Goal: Task Accomplishment & Management: Use online tool/utility

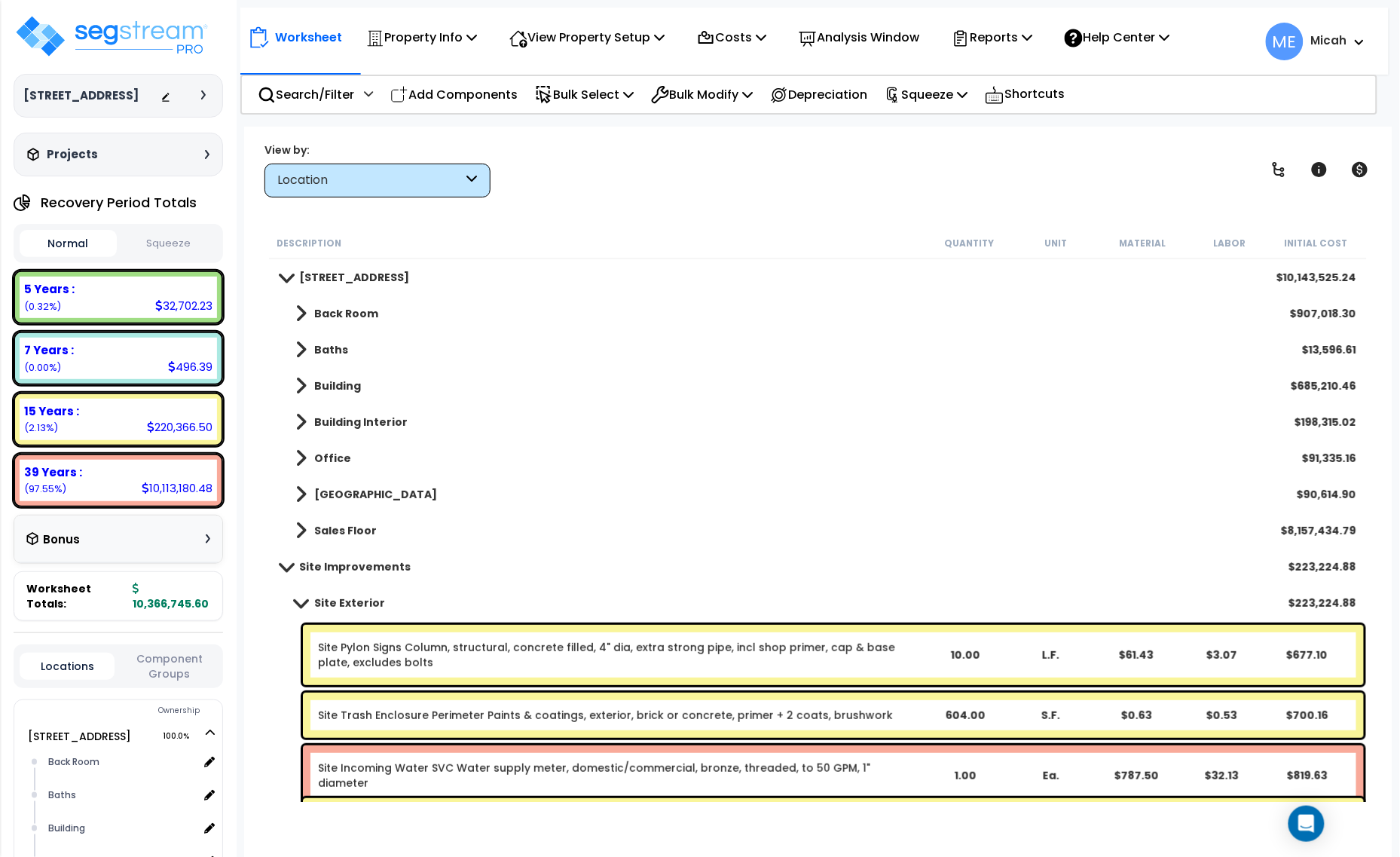
scroll to position [94, 0]
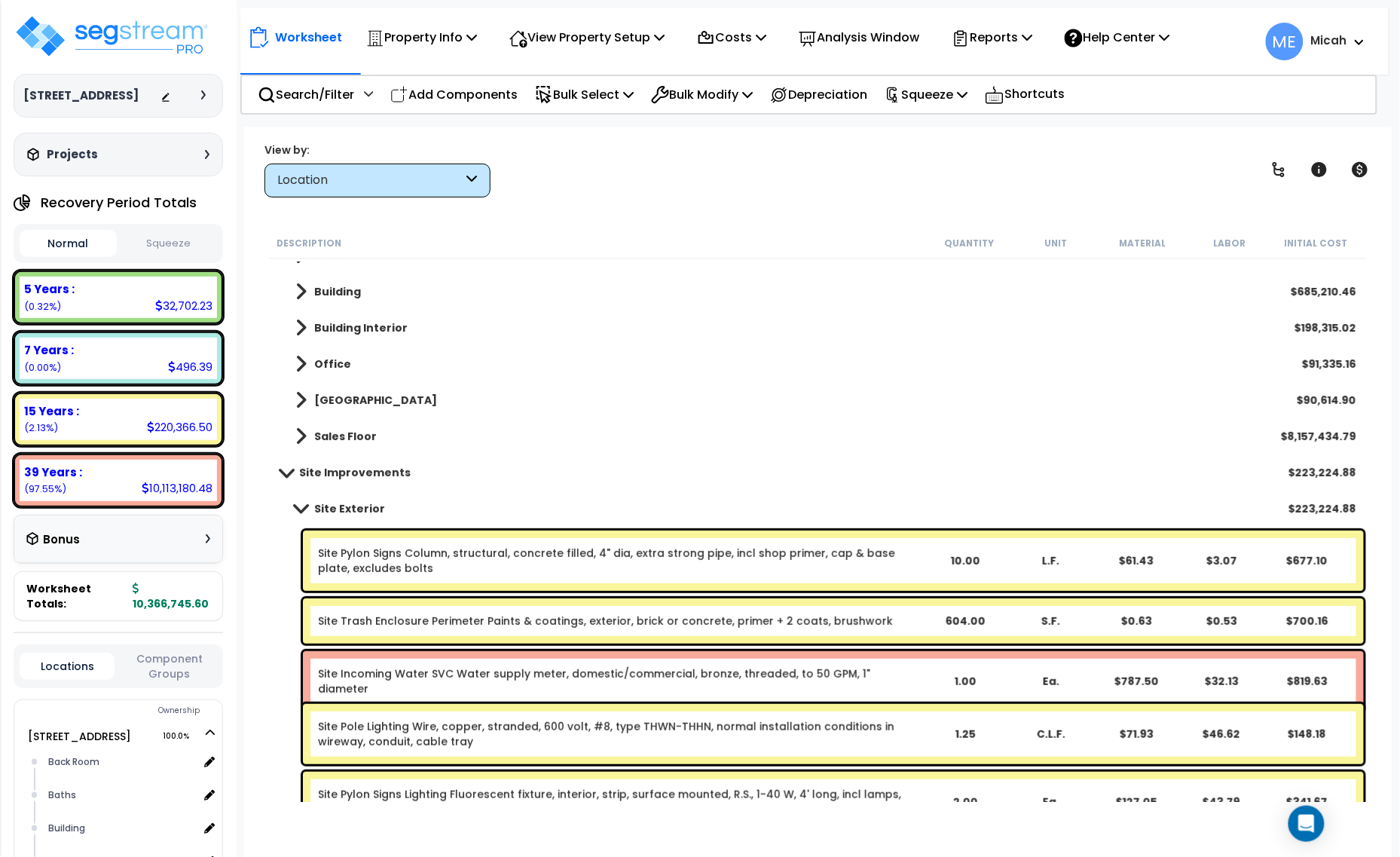
drag, startPoint x: 469, startPoint y: 92, endPoint x: 460, endPoint y: 111, distance: 21.0
click at [469, 92] on p "Add Components" at bounding box center [453, 94] width 127 height 20
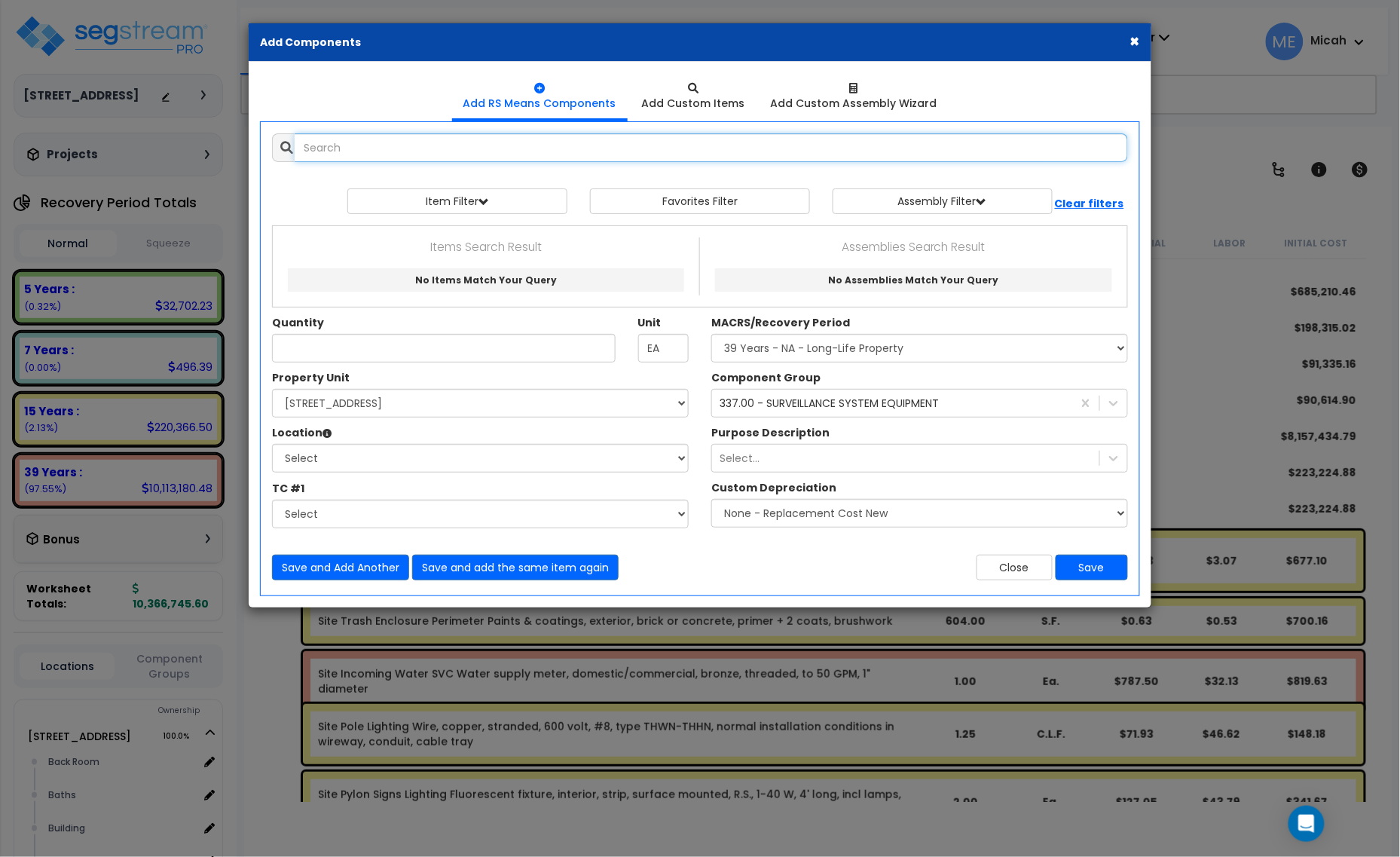
select select
click at [427, 152] on input "text" at bounding box center [711, 147] width 833 height 28
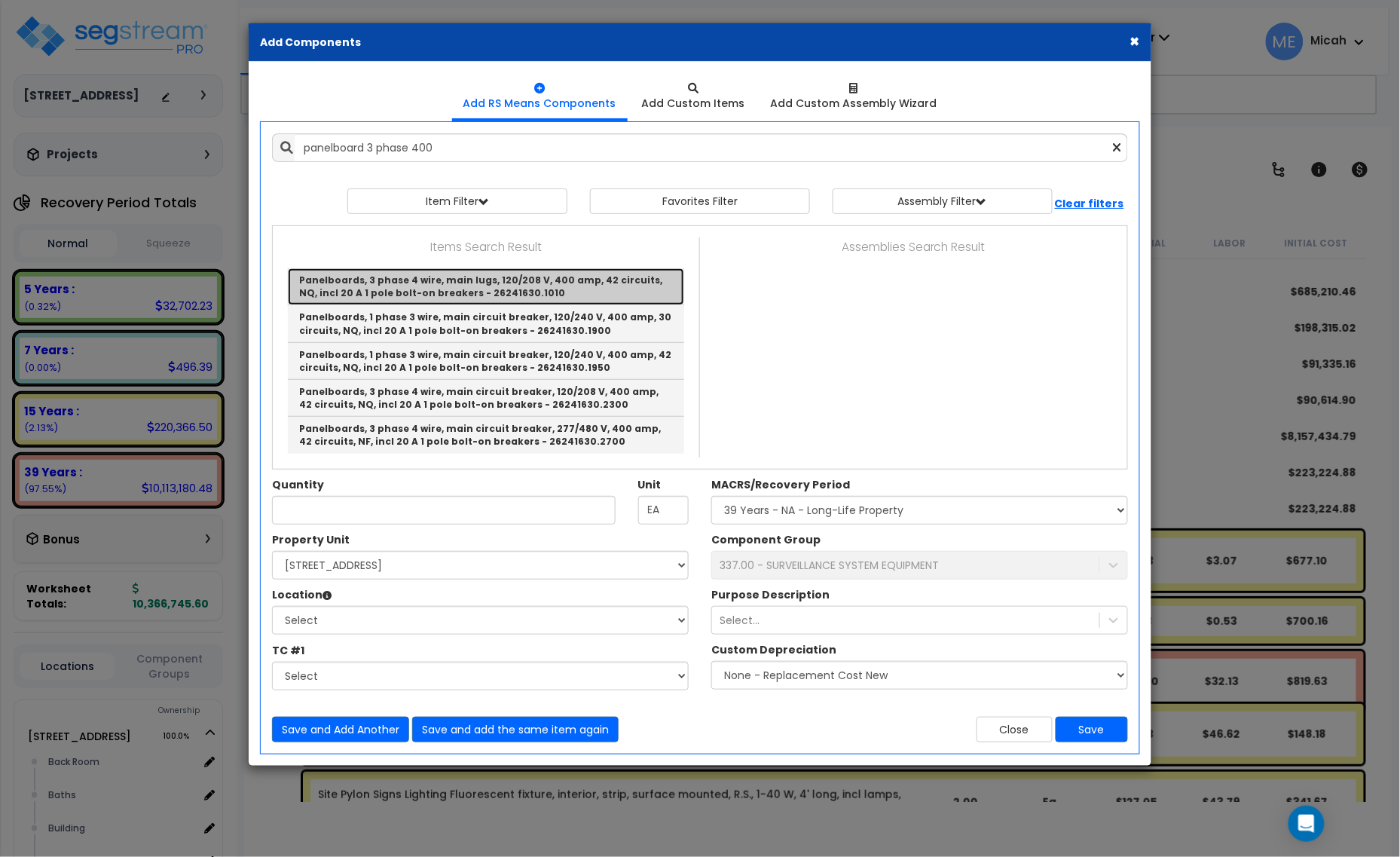
click at [600, 291] on link "Panelboards, 3 phase 4 wire, main lugs, 120/208 V, 400 amp, 42 circuits, NQ, in…" at bounding box center [485, 287] width 396 height 37
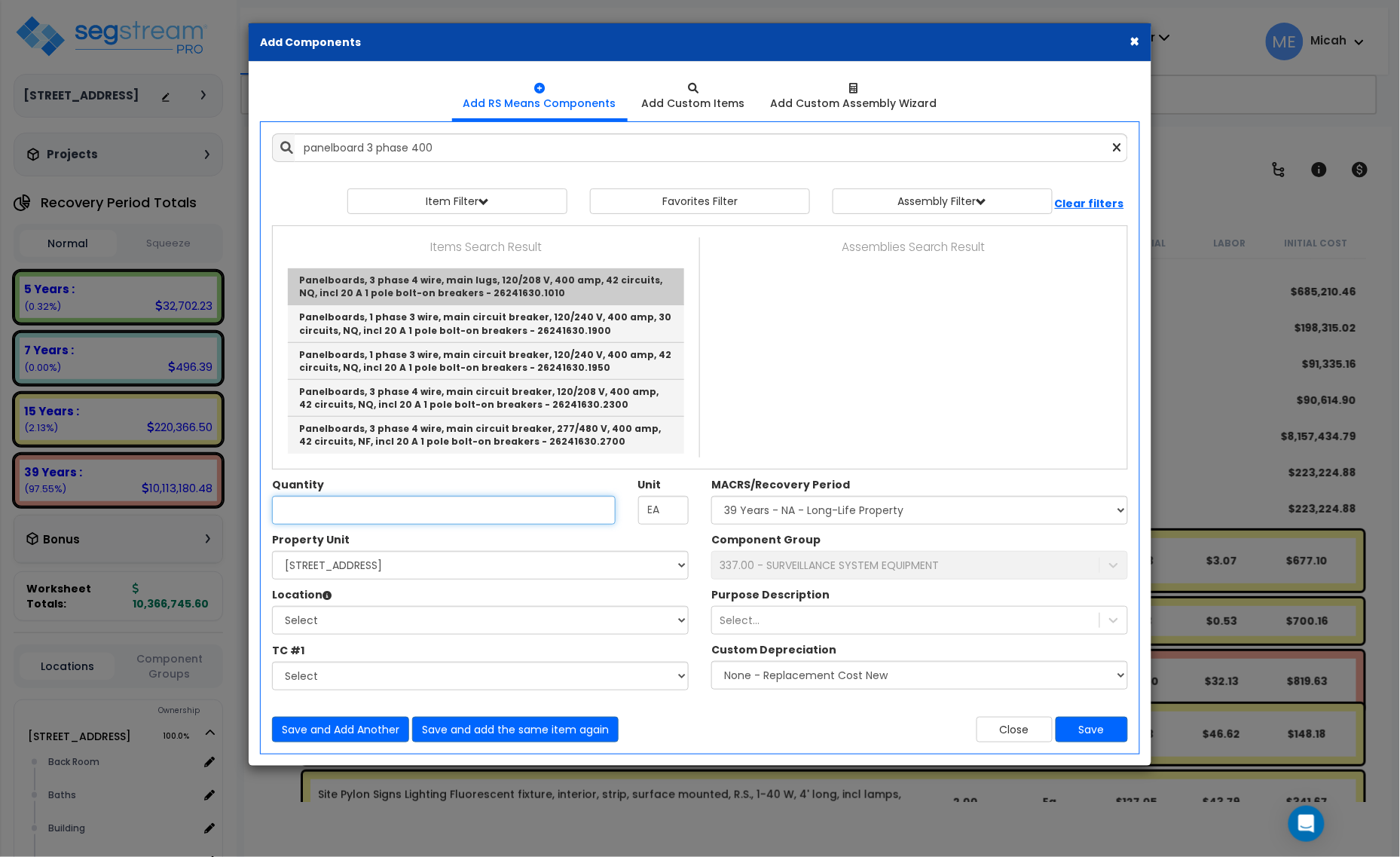
type input "Panelboards, 3 phase 4 wire, main lugs, 120/208 V, 400 amp, 42 circuits, NQ, in…"
checkbox input "false"
type input "Ea."
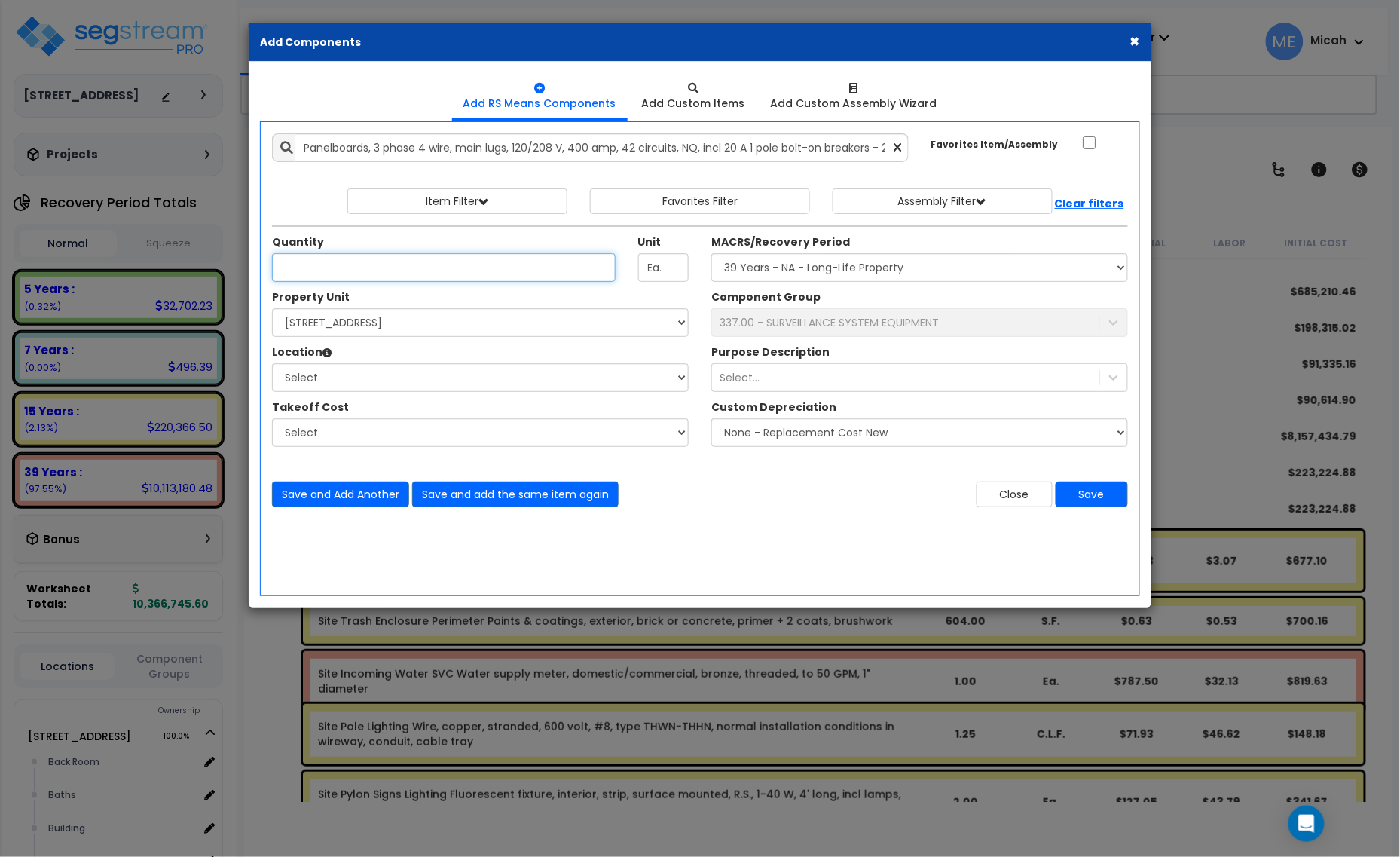
click at [366, 272] on input "Quantity" at bounding box center [443, 267] width 343 height 28
type input ".56"
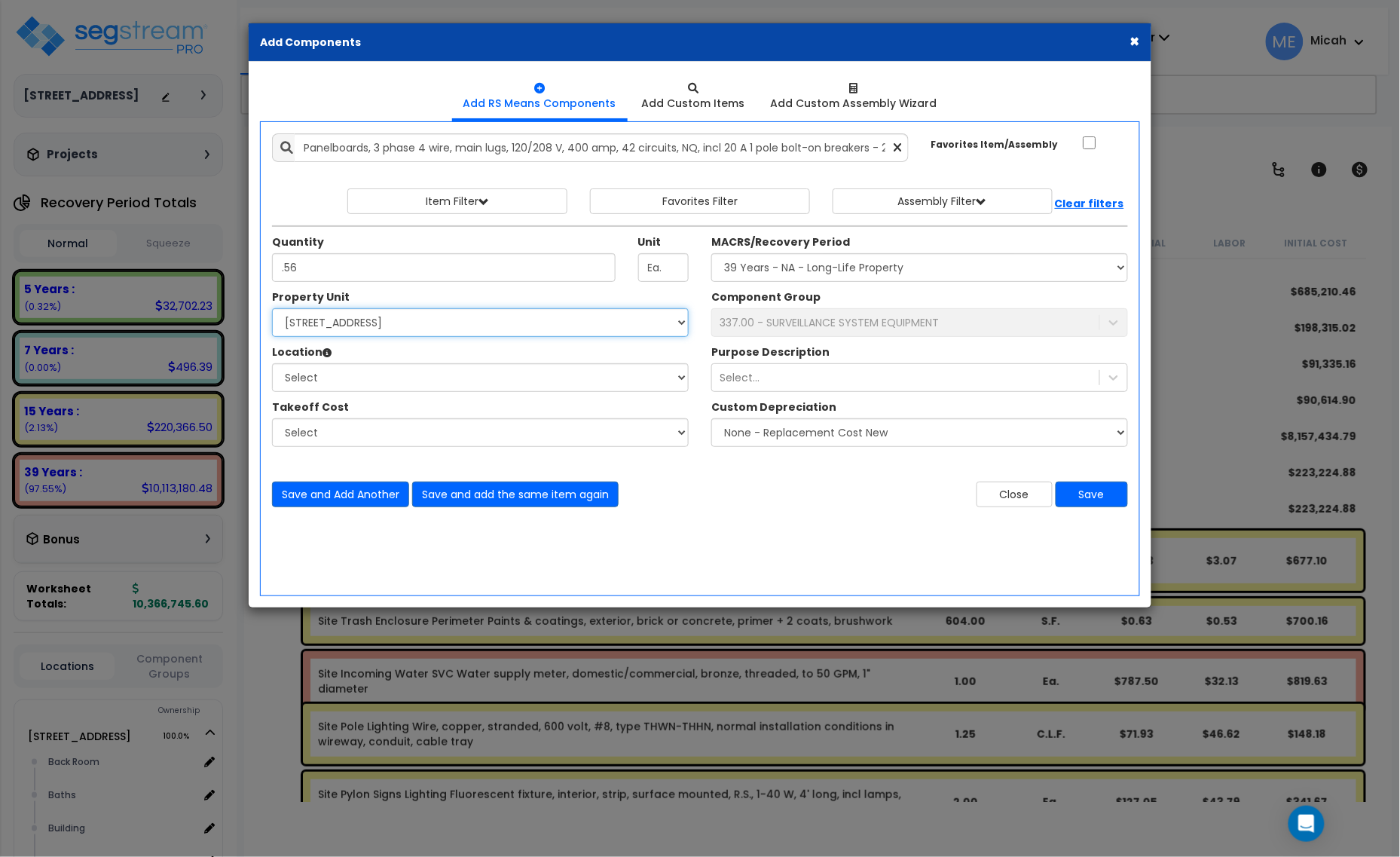
click at [410, 326] on select "Select 3000 N. Lamesa Rd Site Improvements" at bounding box center [480, 322] width 416 height 28
select select "167523"
click at [272, 309] on select "Select 3000 N. Lamesa Rd Site Improvements" at bounding box center [480, 322] width 416 height 28
click at [422, 388] on select "Select Back Room Baths Building Building Interior Office Rest Room Hall Sales F…" at bounding box center [480, 378] width 416 height 28
select select "31761"
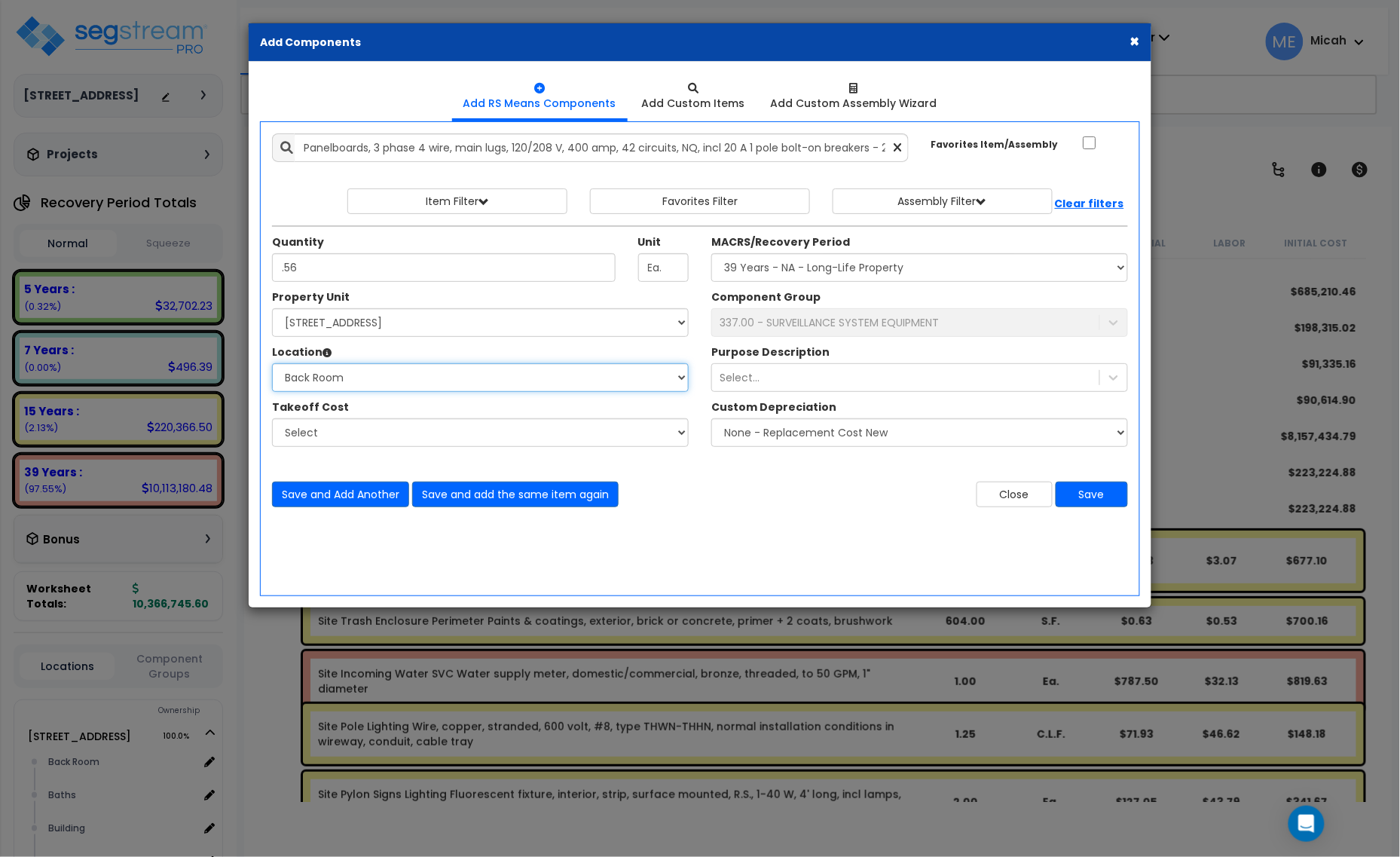
click at [272, 364] on select "Select Back Room Baths Building Building Interior Office Rest Room Hall Sales F…" at bounding box center [480, 378] width 416 height 28
click at [889, 267] on select "Select MACRS/Recovery Period 5 Years - 57.0 - Distributive Trades & Services 5 …" at bounding box center [919, 267] width 416 height 28
select select "3667"
click at [711, 254] on select "Select MACRS/Recovery Period 5 Years - 57.0 - Distributive Trades & Services 5 …" at bounding box center [919, 267] width 416 height 28
click at [818, 327] on div "337.00 - SURVEILLANCE SYSTEM EQUIPMENT" at bounding box center [828, 322] width 219 height 15
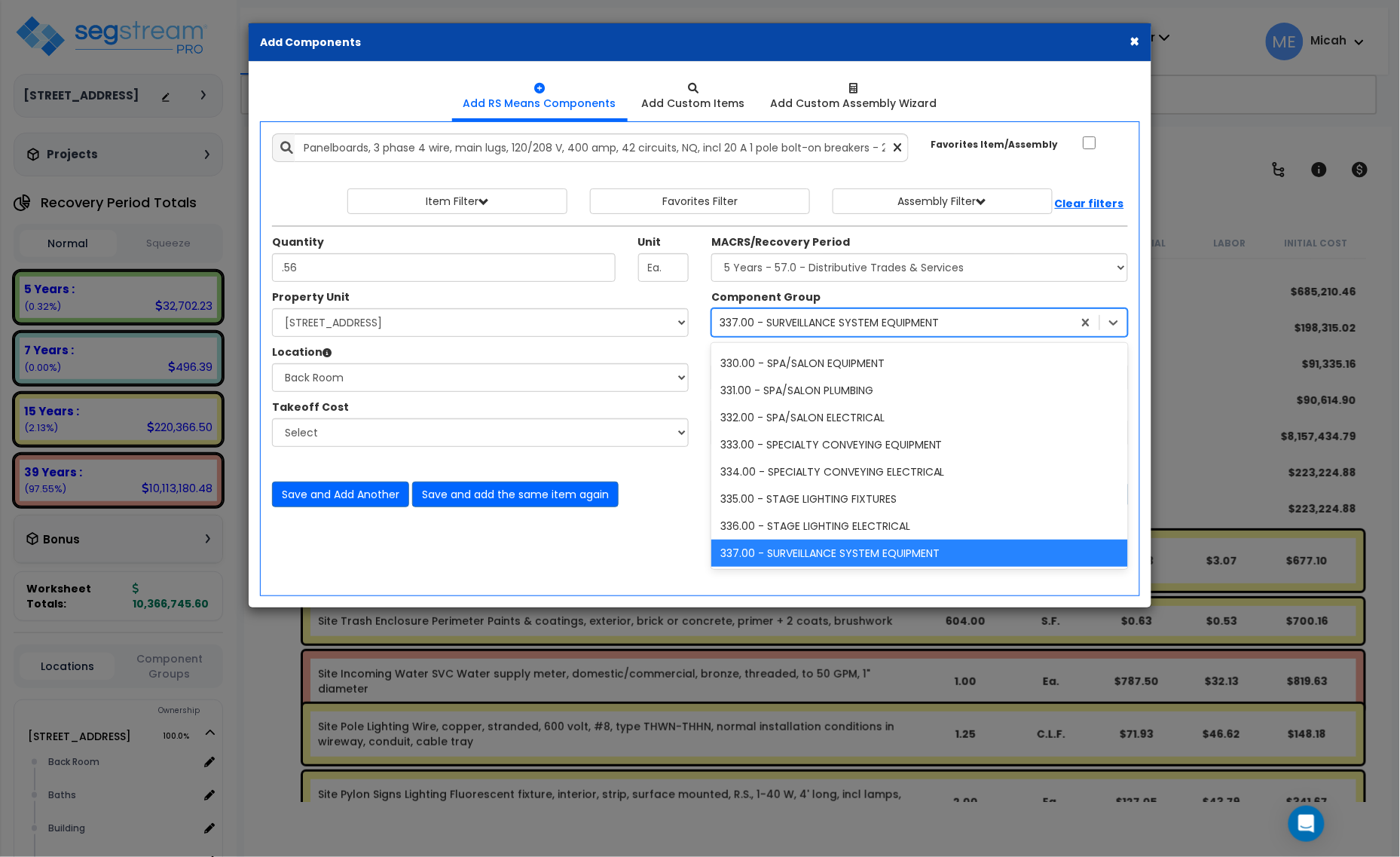
scroll to position [463, 0]
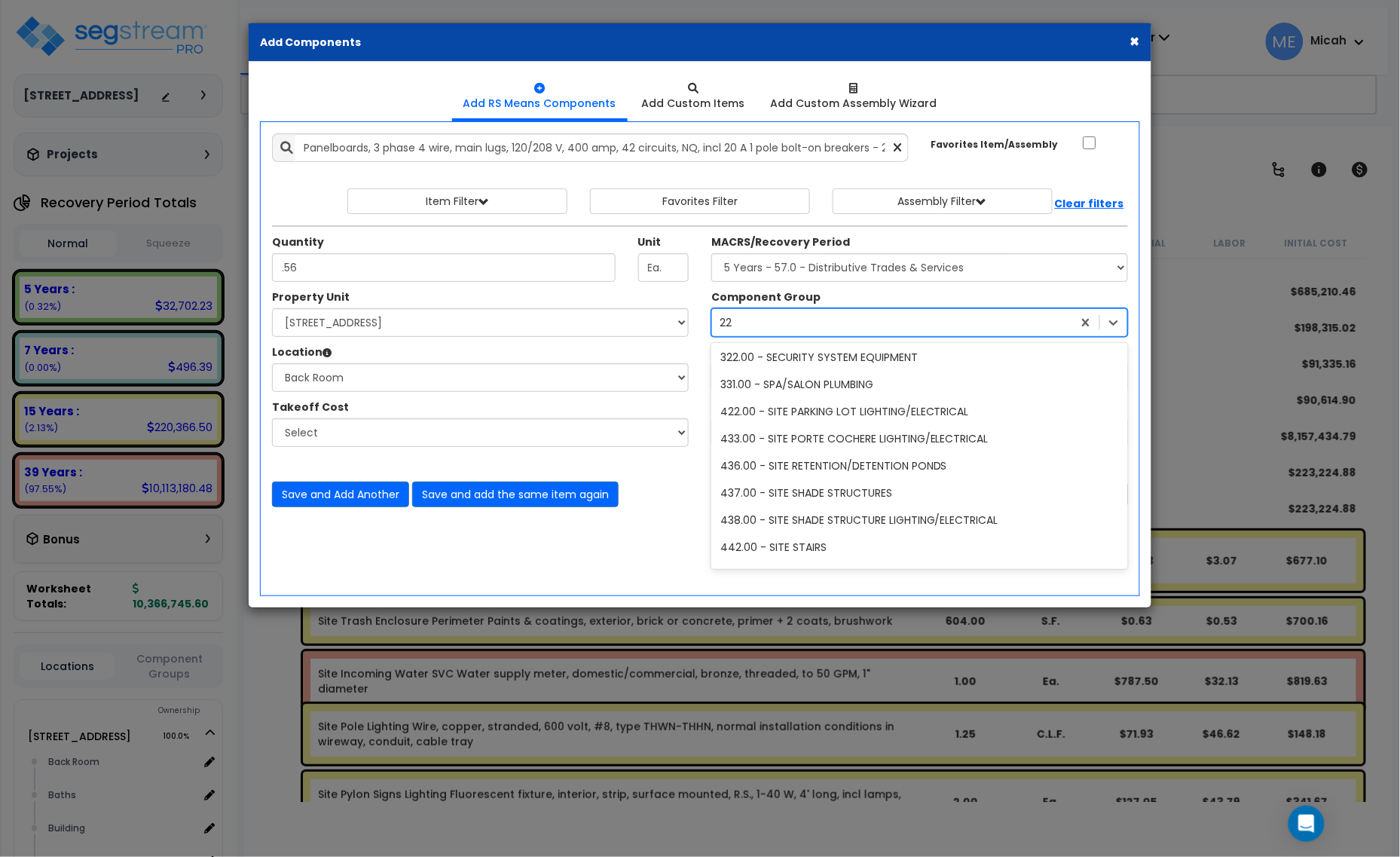
type input "229"
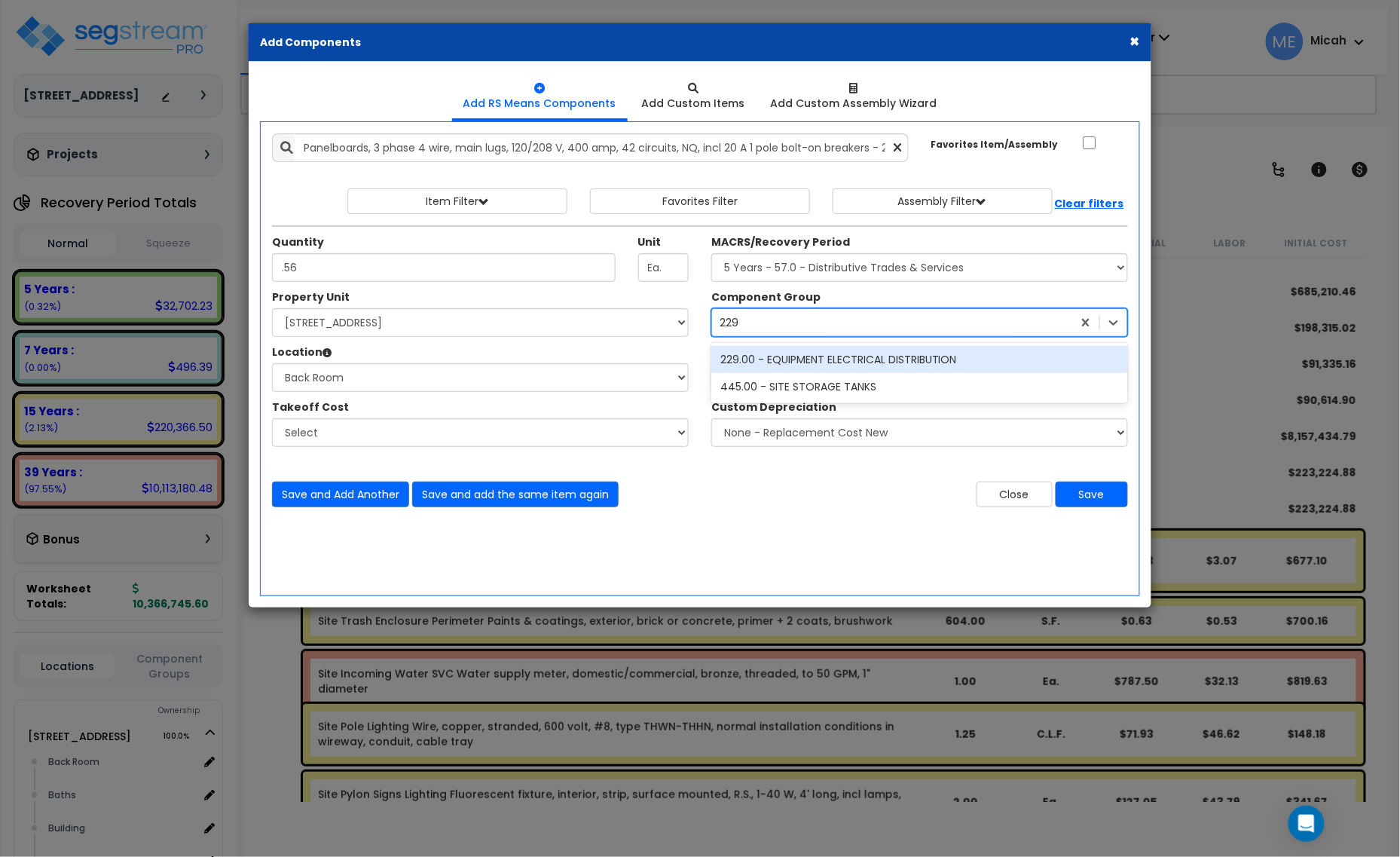
click at [833, 360] on div "229.00 - EQUIPMENT ELECTRICAL DISTRIBUTION" at bounding box center [919, 359] width 416 height 27
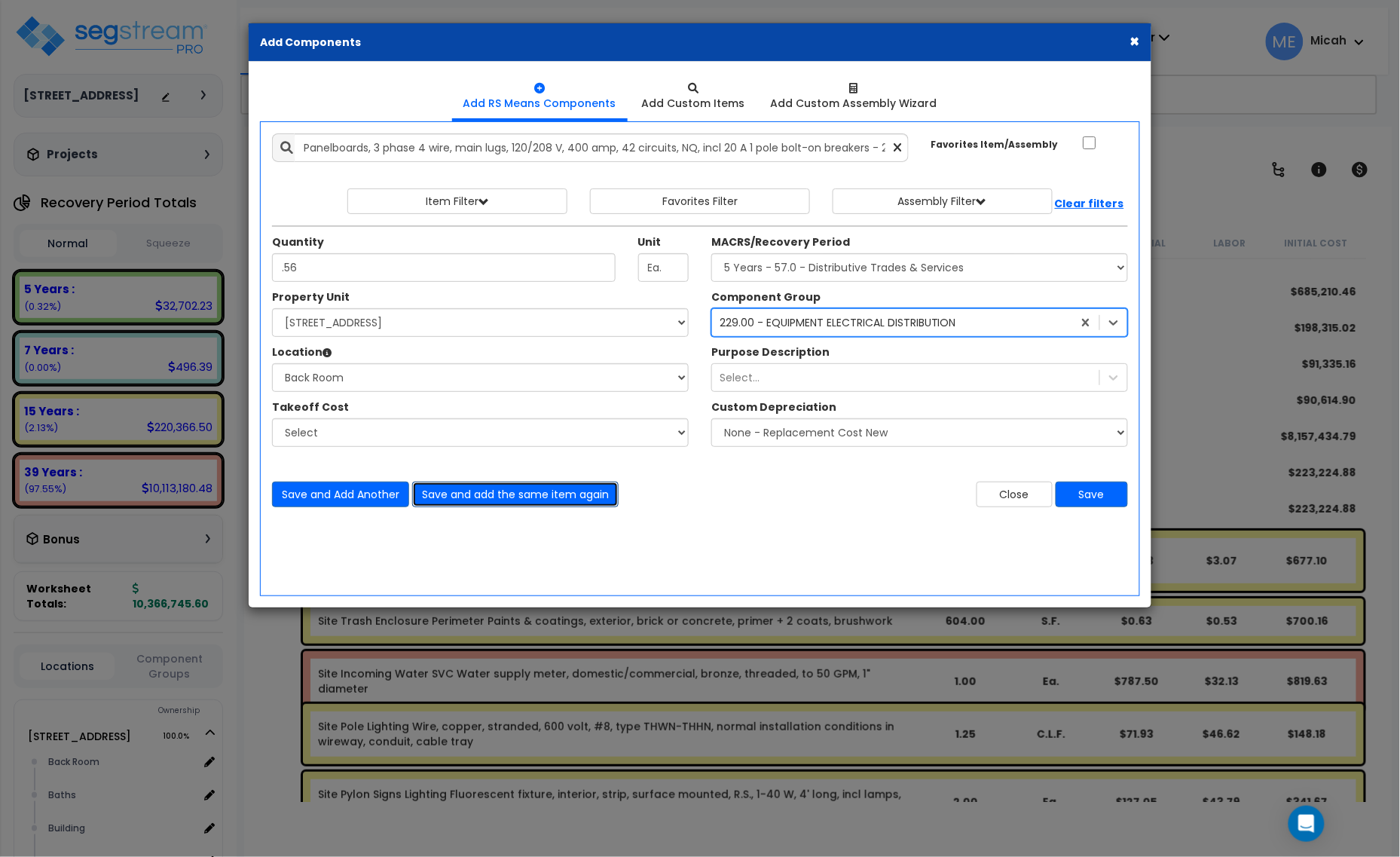
click at [558, 496] on button "Save and add the same item again" at bounding box center [515, 494] width 206 height 26
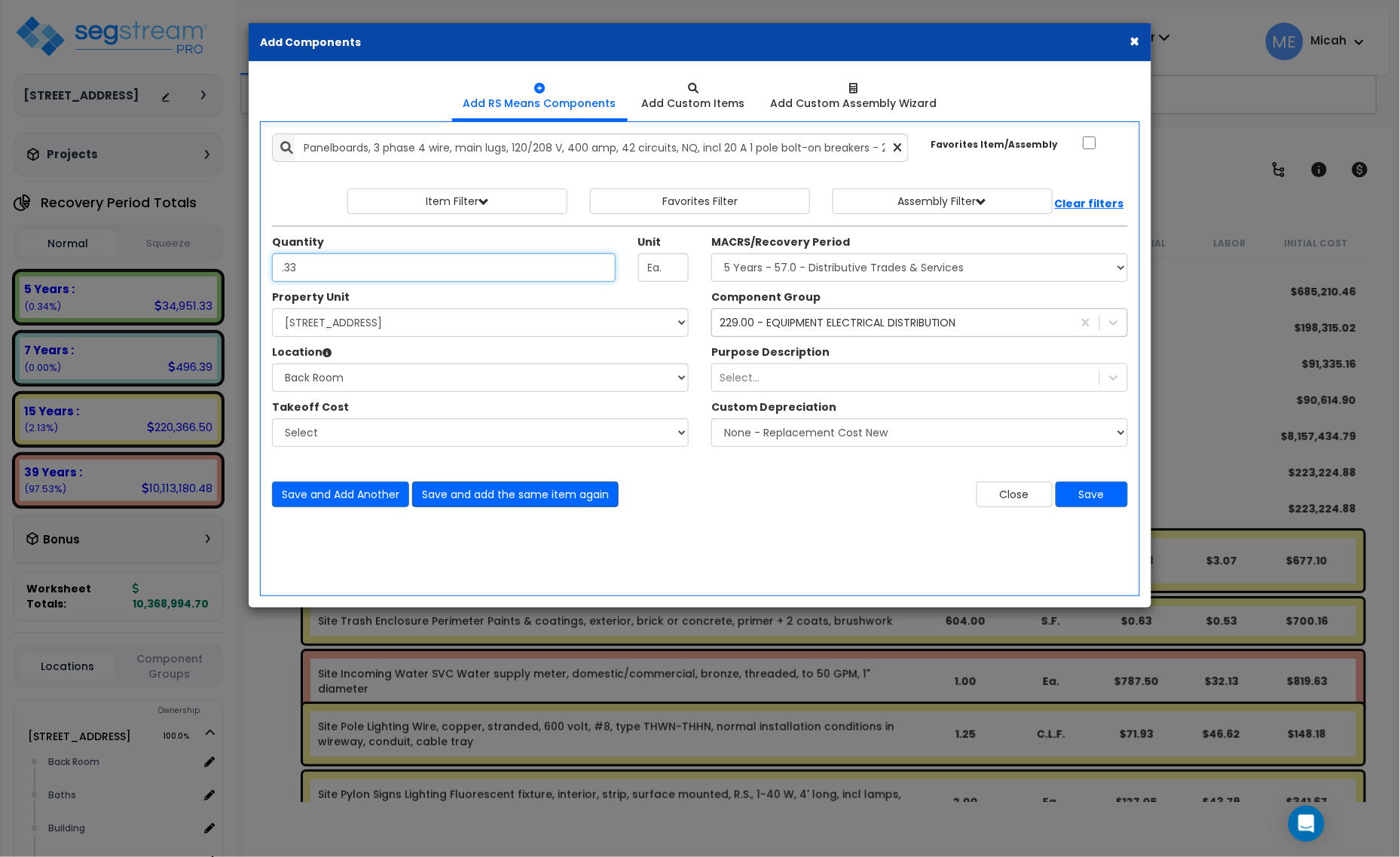
type input ".33"
click at [518, 487] on button "Save and add the same item again" at bounding box center [515, 494] width 206 height 26
type input ".04"
click at [540, 500] on button "Save and add the same item again" at bounding box center [515, 494] width 206 height 26
type input ".07"
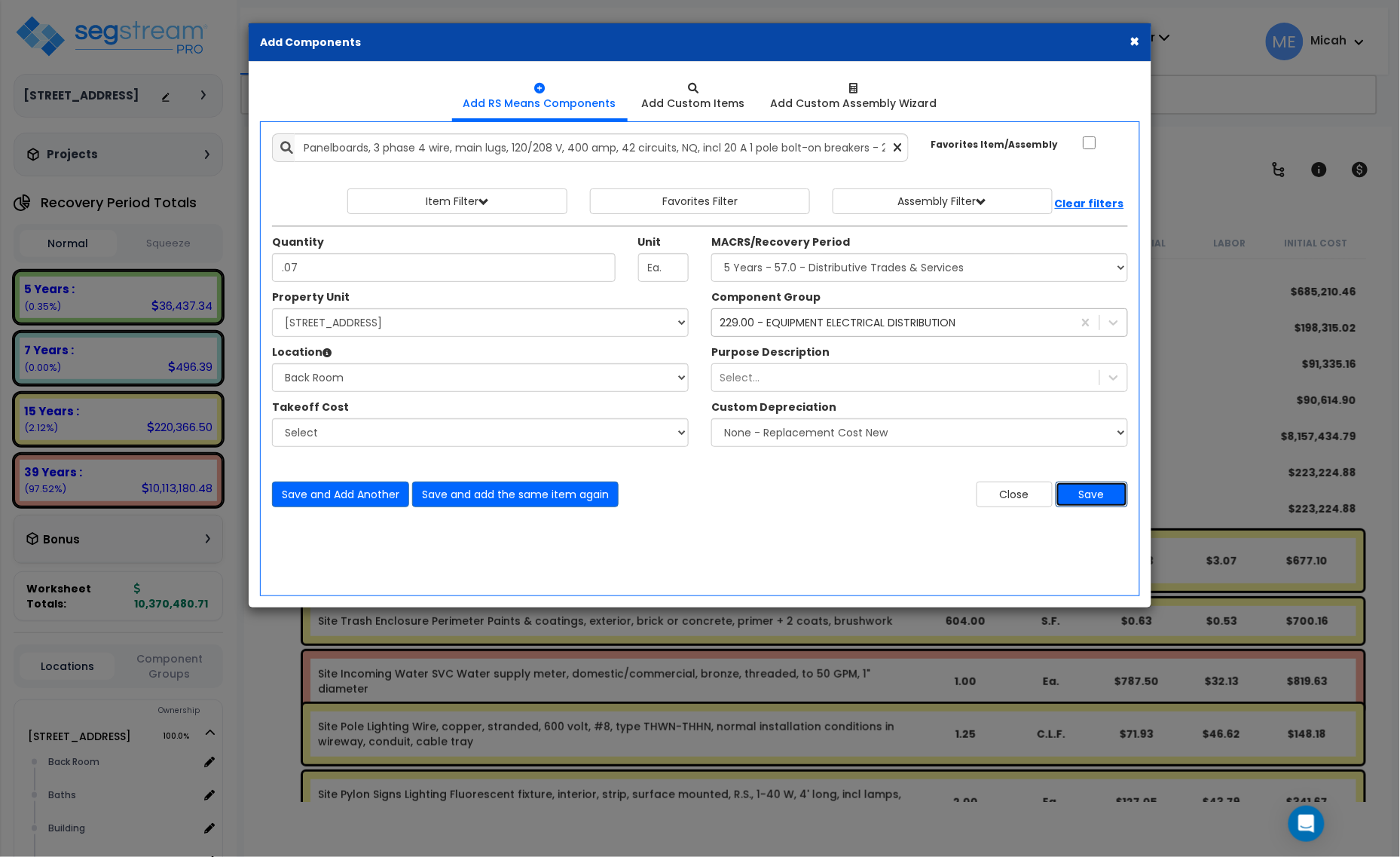
click at [1085, 500] on button "Save" at bounding box center [1091, 494] width 72 height 26
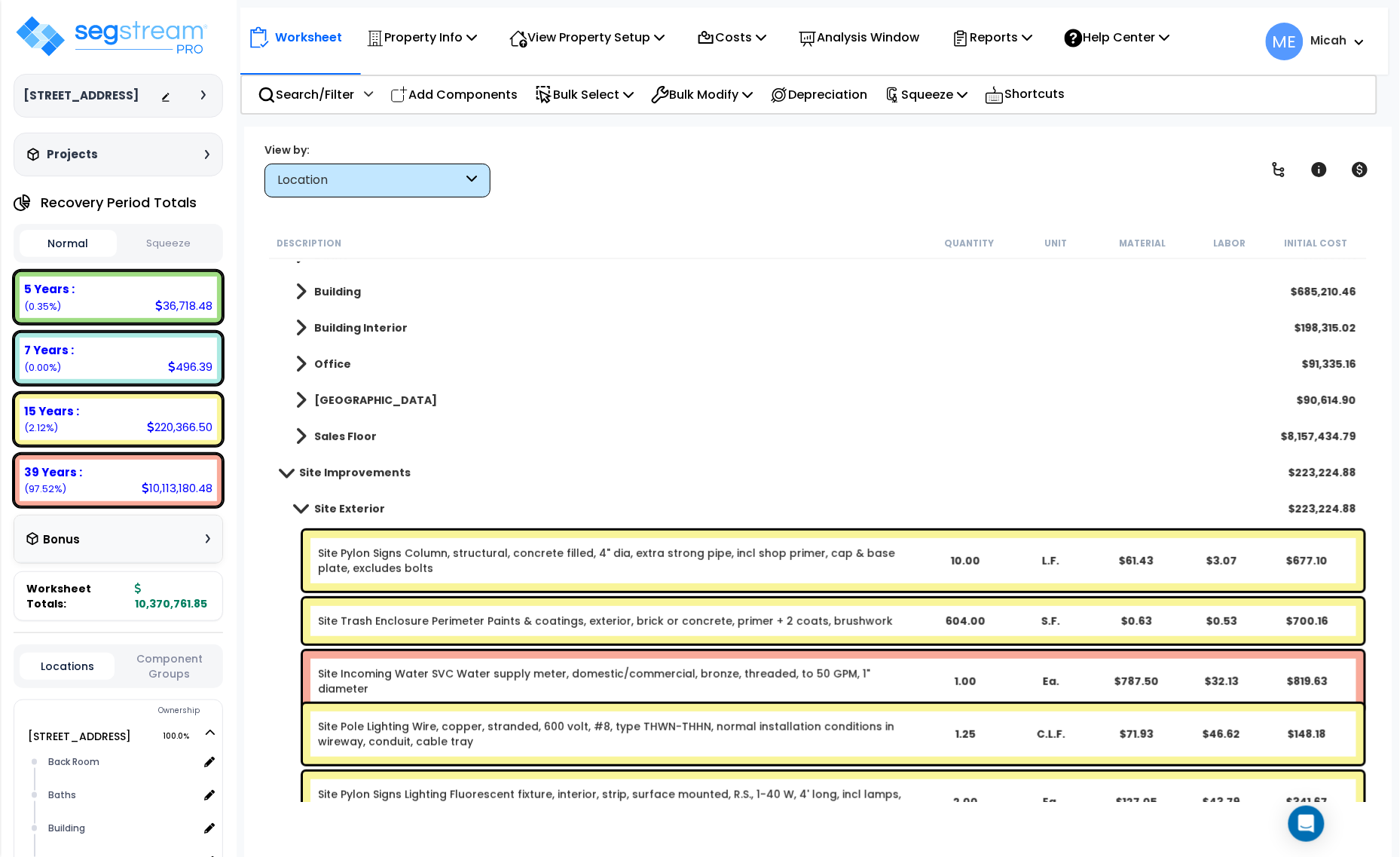
click at [306, 503] on span at bounding box center [301, 508] width 21 height 11
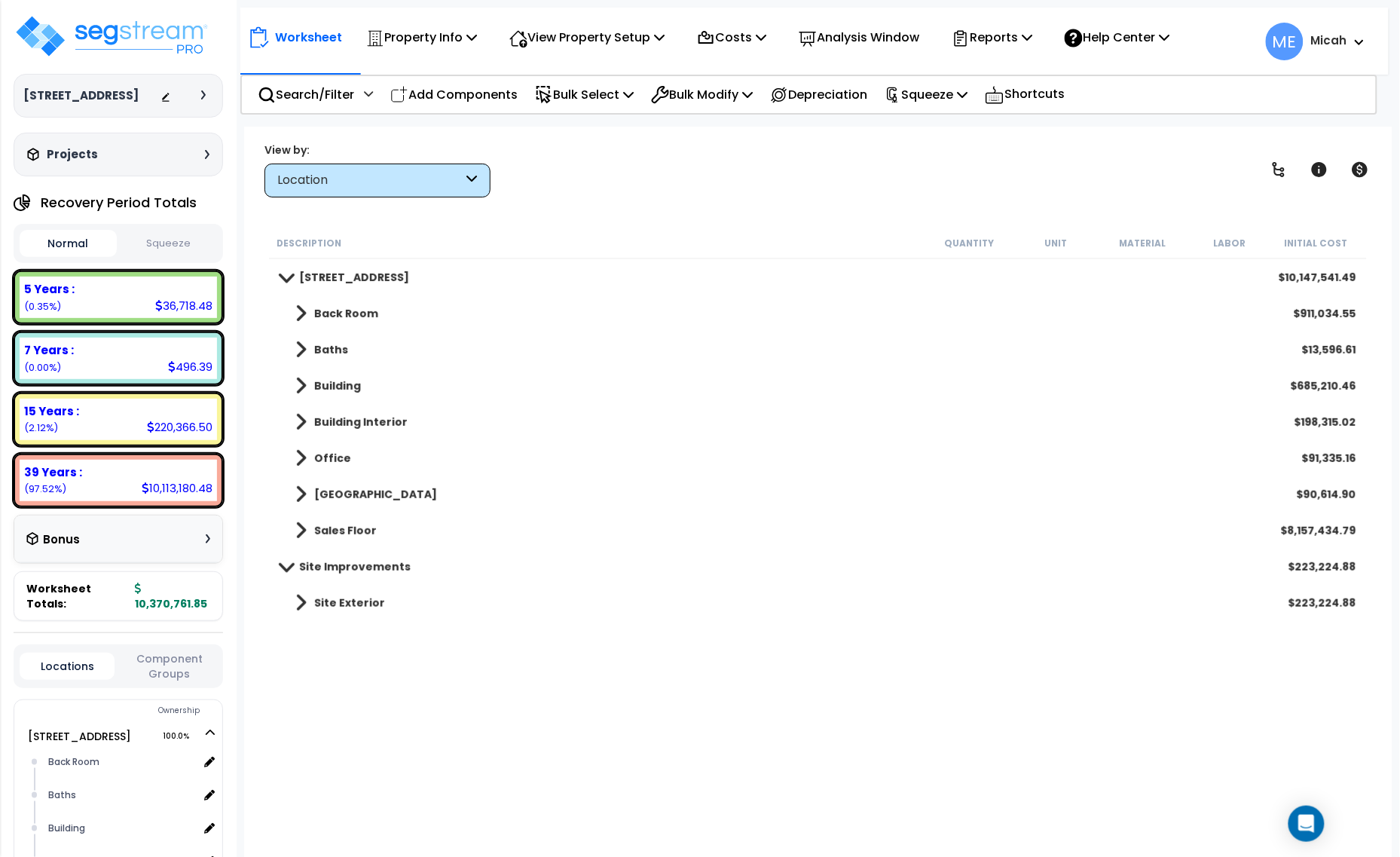
click at [294, 312] on link "Back Room" at bounding box center [329, 313] width 98 height 21
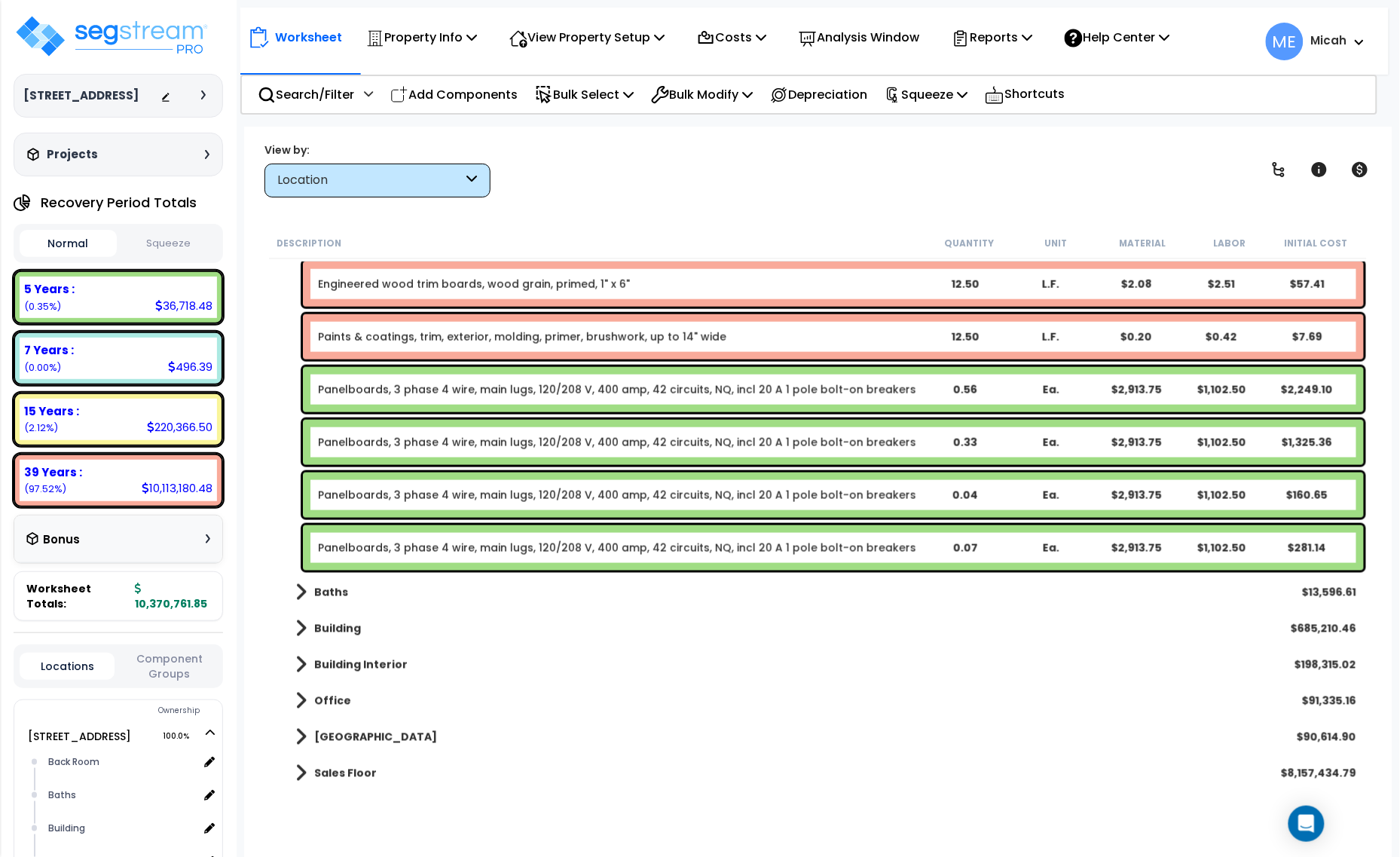
scroll to position [659, 0]
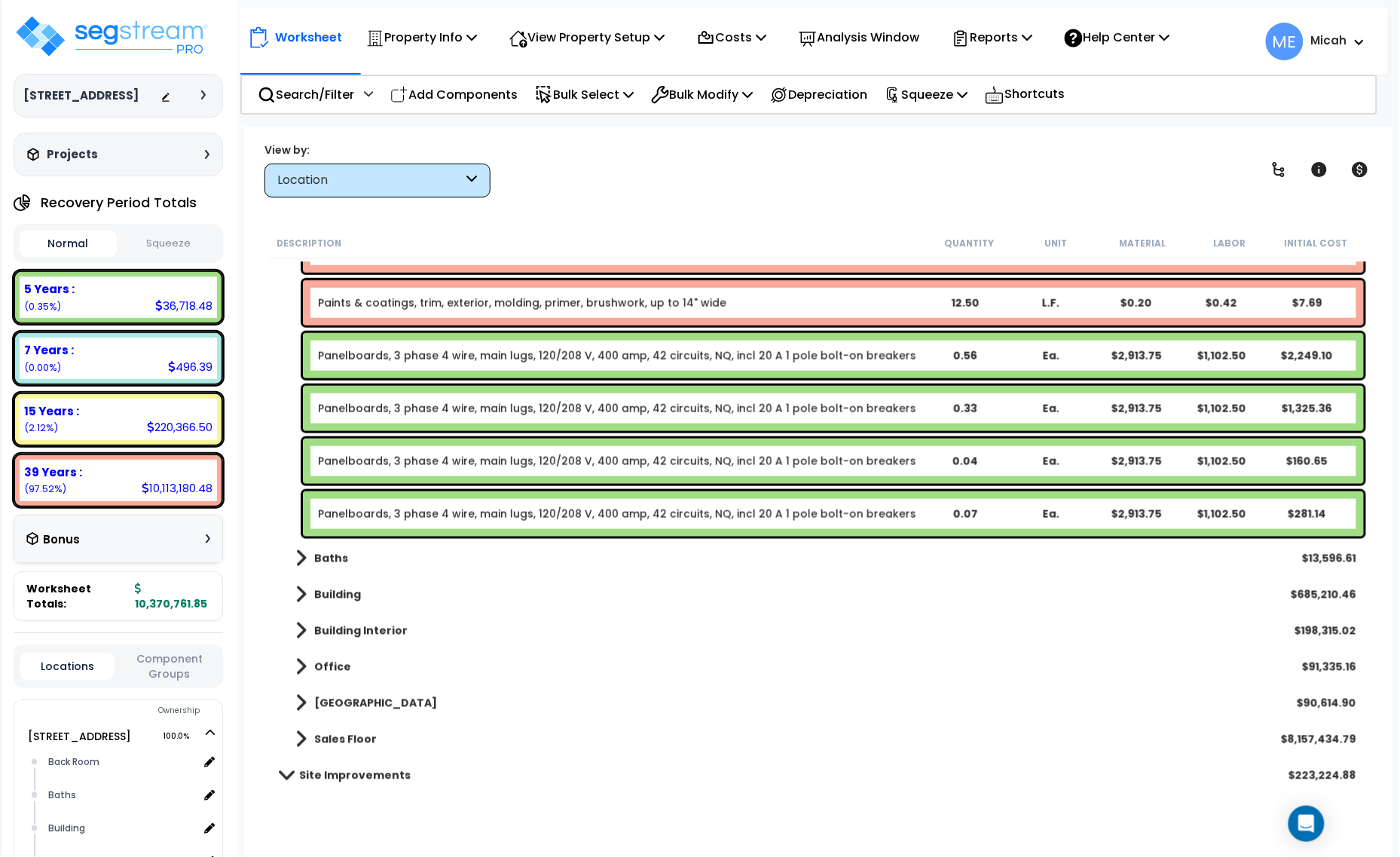
click at [423, 359] on link "Panelboards, 3 phase 4 wire, main lugs, 120/208 V, 400 amp, 42 circuits, NQ, in…" at bounding box center [617, 356] width 598 height 15
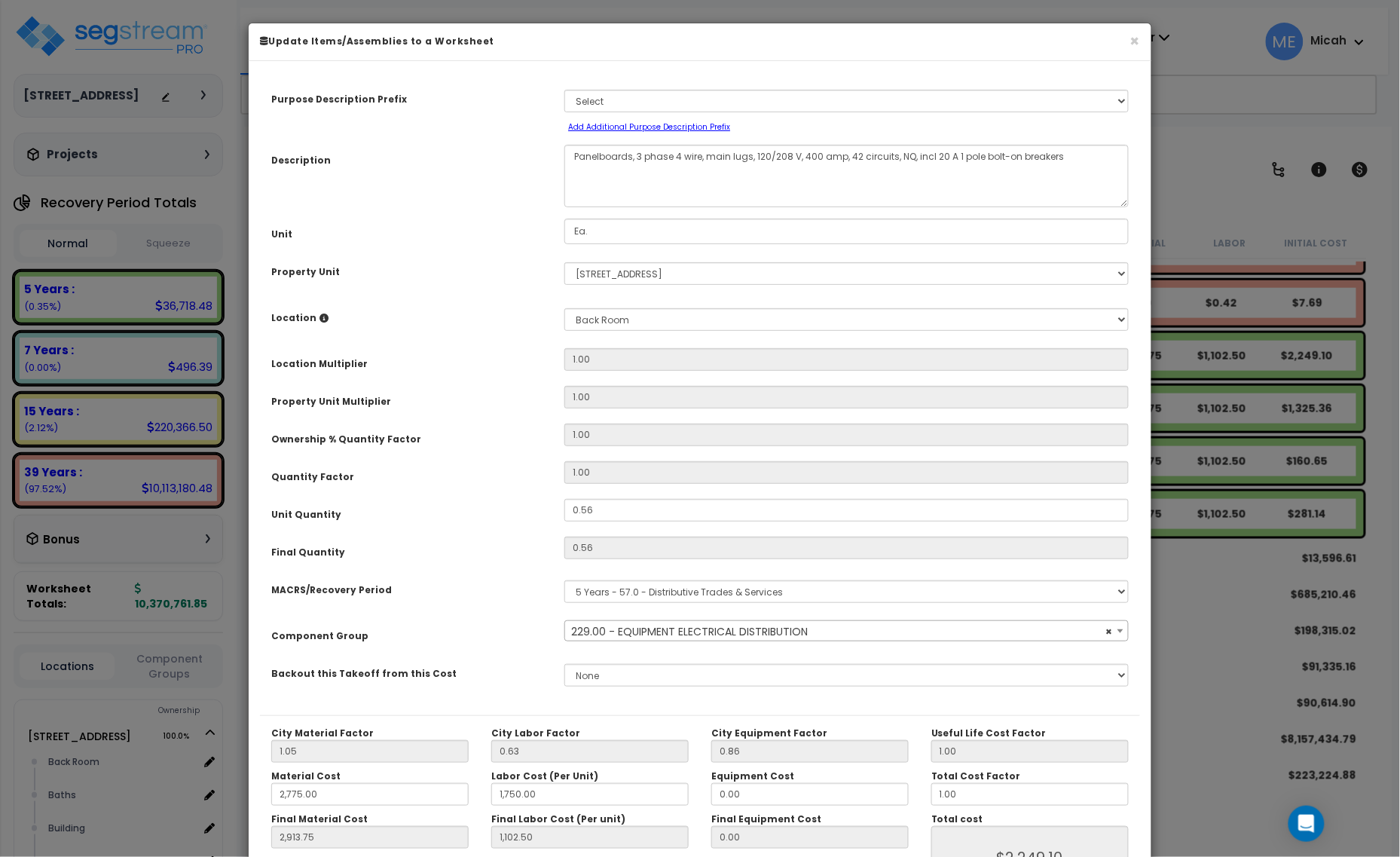
select select "57033"
click at [575, 154] on textarea "Panelboards, 3 phase 4 wire, main lugs, 120/208 V, 400 amp, 42 circuits, NQ, in…" at bounding box center [847, 176] width 565 height 63
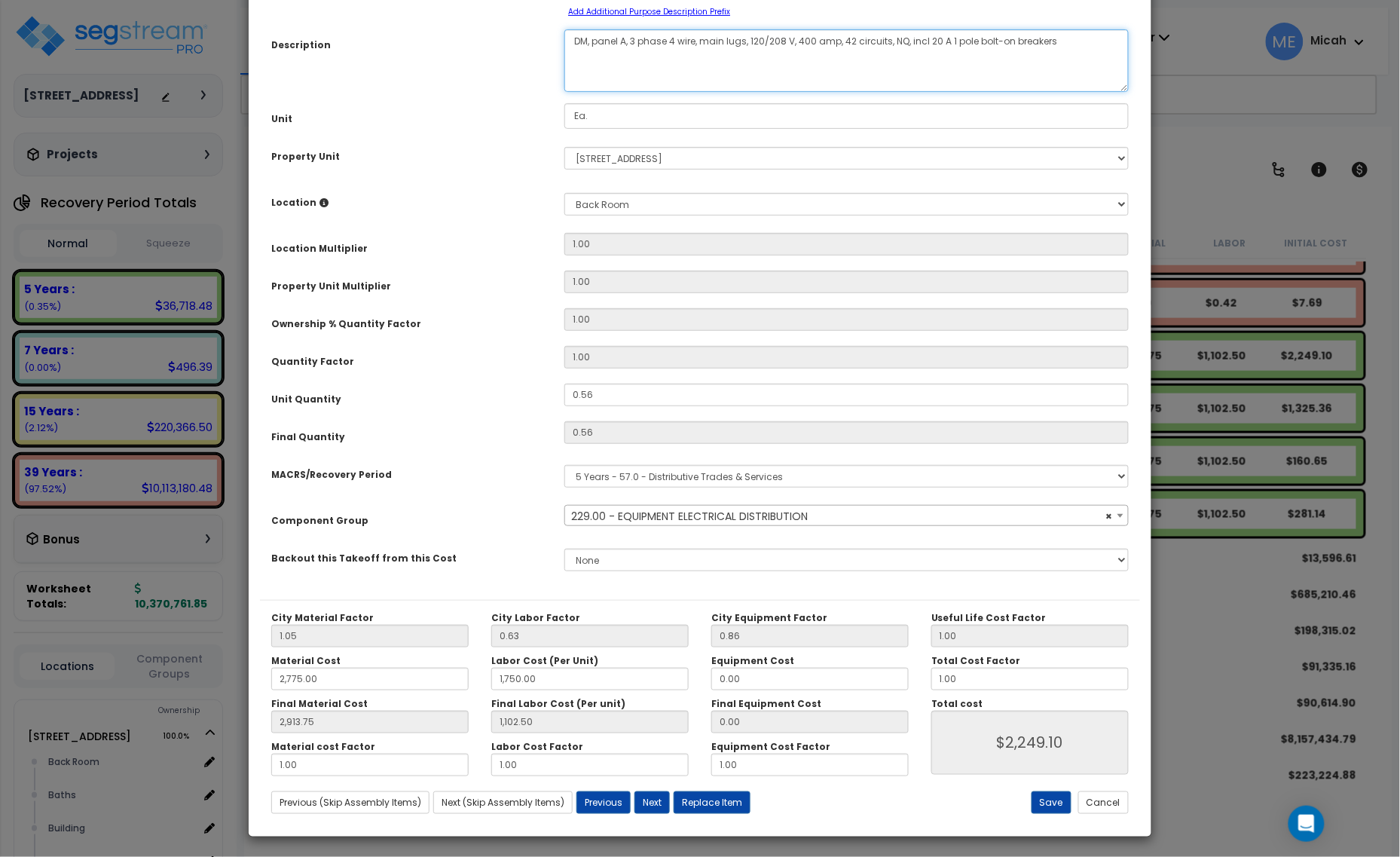
scroll to position [118, 0]
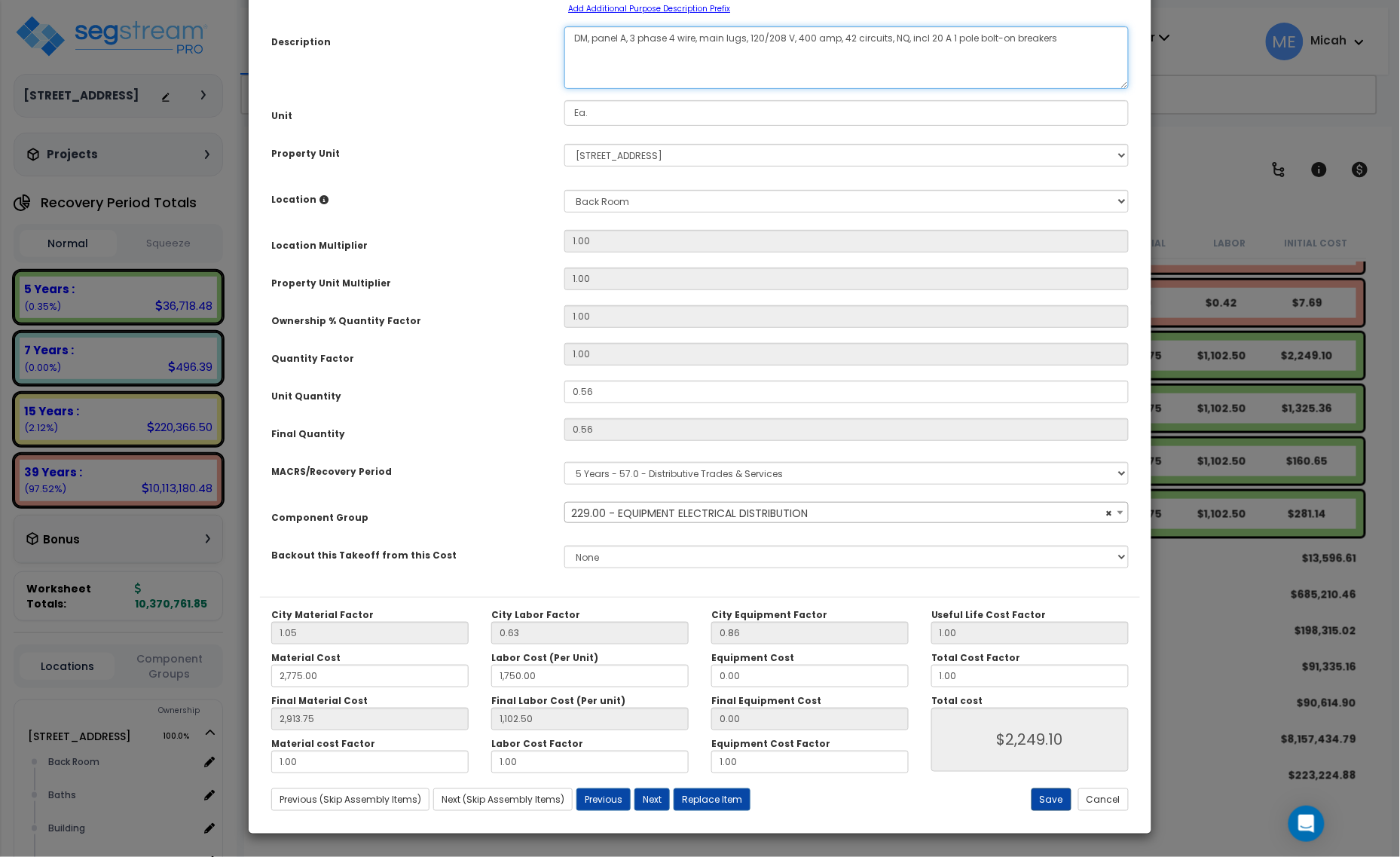
type textarea "DM, panel A, 3 phase 4 wire, main lugs, 120/208 V, 400 amp, 42 circuits, NQ, in…"
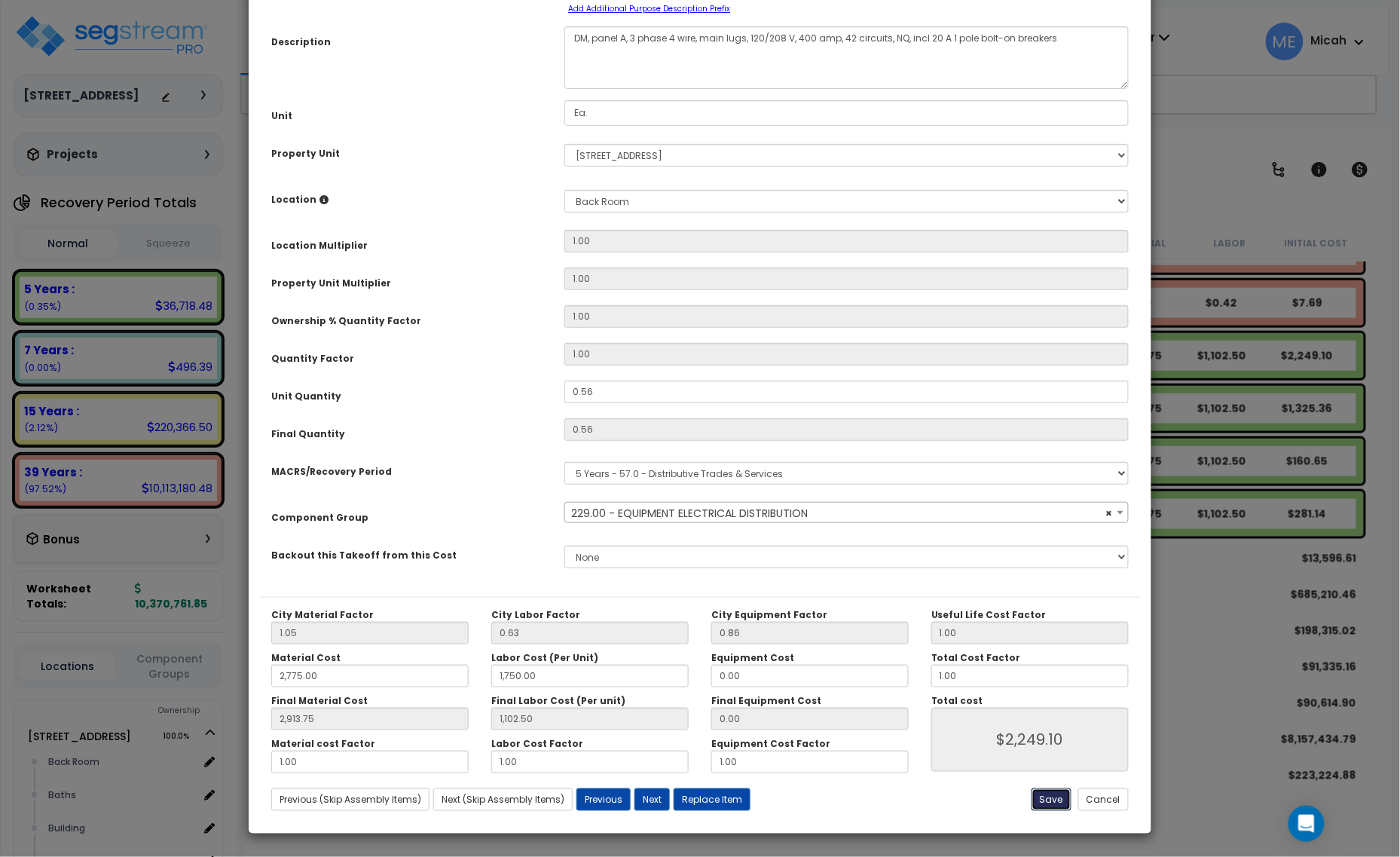
click at [1051, 804] on button "Save" at bounding box center [1051, 800] width 40 height 23
type input "2775.00"
type input "1750.00"
type input "2913.75"
type input "1102.50"
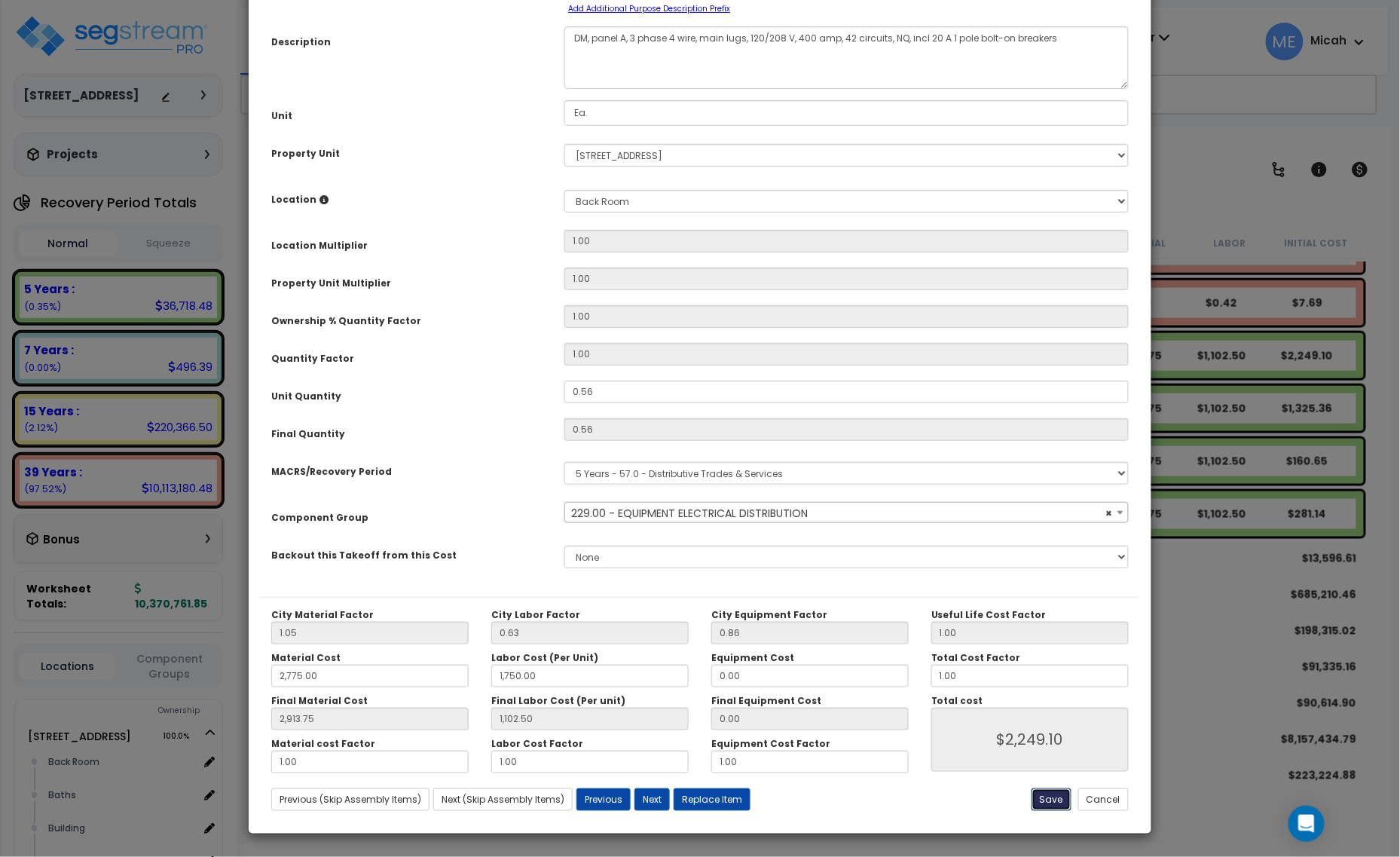
type input "2249.10"
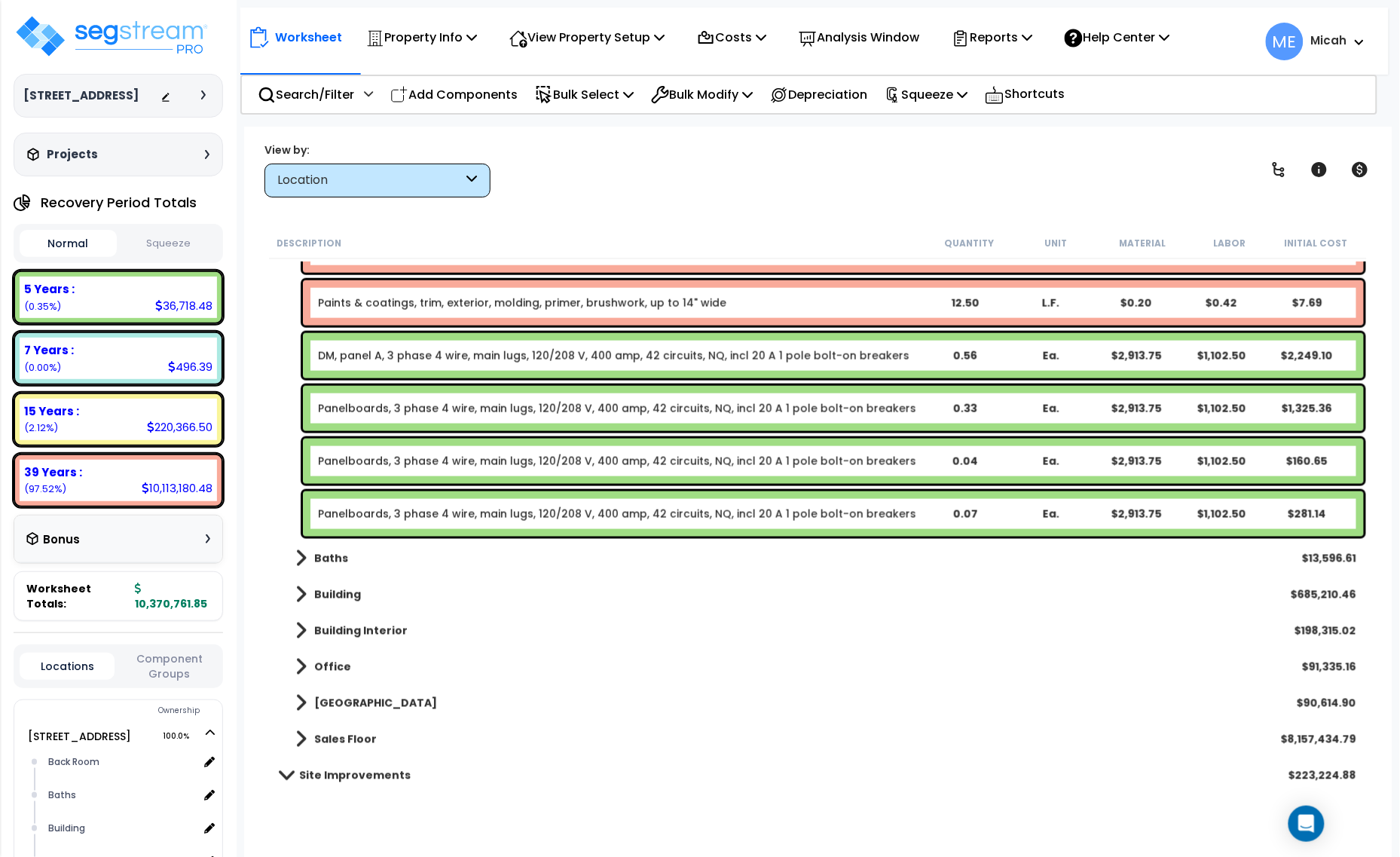
click at [487, 407] on link "Panelboards, 3 phase 4 wire, main lugs, 120/208 V, 400 amp, 42 circuits, NQ, in…" at bounding box center [617, 408] width 598 height 15
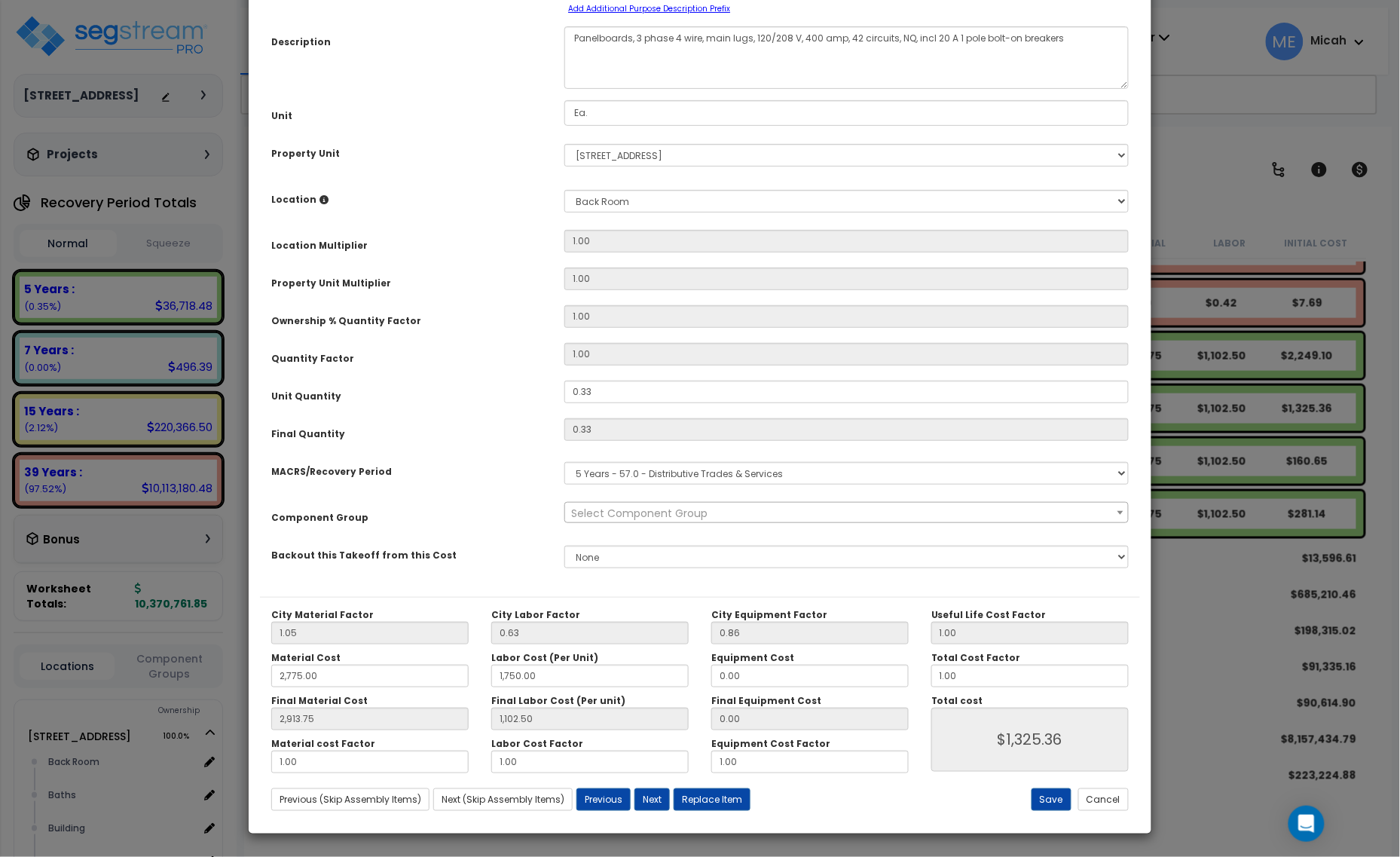
scroll to position [0, 0]
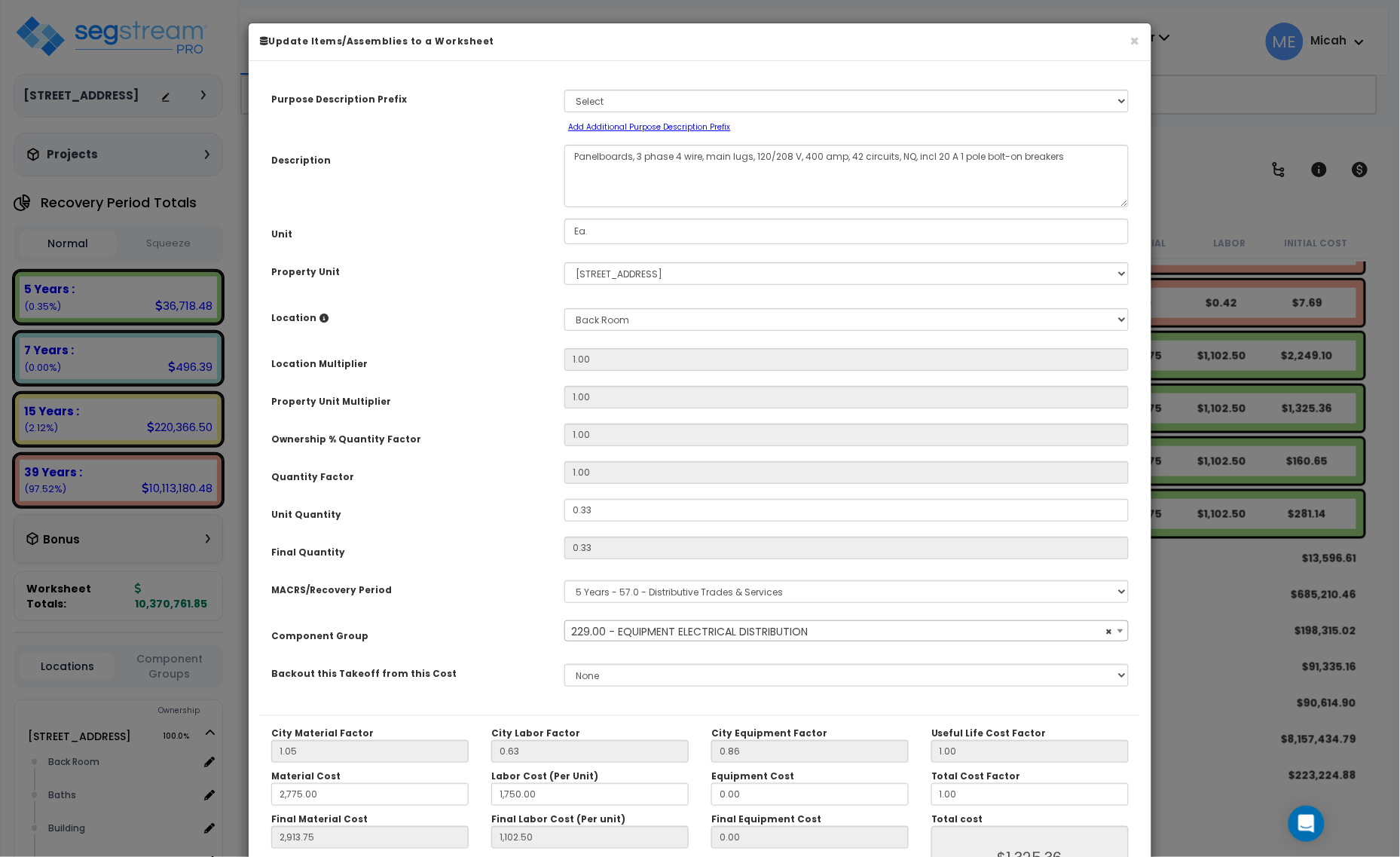
select select "57033"
drag, startPoint x: 630, startPoint y: 152, endPoint x: 528, endPoint y: 159, distance: 102.2
click at [528, 159] on div "Description Panelboards, 3 phase 4 wire, main lugs, 120/208 V, 400 amp, 42 circ…" at bounding box center [700, 176] width 880 height 63
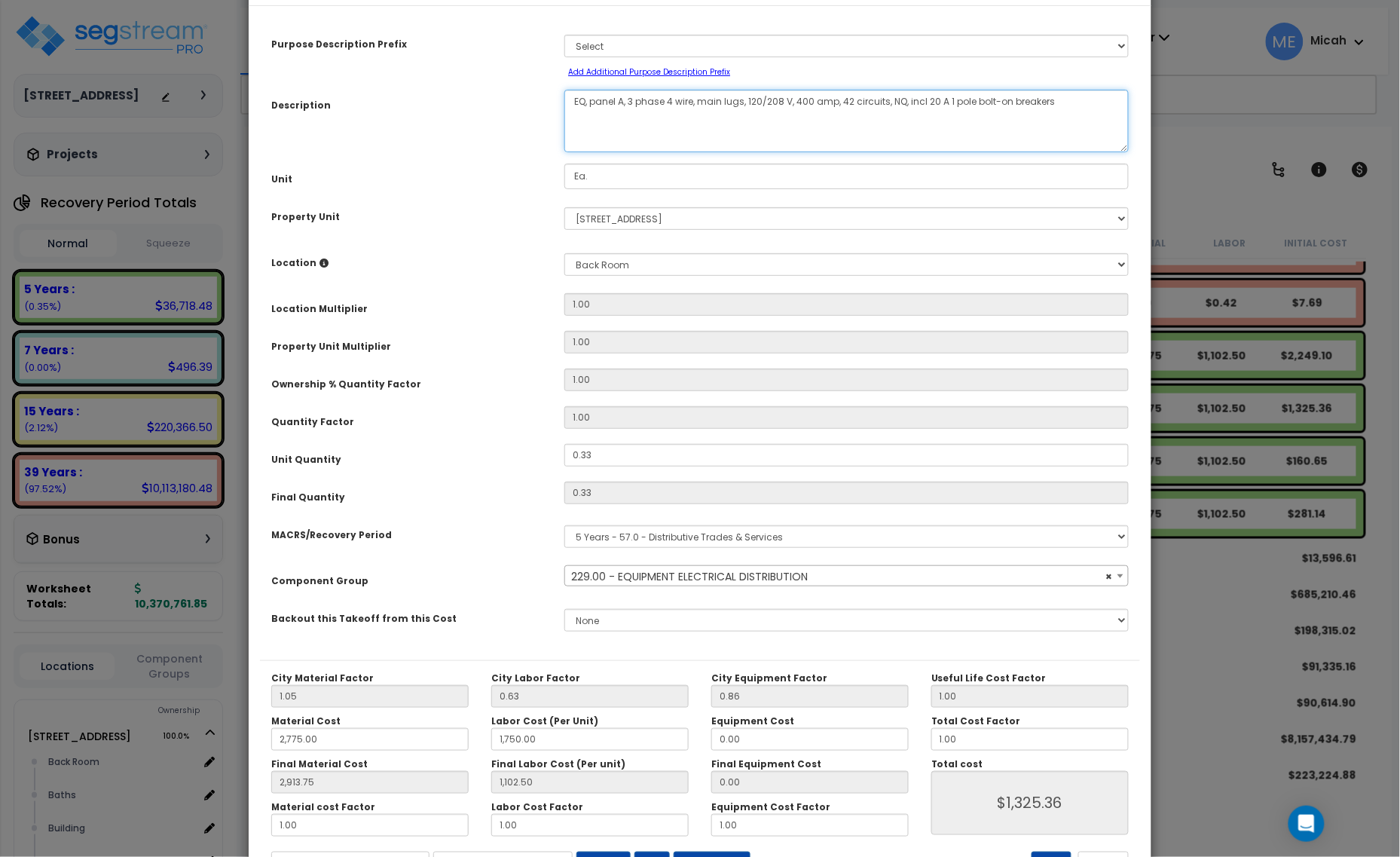
scroll to position [118, 0]
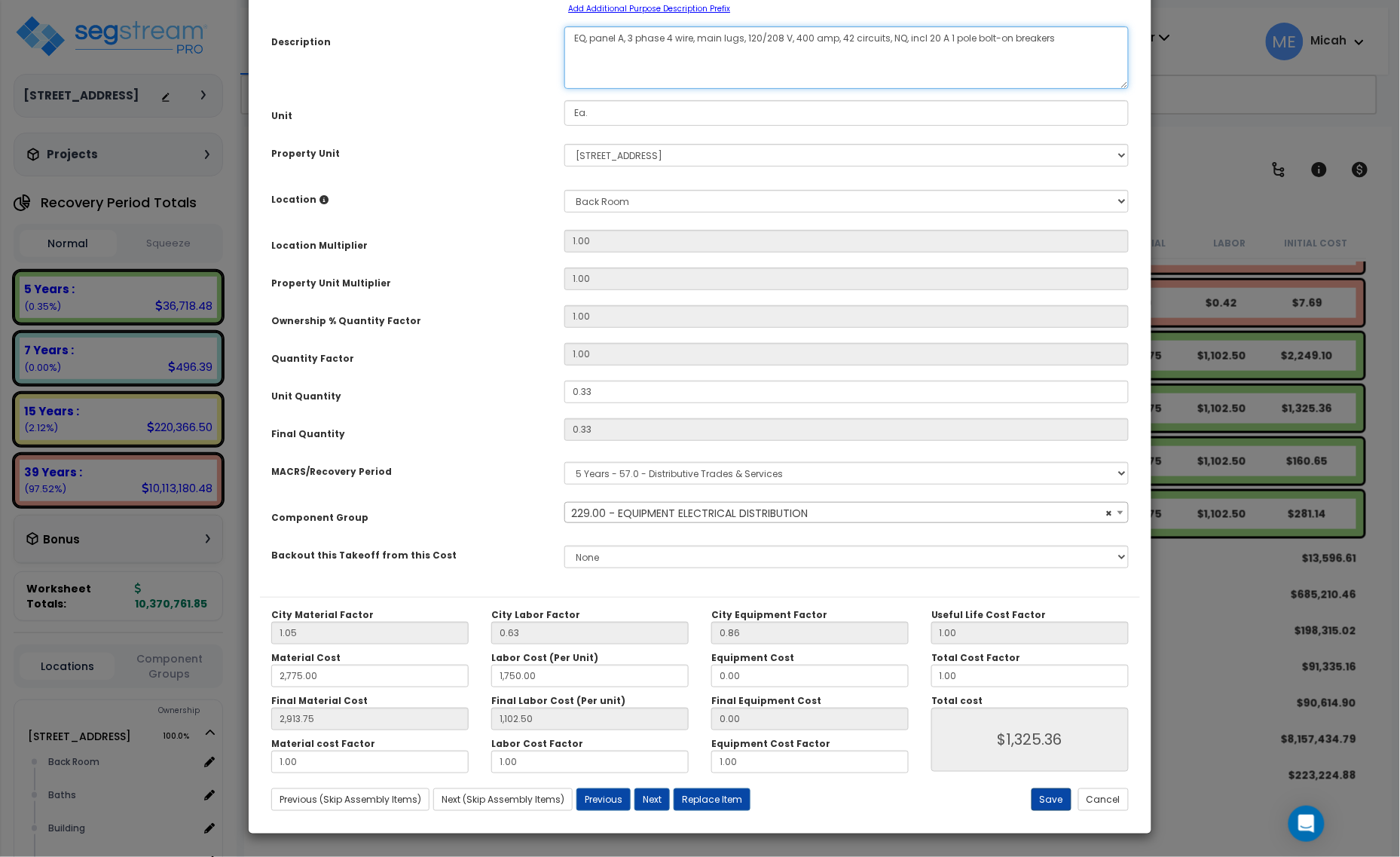
type textarea "EQ, panel A, 3 phase 4 wire, main lugs, 120/208 V, 400 amp, 42 circuits, NQ, in…"
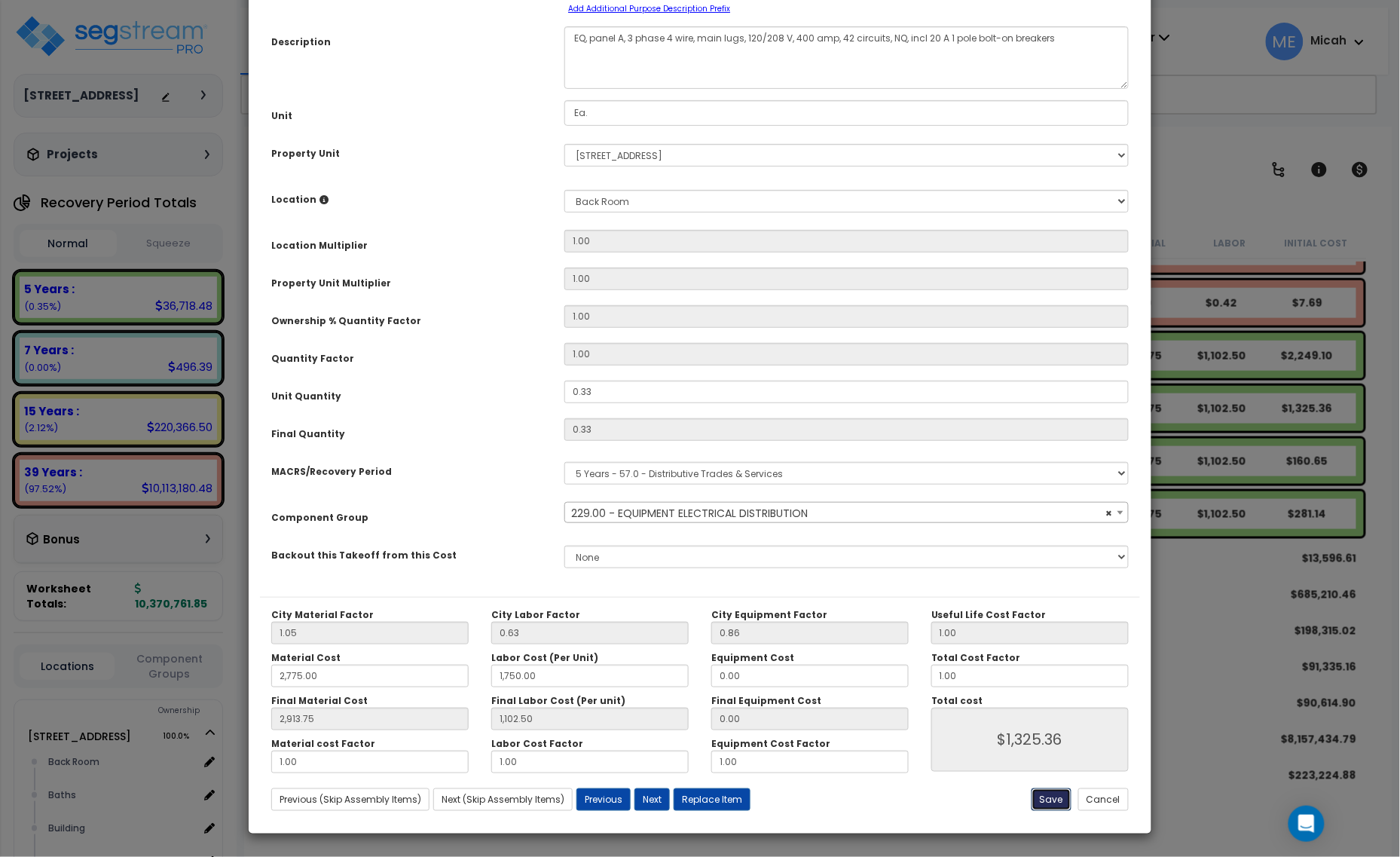
click at [1039, 800] on button "Save" at bounding box center [1051, 800] width 40 height 23
type input "2775.00"
type input "1750.00"
type input "2913.75"
type input "1102.50"
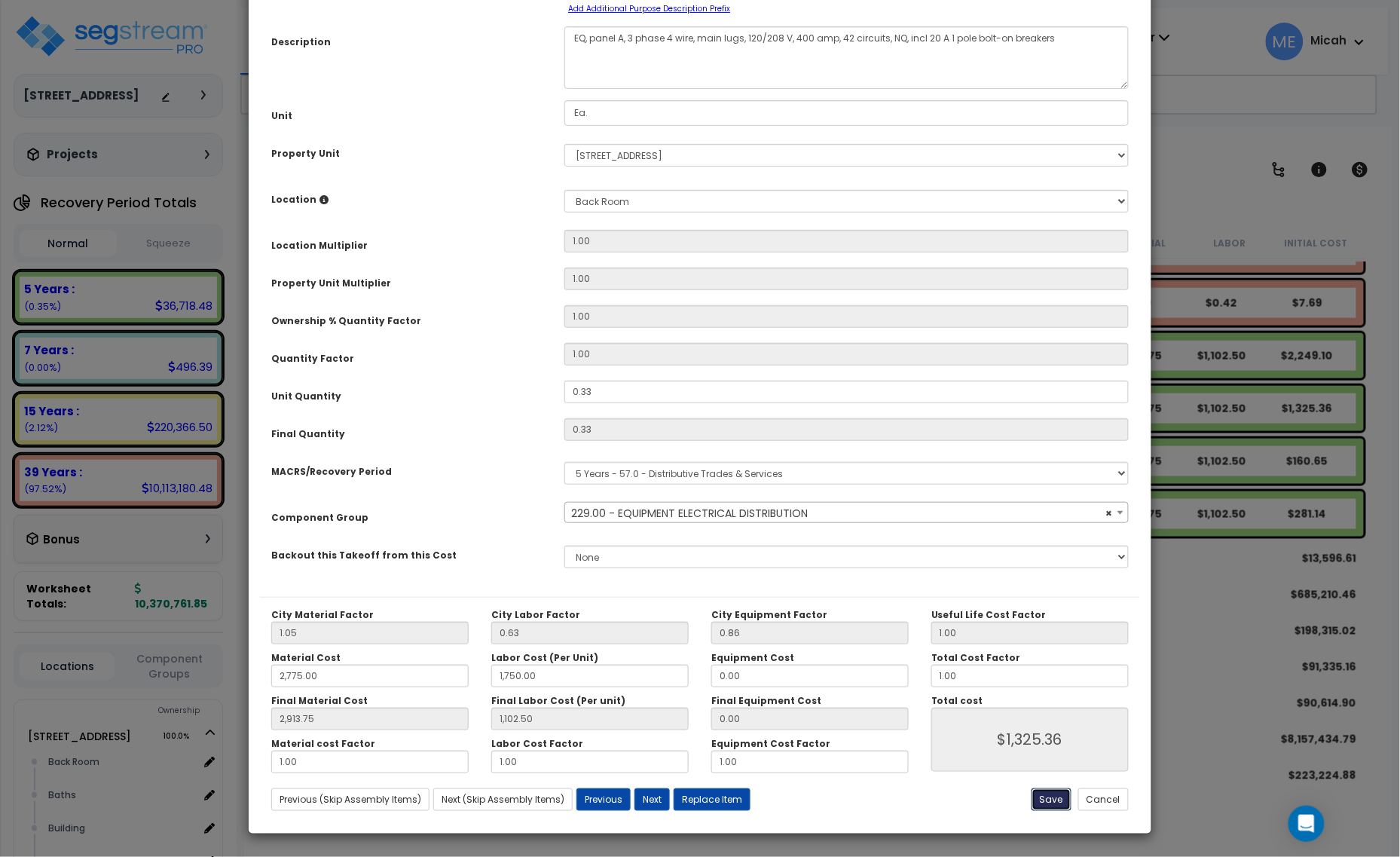
type input "1325.36"
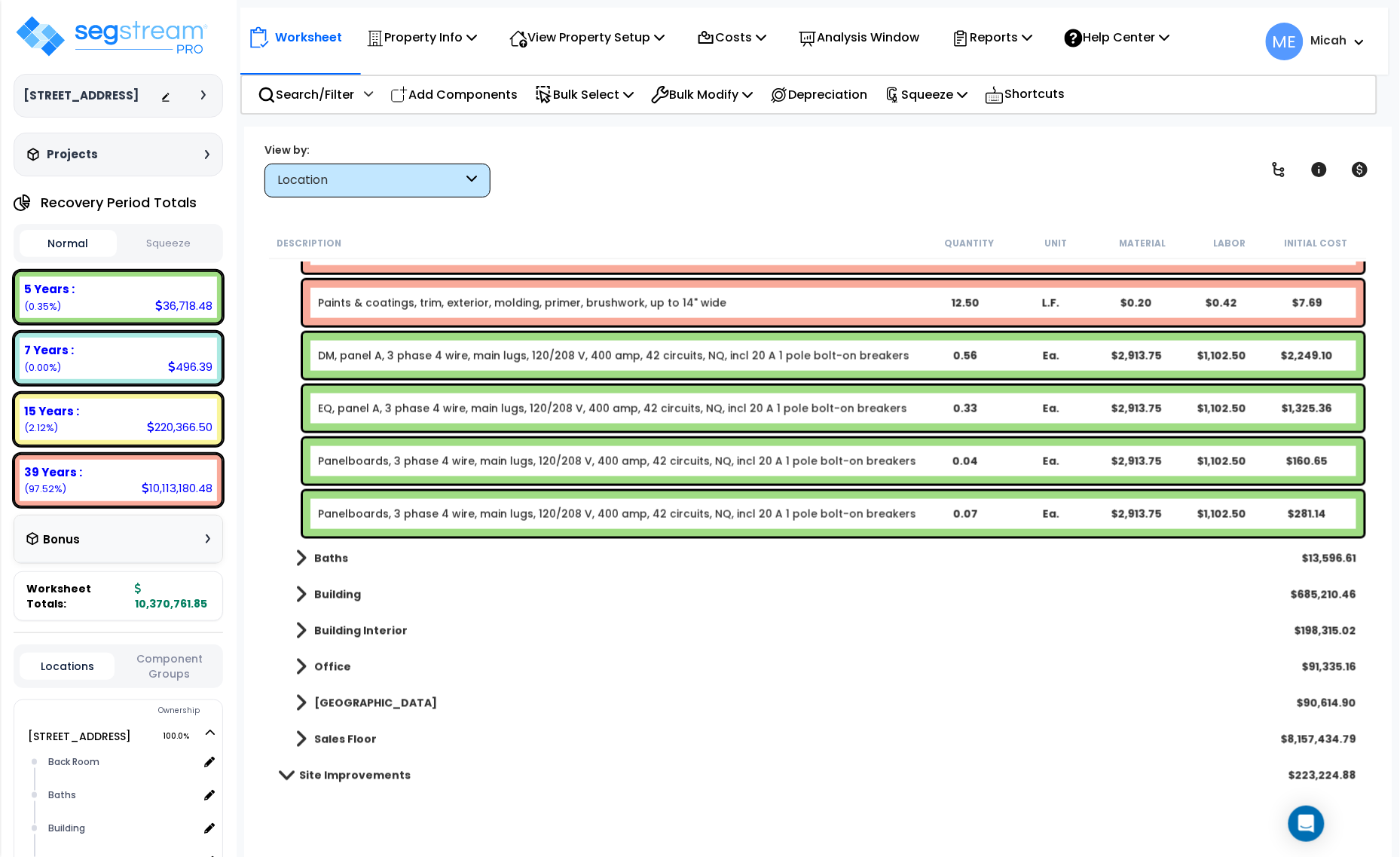
click at [426, 457] on link "Panelboards, 3 phase 4 wire, main lugs, 120/208 V, 400 amp, 42 circuits, NQ, in…" at bounding box center [617, 461] width 598 height 15
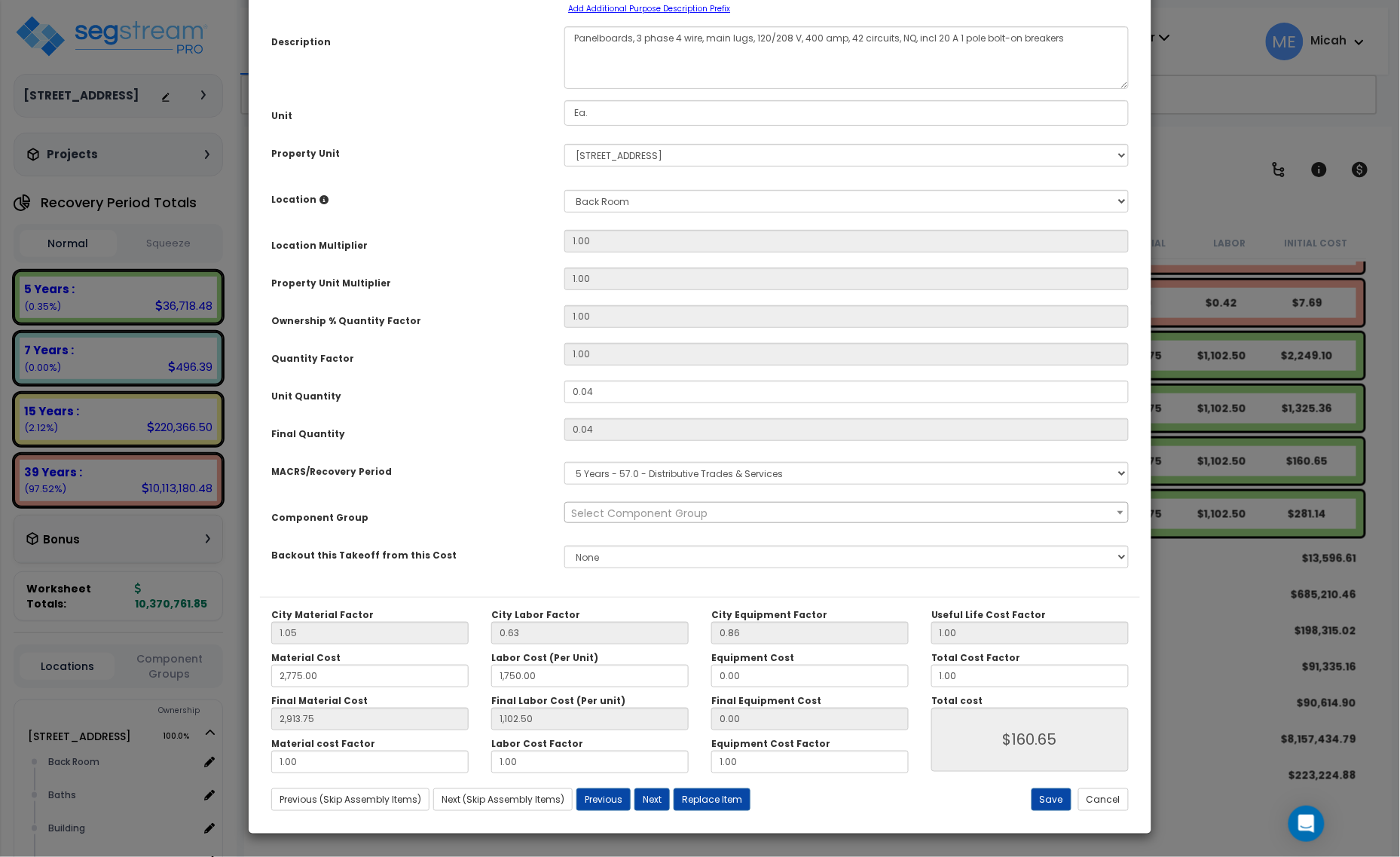
scroll to position [0, 0]
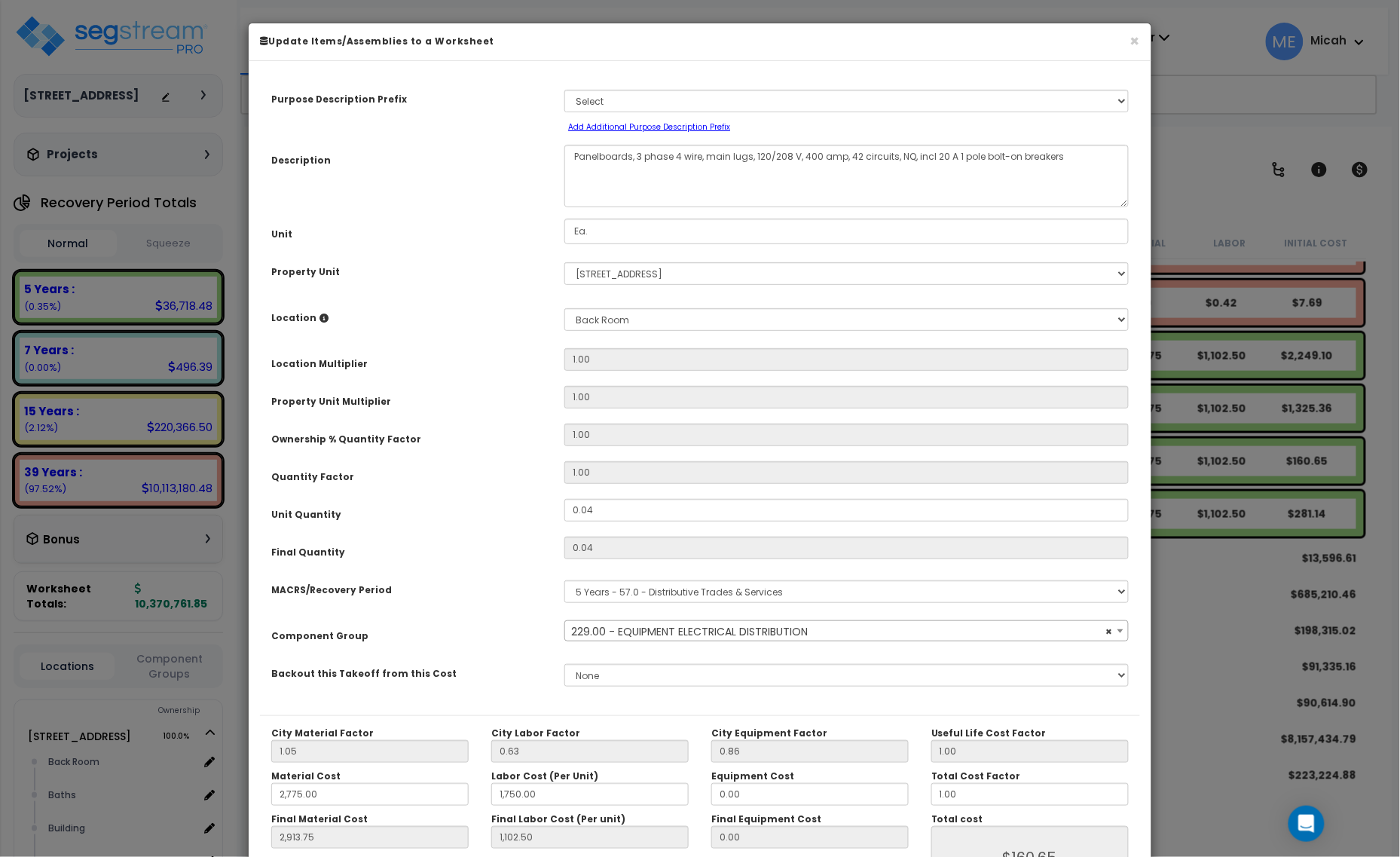
select select "57033"
drag, startPoint x: 631, startPoint y: 154, endPoint x: 556, endPoint y: 153, distance: 75.0
click at [556, 153] on div "Panelboards, 3 phase 4 wire, main lugs, 120/208 V, 400 amp, 42 circuits, NQ, in…" at bounding box center [846, 176] width 587 height 63
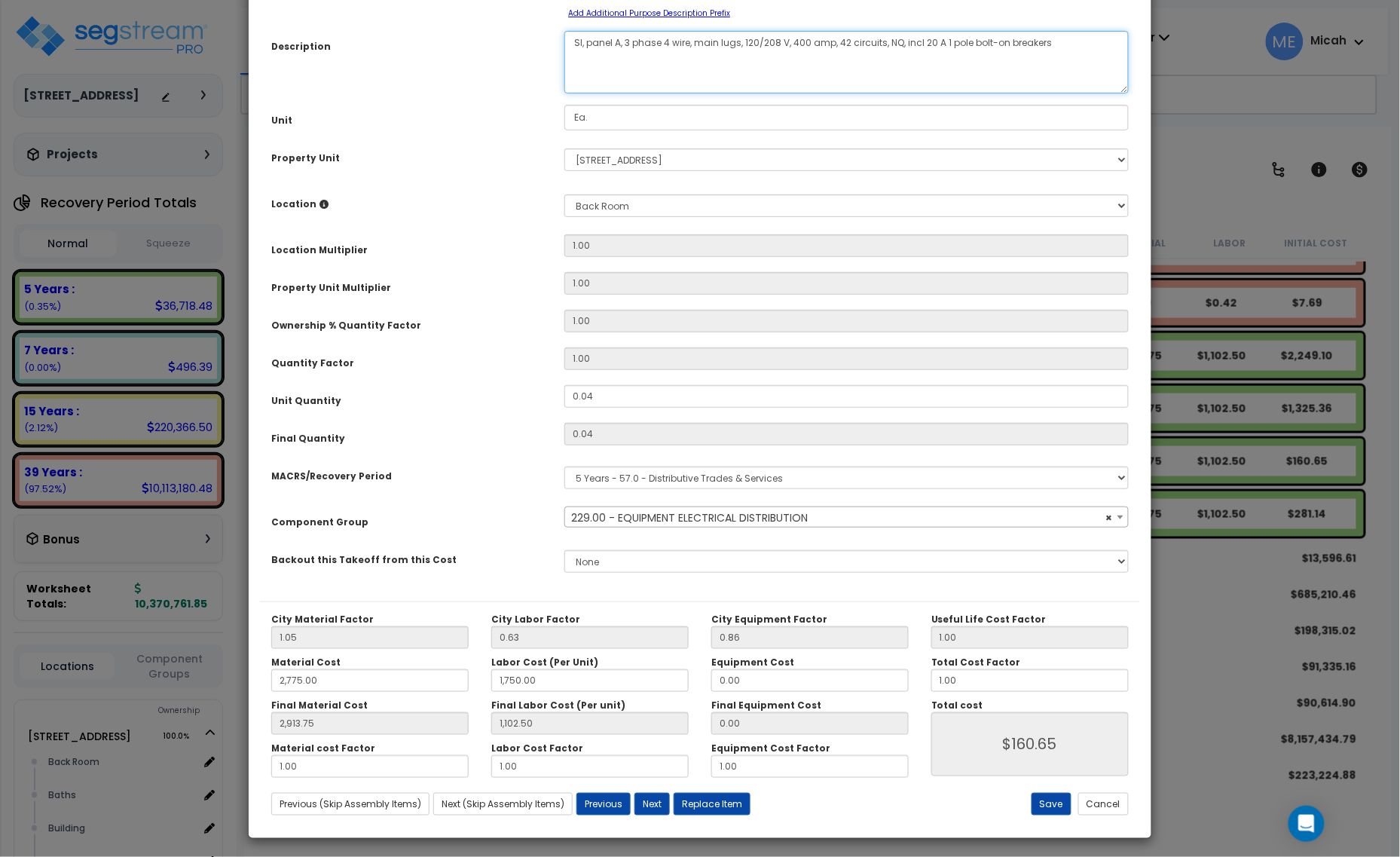
scroll to position [118, 0]
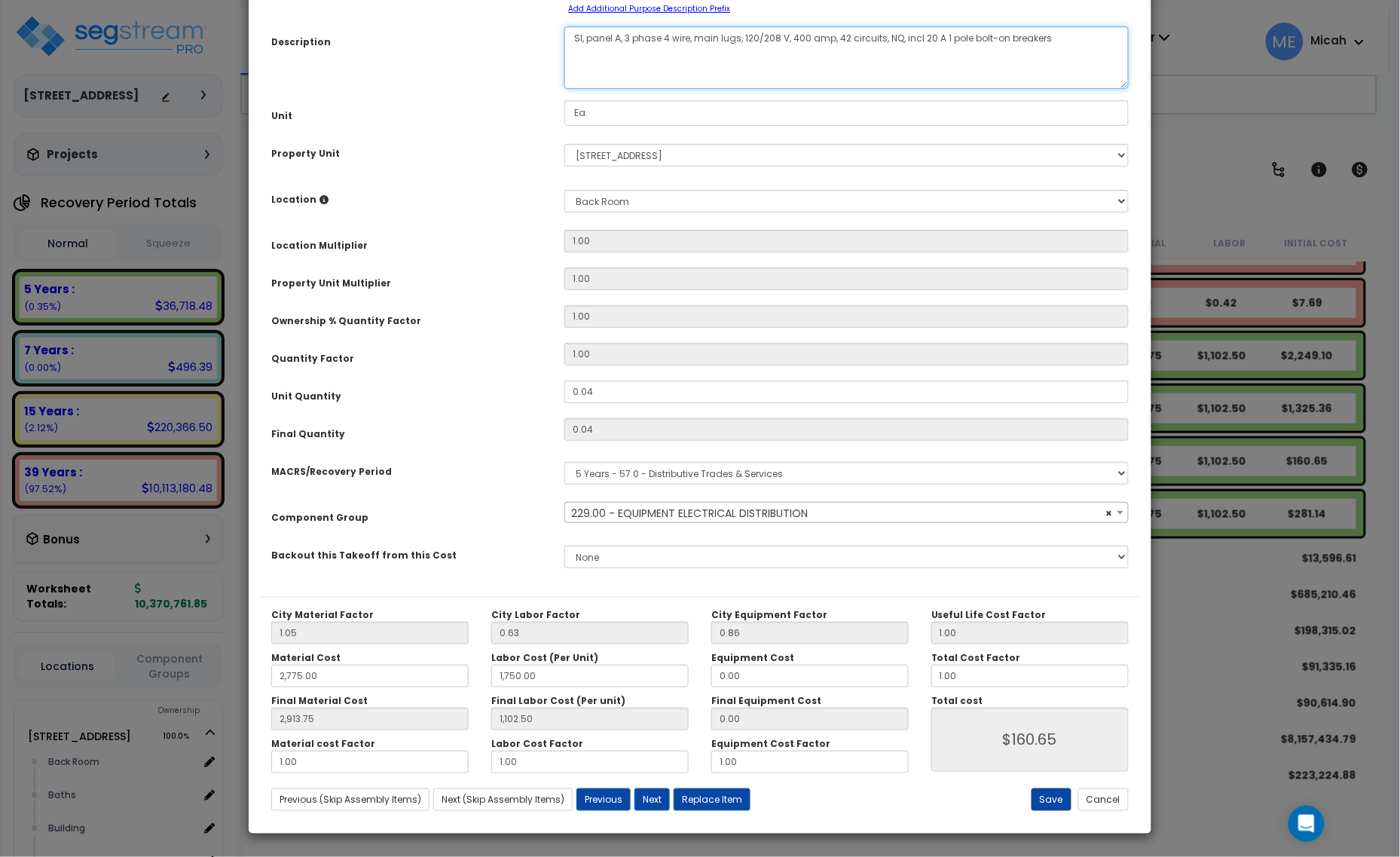
type textarea "SI, panel A, 3 phase 4 wire, main lugs, 120/208 V, 400 amp, 42 circuits, NQ, in…"
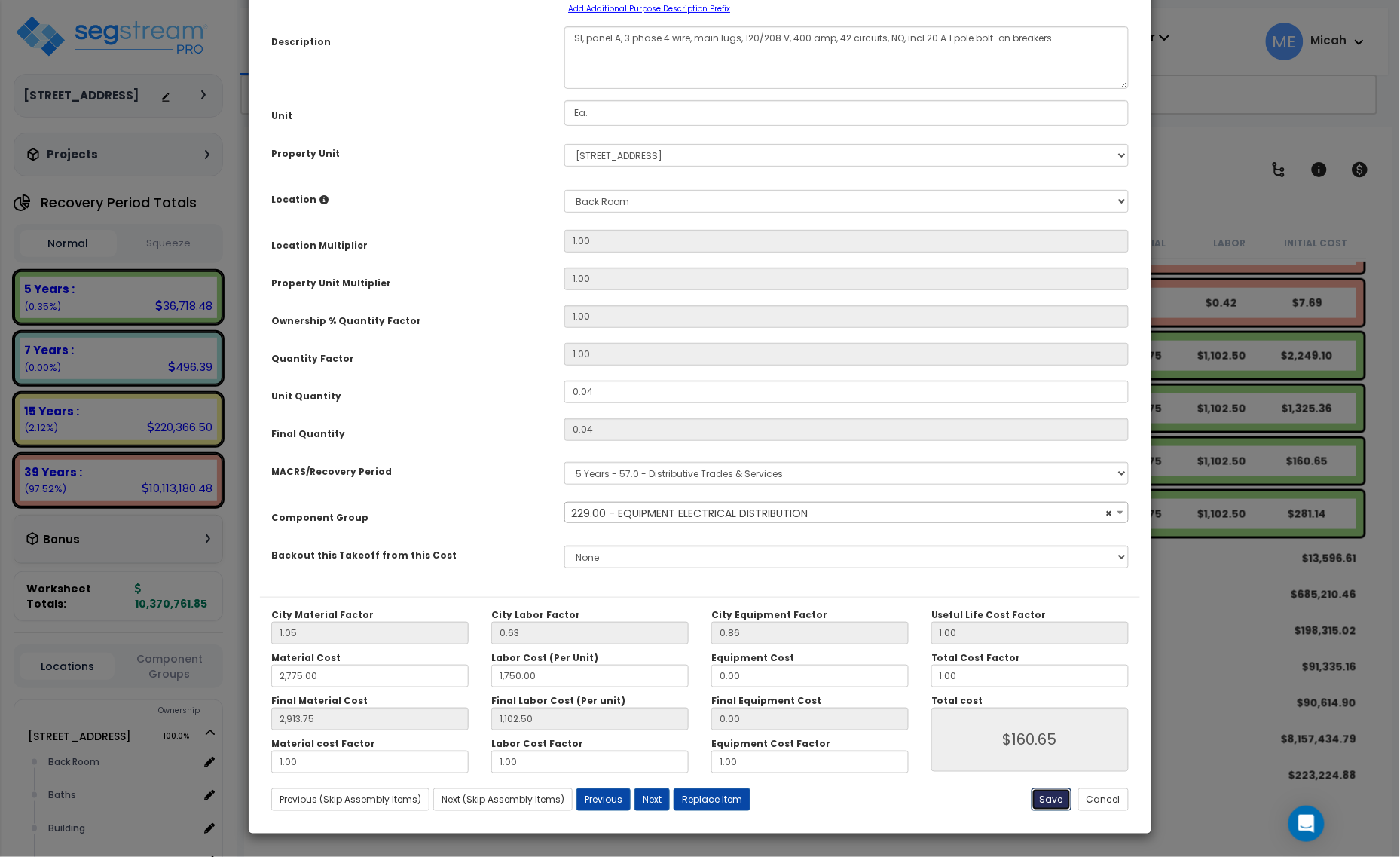
click at [1052, 800] on button "Save" at bounding box center [1051, 800] width 40 height 23
type input "2775.00"
type input "1750.00"
type input "2913.75"
type input "1102.50"
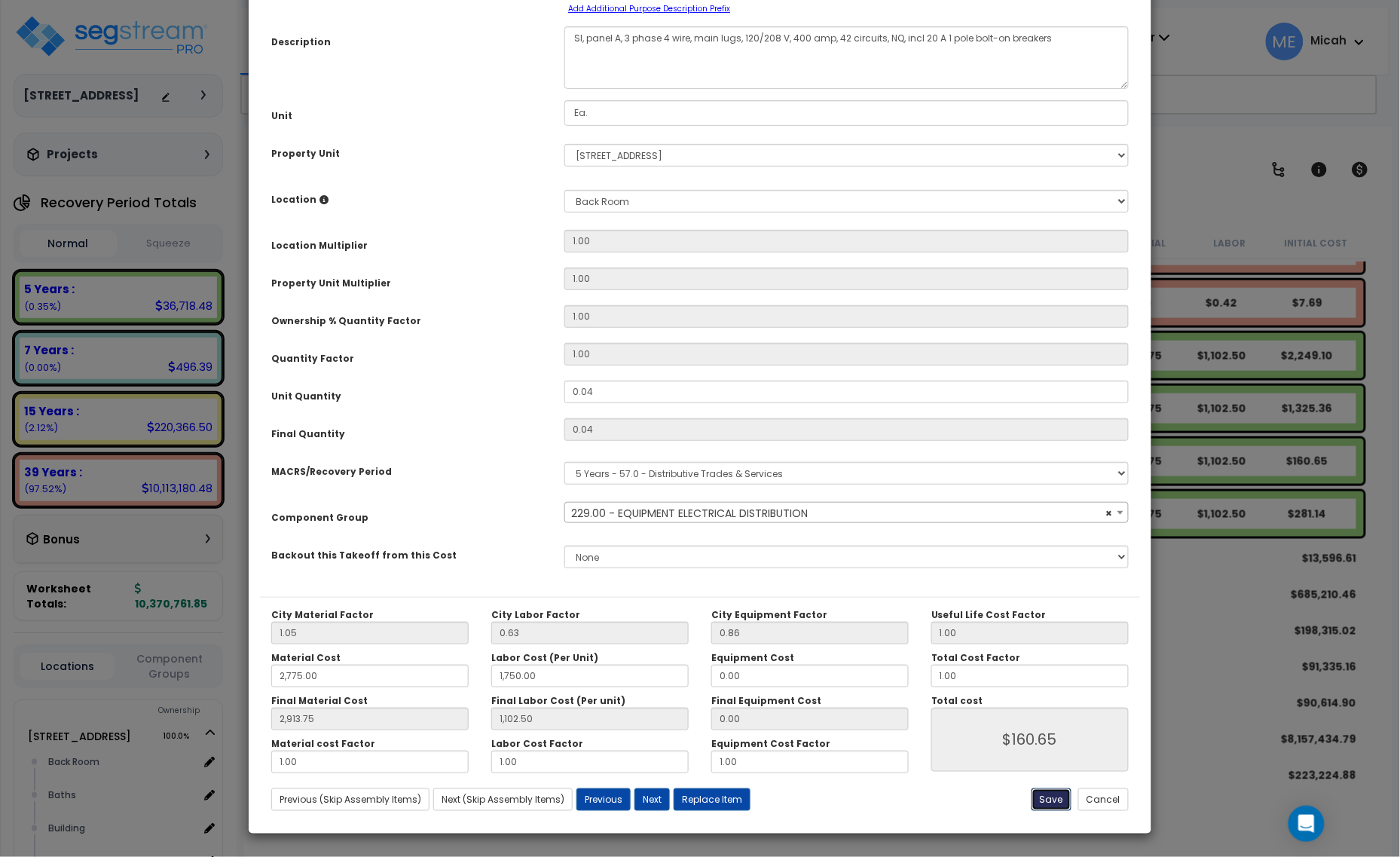
type input "160.65"
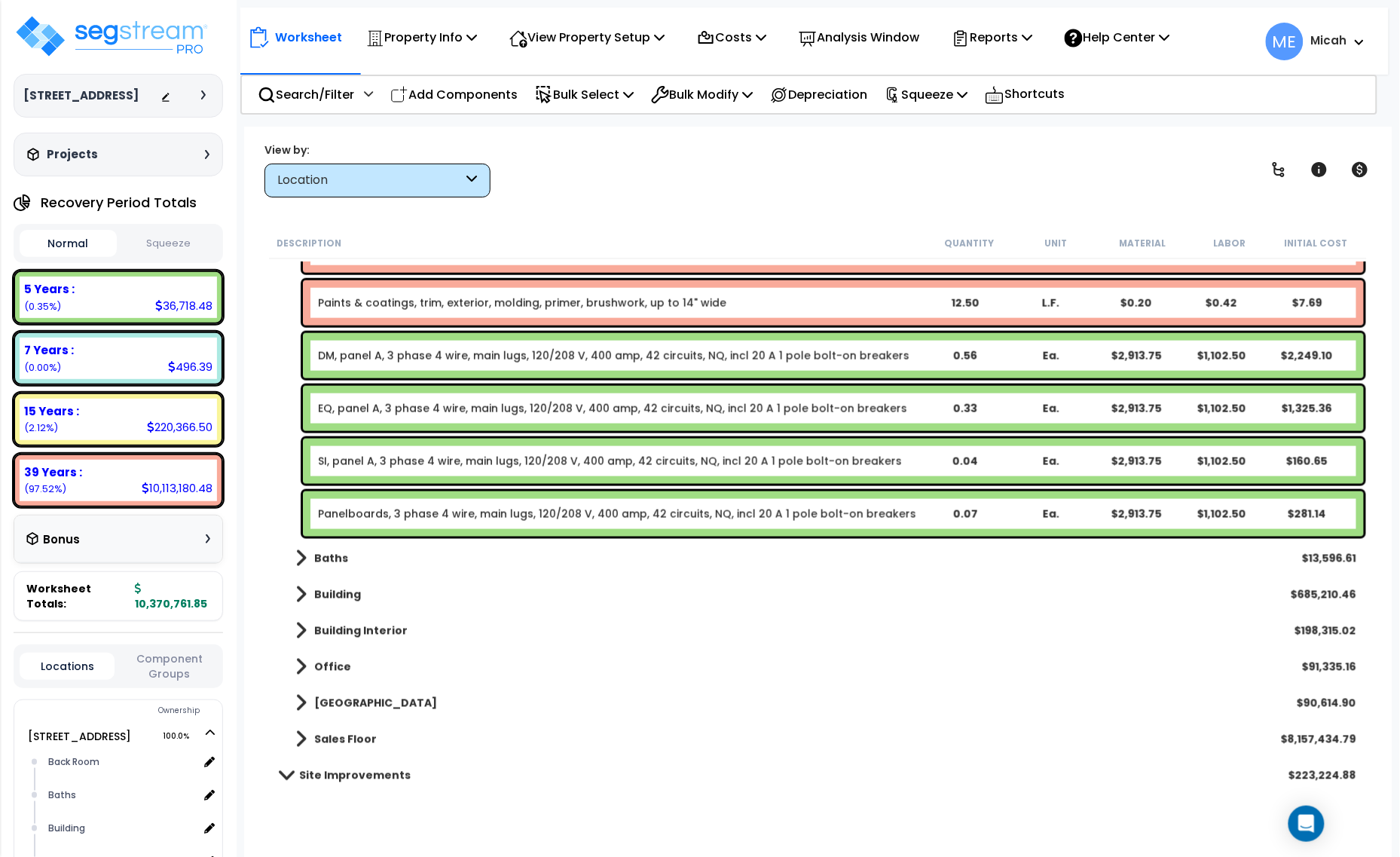
click at [433, 507] on link "Panelboards, 3 phase 4 wire, main lugs, 120/208 V, 400 amp, 42 circuits, NQ, in…" at bounding box center [617, 514] width 598 height 15
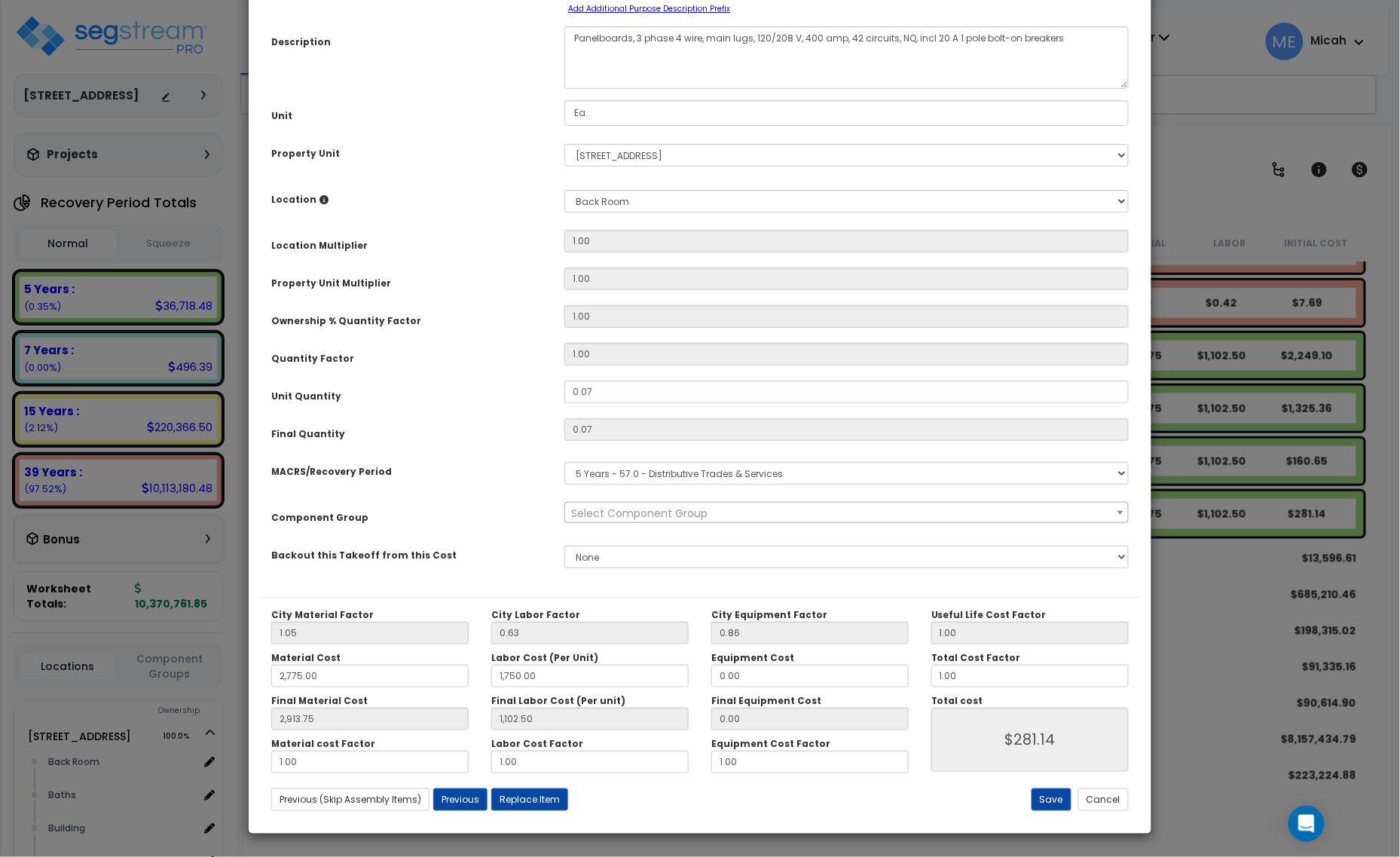
scroll to position [0, 0]
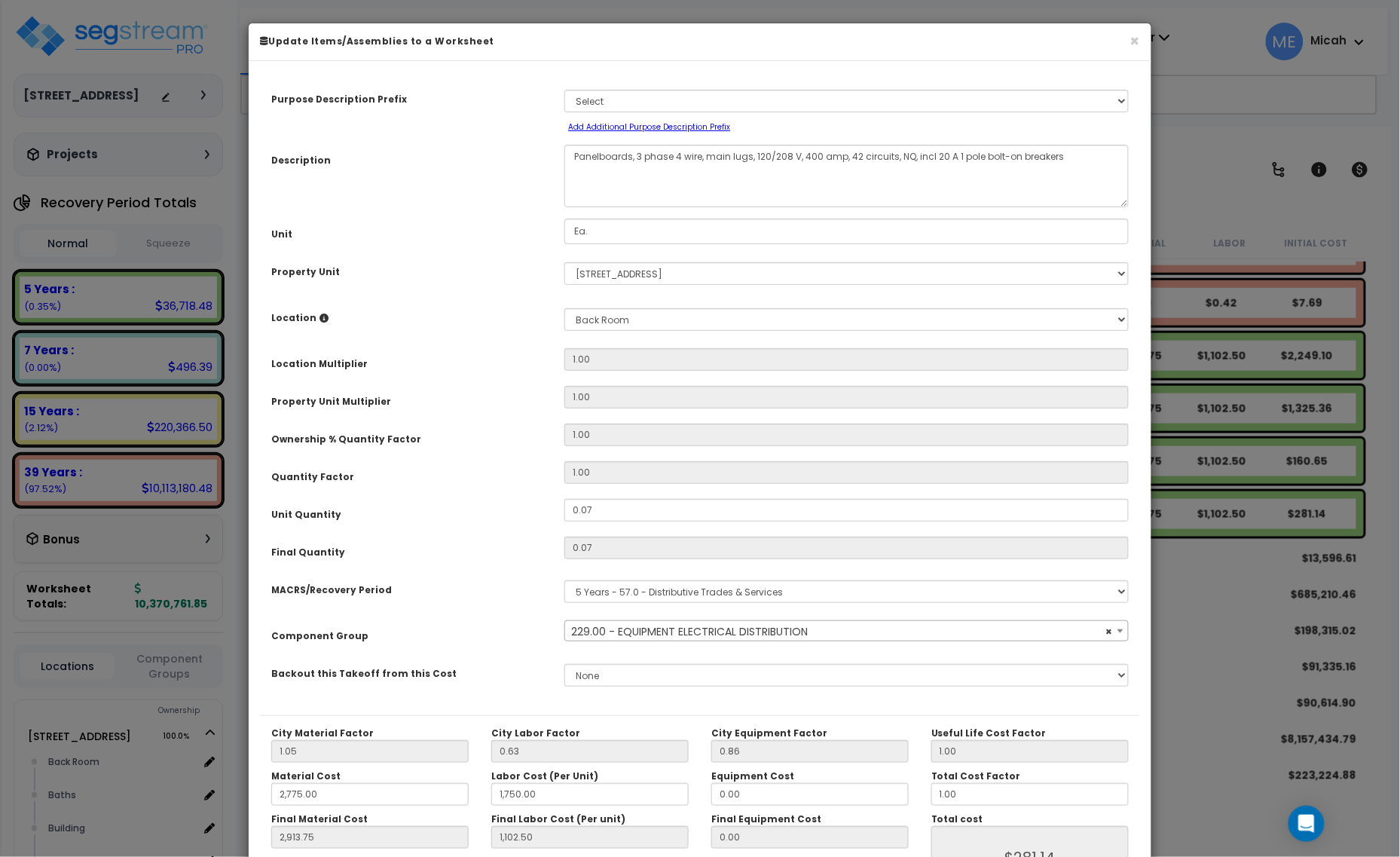
select select "57033"
drag, startPoint x: 631, startPoint y: 153, endPoint x: 533, endPoint y: 161, distance: 98.3
click at [533, 161] on div "Description Panelboards, 3 phase 4 wire, main lugs, 120/208 V, 400 amp, 42 circ…" at bounding box center [700, 176] width 880 height 63
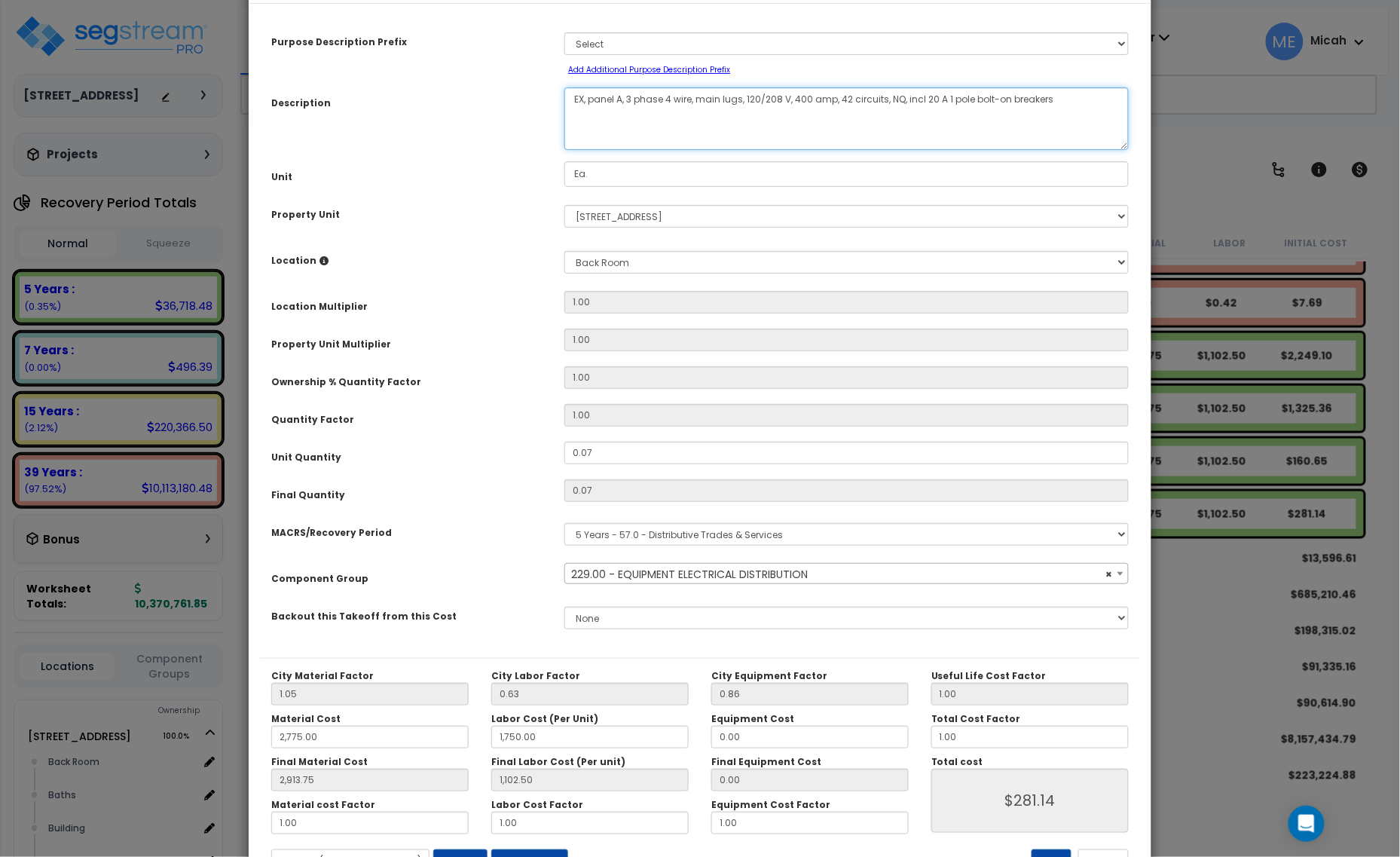
scroll to position [118, 0]
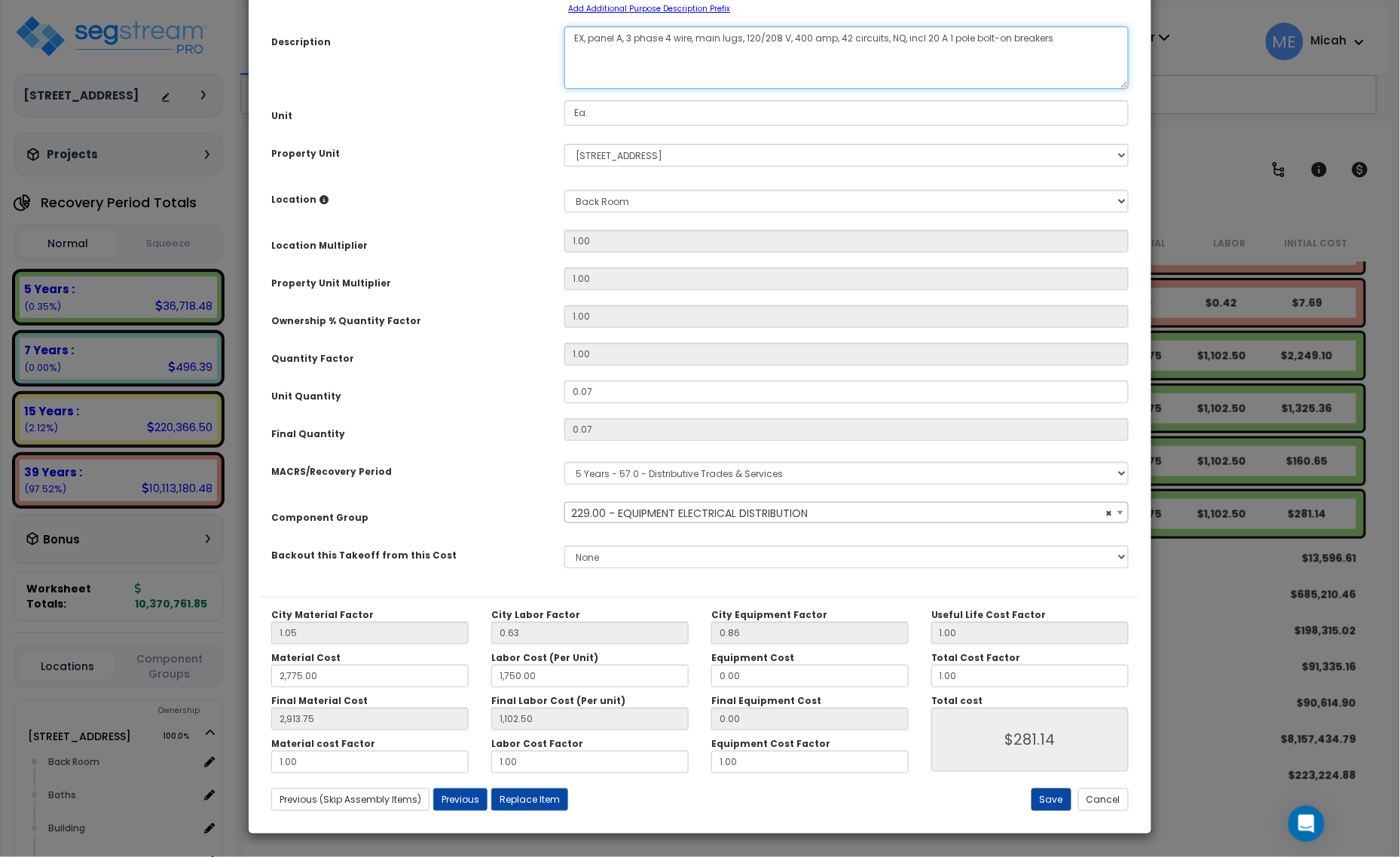
type textarea "EX, panel A, 3 phase 4 wire, main lugs, 120/208 V, 400 amp, 42 circuits, NQ, in…"
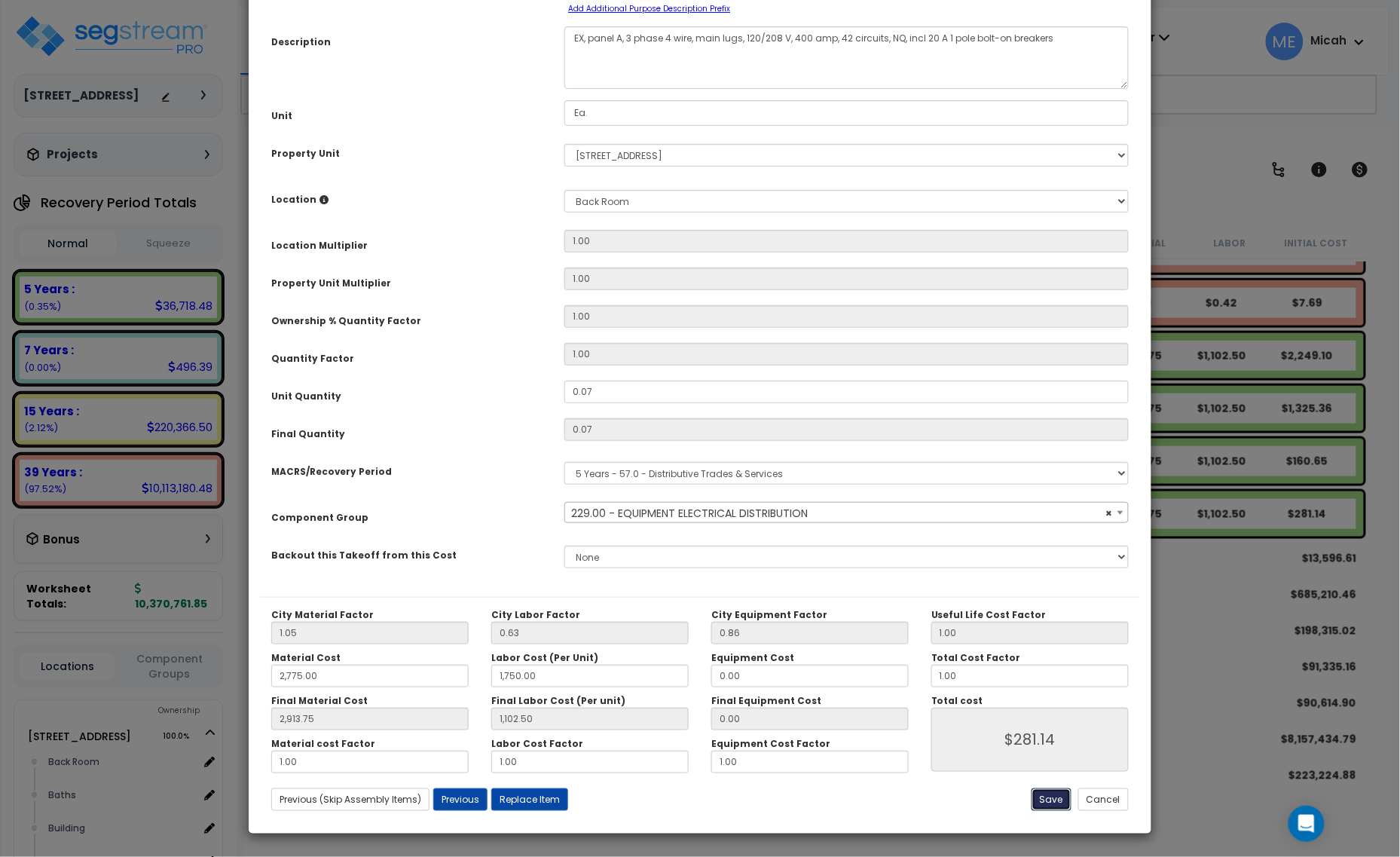
click at [1059, 796] on button "Save" at bounding box center [1051, 800] width 40 height 23
type input "2775.00"
type input "1750.00"
type input "2913.75"
type input "1102.50"
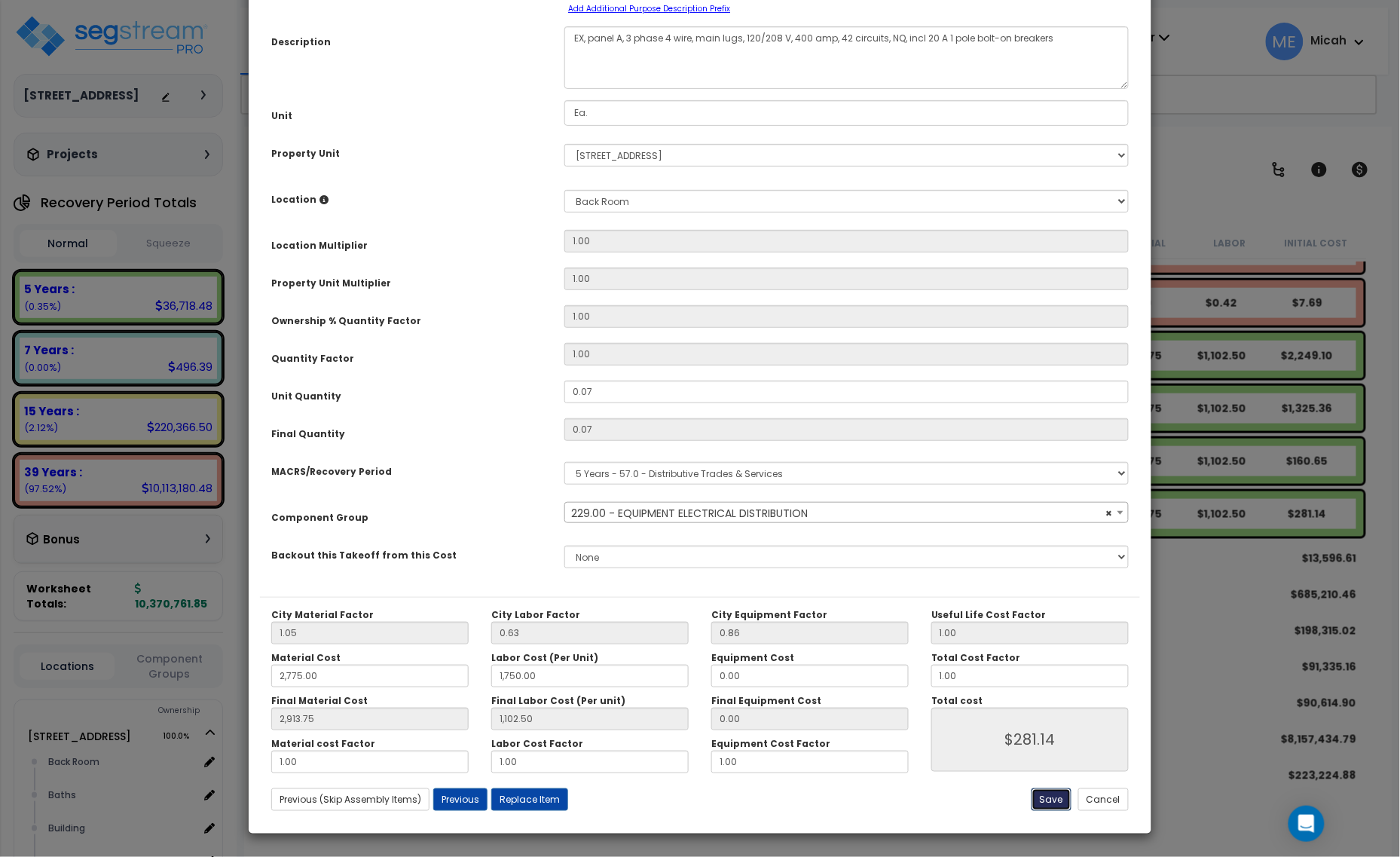
type input "281.14"
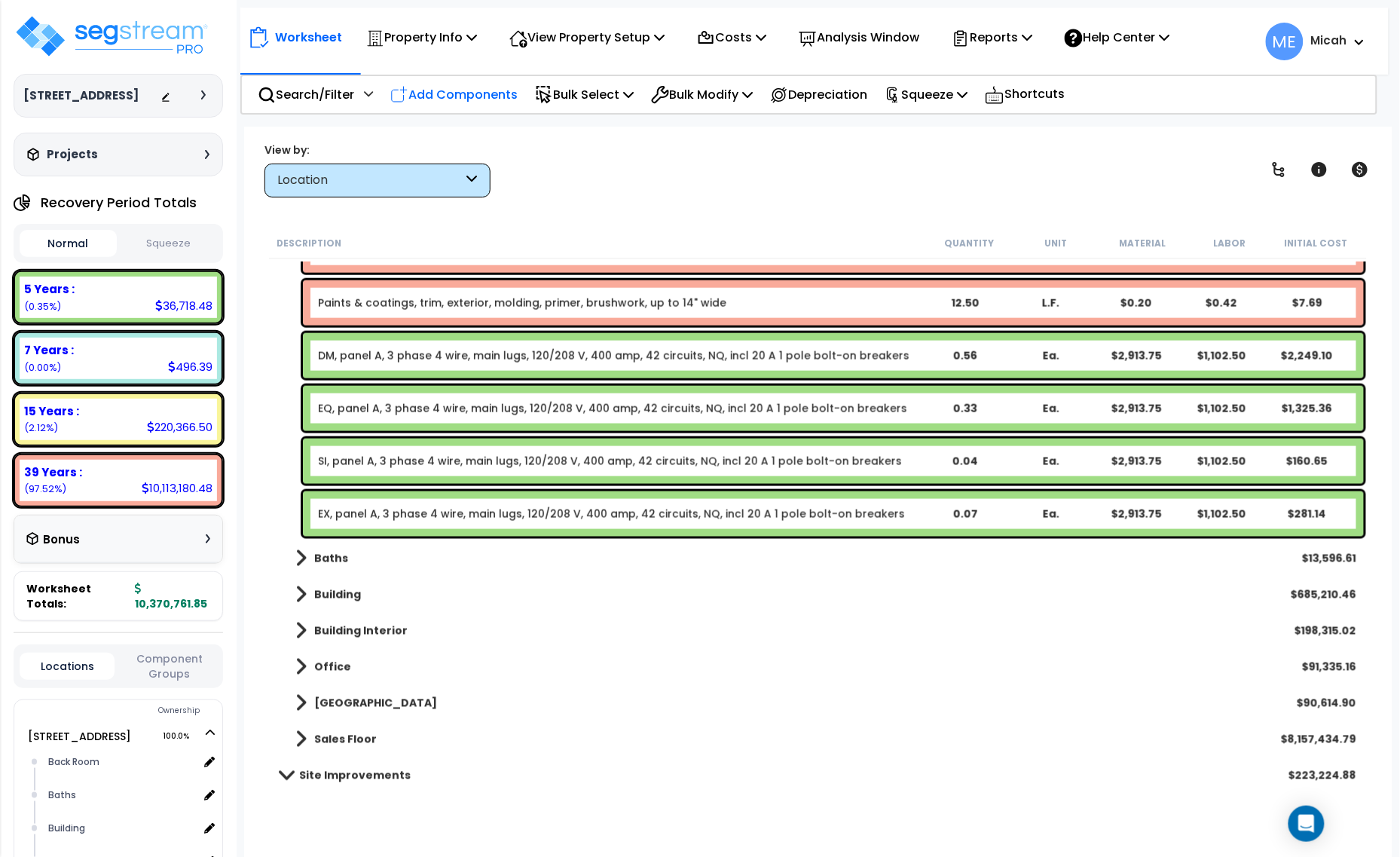
click at [478, 99] on p "Add Components" at bounding box center [453, 94] width 127 height 20
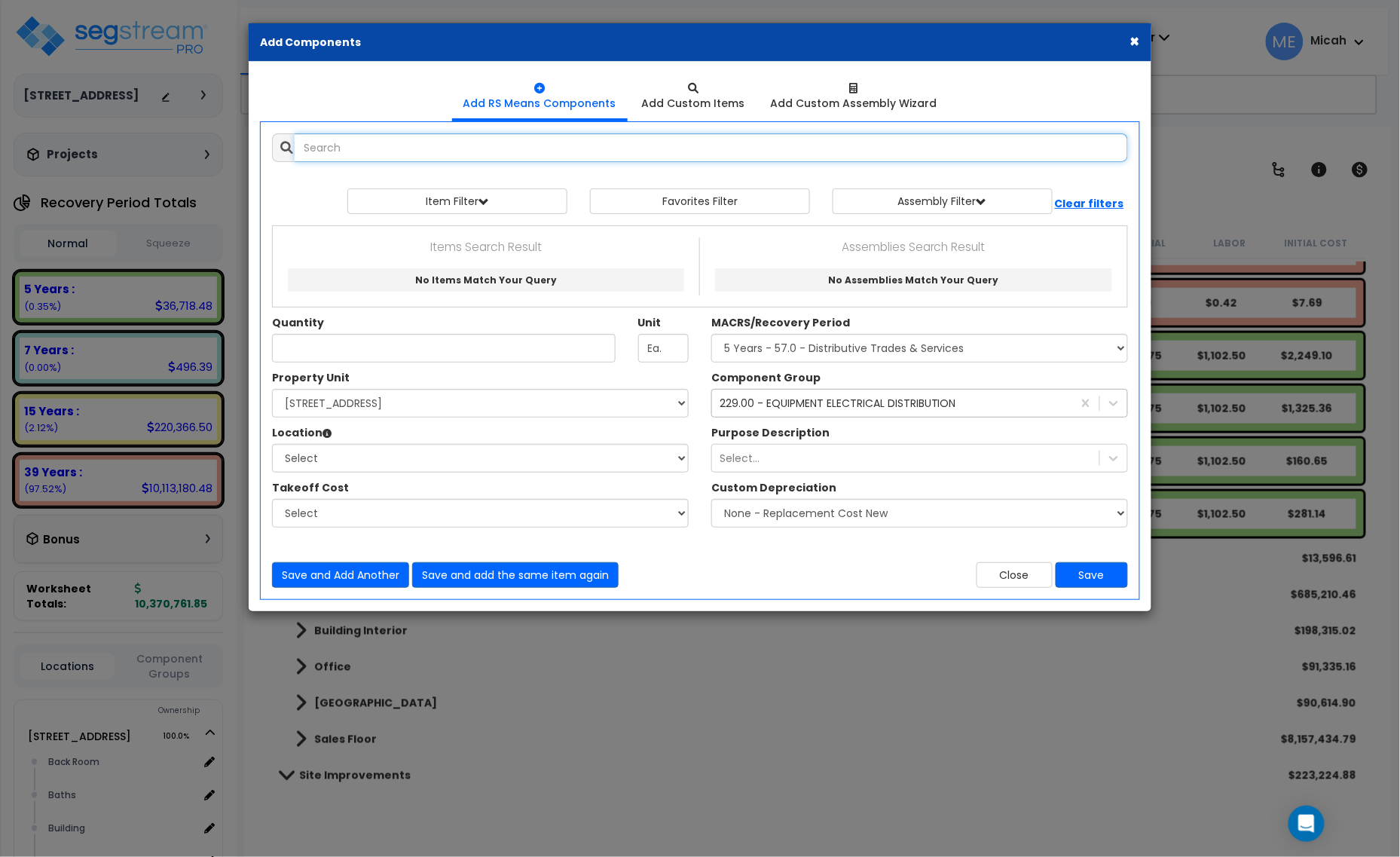
select select
click at [378, 134] on input "text" at bounding box center [711, 147] width 833 height 28
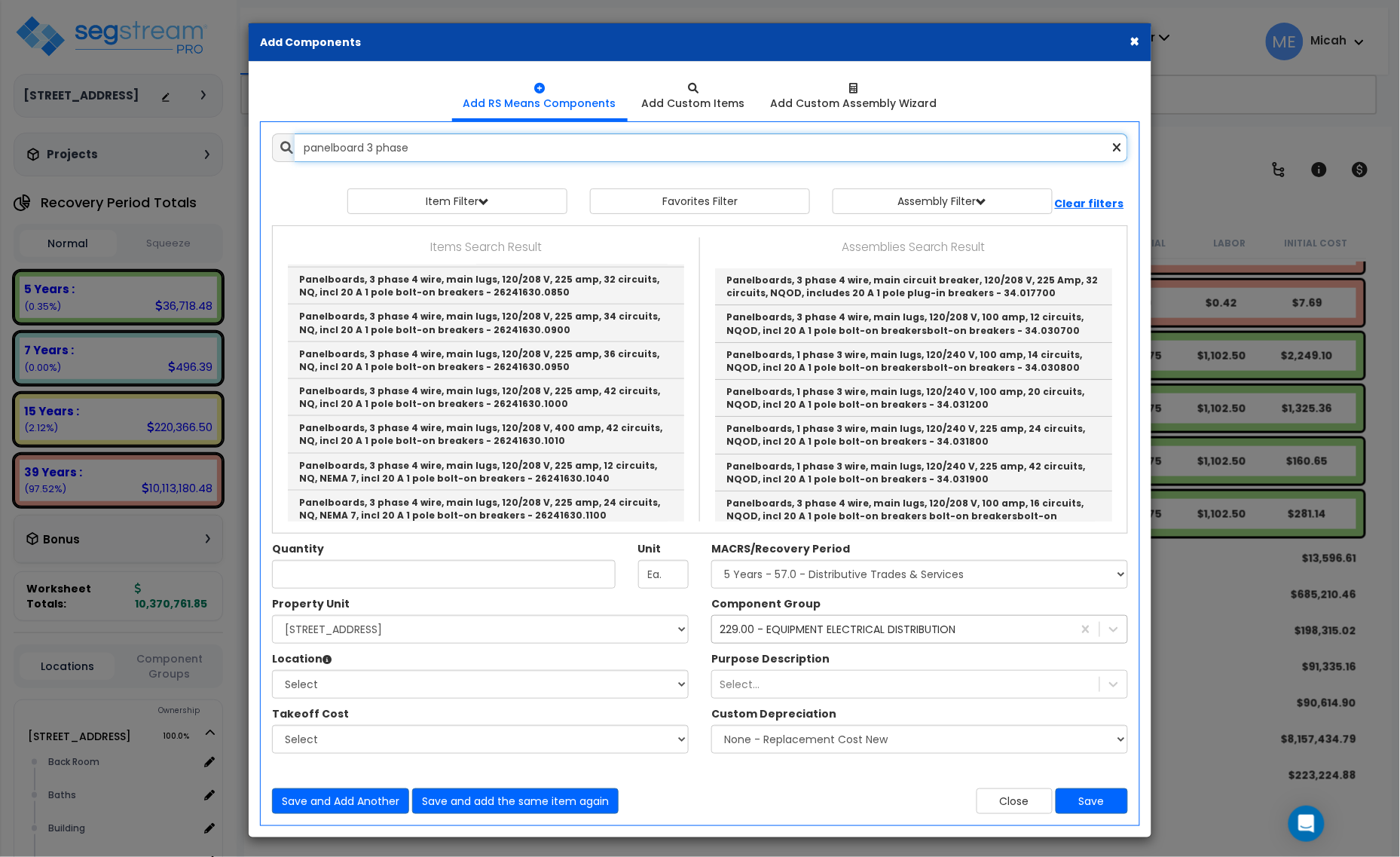
scroll to position [565, 0]
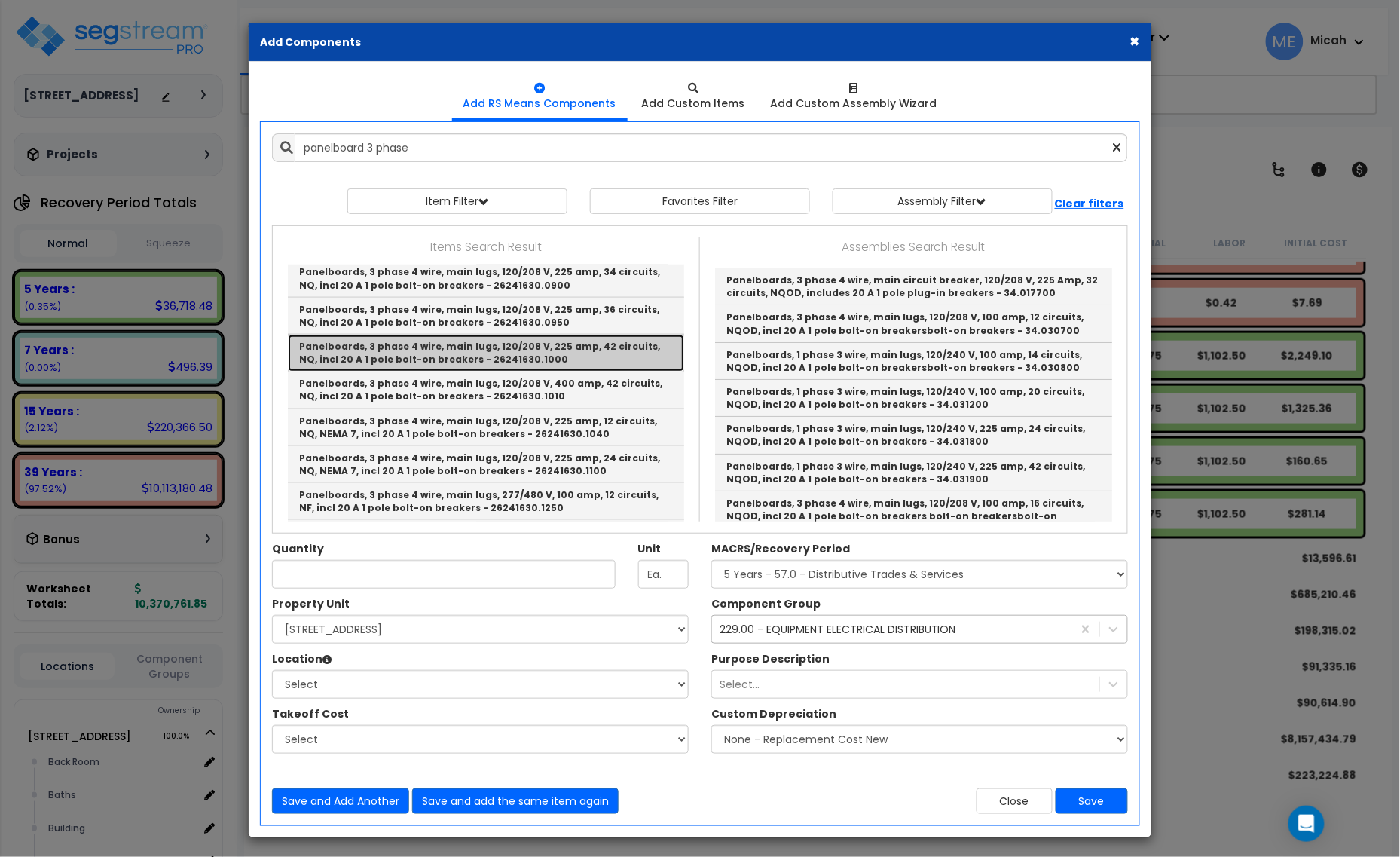
click at [556, 364] on link "Panelboards, 3 phase 4 wire, main lugs, 120/208 V, 225 amp, 42 circuits, NQ, in…" at bounding box center [485, 353] width 396 height 37
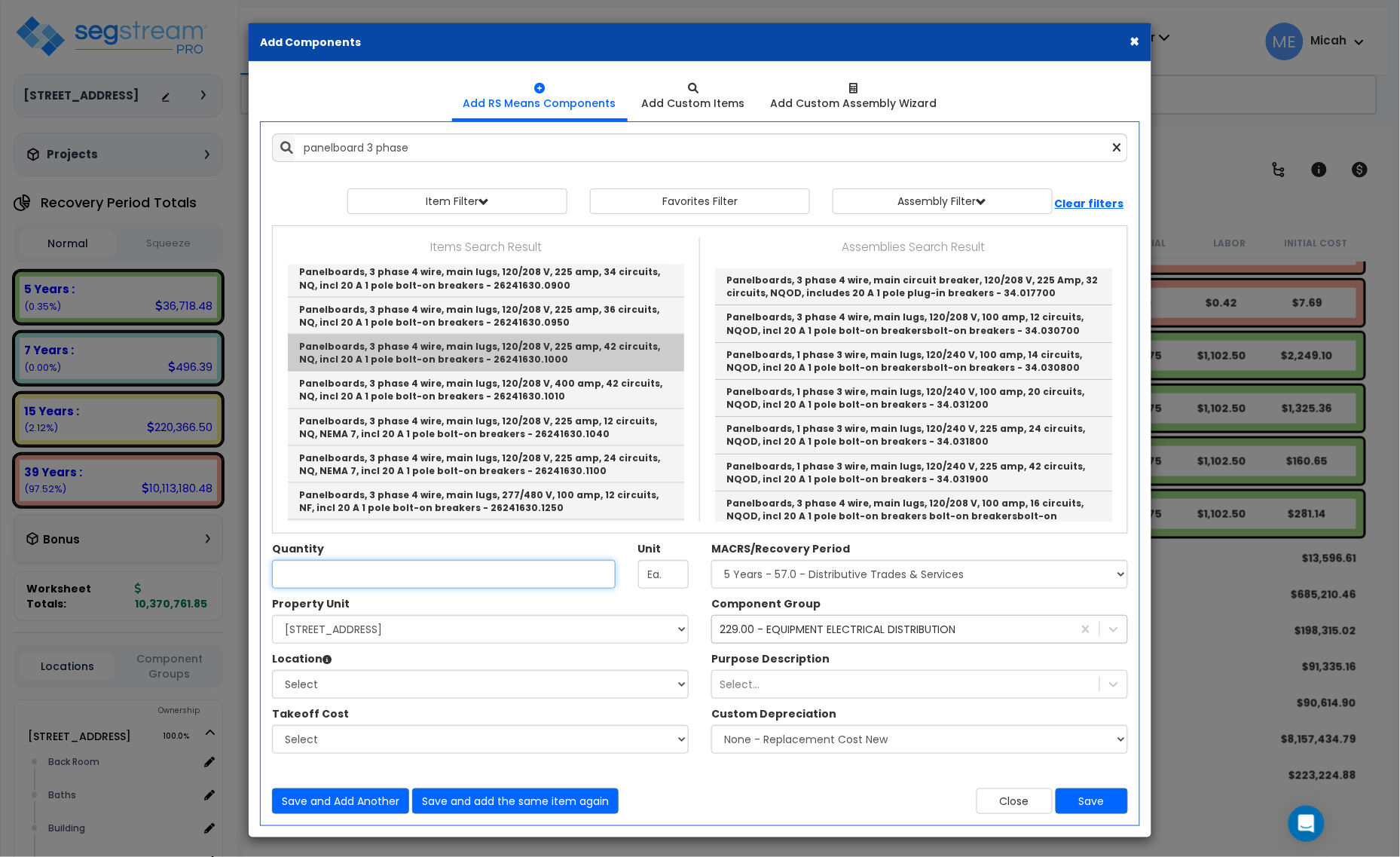
type input "Panelboards, 3 phase 4 wire, main lugs, 120/208 V, 225 amp, 42 circuits, NQ, in…"
checkbox input "true"
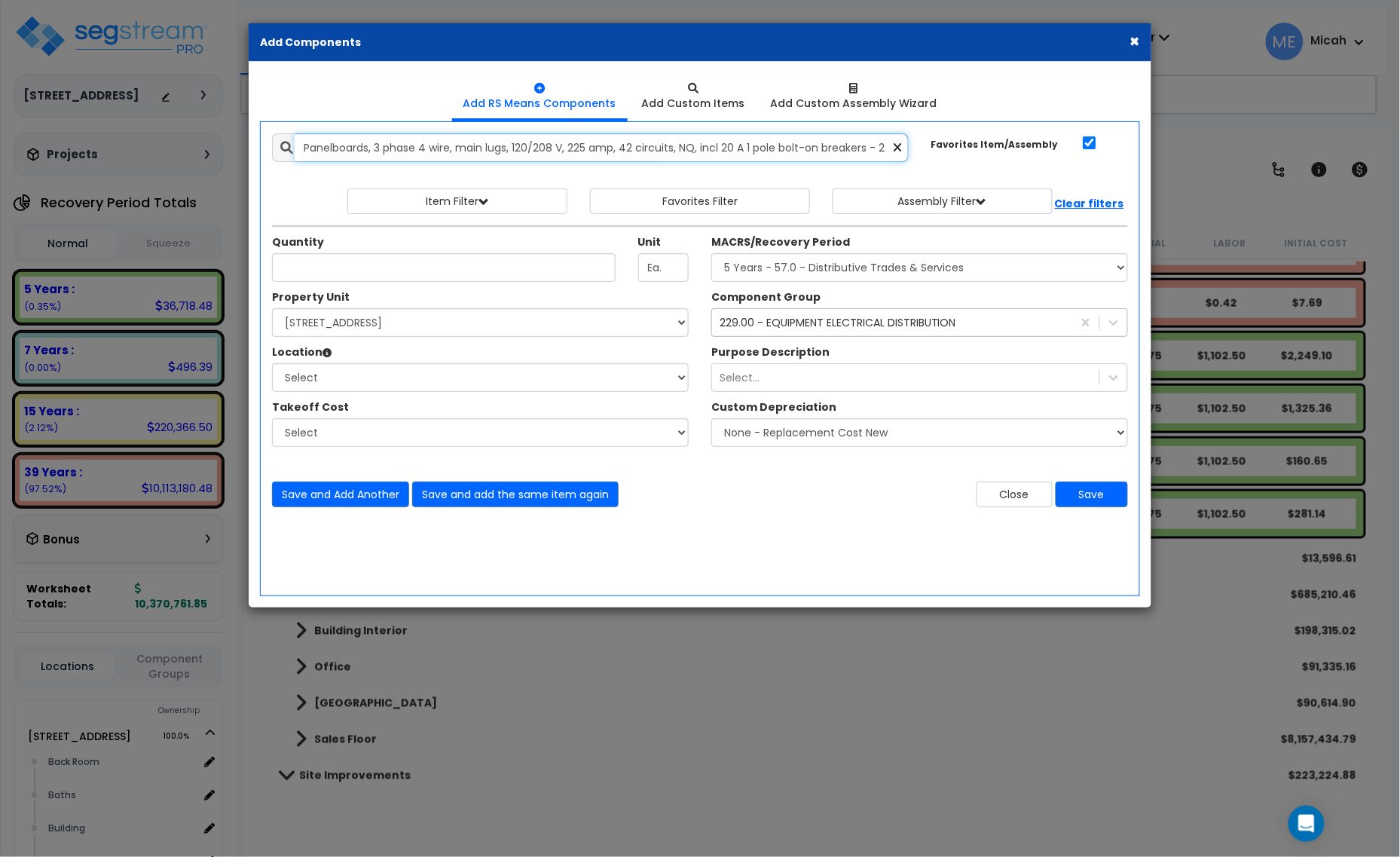
click at [585, 144] on input "Panelboards, 3 phase 4 wire, main lugs, 120/208 V, 225 amp, 42 circuits, NQ, in…" at bounding box center [602, 147] width 614 height 28
type input "Panelboards, 3 phase 4 wire, main lugs, 120/208 V, 250 amp, 42 circuits, NQ, in…"
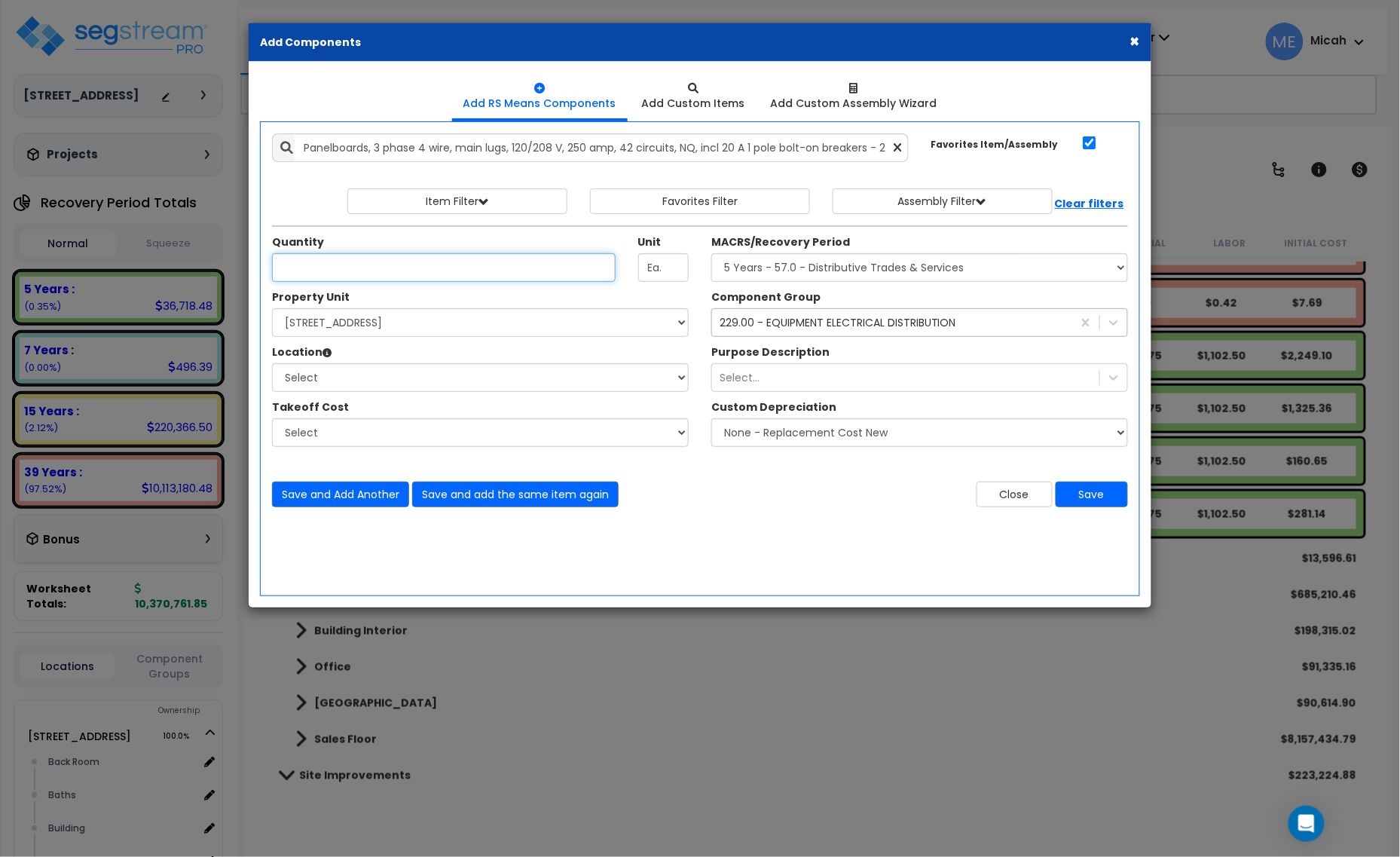
click at [360, 270] on input "Unit Quantity" at bounding box center [443, 267] width 343 height 28
click at [333, 258] on input "Unit Quantity" at bounding box center [443, 267] width 343 height 28
type input ".52"
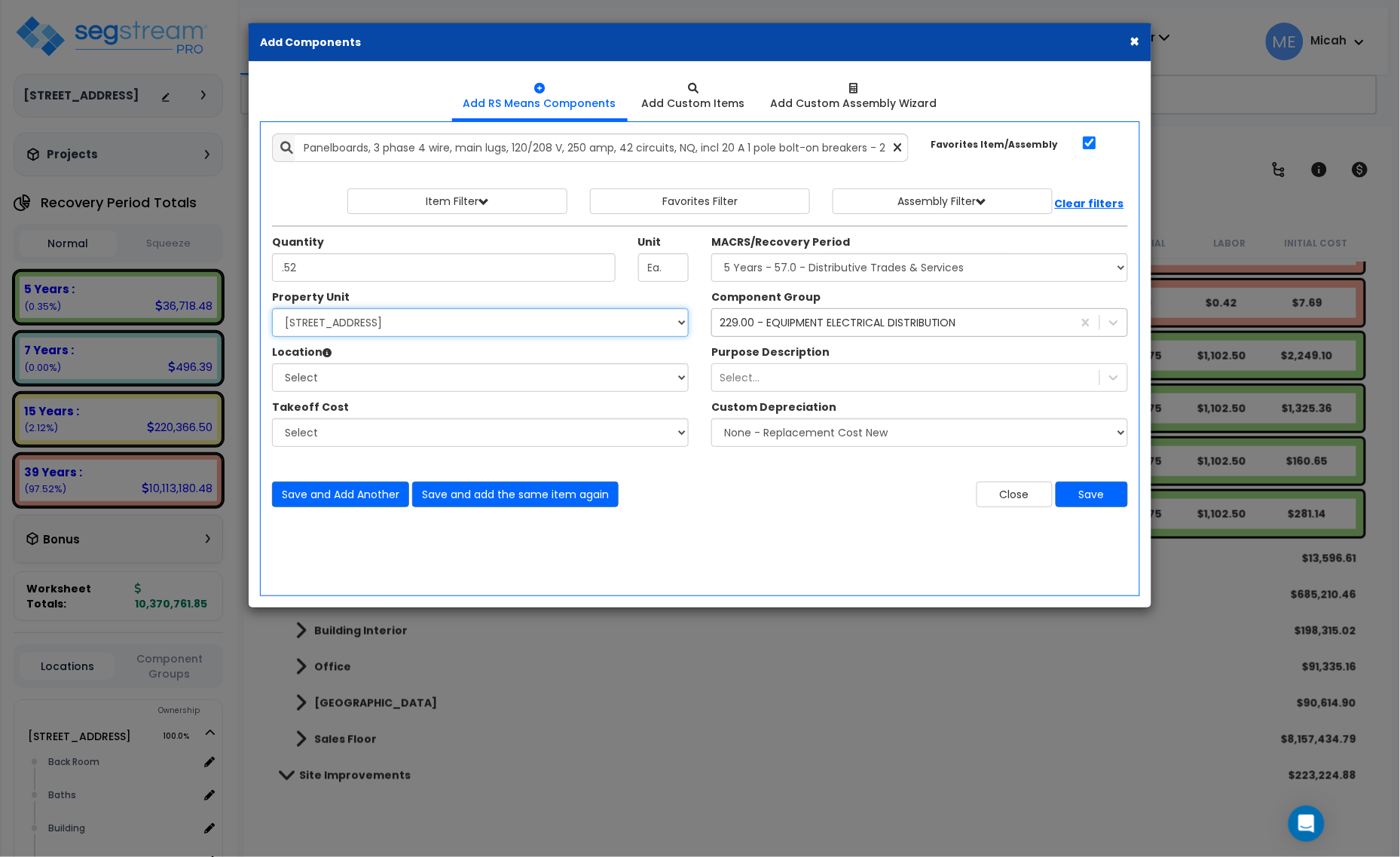
click at [396, 333] on select "Select 3000 N. Lamesa Rd Site Improvements" at bounding box center [480, 322] width 416 height 28
select select "167523"
click at [272, 309] on select "Select 3000 N. Lamesa Rd Site Improvements" at bounding box center [480, 322] width 416 height 28
click at [416, 384] on select "Select Back Room Baths Building Building Interior Office Rest Room Hall Sales F…" at bounding box center [480, 378] width 416 height 28
select select "31761"
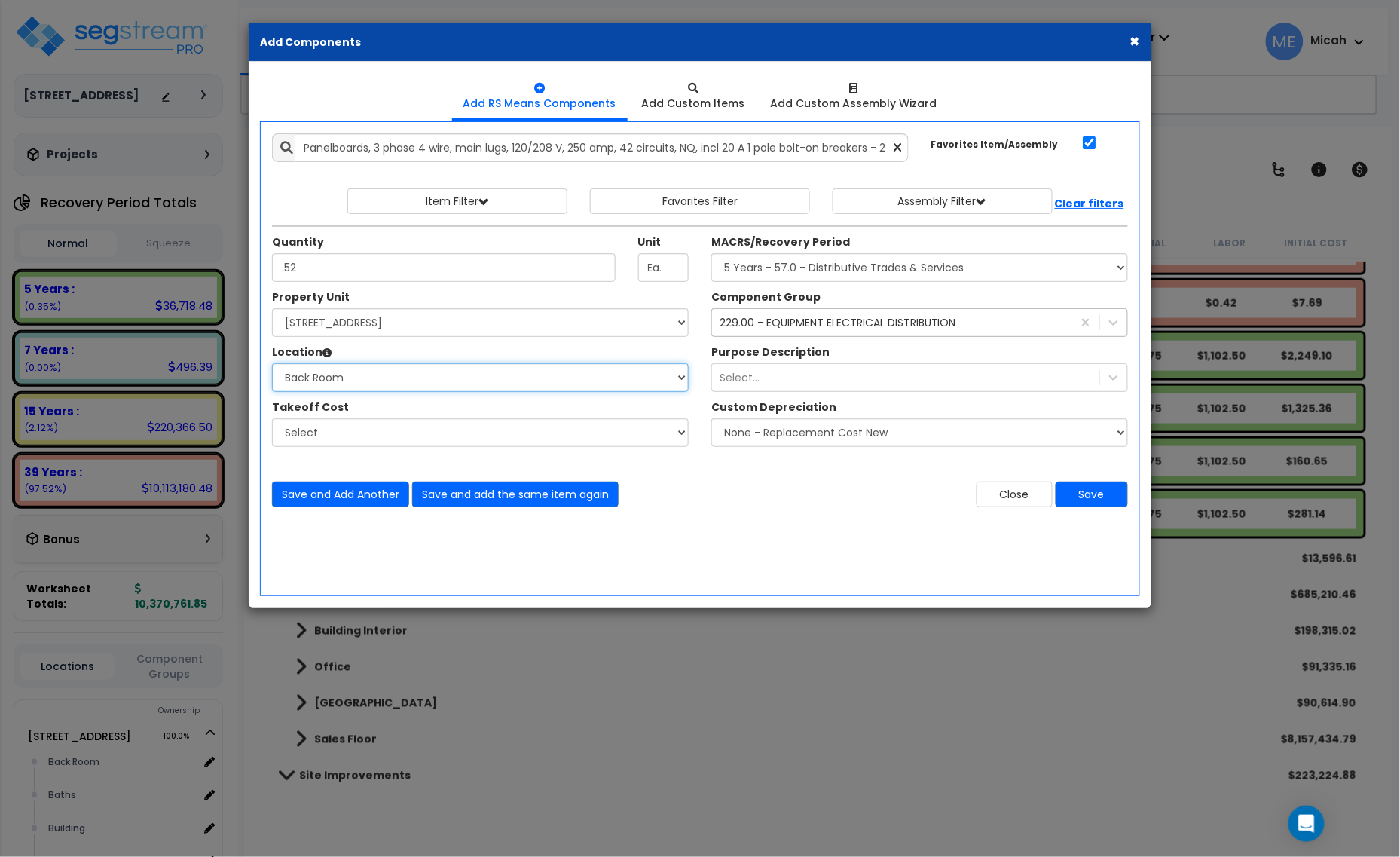
click at [272, 364] on select "Select Back Room Baths Building Building Interior Office Rest Room Hall Sales F…" at bounding box center [480, 378] width 416 height 28
click at [757, 266] on select "Select MACRS/Recovery Period 5 Years - 57.0 - Distributive Trades & Services 5 …" at bounding box center [919, 267] width 416 height 28
select select "3667"
click at [711, 254] on select "Select MACRS/Recovery Period 5 Years - 57.0 - Distributive Trades & Services 5 …" at bounding box center [919, 267] width 416 height 28
click at [559, 499] on button "Save and add the same item again" at bounding box center [515, 494] width 206 height 26
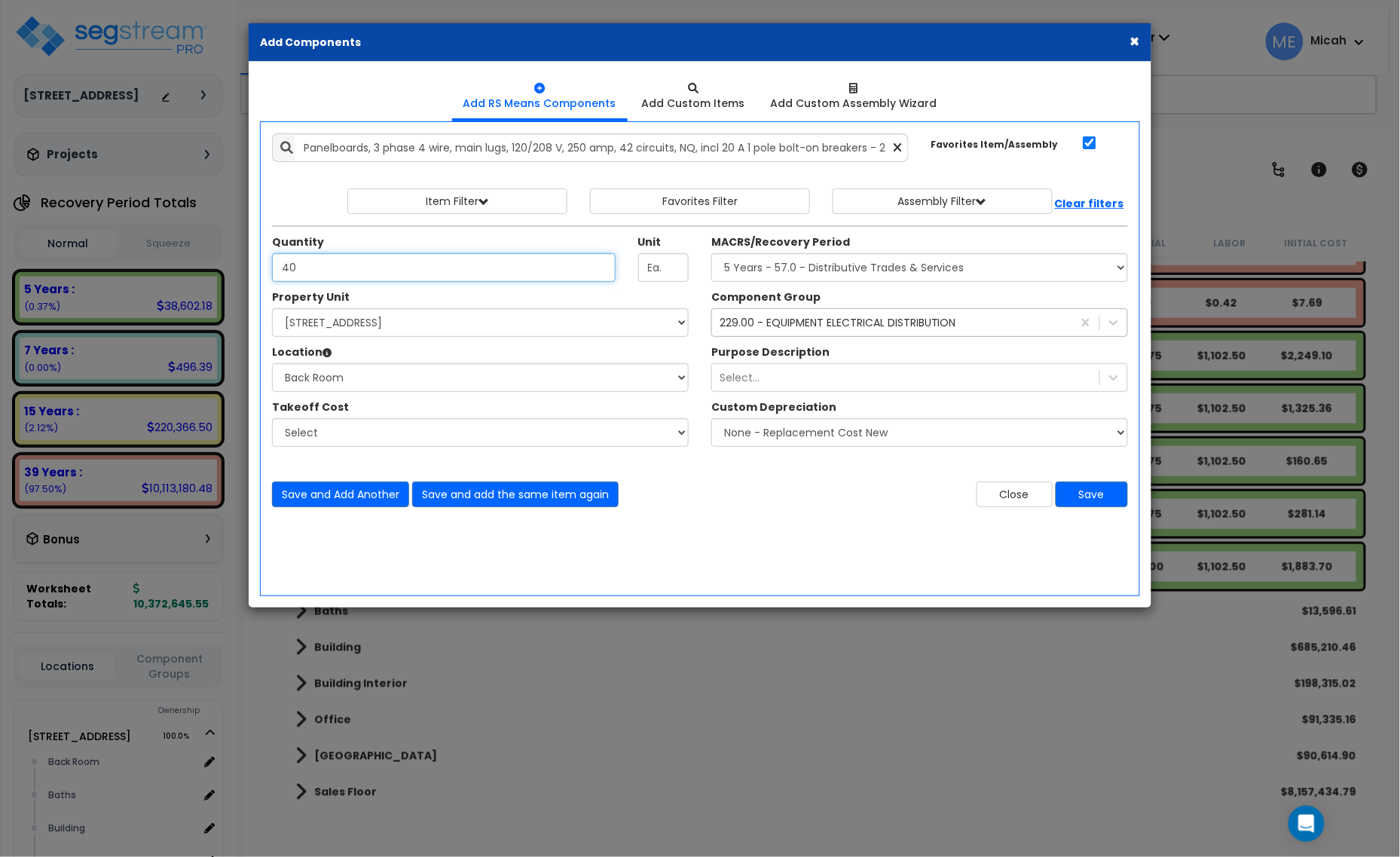
type input "4"
type input ".40"
click at [528, 492] on button "Save and add the same item again" at bounding box center [515, 494] width 206 height 26
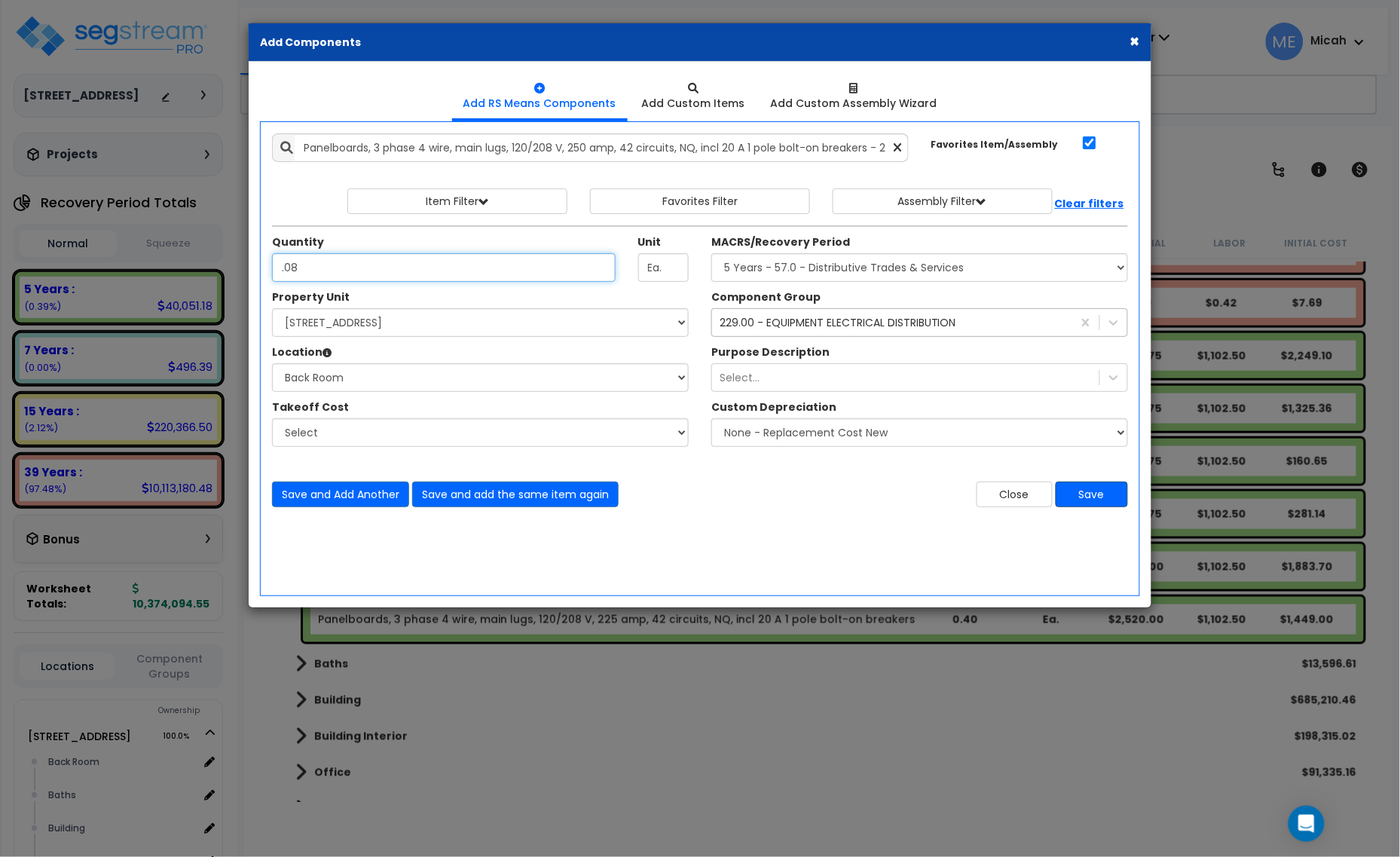
type input ".08"
click at [1095, 491] on button "Save" at bounding box center [1091, 494] width 72 height 26
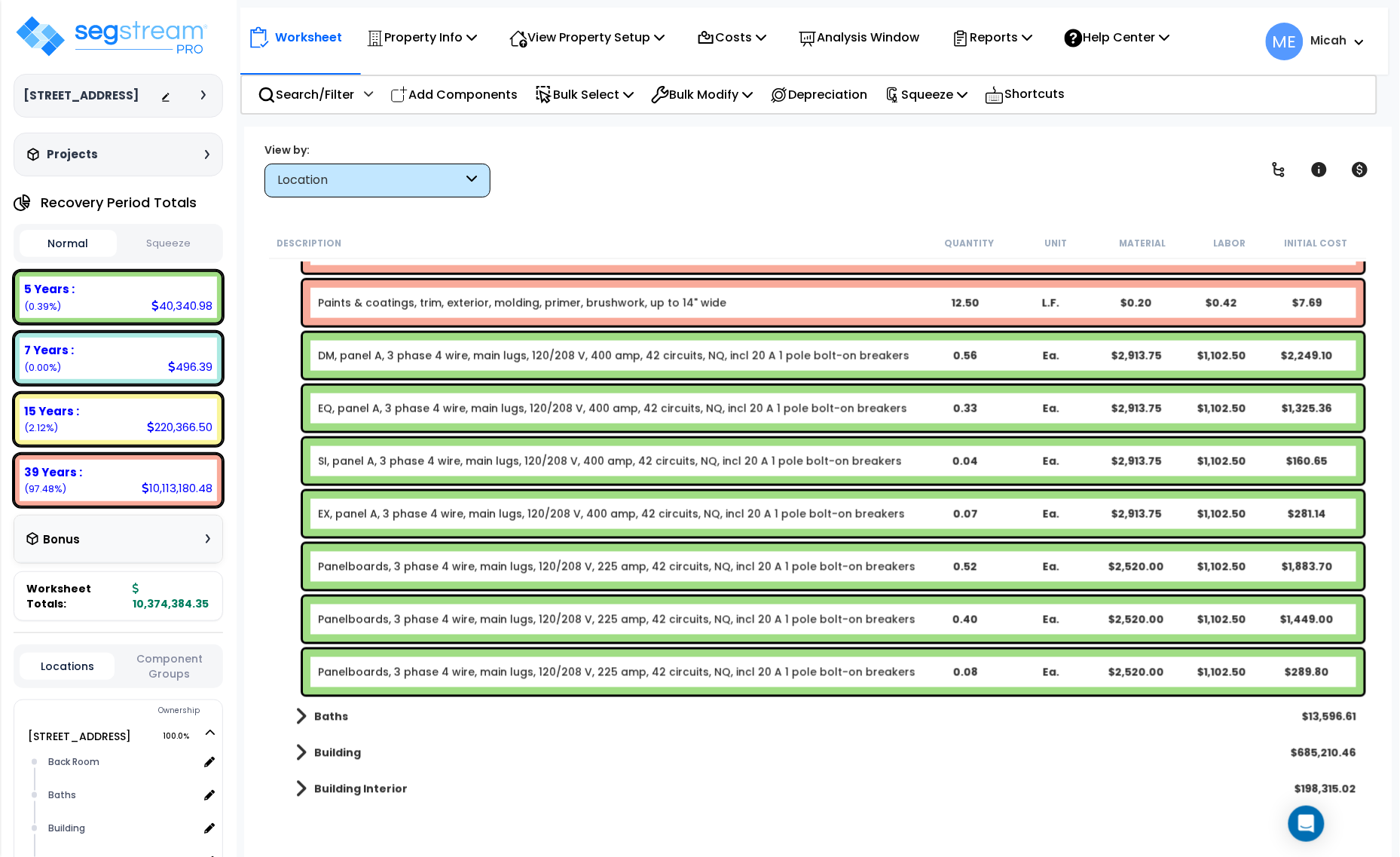
click at [404, 569] on link "Panelboards, 3 phase 4 wire, main lugs, 120/208 V, 225 amp, 42 circuits, NQ, in…" at bounding box center [616, 567] width 597 height 15
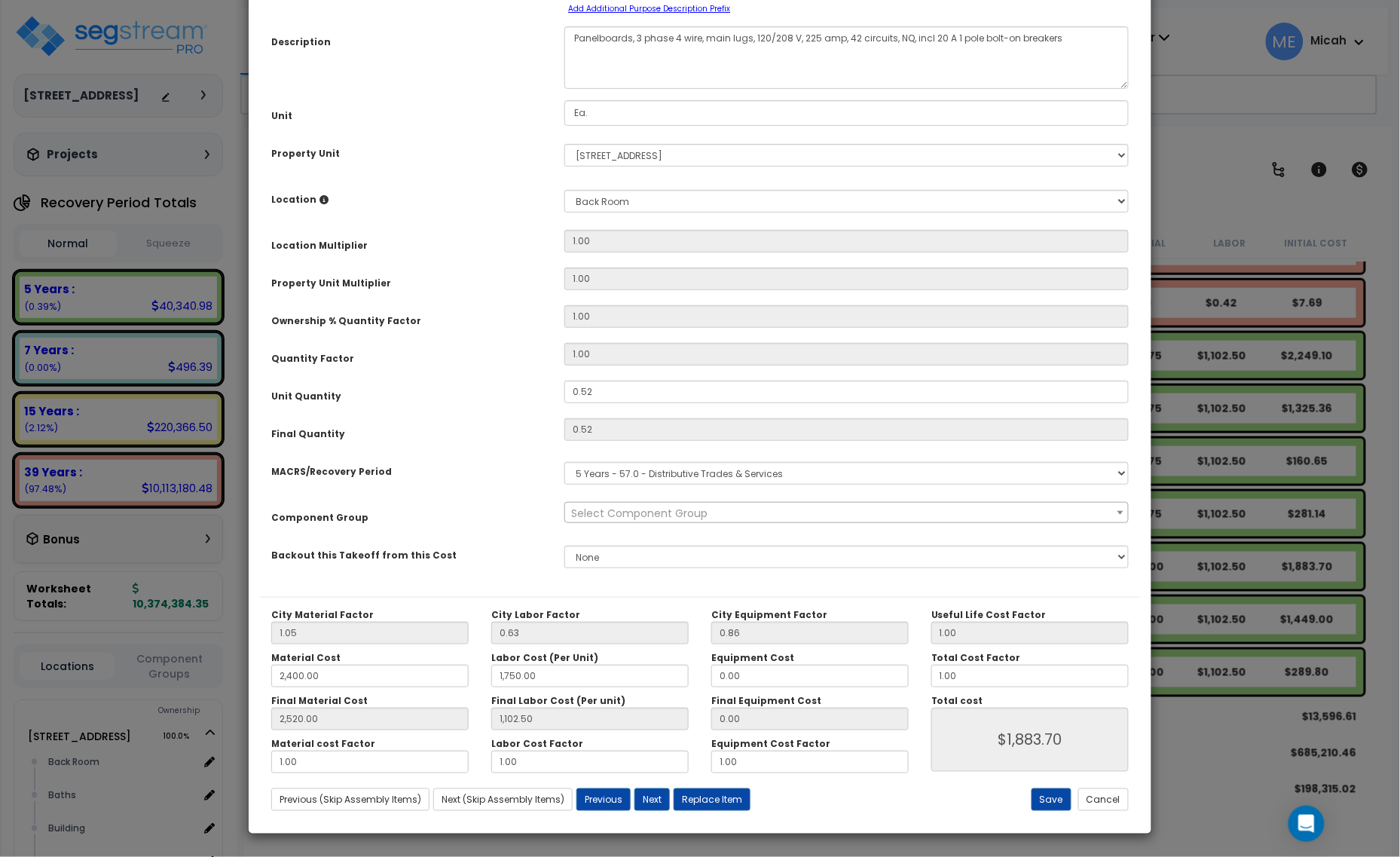
scroll to position [0, 0]
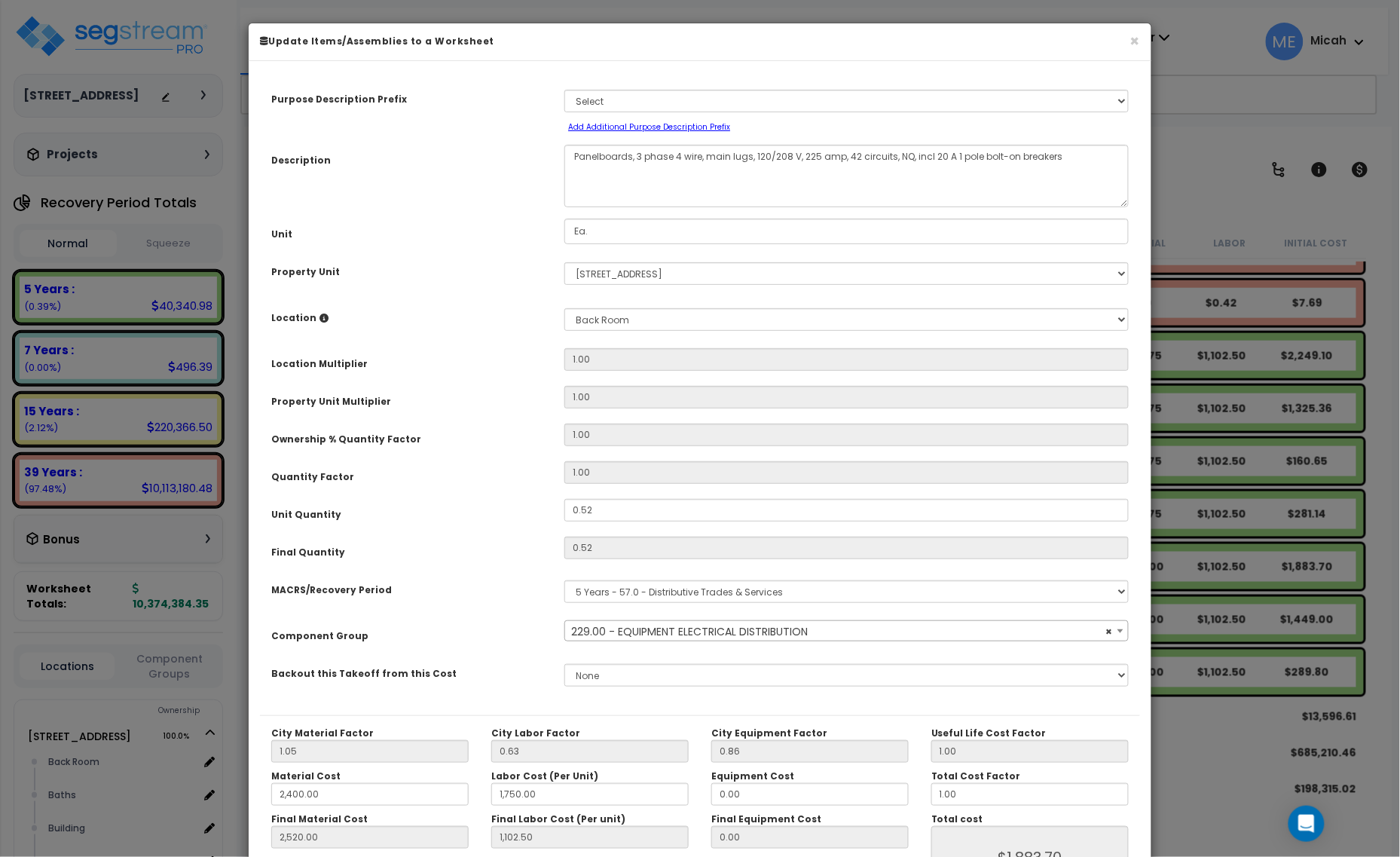
select select "57033"
drag, startPoint x: 632, startPoint y: 151, endPoint x: 637, endPoint y: 324, distance: 173.1
click at [571, 148] on textarea "Panelboards, 3 phase 4 wire, main lugs, 120/208 V, 225 amp, 42 circuits, NQ, in…" at bounding box center [847, 176] width 565 height 63
click at [812, 151] on textarea "Panelboards, 3 phase 4 wire, main lugs, 120/208 V, 225 amp, 42 circuits, NQ, in…" at bounding box center [847, 176] width 565 height 63
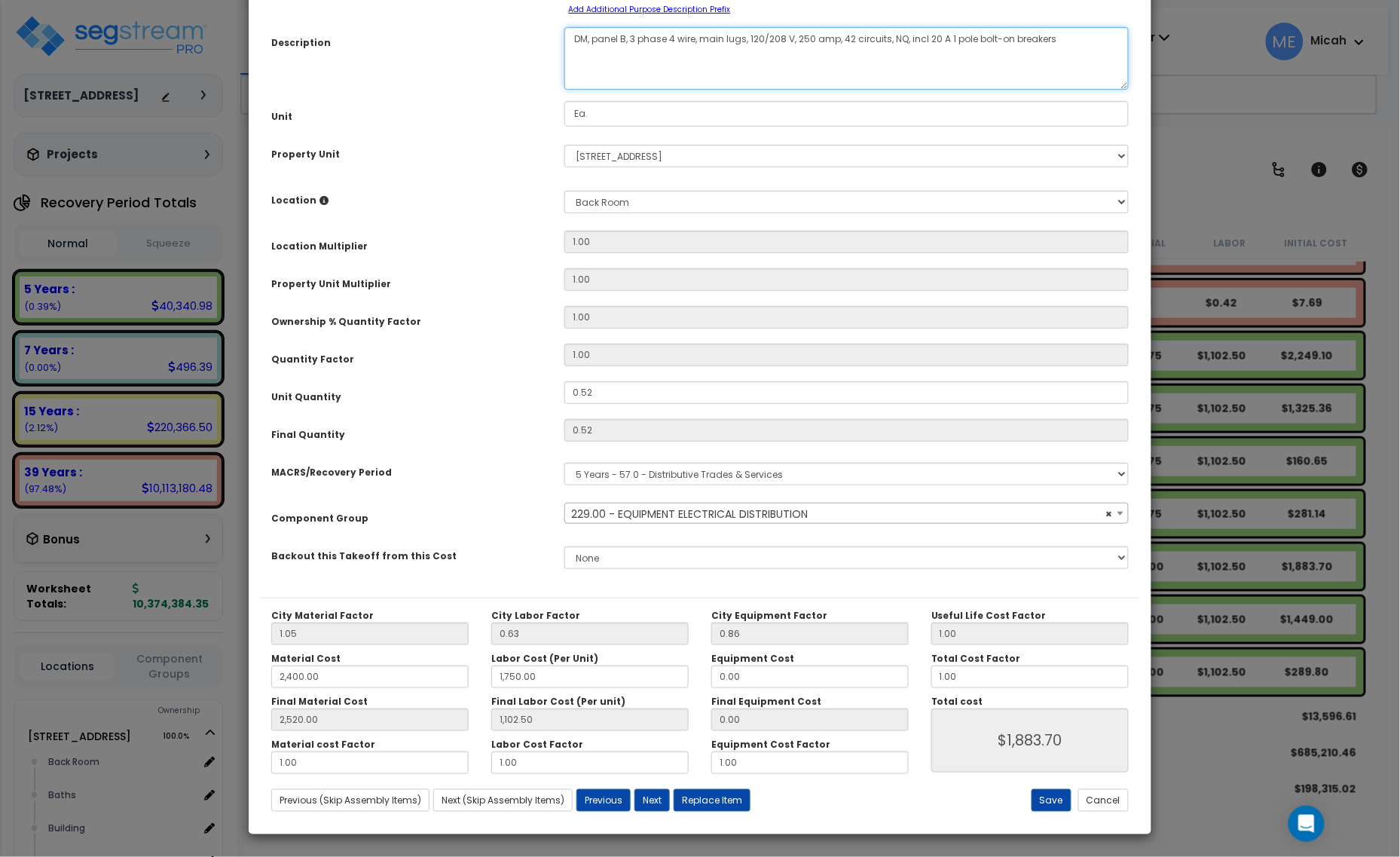
scroll to position [118, 0]
type textarea "DM, panel B, 3 phase 4 wire, main lugs, 120/208 V, 250 amp, 42 circuits, NQ, in…"
click at [1059, 799] on button "Save" at bounding box center [1051, 800] width 40 height 23
type input "2400.00"
type input "1750.00"
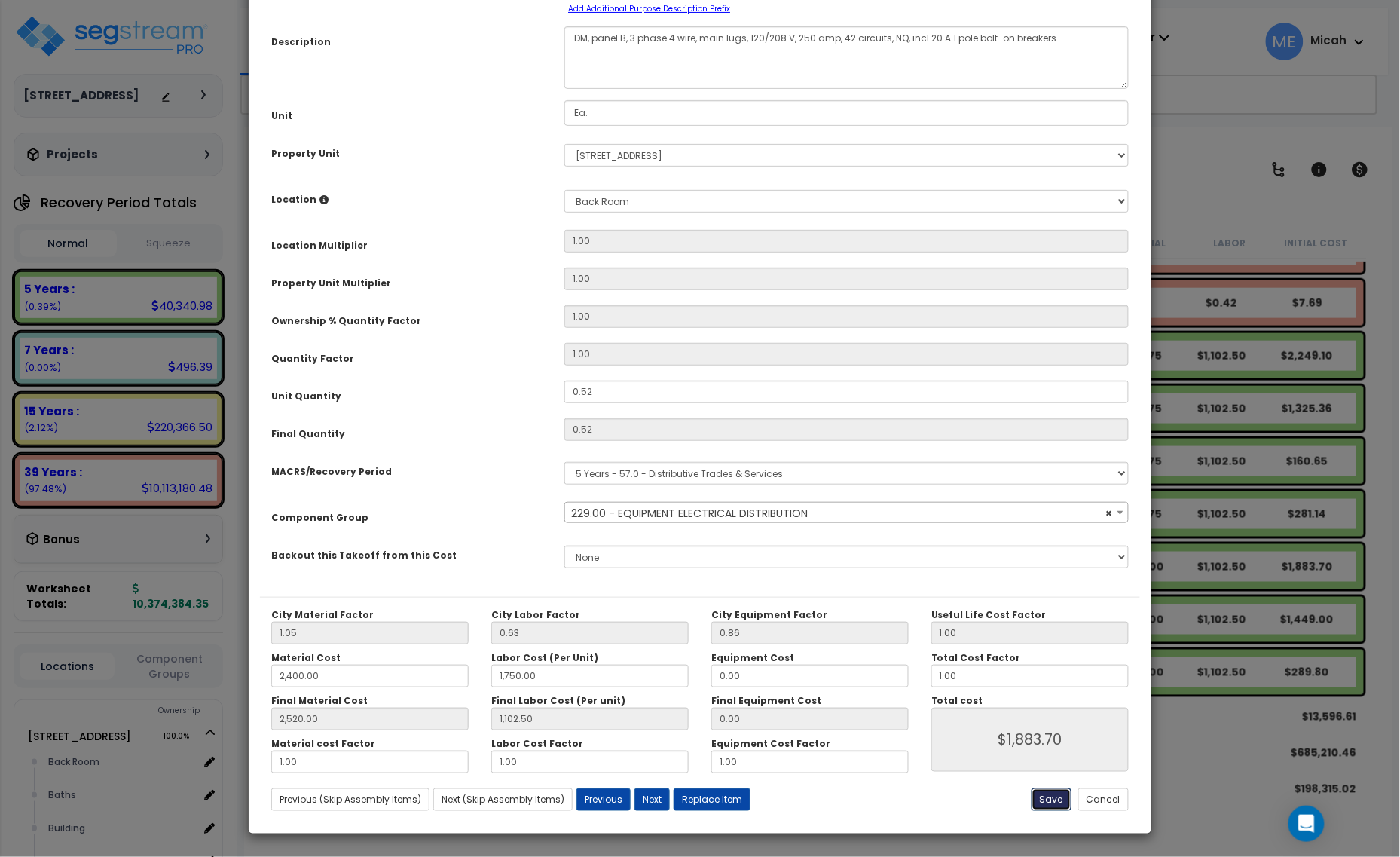
type input "2520.00"
type input "1102.50"
type input "1883.70"
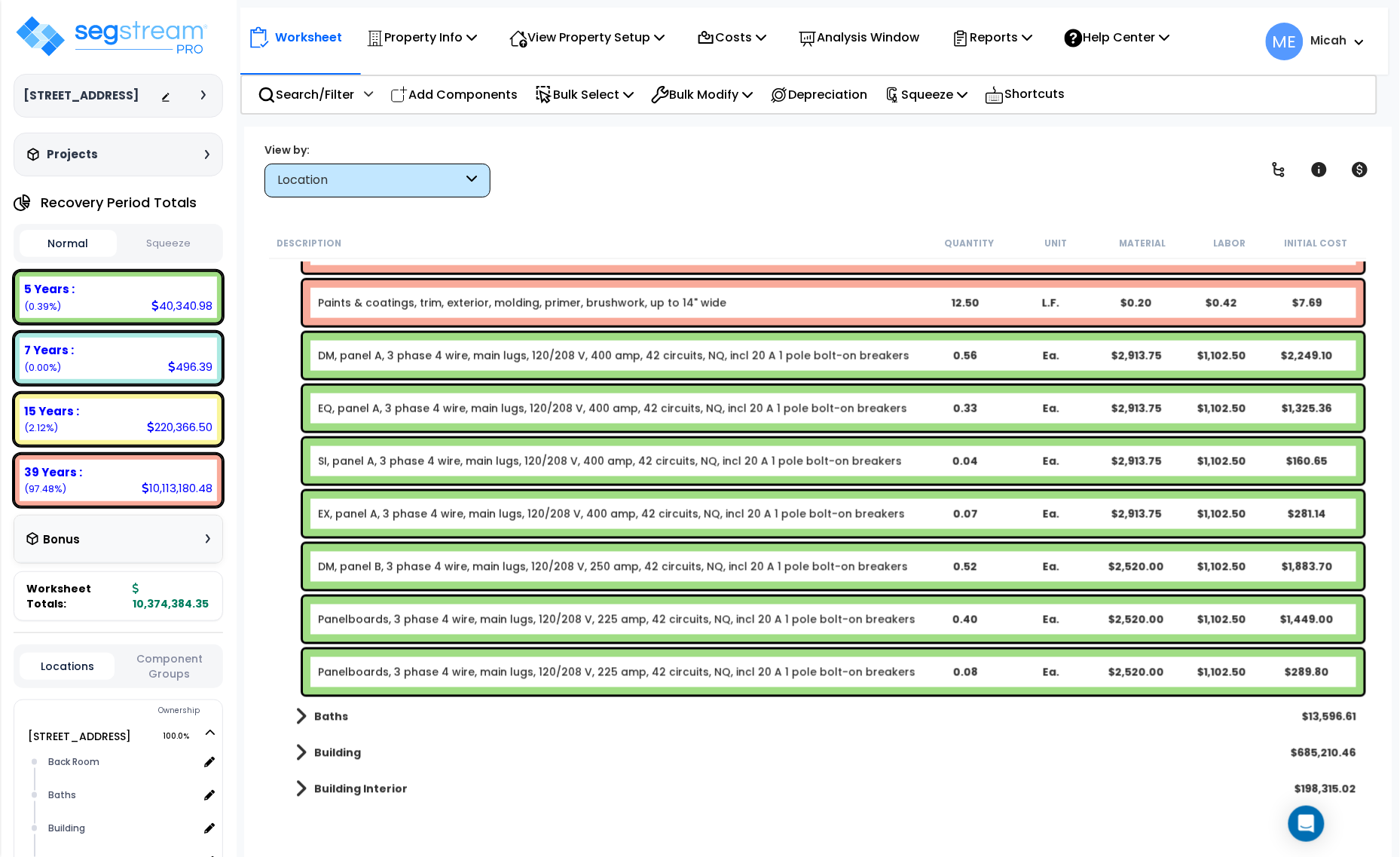
click at [441, 619] on link "Panelboards, 3 phase 4 wire, main lugs, 120/208 V, 225 amp, 42 circuits, NQ, in…" at bounding box center [616, 619] width 597 height 15
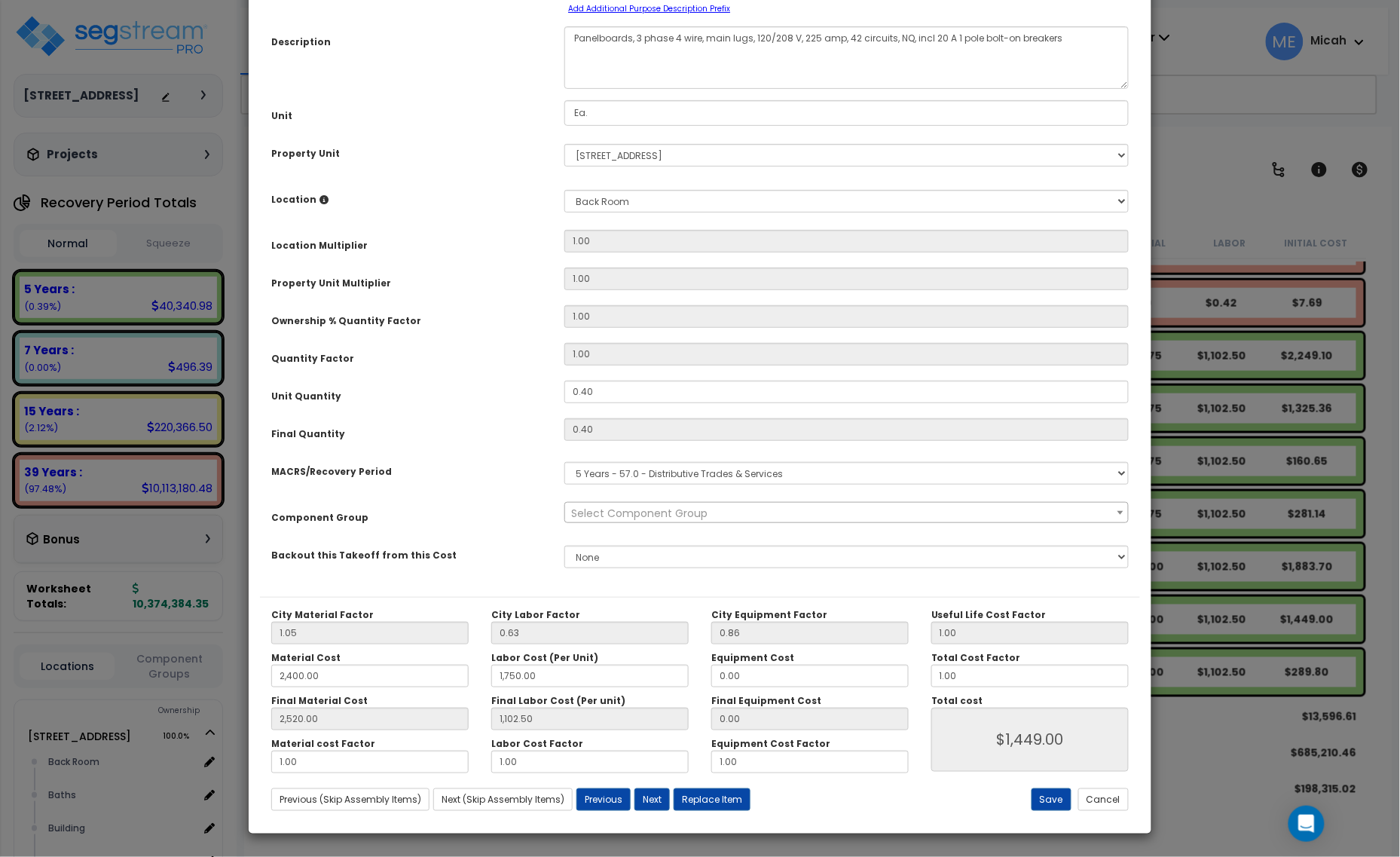
scroll to position [0, 0]
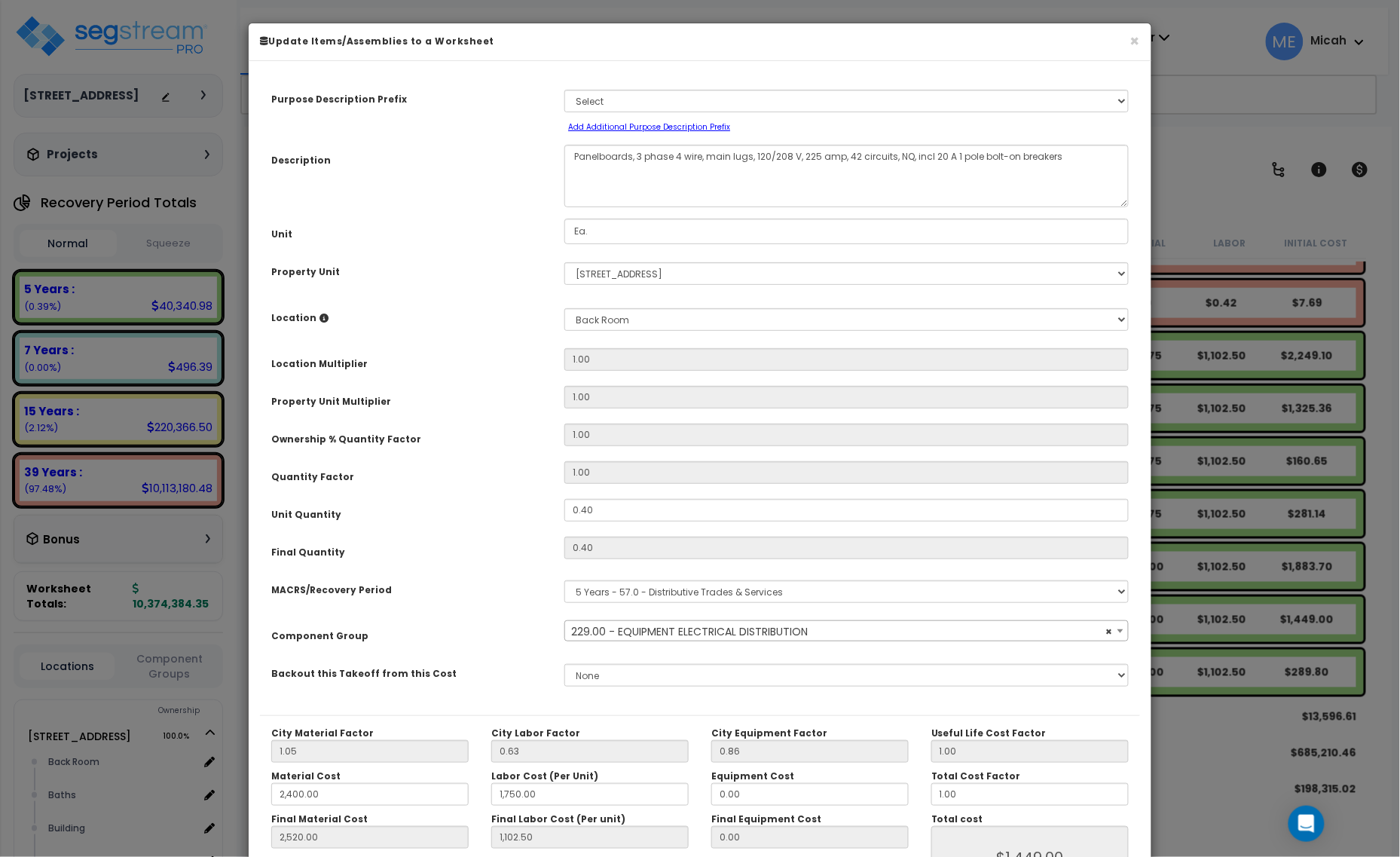
select select "57033"
drag, startPoint x: 630, startPoint y: 152, endPoint x: 550, endPoint y: 143, distance: 80.5
click at [550, 143] on div "Purpose Description Prefix Select A/V System A/V System Equipment A/V System Eq…" at bounding box center [700, 394] width 880 height 643
click at [808, 153] on textarea "Panelboards, 3 phase 4 wire, main lugs, 120/208 V, 225 amp, 42 circuits, NQ, in…" at bounding box center [847, 176] width 565 height 63
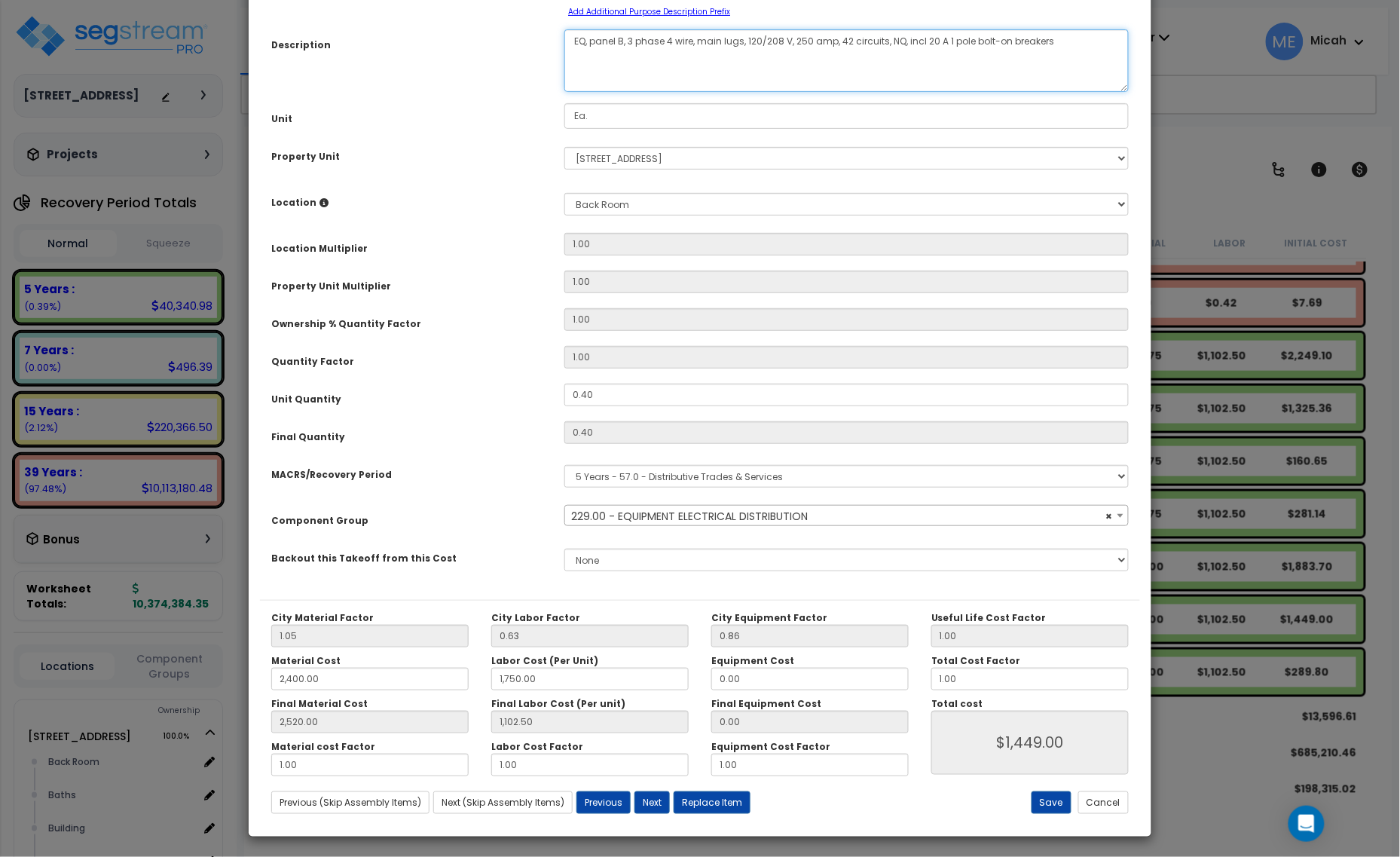
scroll to position [118, 0]
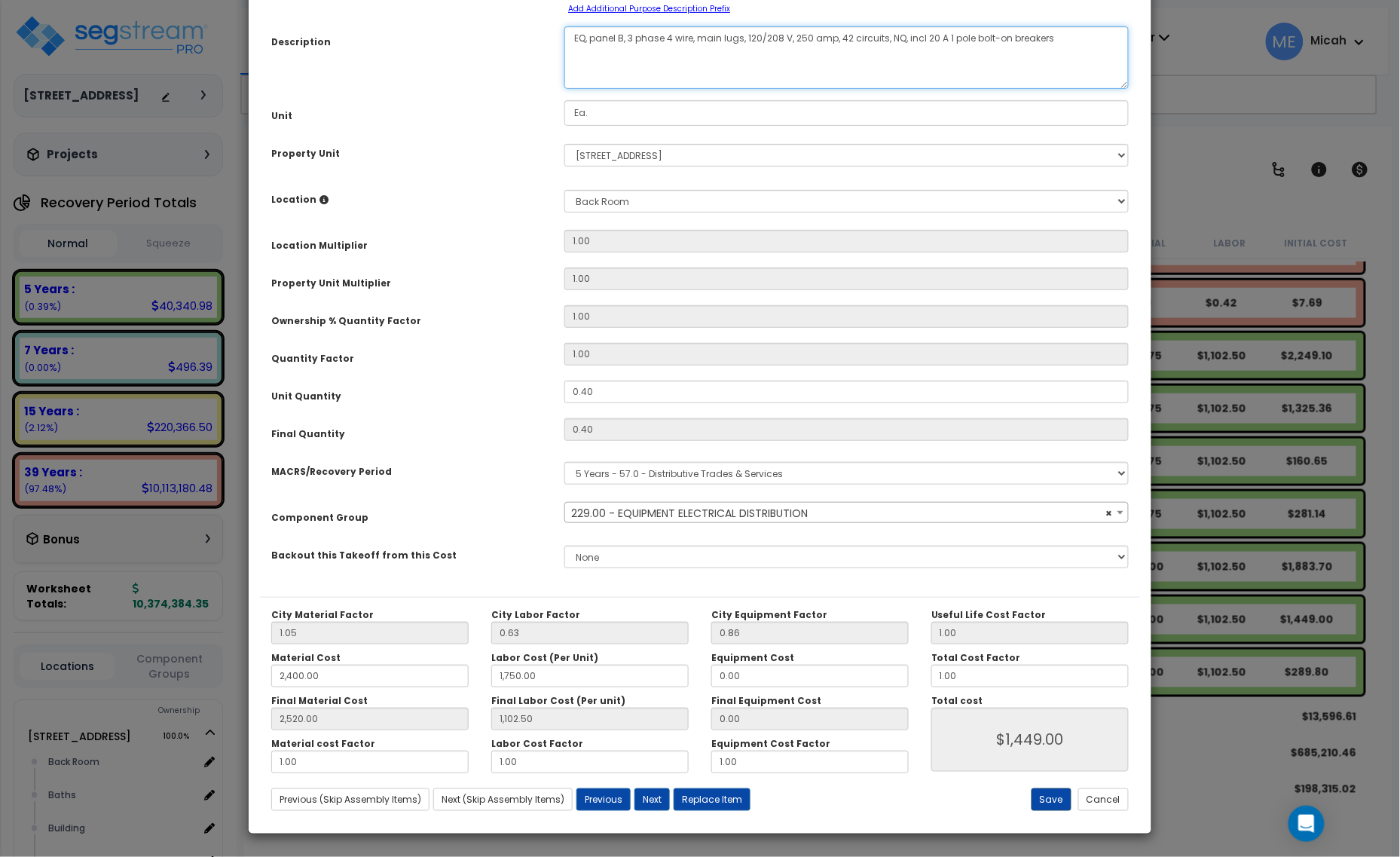
type textarea "EQ, panel B, 3 phase 4 wire, main lugs, 120/208 V, 250 amp, 42 circuits, NQ, in…"
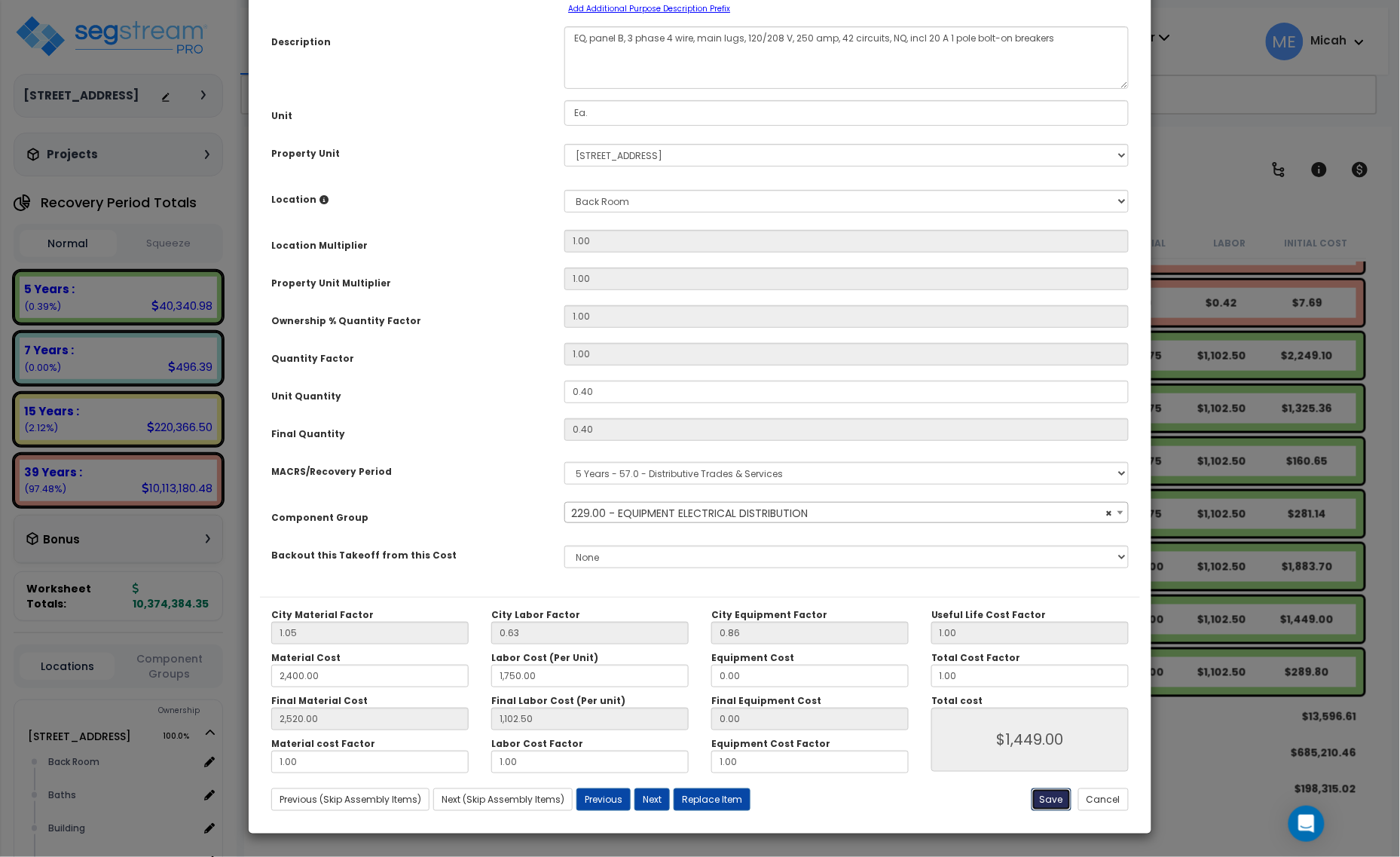
click at [1056, 799] on button "Save" at bounding box center [1051, 800] width 40 height 23
type input "2400.00"
type input "1750.00"
type input "2520.00"
type input "1102.50"
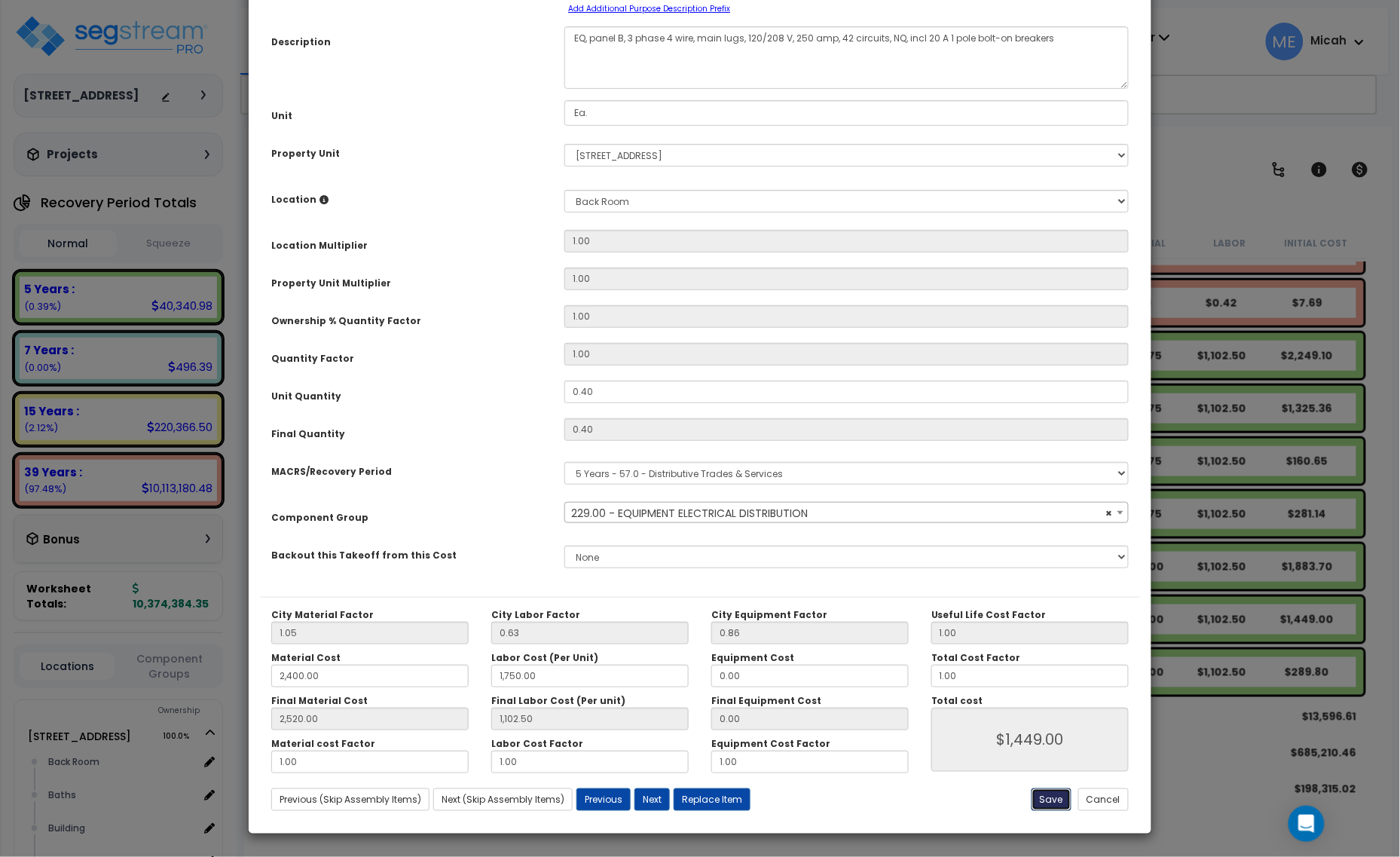
type input "1449.00"
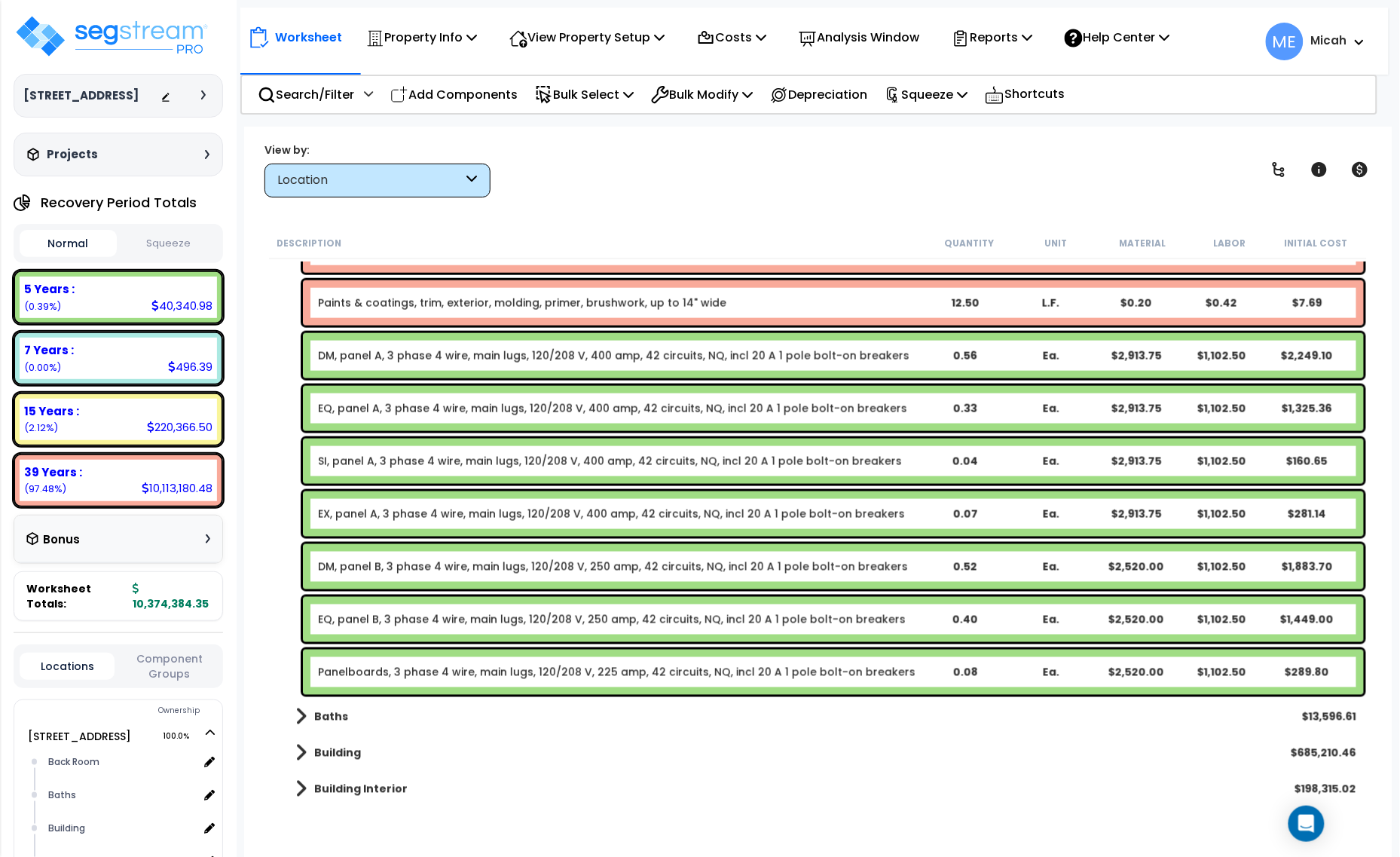
click at [430, 673] on link "Panelboards, 3 phase 4 wire, main lugs, 120/208 V, 225 amp, 42 circuits, NQ, in…" at bounding box center [616, 672] width 597 height 15
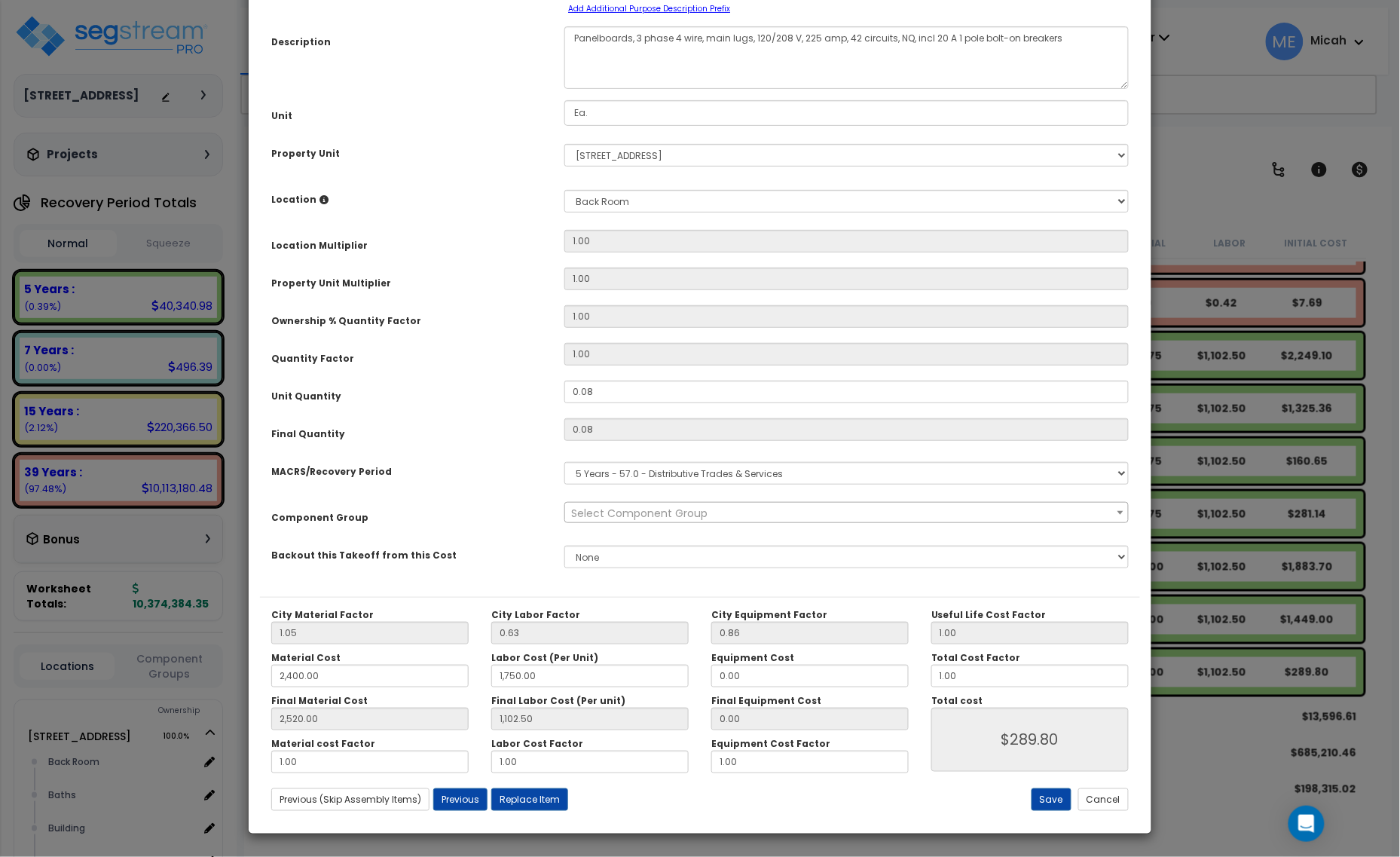
scroll to position [0, 0]
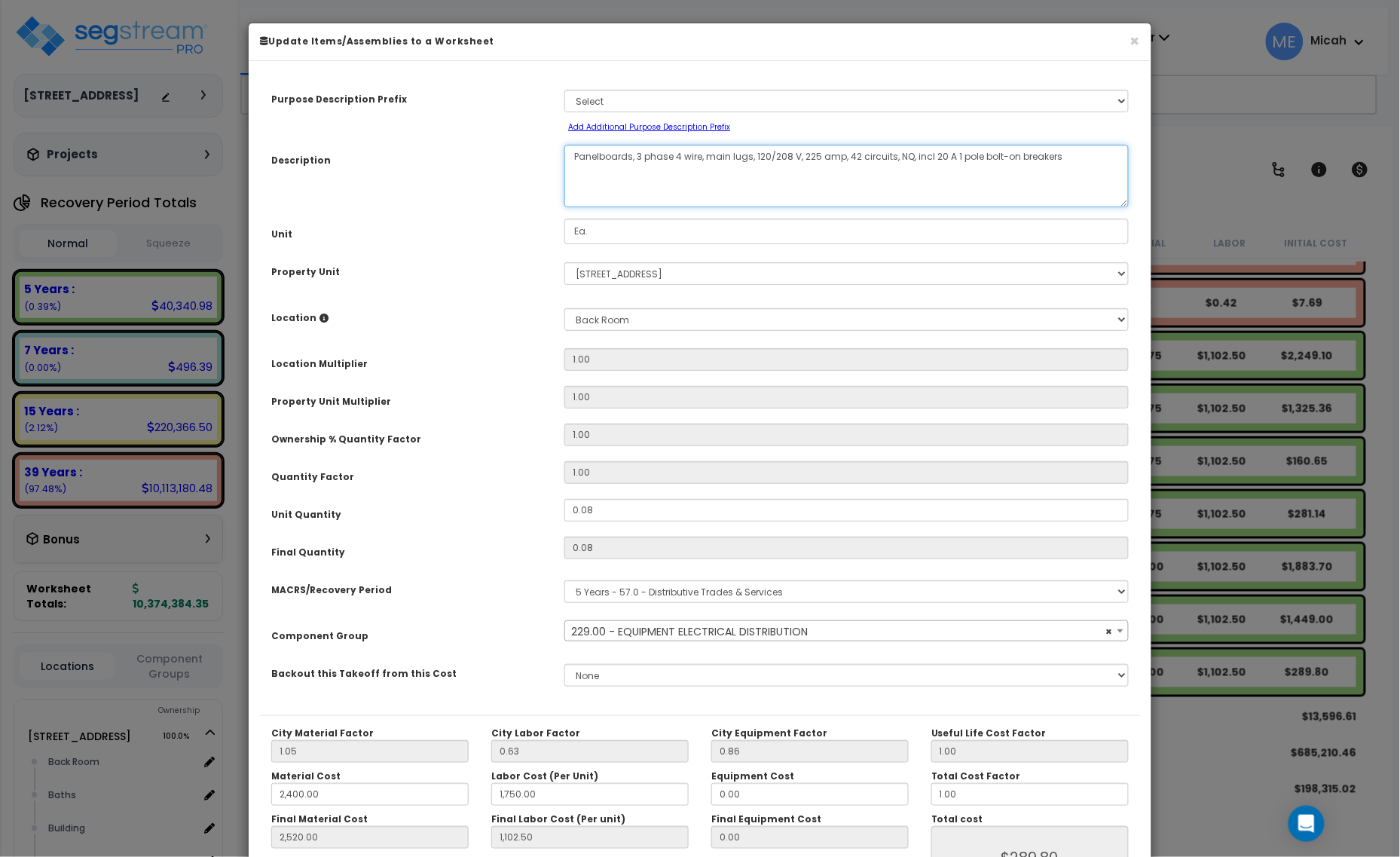
drag, startPoint x: 631, startPoint y: 152, endPoint x: 573, endPoint y: 152, distance: 58.0
click at [573, 152] on textarea "Panelboards, 3 phase 4 wire, main lugs, 120/208 V, 225 amp, 42 circuits, NQ, in…" at bounding box center [847, 176] width 565 height 63
select select "57033"
click at [807, 153] on textarea "Panelboards, 3 phase 4 wire, main lugs, 120/208 V, 225 amp, 42 circuits, NQ, in…" at bounding box center [847, 176] width 565 height 63
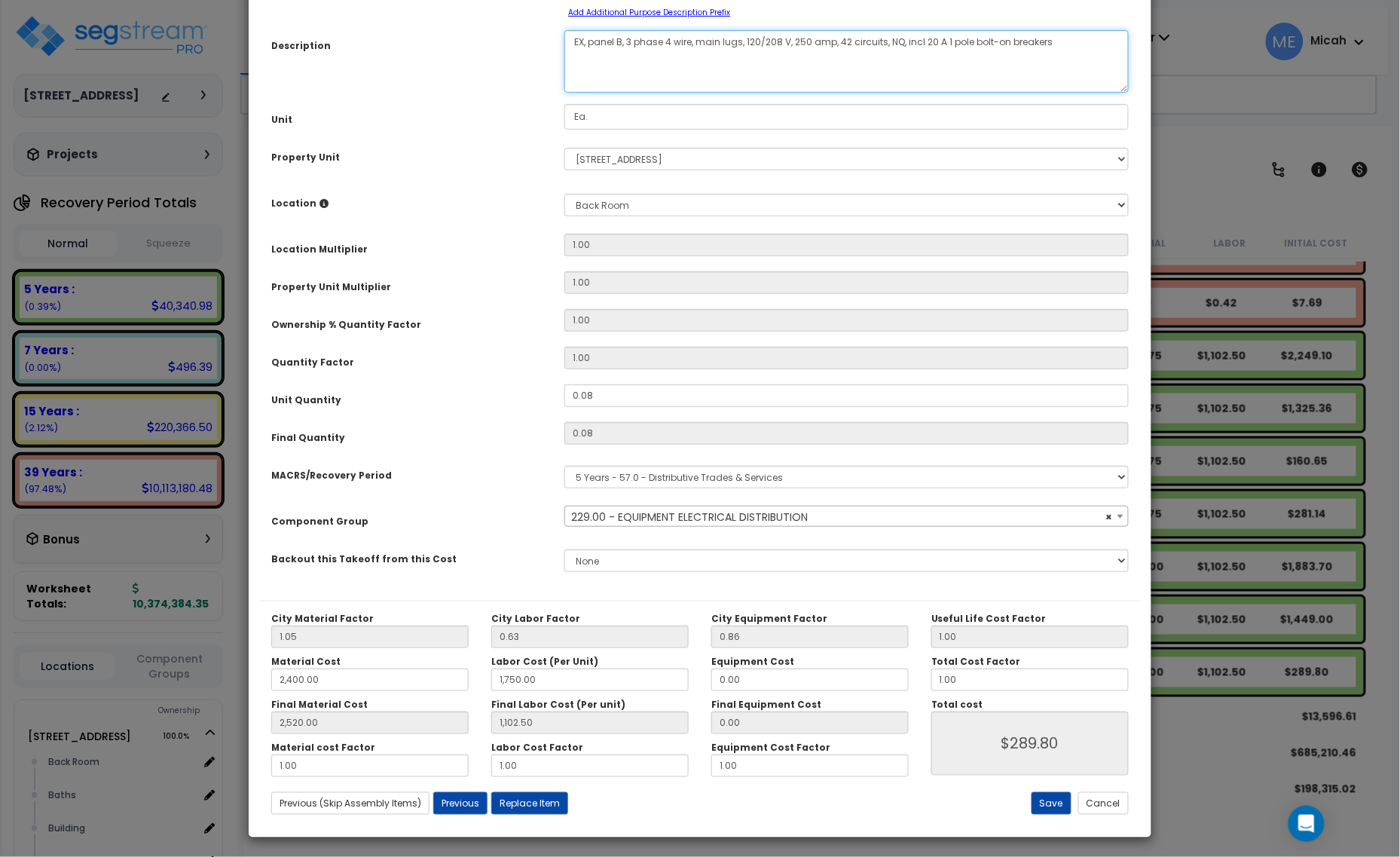
scroll to position [118, 0]
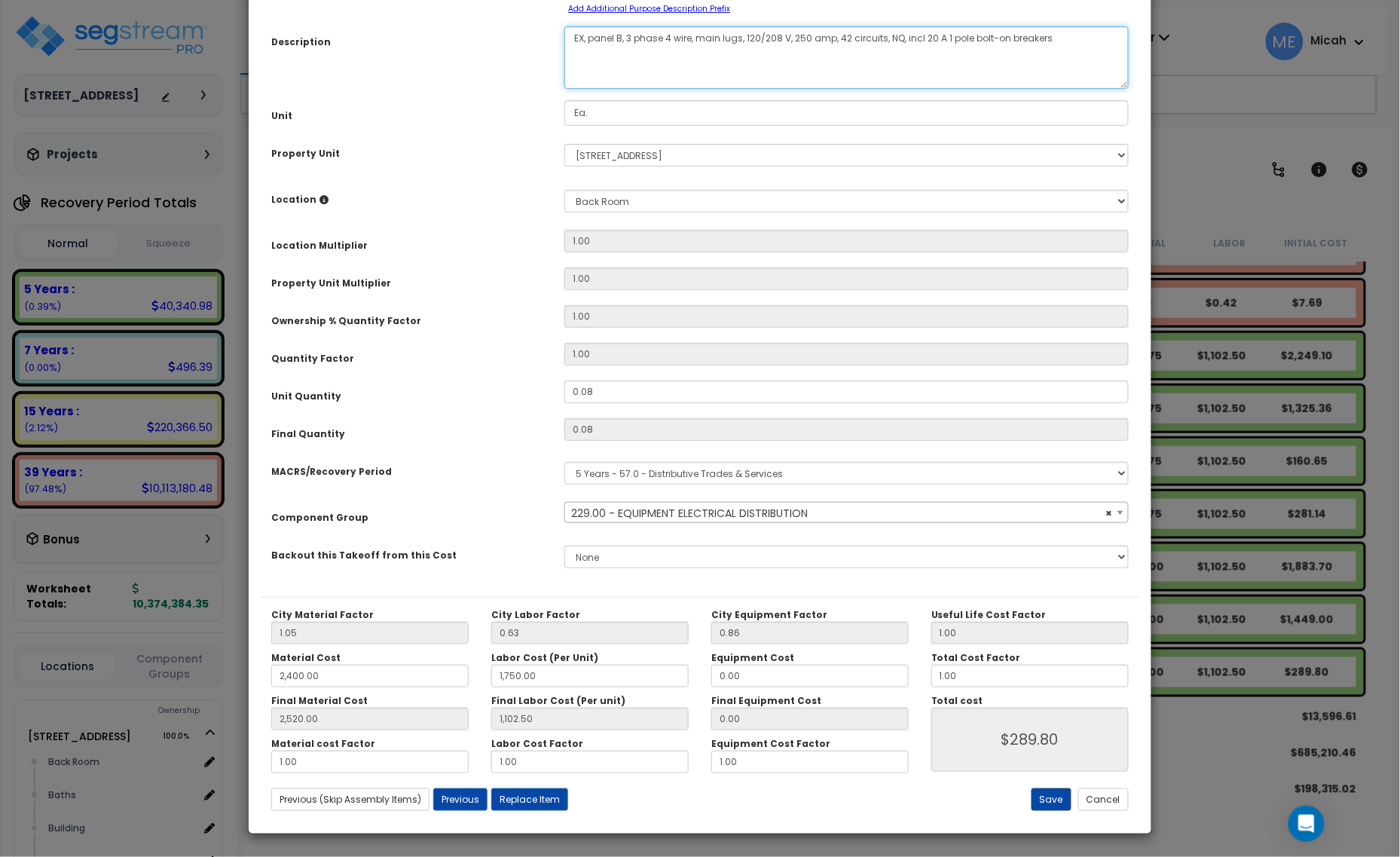
type textarea "EX, panel B, 3 phase 4 wire, main lugs, 120/208 V, 250 amp, 42 circuits, NQ, in…"
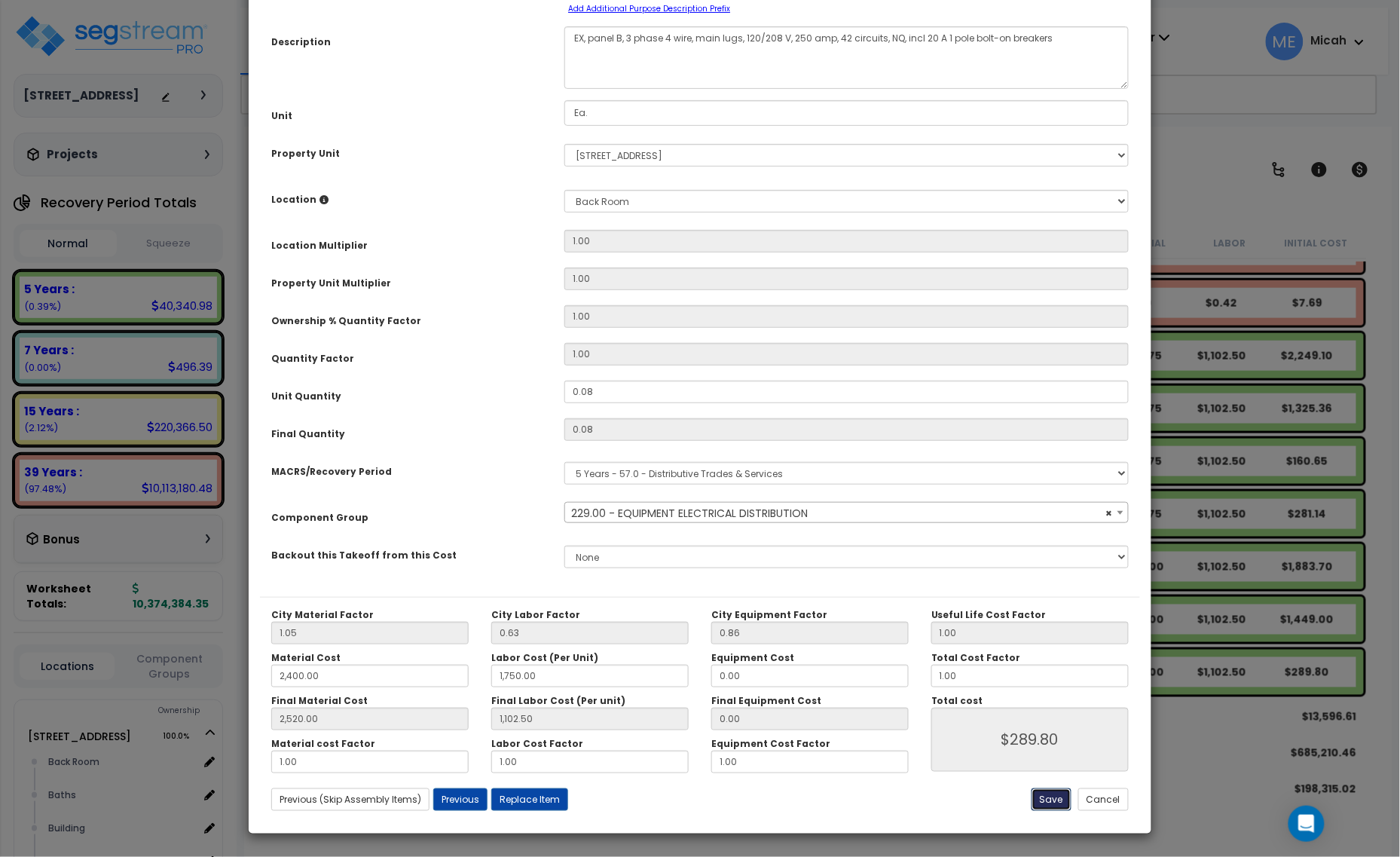
click at [1055, 795] on button "Save" at bounding box center [1051, 800] width 40 height 23
type input "2400.00"
type input "1750.00"
type input "2520.00"
type input "1102.50"
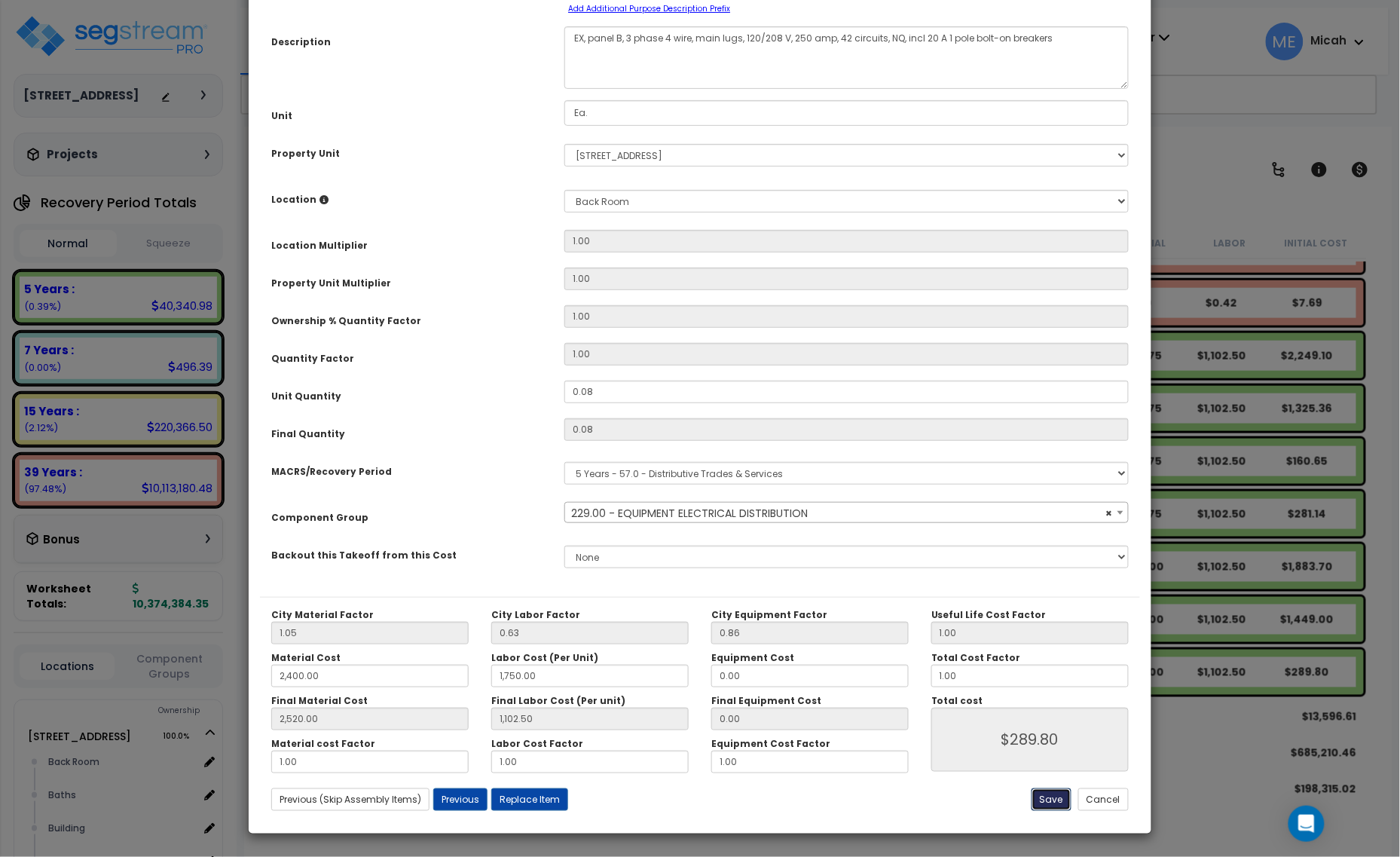
type input "289.80"
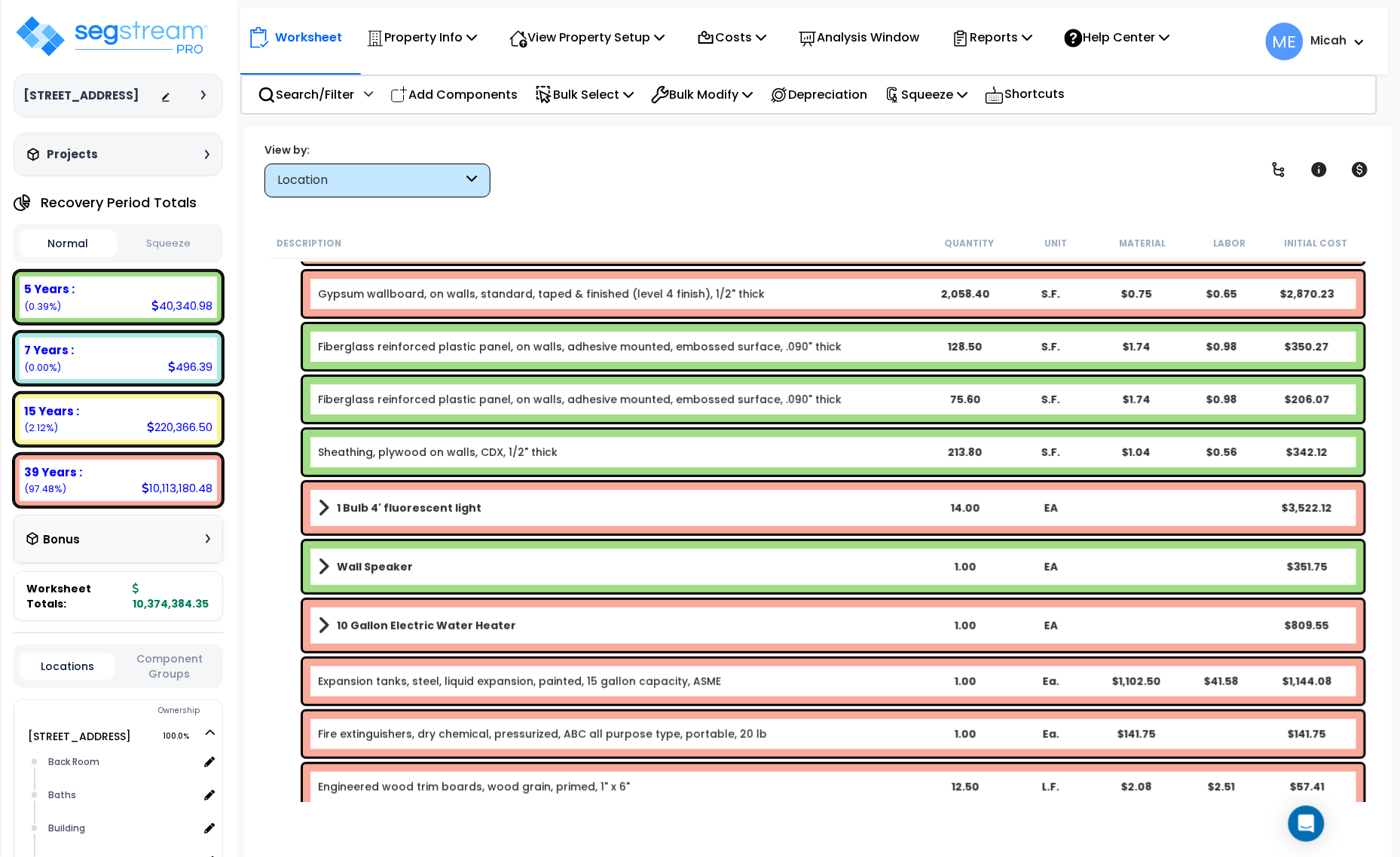
scroll to position [0, 0]
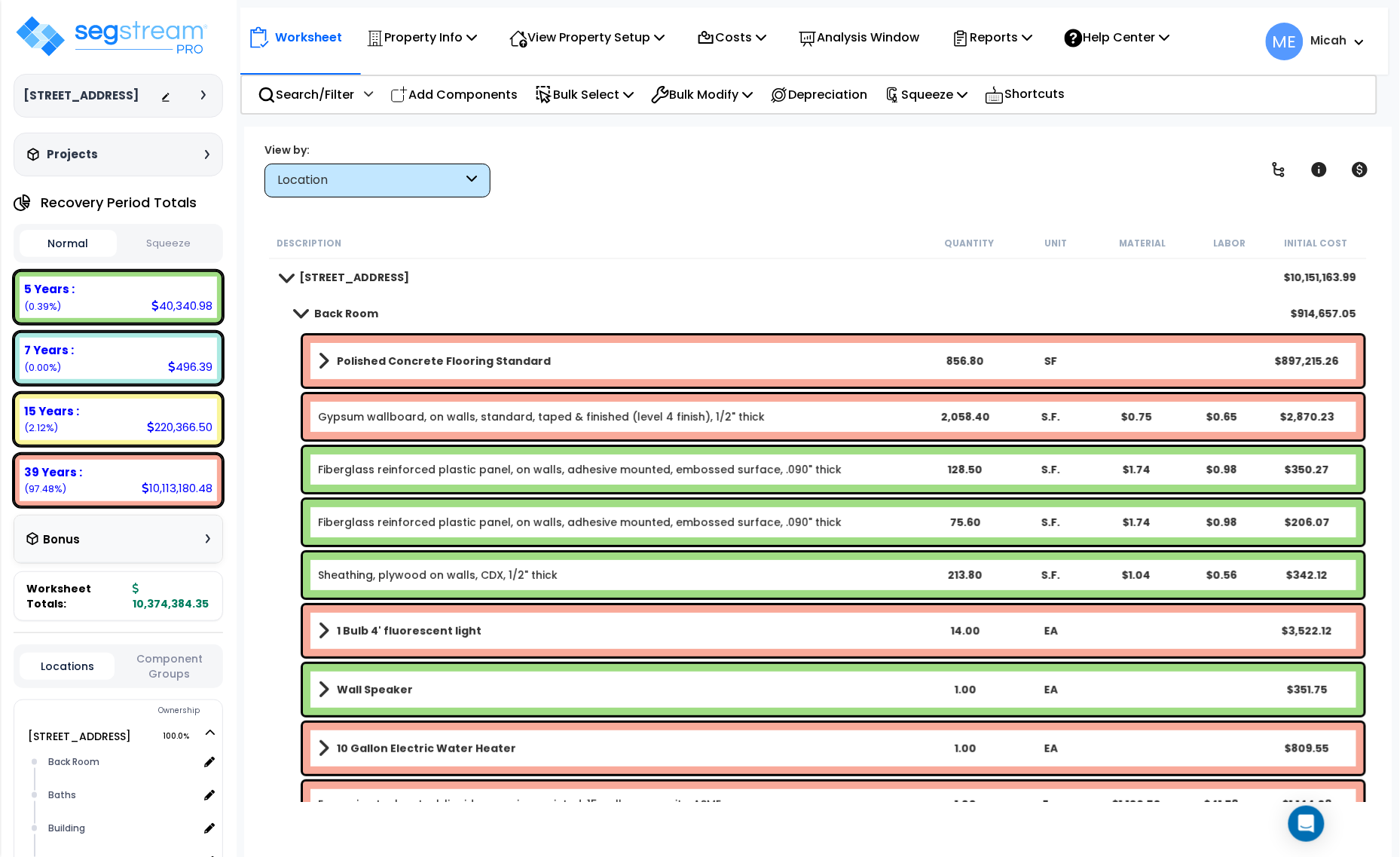
click at [302, 310] on span at bounding box center [301, 312] width 21 height 11
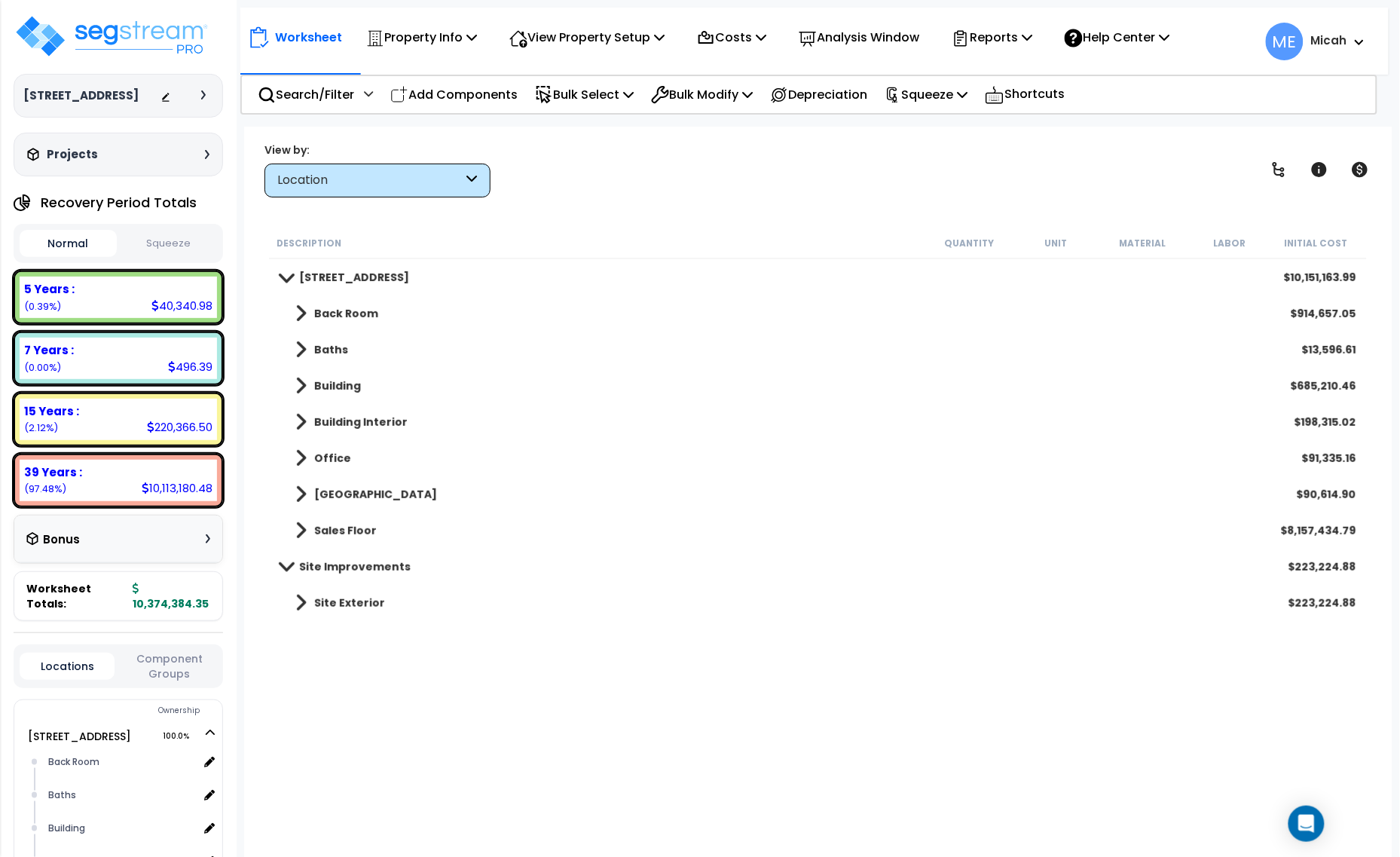
click at [296, 312] on span at bounding box center [301, 313] width 11 height 21
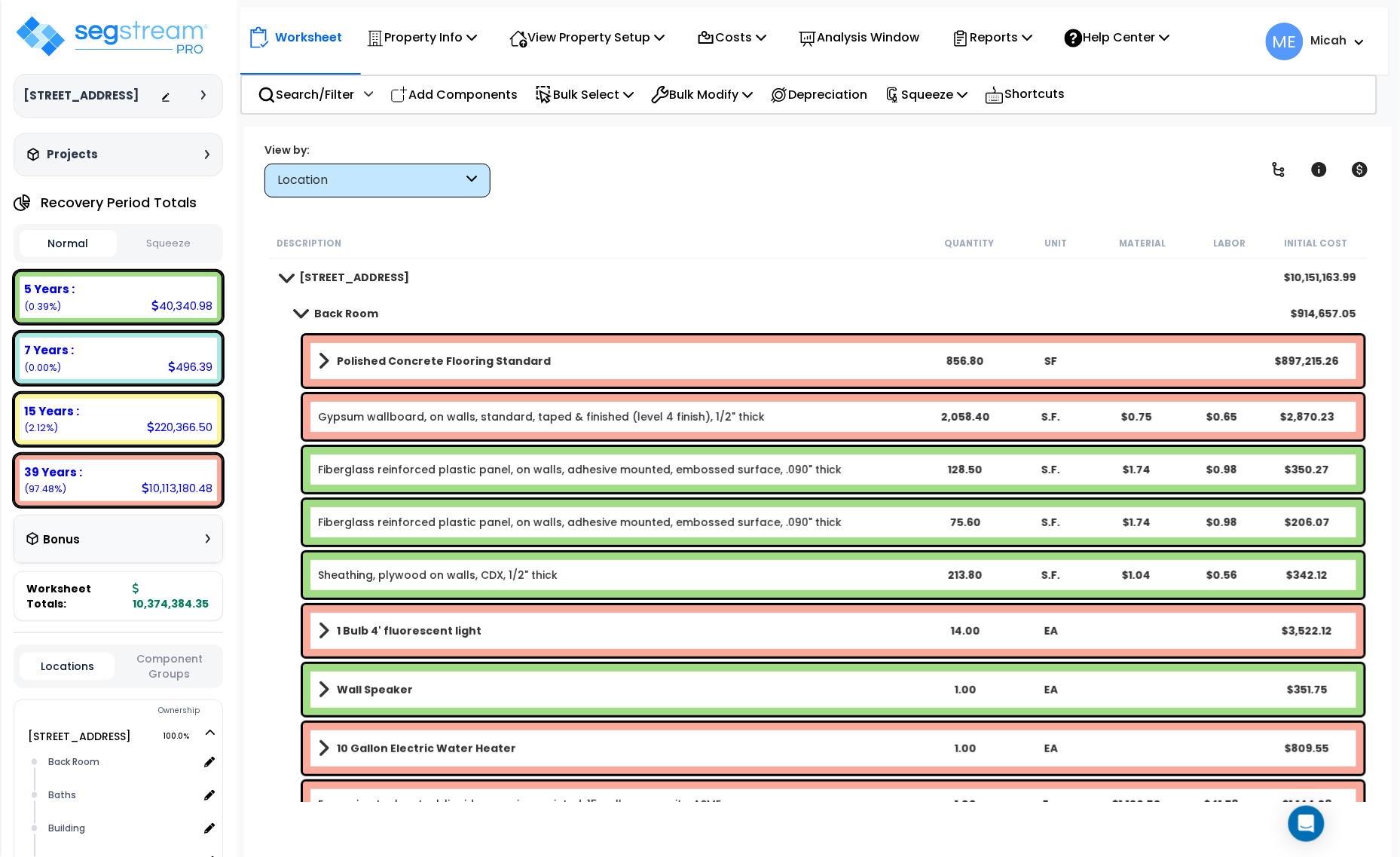
click at [326, 356] on span at bounding box center [323, 361] width 11 height 21
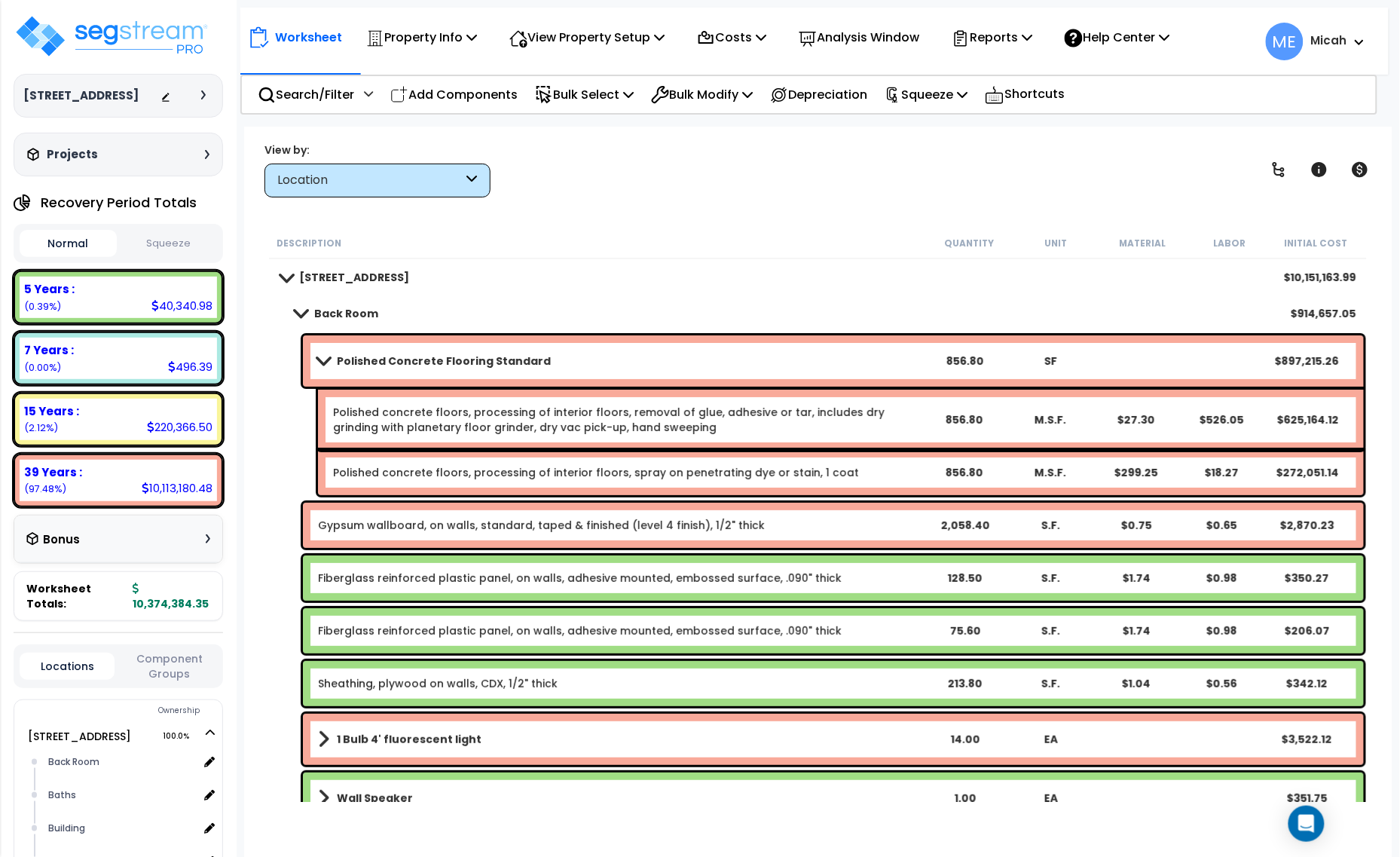
click at [714, 420] on link "Polished concrete floors, processing of interior floors, removal of glue, adhes…" at bounding box center [625, 420] width 587 height 30
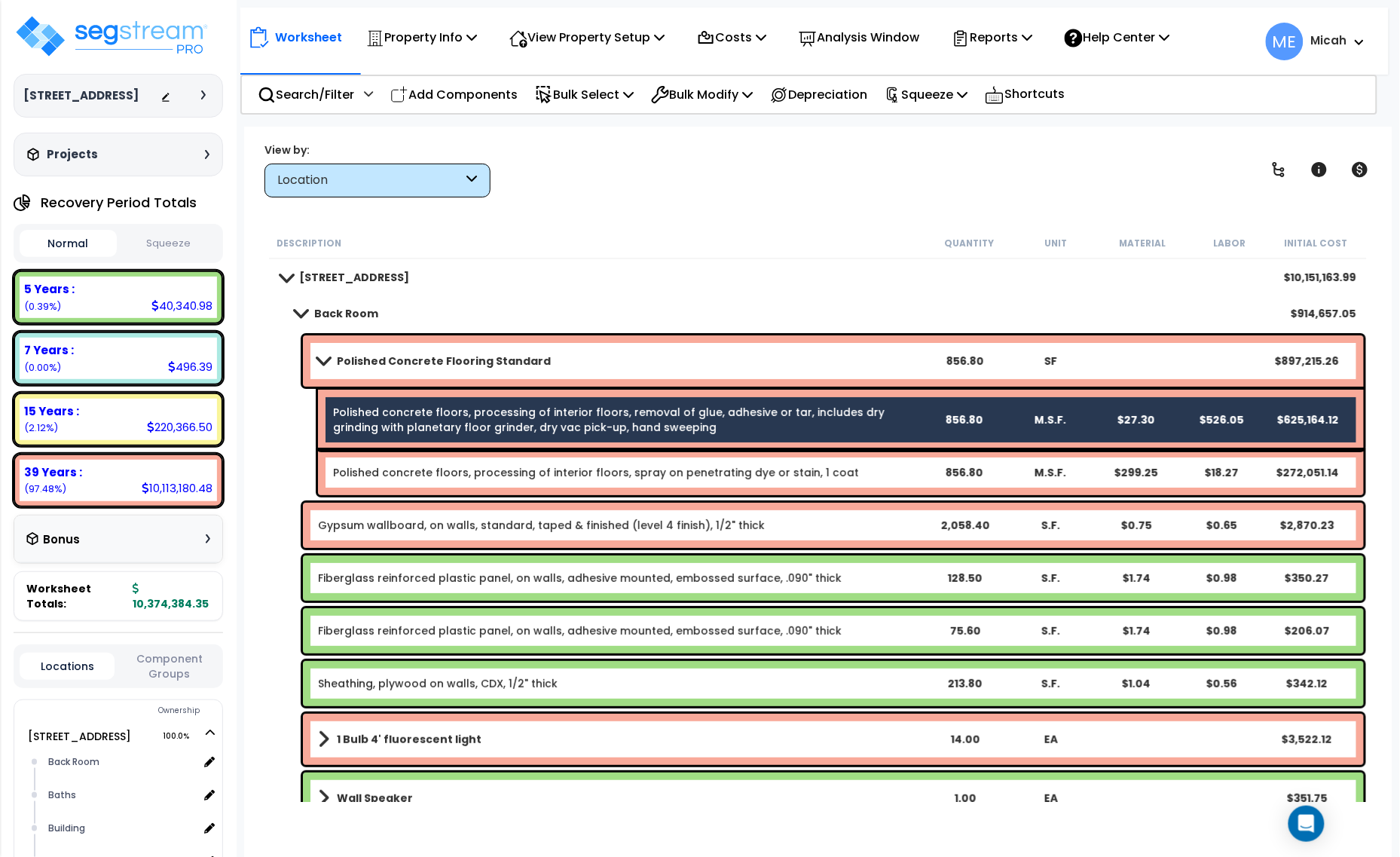
click at [732, 463] on div "Polished concrete floors, processing of interior floors, spray on penetrating d…" at bounding box center [840, 472] width 1045 height 45
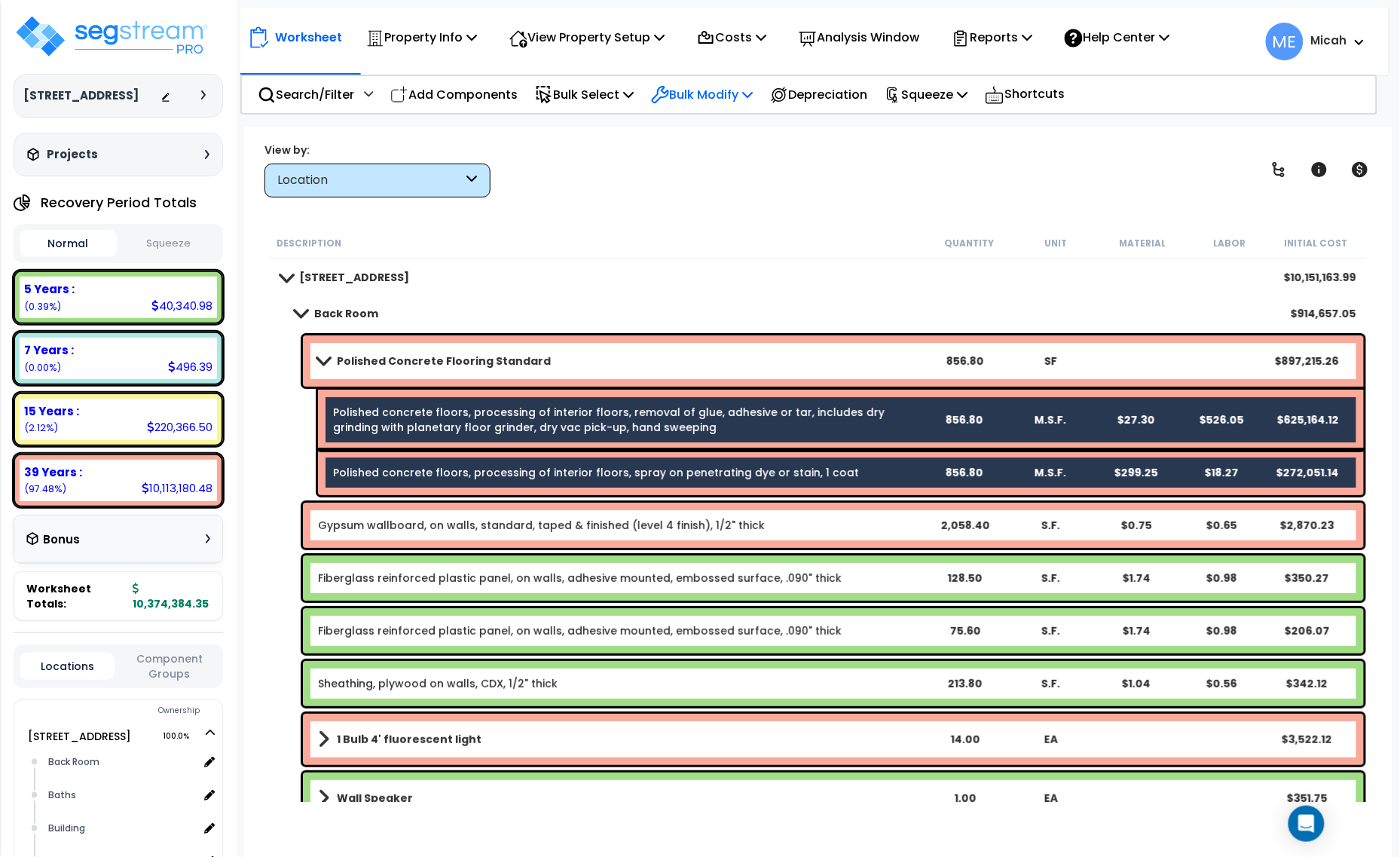
click at [752, 95] on icon at bounding box center [747, 94] width 11 height 12
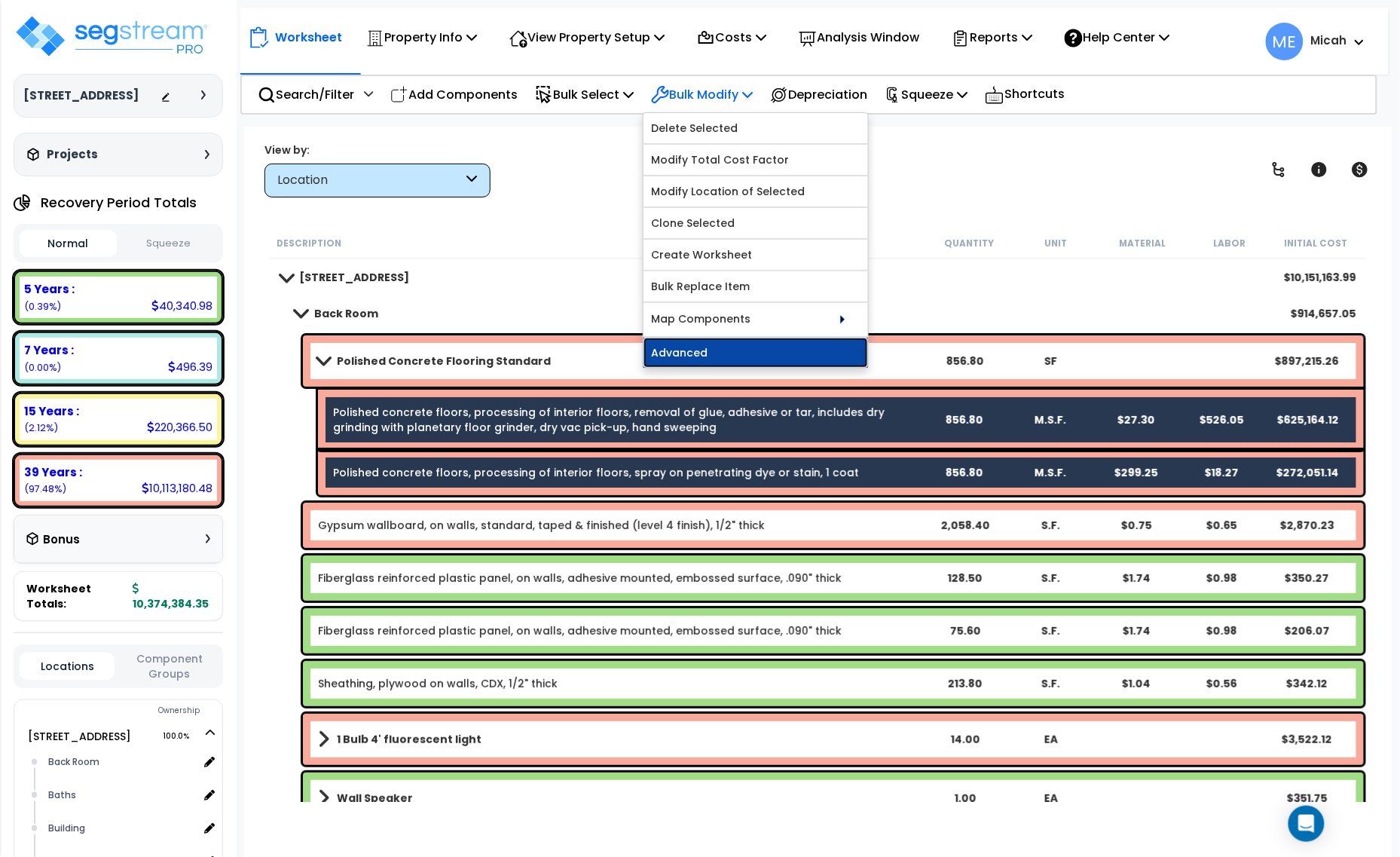
click at [774, 345] on link "Advanced" at bounding box center [755, 353] width 224 height 30
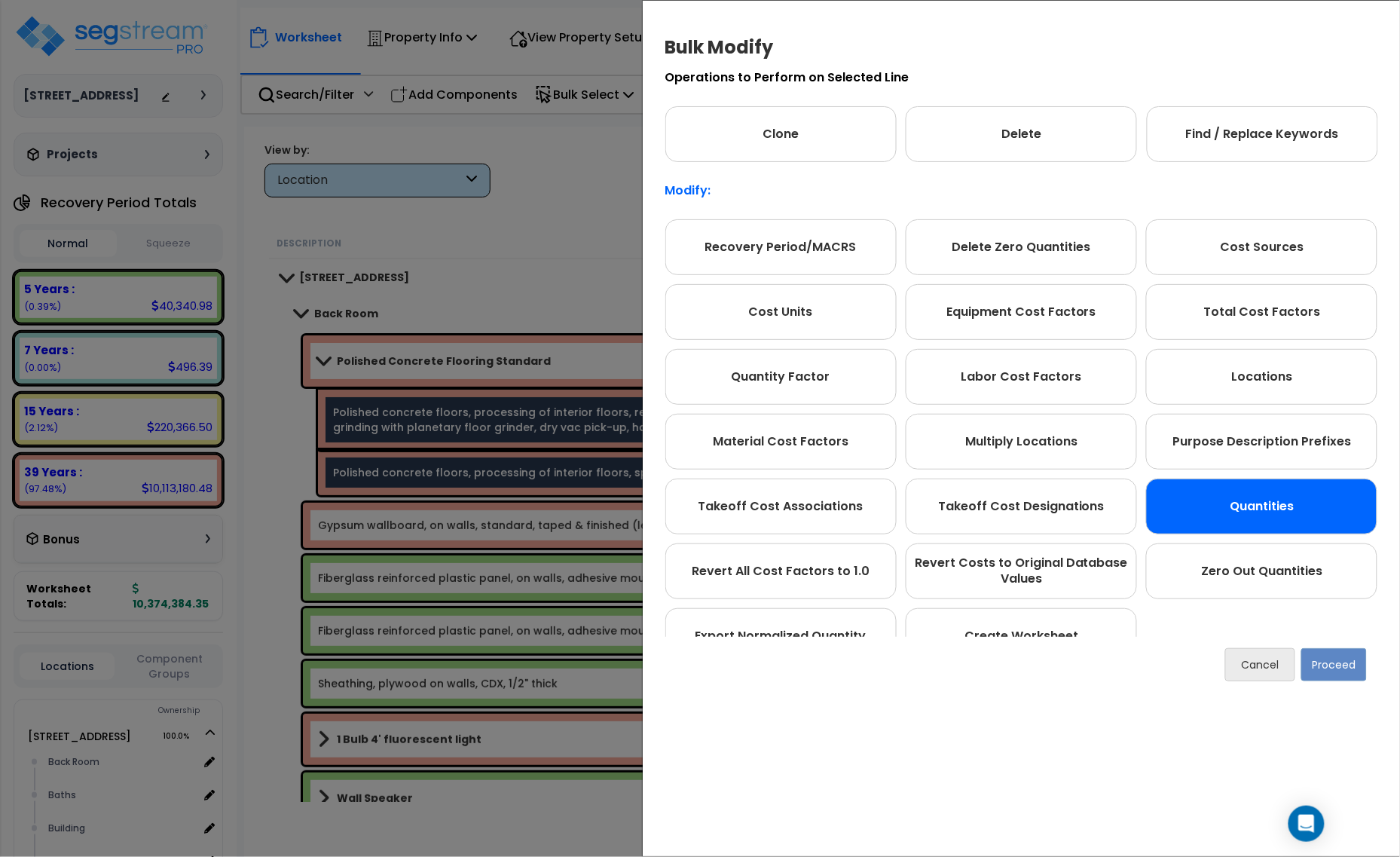
click at [1286, 508] on div "Quantities" at bounding box center [1261, 506] width 231 height 56
click at [1359, 650] on button "Proceed" at bounding box center [1334, 665] width 65 height 34
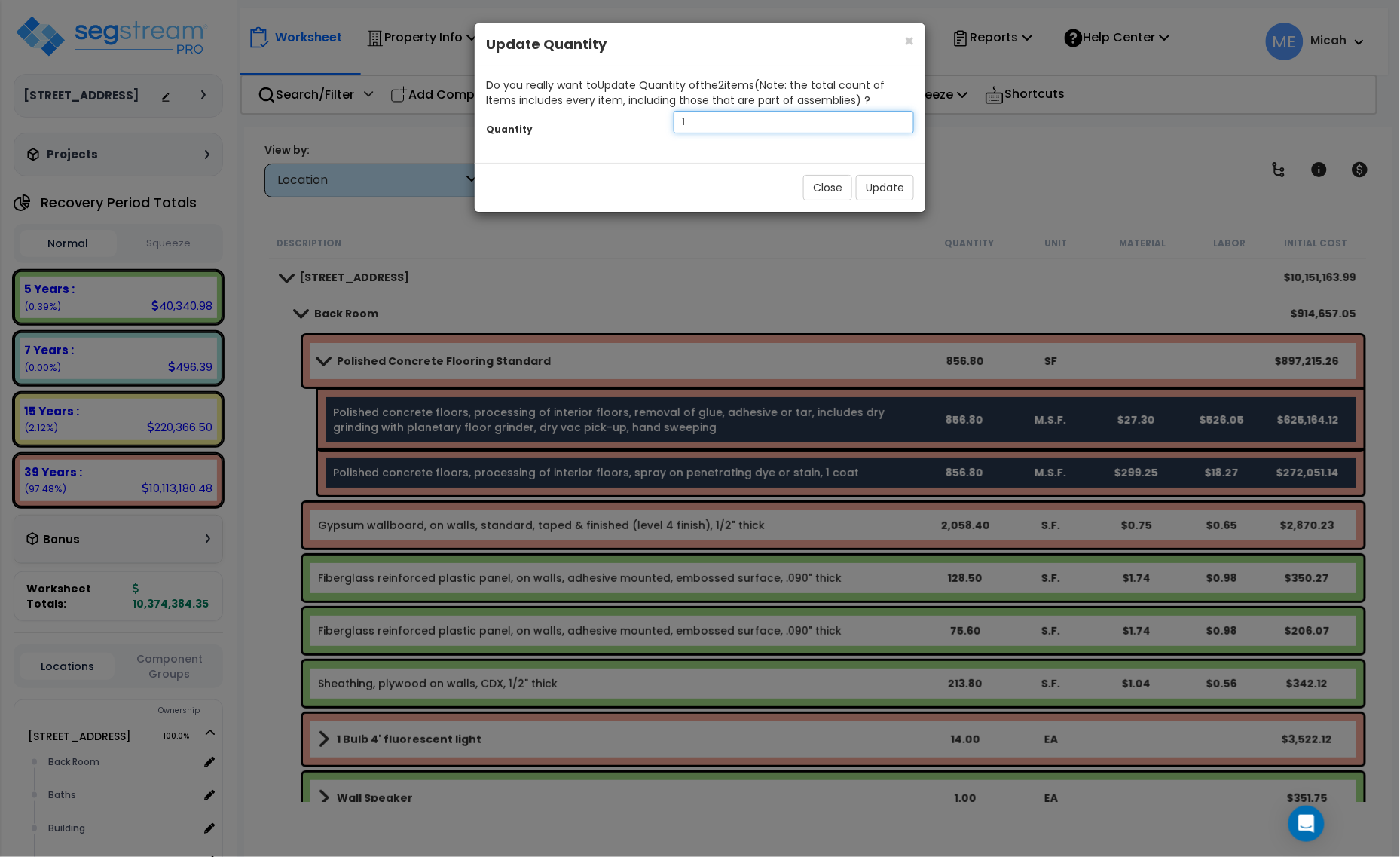
click at [665, 126] on div "1" at bounding box center [794, 123] width 263 height 23
type input ".9"
click at [866, 184] on button "Update" at bounding box center [885, 187] width 58 height 26
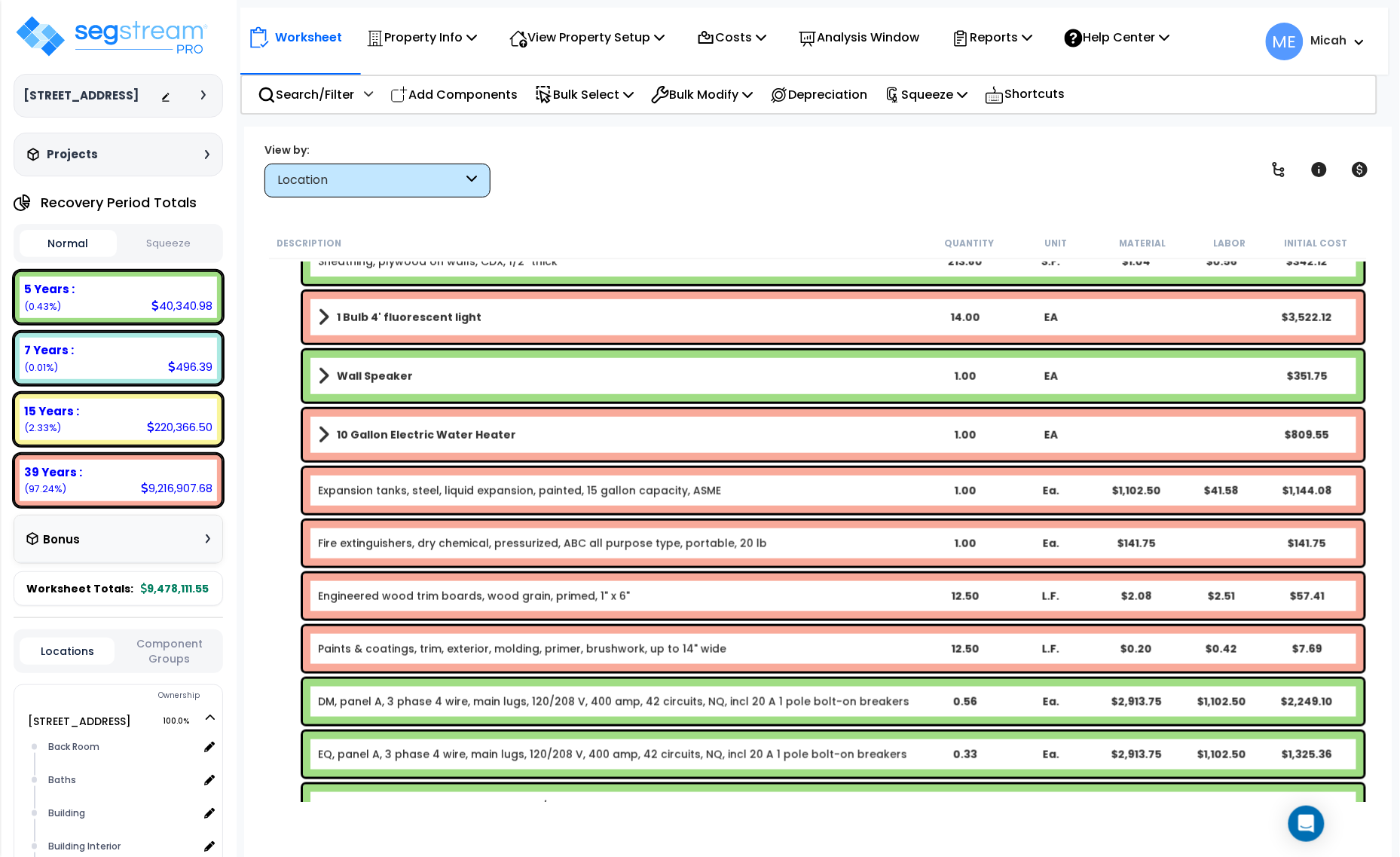
scroll to position [377, 0]
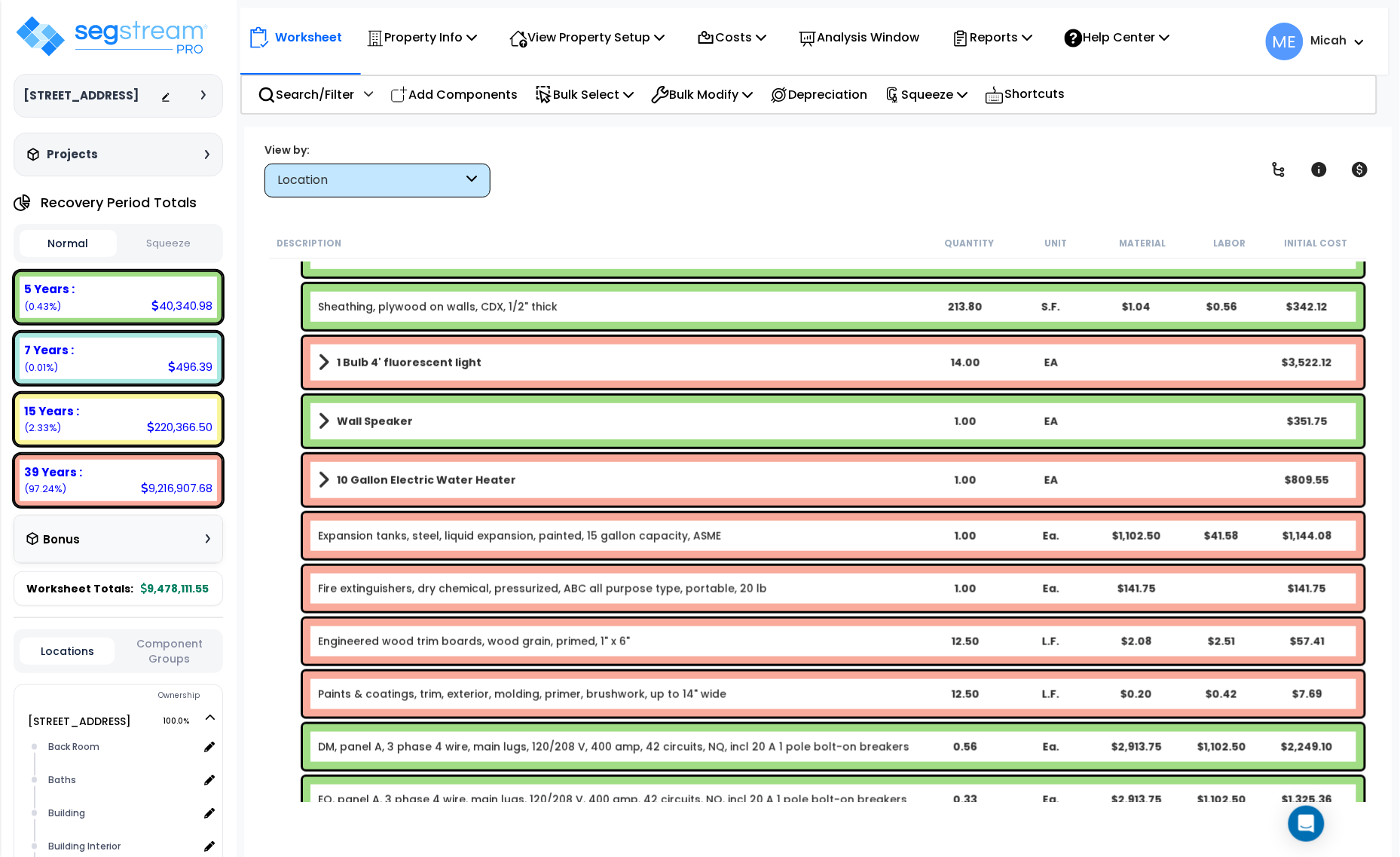
click at [318, 366] on span at bounding box center [323, 363] width 11 height 21
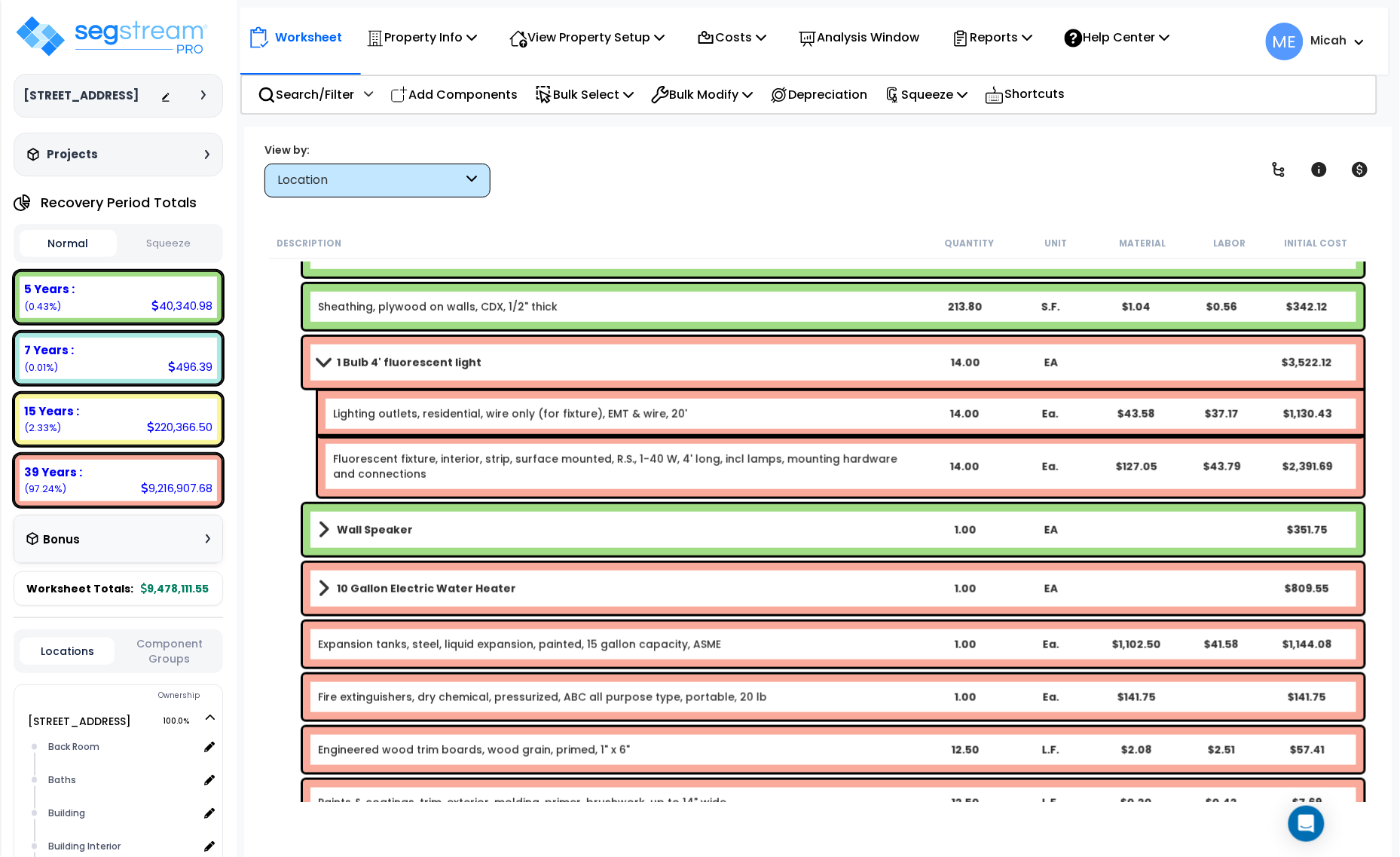
click at [318, 364] on span at bounding box center [323, 362] width 21 height 11
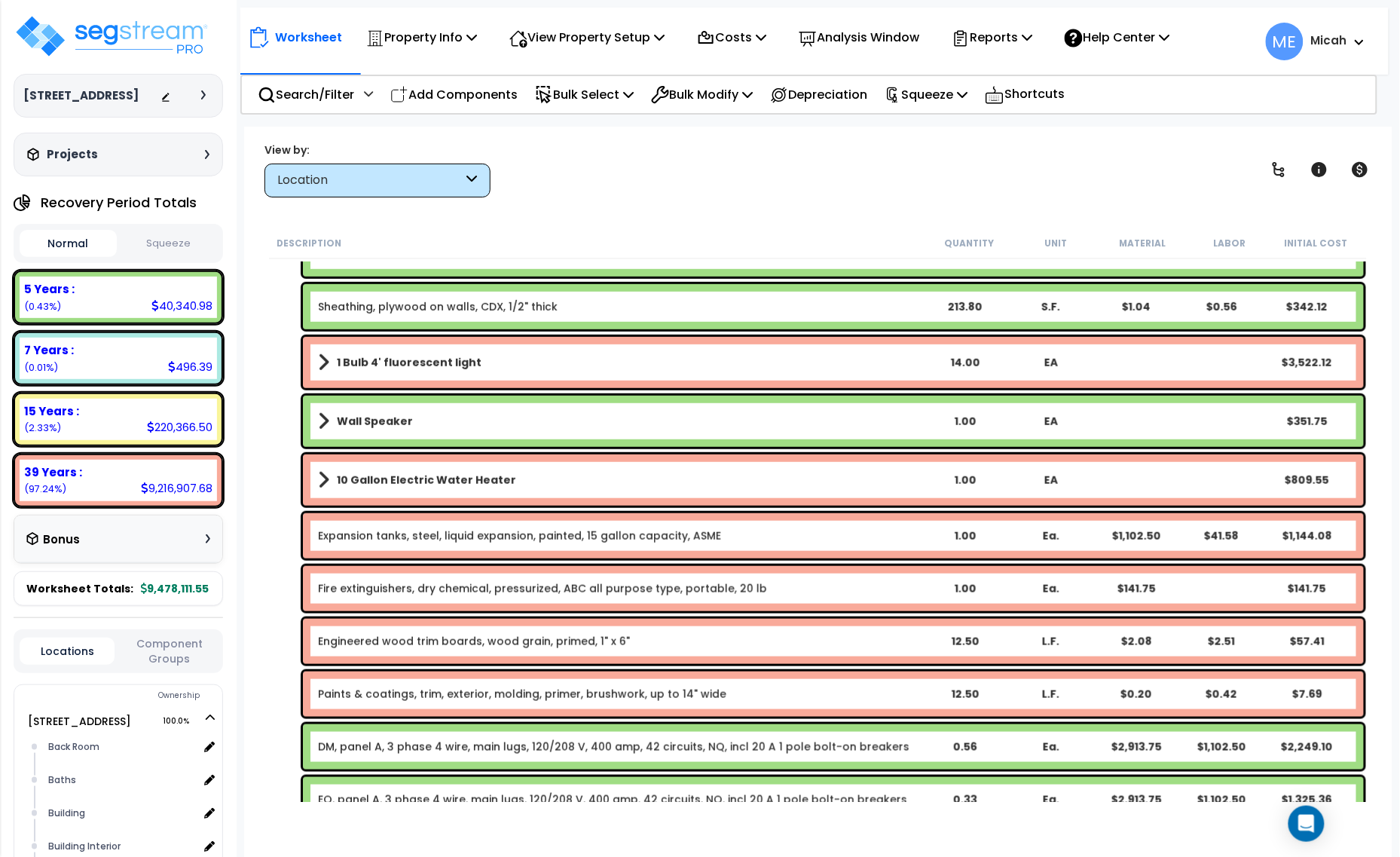
click at [318, 420] on span at bounding box center [323, 421] width 11 height 21
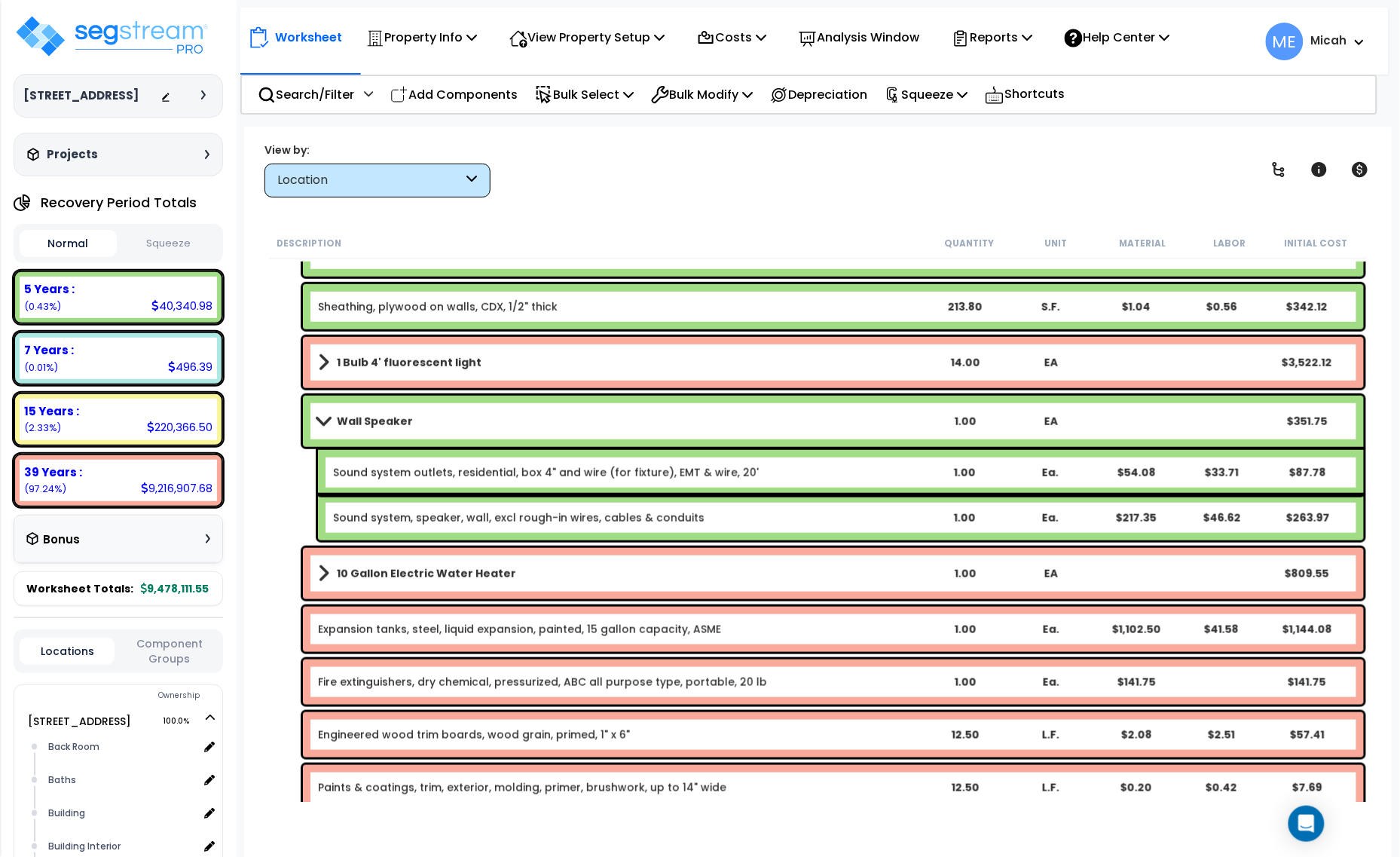
click at [318, 420] on span at bounding box center [323, 421] width 21 height 11
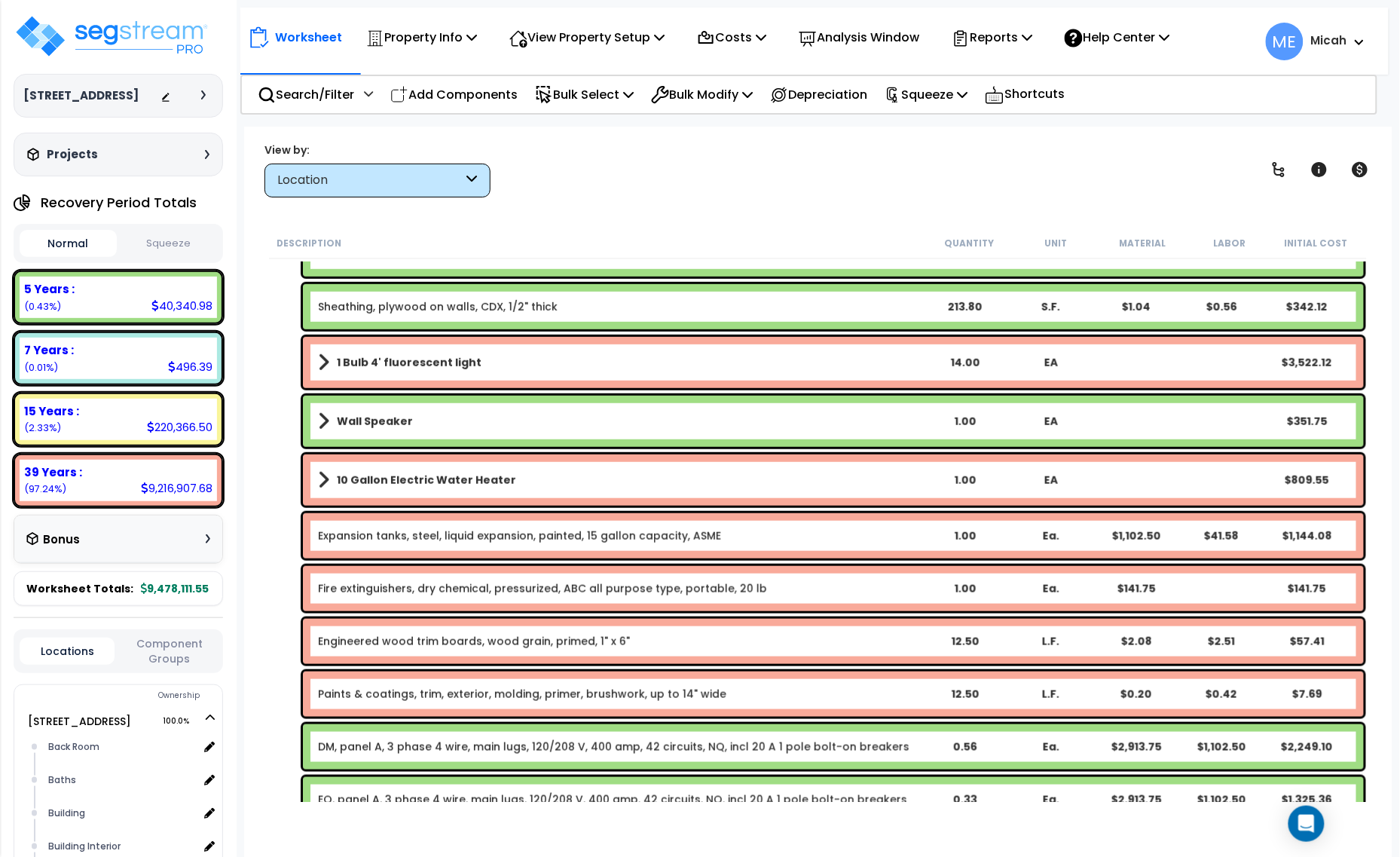
click at [326, 479] on span at bounding box center [323, 480] width 11 height 21
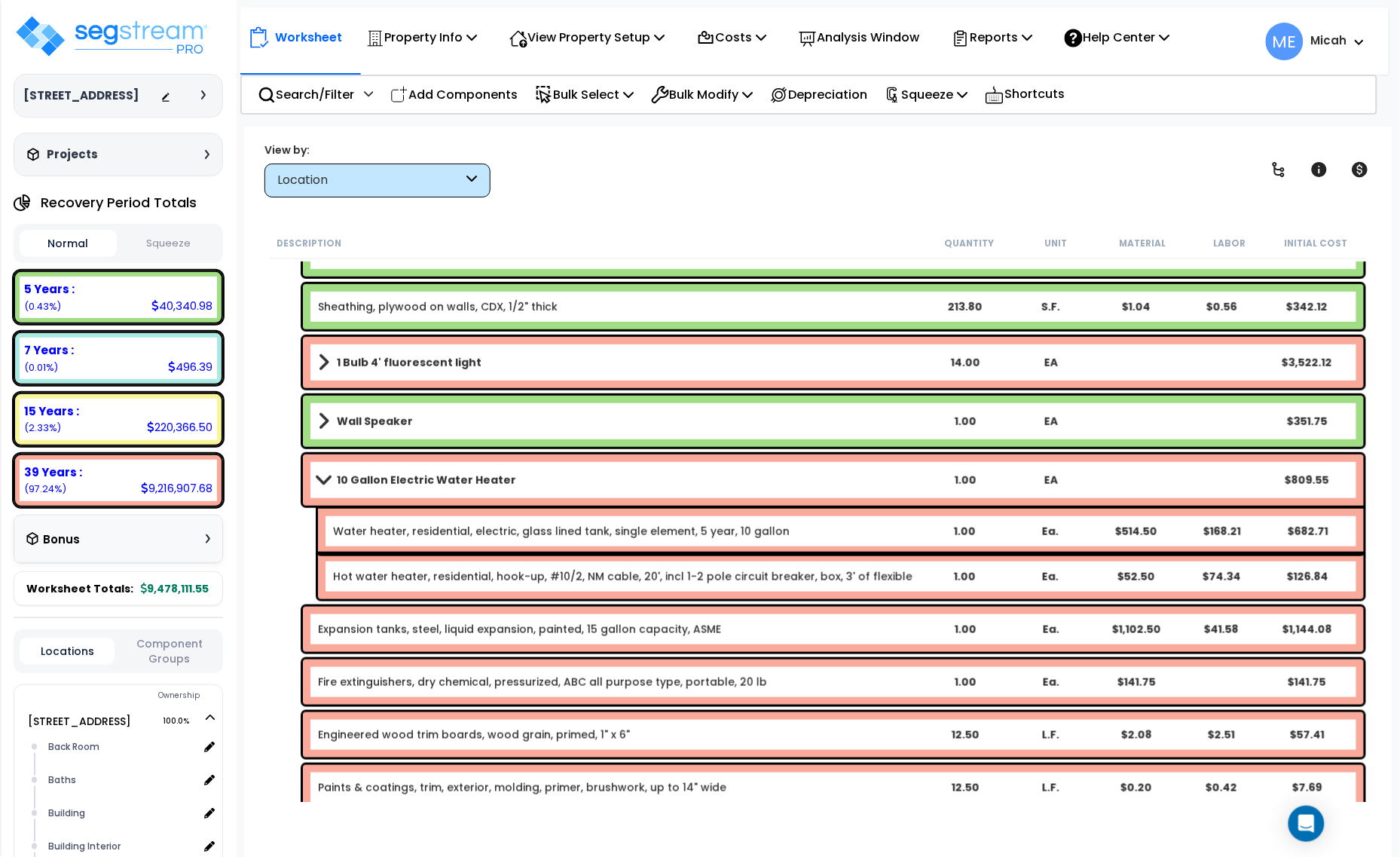
click at [326, 479] on span at bounding box center [323, 479] width 21 height 11
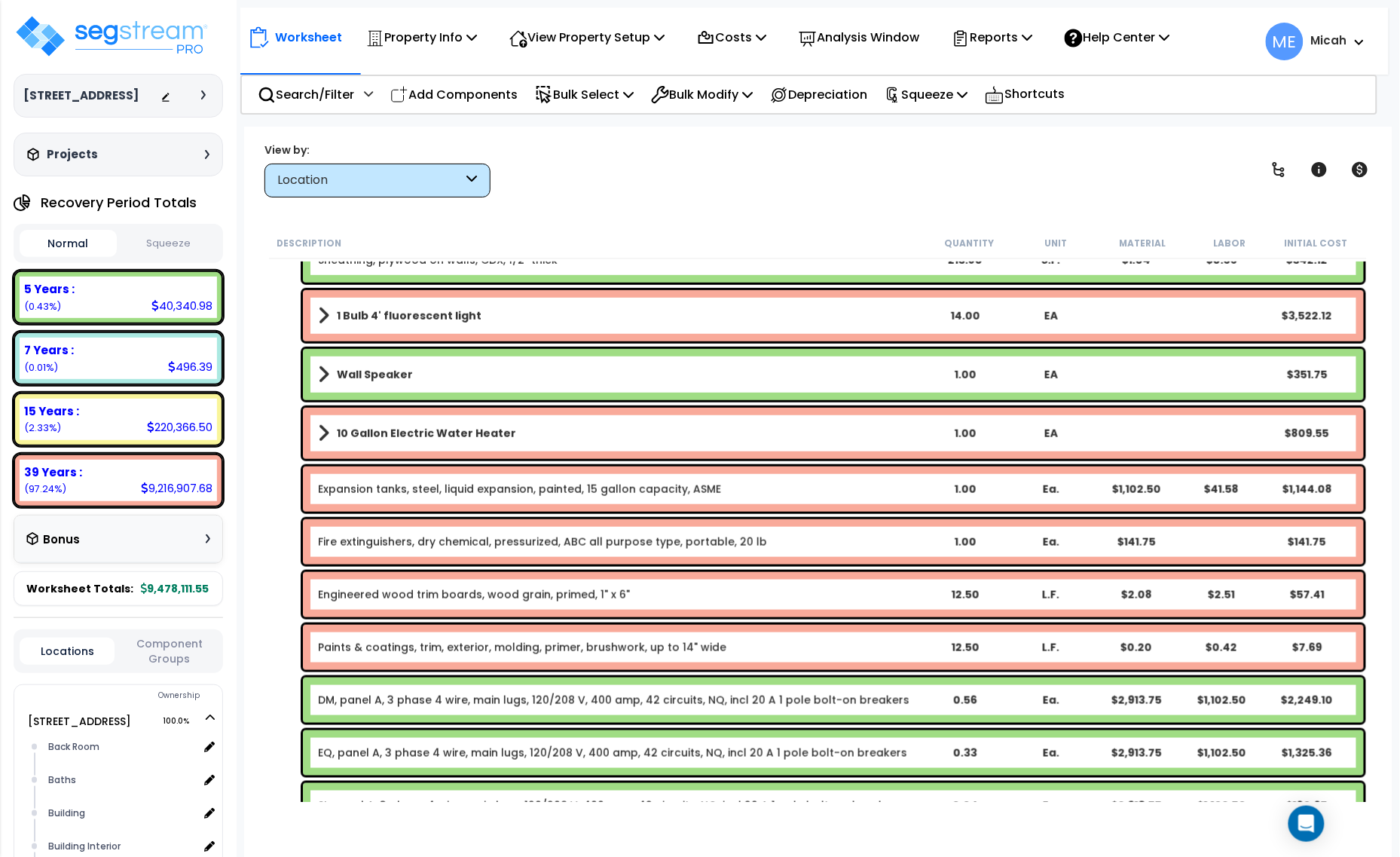
scroll to position [471, 0]
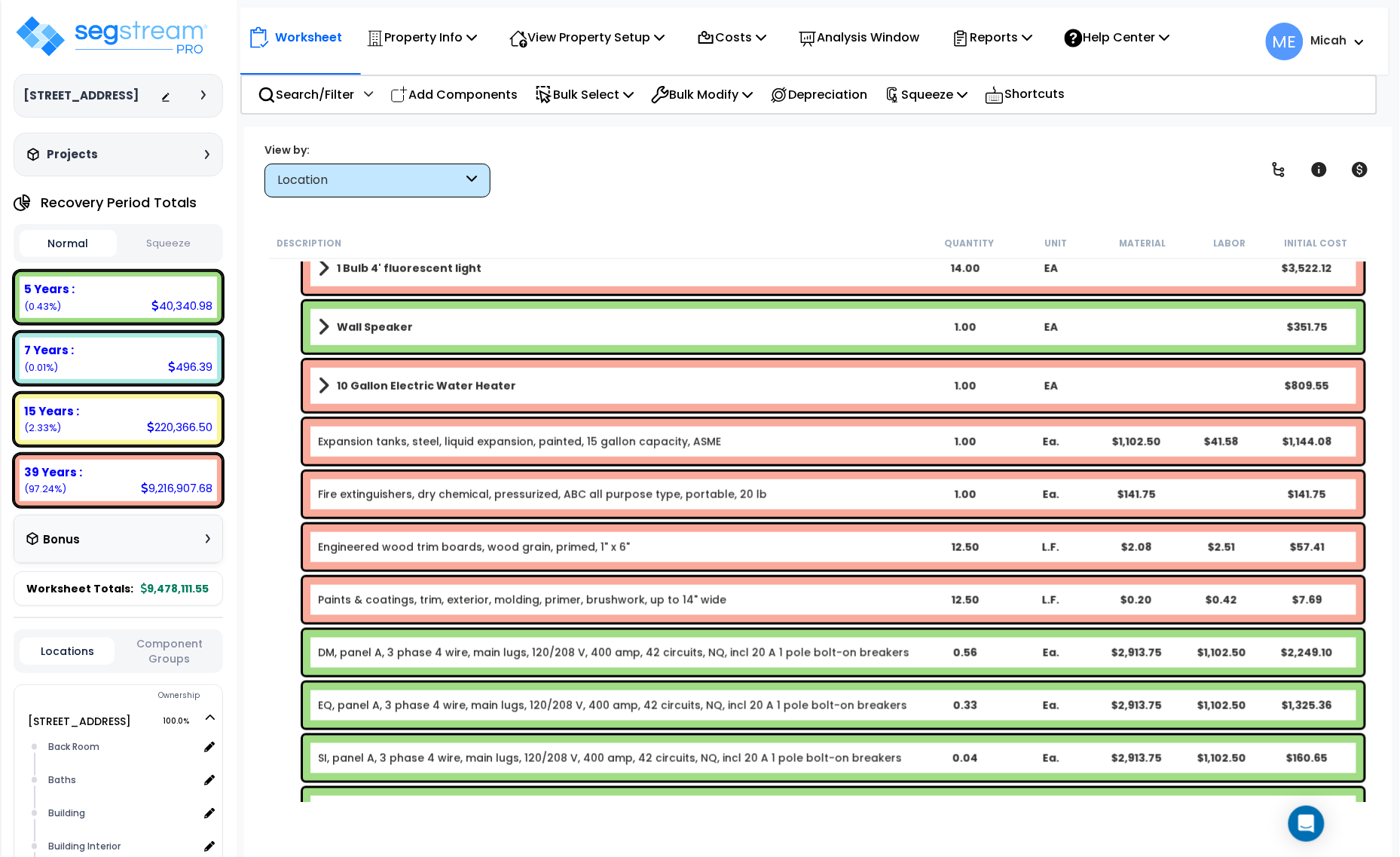
click at [386, 550] on link "Engineered wood trim boards, wood grain, primed, 1" x 6"" at bounding box center [474, 546] width 312 height 15
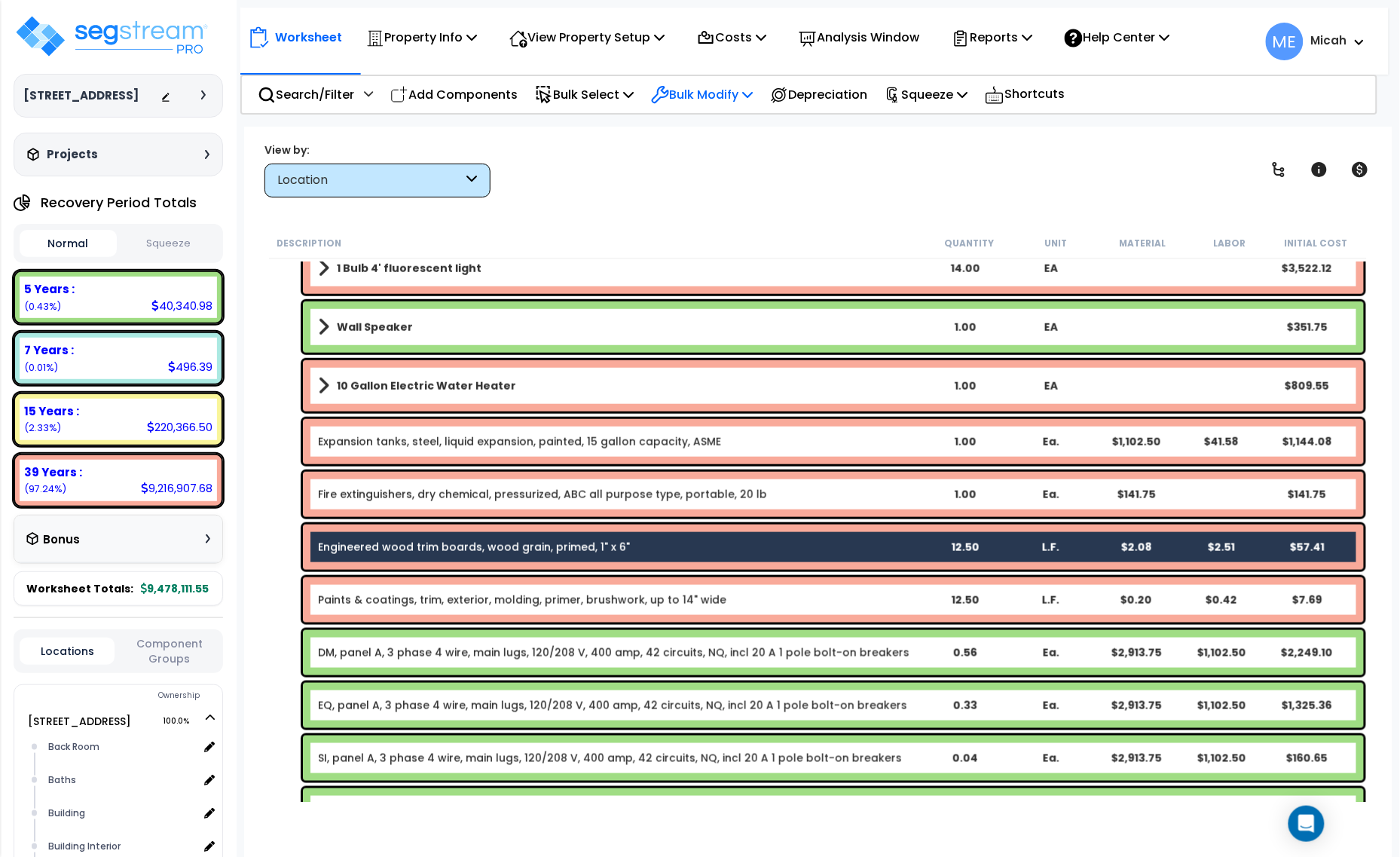
click at [752, 101] on p "Bulk Modify" at bounding box center [701, 94] width 101 height 20
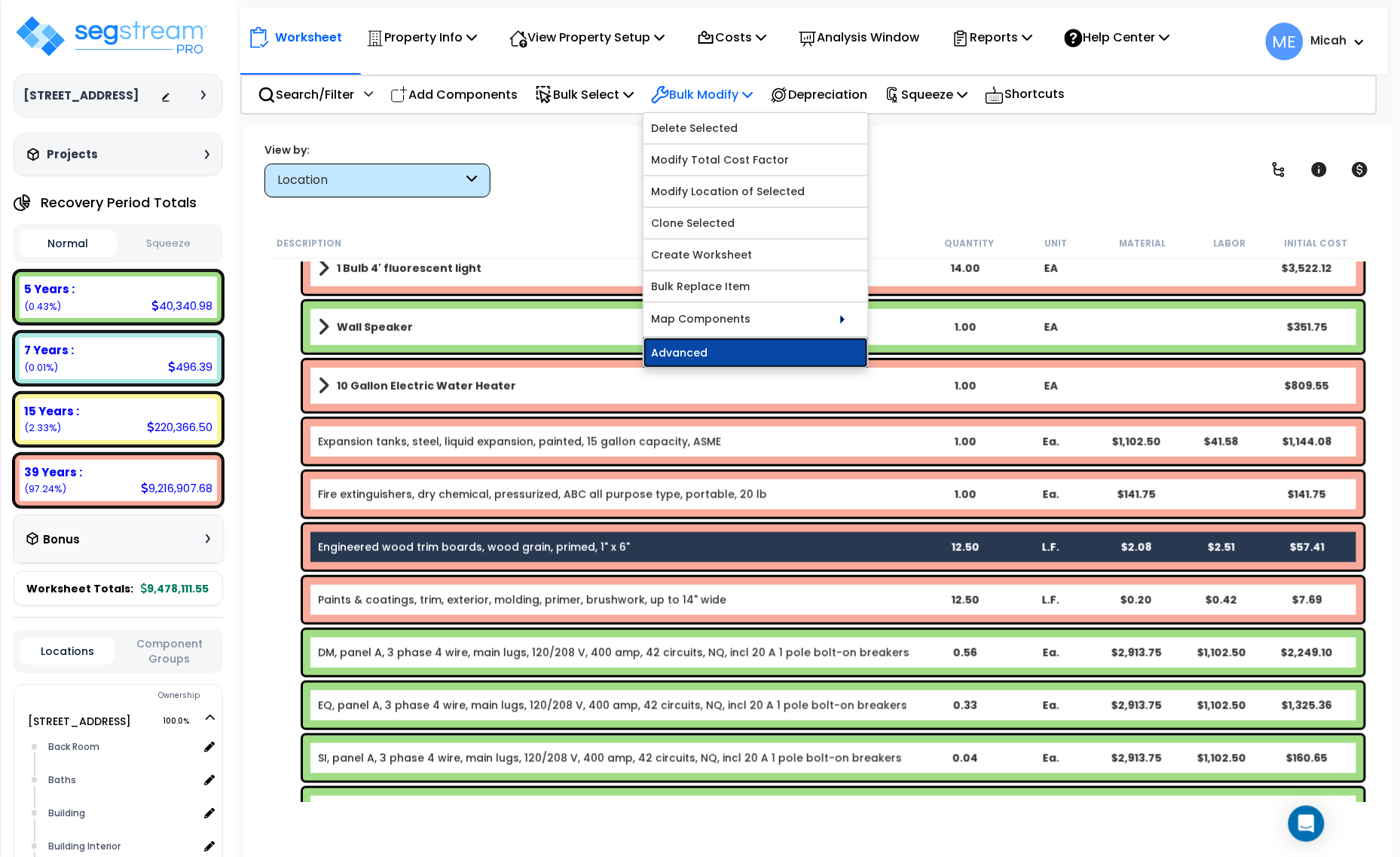
click at [748, 359] on link "Advanced" at bounding box center [755, 353] width 224 height 30
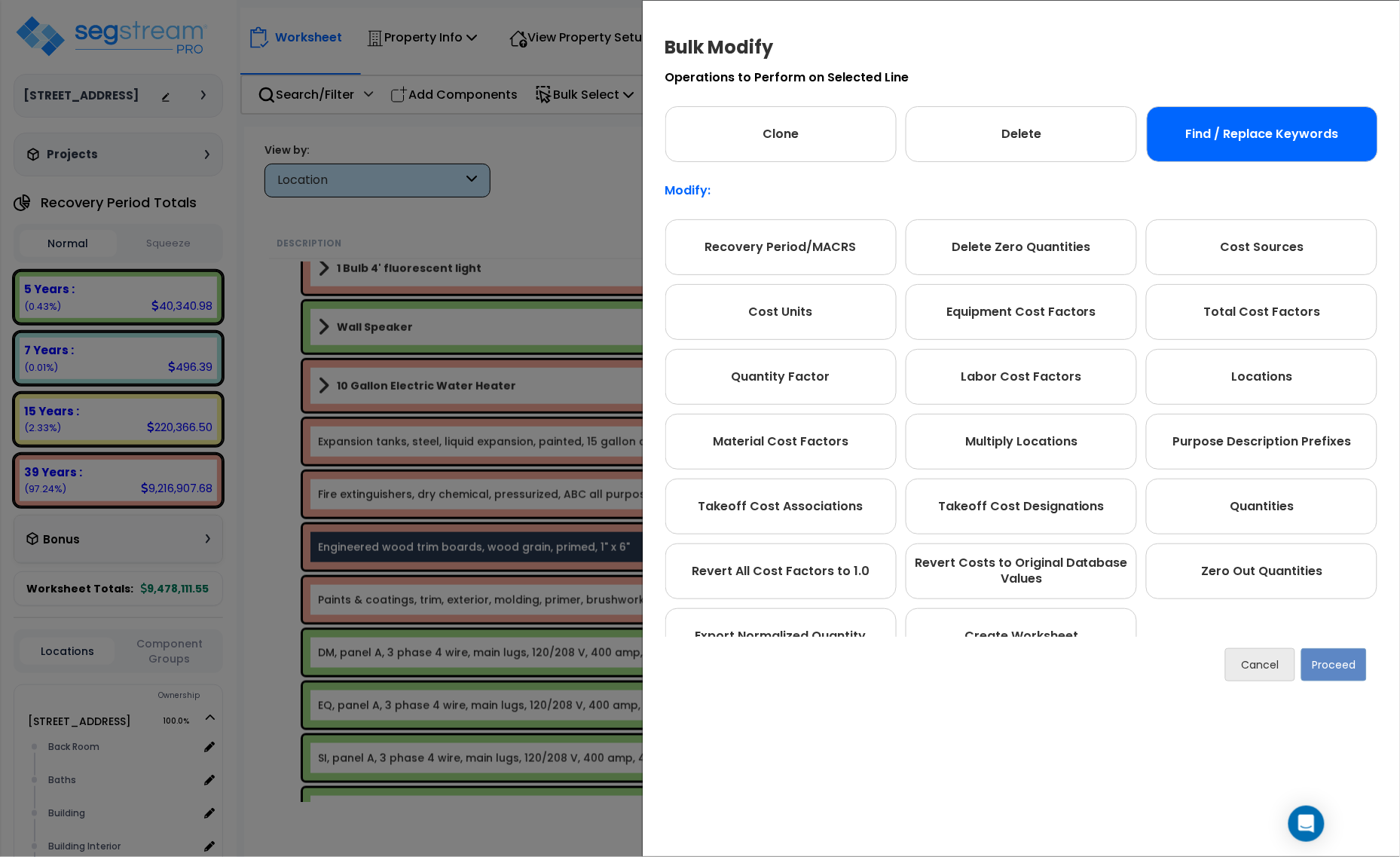
click at [1303, 140] on div "Find / Replace Keywords" at bounding box center [1262, 133] width 231 height 56
click at [1338, 662] on button "Proceed" at bounding box center [1334, 665] width 65 height 34
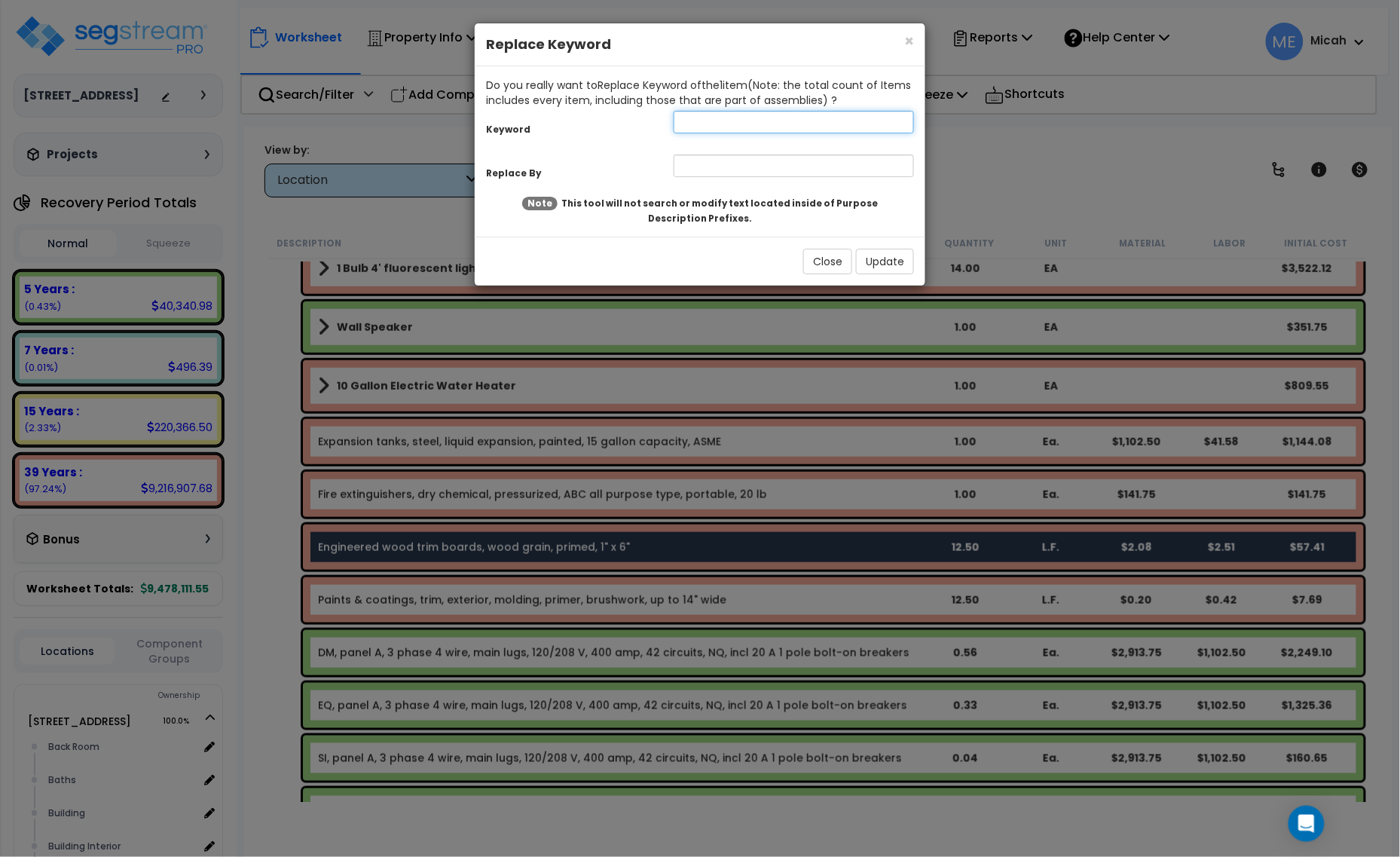
click at [691, 123] on input "text" at bounding box center [793, 123] width 240 height 23
type input "Engineered"
click at [707, 172] on input "text" at bounding box center [793, 166] width 240 height 23
type input "Cedar"
click at [871, 264] on button "Update" at bounding box center [885, 261] width 58 height 26
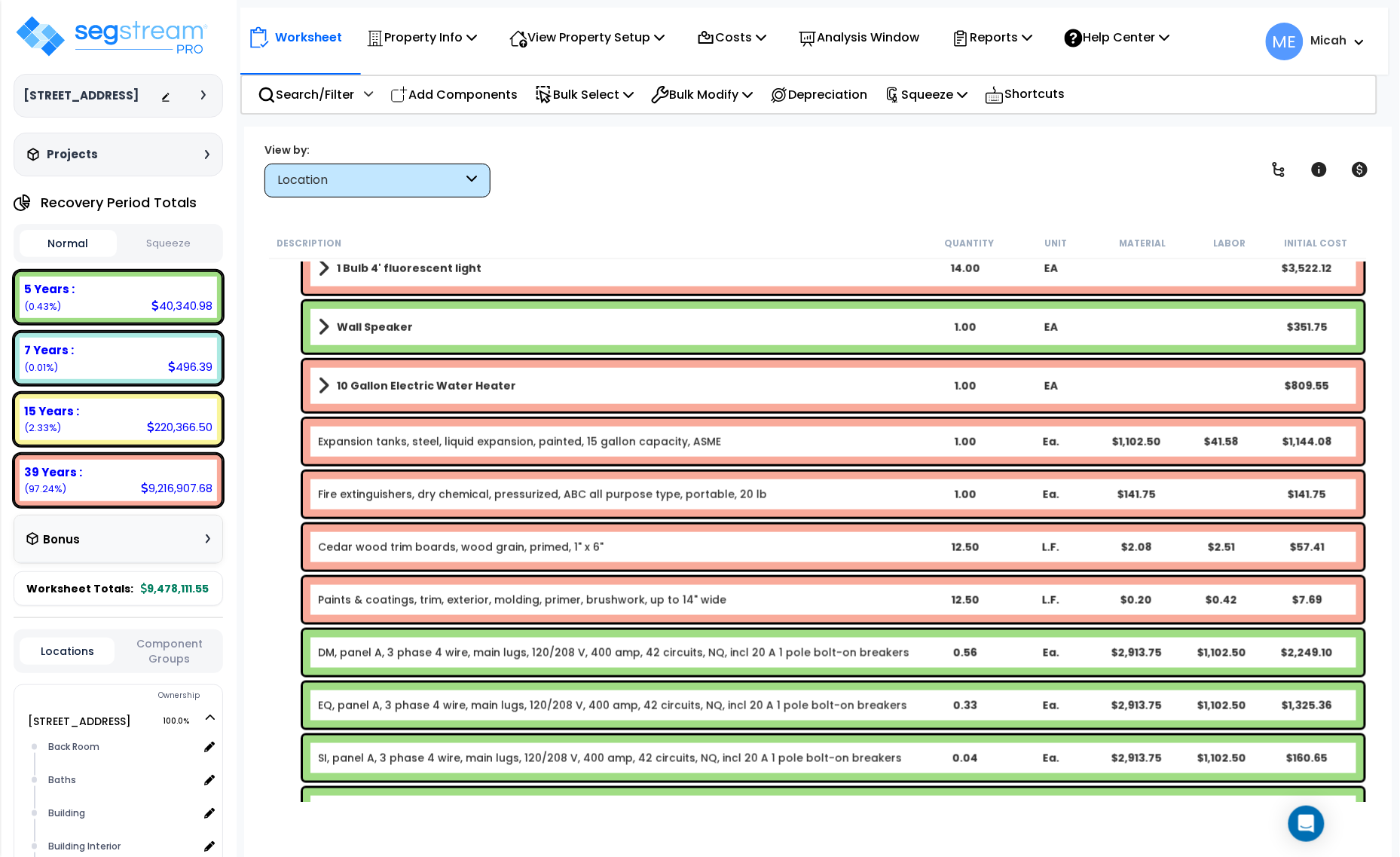
click at [498, 598] on link "Paints & coatings, trim, exterior, molding, primer, brushwork, up to 14" wide" at bounding box center [521, 599] width 408 height 15
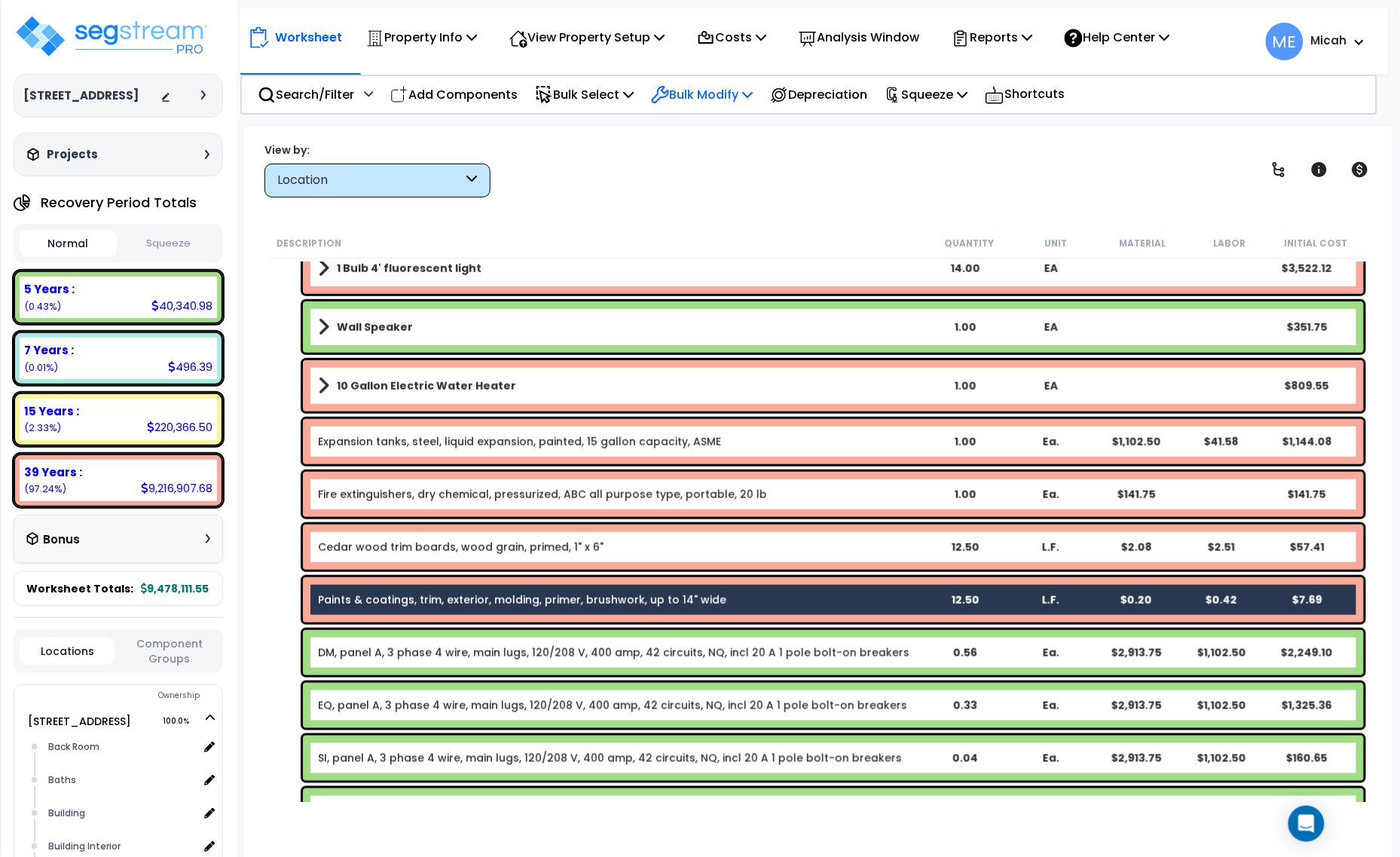
click at [752, 99] on icon at bounding box center [747, 94] width 11 height 12
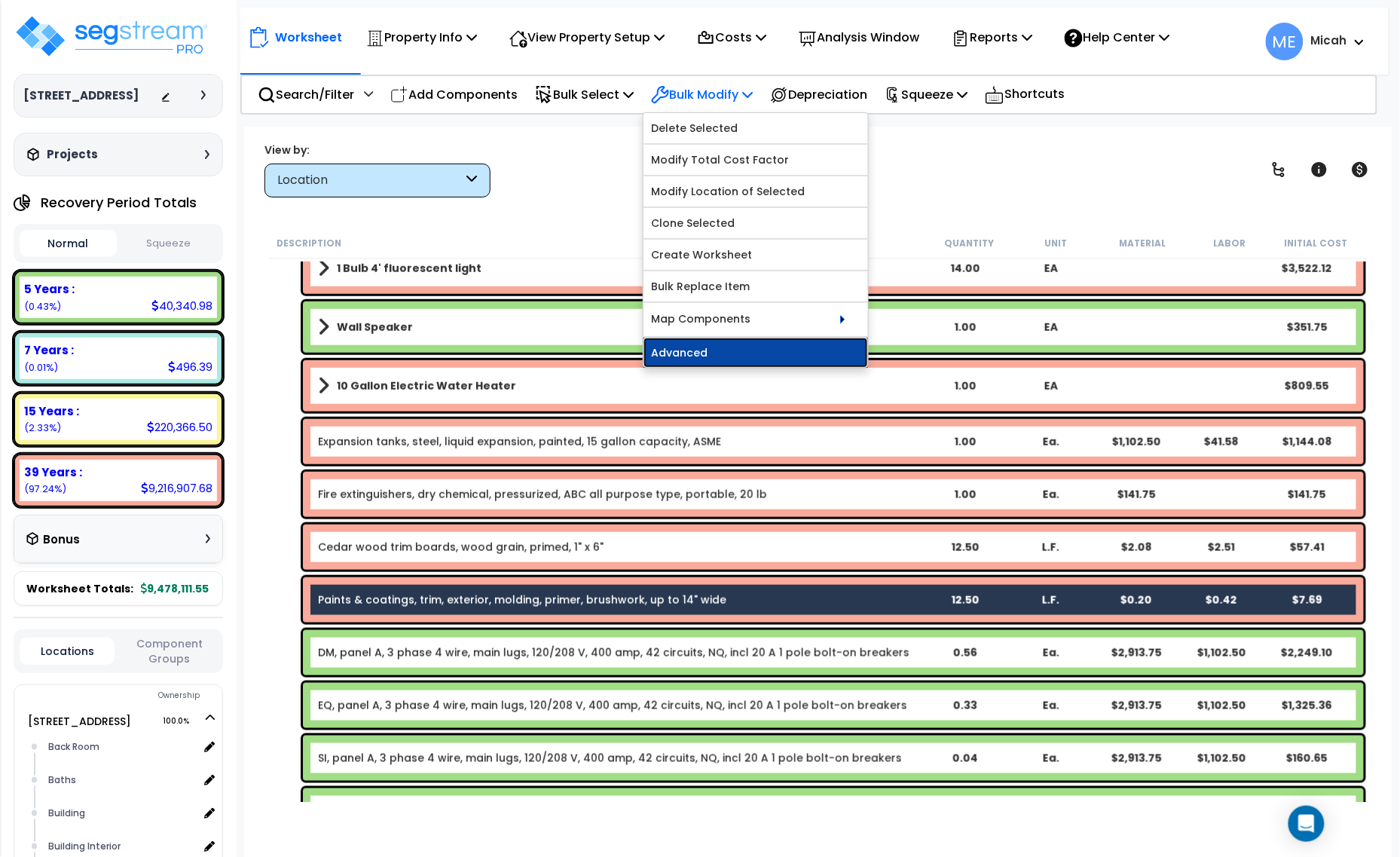
click at [781, 358] on link "Advanced" at bounding box center [755, 353] width 224 height 30
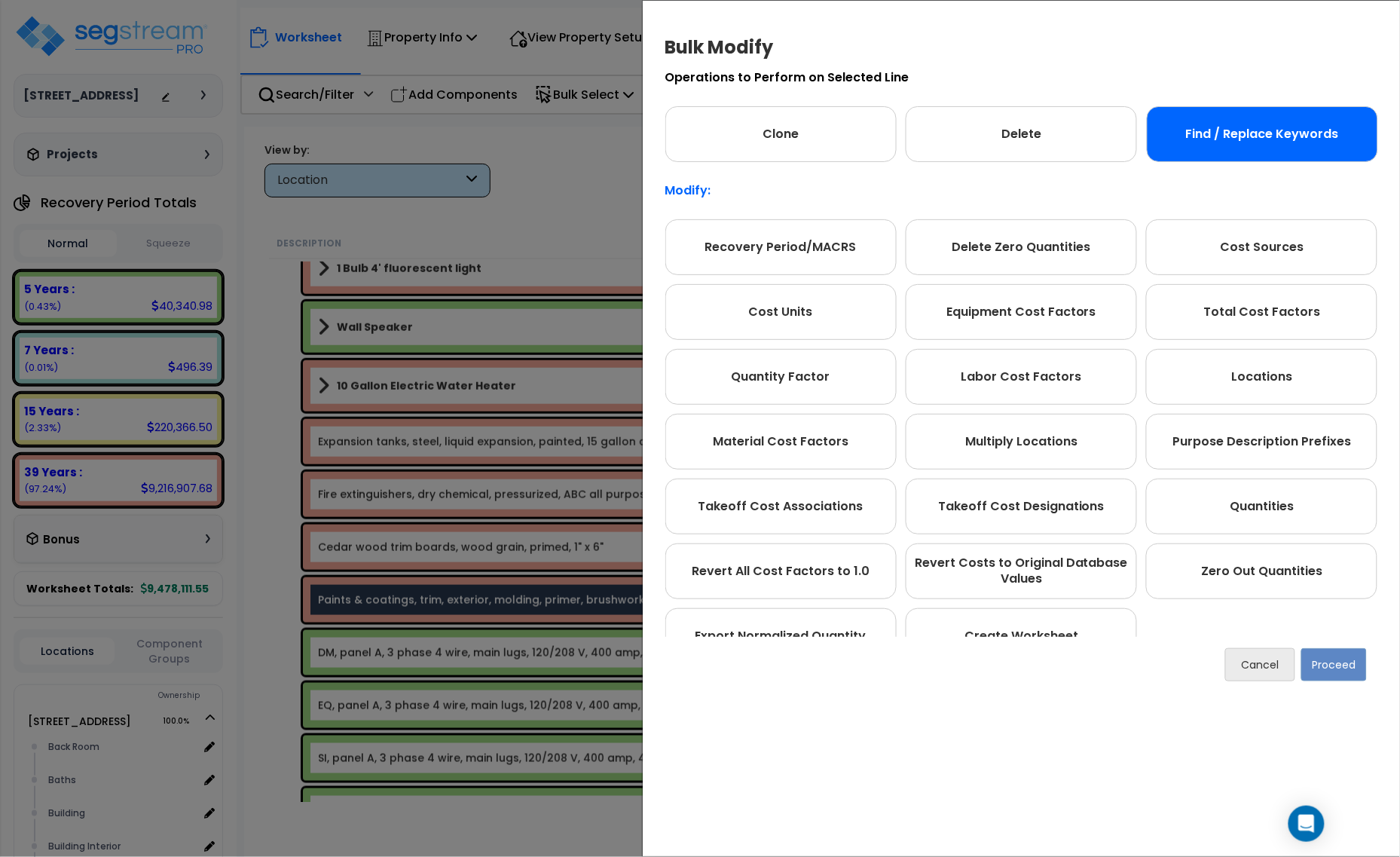
click at [1248, 156] on div "Find / Replace Keywords" at bounding box center [1262, 133] width 231 height 56
click at [1329, 658] on button "Proceed" at bounding box center [1334, 665] width 65 height 34
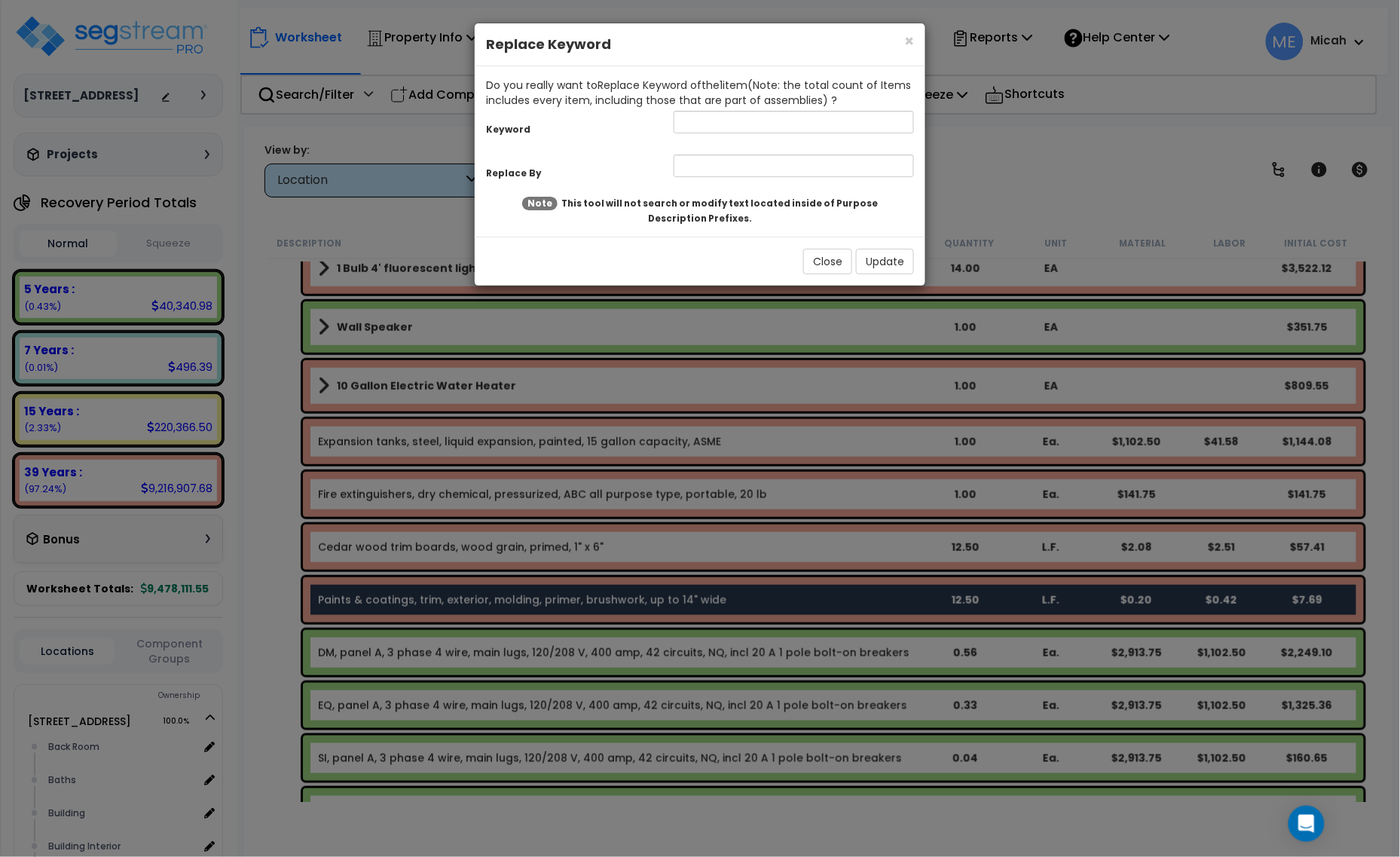
click at [712, 106] on div "Do you really want to Replace Keyword of the 1 item (Note: the total count of I…" at bounding box center [700, 93] width 428 height 30
click at [719, 126] on input "text" at bounding box center [793, 123] width 240 height 23
type input "trim"
click at [740, 162] on input "text" at bounding box center [793, 166] width 240 height 23
type input "trim boards"
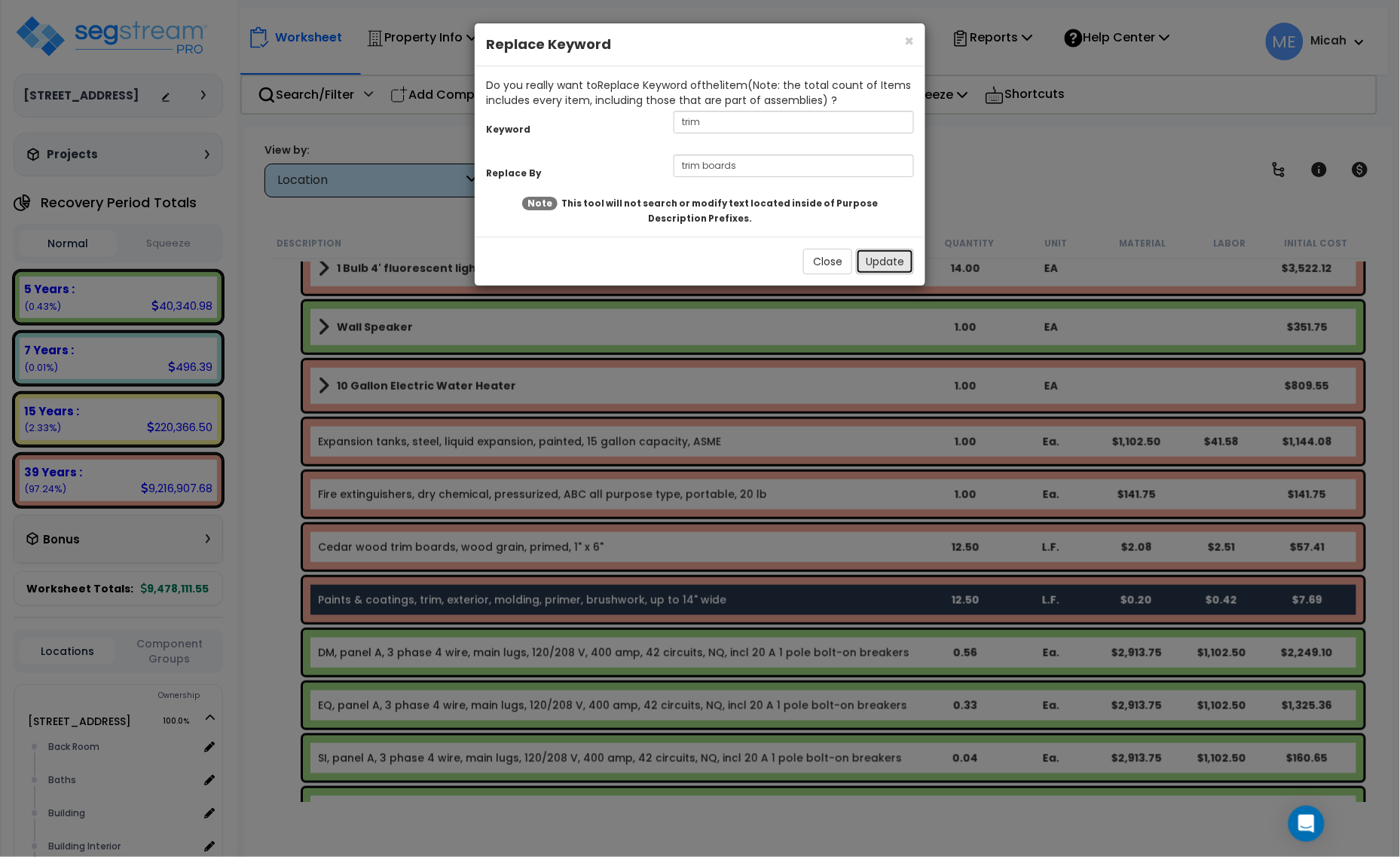
click at [894, 262] on button "Update" at bounding box center [885, 261] width 58 height 26
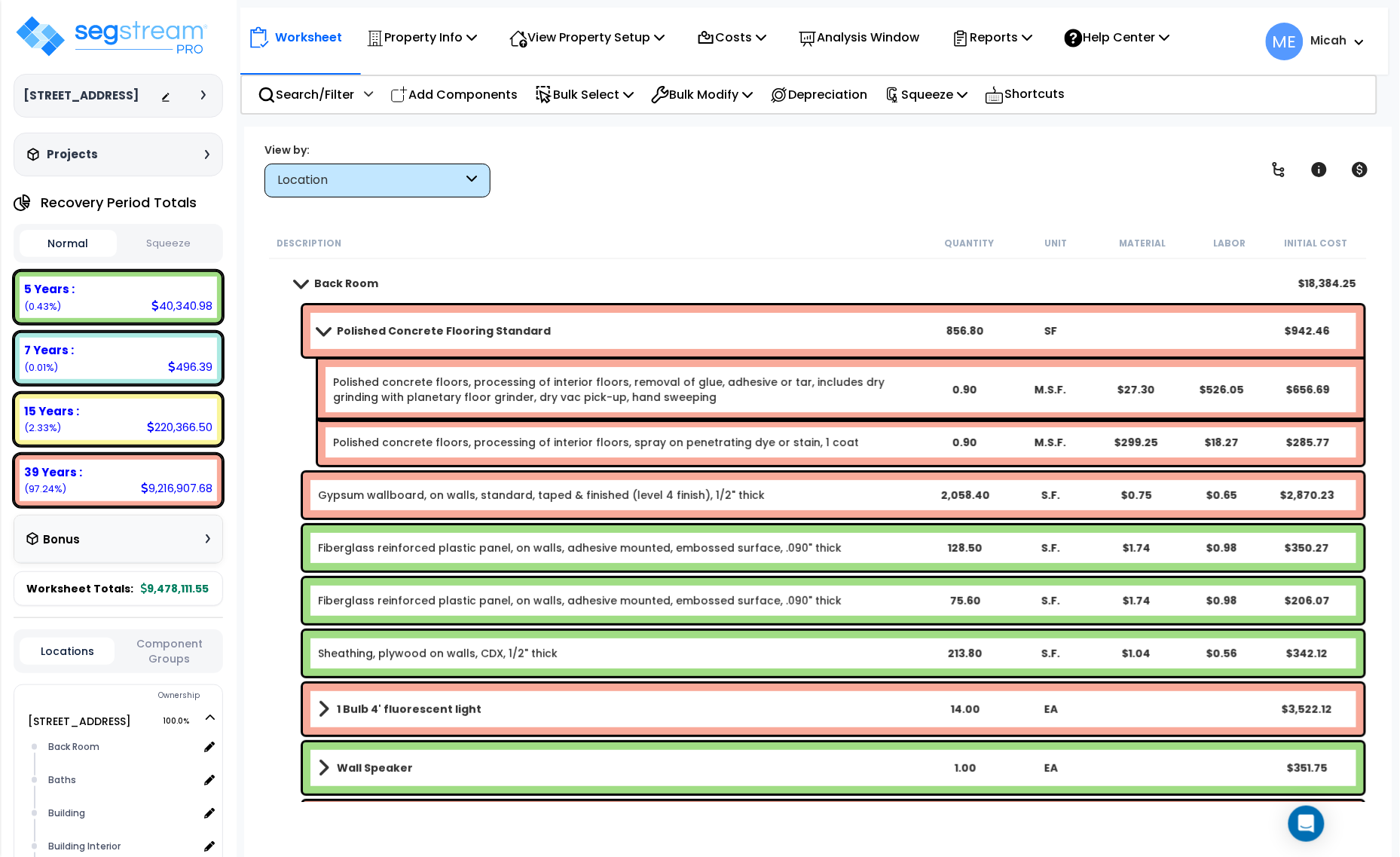
scroll to position [0, 0]
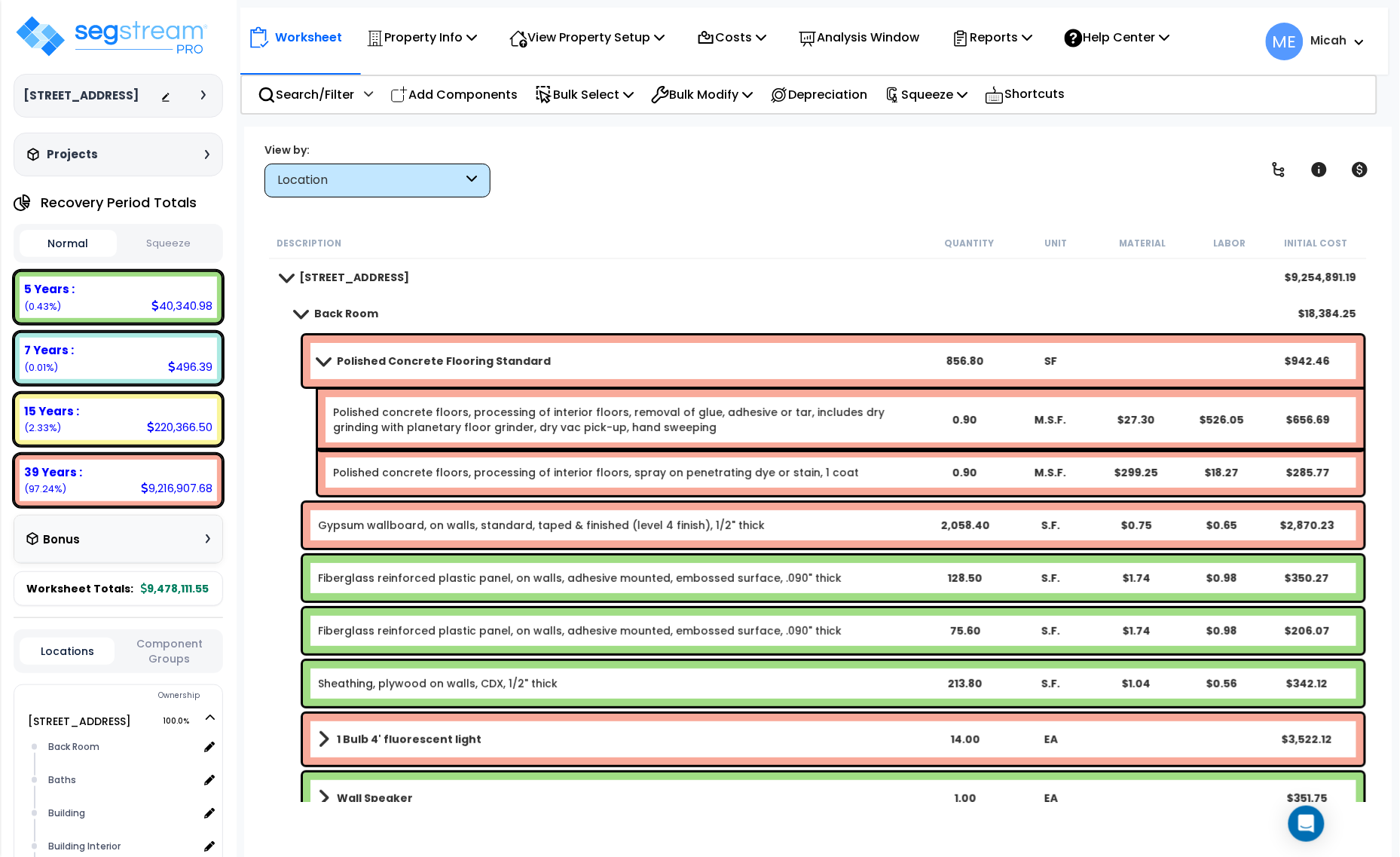
click at [327, 360] on span at bounding box center [323, 360] width 21 height 11
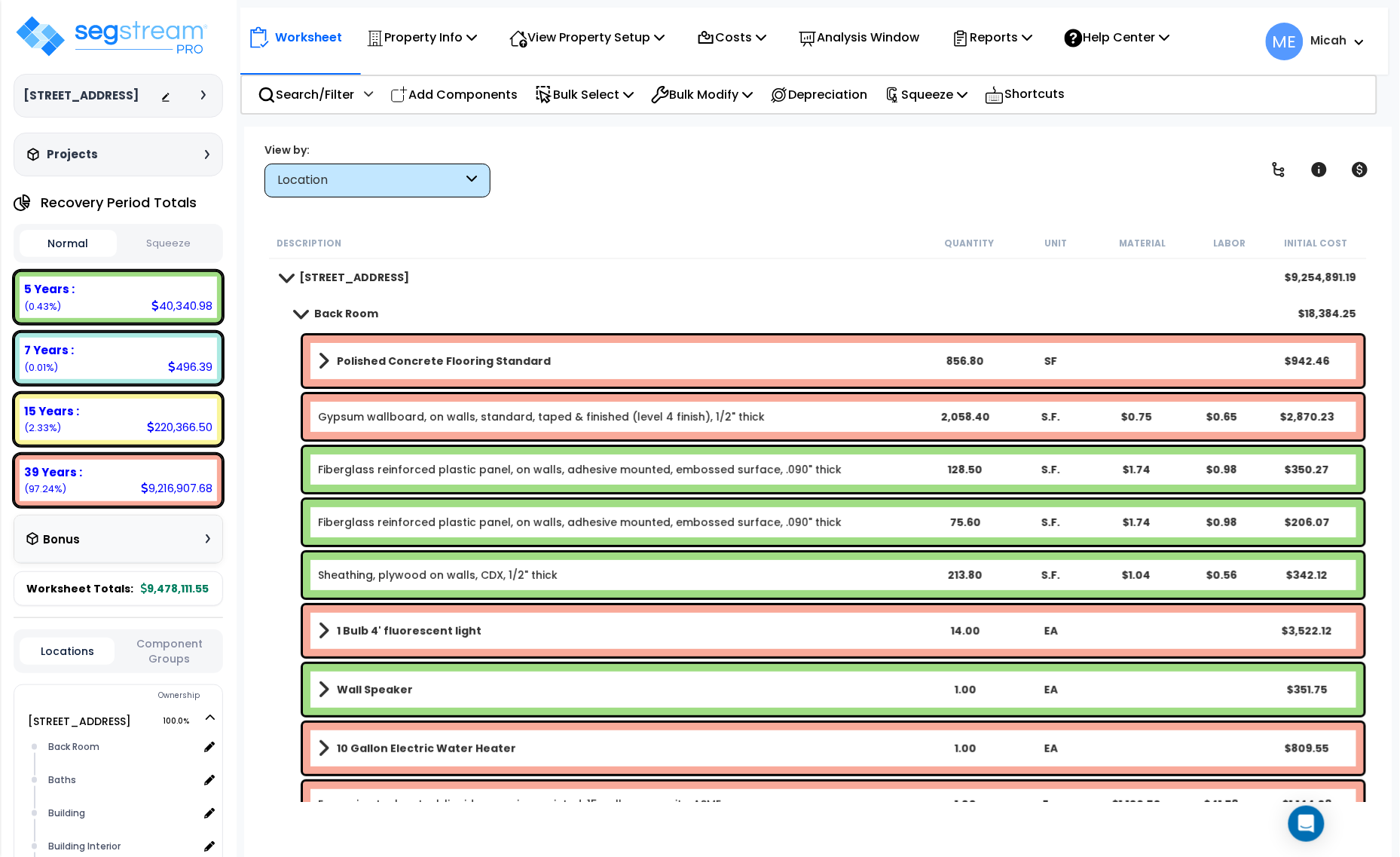
click at [305, 317] on span at bounding box center [301, 312] width 21 height 11
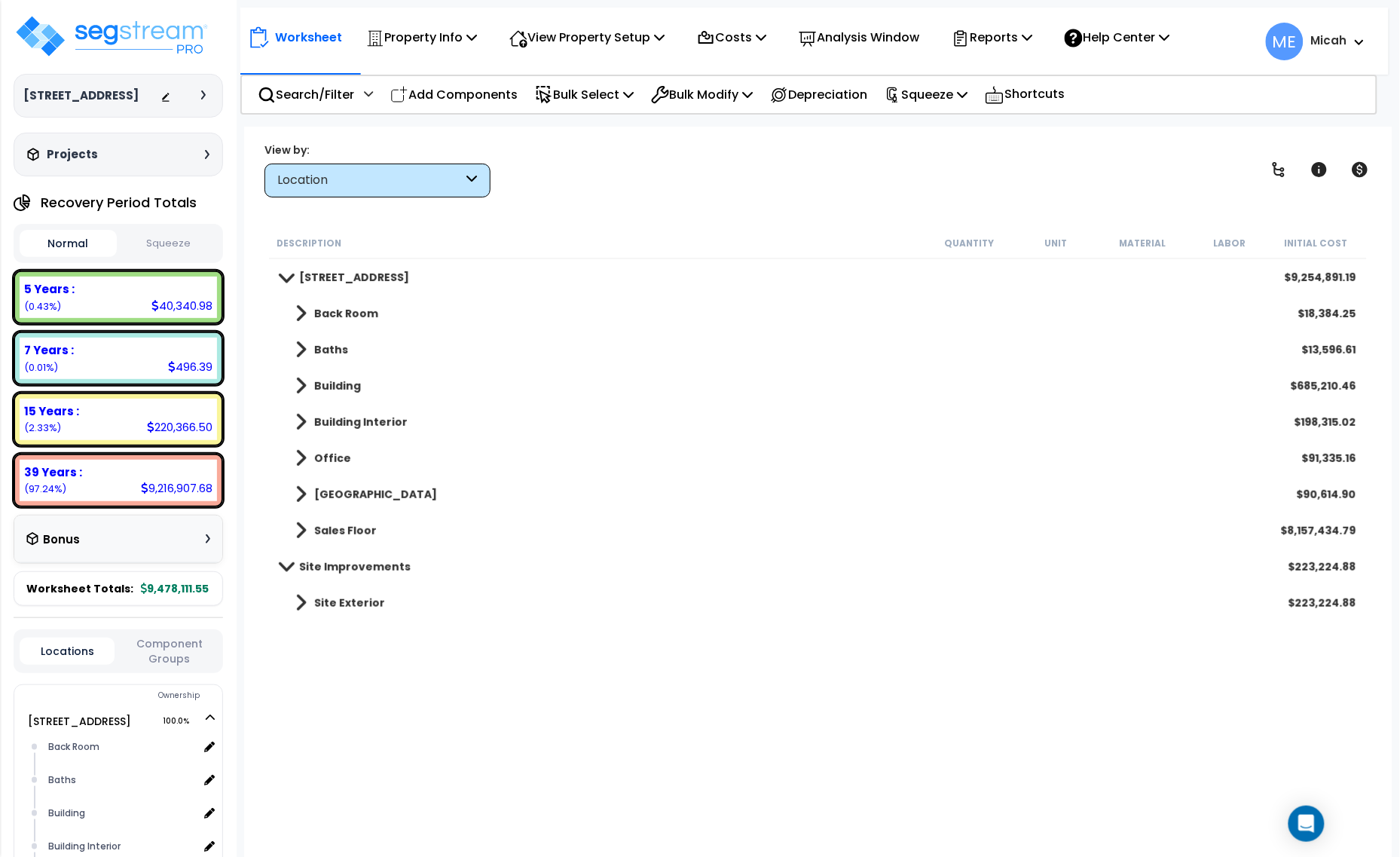
click at [296, 351] on span at bounding box center [301, 350] width 11 height 21
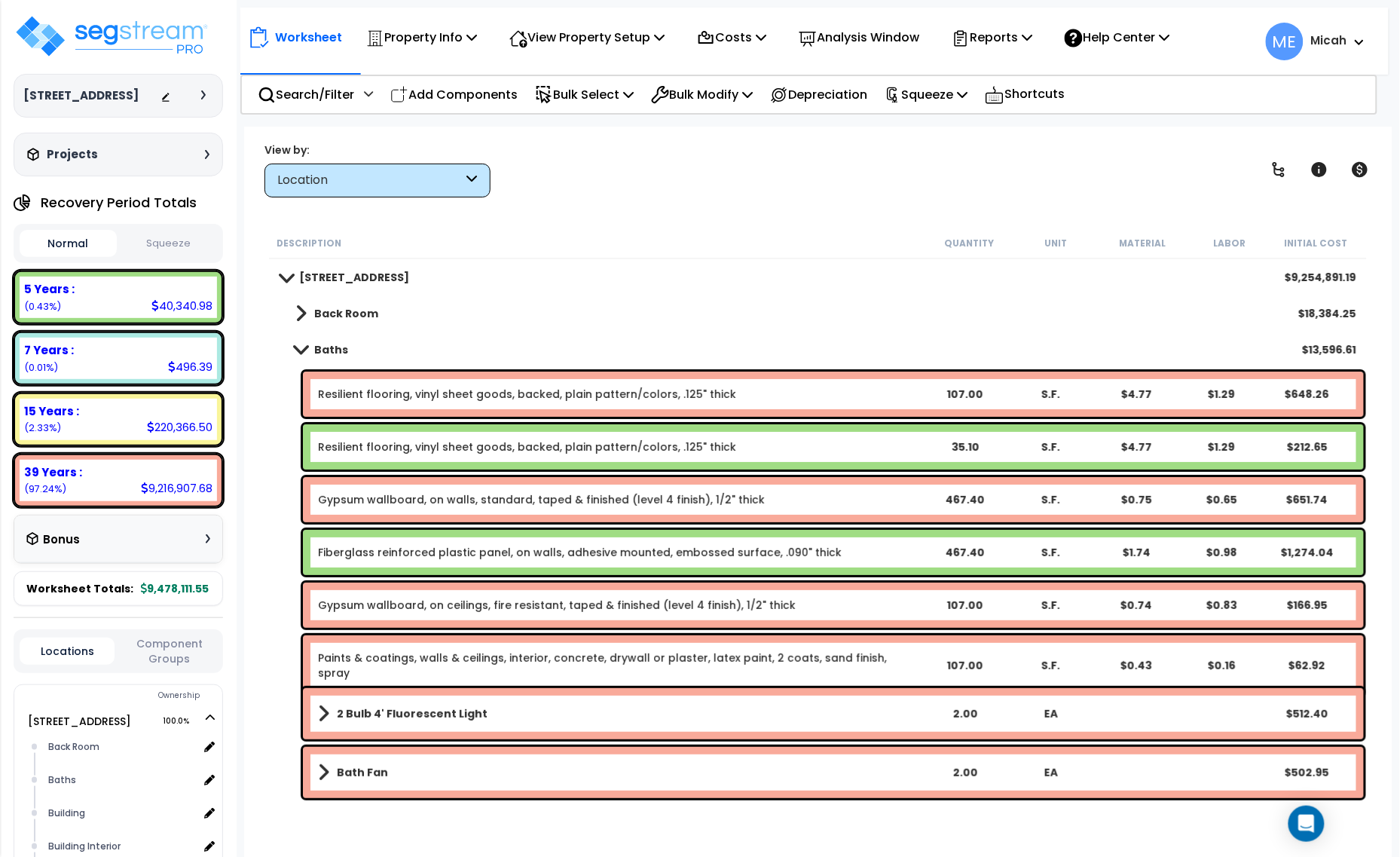
click at [483, 449] on link "Resilient flooring, vinyl sheet goods, backed, plain pattern/colors, .125" thick" at bounding box center [527, 447] width 418 height 15
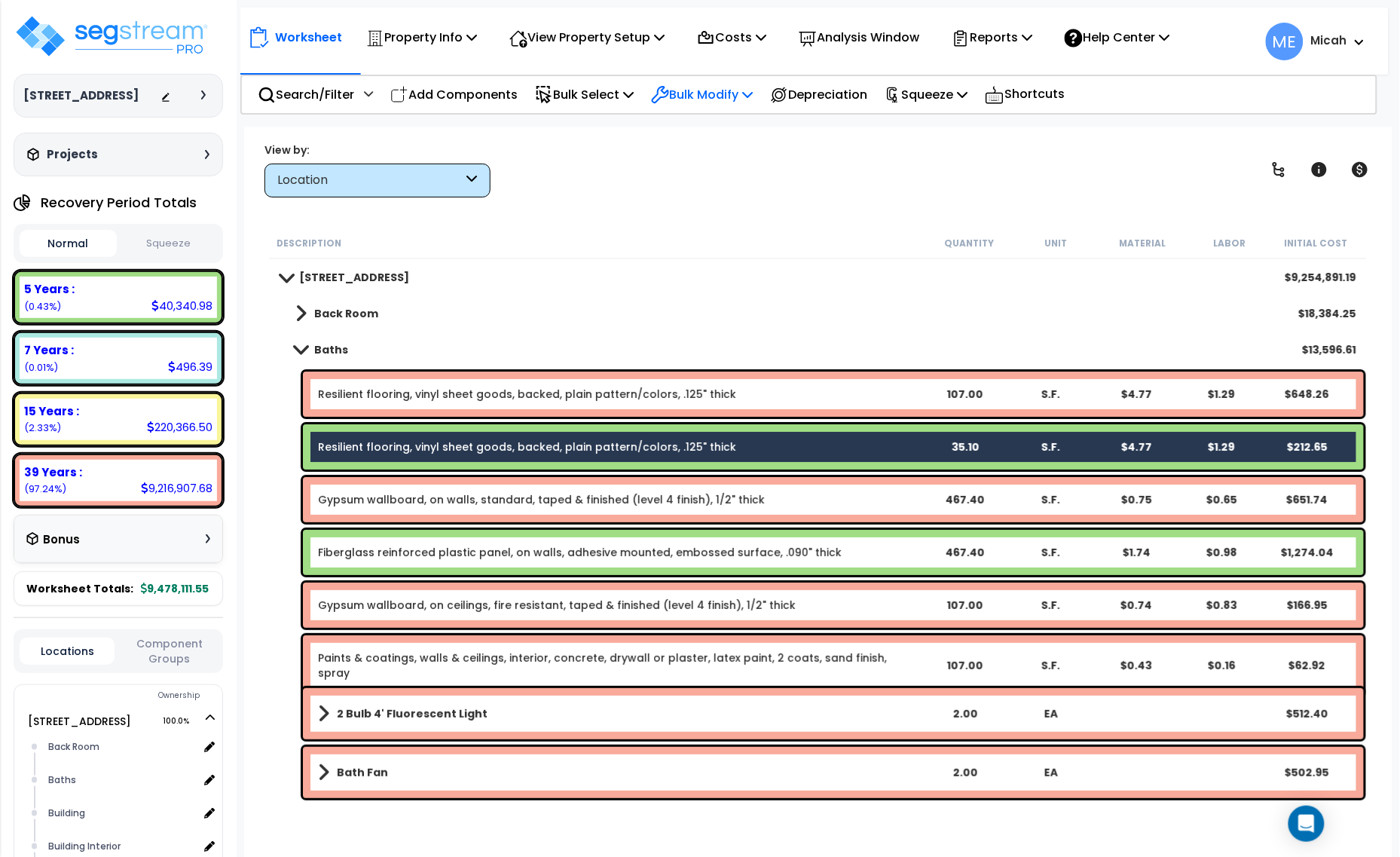
click at [752, 93] on p "Bulk Modify" at bounding box center [701, 94] width 101 height 20
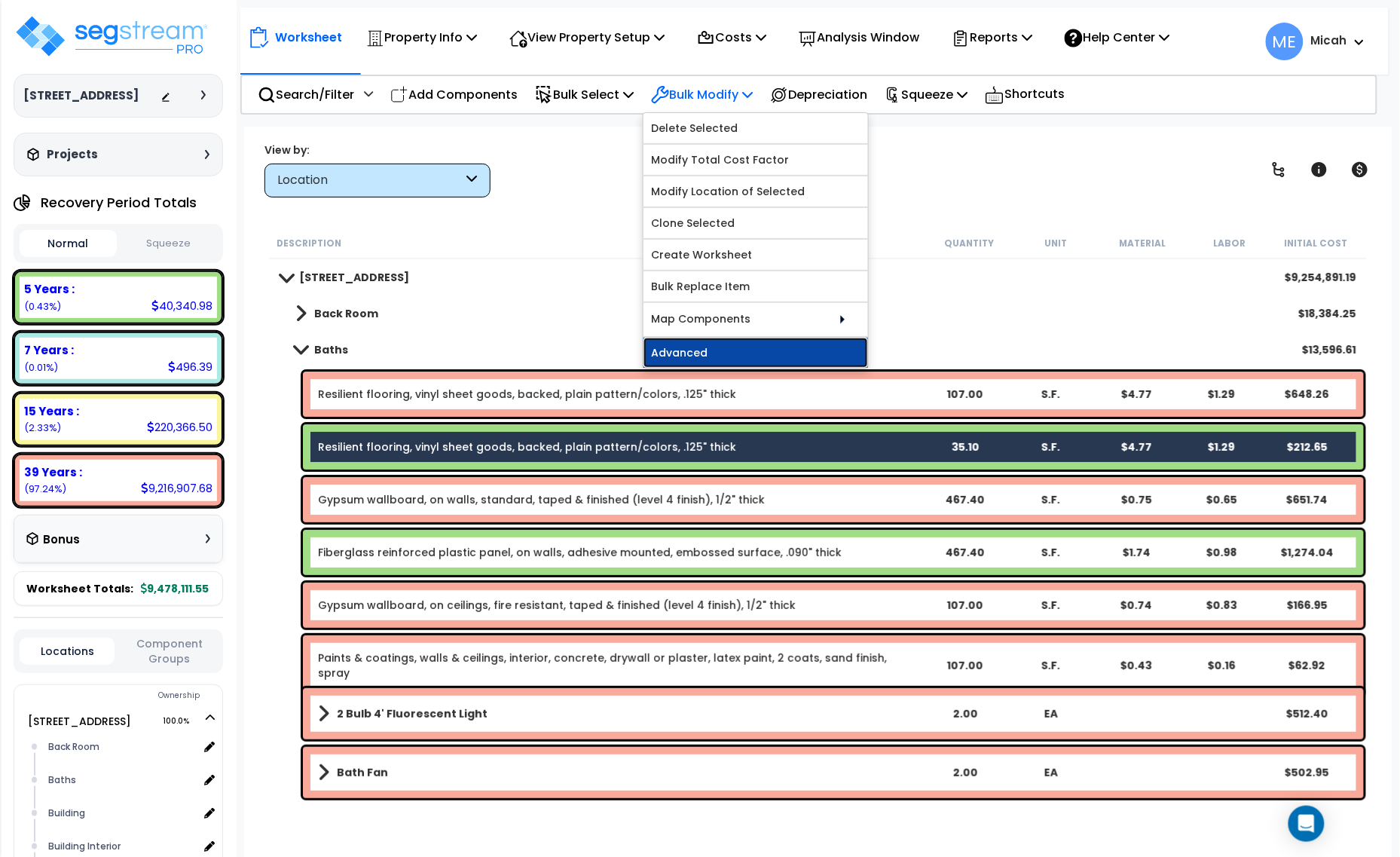
click at [750, 352] on link "Advanced" at bounding box center [755, 353] width 224 height 30
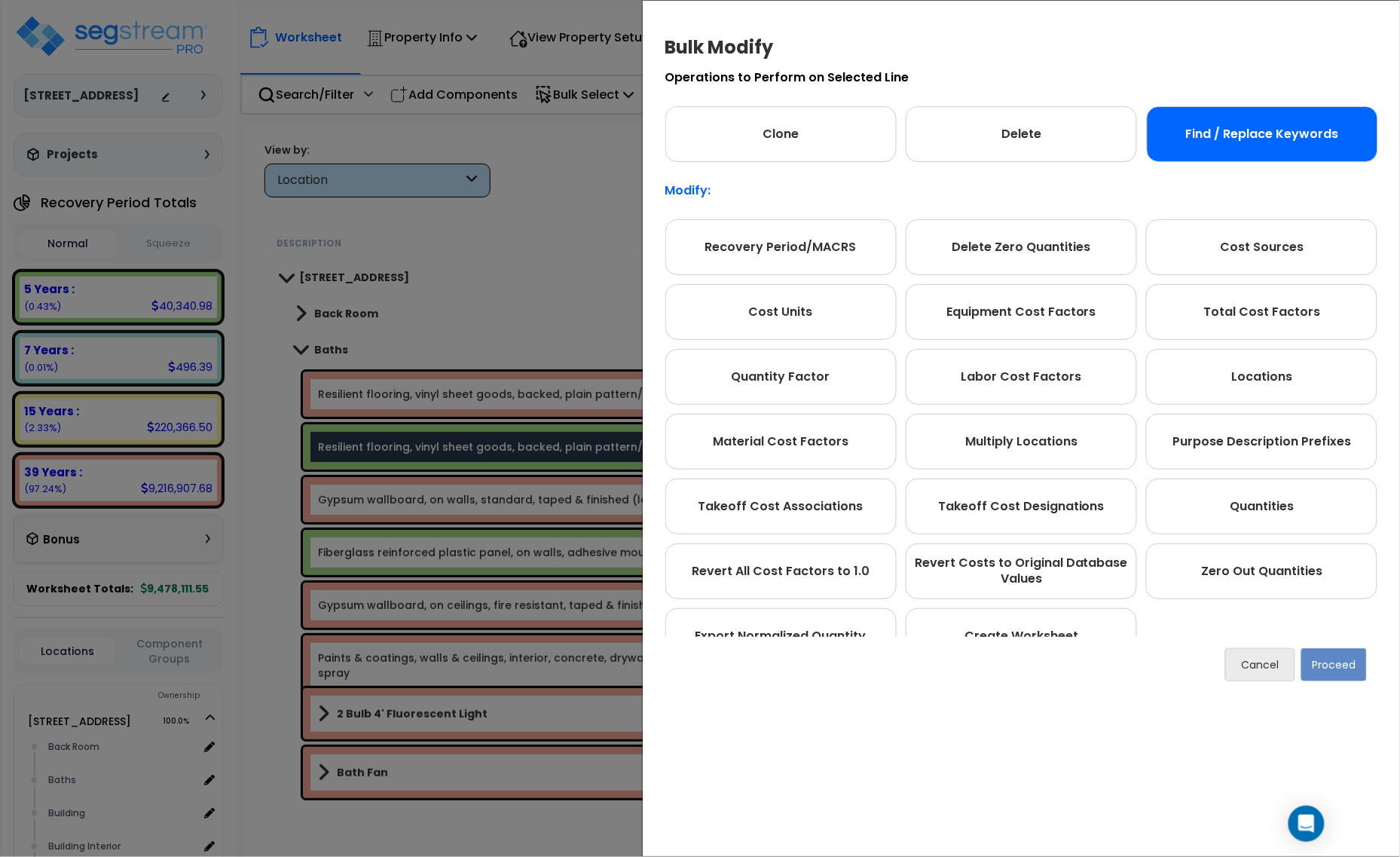
click at [1214, 153] on div "Find / Replace Keywords" at bounding box center [1262, 133] width 231 height 56
click at [1308, 668] on button "Proceed" at bounding box center [1334, 665] width 65 height 34
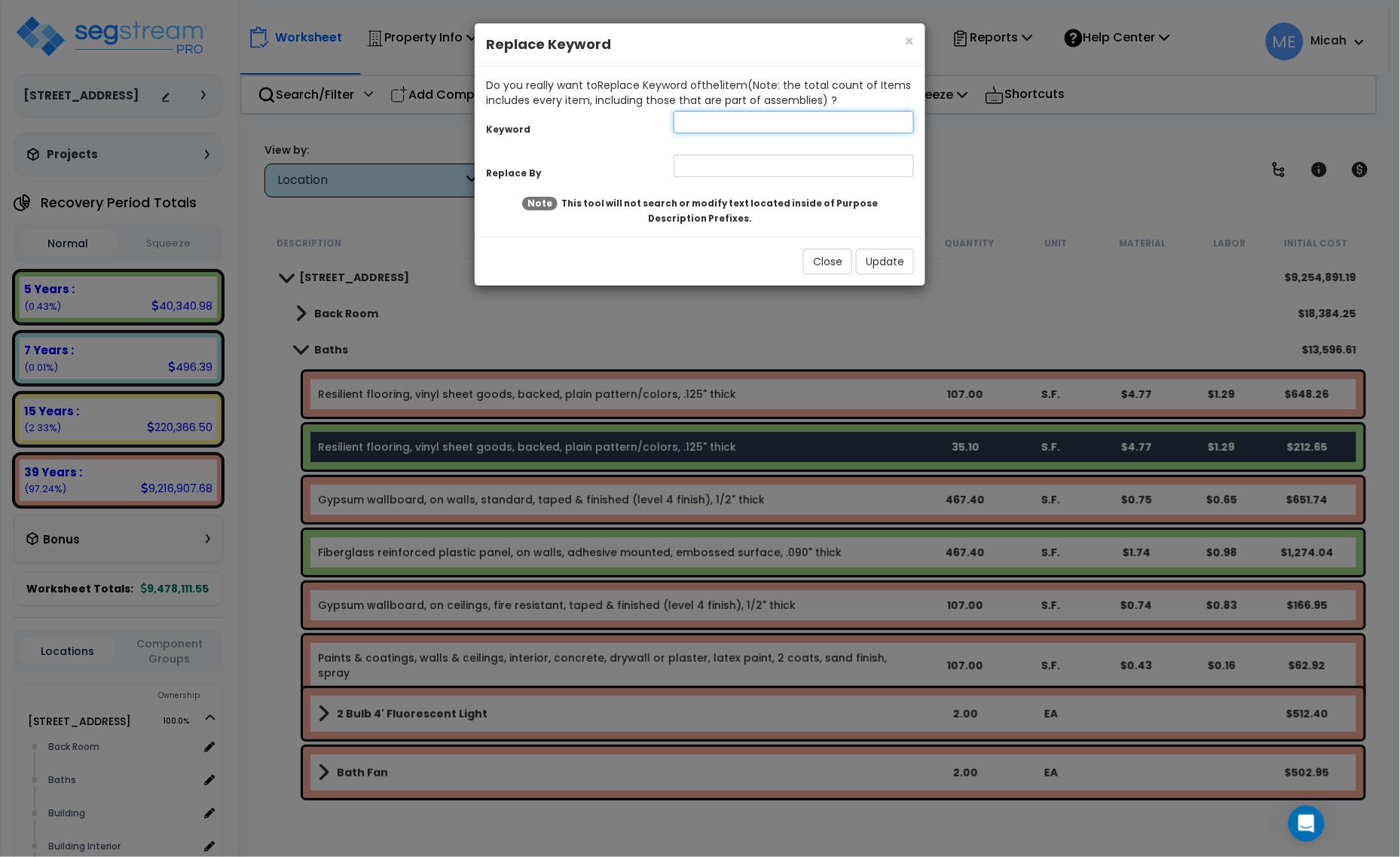
click at [724, 126] on input "text" at bounding box center [793, 123] width 240 height 23
type input "Resilient flooring"
click at [725, 162] on input "text" at bounding box center [793, 166] width 240 height 23
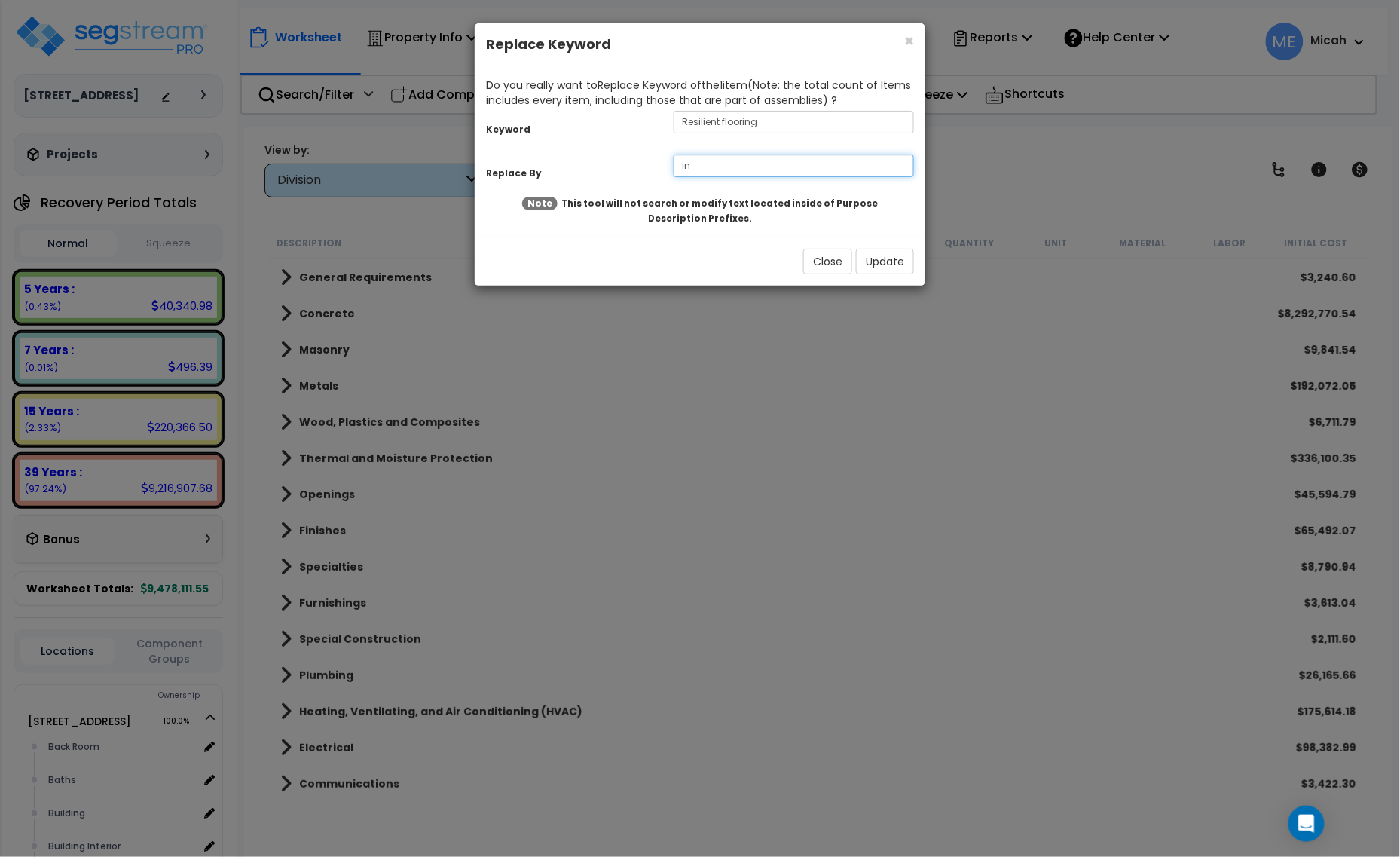
type input "i"
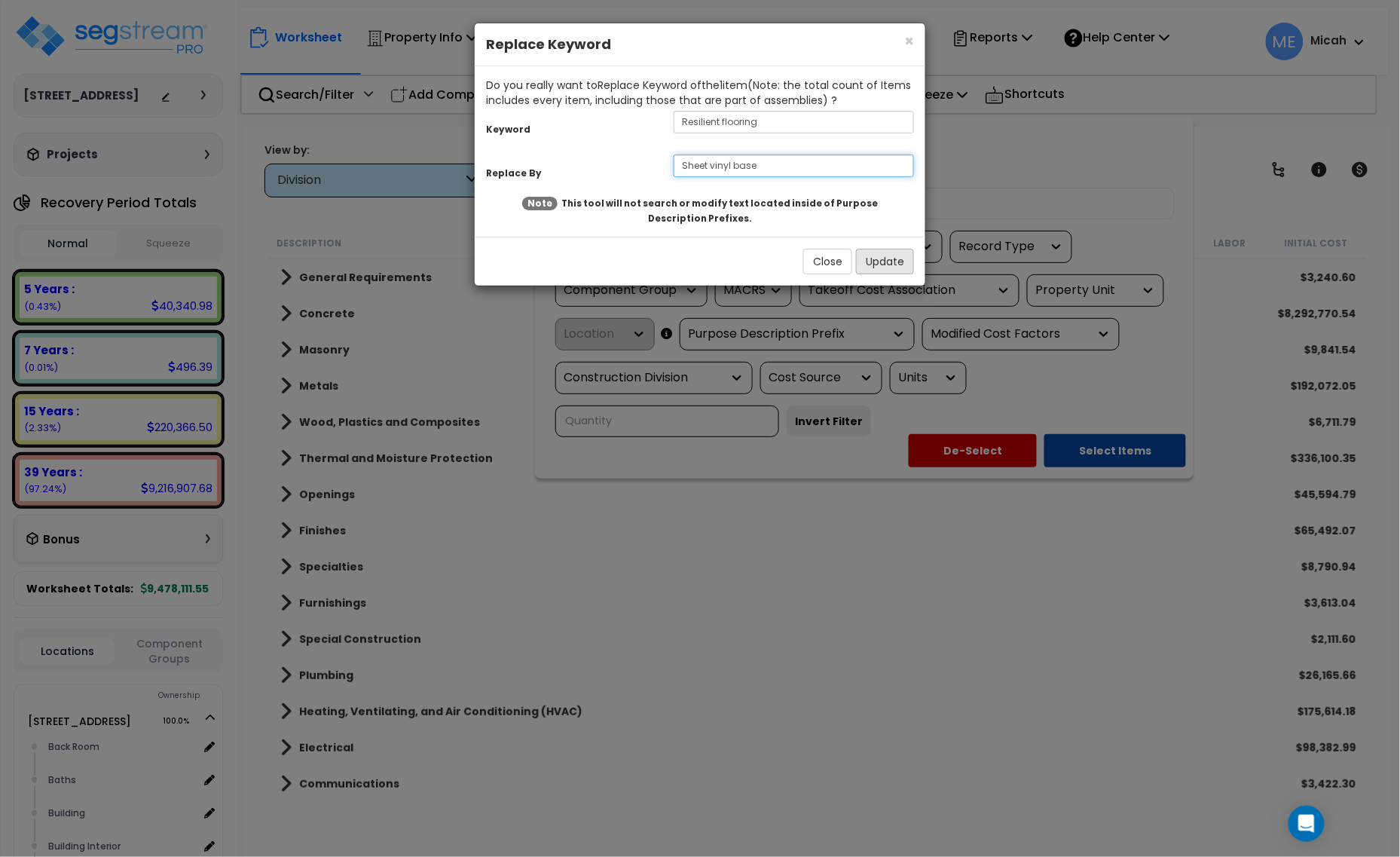
type input "Sheet vinyl base"
click at [874, 266] on button "Update" at bounding box center [885, 261] width 58 height 26
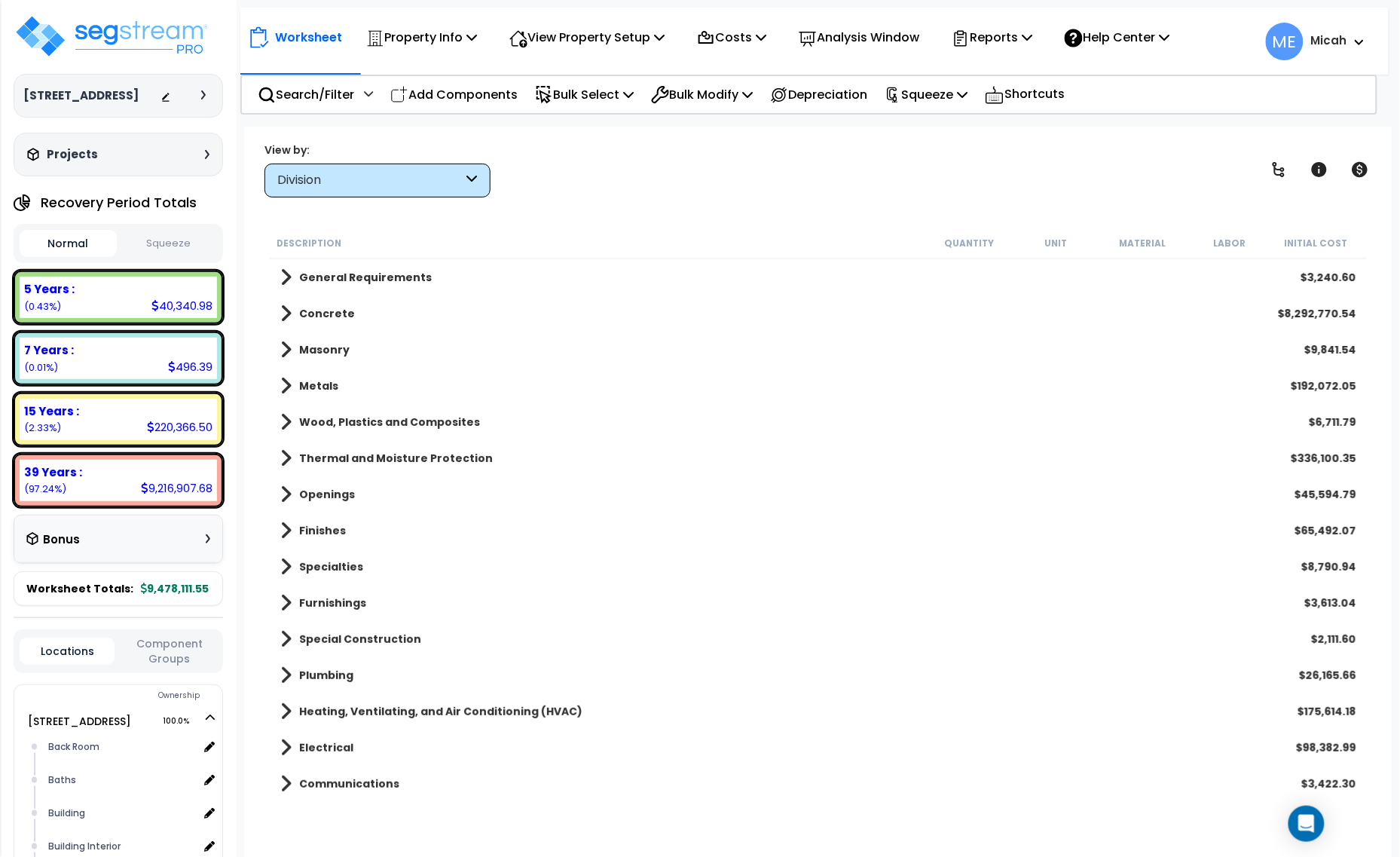
click at [481, 176] on div "Division" at bounding box center [378, 180] width 226 height 34
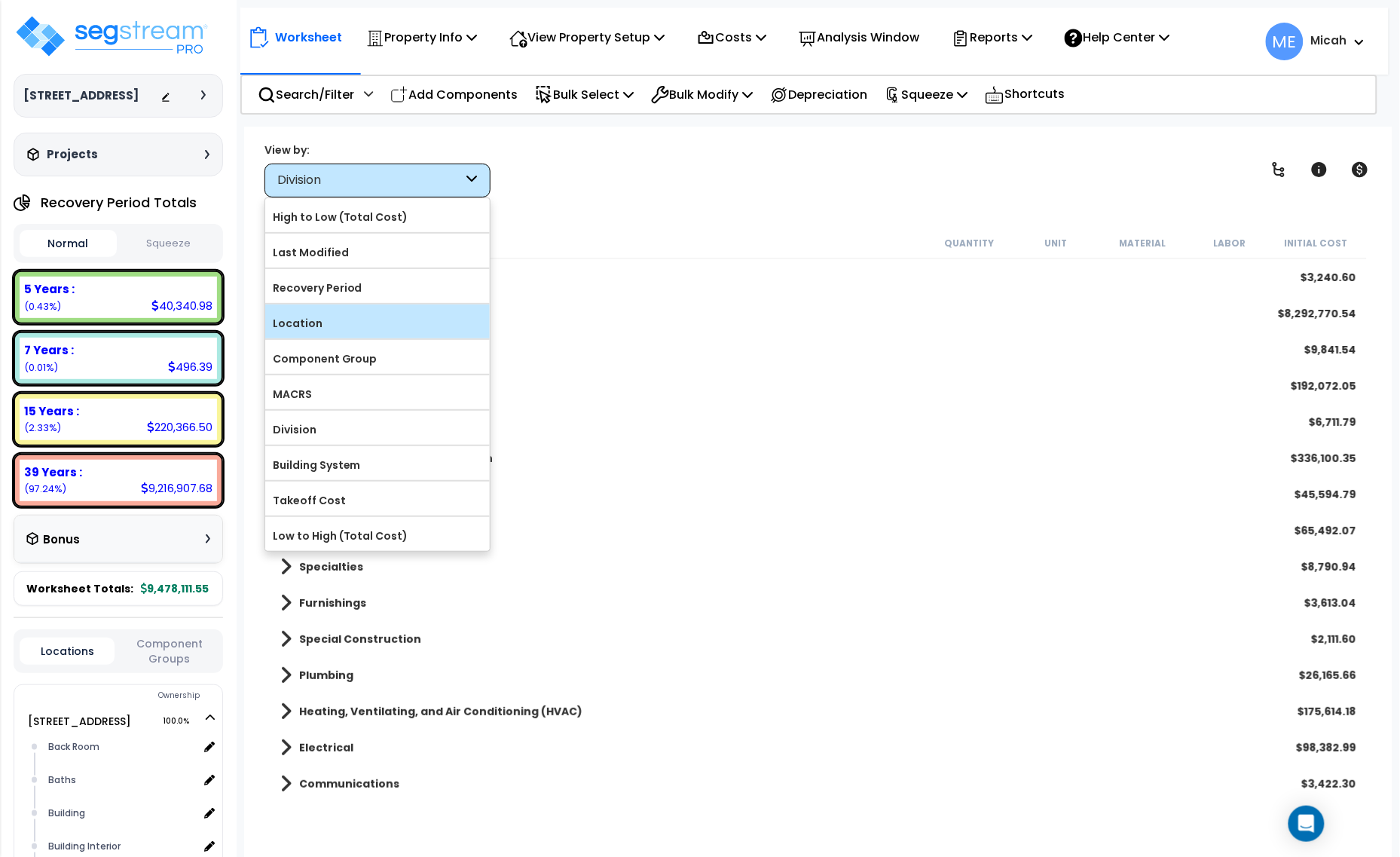
click at [393, 330] on label "Location" at bounding box center [378, 324] width 224 height 23
click at [0, 0] on input "Location" at bounding box center [0, 0] width 0 height 0
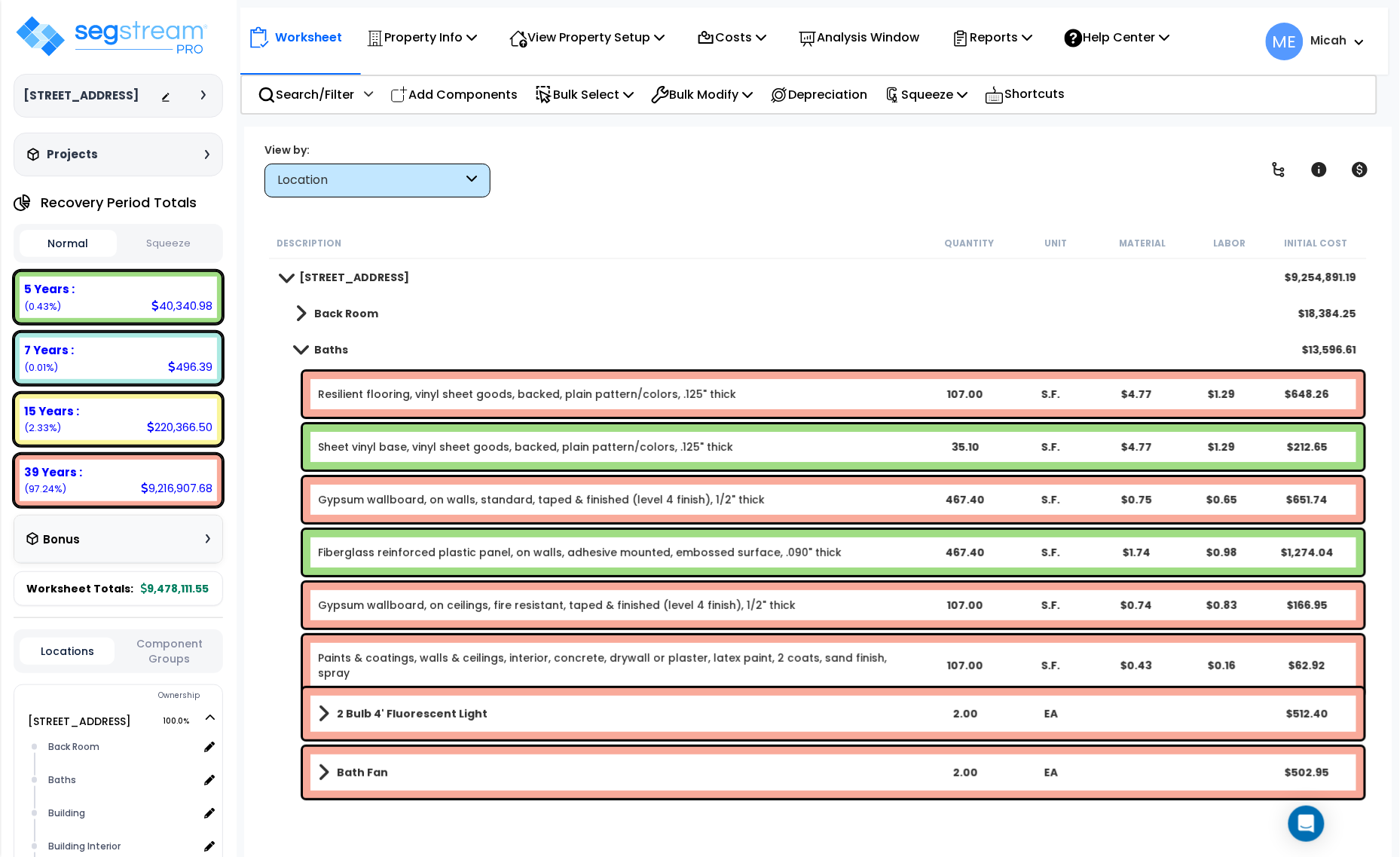
click at [384, 447] on link "Sheet vinyl base, vinyl sheet goods, backed, plain pattern/colors, .125" thick" at bounding box center [525, 447] width 416 height 15
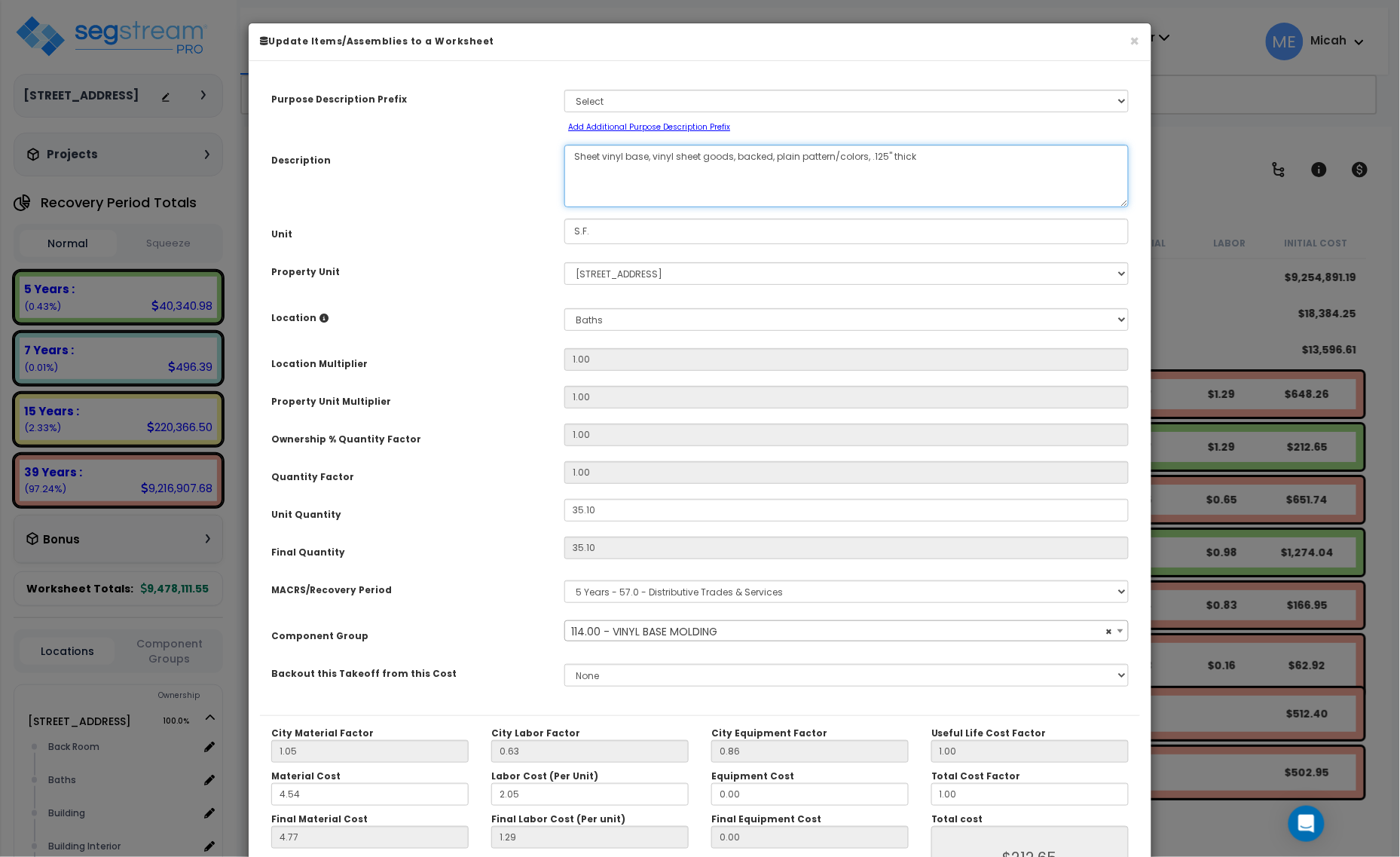
drag, startPoint x: 631, startPoint y: 158, endPoint x: 494, endPoint y: 166, distance: 137.2
click at [494, 166] on div "Description Sheet vinyl base, vinyl sheet goods, backed, plain pattern/colors, …" at bounding box center [700, 176] width 880 height 63
select select "56929"
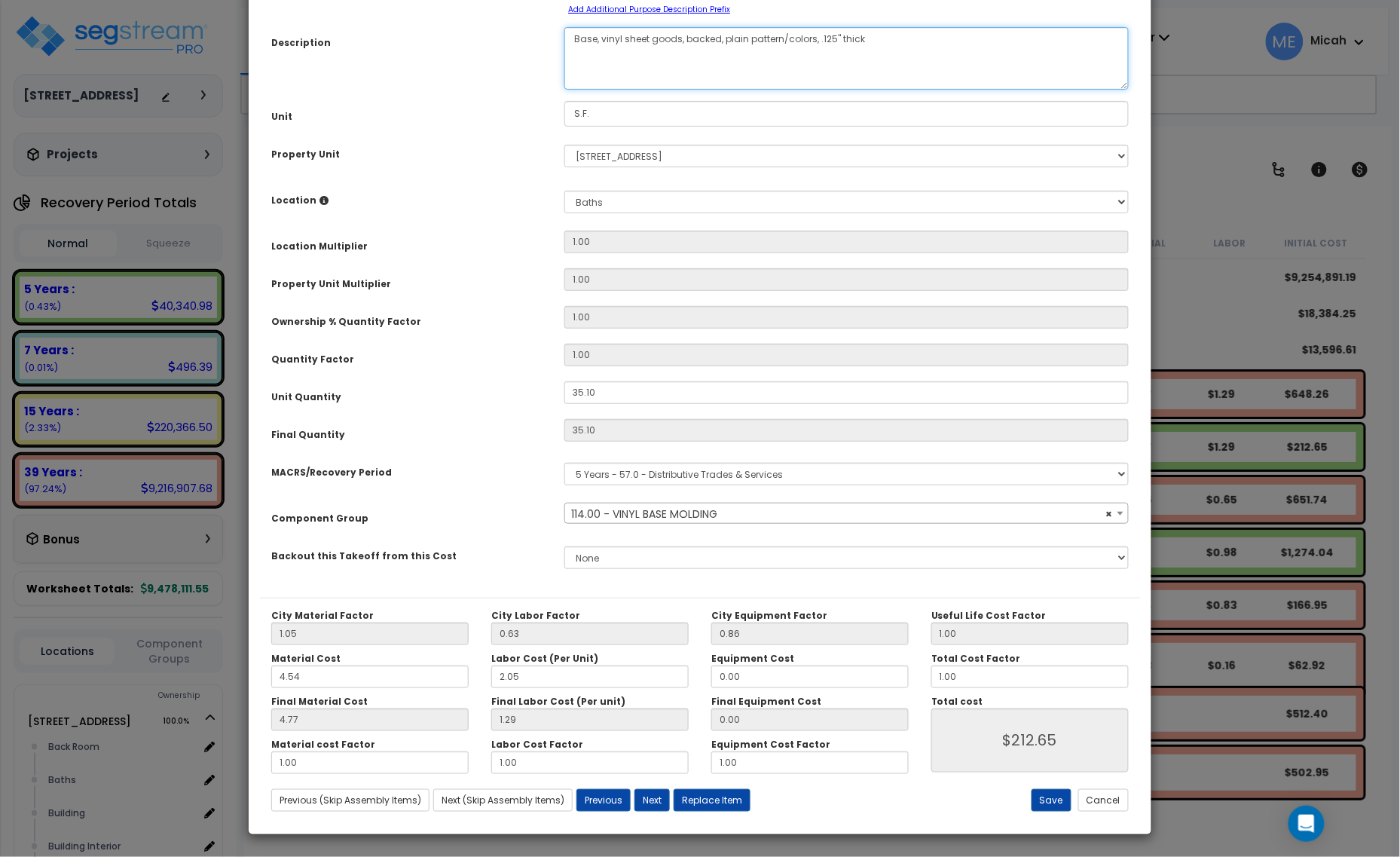
scroll to position [118, 0]
type textarea "Base, vinyl sheet goods, backed, plain pattern/colors, .125" thick"
click at [1044, 796] on button "Save" at bounding box center [1051, 800] width 40 height 23
type input "212.65"
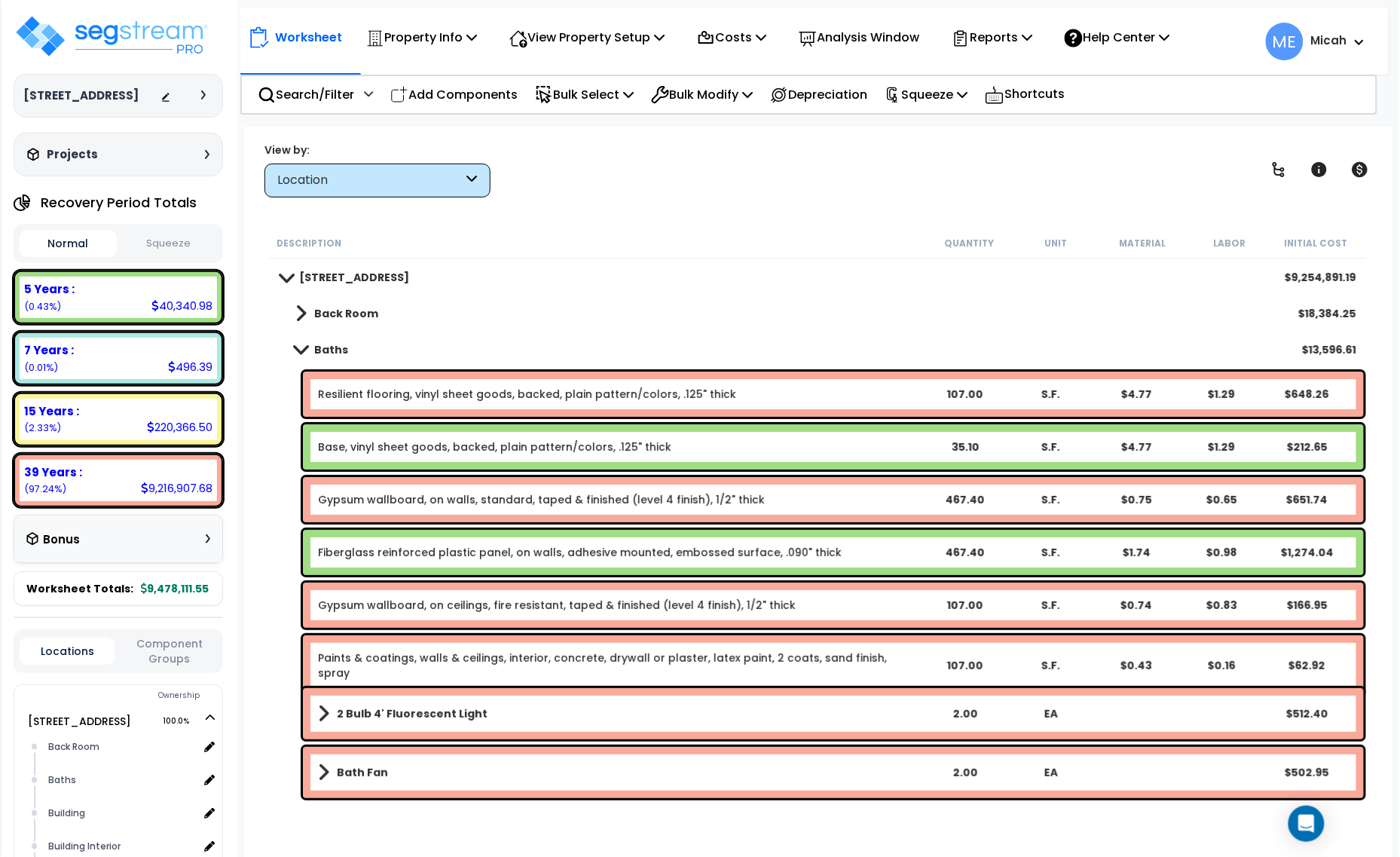
scroll to position [94, 0]
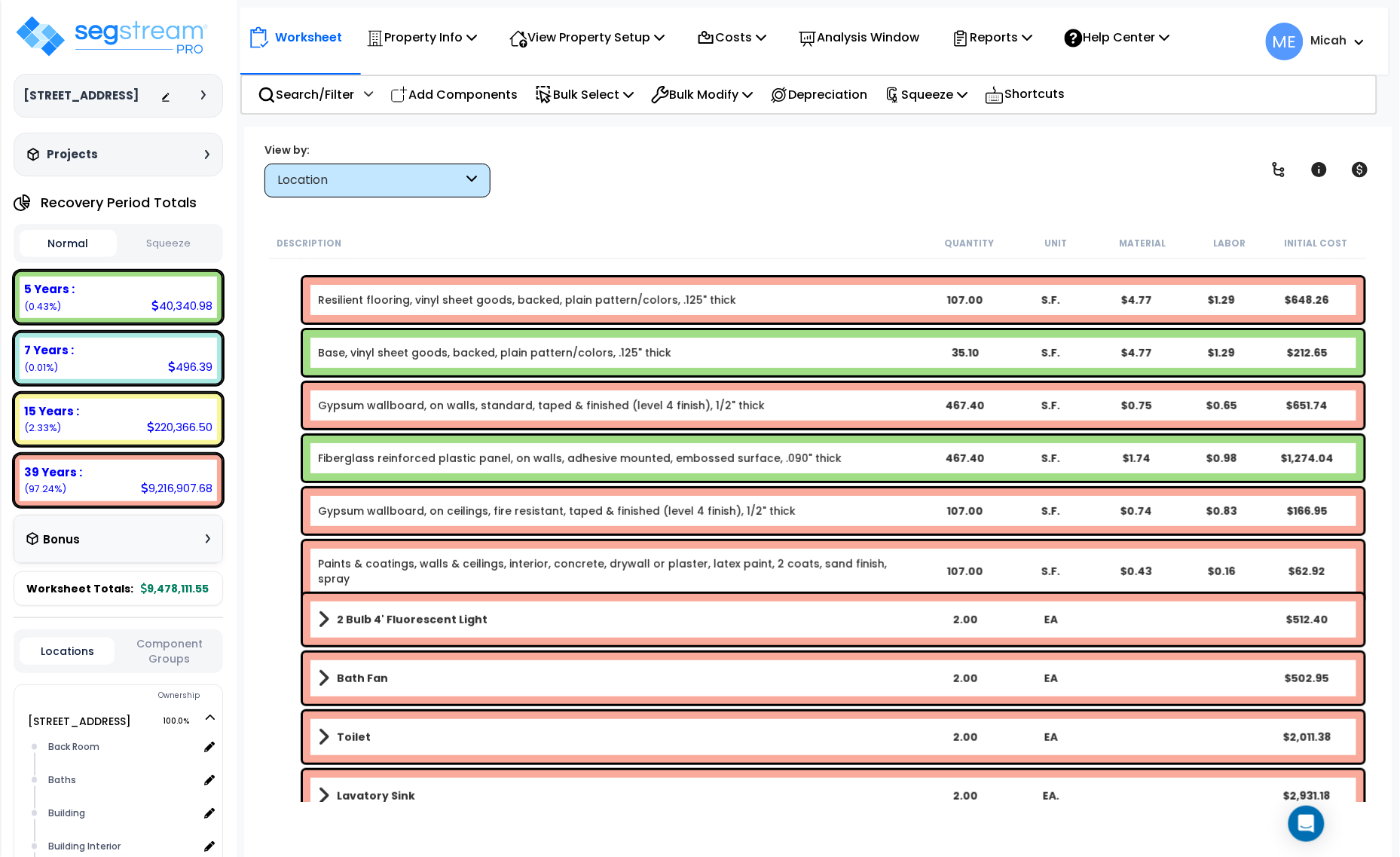
click at [416, 560] on link "Paints & coatings, walls & ceilings, interior, concrete, drywall or plaster, la…" at bounding box center [619, 571] width 603 height 30
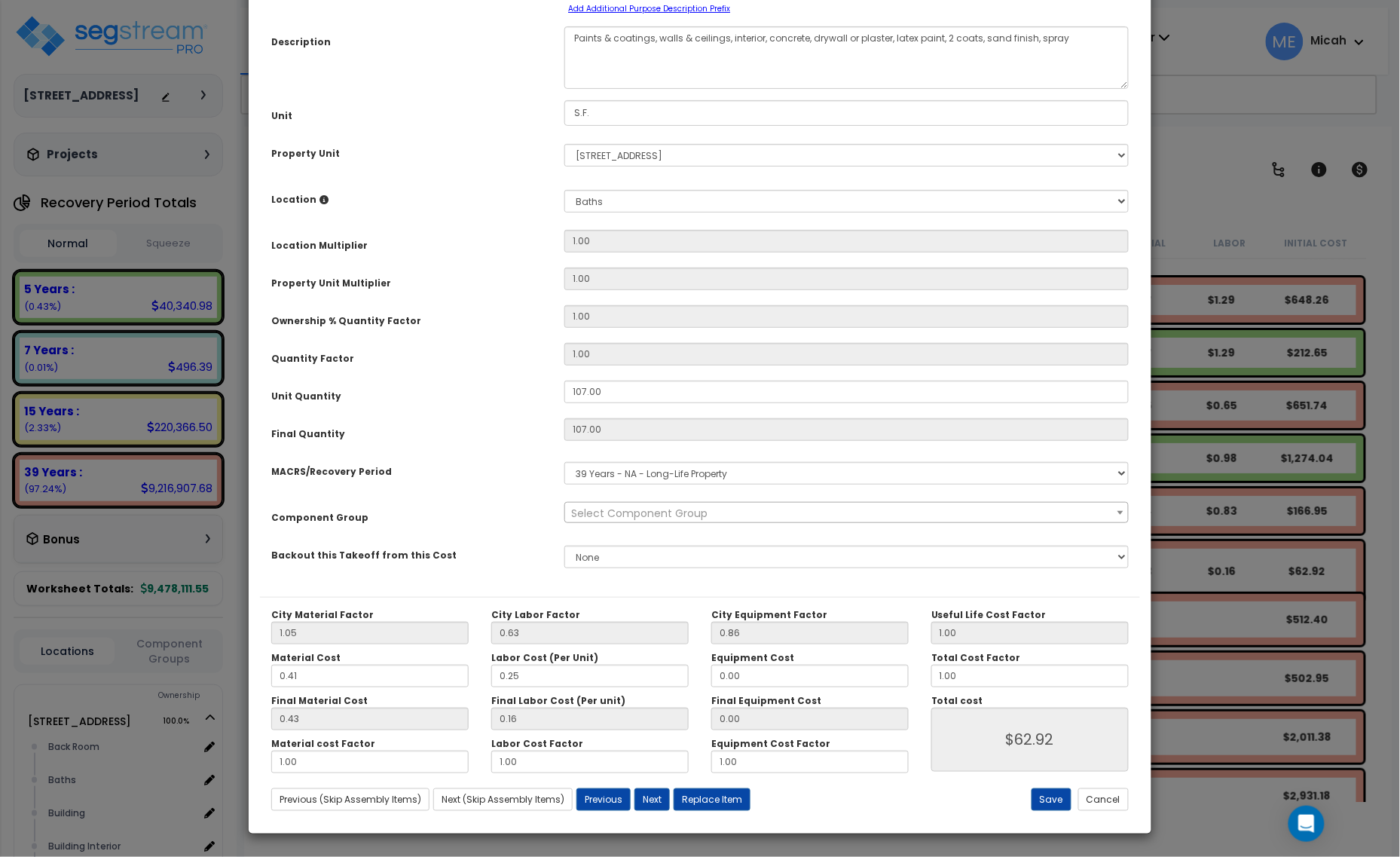
scroll to position [0, 0]
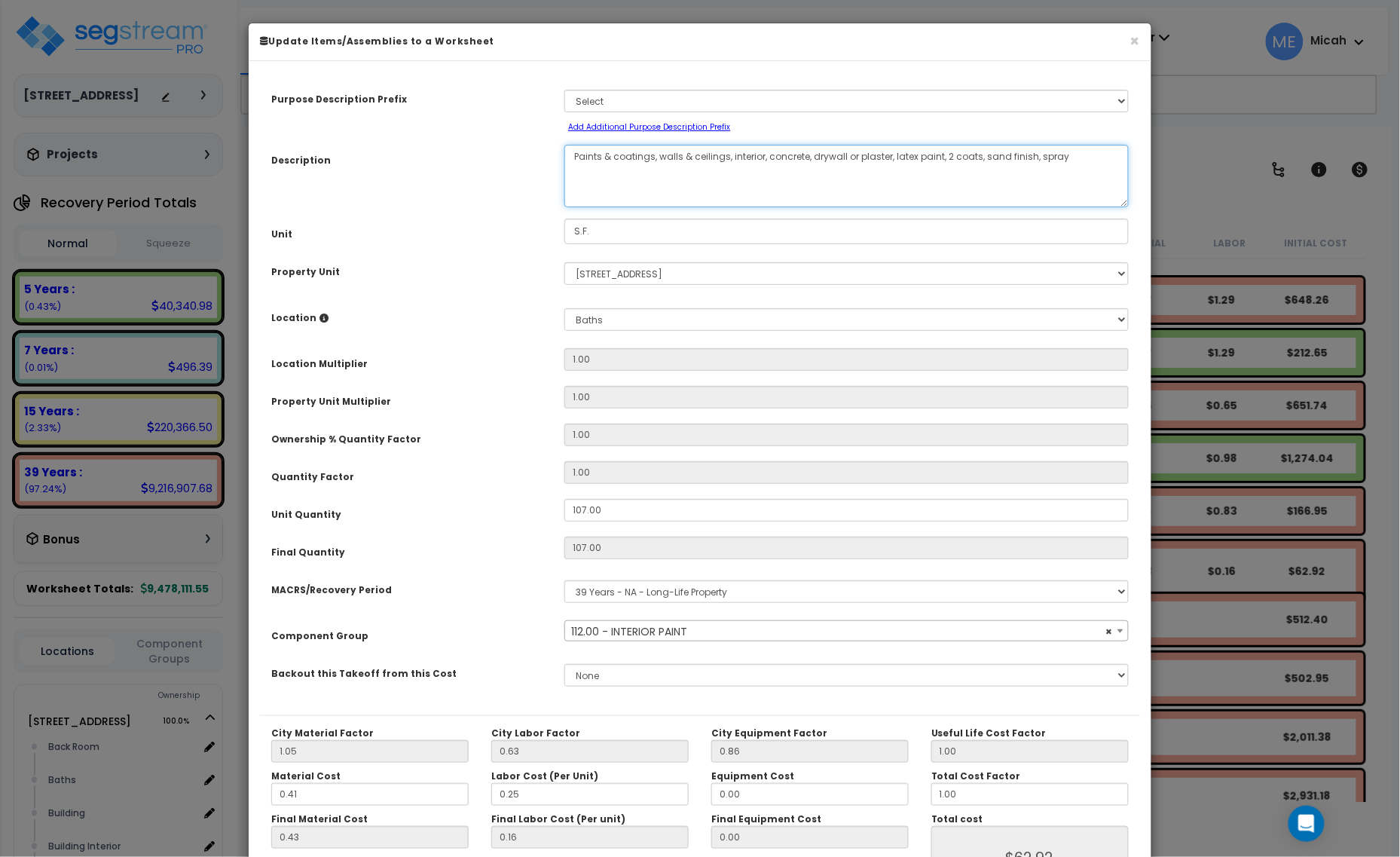
click at [689, 156] on textarea "Paints & coatings, walls & ceilings, interior, concrete, drywall or plaster, la…" at bounding box center [847, 176] width 565 height 63
select select "56927"
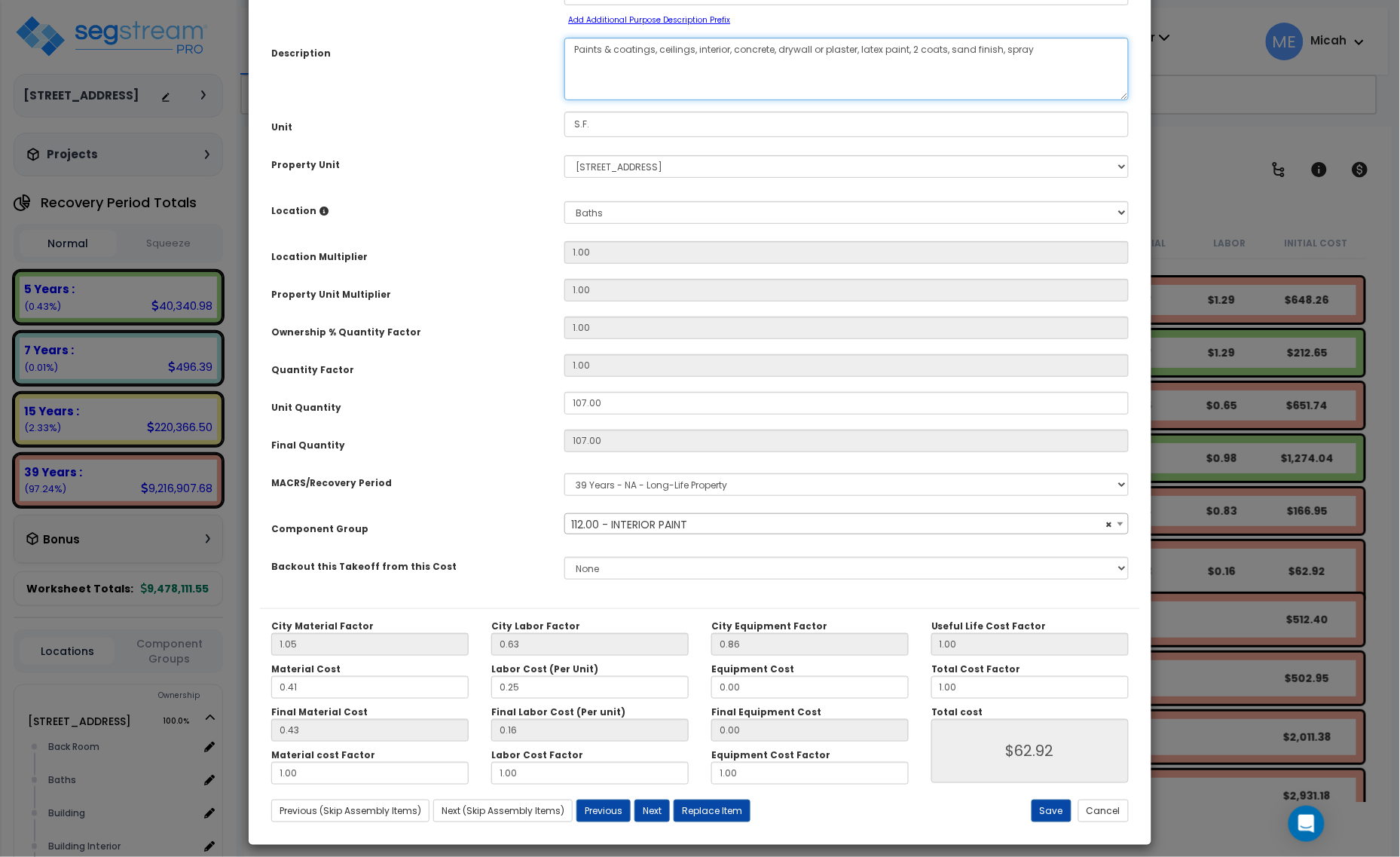
scroll to position [118, 0]
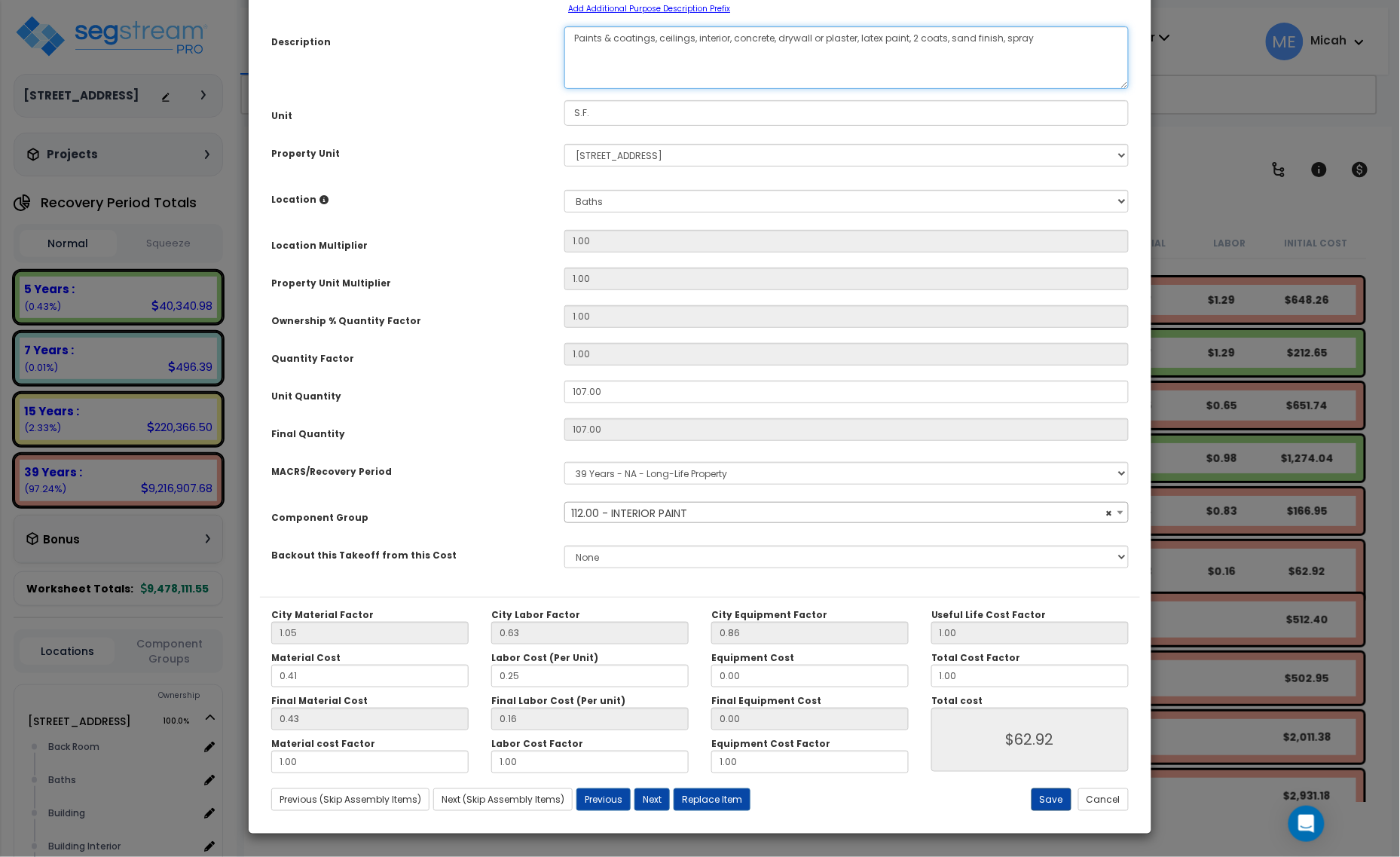
type textarea "Paints & coatings, ceilings, interior, concrete, drywall or plaster, latex pain…"
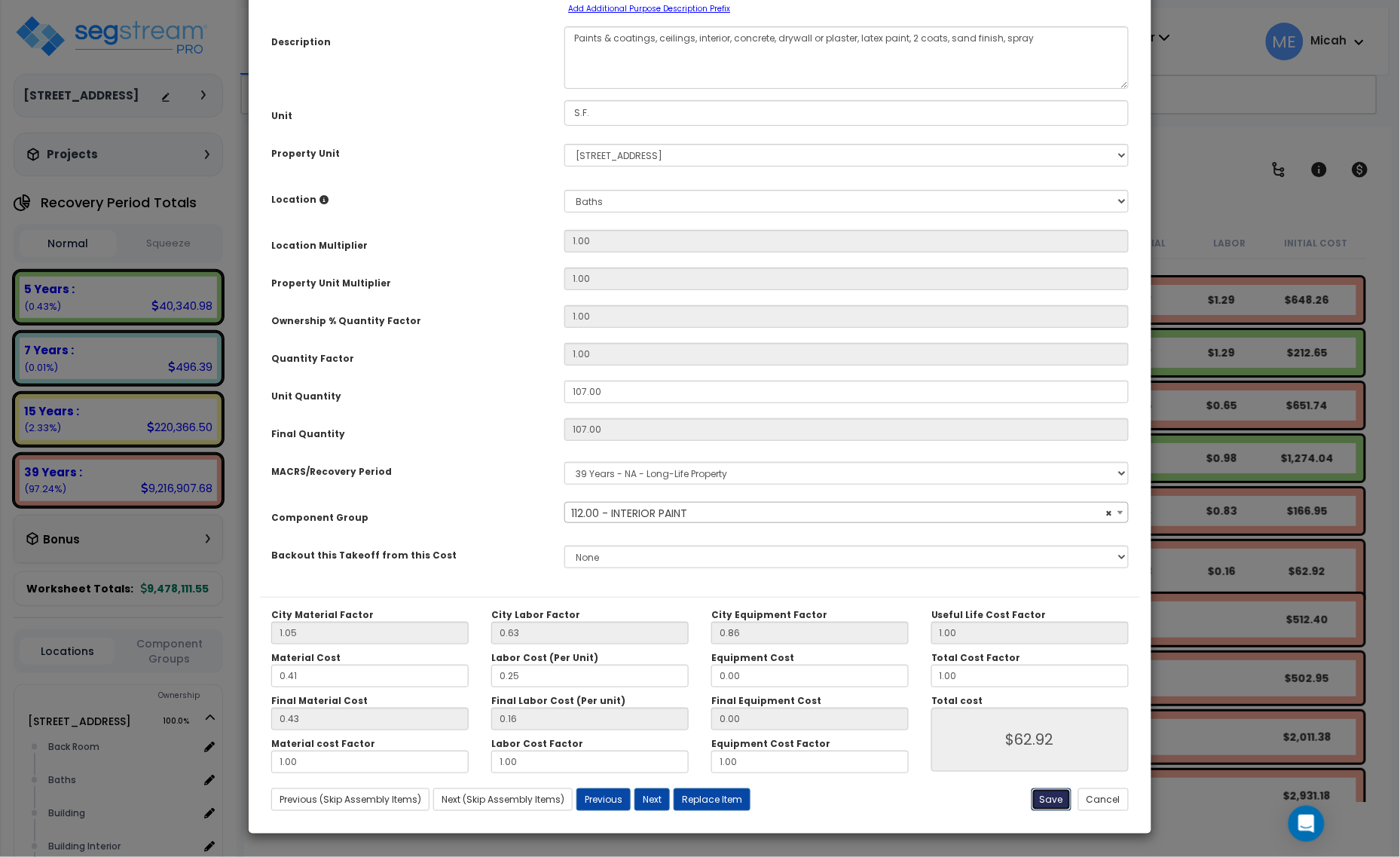
click at [1052, 797] on button "Save" at bounding box center [1051, 800] width 40 height 23
type input "62.92"
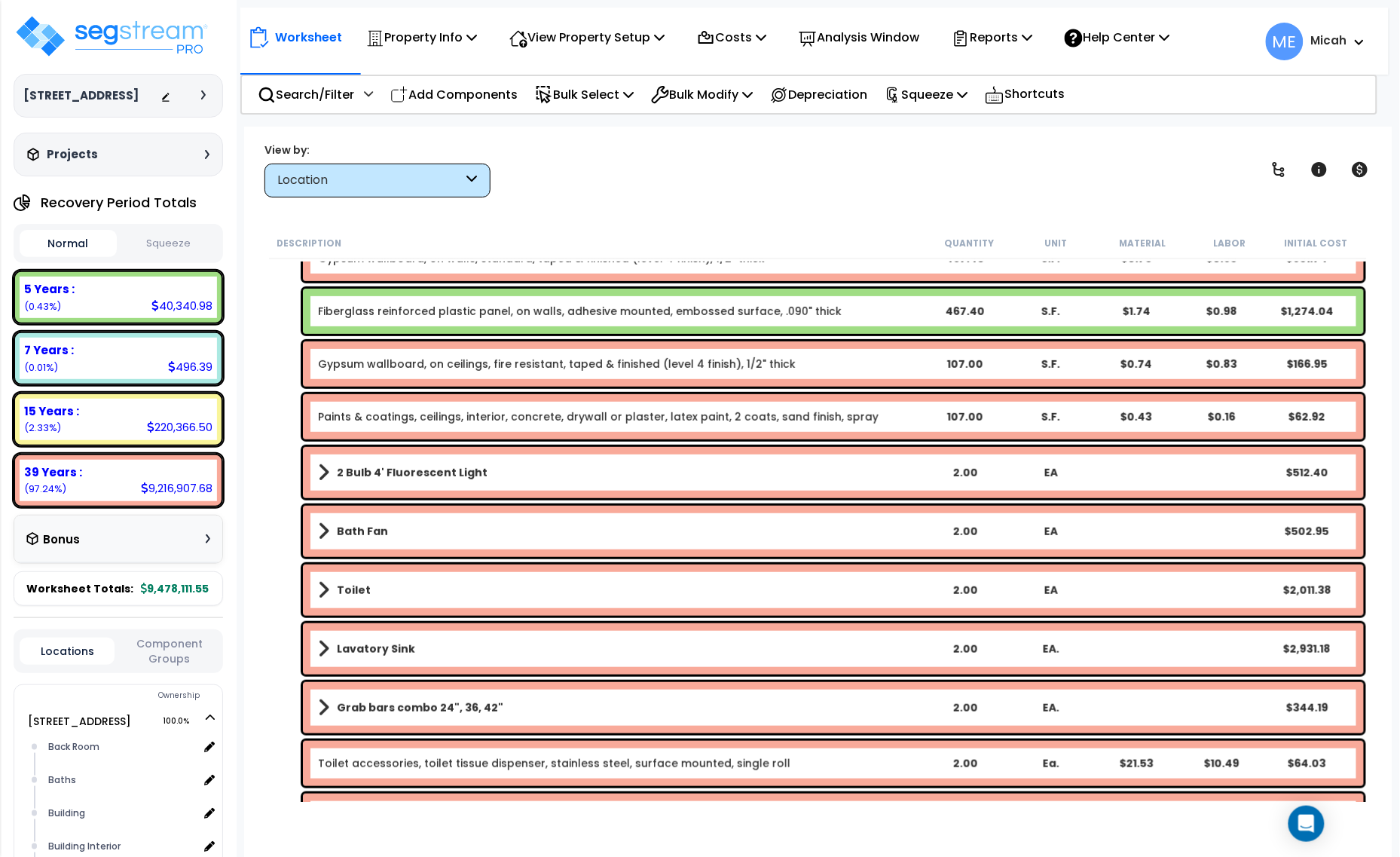
scroll to position [282, 0]
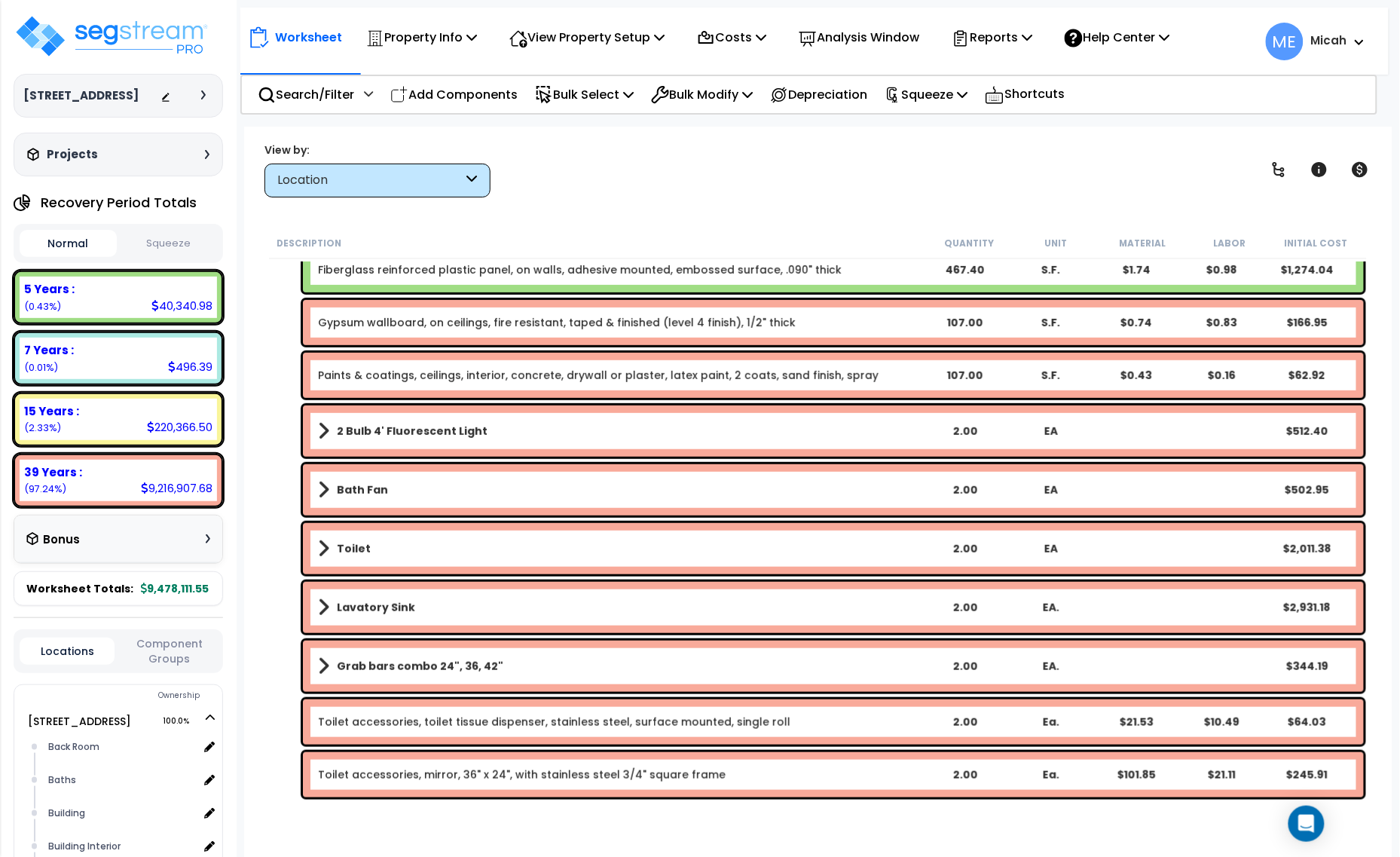
click at [318, 435] on span at bounding box center [323, 431] width 11 height 21
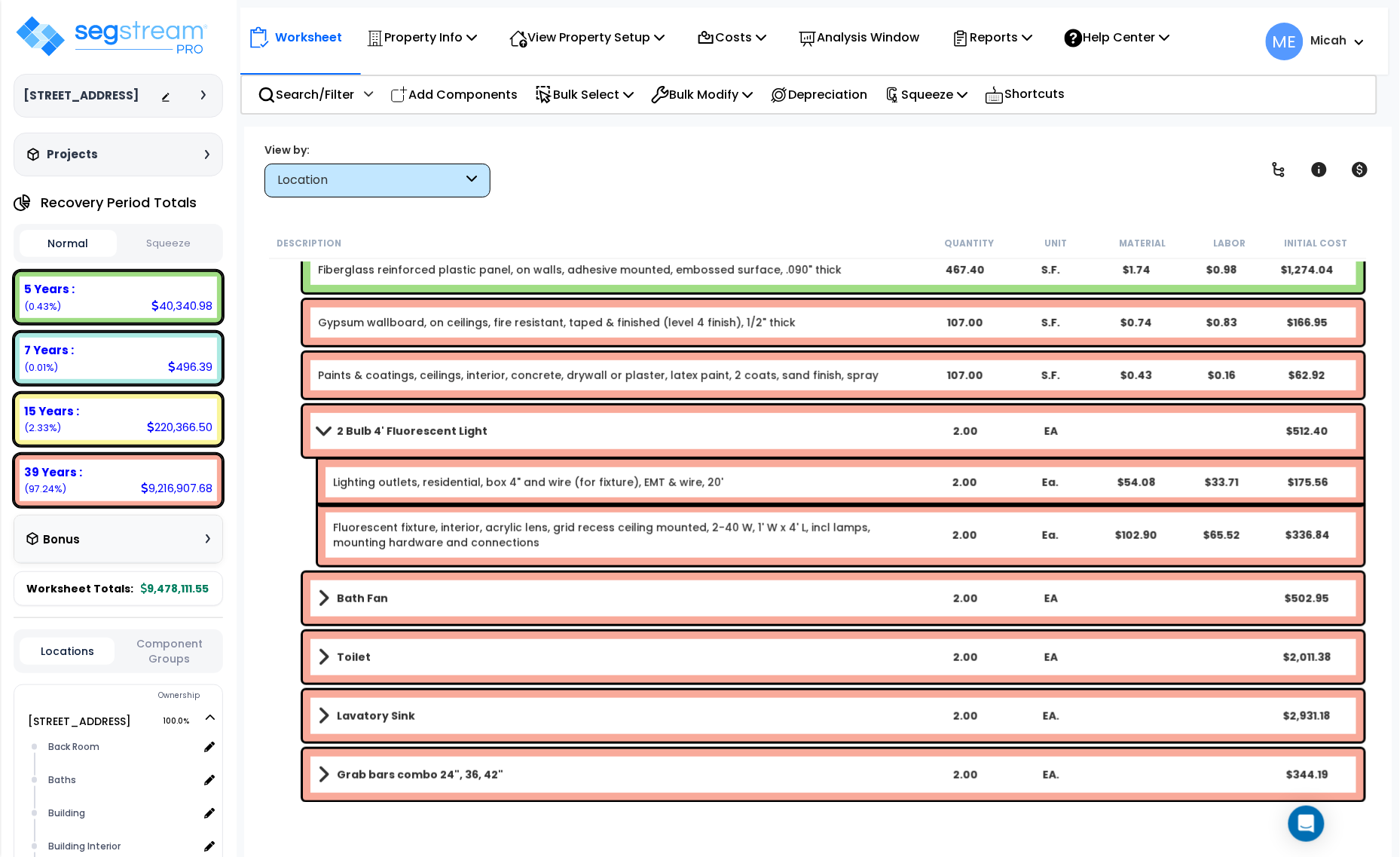
click at [318, 435] on span at bounding box center [323, 431] width 21 height 11
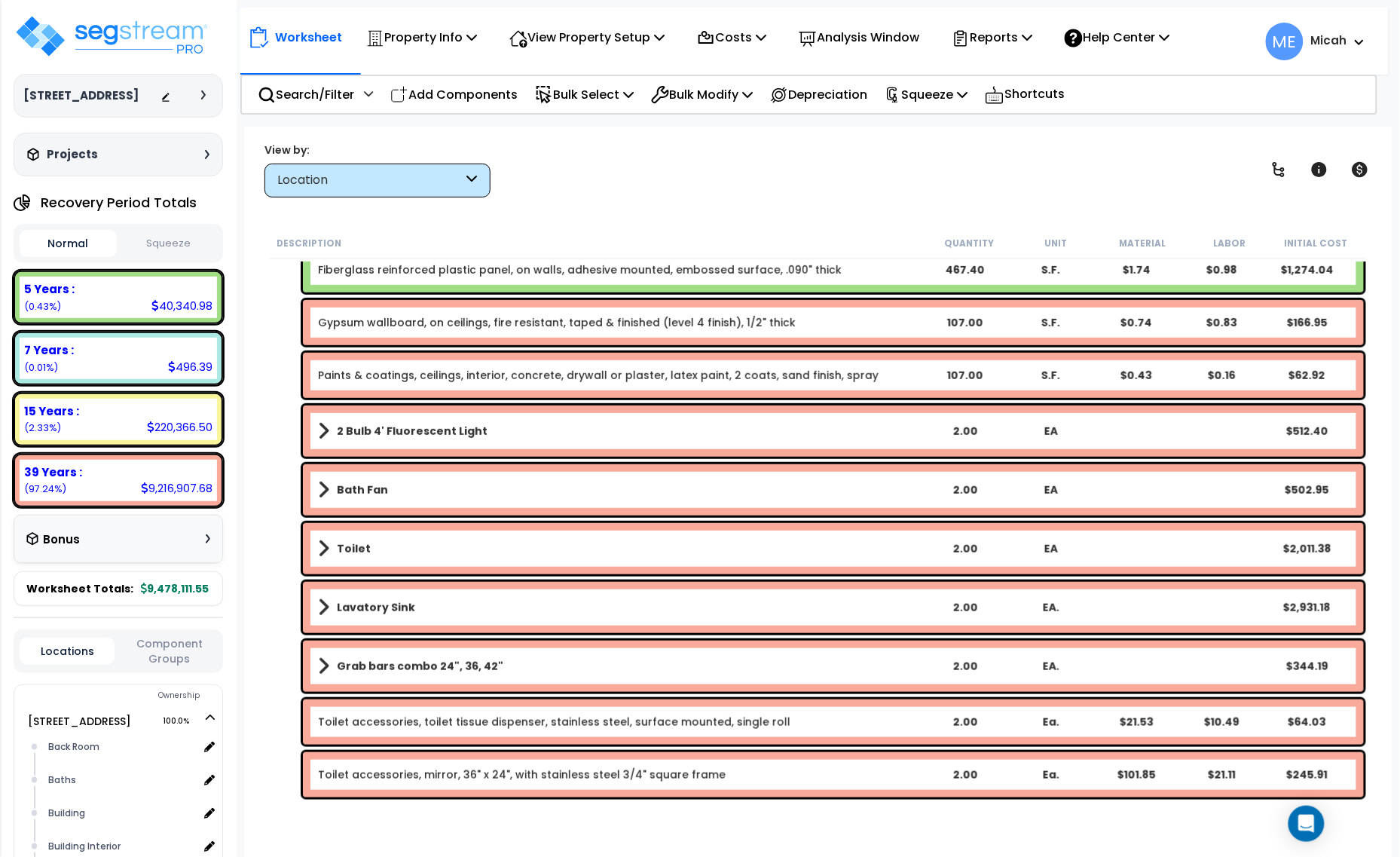
click at [324, 488] on span at bounding box center [323, 490] width 11 height 21
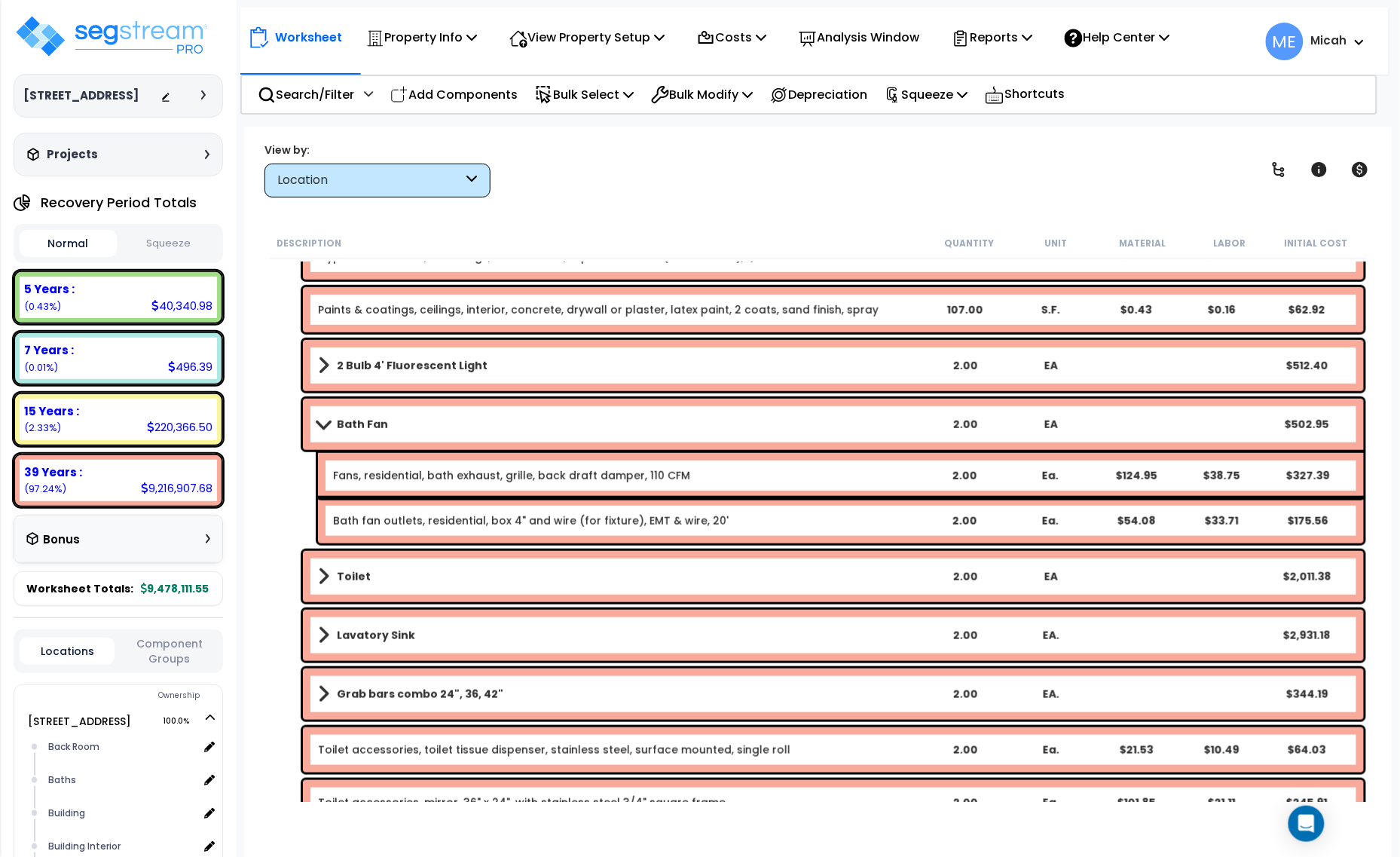
scroll to position [377, 0]
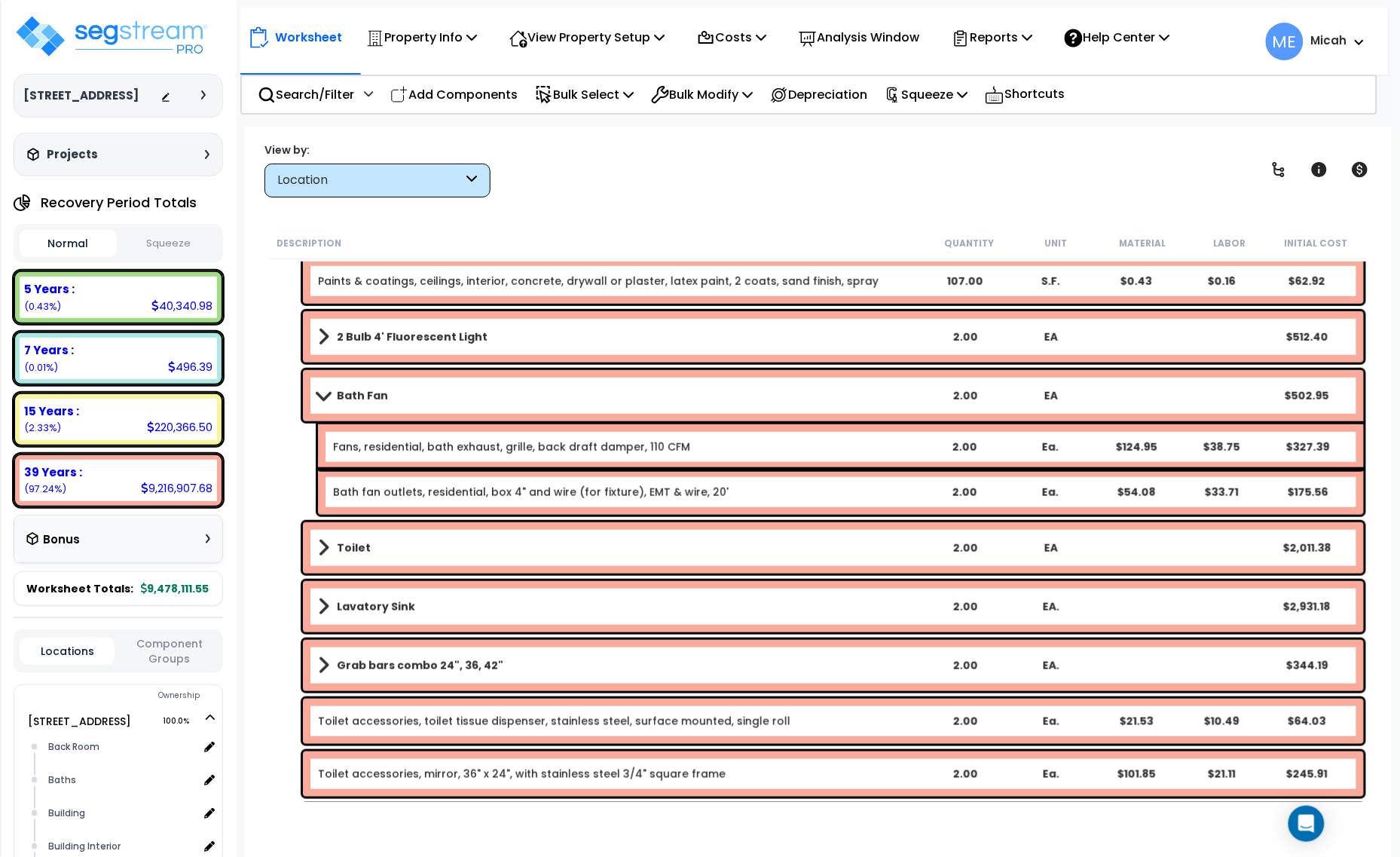
click at [322, 397] on span at bounding box center [323, 395] width 21 height 11
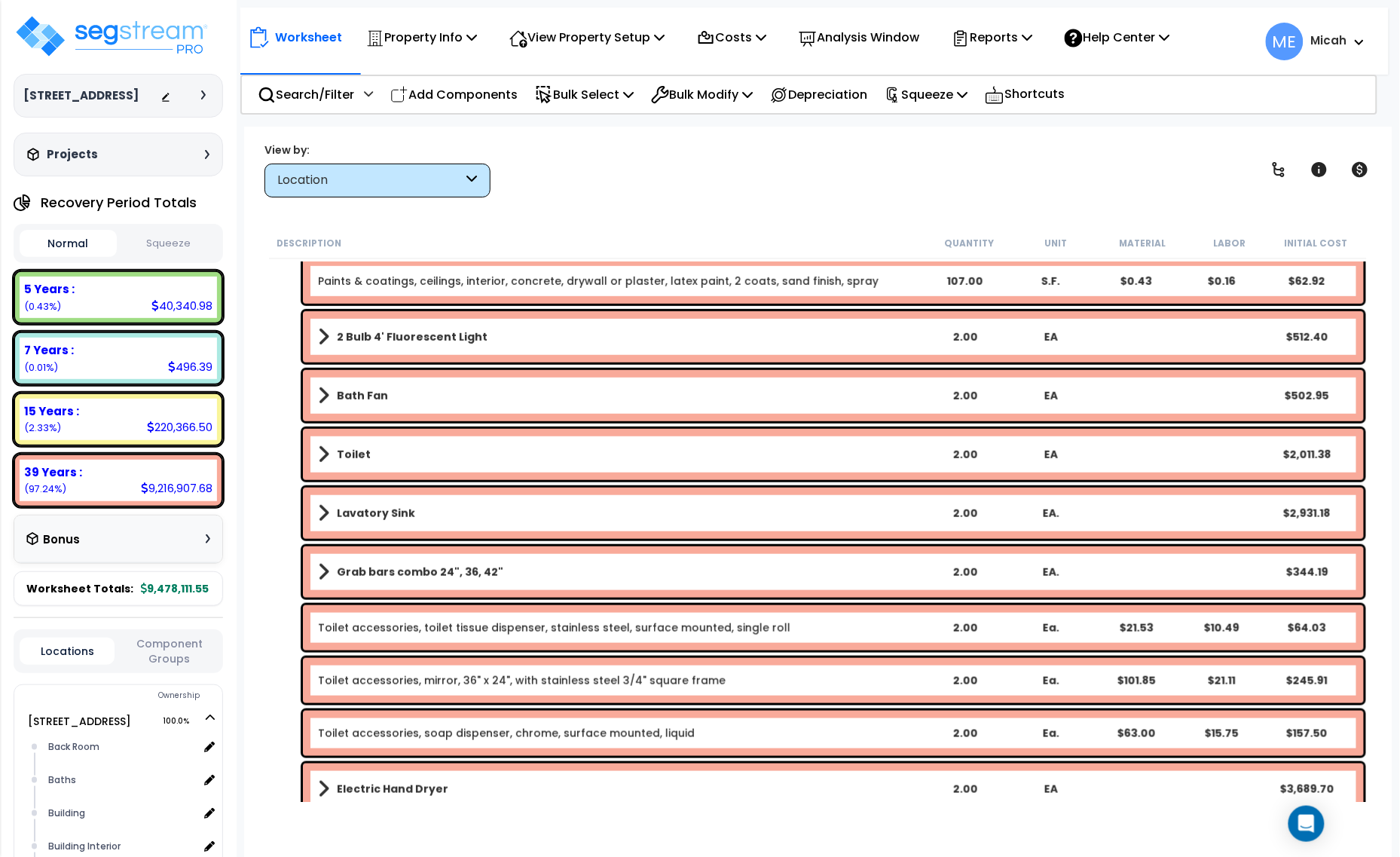
click at [321, 453] on span at bounding box center [323, 455] width 11 height 21
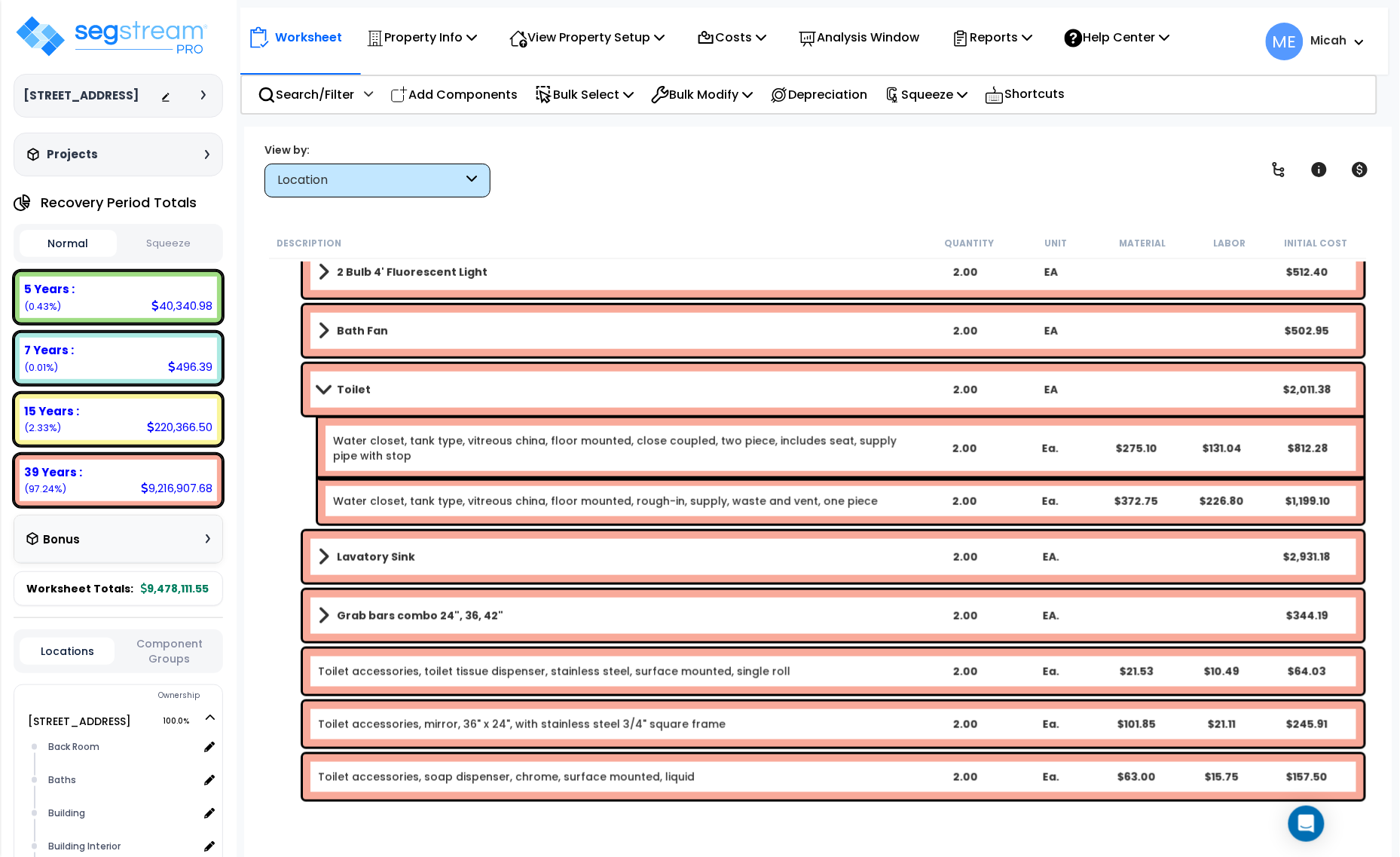
scroll to position [471, 0]
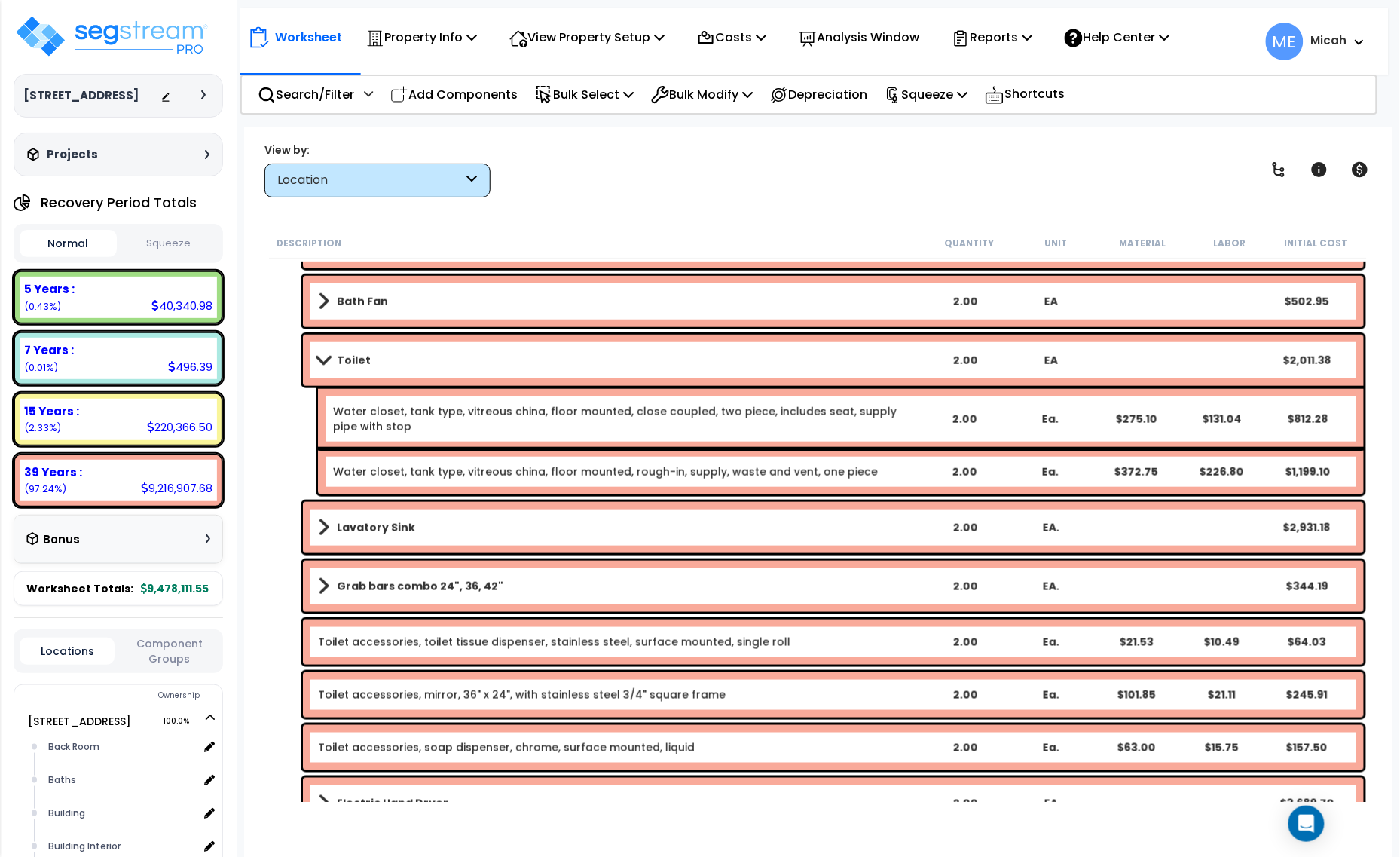
click at [322, 359] on span at bounding box center [323, 359] width 21 height 11
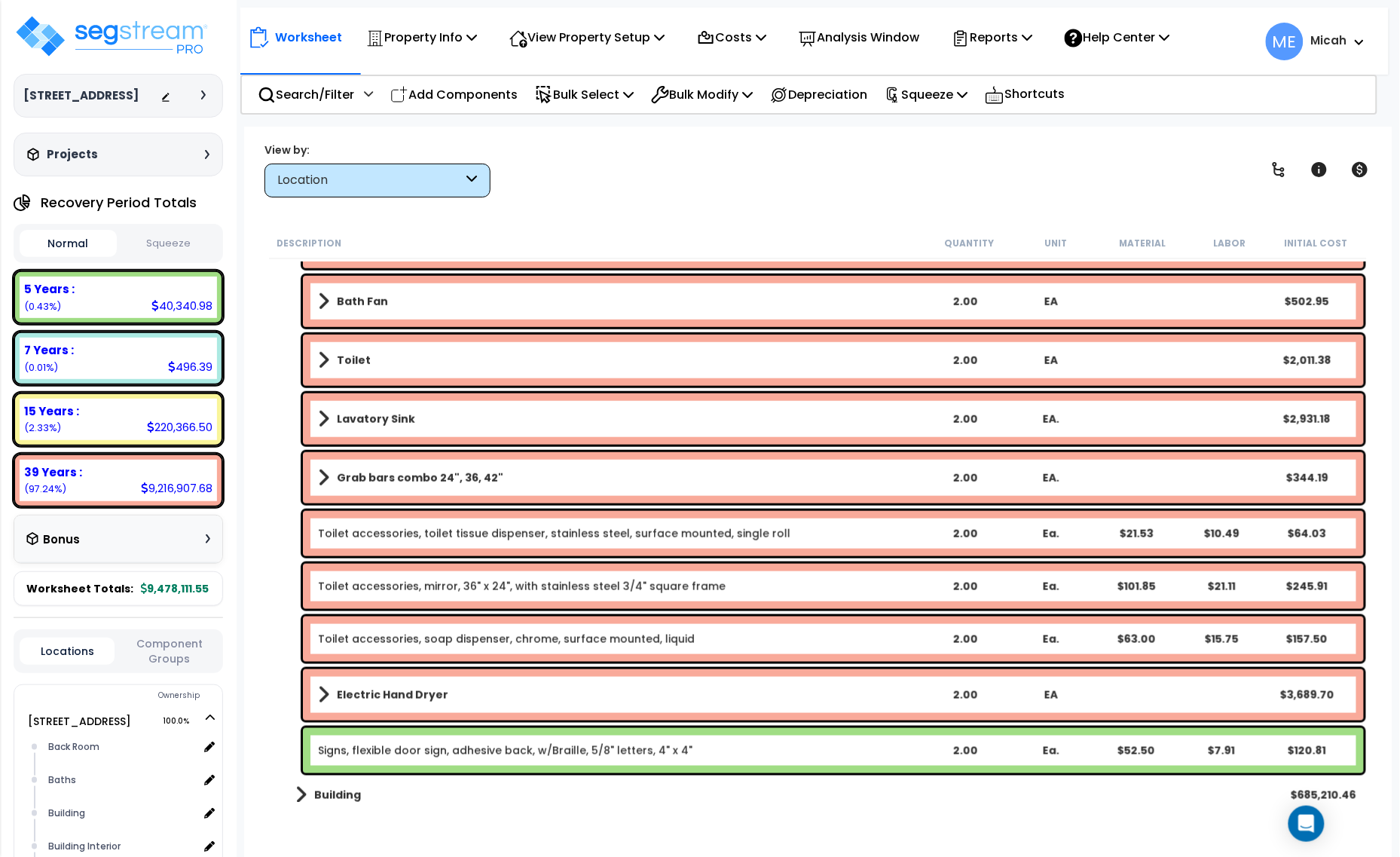
click at [325, 419] on span at bounding box center [323, 419] width 11 height 21
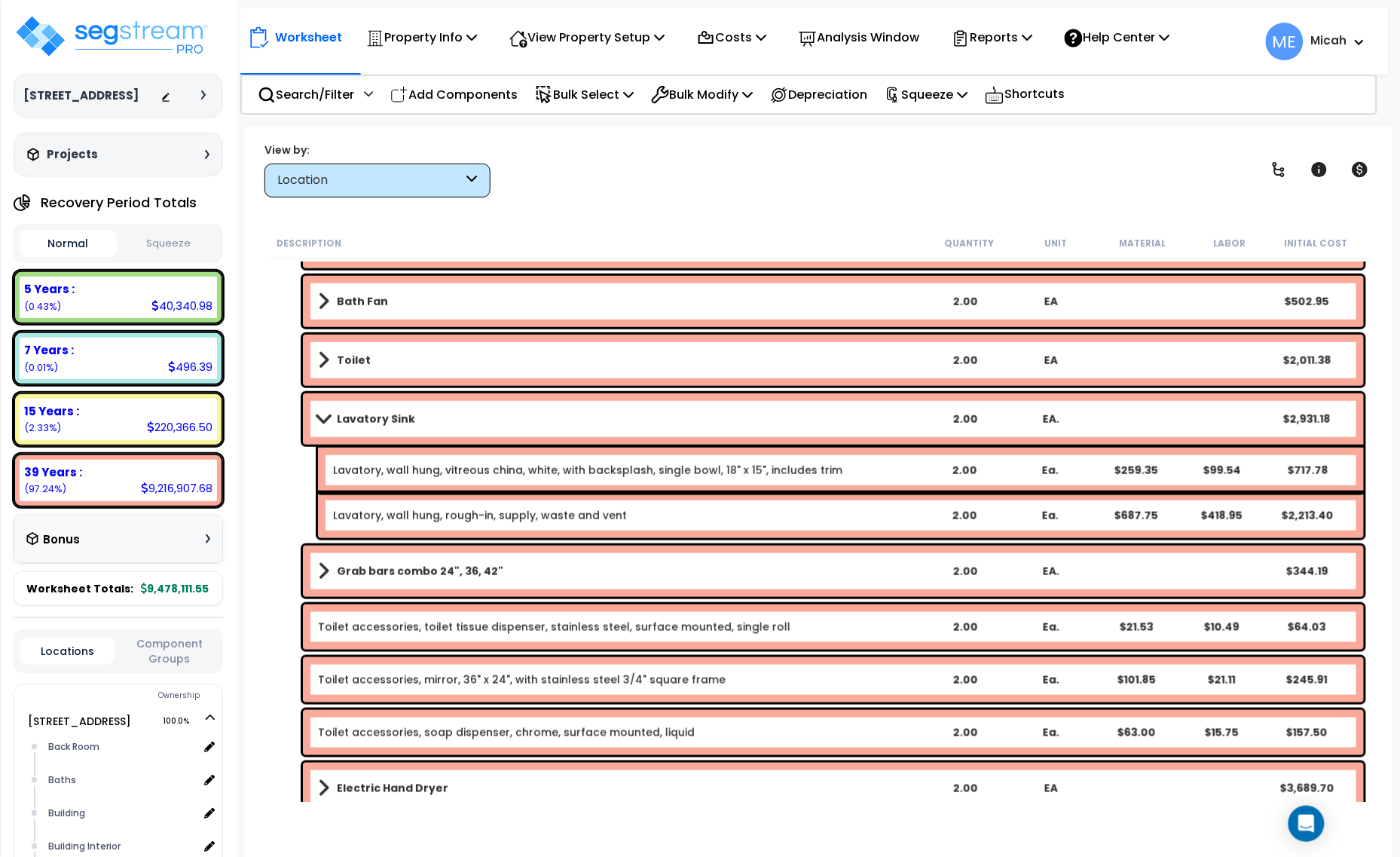
click at [317, 422] on span at bounding box center [323, 418] width 21 height 11
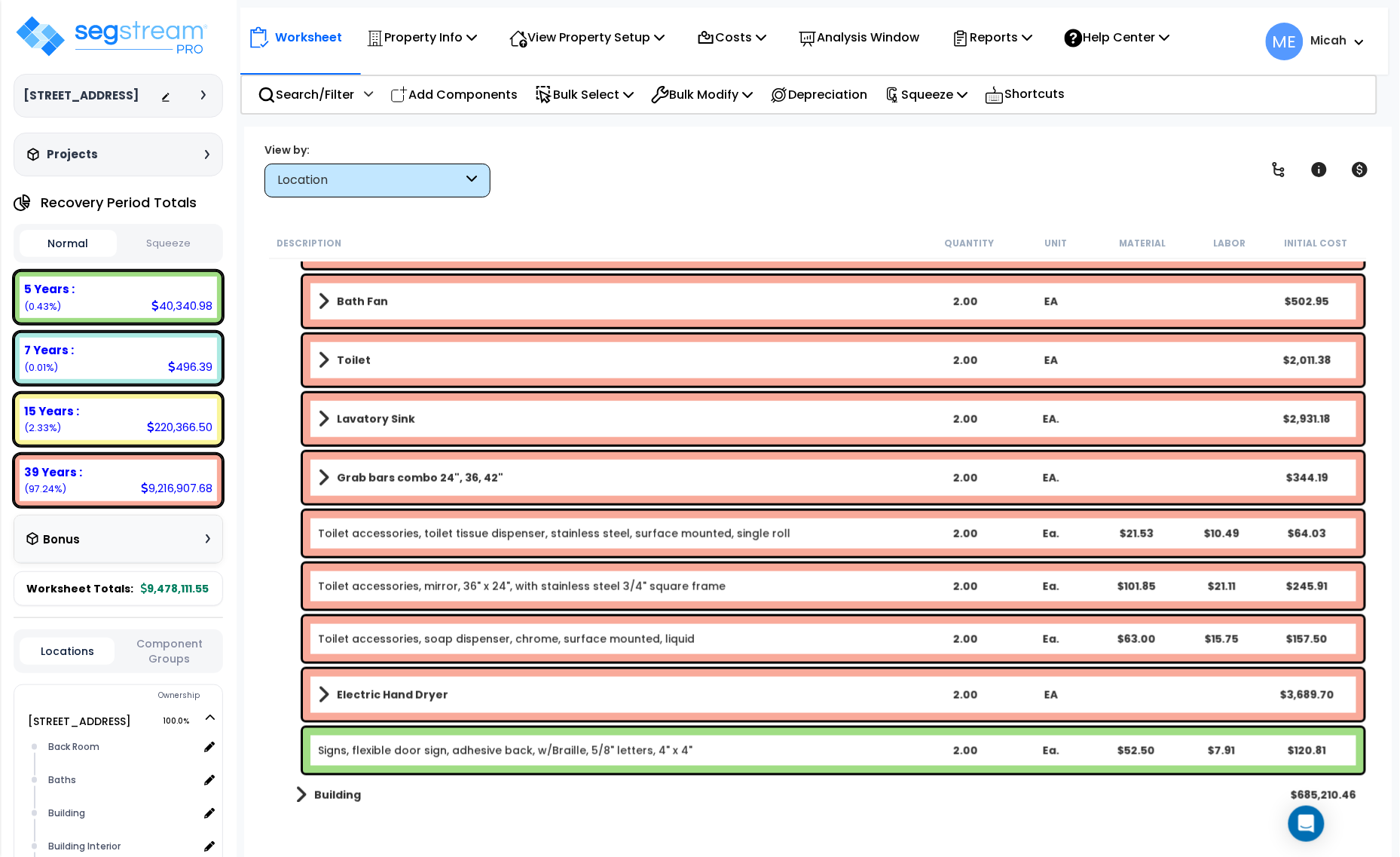
click at [328, 470] on link "Grab bars combo 24", 36, 42"" at bounding box center [619, 477] width 603 height 21
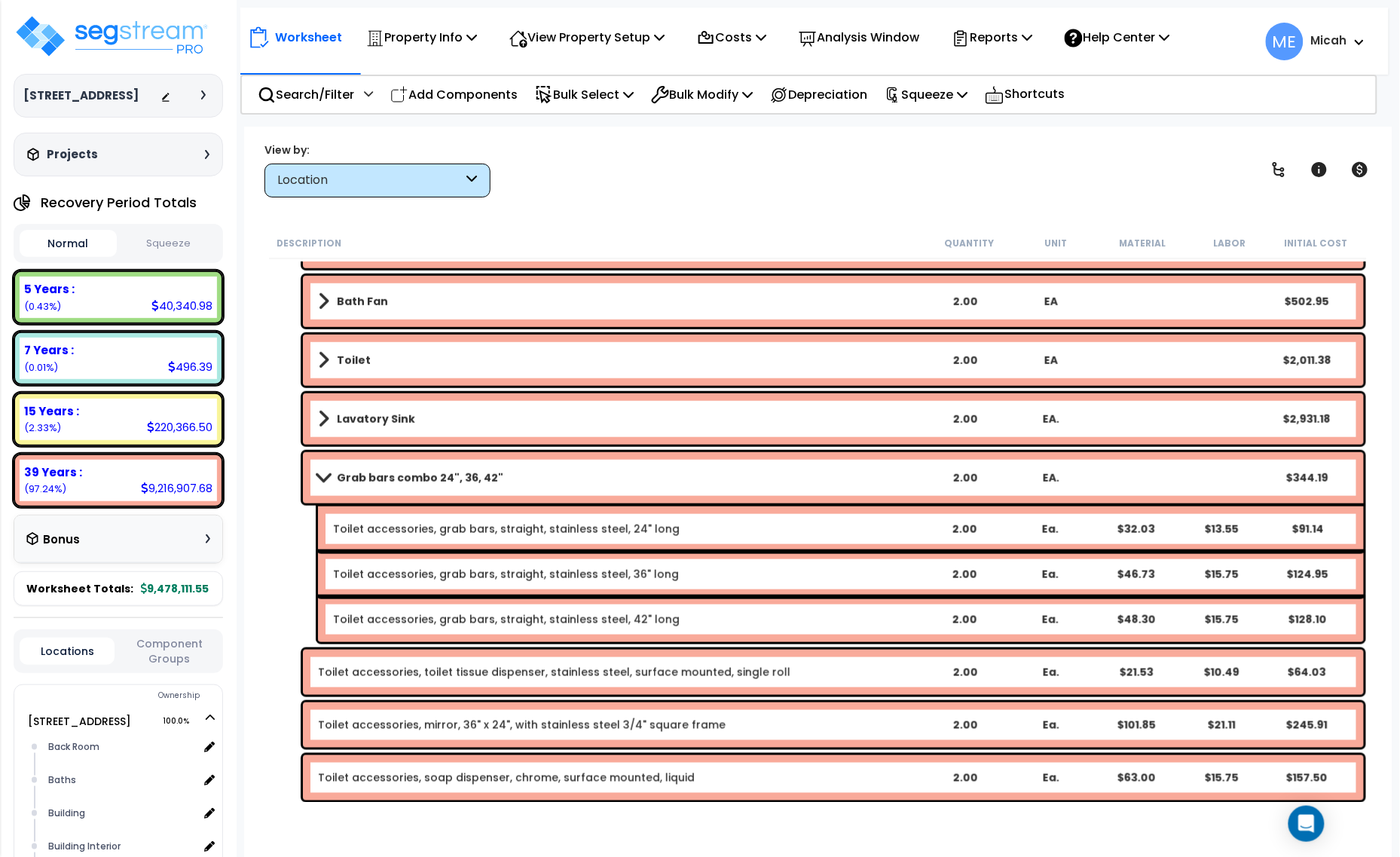
click at [320, 473] on span at bounding box center [323, 477] width 21 height 11
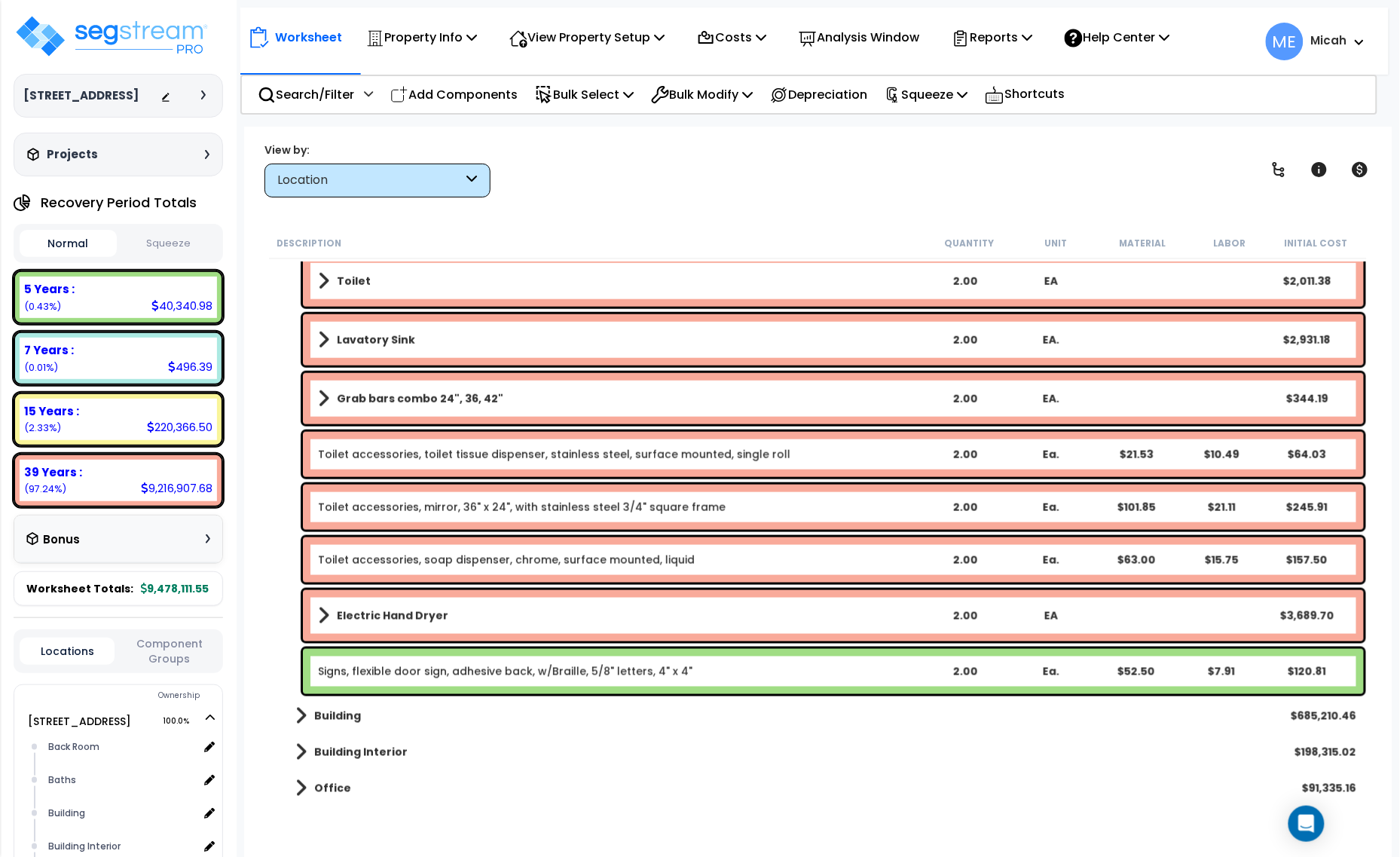
scroll to position [659, 0]
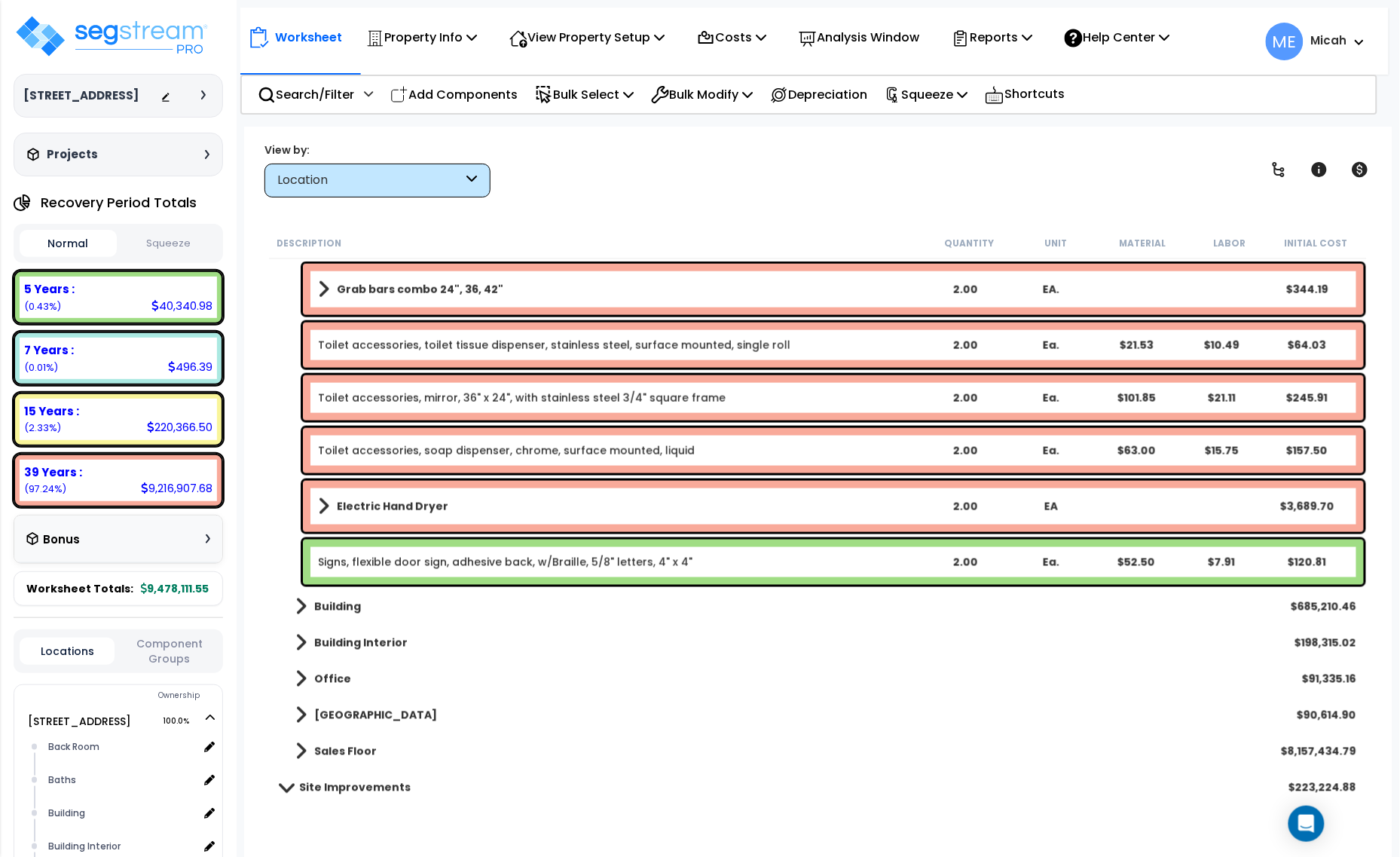
click at [318, 503] on span at bounding box center [323, 507] width 11 height 21
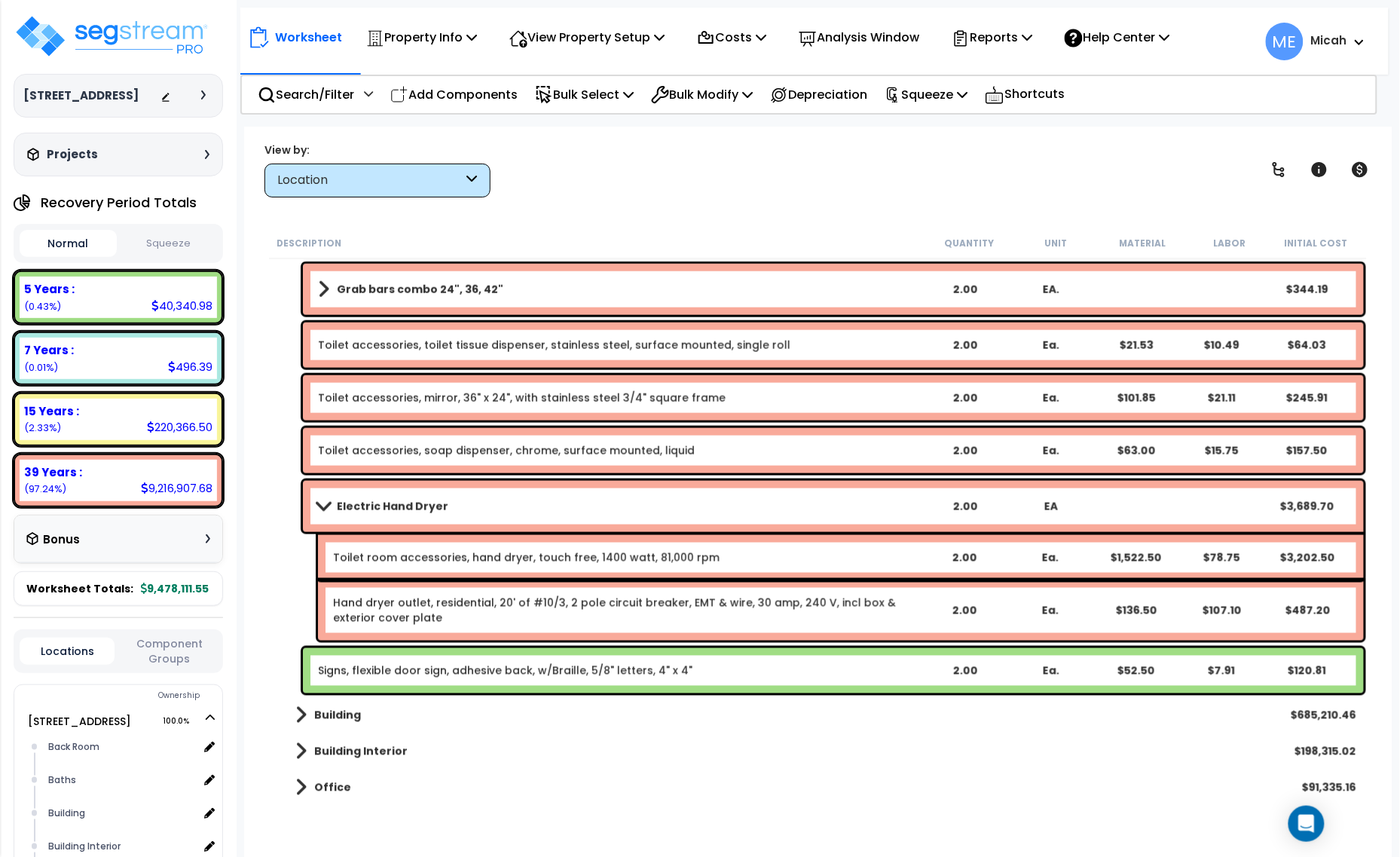
click at [325, 506] on span at bounding box center [323, 506] width 21 height 11
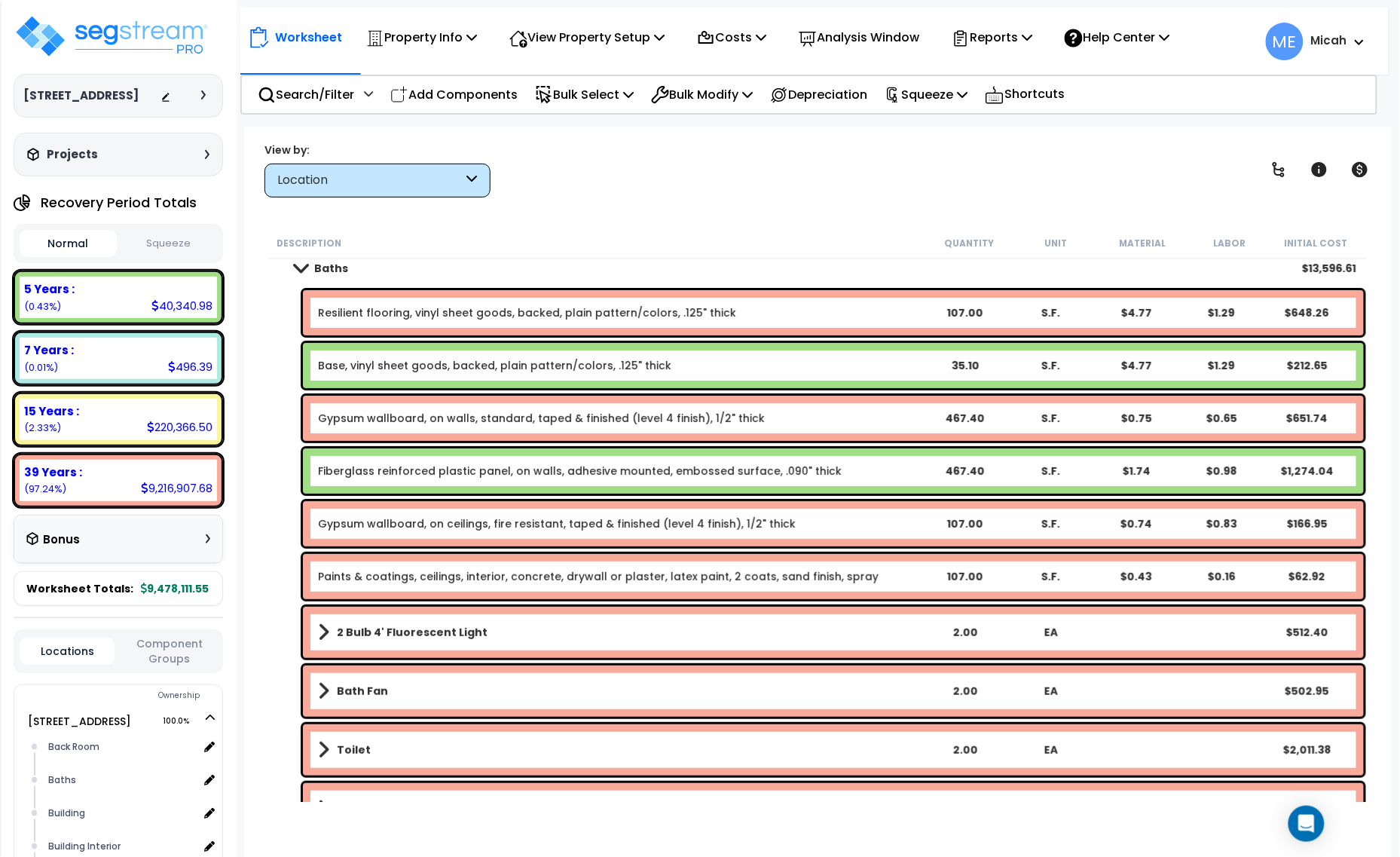
scroll to position [0, 0]
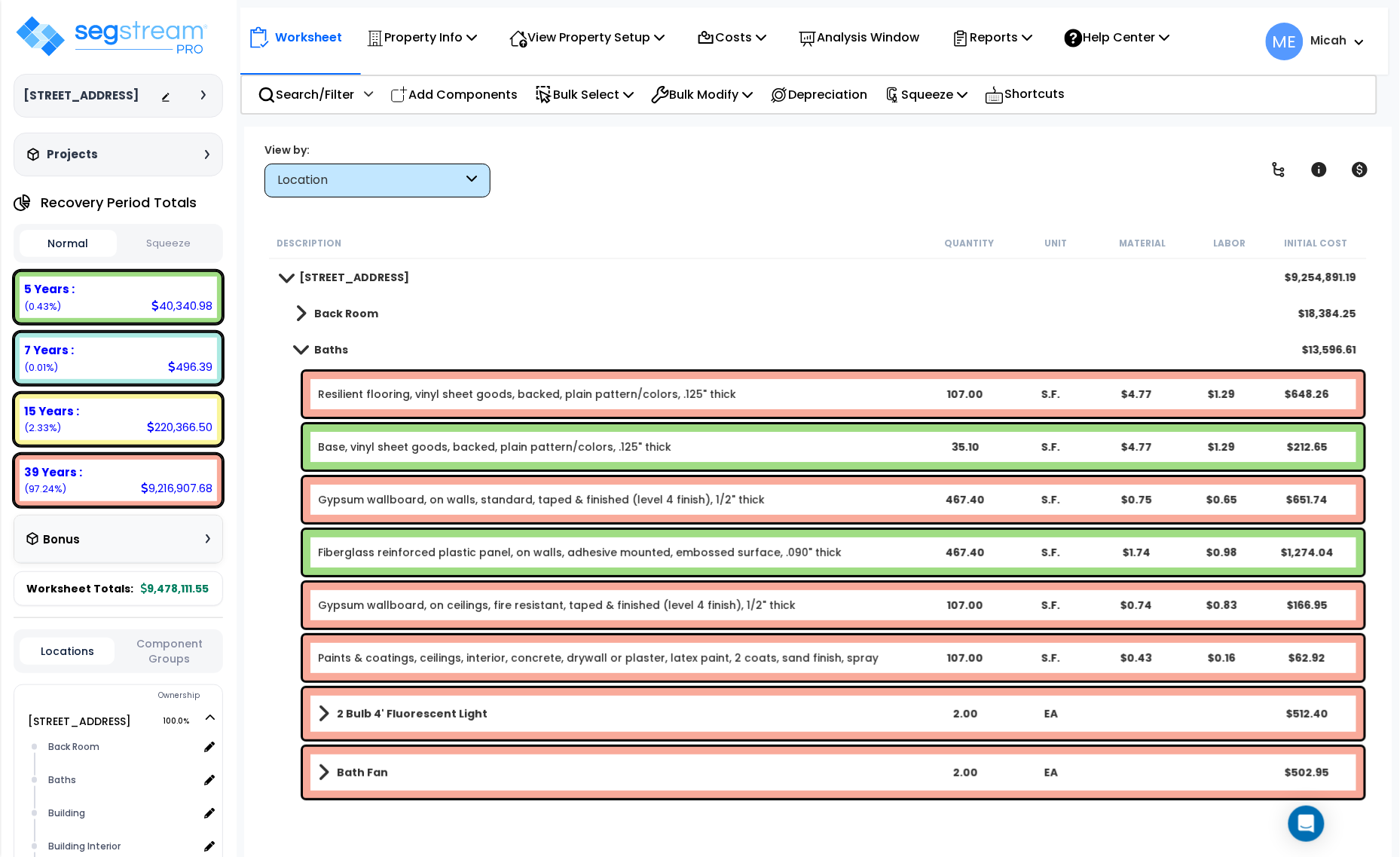
click at [296, 349] on span at bounding box center [301, 349] width 21 height 11
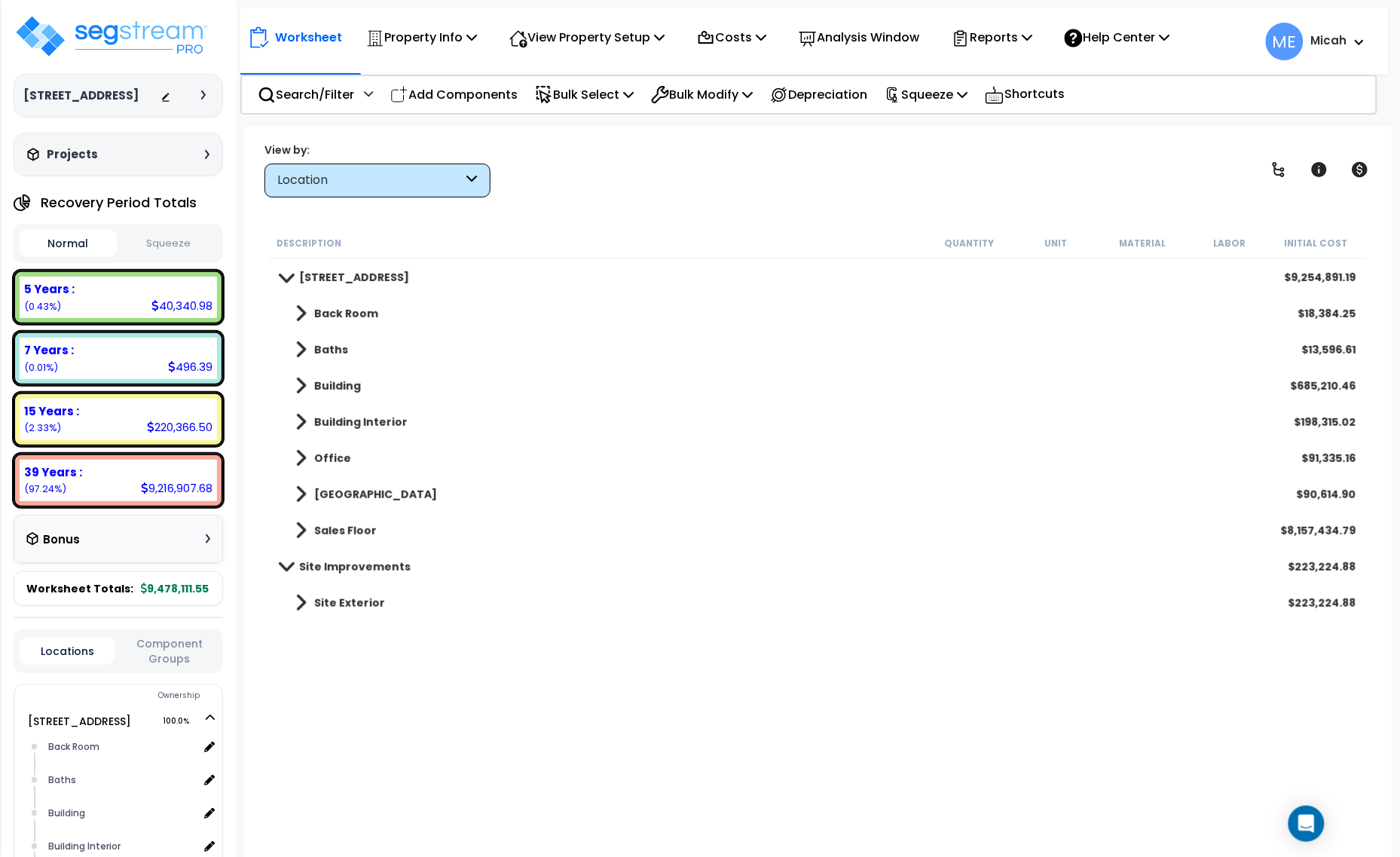
click at [297, 386] on span at bounding box center [301, 386] width 11 height 21
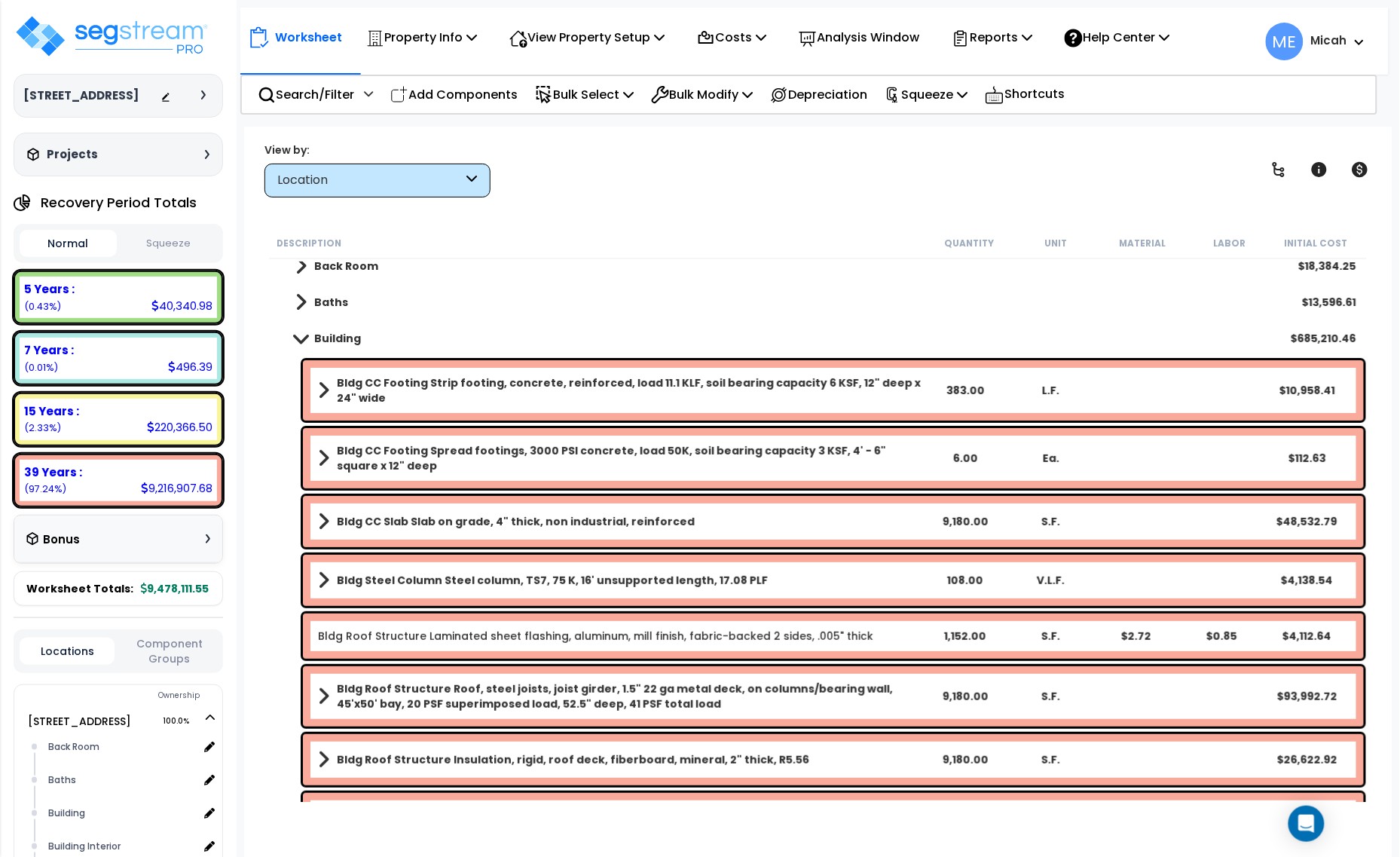
scroll to position [94, 0]
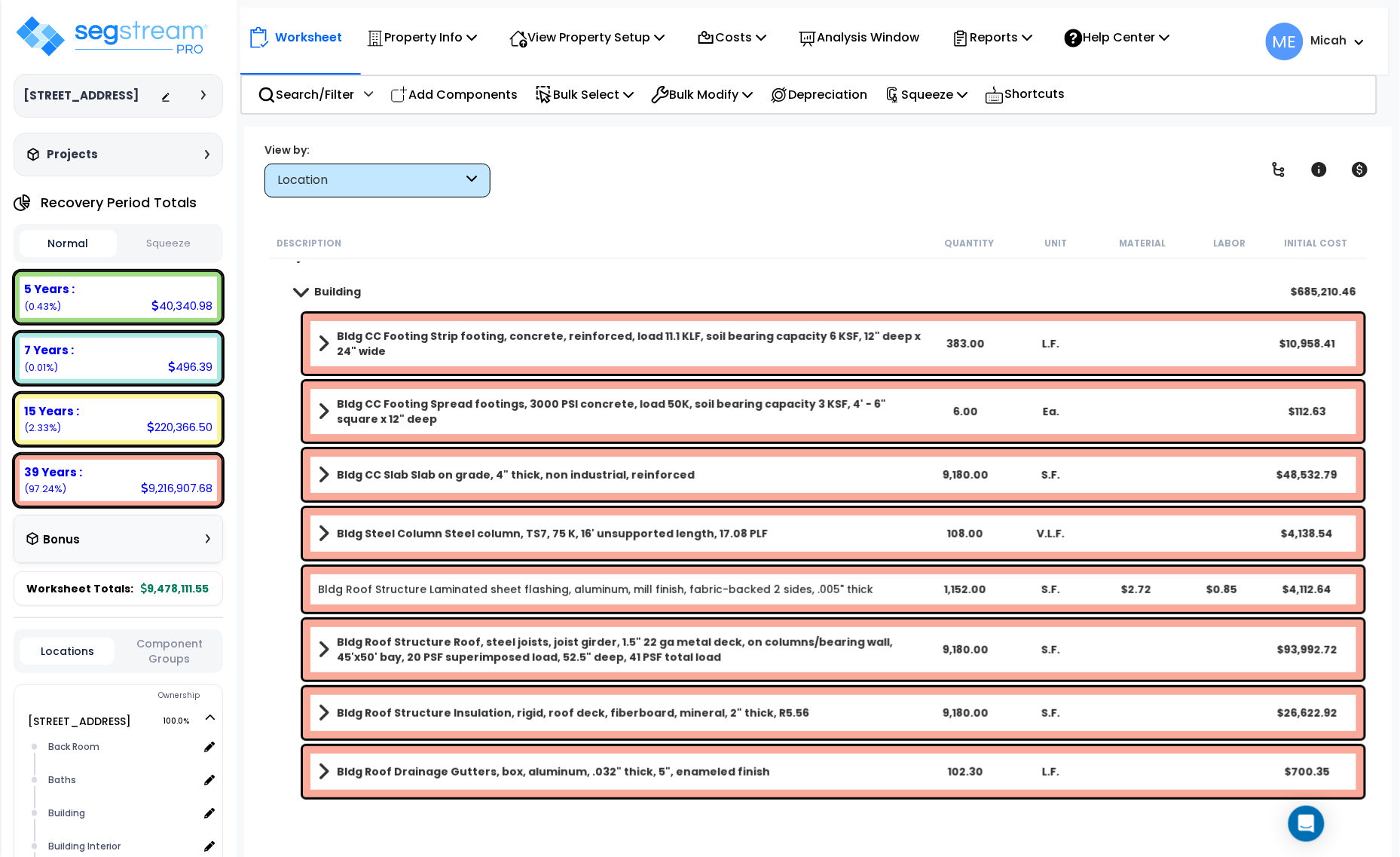
click at [318, 412] on span at bounding box center [323, 411] width 11 height 21
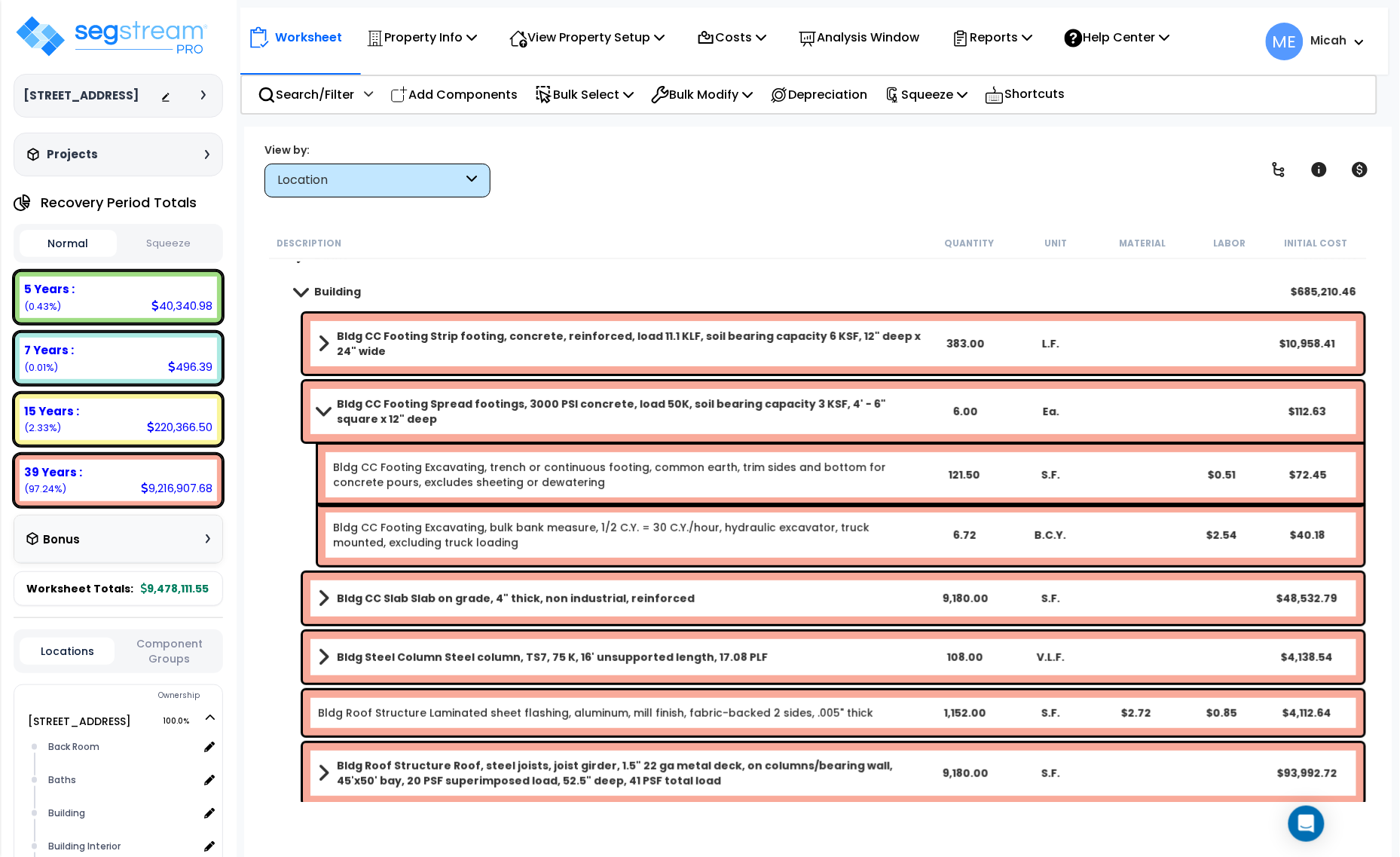
click at [322, 413] on span at bounding box center [323, 410] width 21 height 11
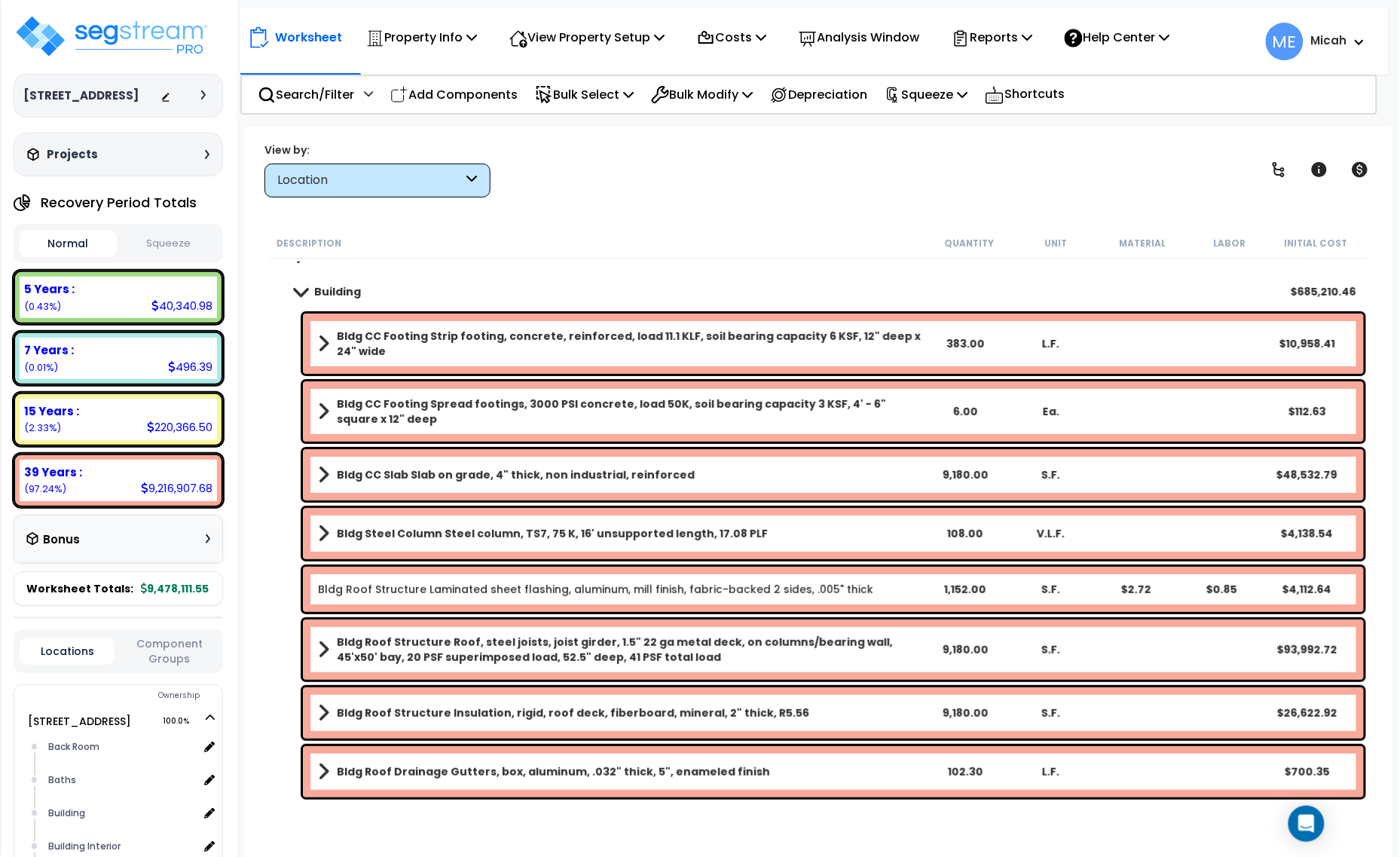
click at [322, 477] on span at bounding box center [323, 475] width 11 height 21
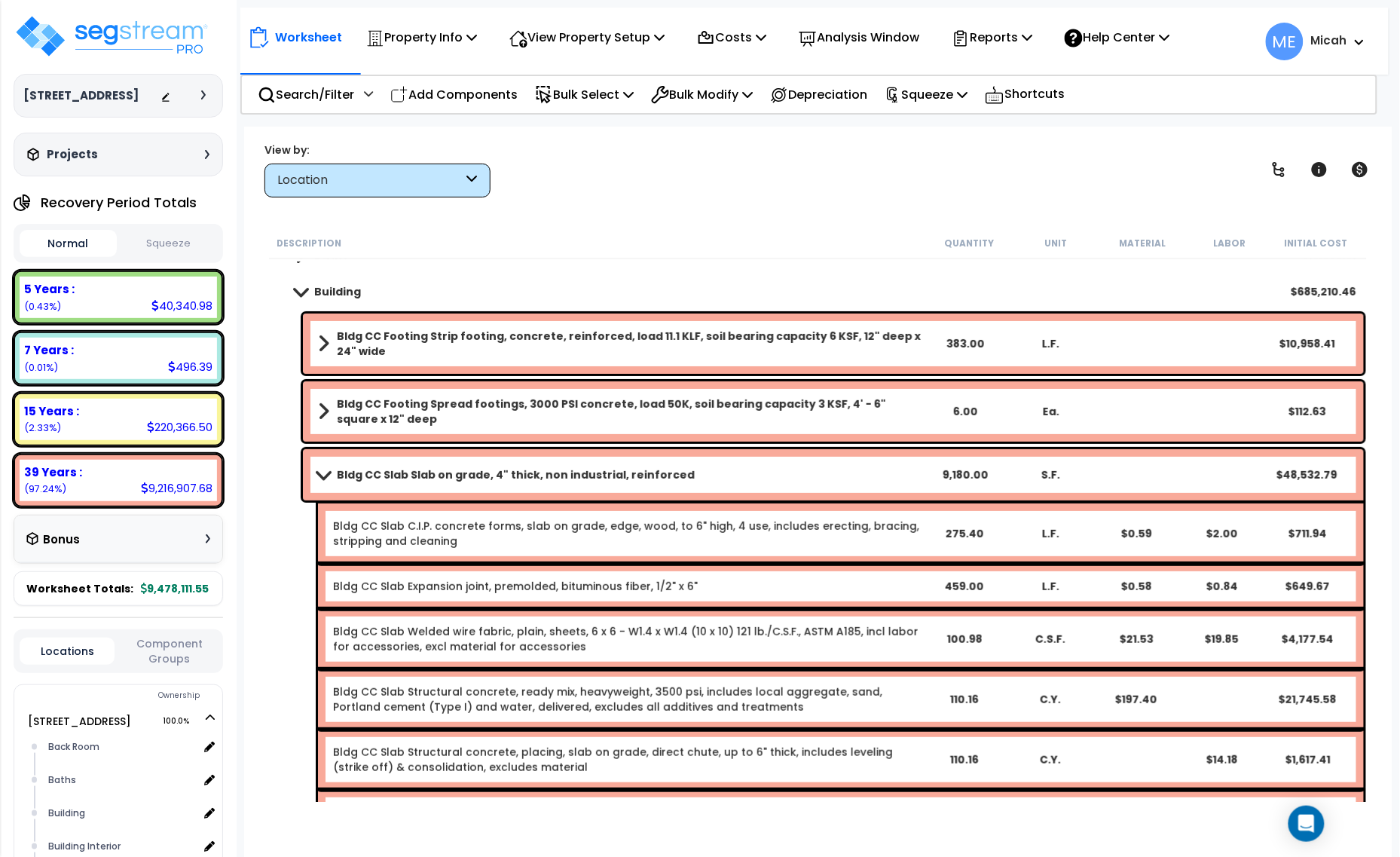
click at [322, 477] on span at bounding box center [323, 474] width 21 height 11
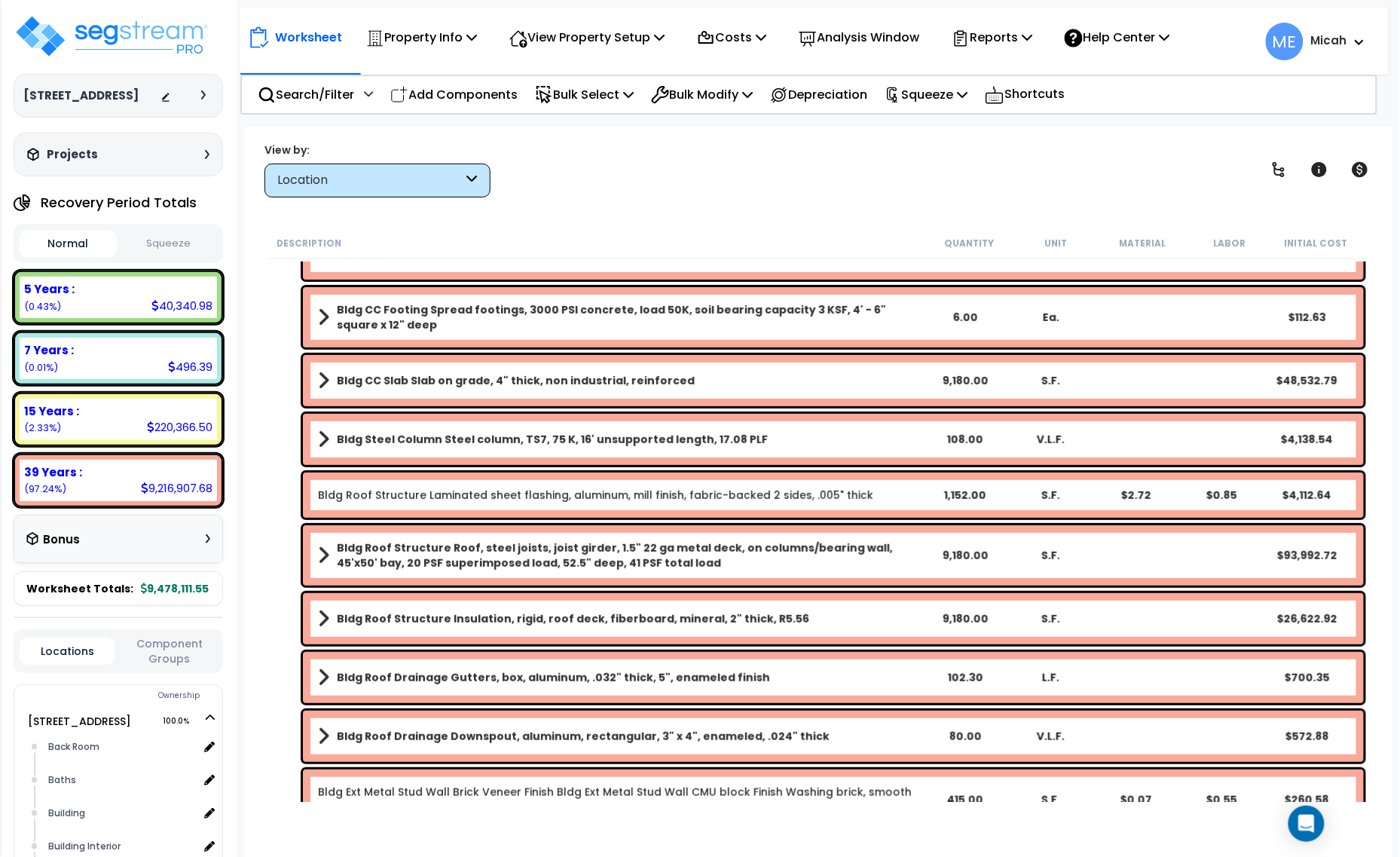
scroll to position [282, 0]
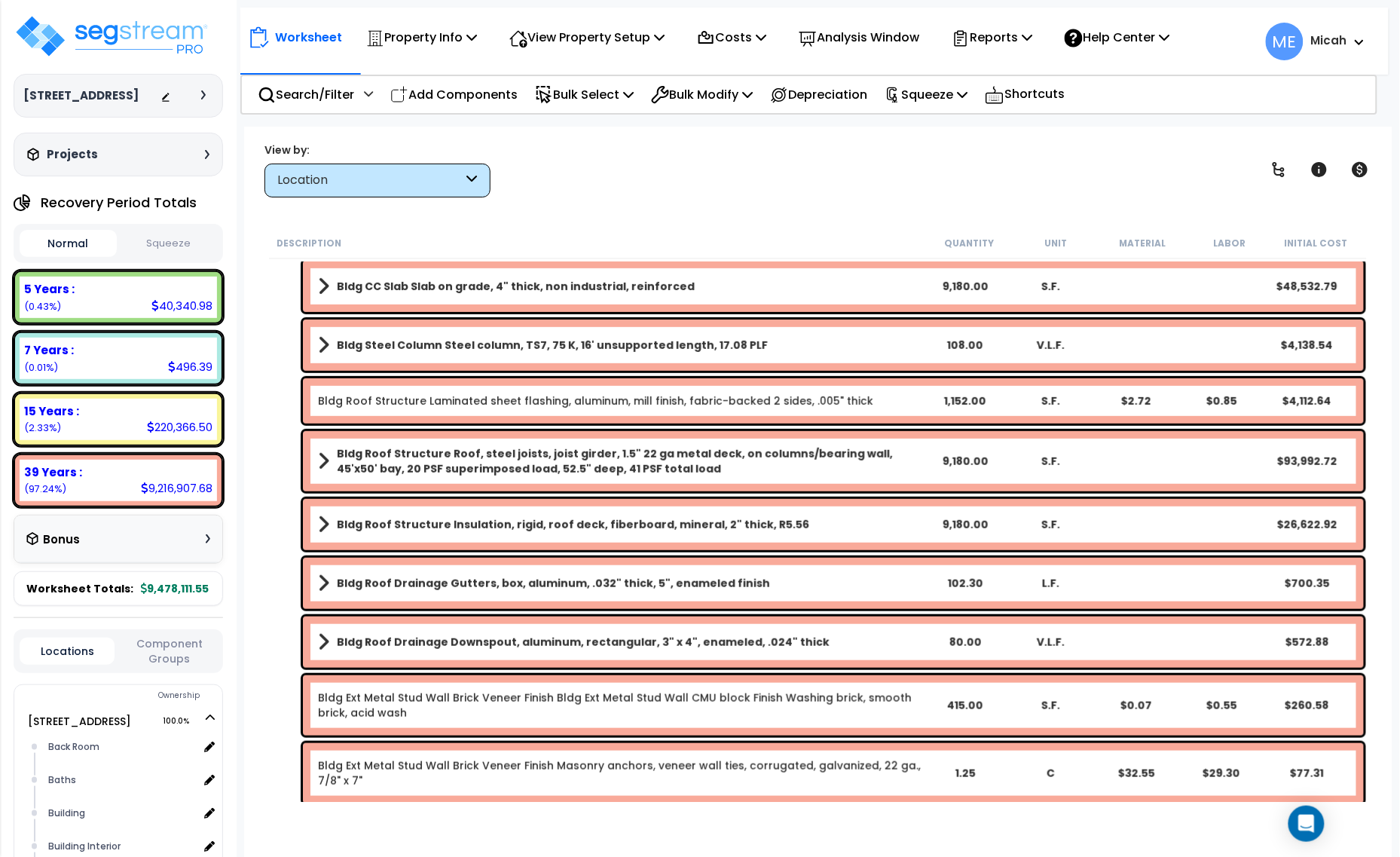
click at [324, 344] on span at bounding box center [323, 345] width 11 height 21
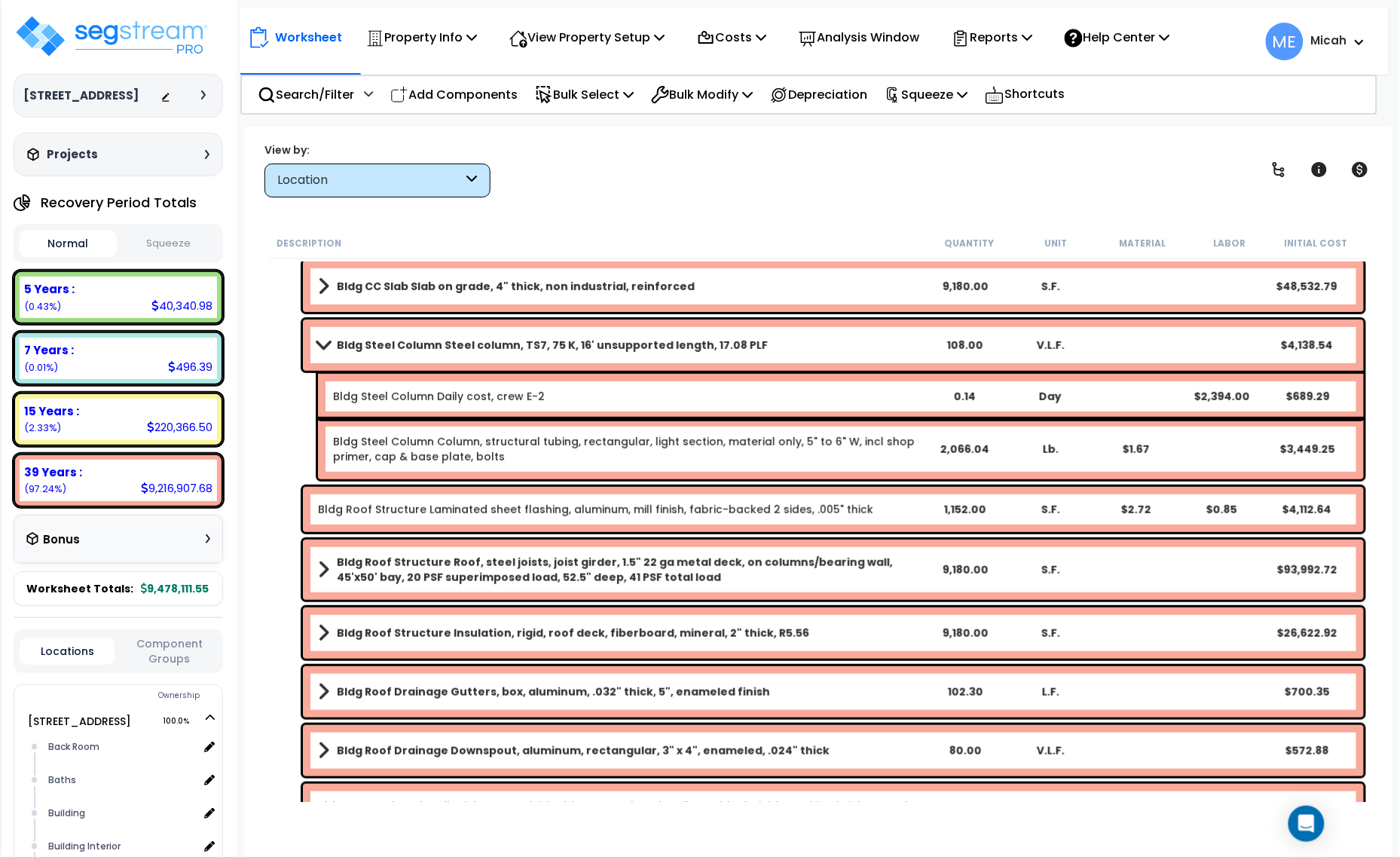
click at [324, 344] on span at bounding box center [323, 344] width 21 height 11
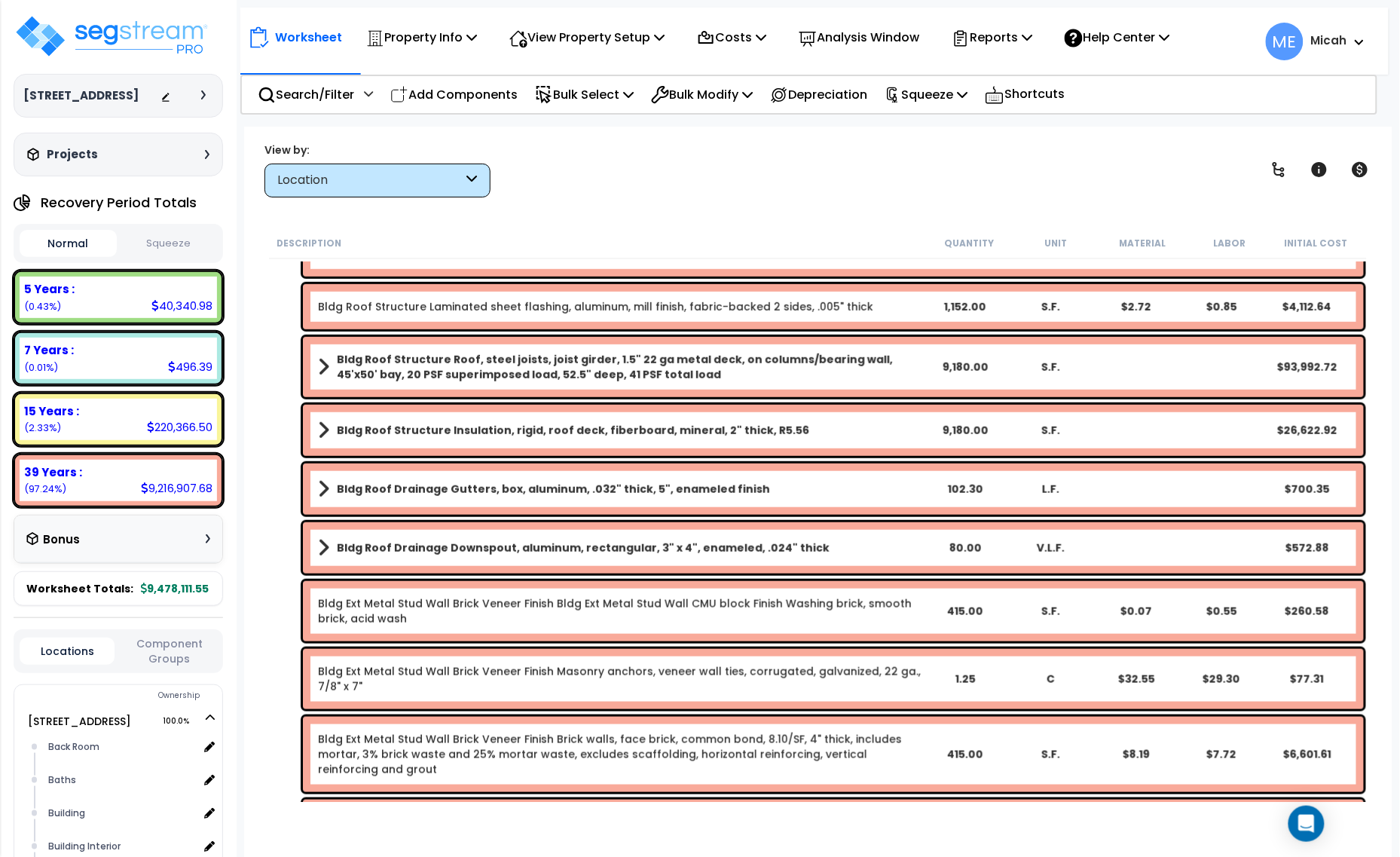
scroll to position [471, 0]
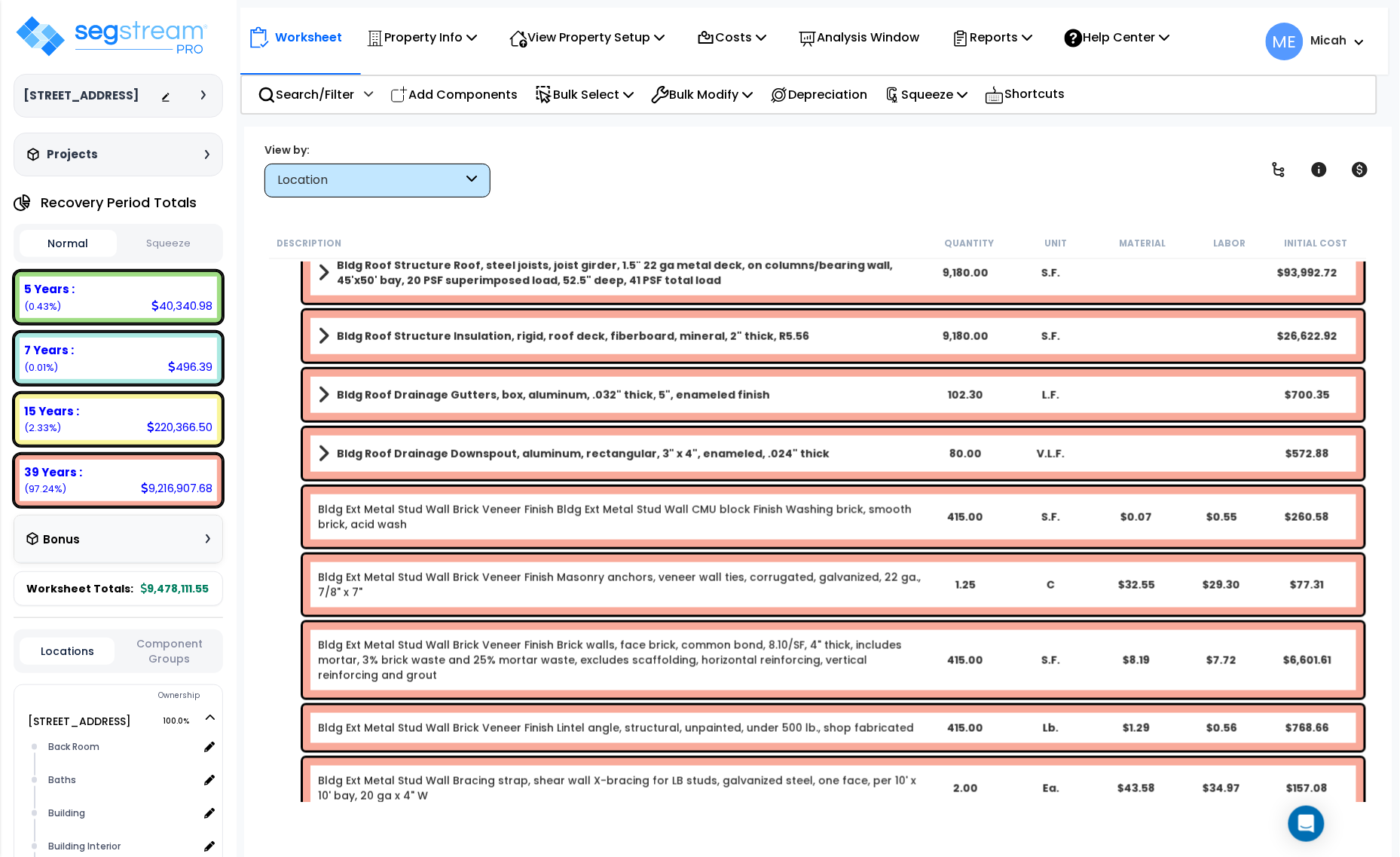
click at [317, 396] on div "Bldg Roof Drainage Gutters, box, aluminum, .032" thick, 5", enameled finish 102…" at bounding box center [833, 395] width 1060 height 51
click at [325, 398] on span at bounding box center [323, 395] width 11 height 21
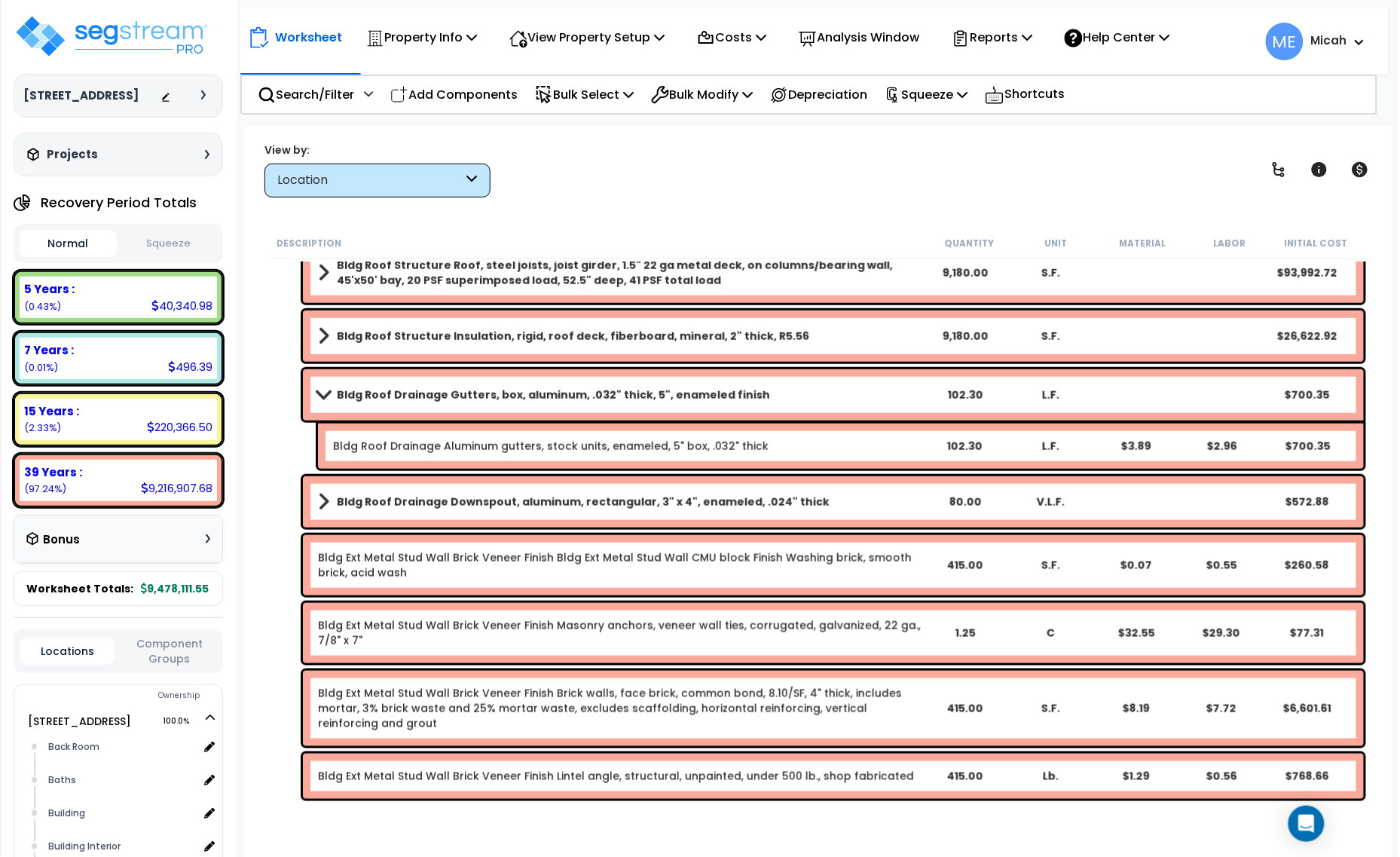
click at [321, 393] on span at bounding box center [323, 395] width 21 height 11
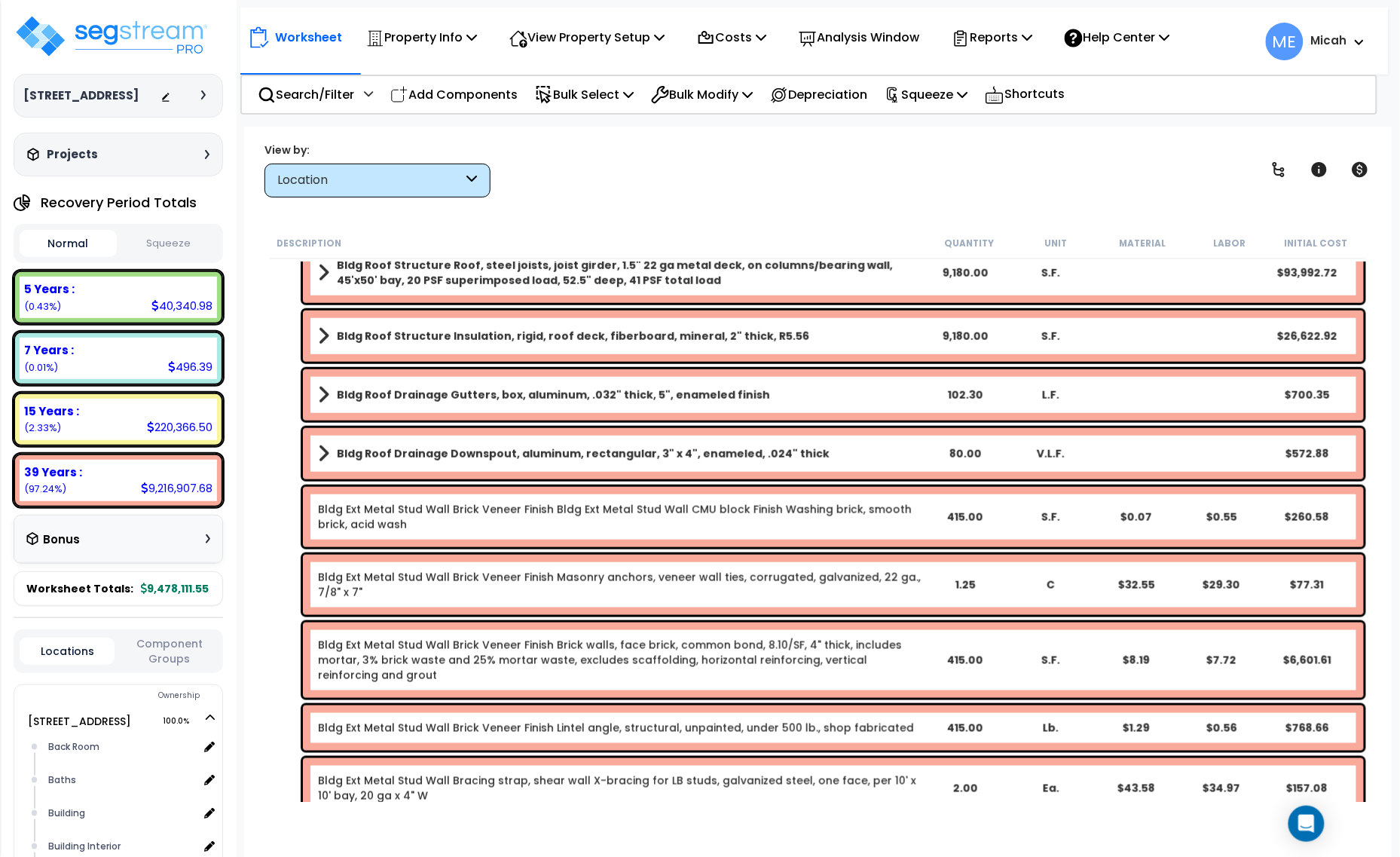
click at [318, 454] on span at bounding box center [323, 454] width 11 height 21
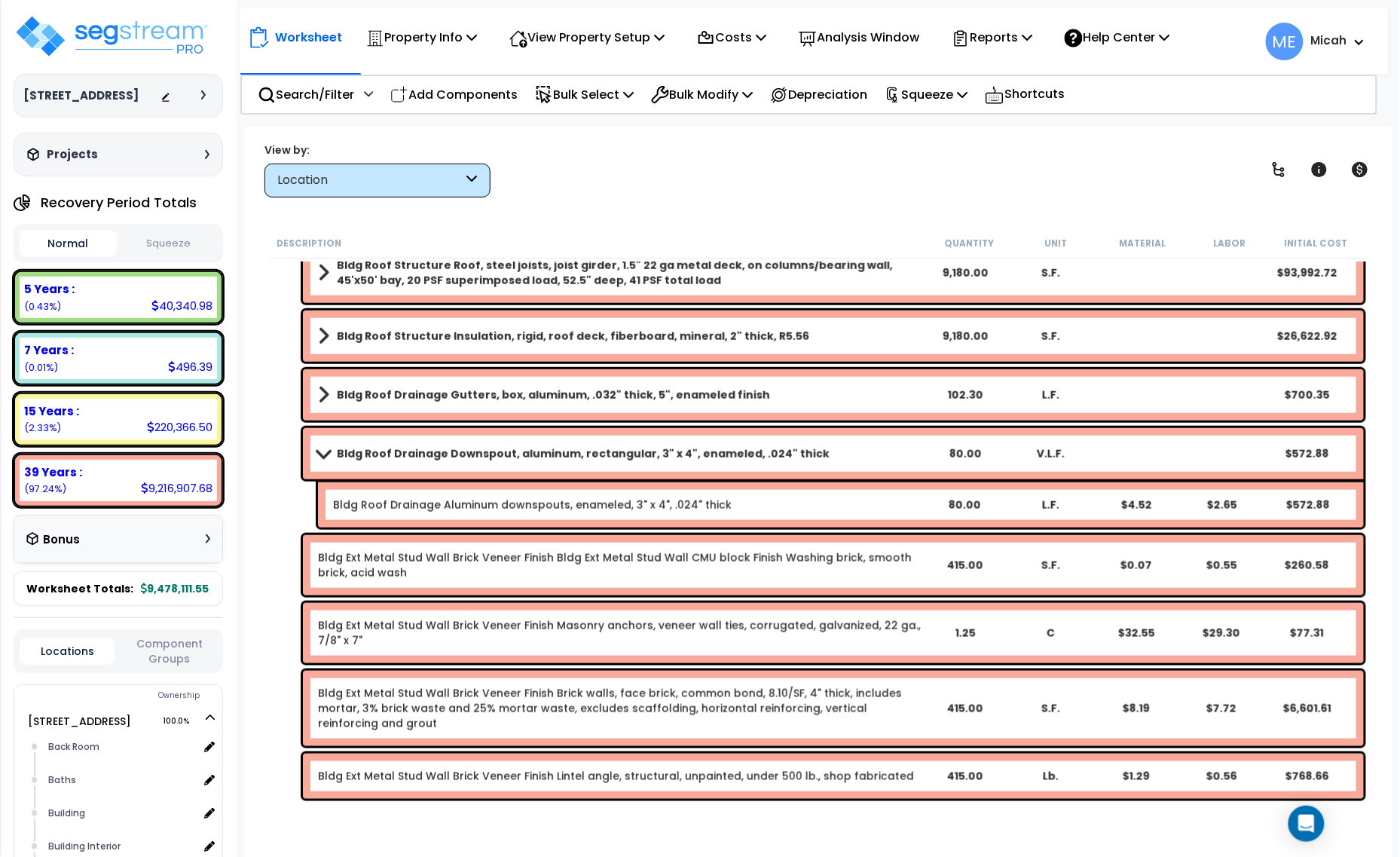
click at [322, 454] on span at bounding box center [323, 453] width 21 height 11
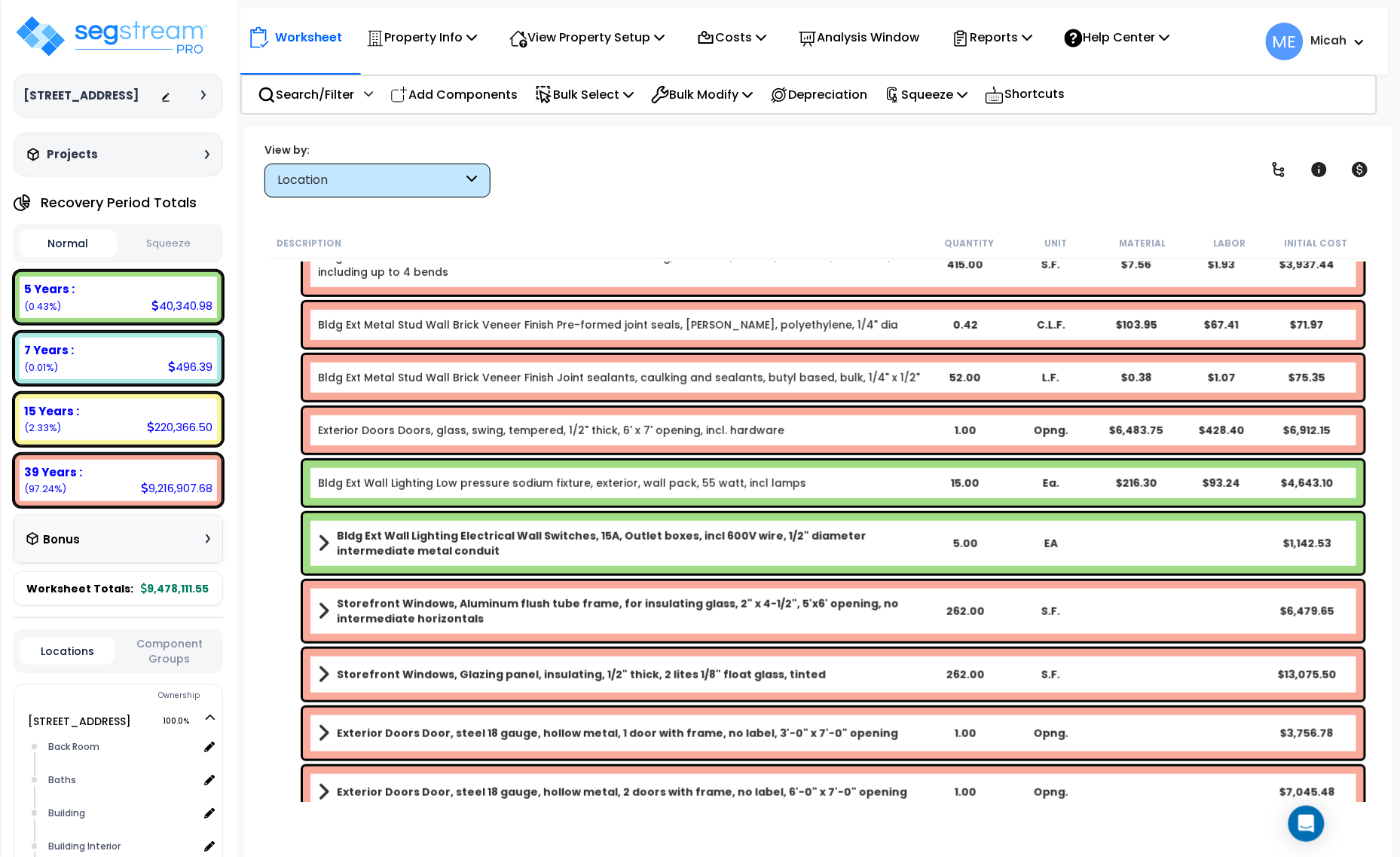
scroll to position [2167, 0]
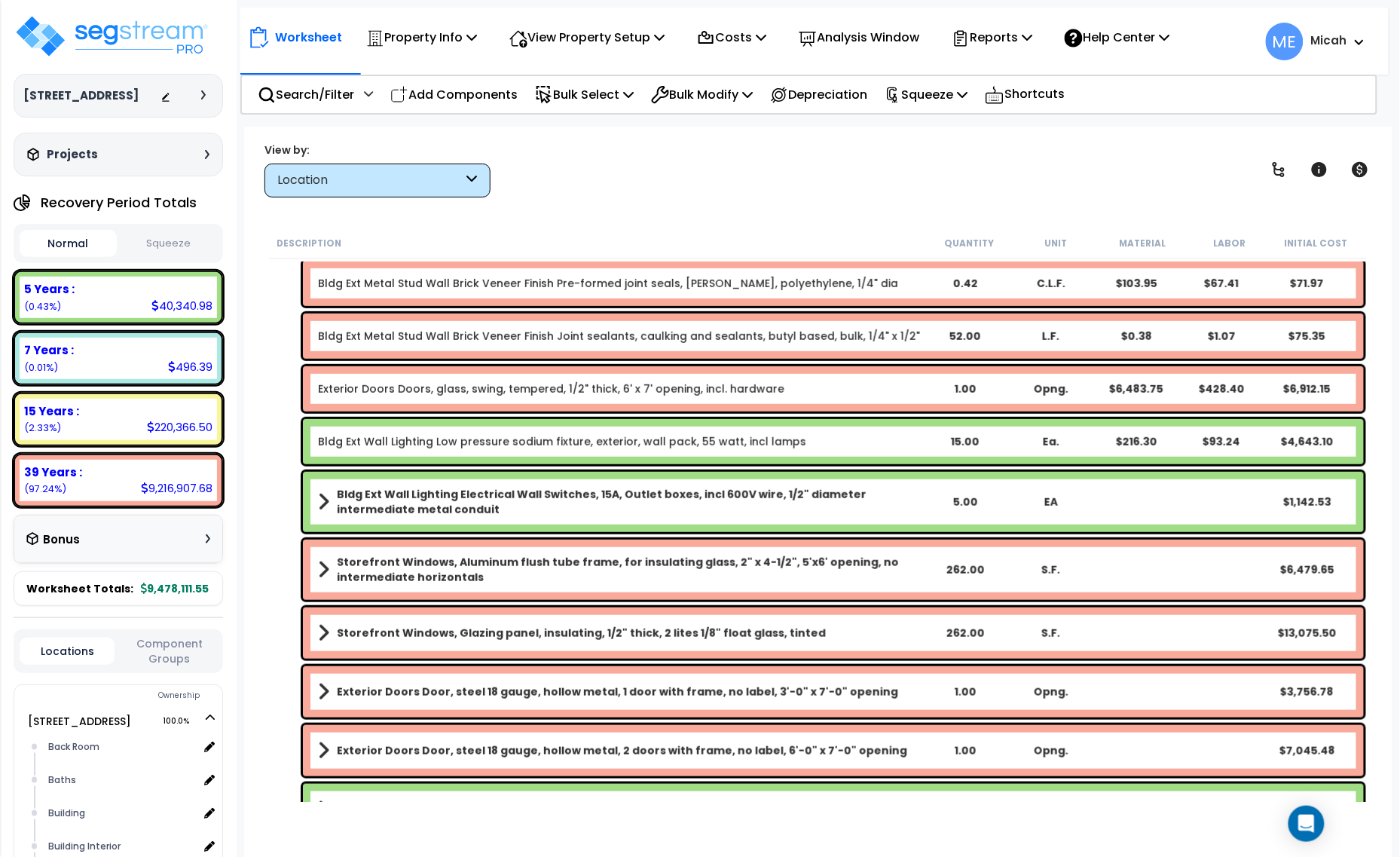
click at [312, 498] on div "Bldg Ext Wall Lighting Electrical Wall Switches, 15A, Outlet boxes, incl 600V w…" at bounding box center [833, 502] width 1060 height 60
click at [327, 502] on span at bounding box center [323, 502] width 11 height 21
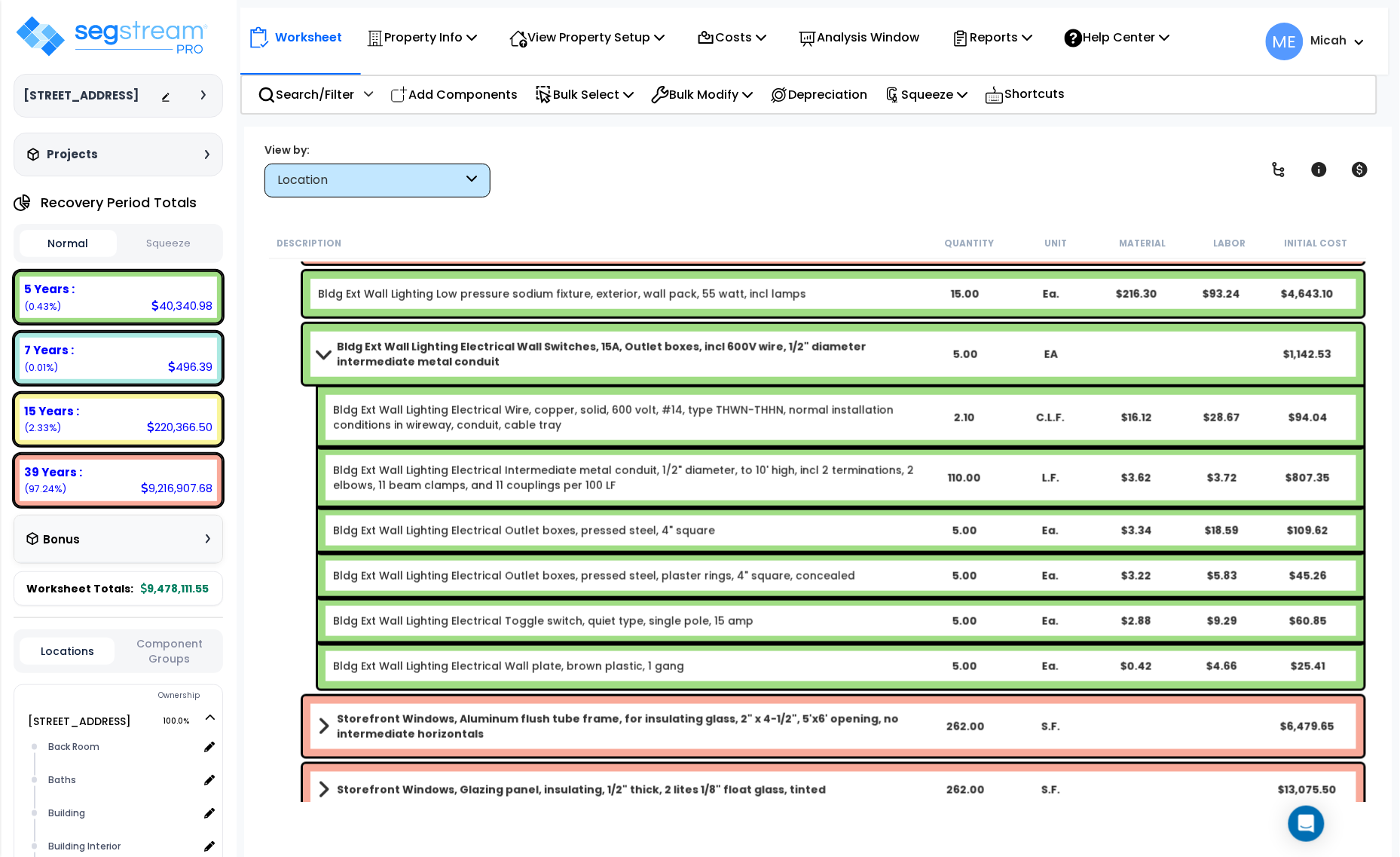
scroll to position [2355, 0]
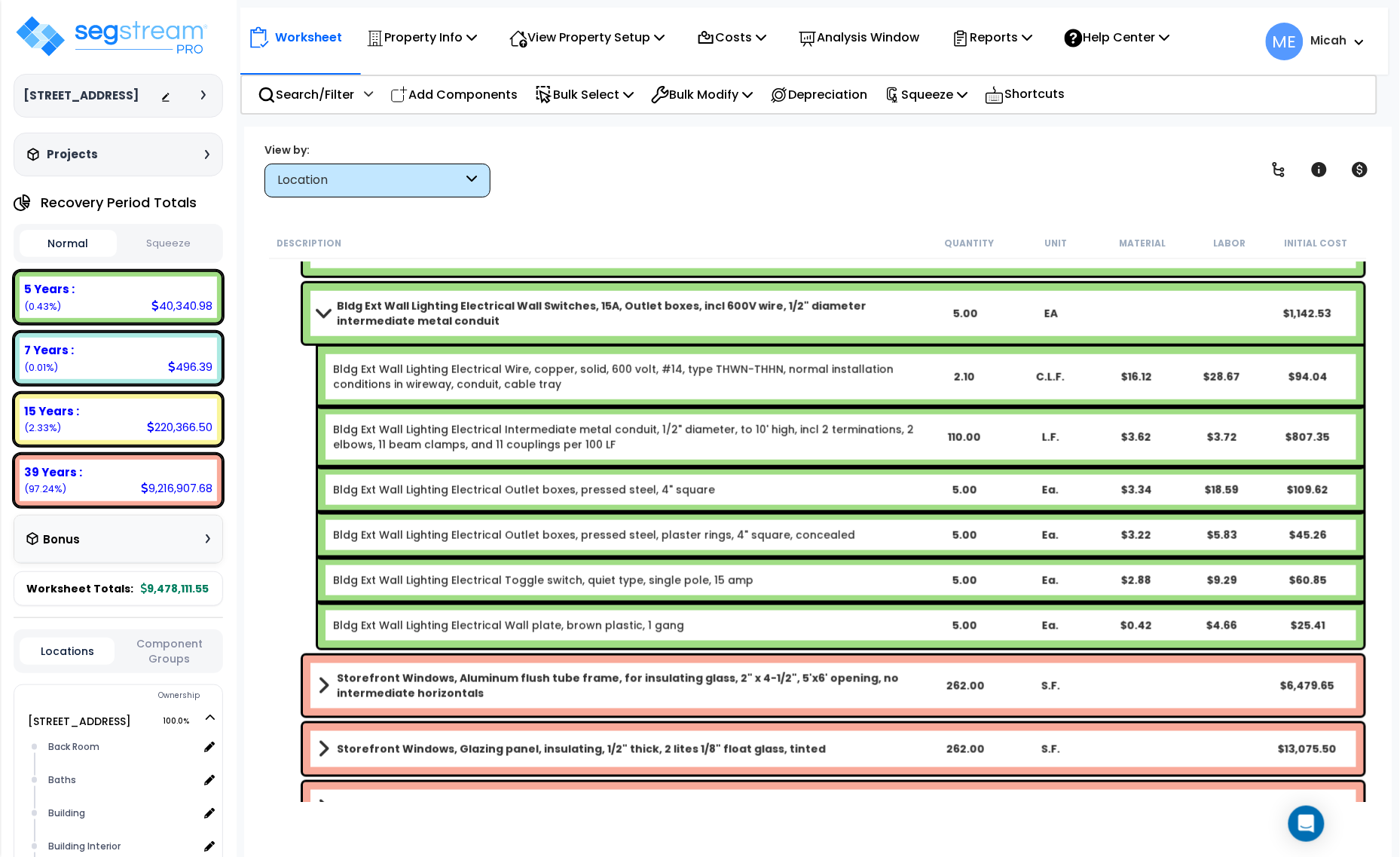
click at [322, 319] on link "Bldg Ext Wall Lighting Electrical Wall Switches, 15A, Outlet boxes, incl 600V w…" at bounding box center [619, 313] width 603 height 30
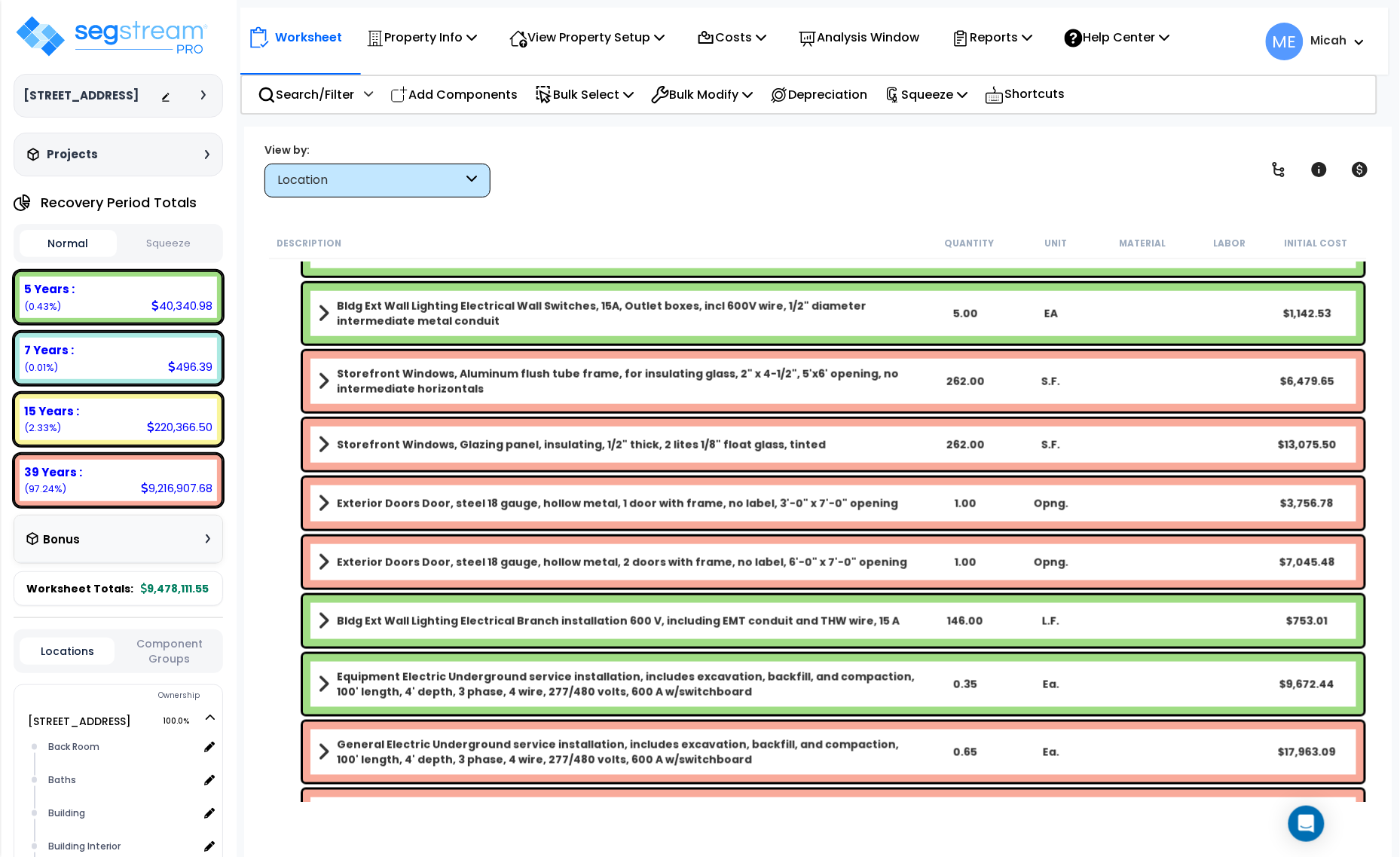
click at [332, 381] on link "Storefront Windows, Aluminum flush tube frame, for insulating glass, 2" x 4-1/2…" at bounding box center [619, 381] width 603 height 30
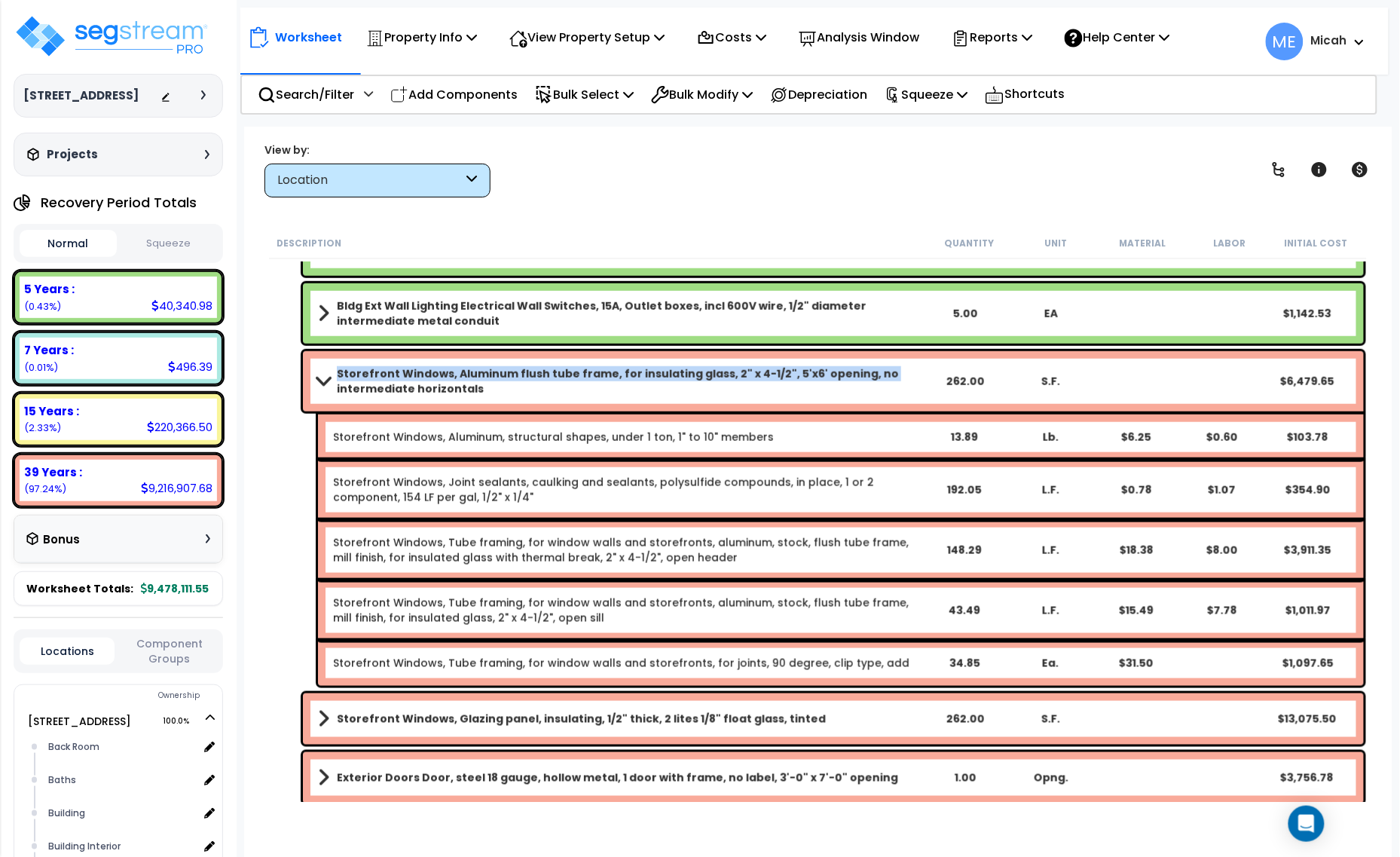
click at [318, 383] on span at bounding box center [323, 380] width 21 height 11
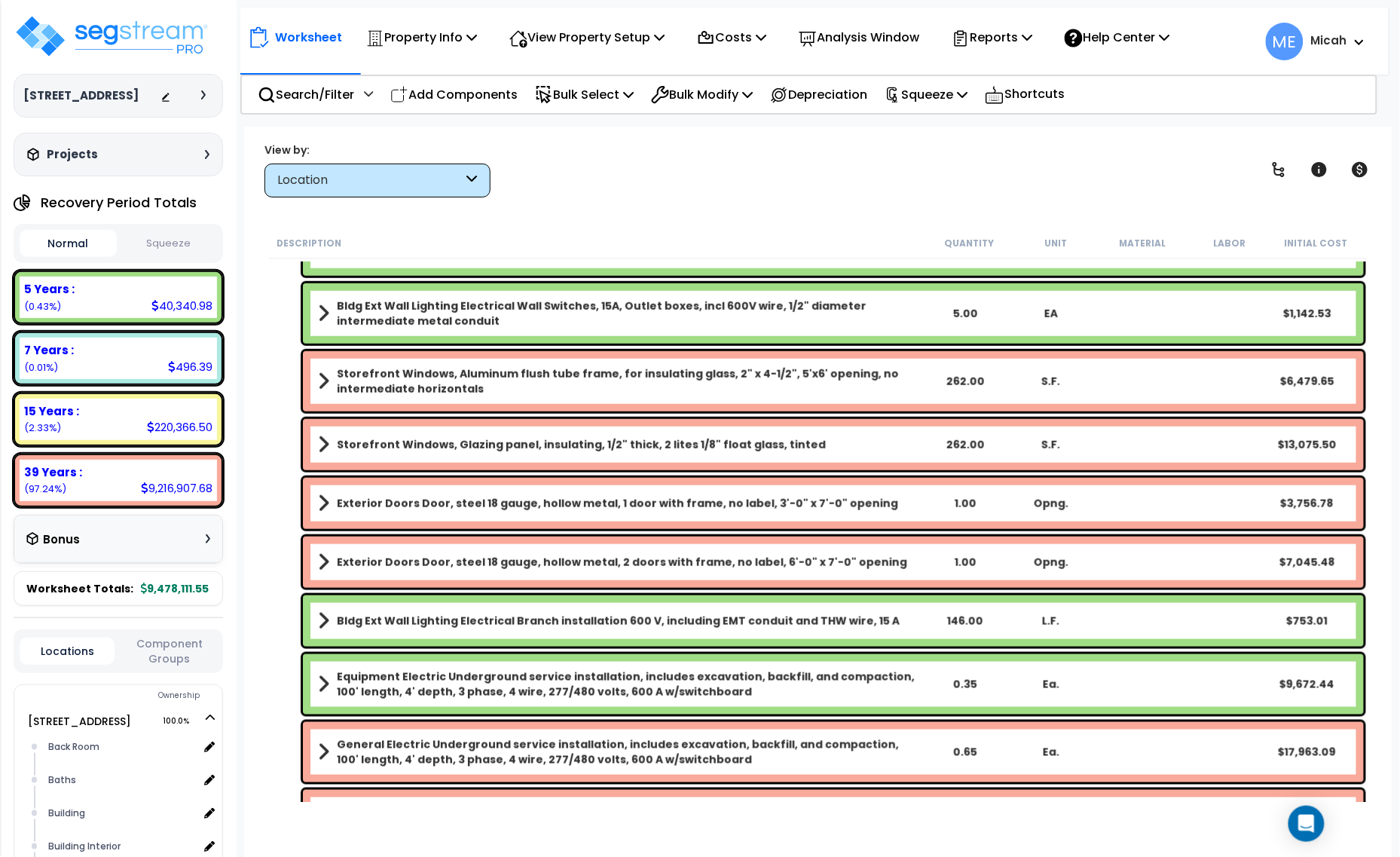
click at [329, 450] on link "Storefront Windows, Glazing panel, insulating, 1/2" thick, 2 lites 1/8" float g…" at bounding box center [619, 445] width 603 height 21
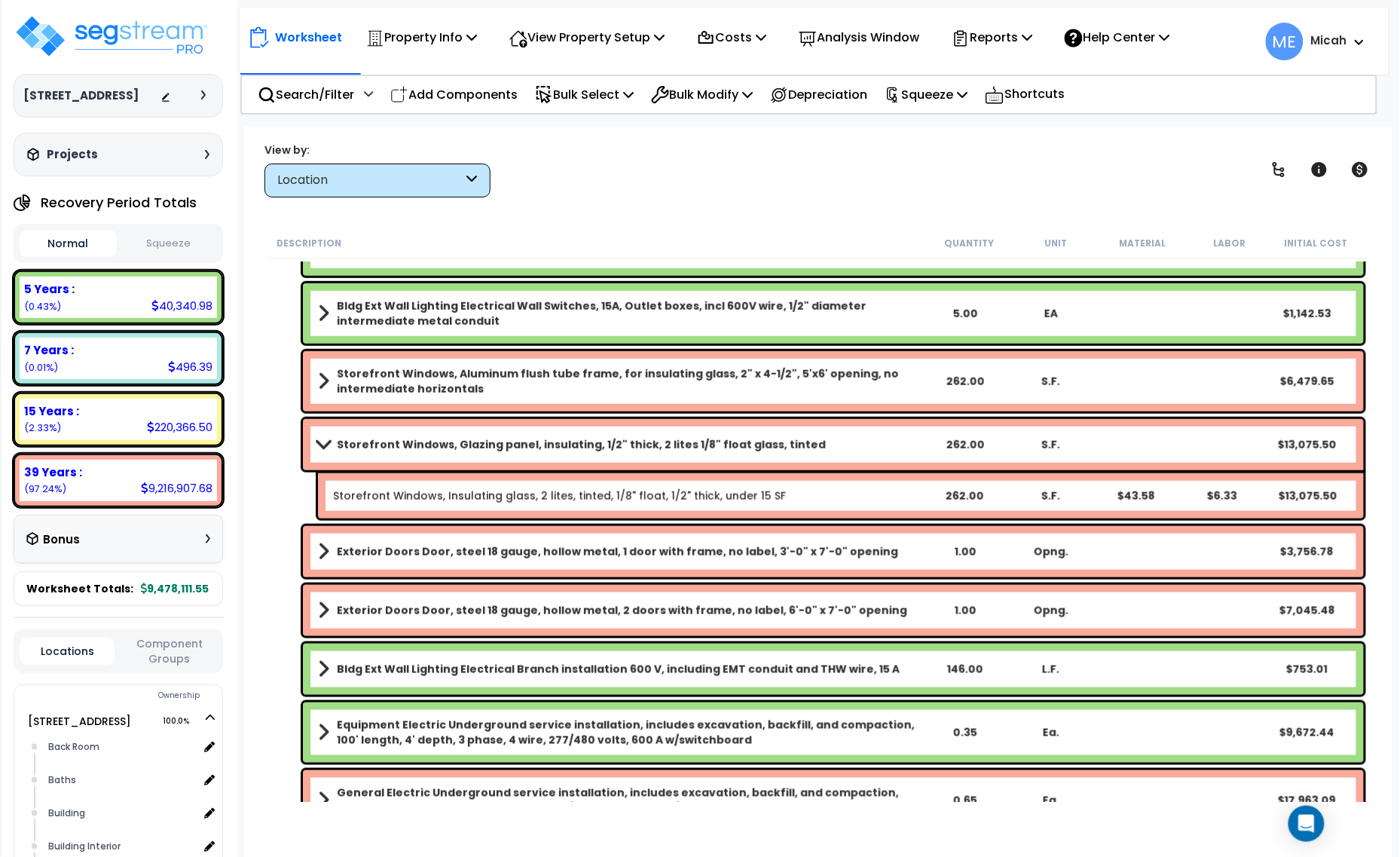
click at [329, 450] on link "Storefront Windows, Glazing panel, insulating, 1/2" thick, 2 lites 1/8" float g…" at bounding box center [619, 445] width 603 height 21
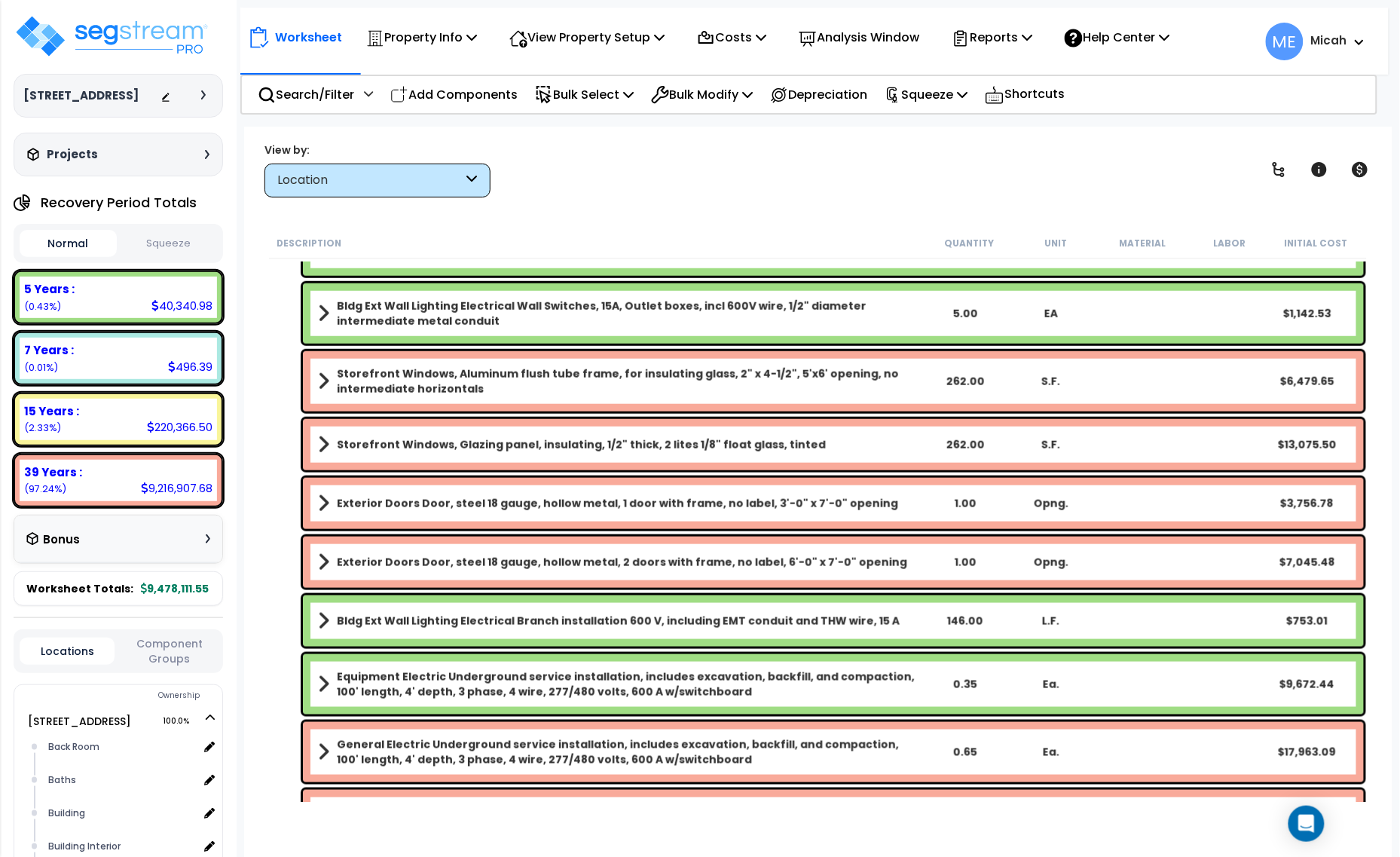
click at [320, 495] on span at bounding box center [323, 503] width 11 height 21
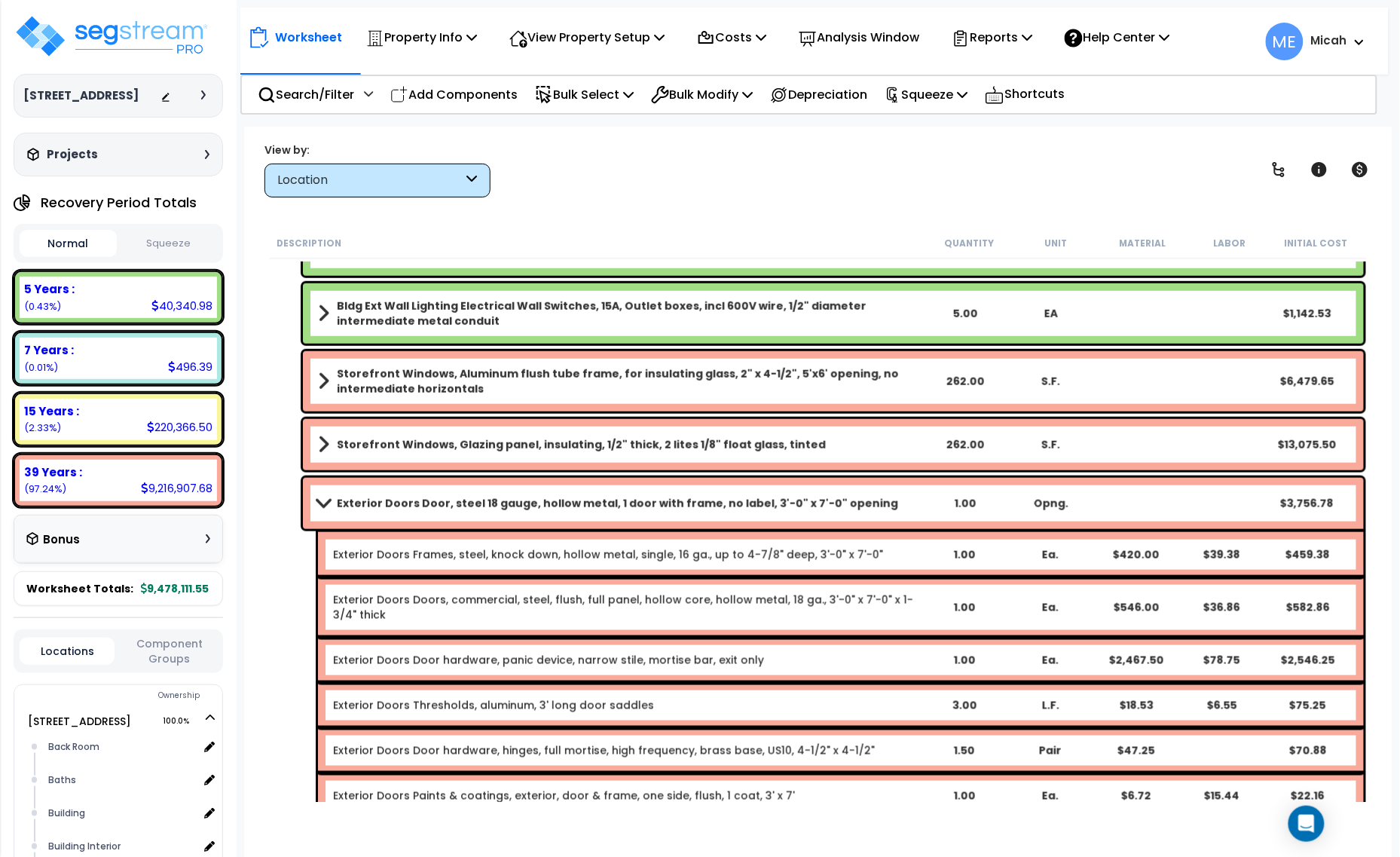
click at [320, 496] on link "Exterior Doors Door, steel 18 gauge, hollow metal, 1 door with frame, no label,…" at bounding box center [619, 503] width 603 height 21
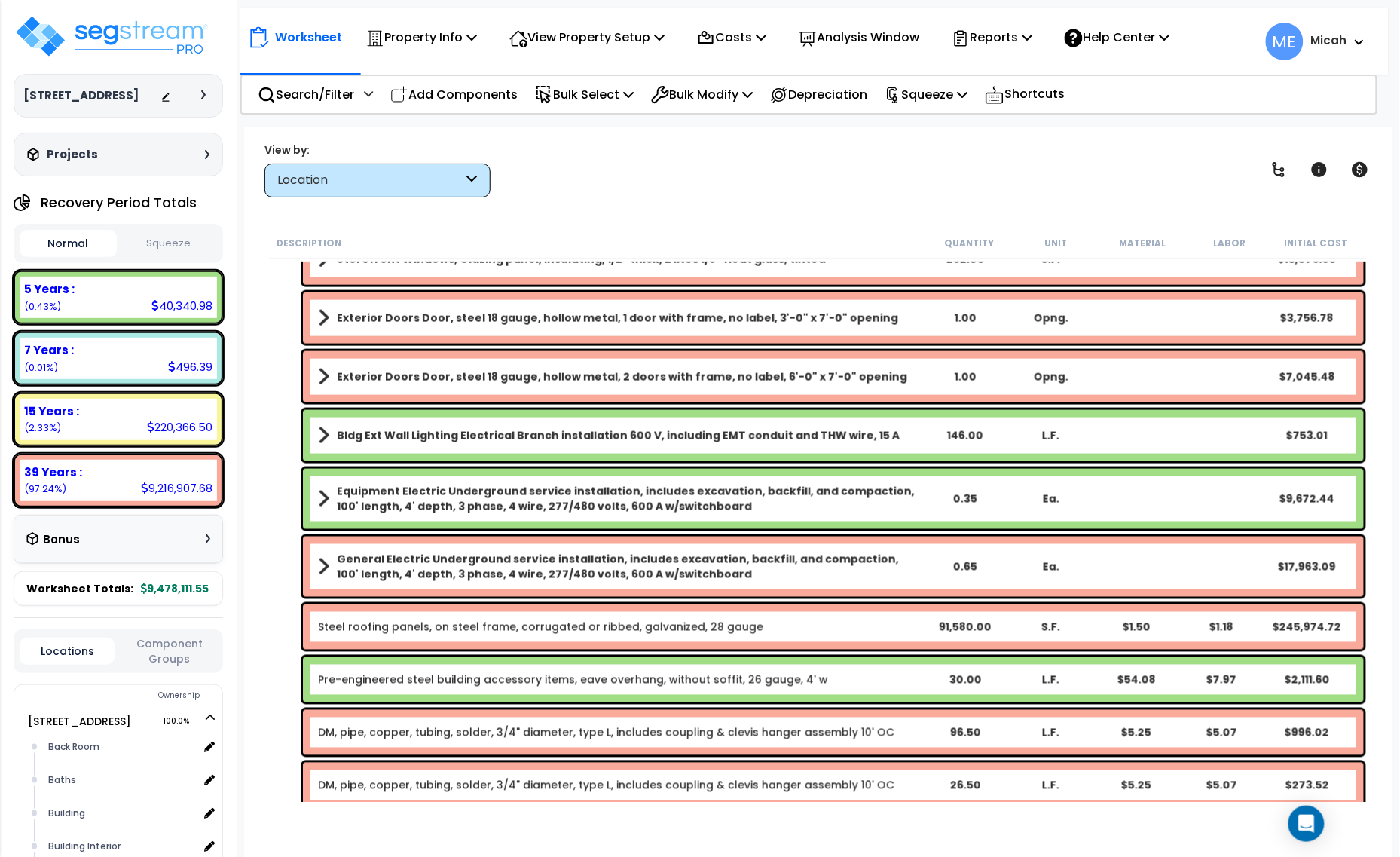
scroll to position [2544, 0]
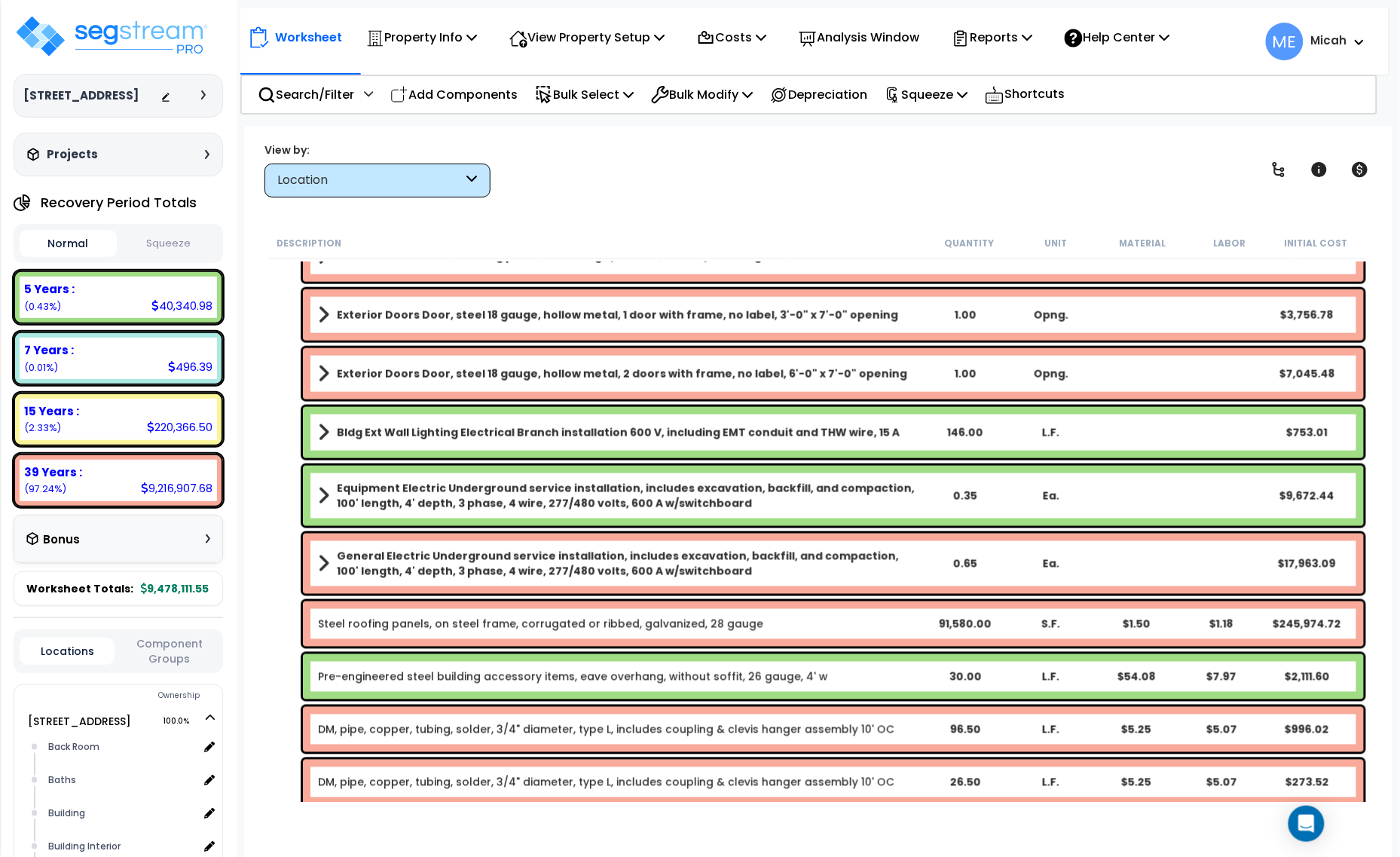
click at [322, 380] on span at bounding box center [323, 374] width 11 height 21
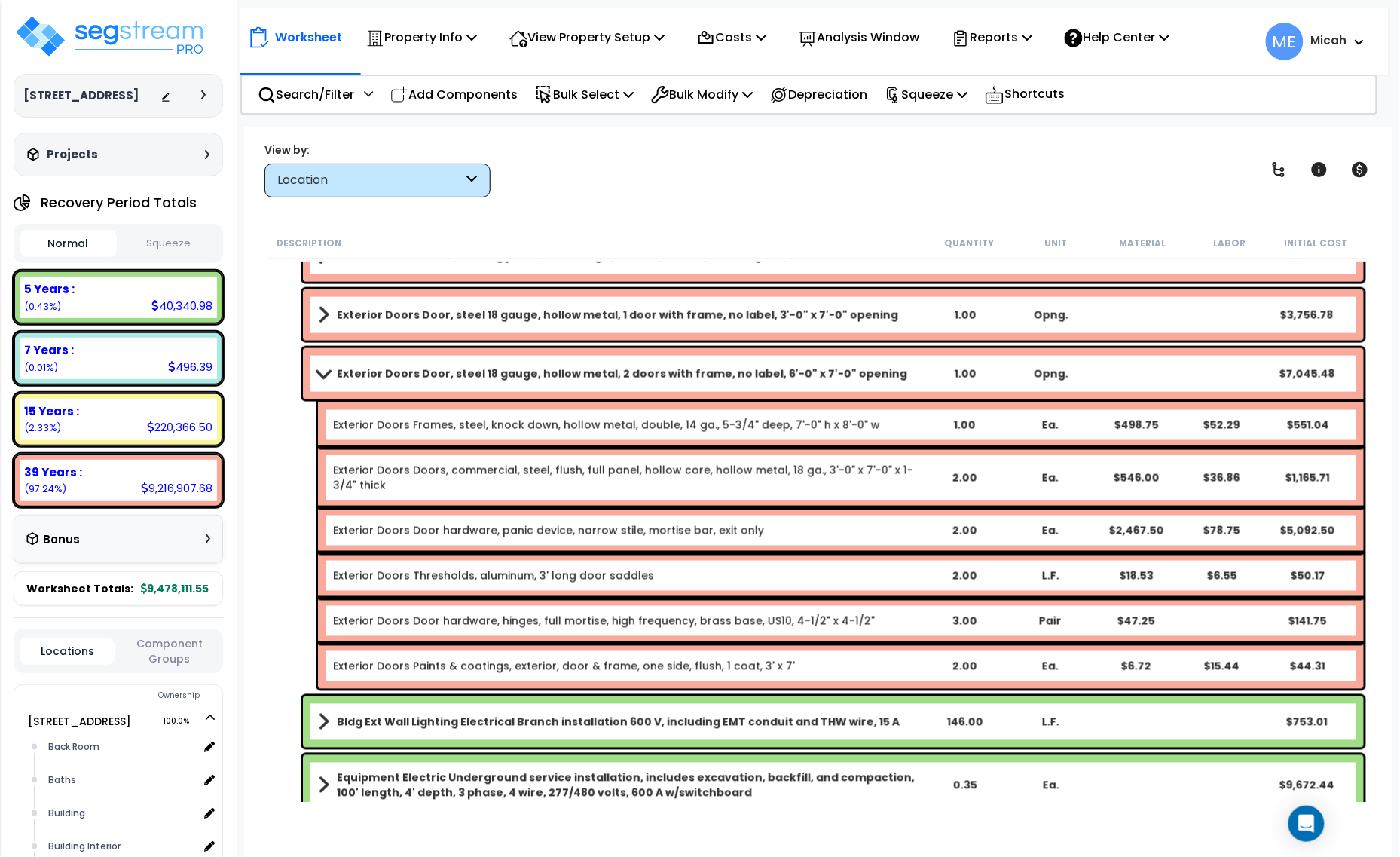
click at [321, 384] on div "Exterior Doors Door, steel 18 gauge, hollow metal, 2 doors with frame, no label…" at bounding box center [833, 374] width 1060 height 51
click at [322, 374] on span at bounding box center [323, 373] width 21 height 11
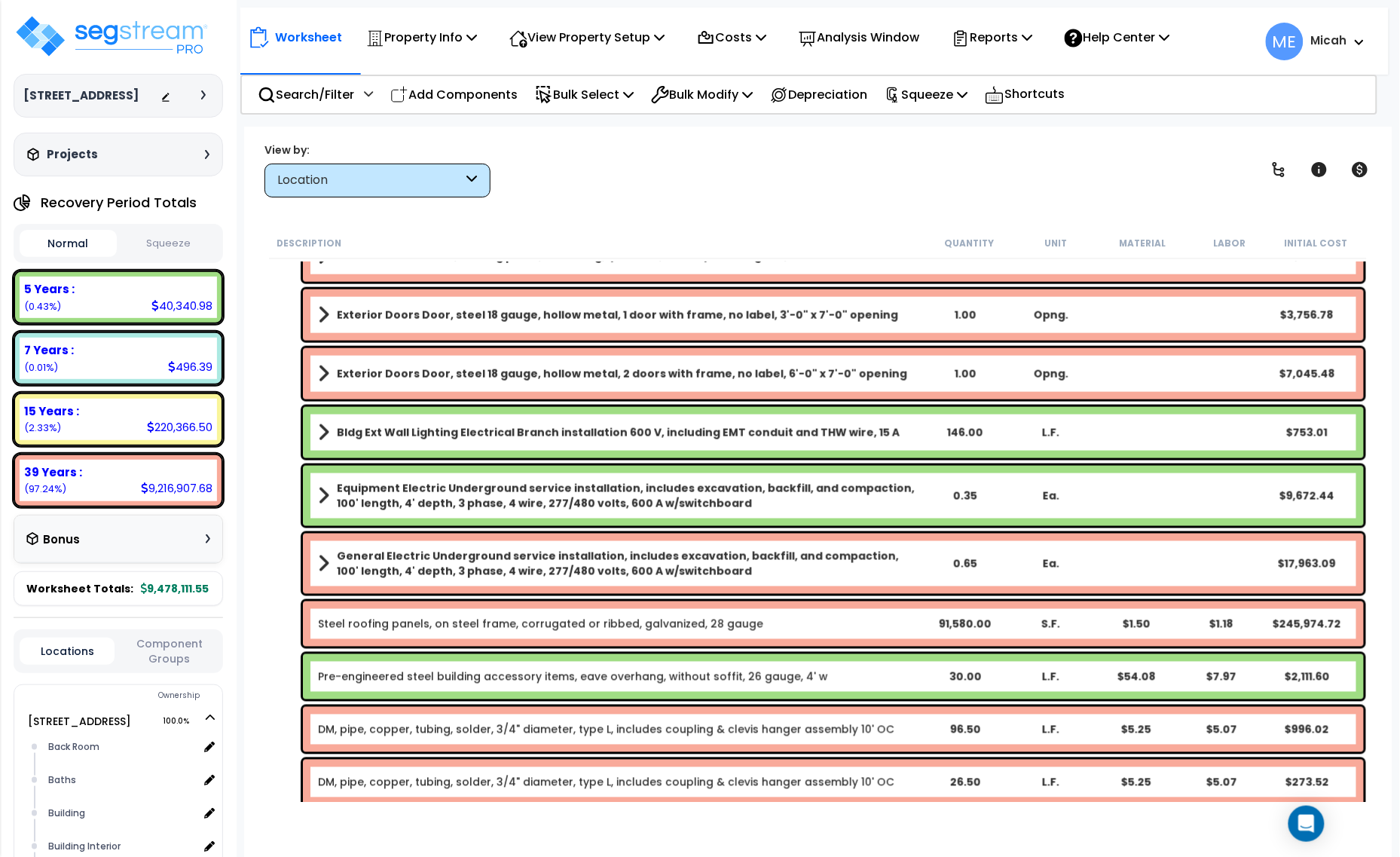
click at [315, 430] on div "Bldg Ext Wall Lighting Electrical Branch installation 600 V, including EMT cond…" at bounding box center [833, 432] width 1060 height 51
click at [324, 431] on span at bounding box center [323, 432] width 11 height 21
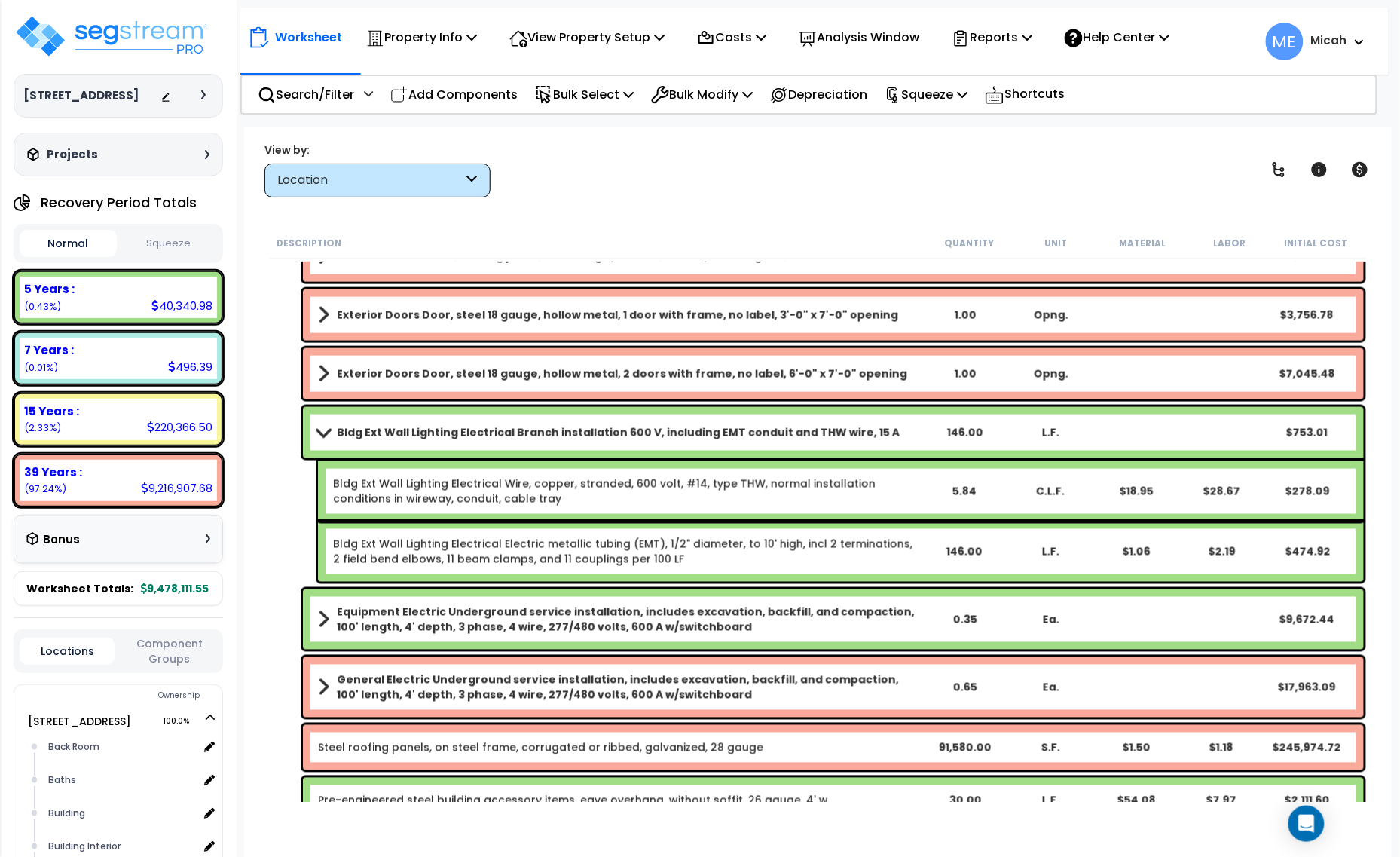
click at [325, 434] on span at bounding box center [323, 432] width 21 height 11
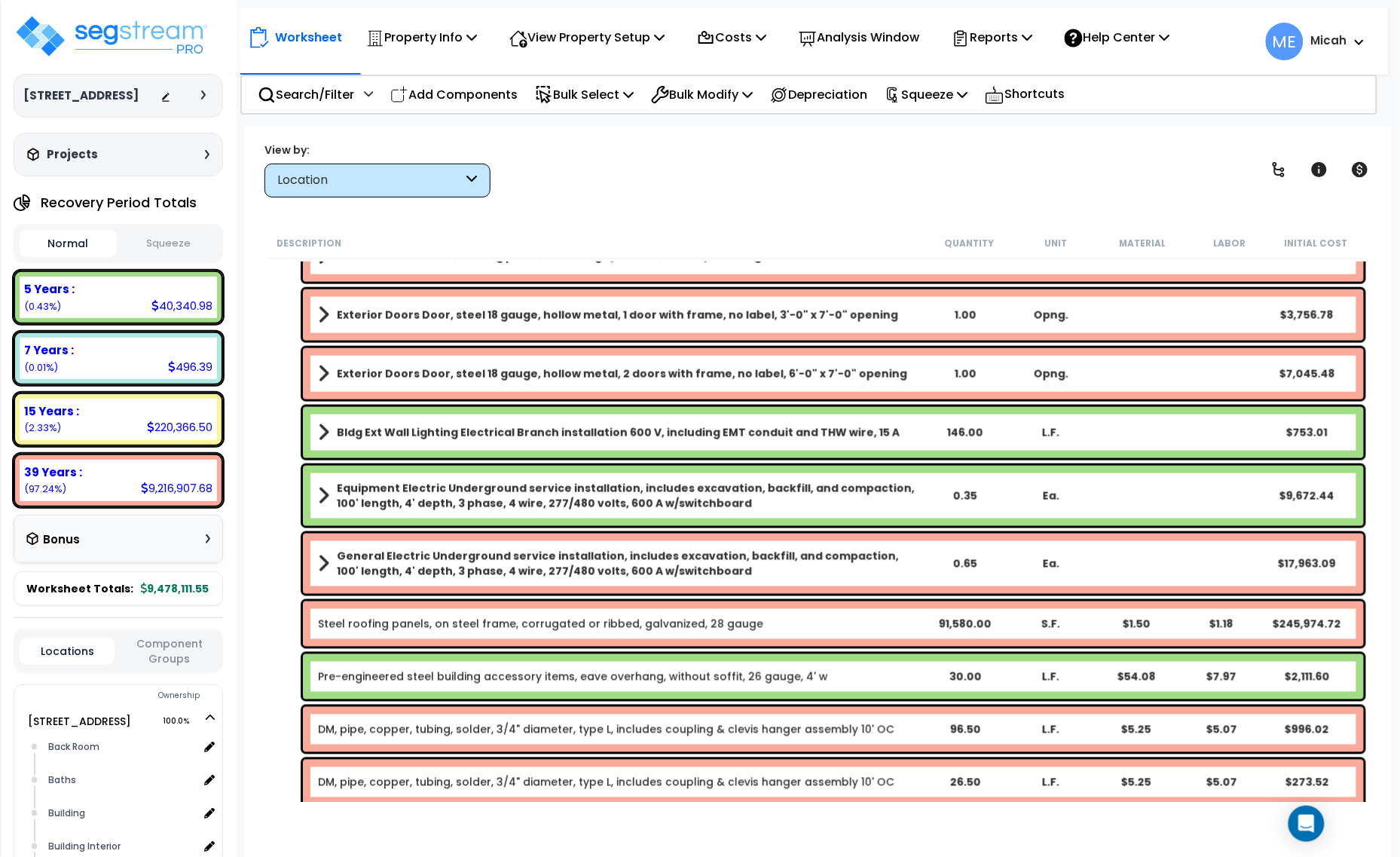
click at [326, 562] on span at bounding box center [323, 564] width 11 height 21
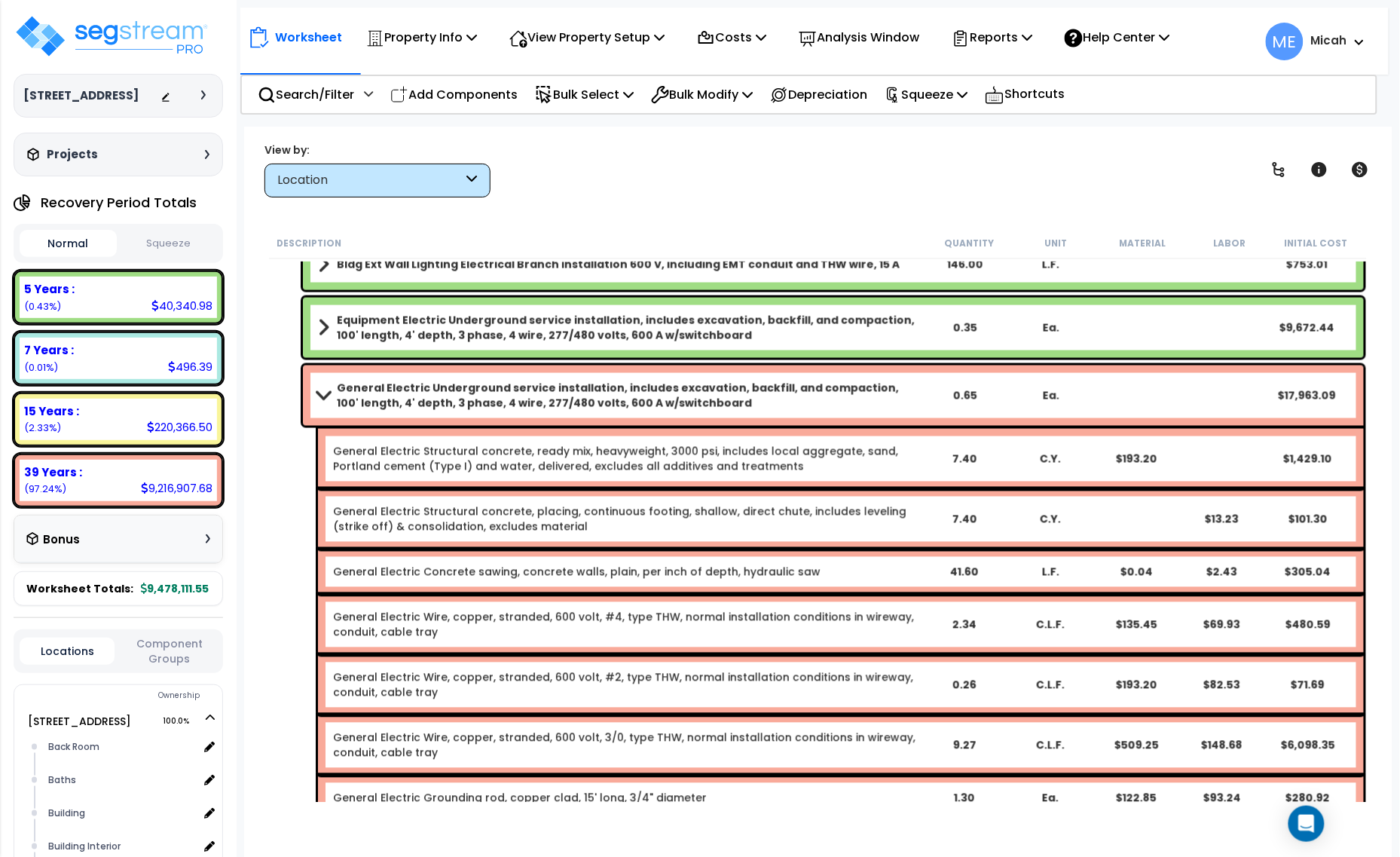
scroll to position [2732, 0]
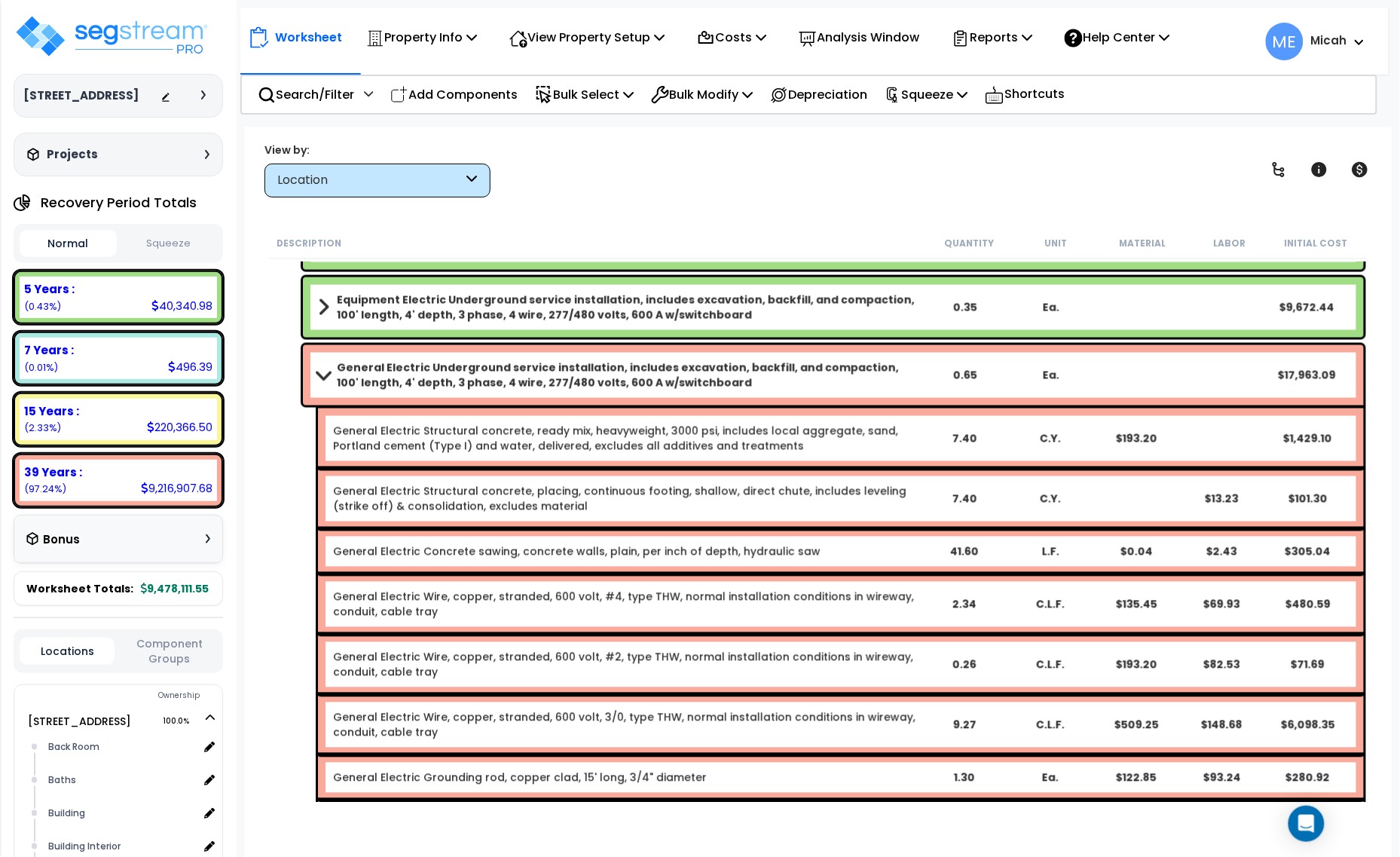
click at [318, 374] on span at bounding box center [323, 374] width 21 height 11
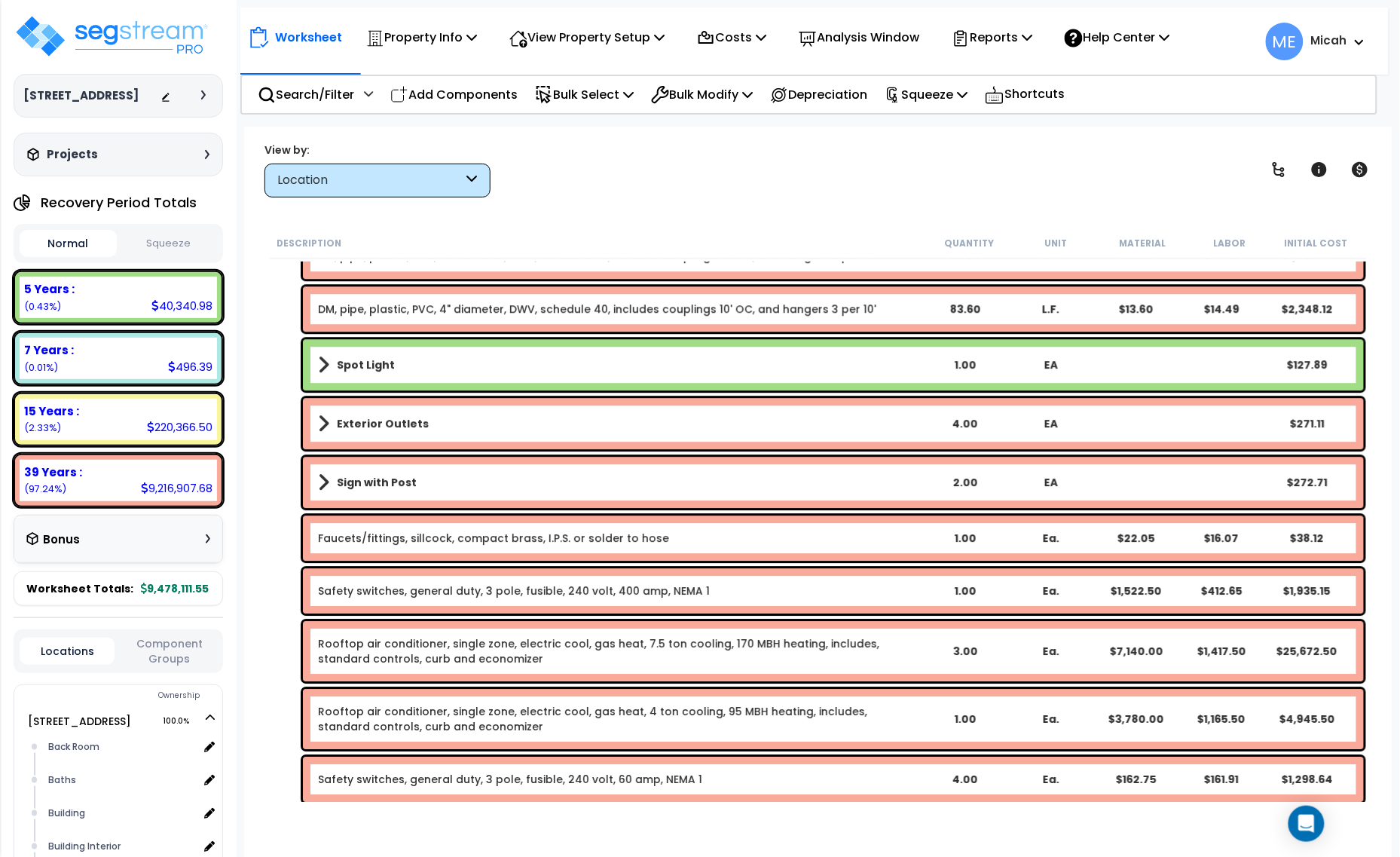
scroll to position [3297, 0]
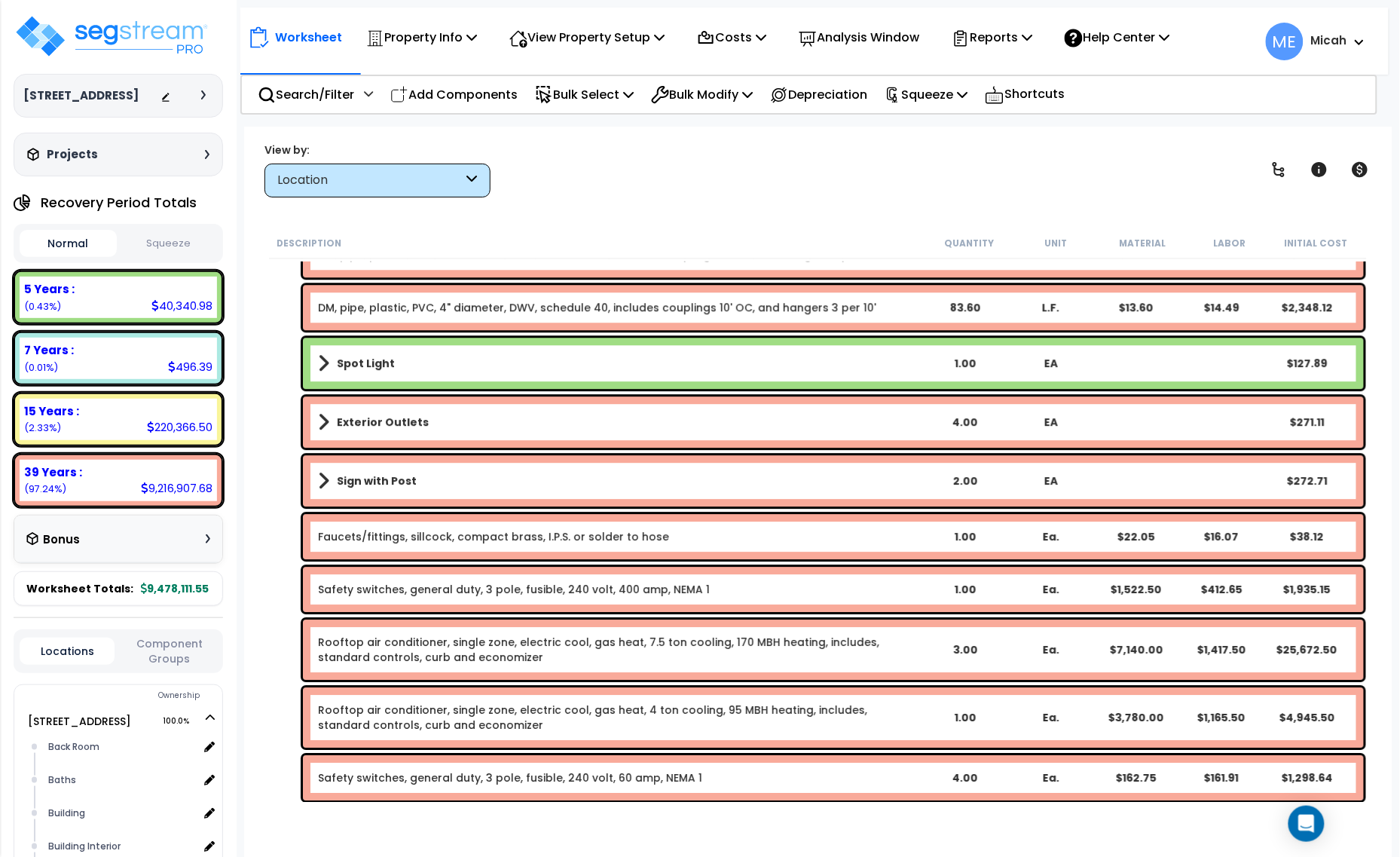
click at [325, 363] on span at bounding box center [323, 364] width 11 height 21
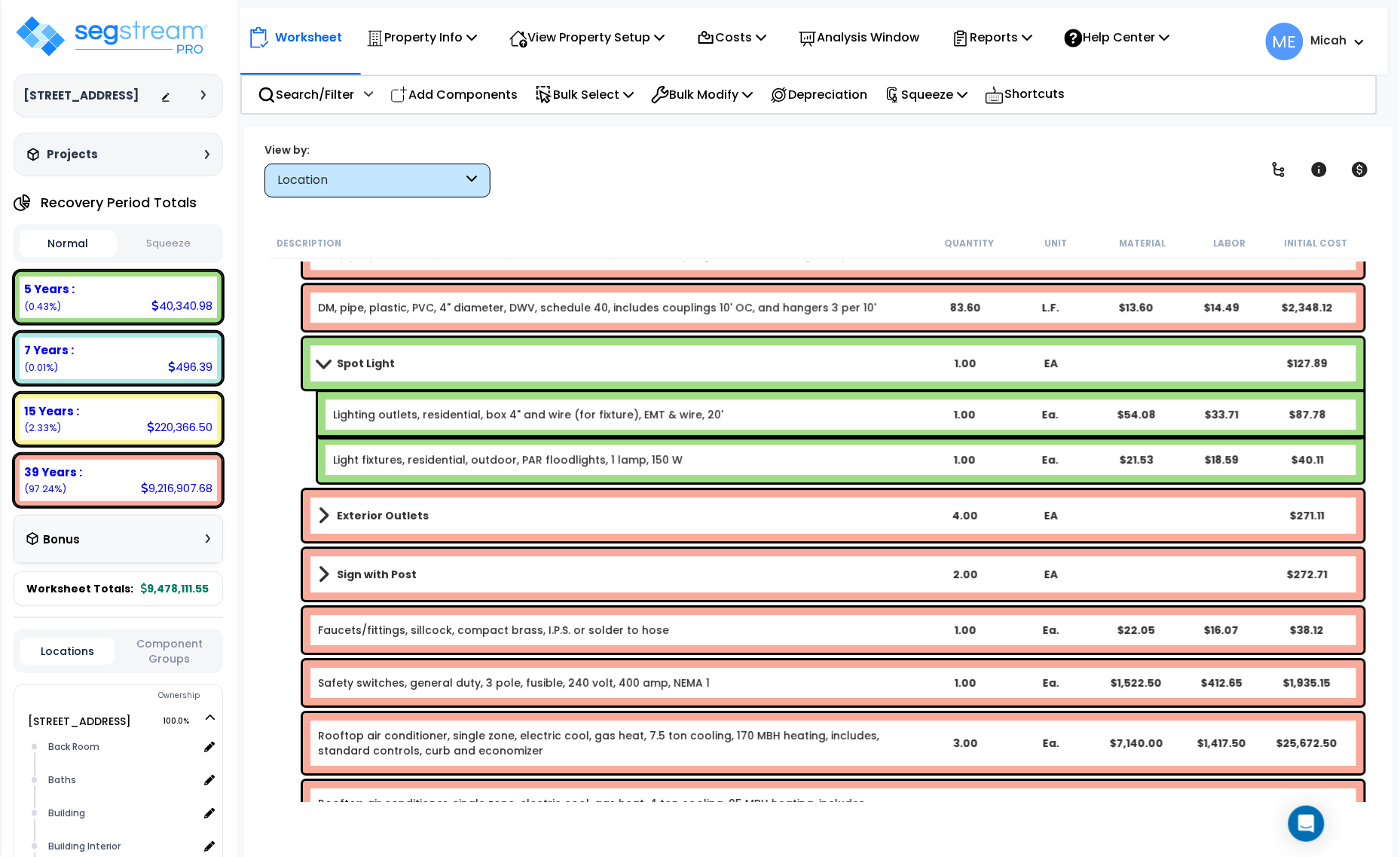
click at [326, 367] on span at bounding box center [323, 363] width 21 height 11
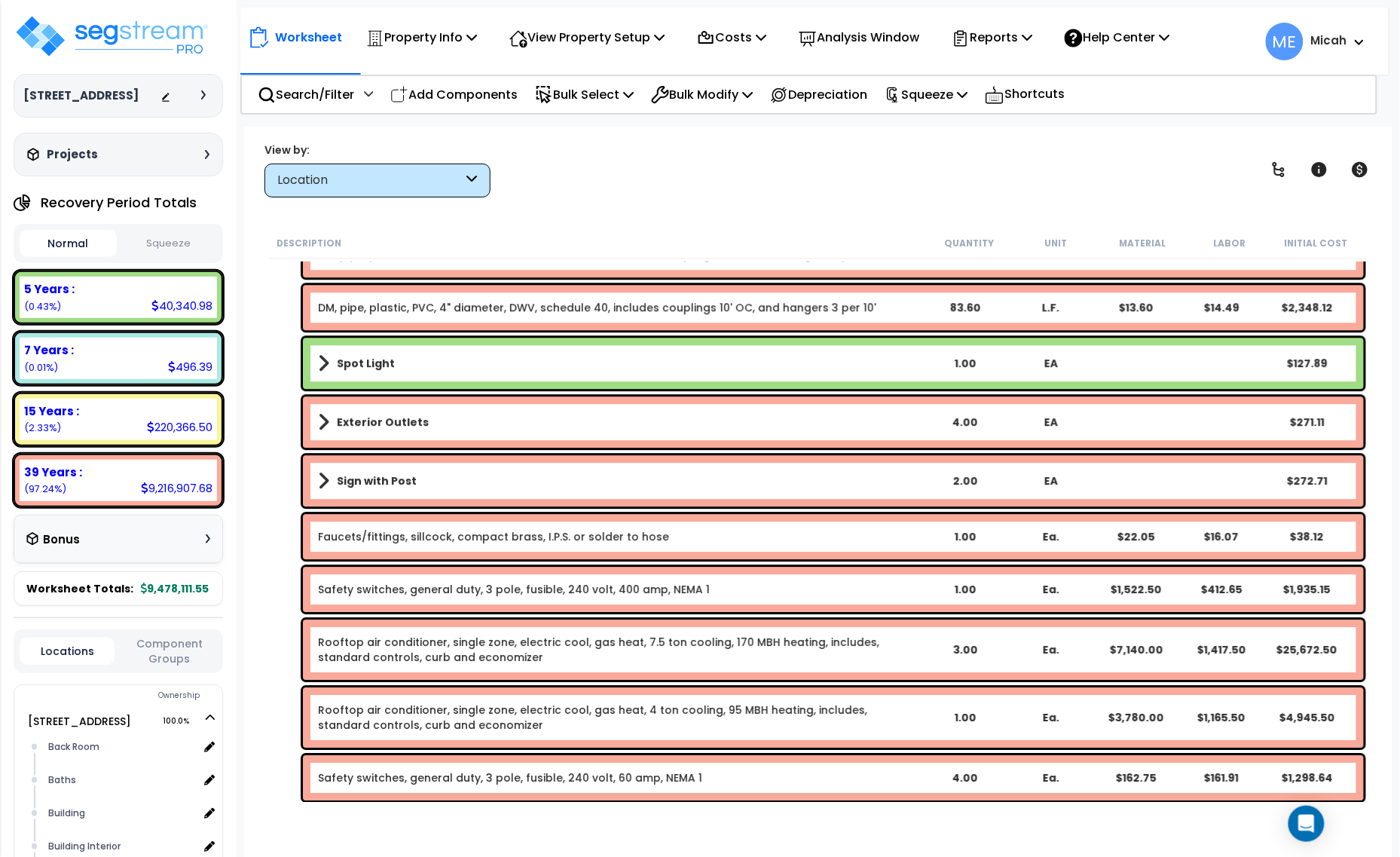
click at [322, 418] on span at bounding box center [323, 422] width 11 height 21
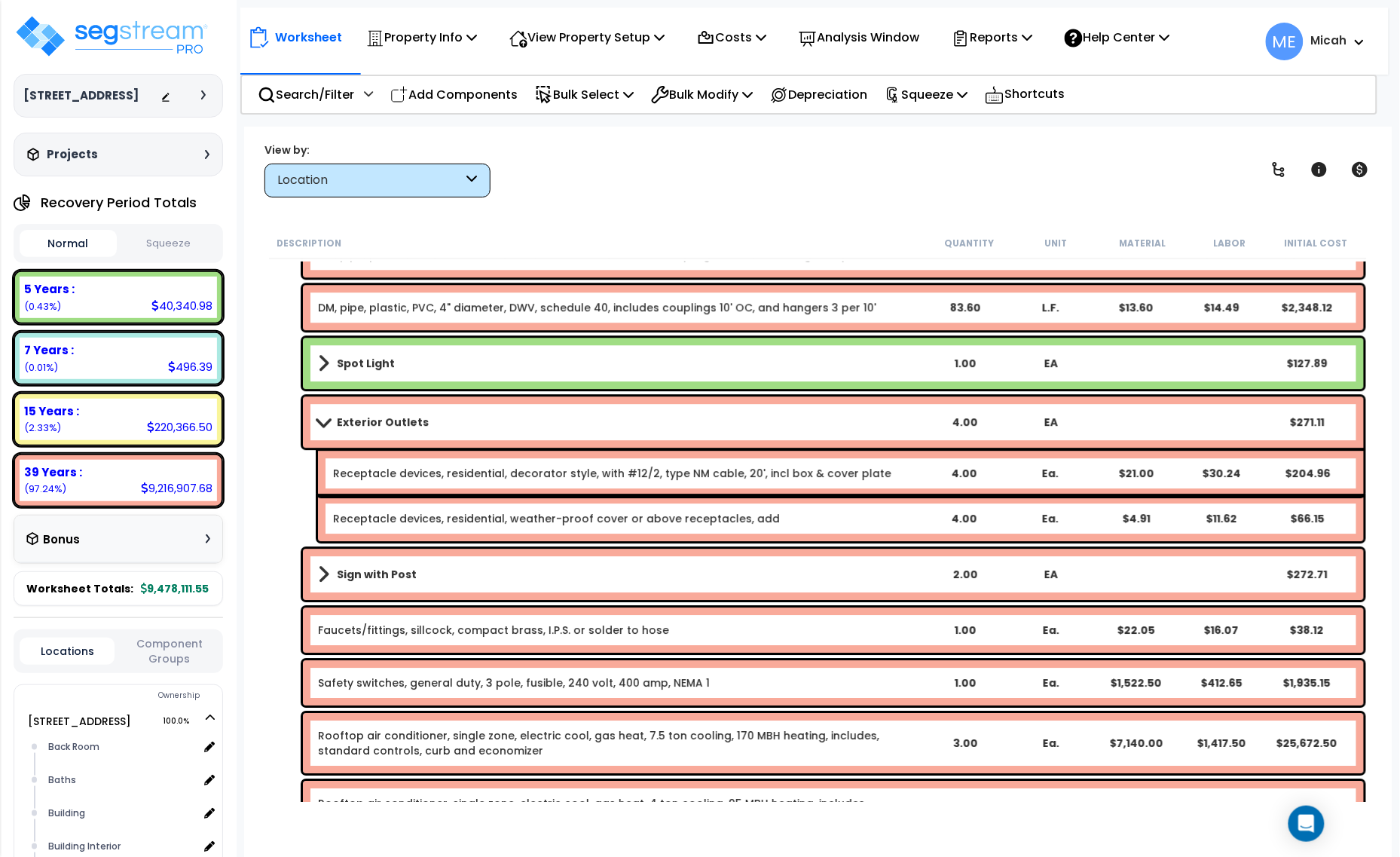
click at [322, 418] on span at bounding box center [323, 421] width 21 height 11
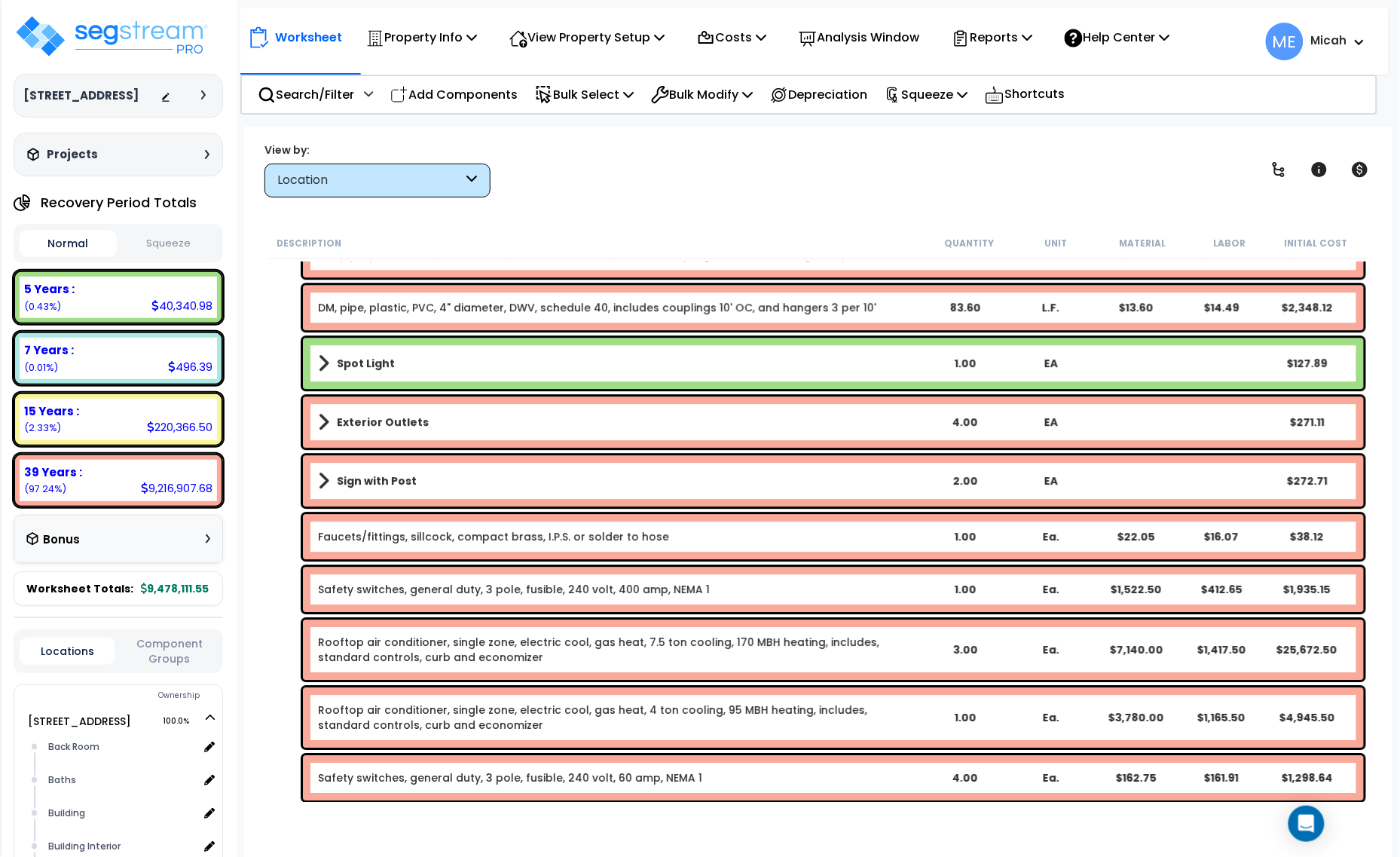
click at [338, 490] on link "Sign with Post" at bounding box center [619, 481] width 603 height 21
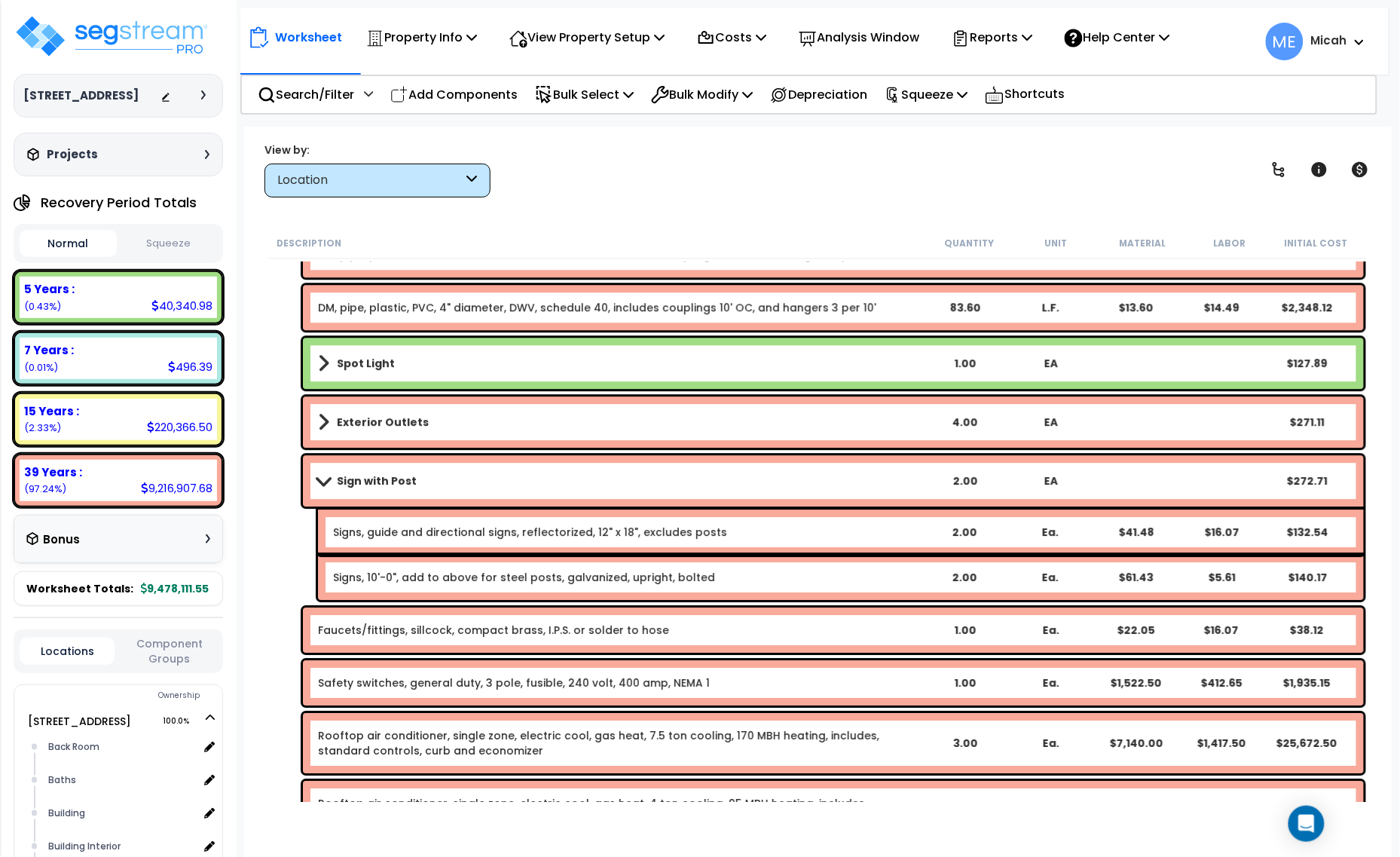
click at [328, 485] on span at bounding box center [323, 480] width 21 height 11
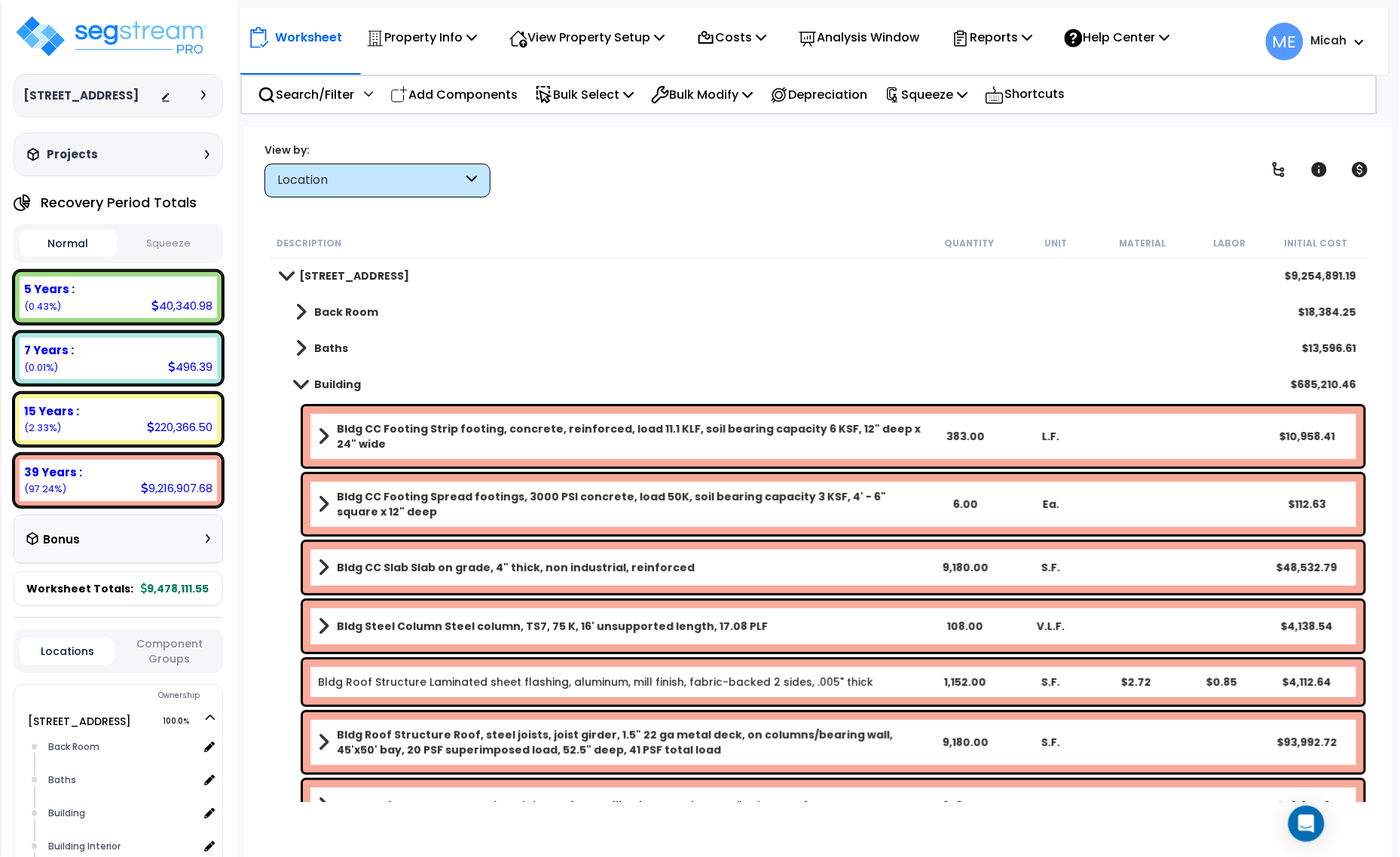
scroll to position [0, 0]
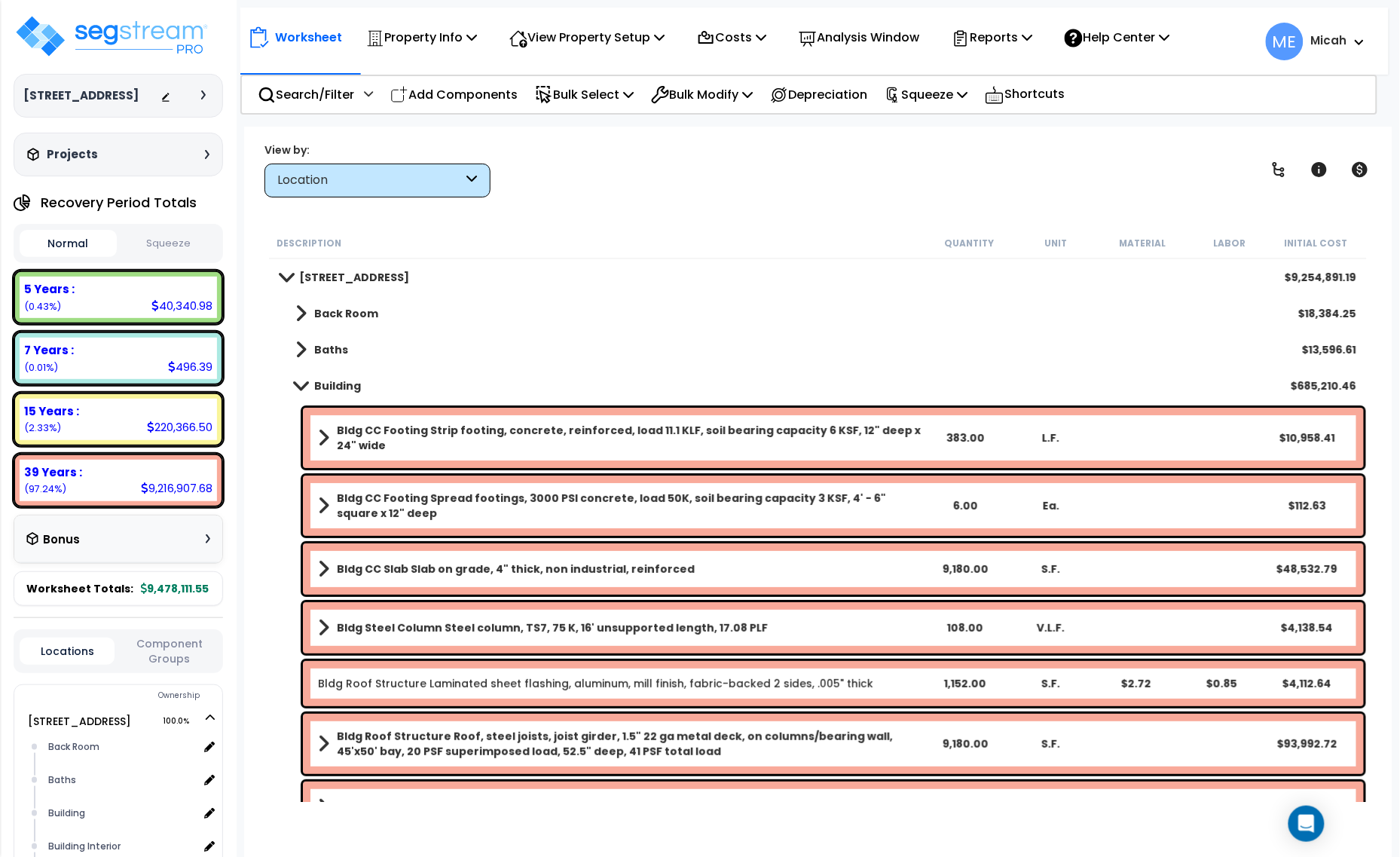
click at [296, 380] on span at bounding box center [301, 385] width 21 height 11
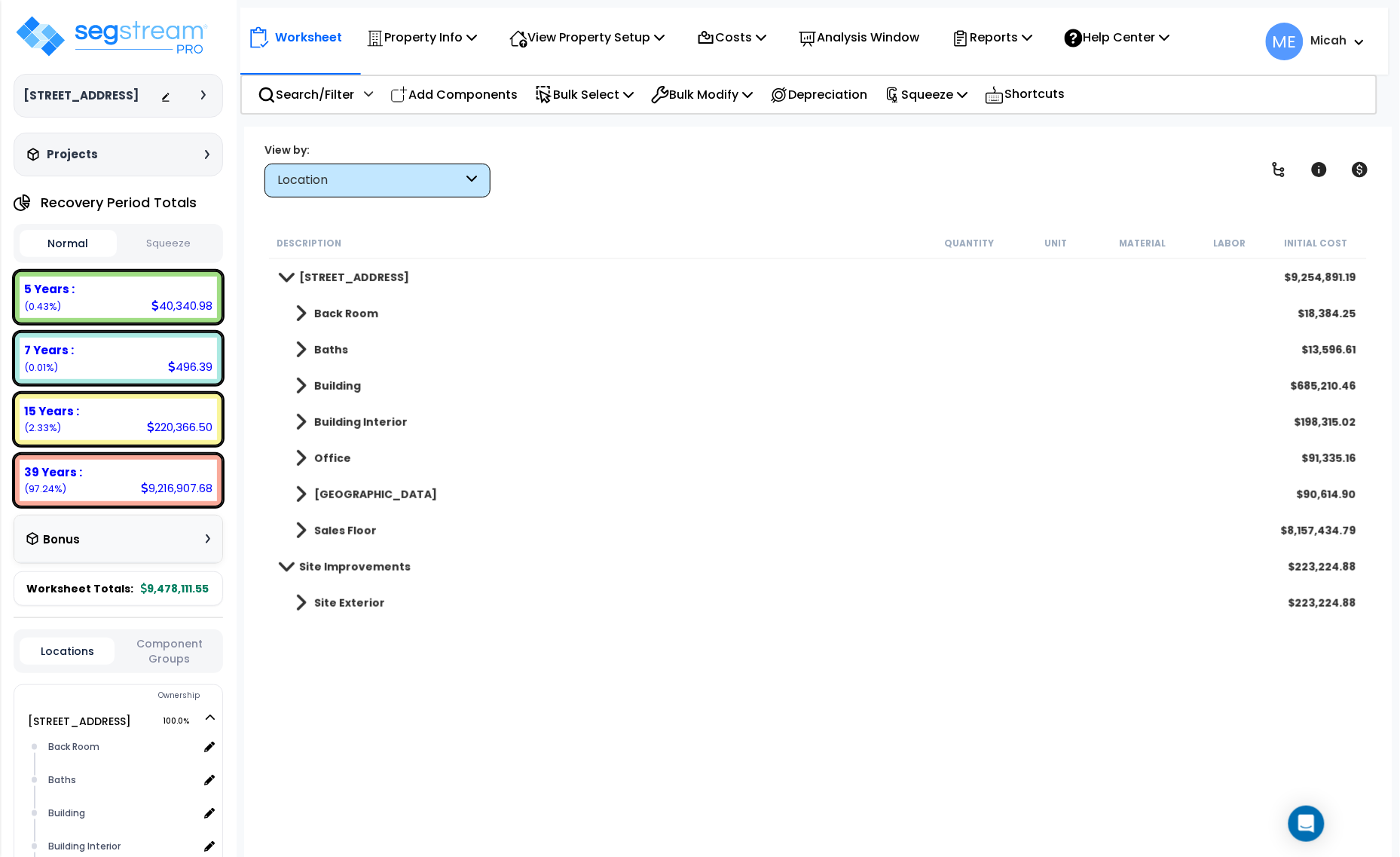
click at [300, 422] on span at bounding box center [301, 422] width 11 height 21
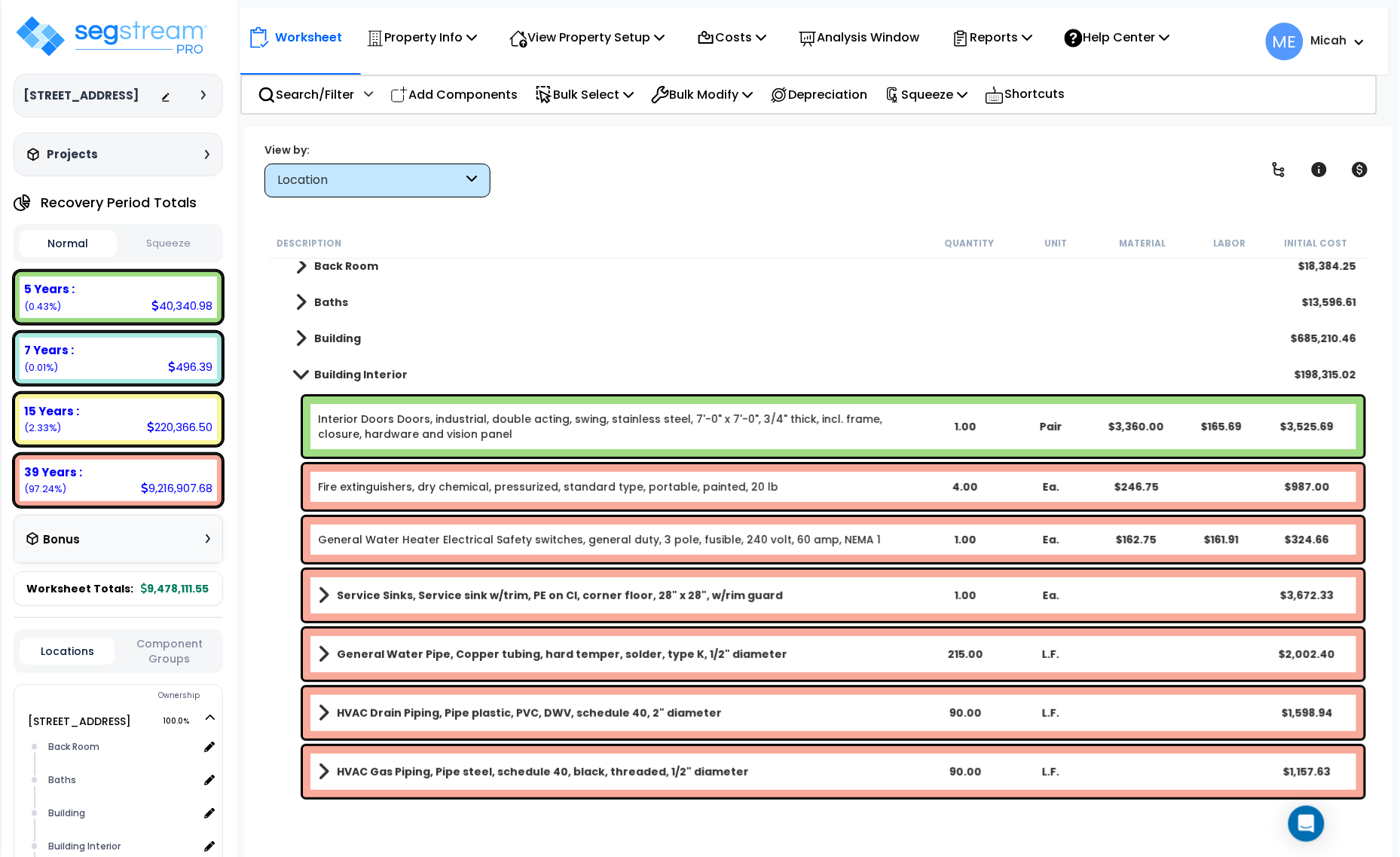
scroll to position [94, 0]
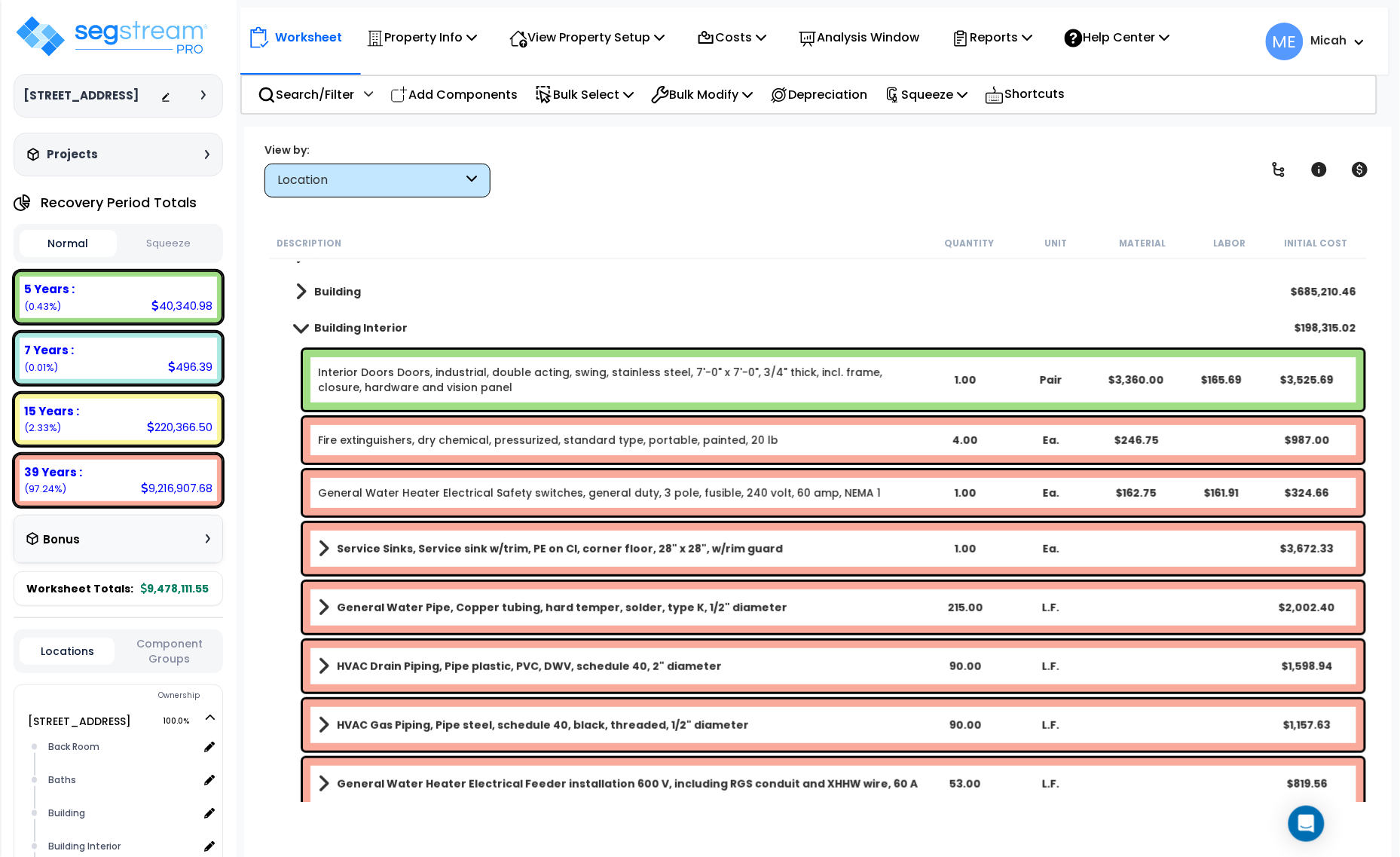
click at [511, 440] on link "Fire extinguishers, dry chemical, pressurized, standard type, portable, painted…" at bounding box center [548, 440] width 460 height 15
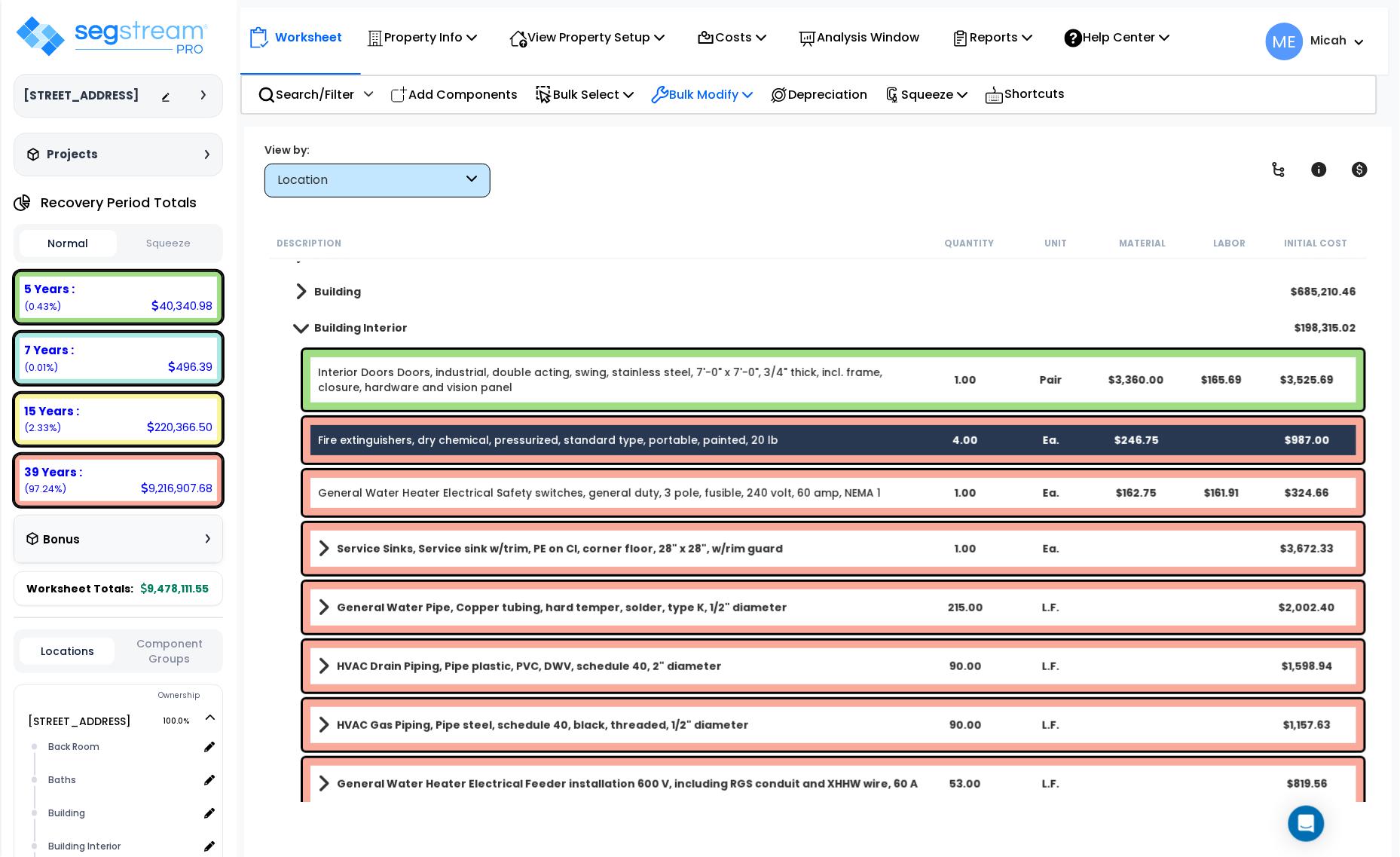
click at [752, 89] on icon at bounding box center [747, 94] width 11 height 12
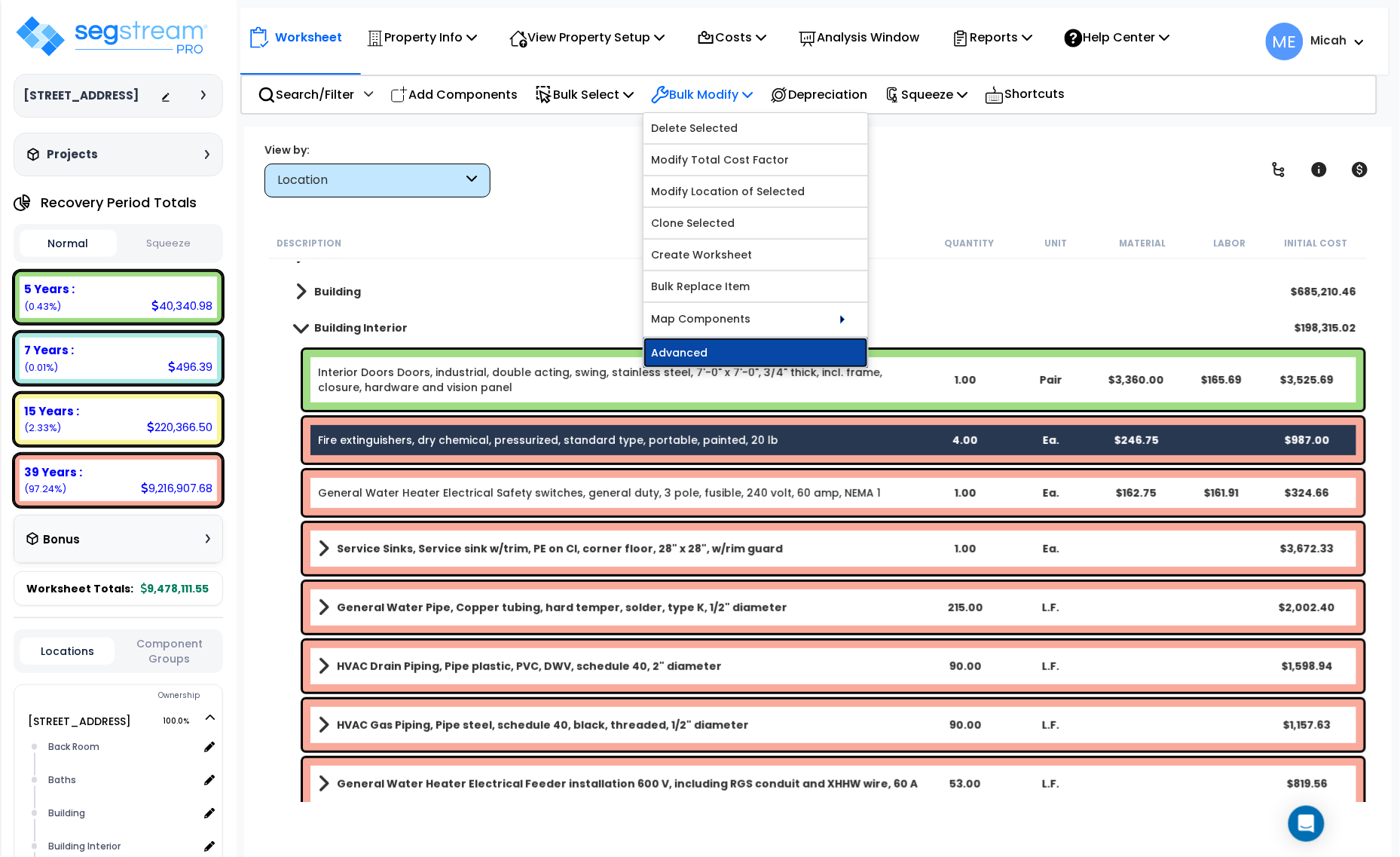
click at [760, 353] on link "Advanced" at bounding box center [755, 353] width 224 height 30
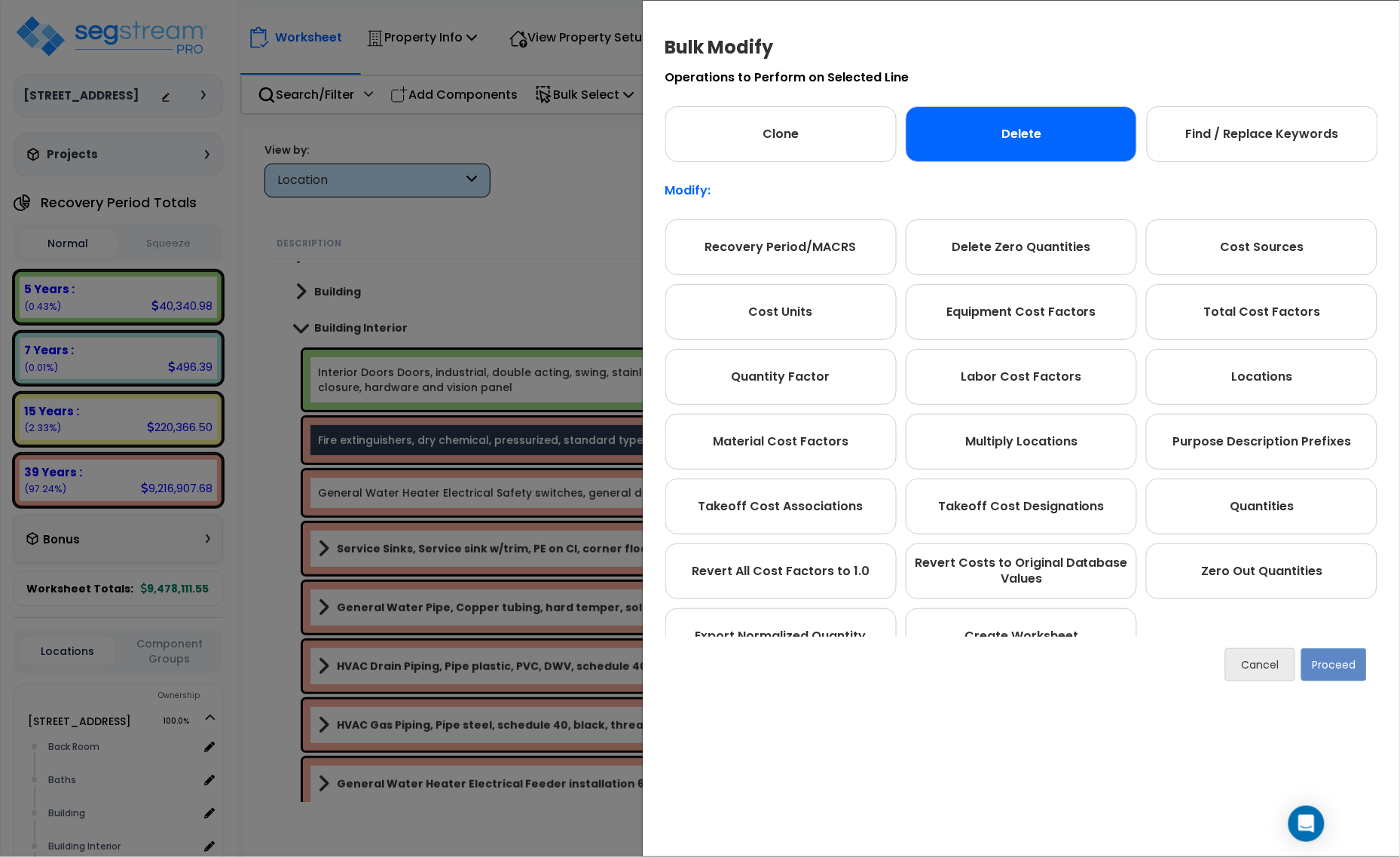
click at [1044, 141] on div "Delete" at bounding box center [1021, 133] width 231 height 56
click at [1361, 661] on button "Proceed" at bounding box center [1334, 665] width 65 height 34
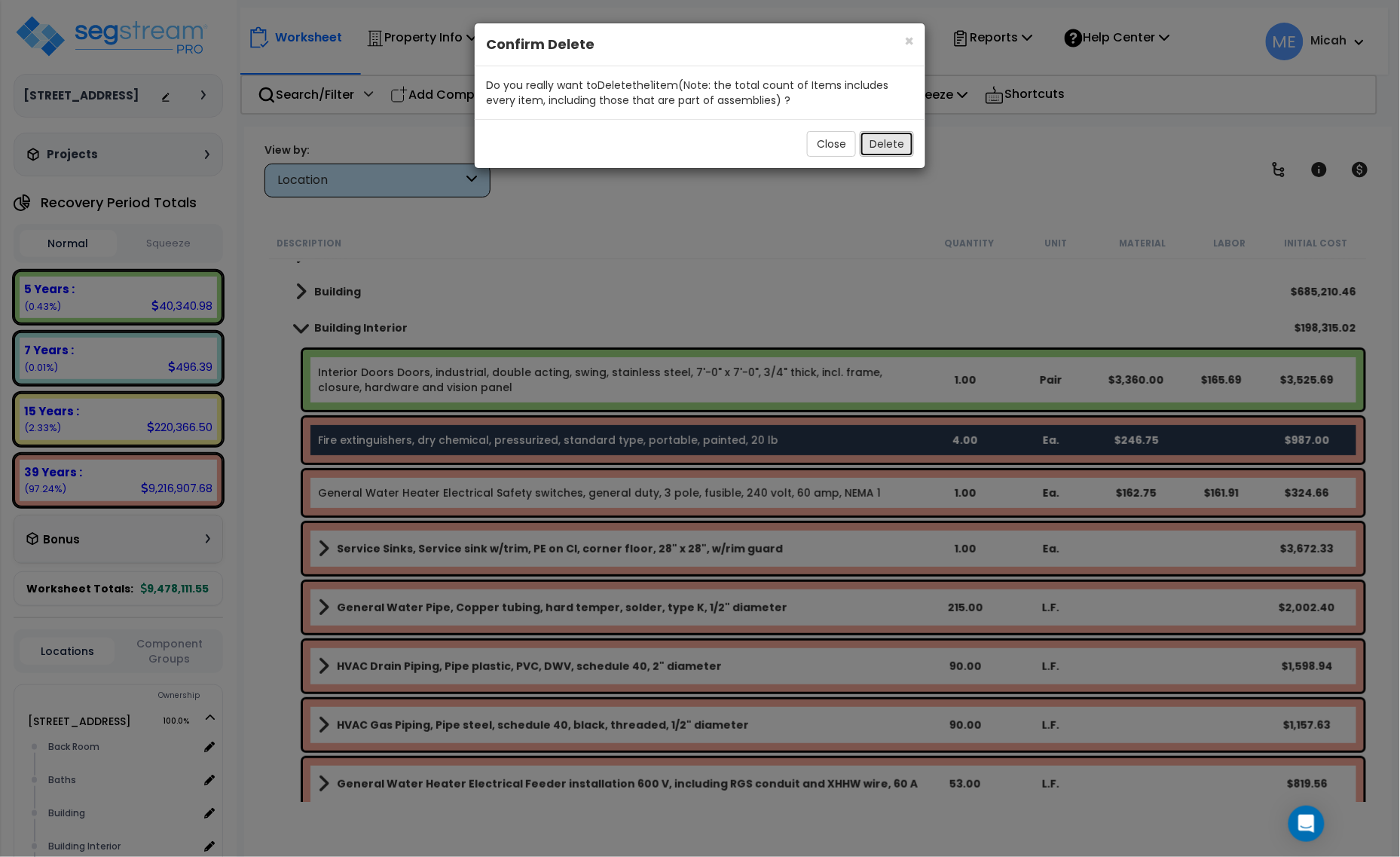
click at [881, 148] on button "Delete" at bounding box center [886, 144] width 54 height 26
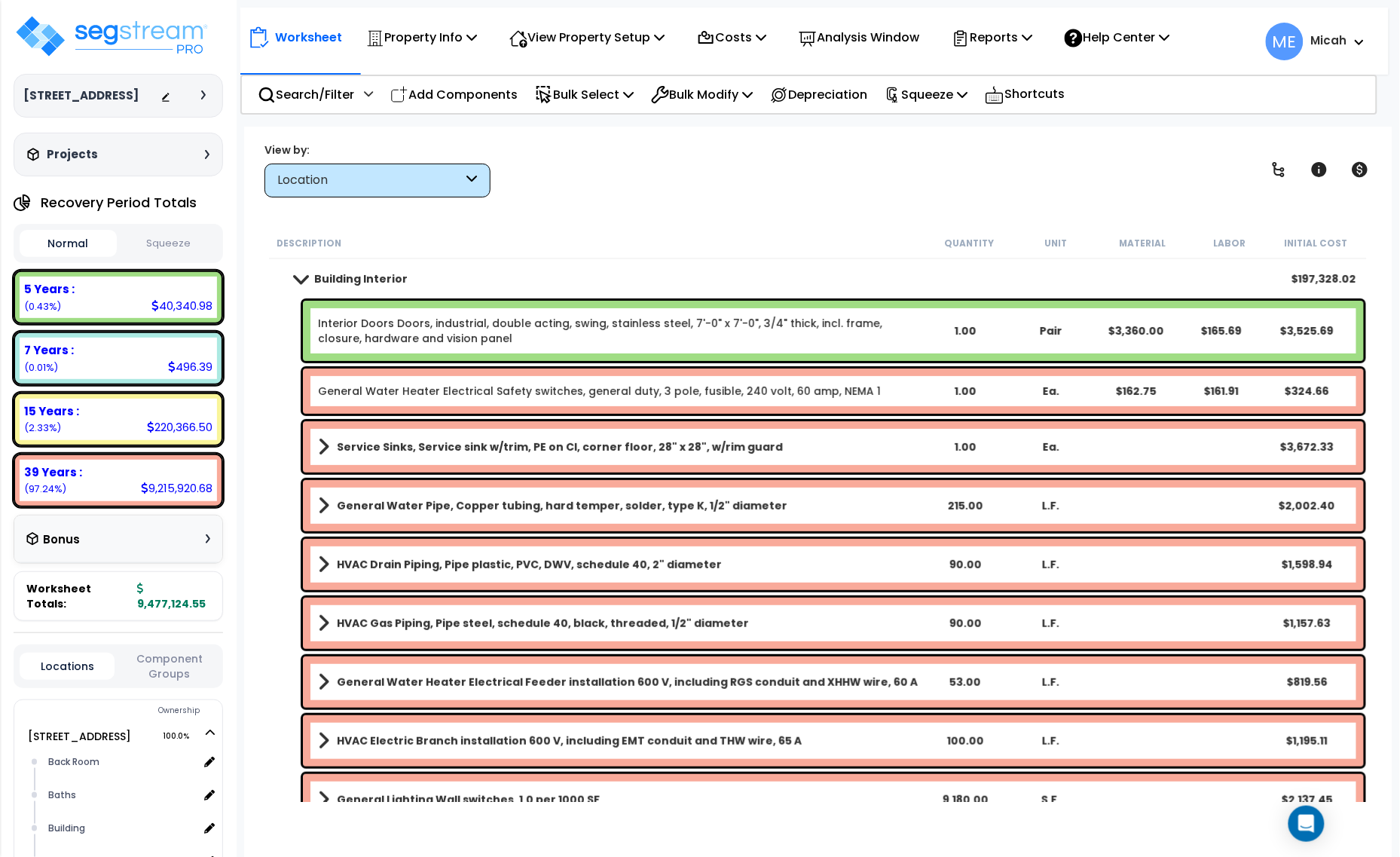
scroll to position [188, 0]
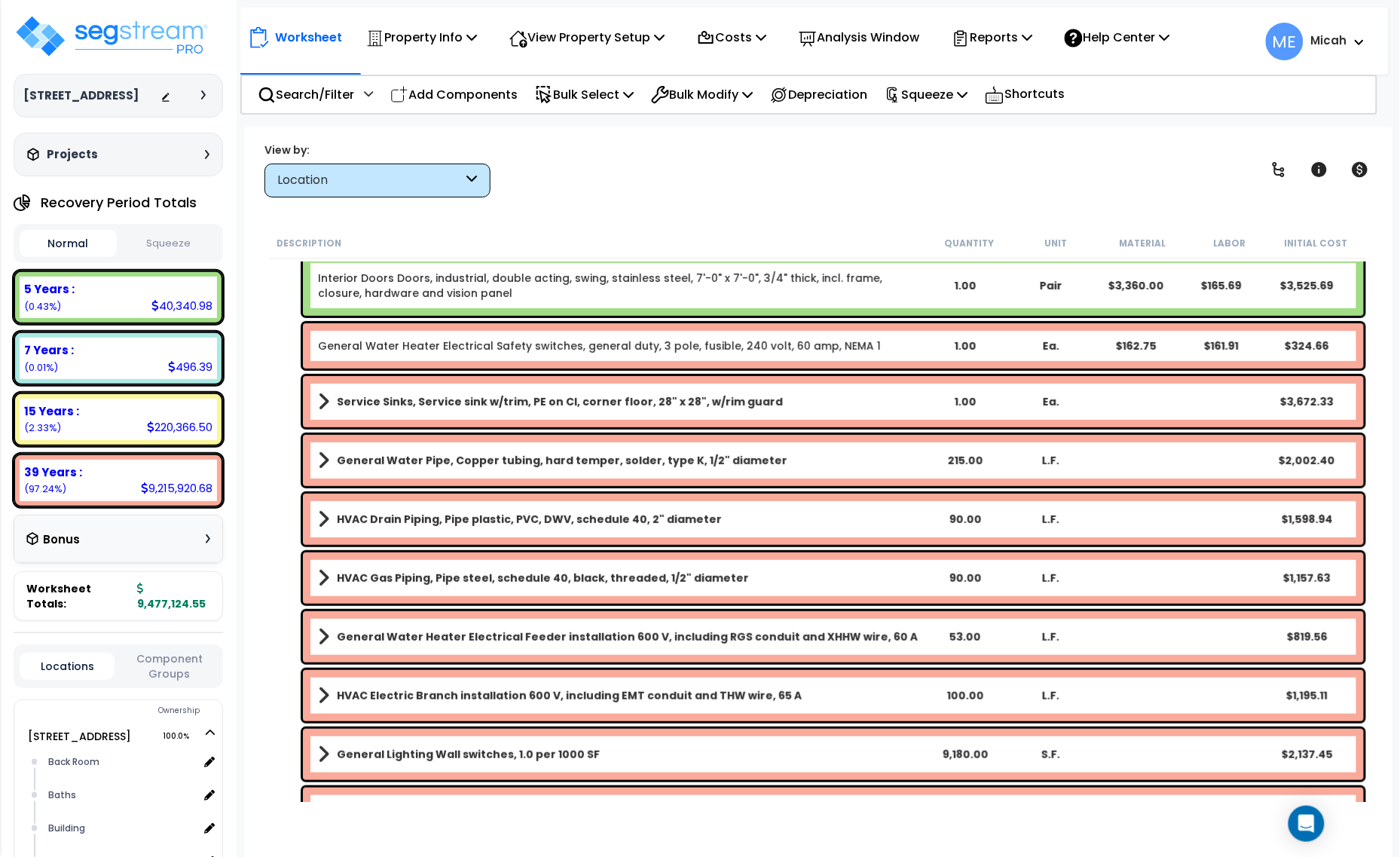
click at [325, 460] on span at bounding box center [323, 461] width 11 height 21
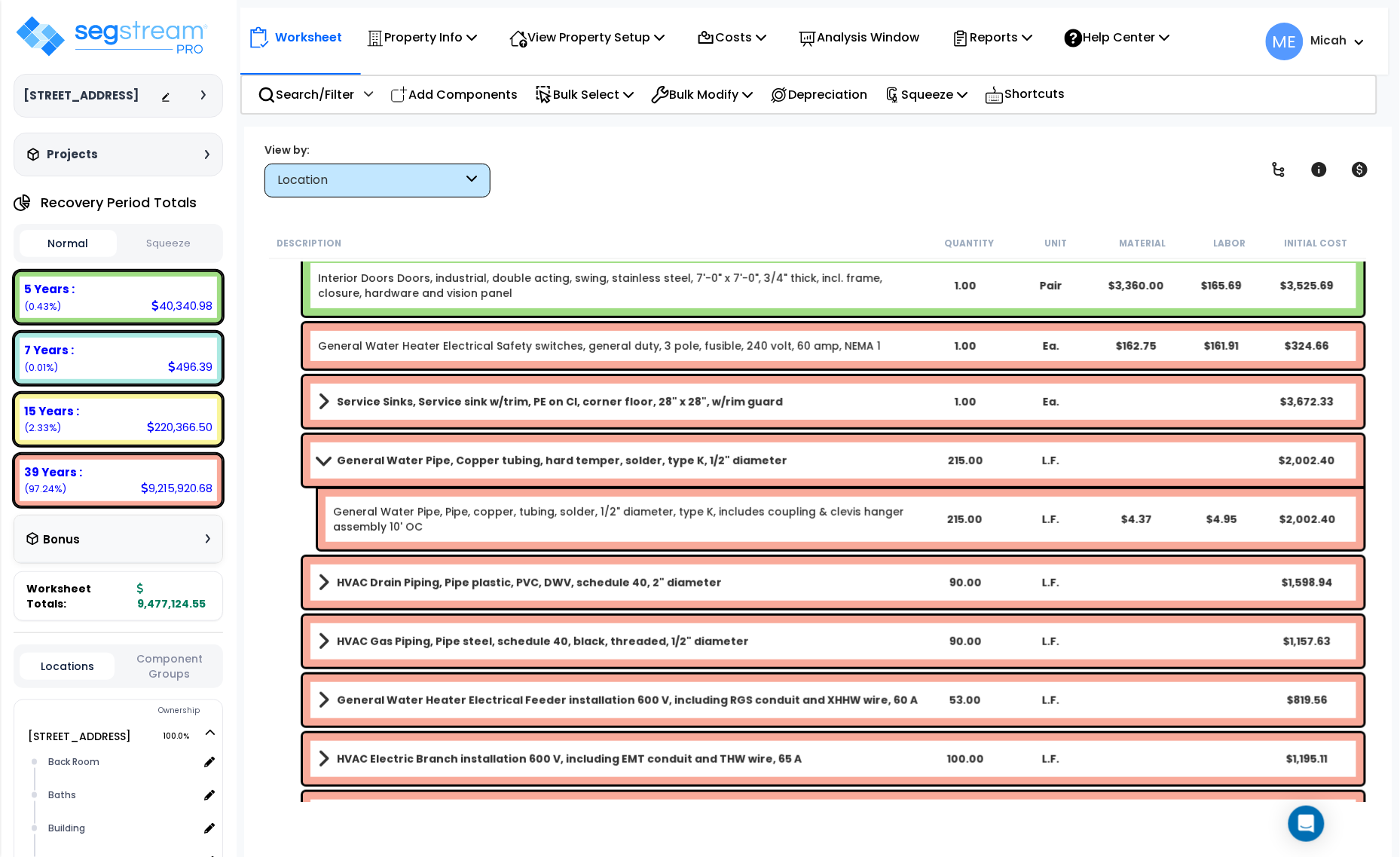
click at [321, 461] on span at bounding box center [323, 460] width 21 height 11
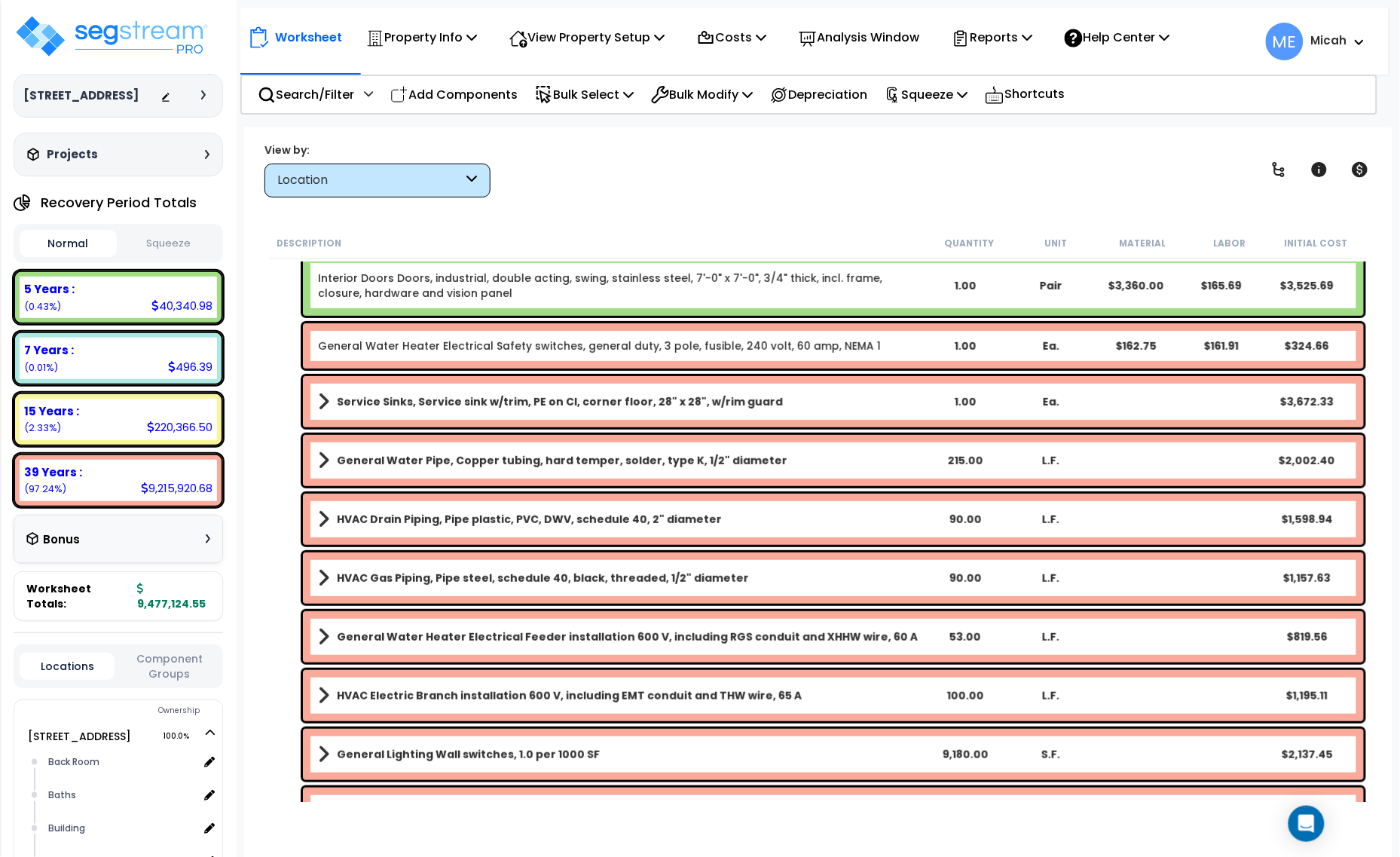
click at [430, 461] on b "General Water Pipe, Copper tubing, hard temper, solder, type K, 1/2" diameter" at bounding box center [562, 460] width 451 height 15
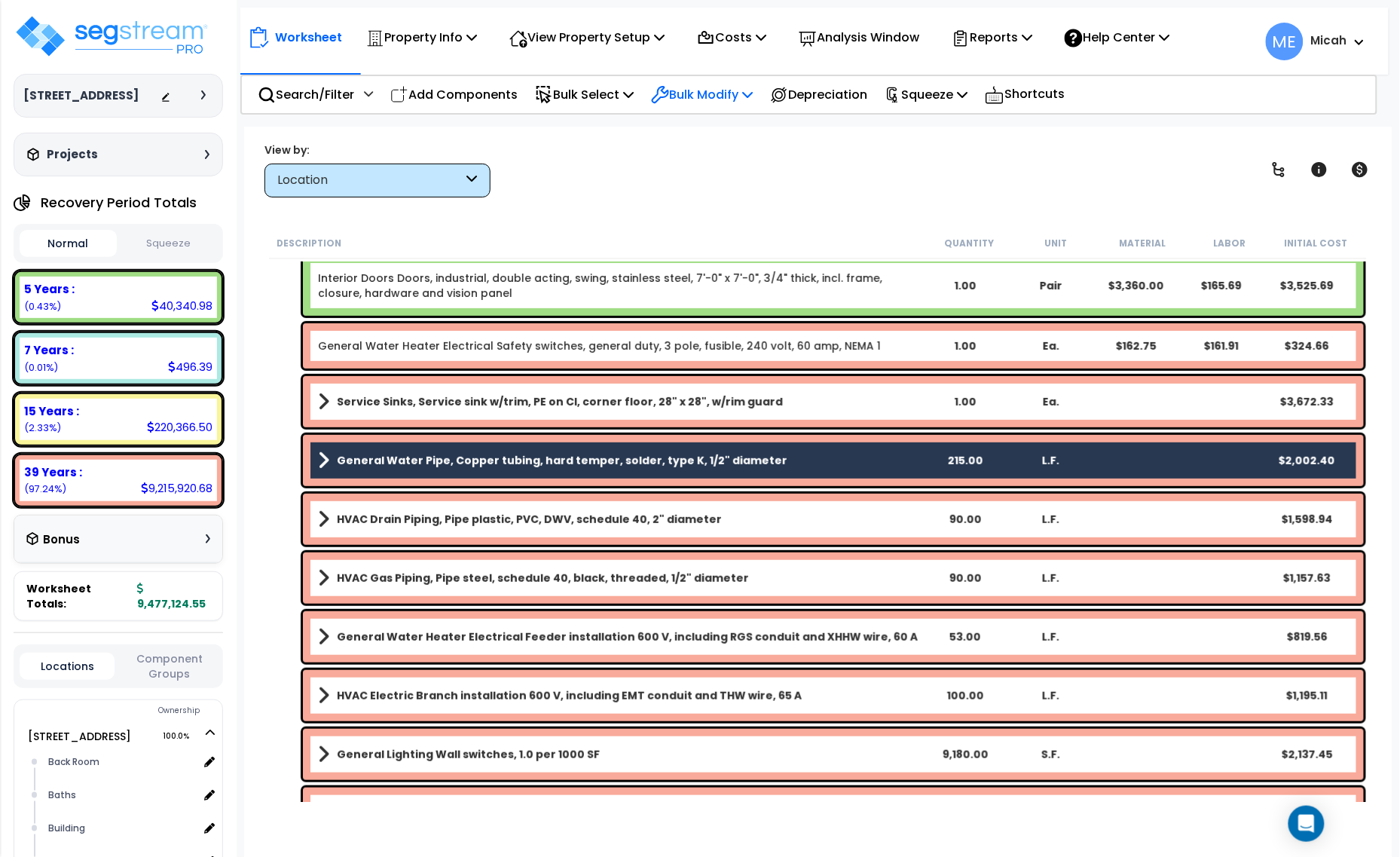
click at [752, 92] on icon at bounding box center [747, 94] width 11 height 12
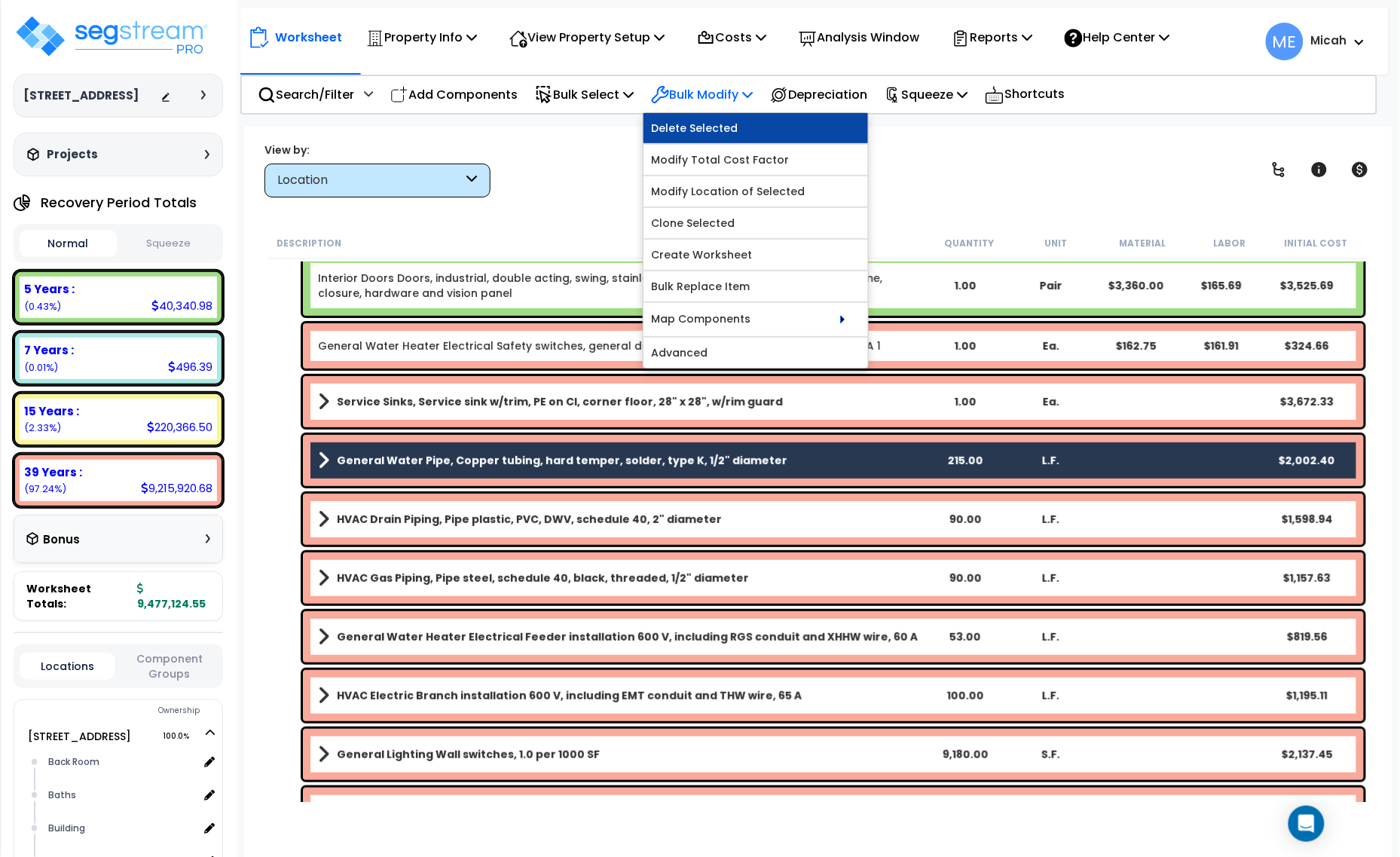
click at [742, 123] on link "Delete Selected" at bounding box center [755, 128] width 224 height 30
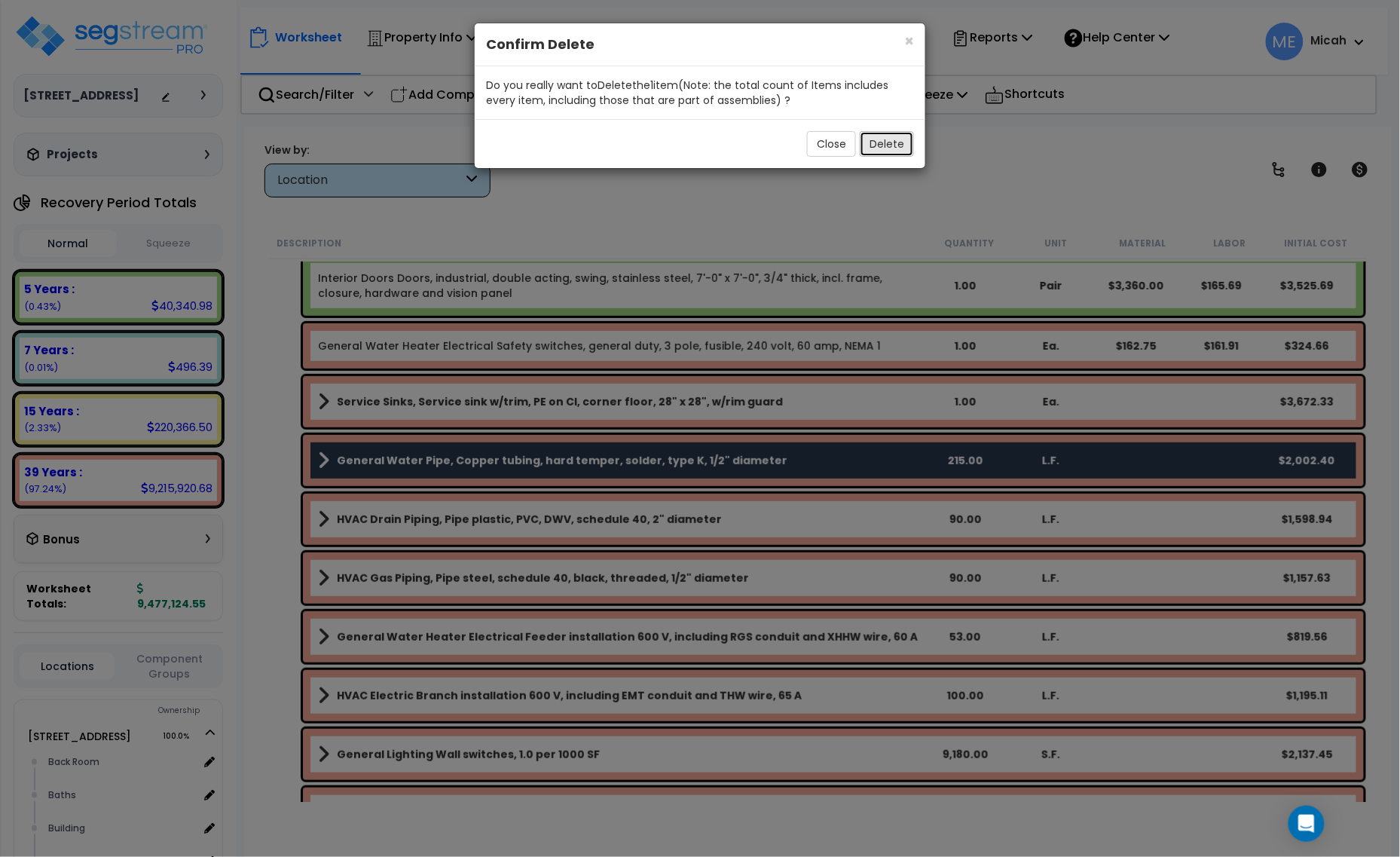
click at [885, 143] on button "Delete" at bounding box center [886, 144] width 54 height 26
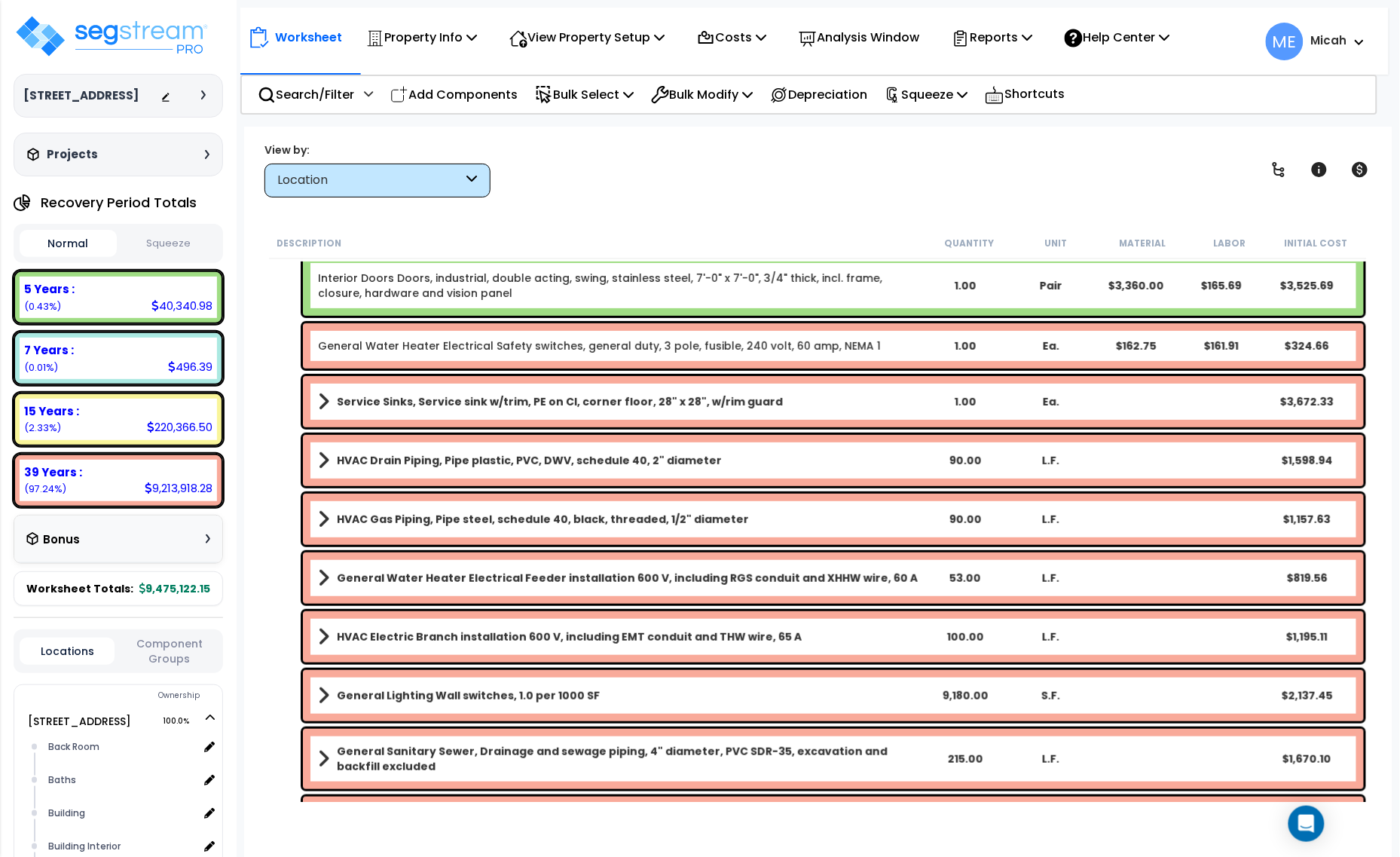
click at [322, 460] on span at bounding box center [323, 461] width 11 height 21
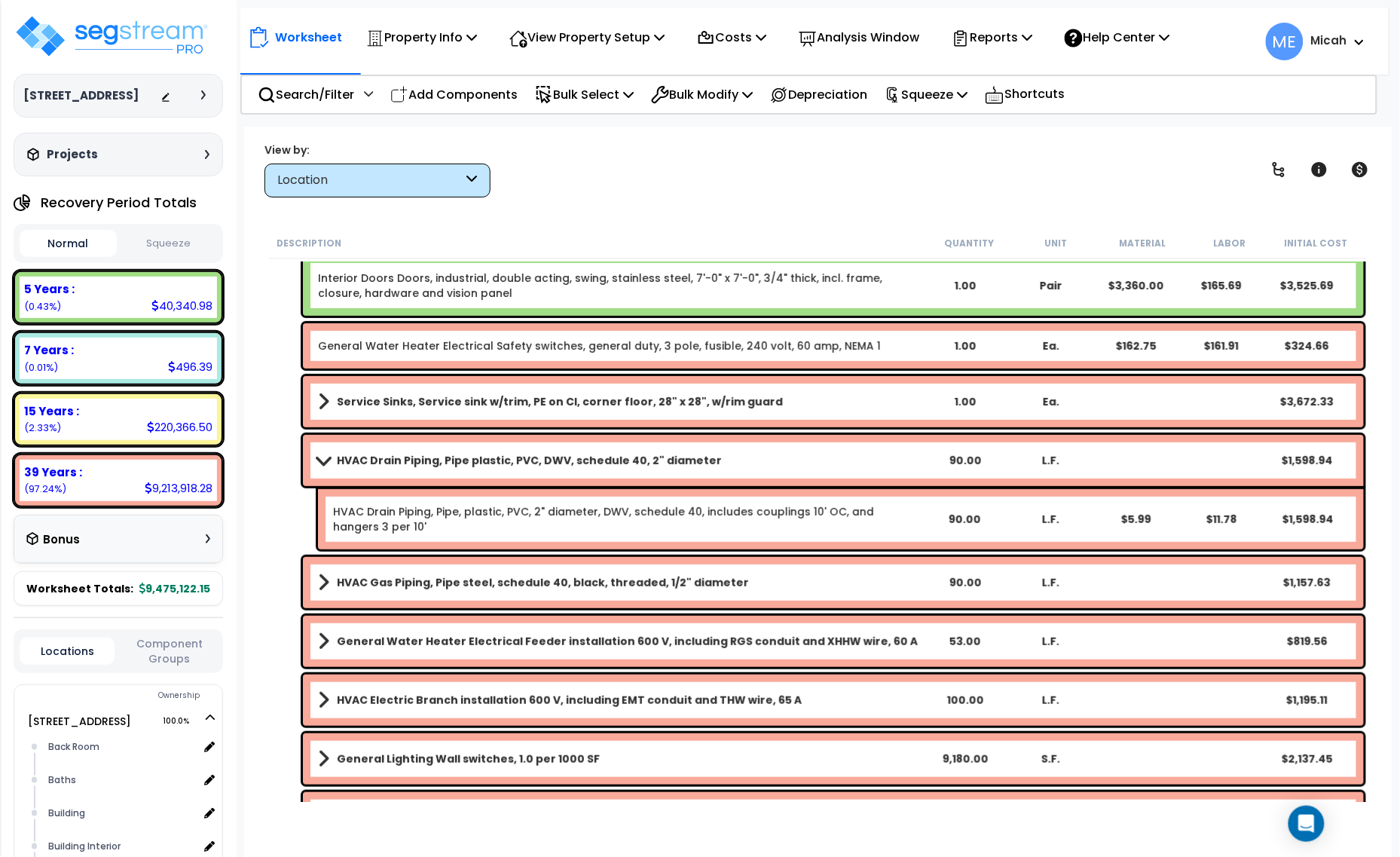
click at [325, 462] on span at bounding box center [323, 460] width 21 height 11
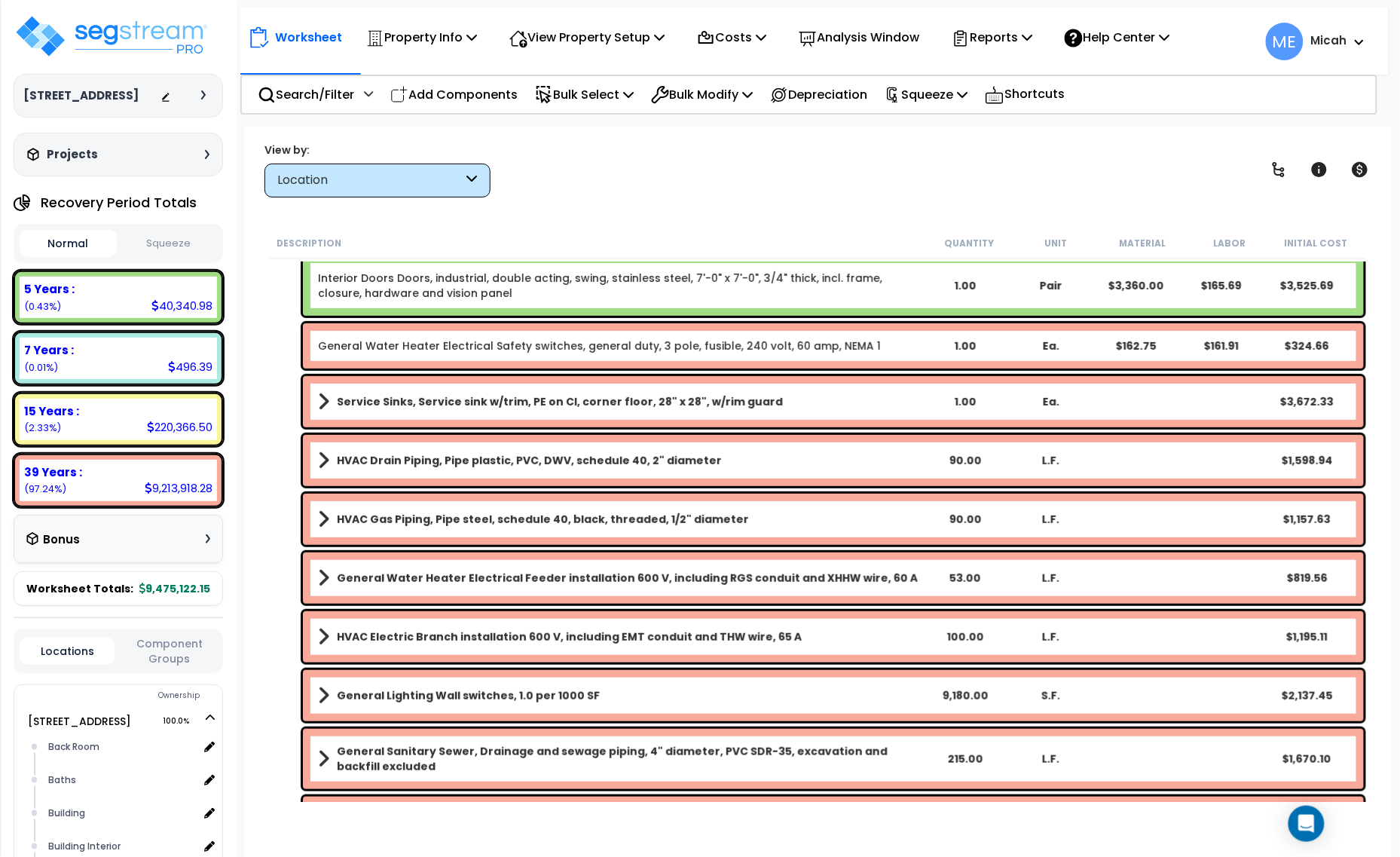
click at [453, 471] on div "HVAC Drain Piping, Pipe plastic, PVC, DWV, schedule 40, 2" diameter 90.00 L.F. …" at bounding box center [833, 461] width 1060 height 51
click at [513, 468] on link "HVAC Drain Piping, Pipe plastic, PVC, DWV, schedule 40, 2" diameter" at bounding box center [619, 461] width 603 height 21
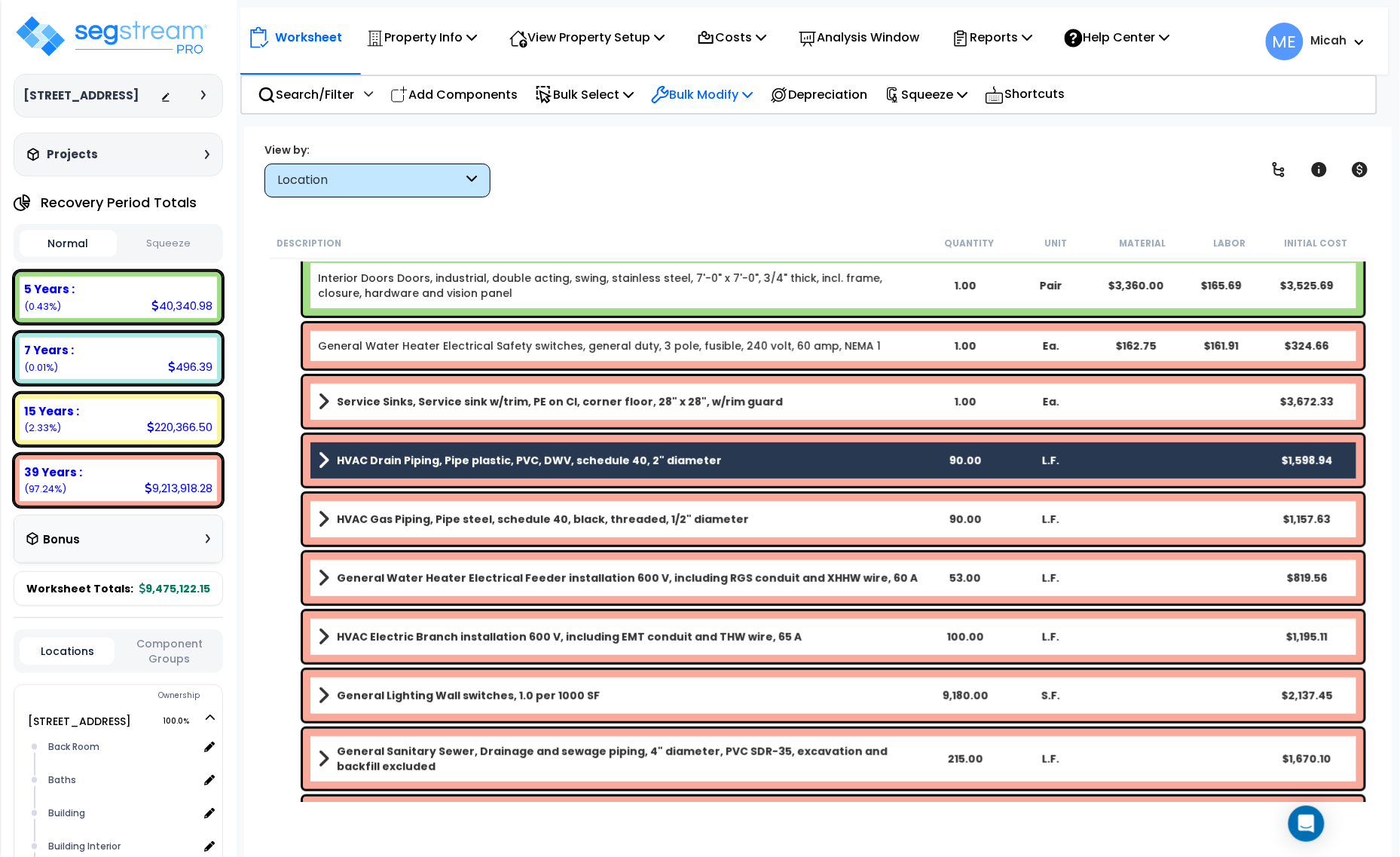
click at [752, 106] on div "Bulk Modify" at bounding box center [701, 94] width 101 height 35
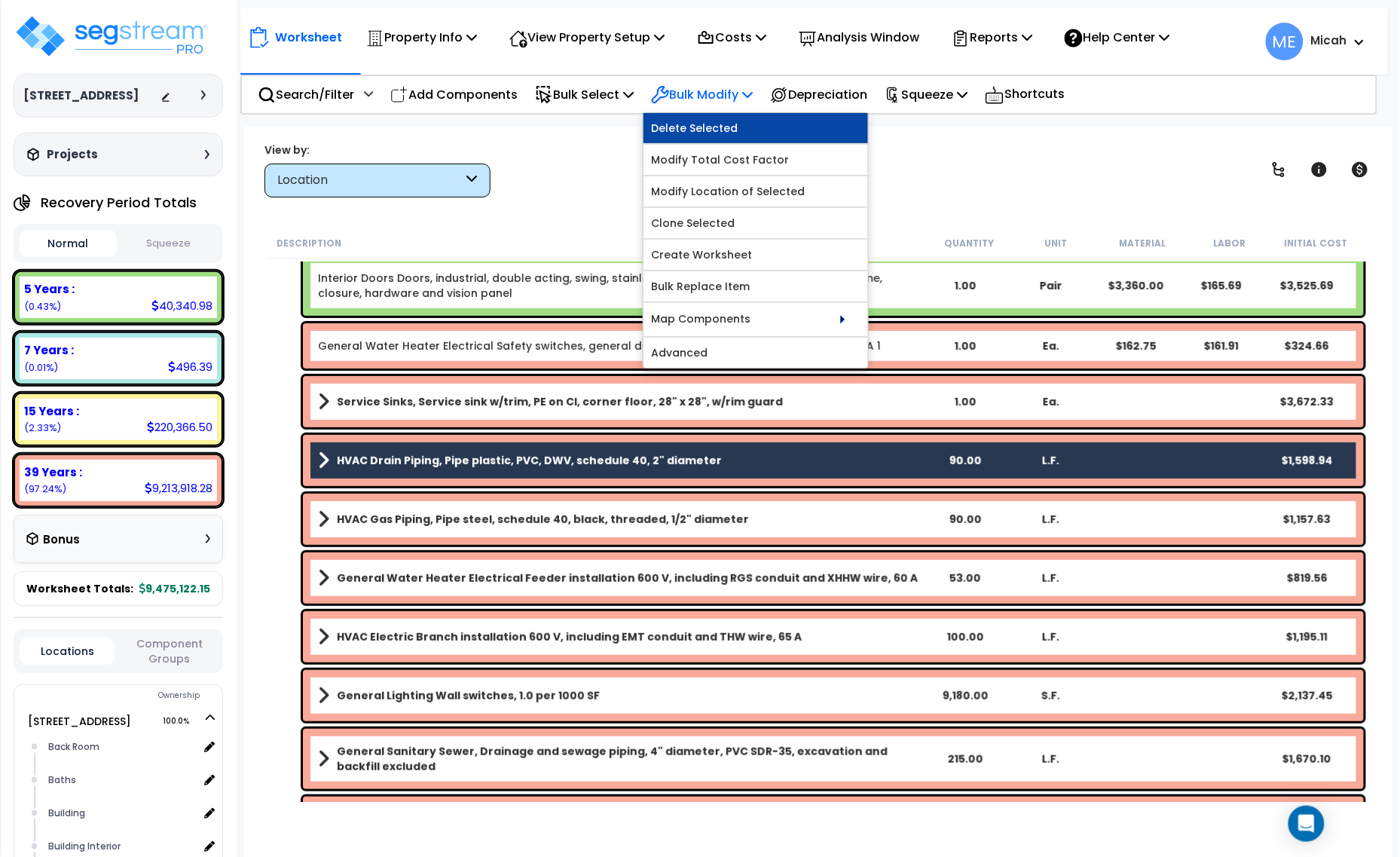
click at [745, 134] on link "Delete Selected" at bounding box center [755, 128] width 224 height 30
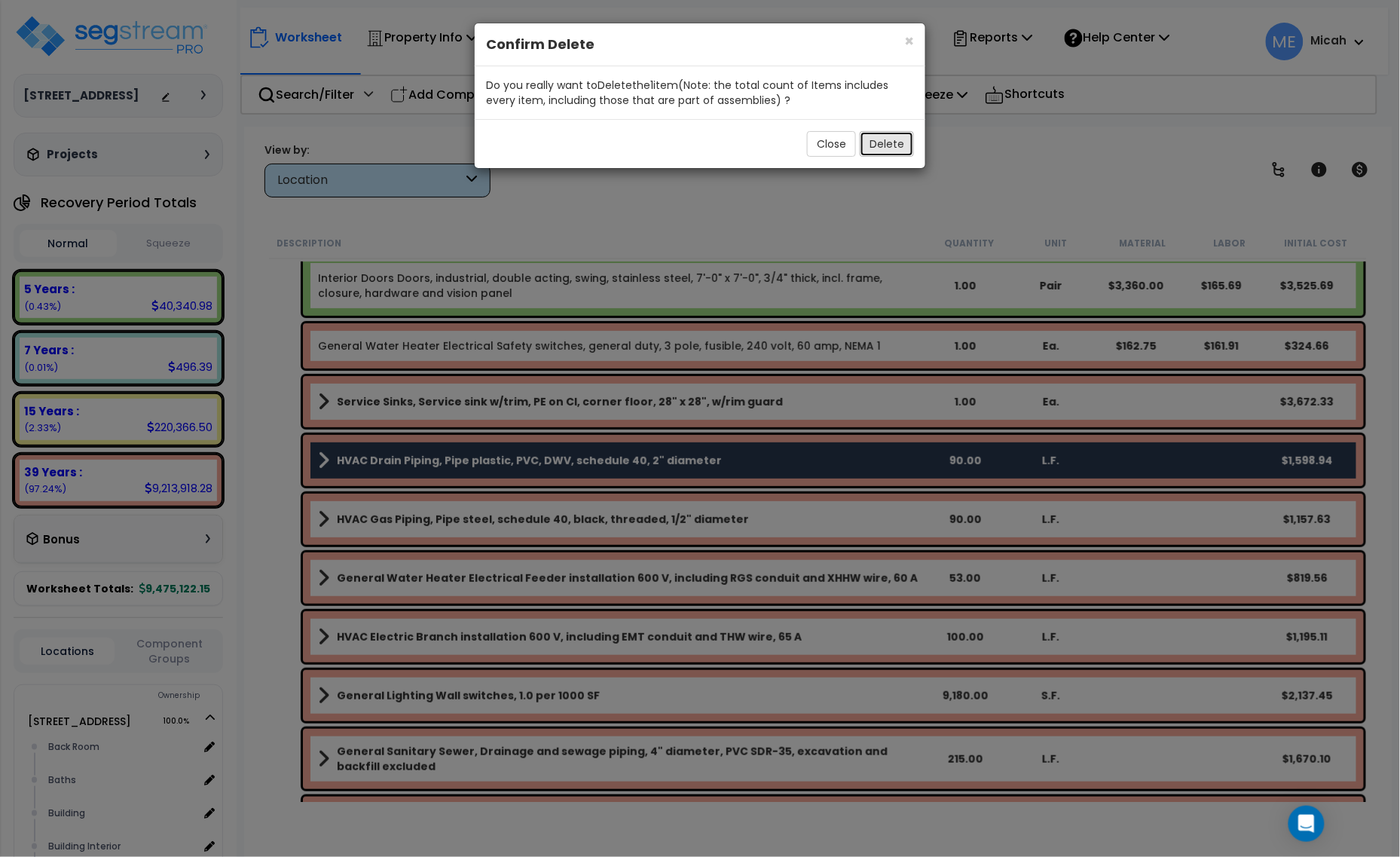
click at [894, 148] on button "Delete" at bounding box center [886, 144] width 54 height 26
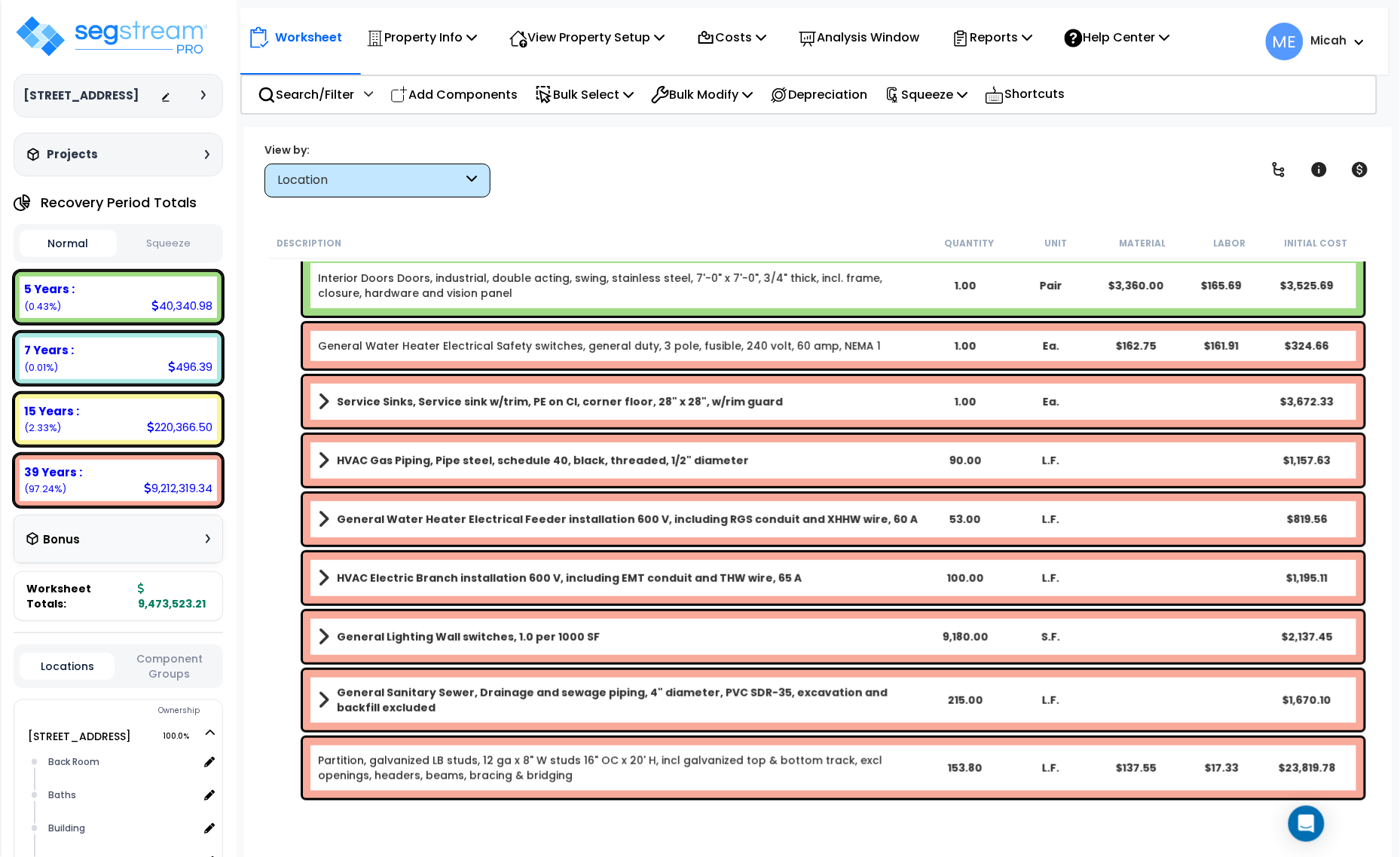
click at [321, 458] on span at bounding box center [323, 461] width 11 height 21
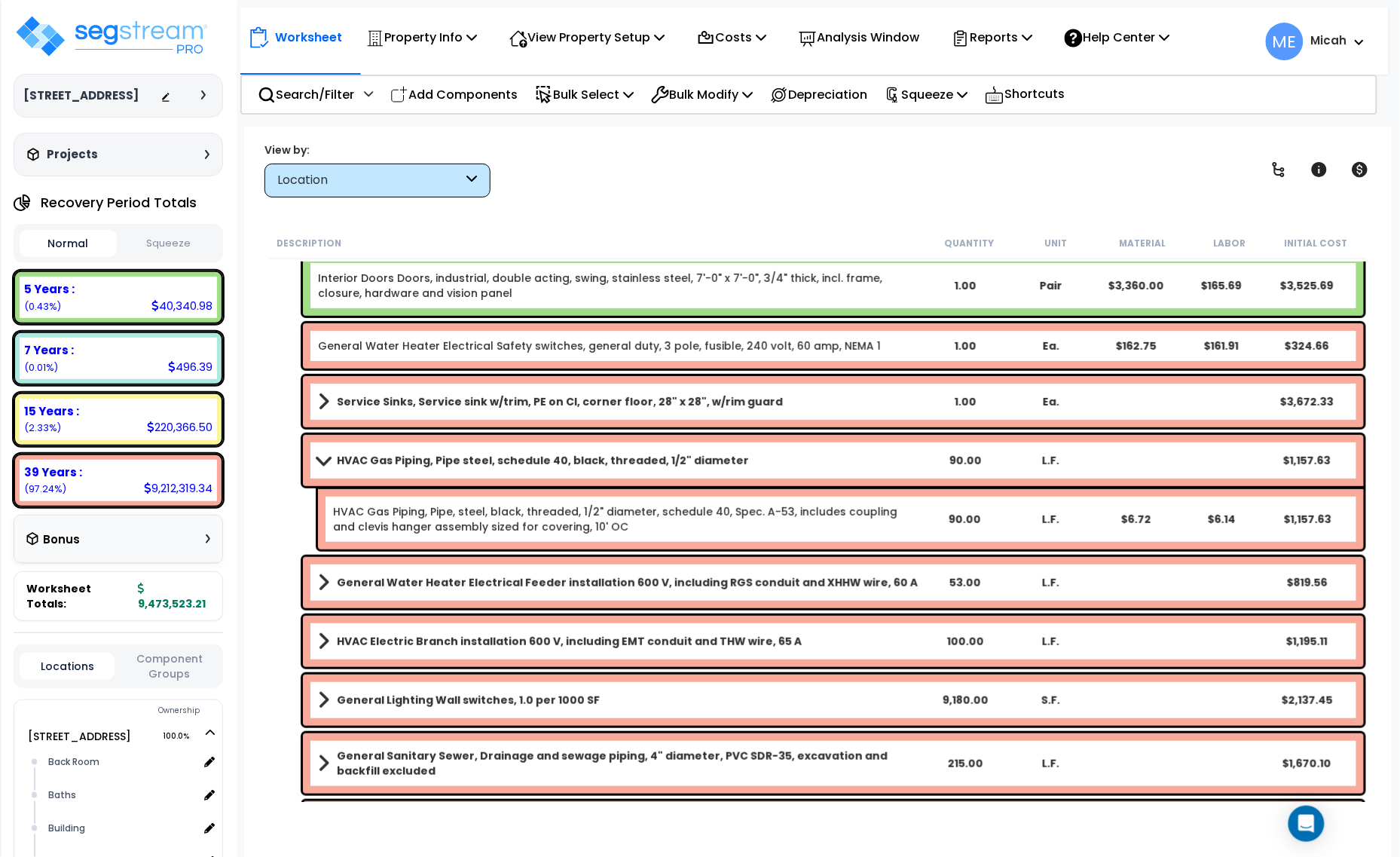
click at [320, 460] on span at bounding box center [323, 460] width 21 height 11
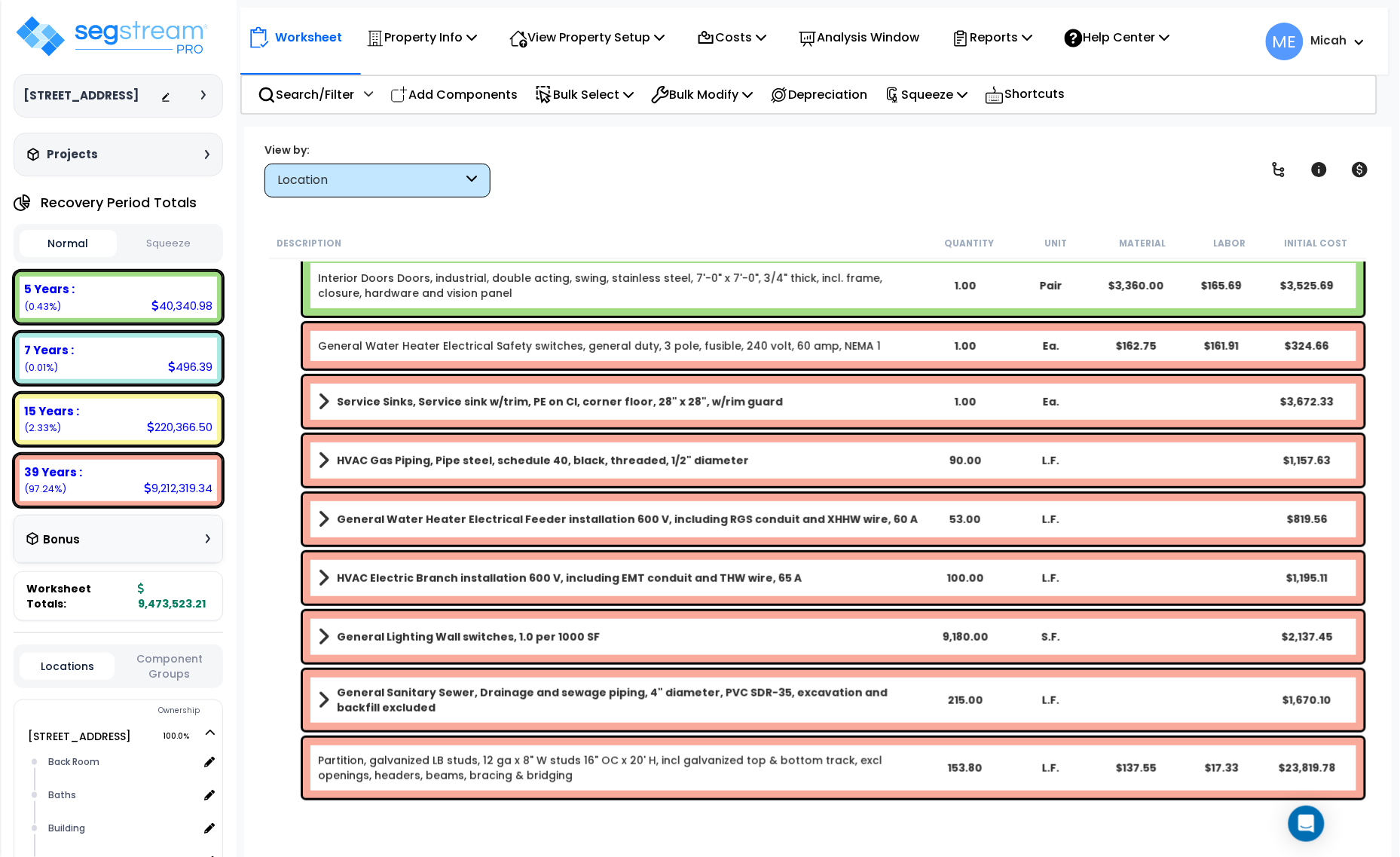
click at [321, 523] on span at bounding box center [323, 519] width 11 height 21
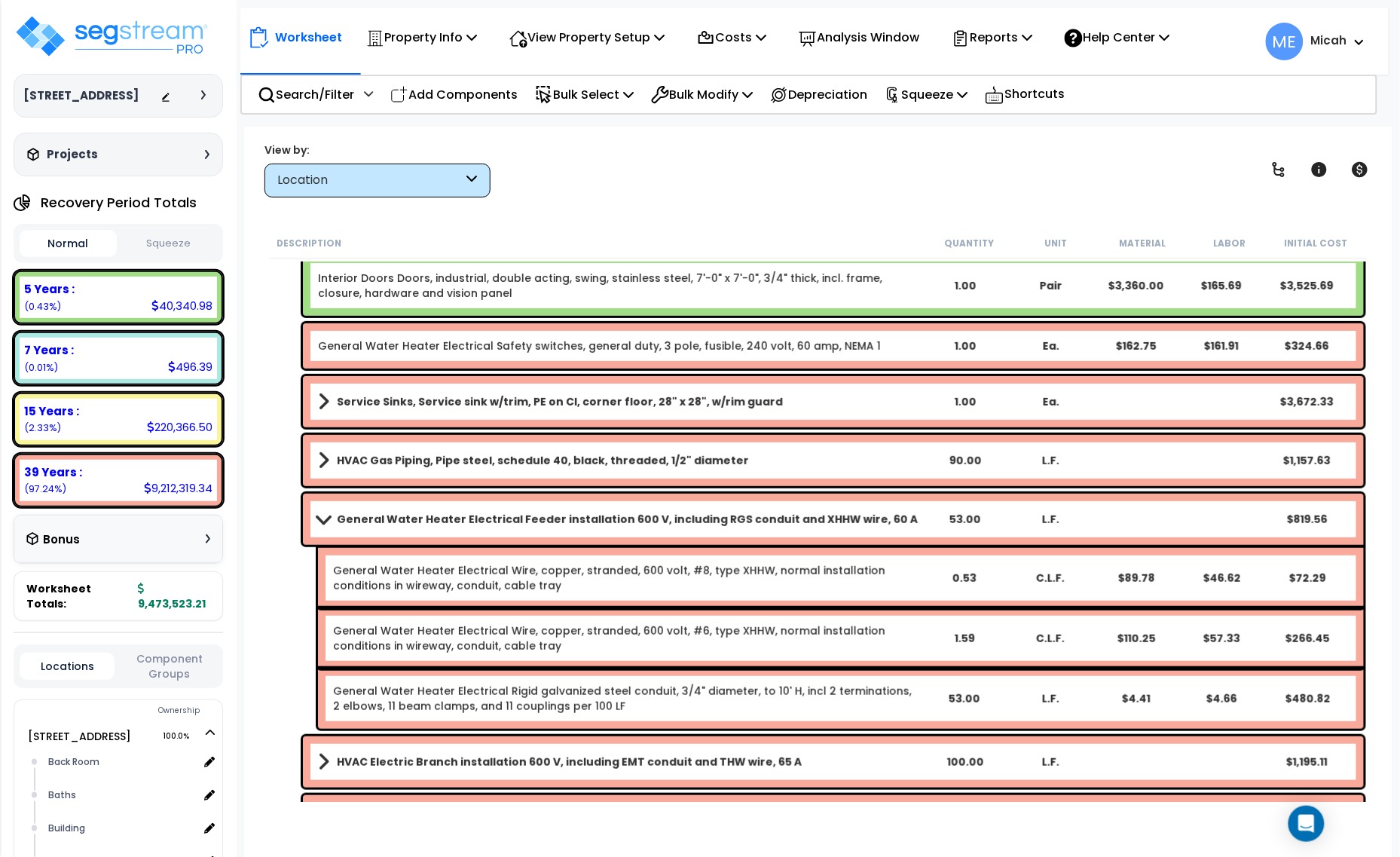
click at [321, 523] on span at bounding box center [323, 519] width 21 height 11
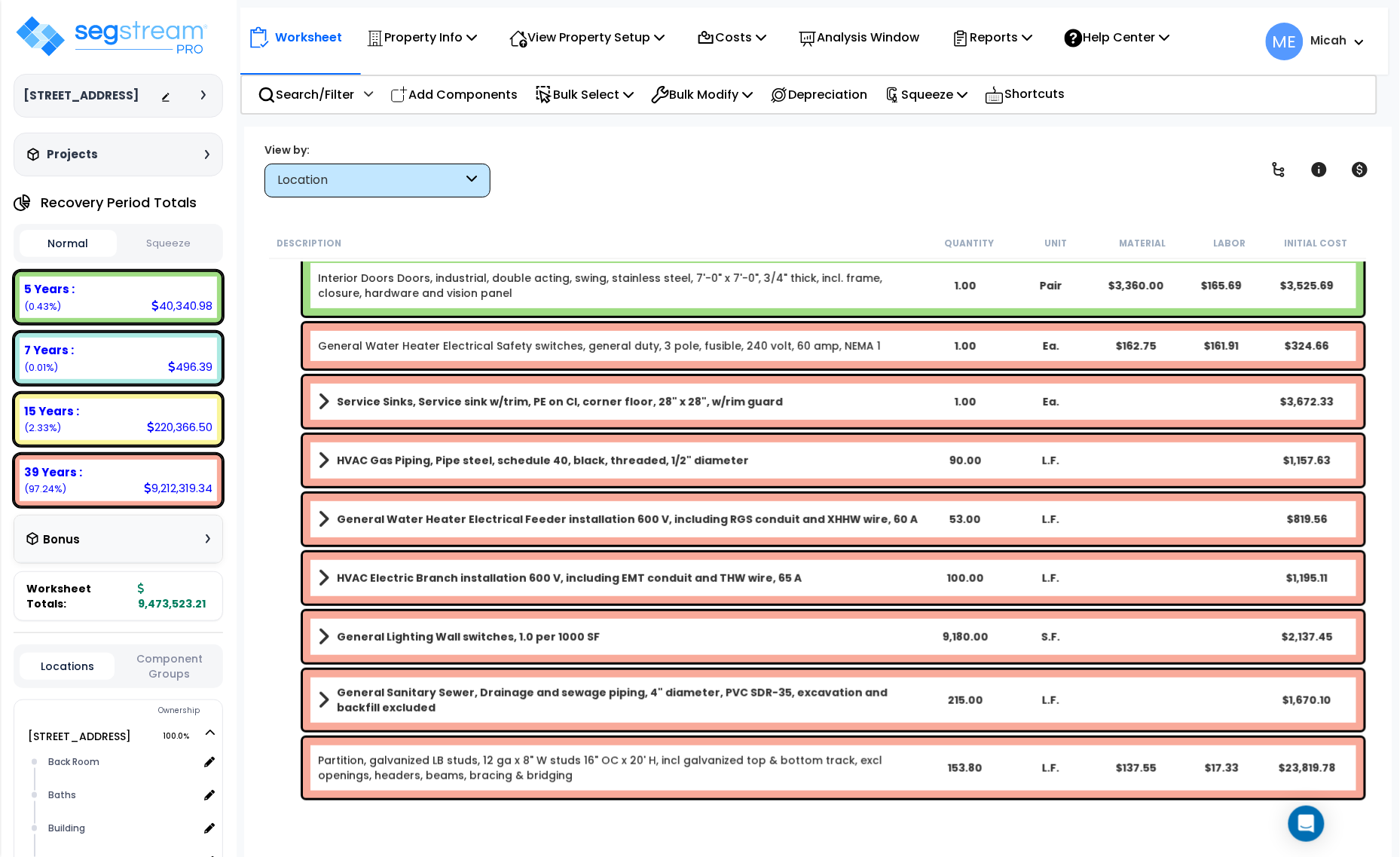
click at [326, 581] on span at bounding box center [323, 578] width 11 height 21
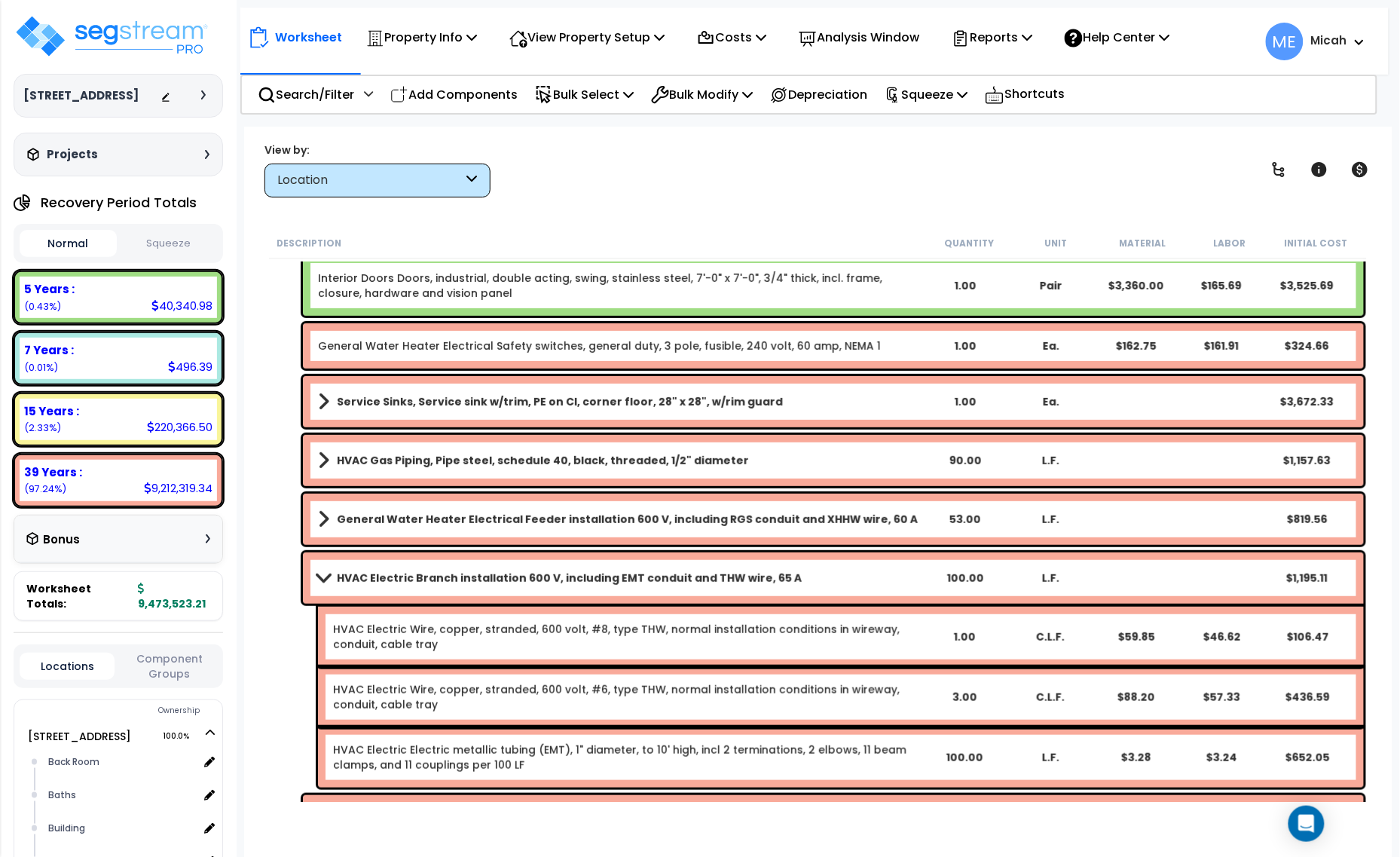
click at [326, 581] on span at bounding box center [323, 577] width 21 height 11
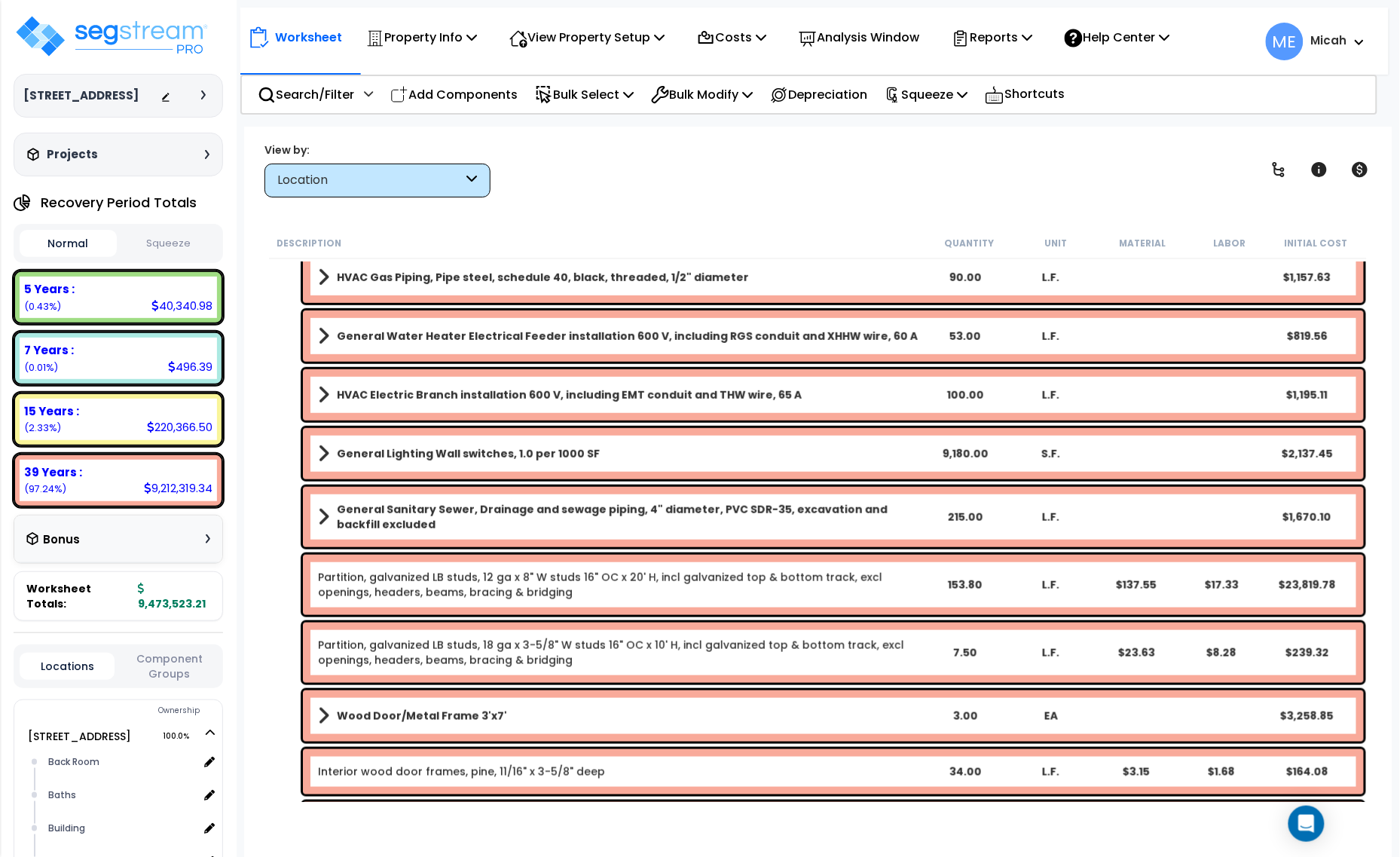
scroll to position [377, 0]
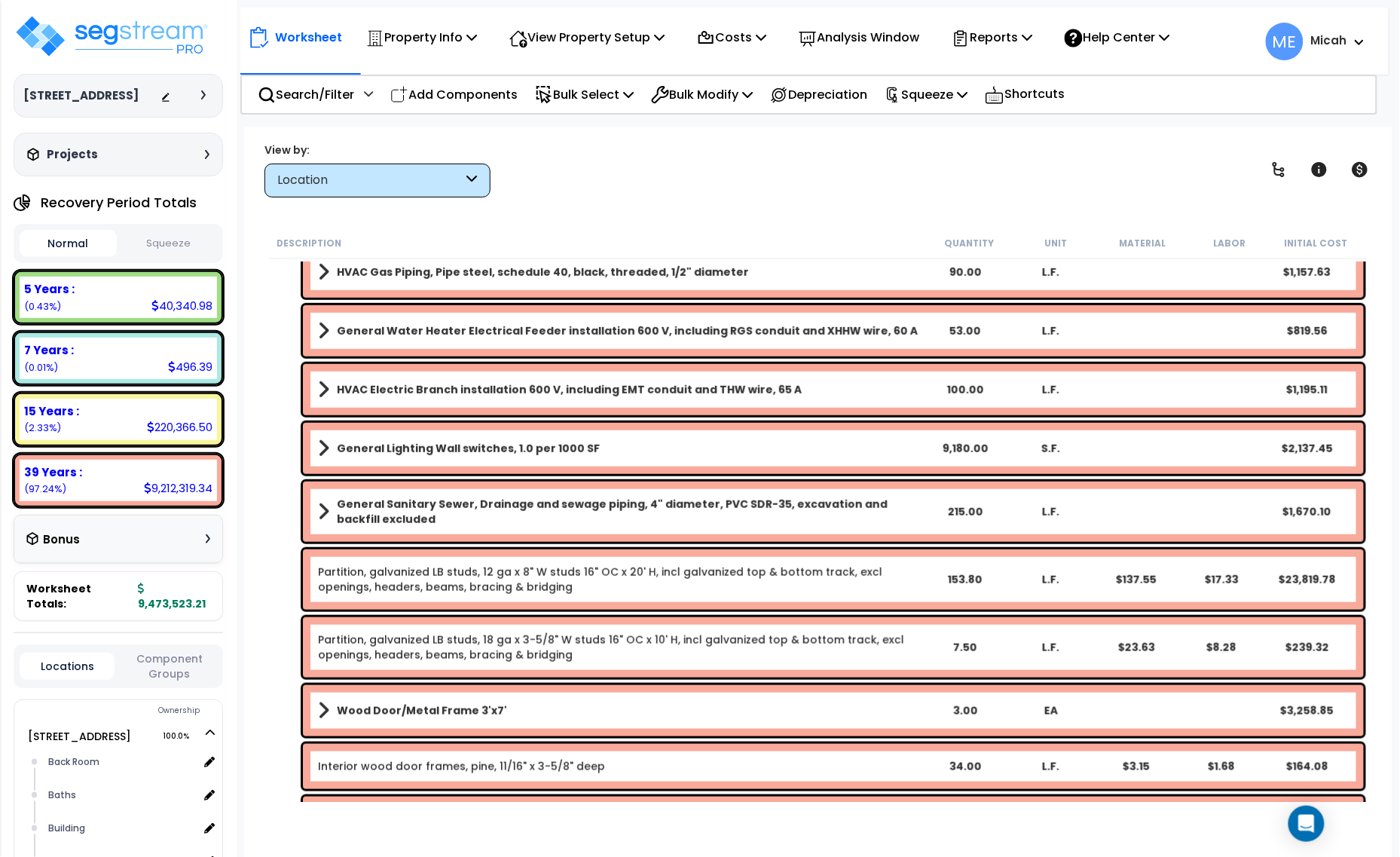
click at [333, 451] on link "General Lighting Wall switches, 1.0 per 1000 SF" at bounding box center [619, 448] width 603 height 21
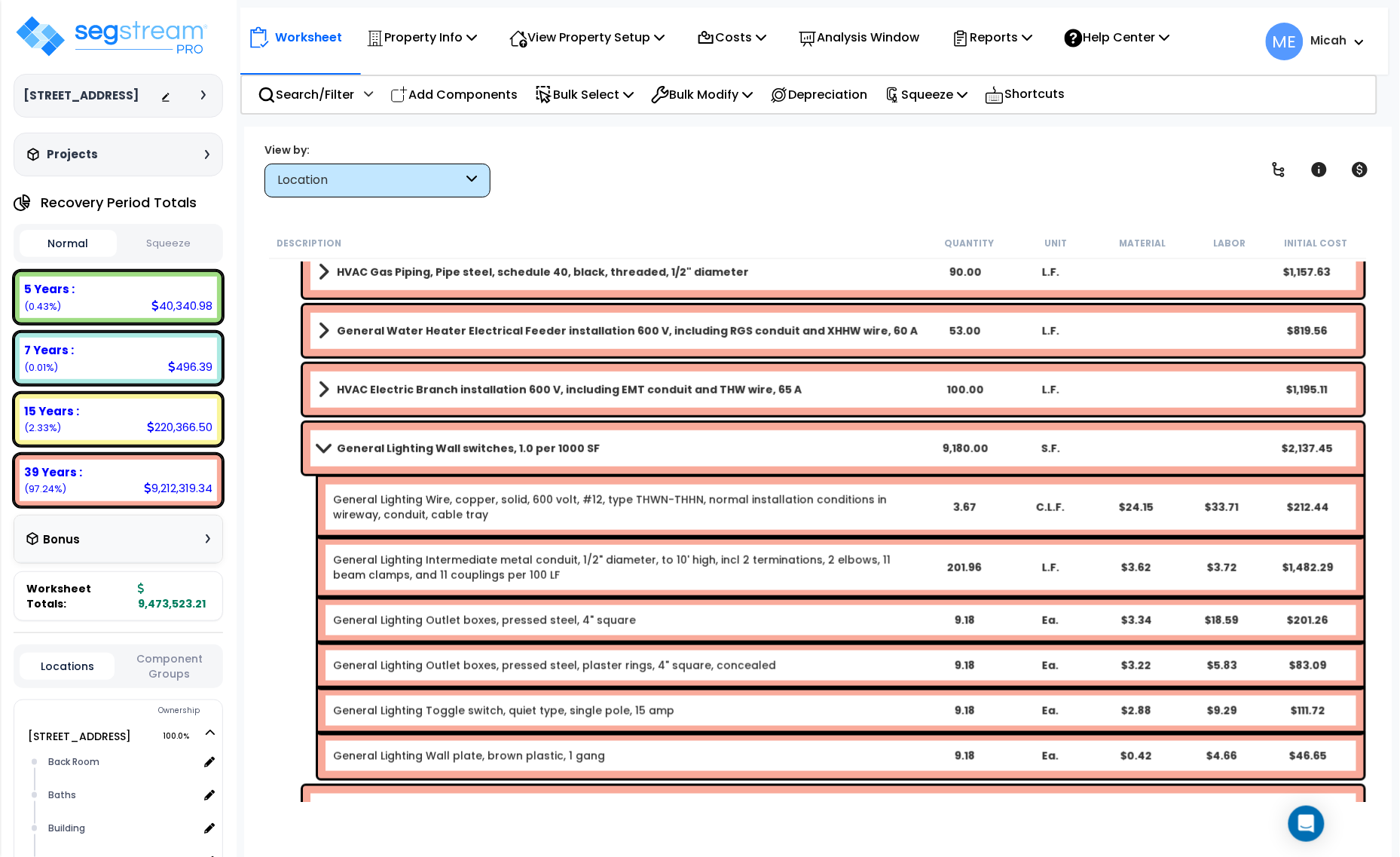
click at [327, 456] on link "General Lighting Wall switches, 1.0 per 1000 SF" at bounding box center [619, 448] width 603 height 21
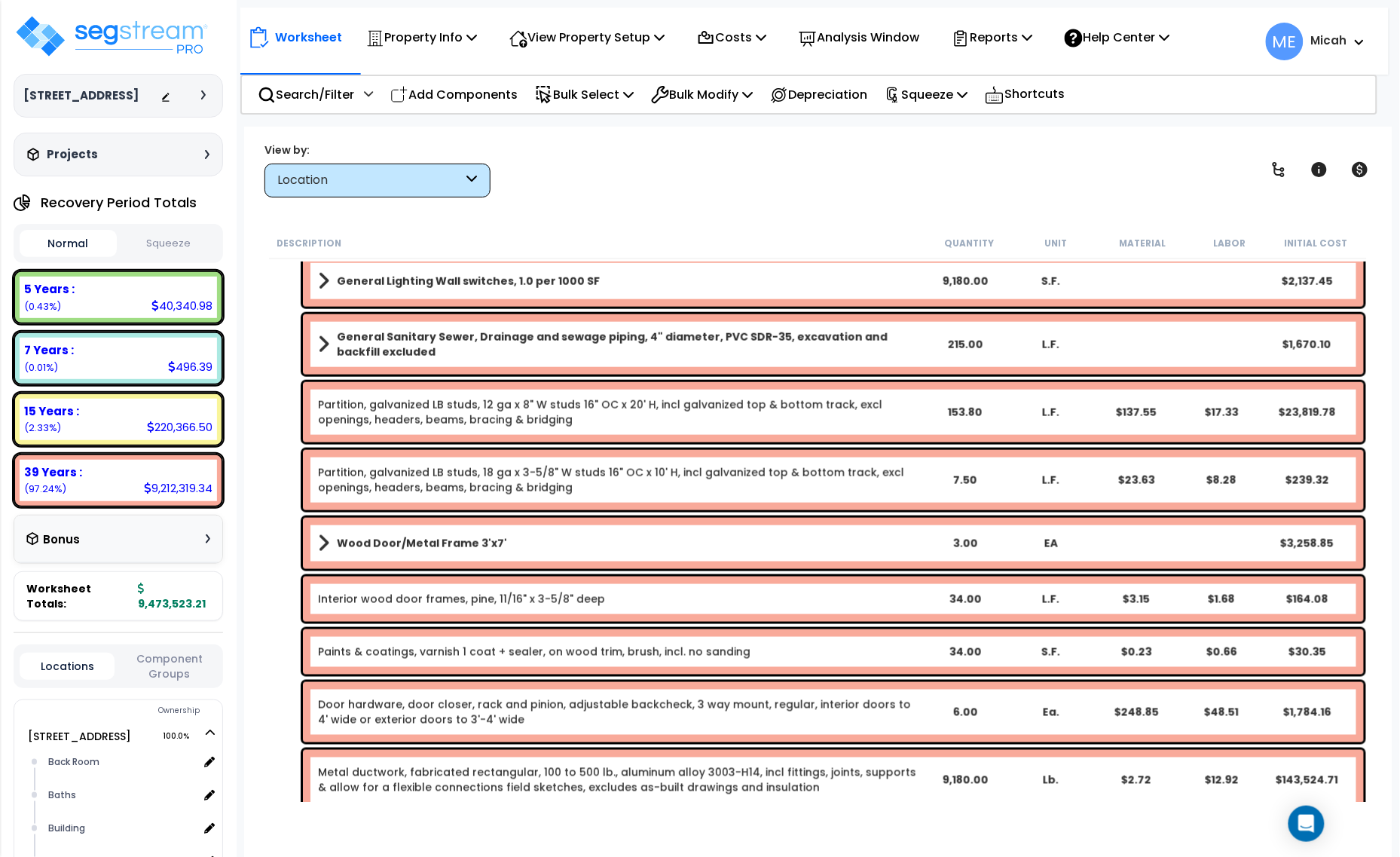
scroll to position [565, 0]
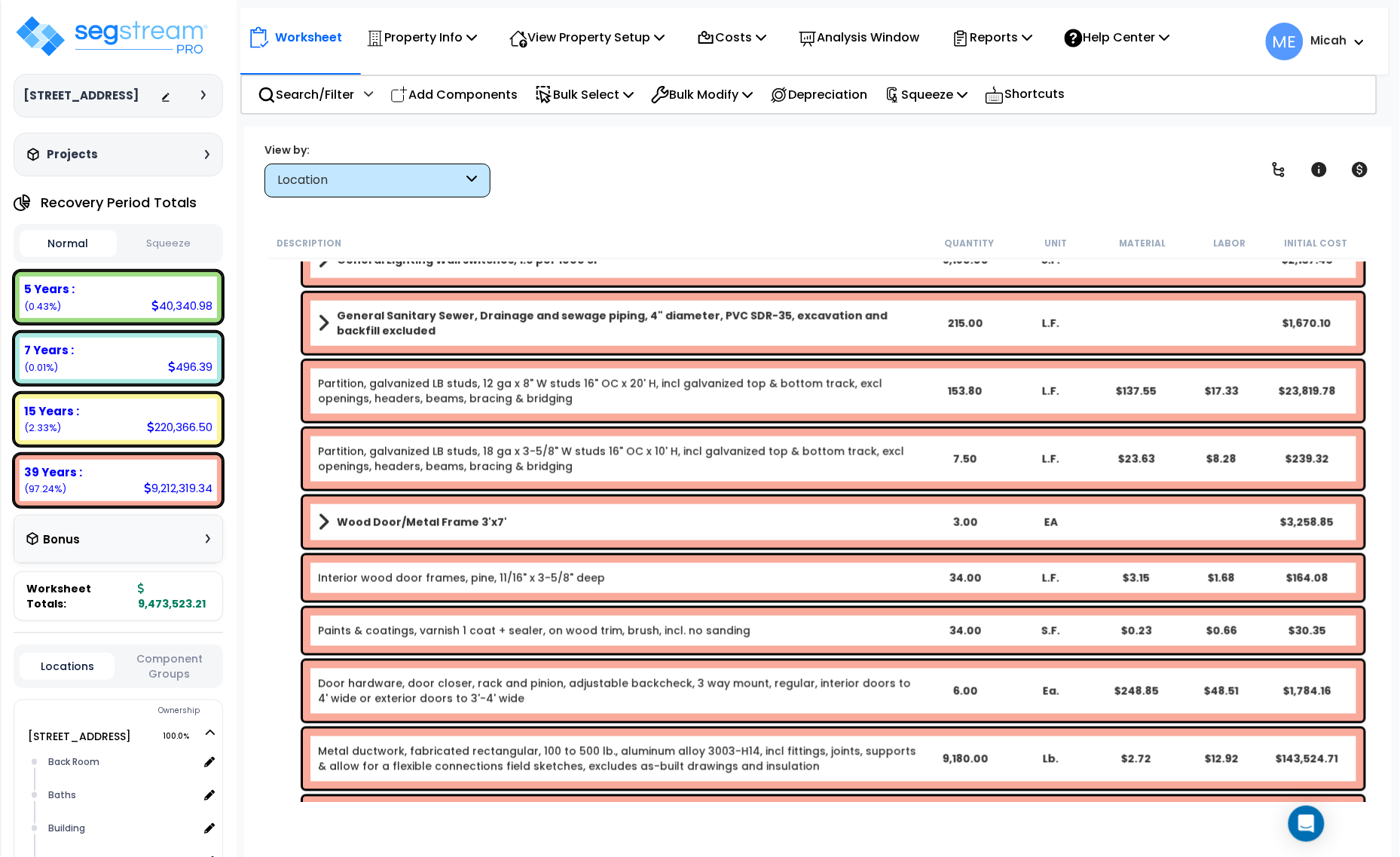
click at [321, 322] on span at bounding box center [323, 323] width 11 height 21
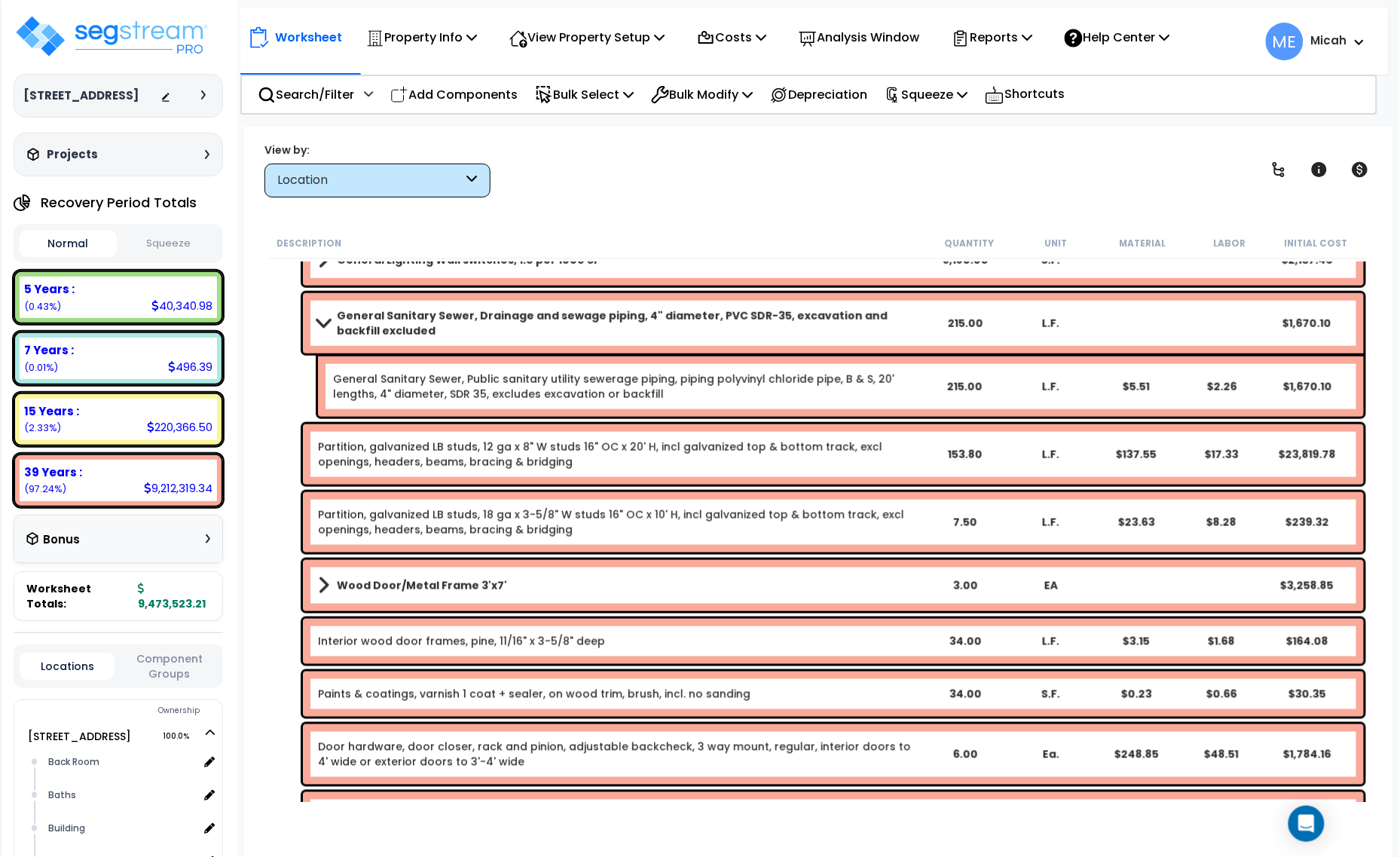
click at [321, 322] on span at bounding box center [323, 322] width 21 height 11
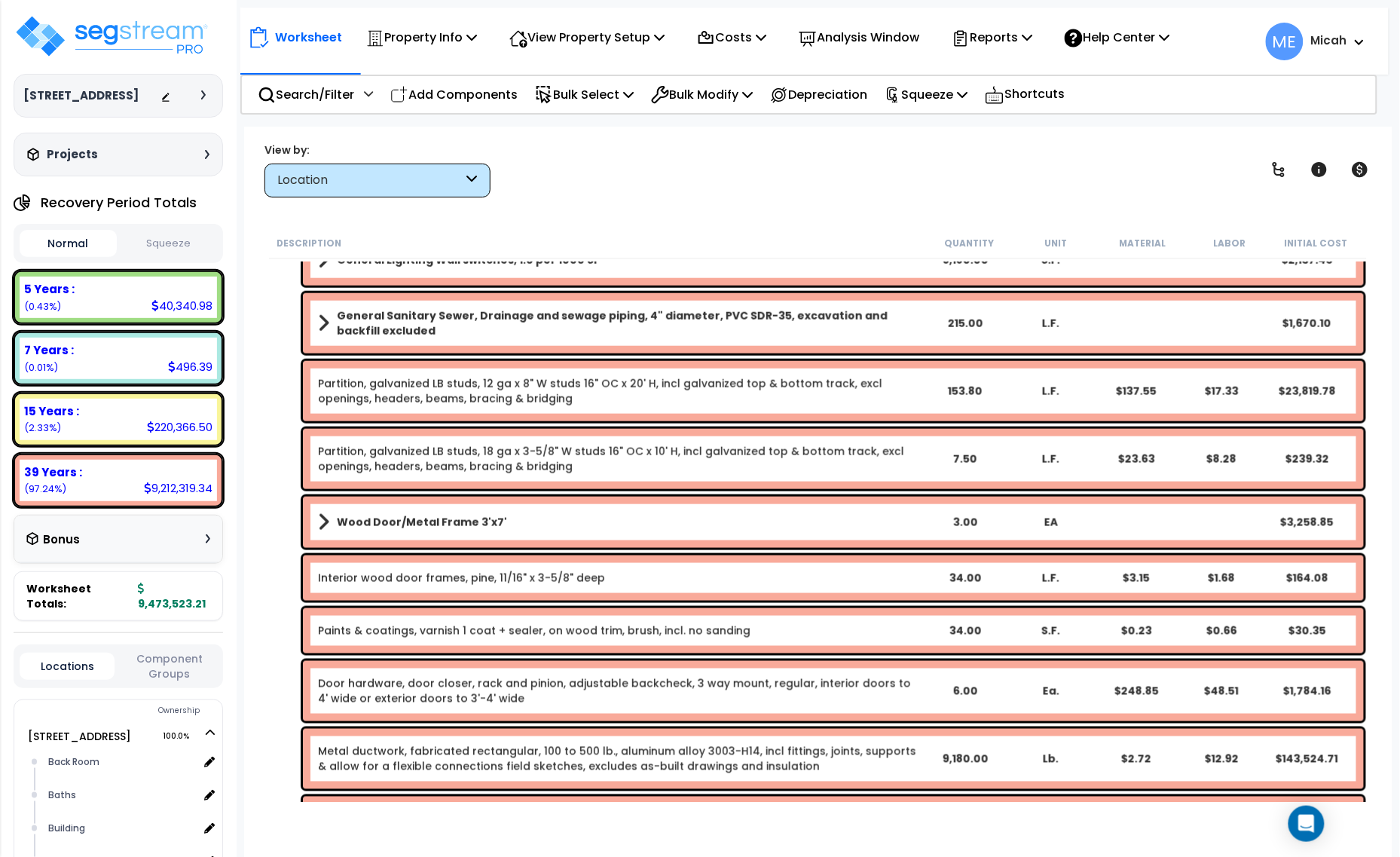
click at [458, 462] on link "Partition, galvanized LB studs, 18 ga x 3-5/8" W studs 16" OC x 10' H, incl gal…" at bounding box center [619, 459] width 603 height 30
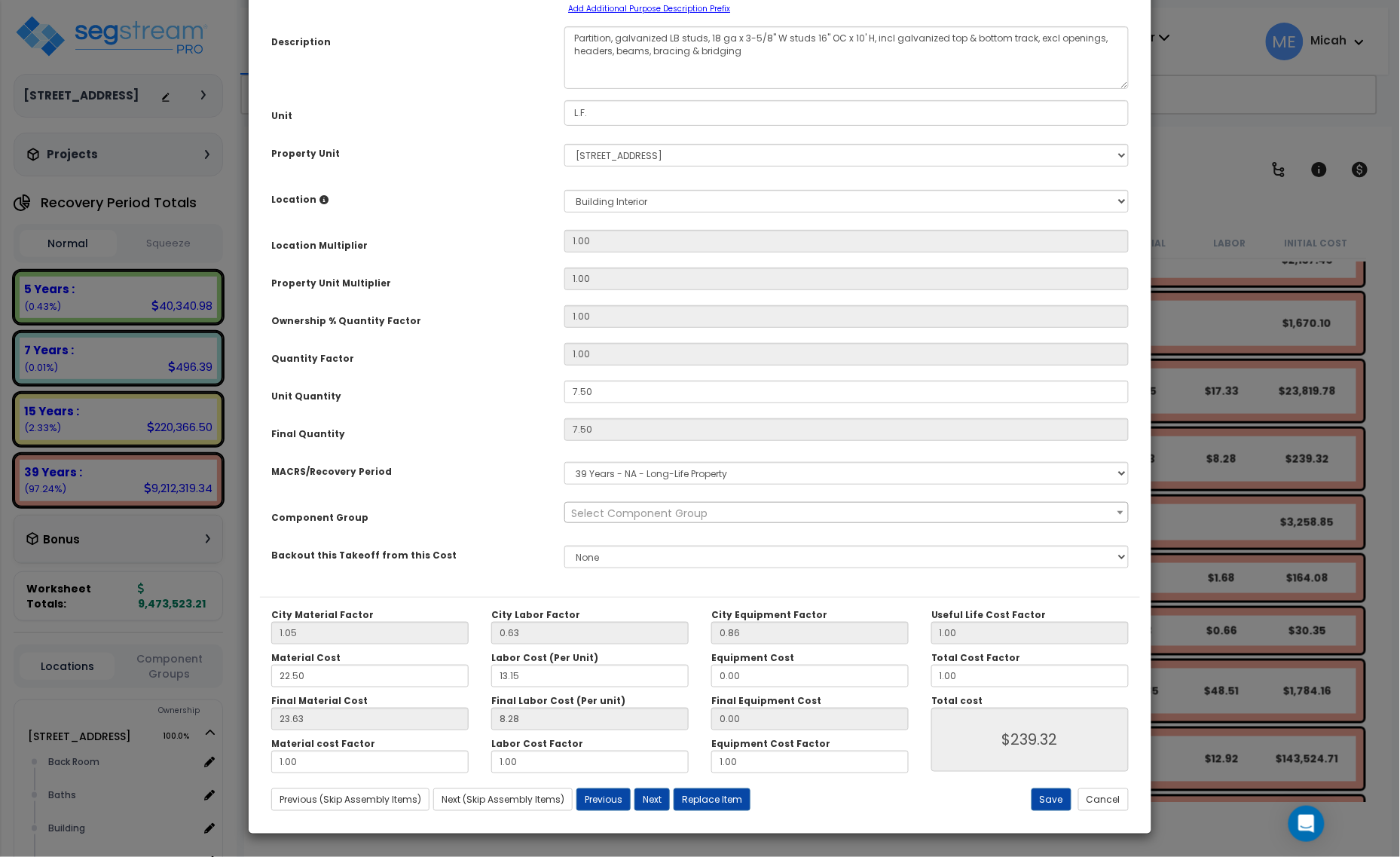
scroll to position [0, 0]
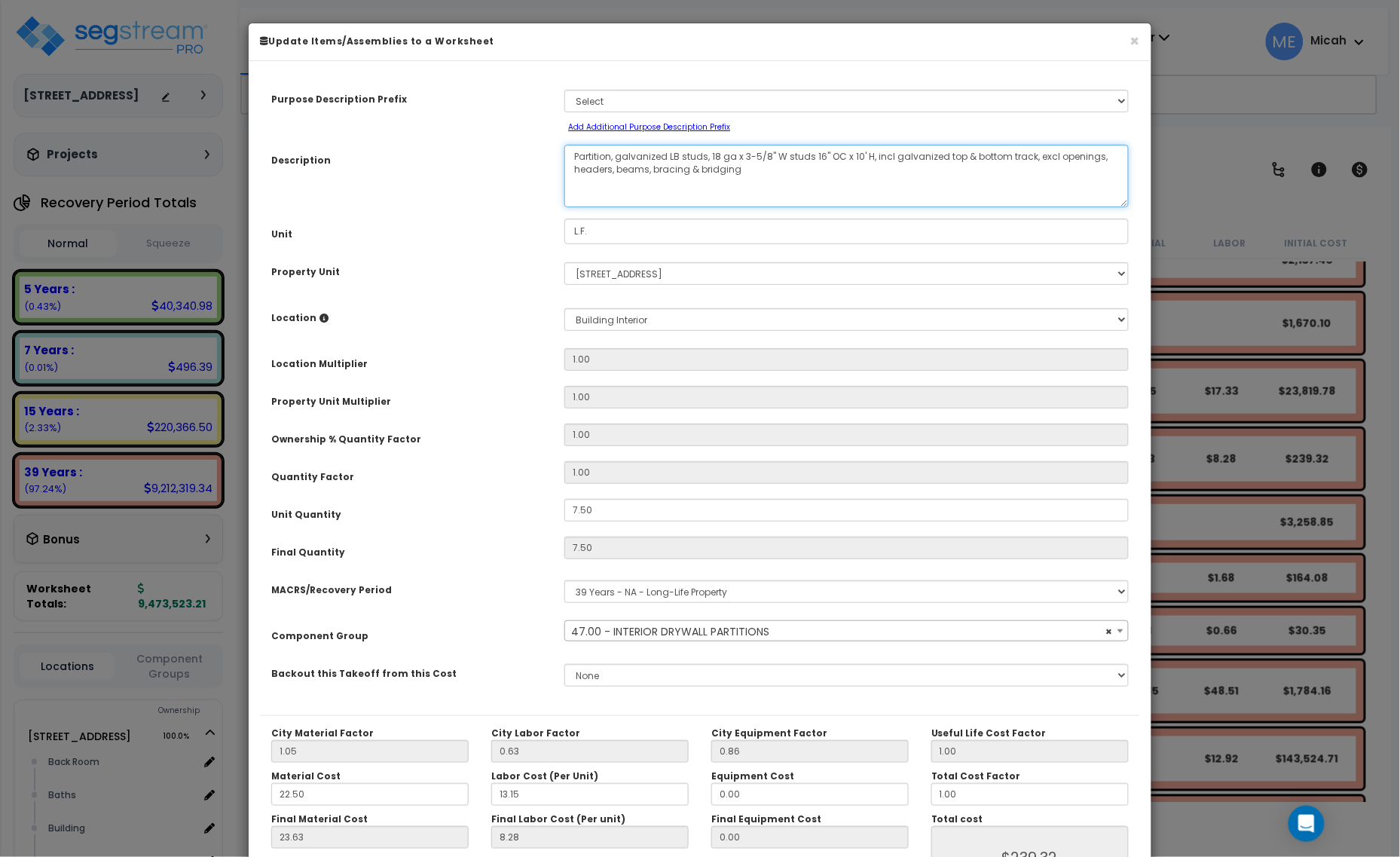
drag, startPoint x: 614, startPoint y: 155, endPoint x: 625, endPoint y: 155, distance: 11.0
click at [618, 155] on textarea "Partition, galvanized LB studs, 18 ga x 3-5/8" W studs 16" OC x 10' H, incl gal…" at bounding box center [847, 176] width 565 height 63
select select "56869"
click at [928, 155] on textarea "Partition, galvanized LB studs, 18 ga x 3-5/8" W studs 16" OC x 10' H, incl gal…" at bounding box center [847, 176] width 565 height 63
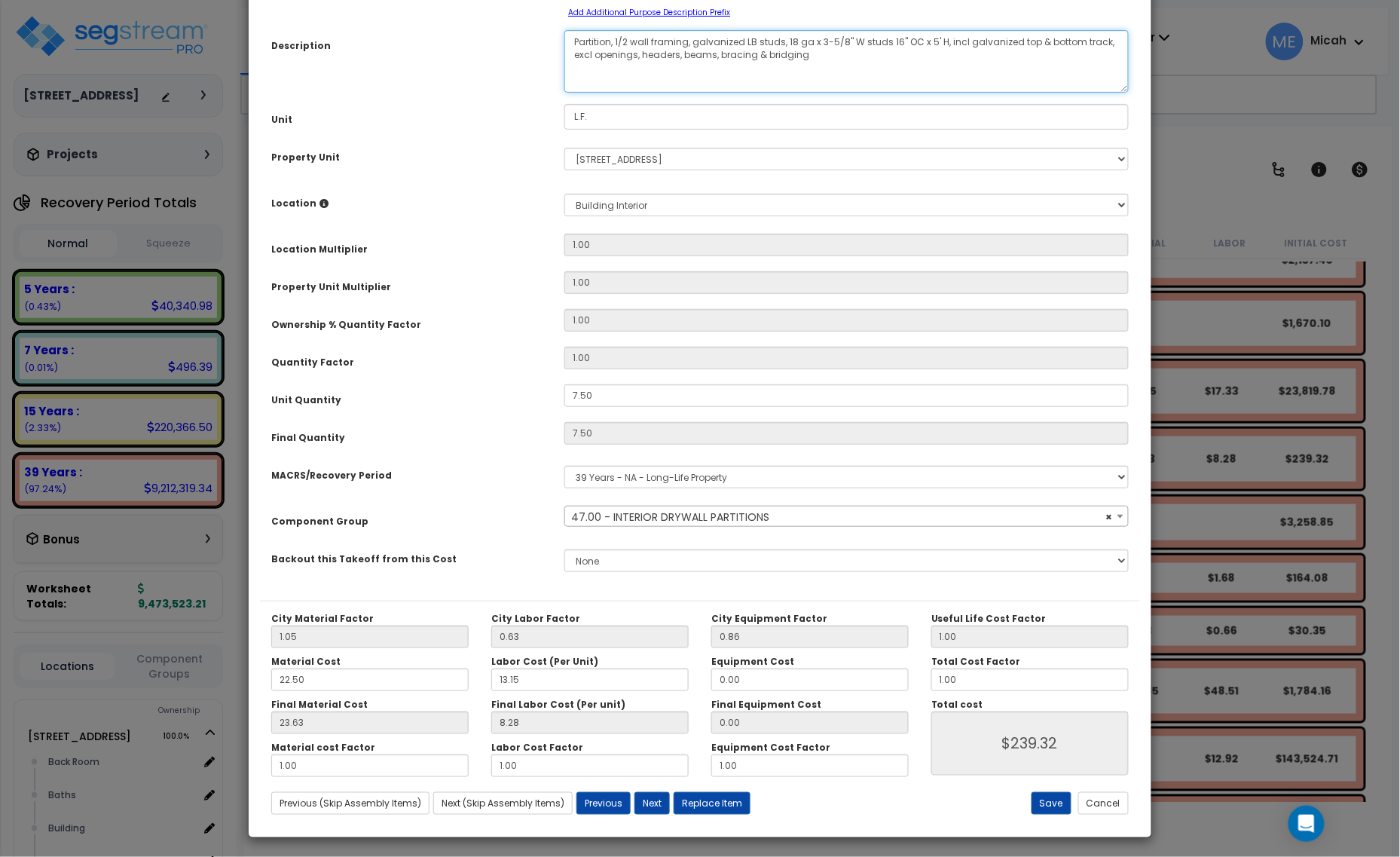
scroll to position [118, 0]
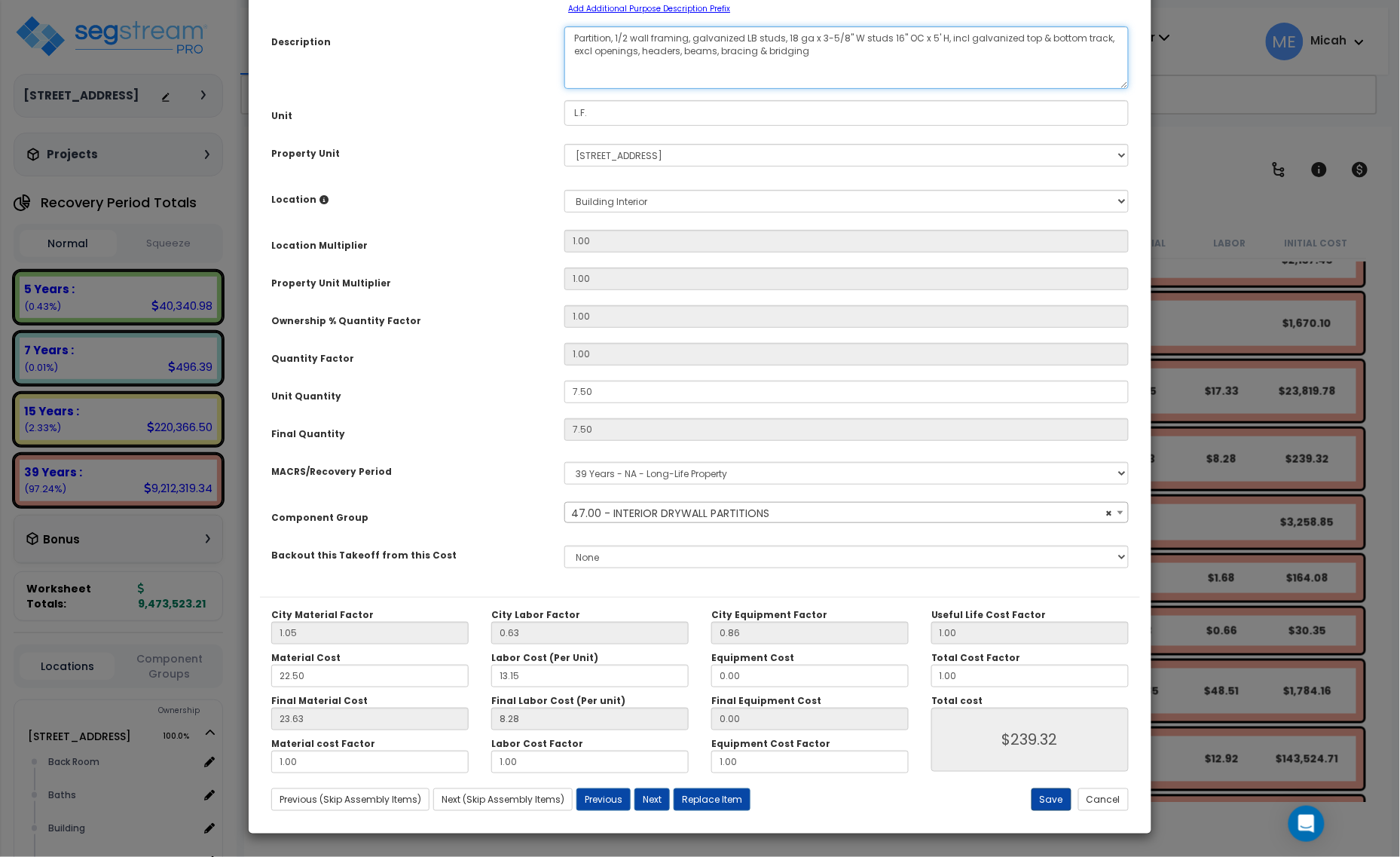
type textarea "Partition, 1/2 wall framing, galvanized LB studs, 18 ga x 3-5/8" W studs 16" OC…"
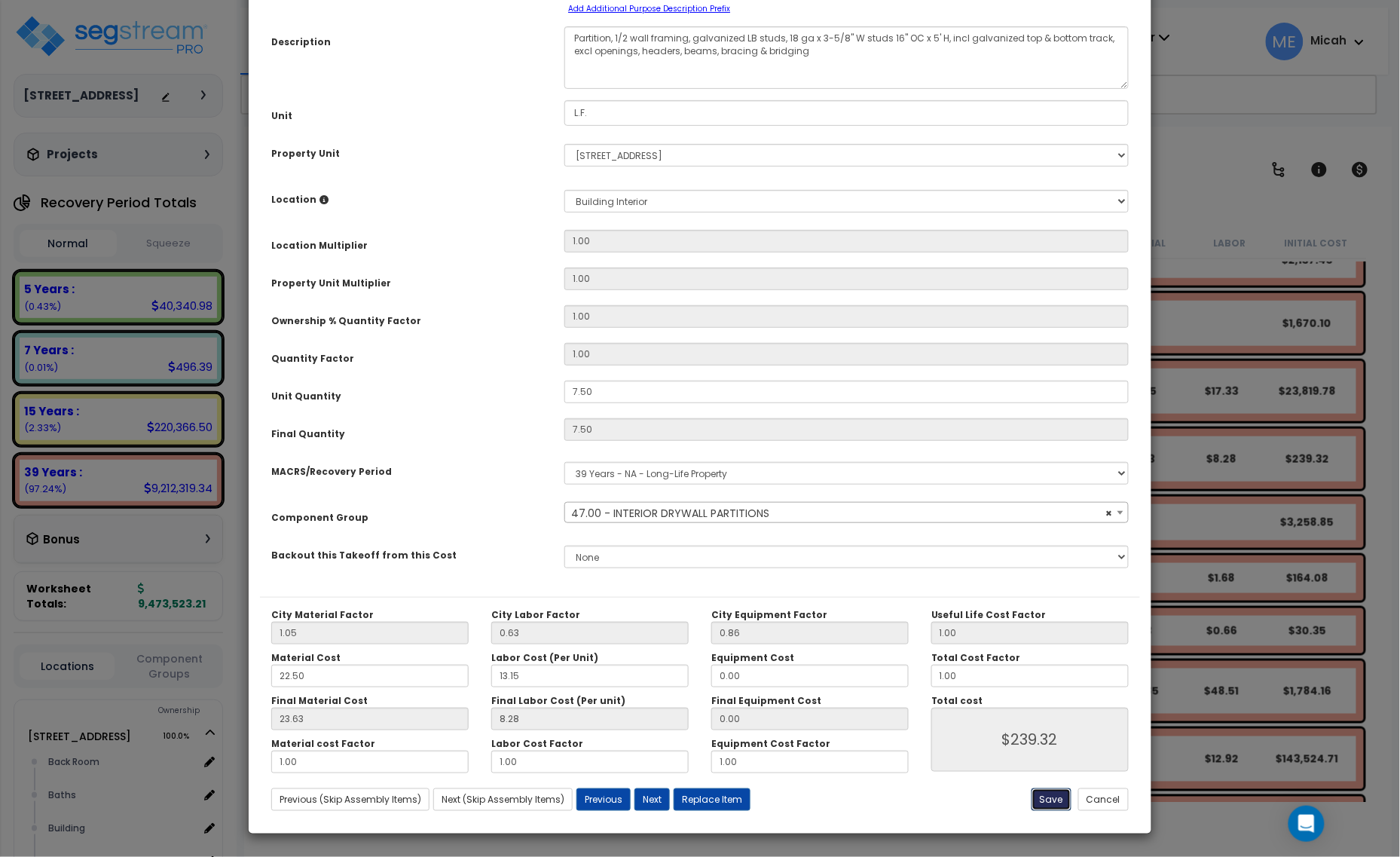
click at [1040, 795] on button "Save" at bounding box center [1051, 800] width 40 height 23
type input "239.32"
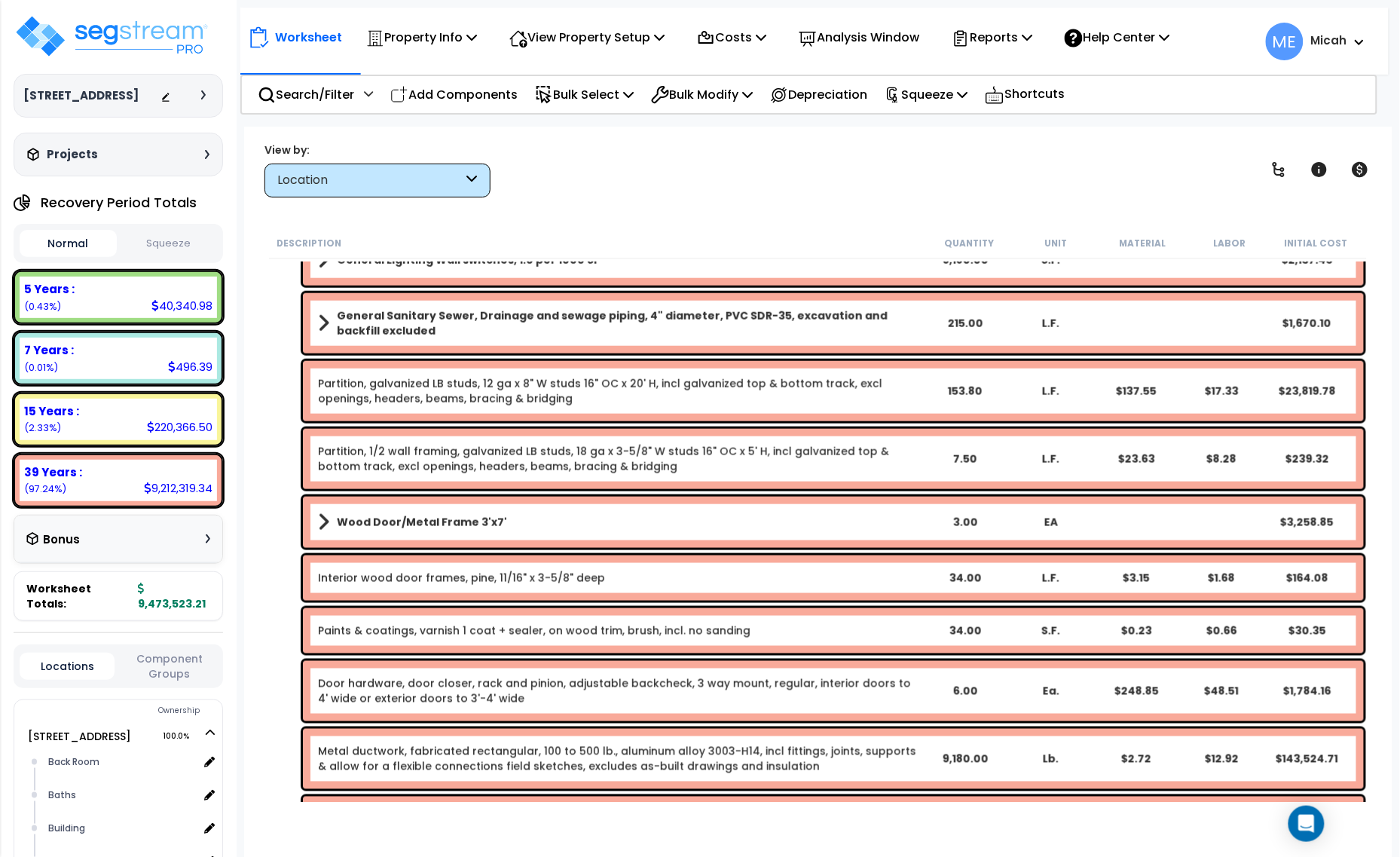
click at [321, 520] on span at bounding box center [323, 522] width 11 height 21
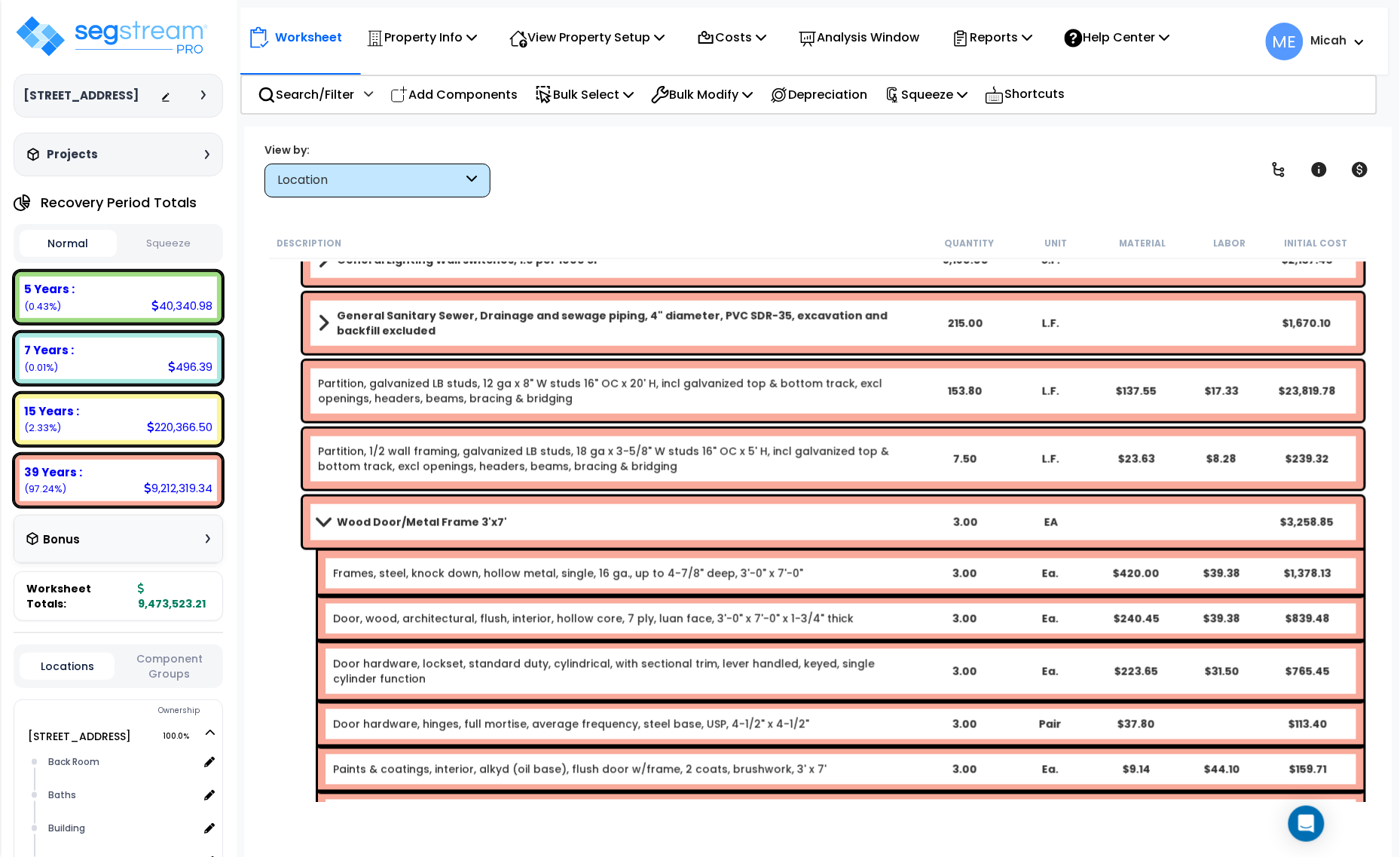
scroll to position [659, 0]
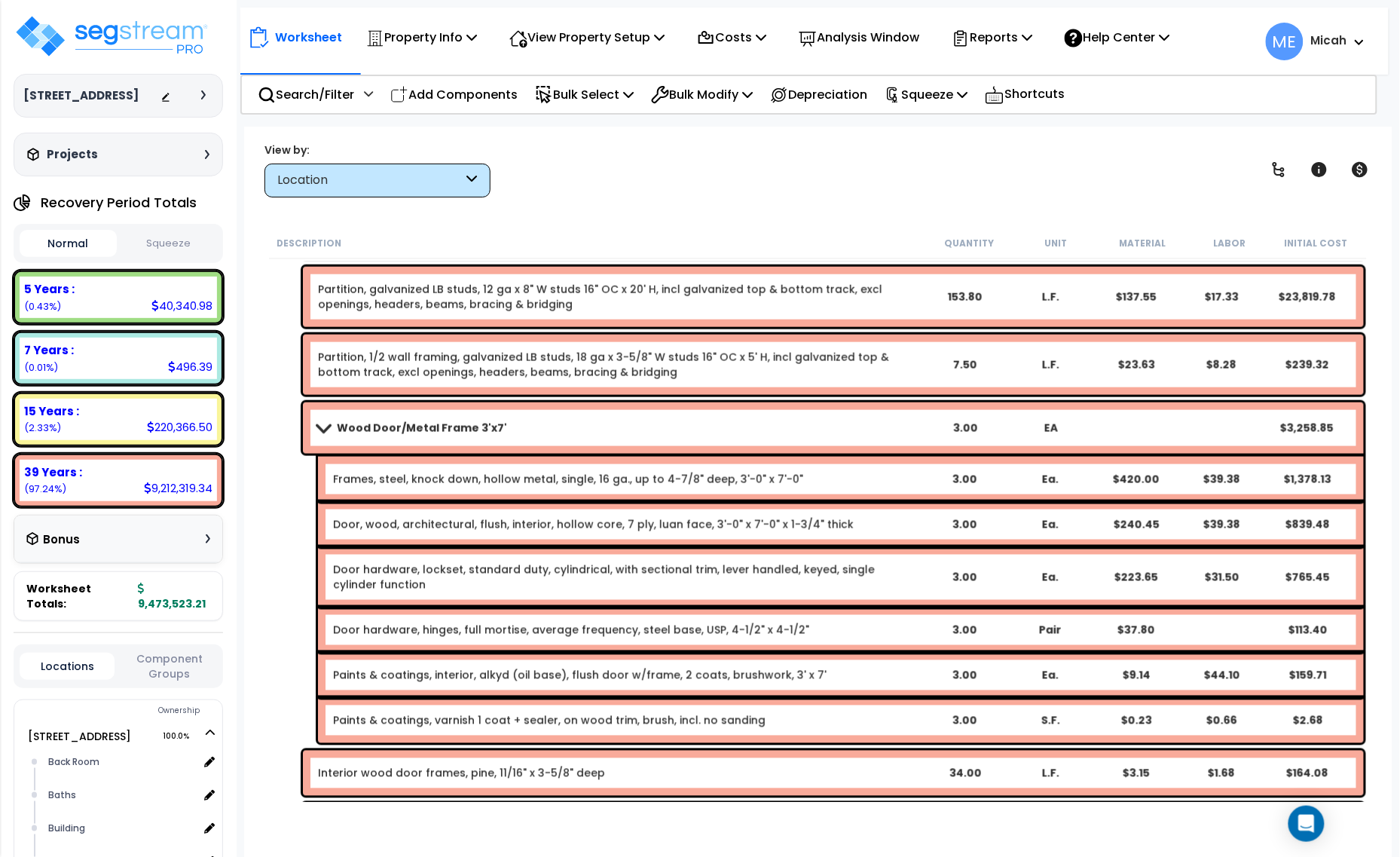
click at [712, 719] on link "Paints & coatings, varnish 1 coat + sealer, on wood trim, brush, incl. no sandi…" at bounding box center [549, 720] width 432 height 15
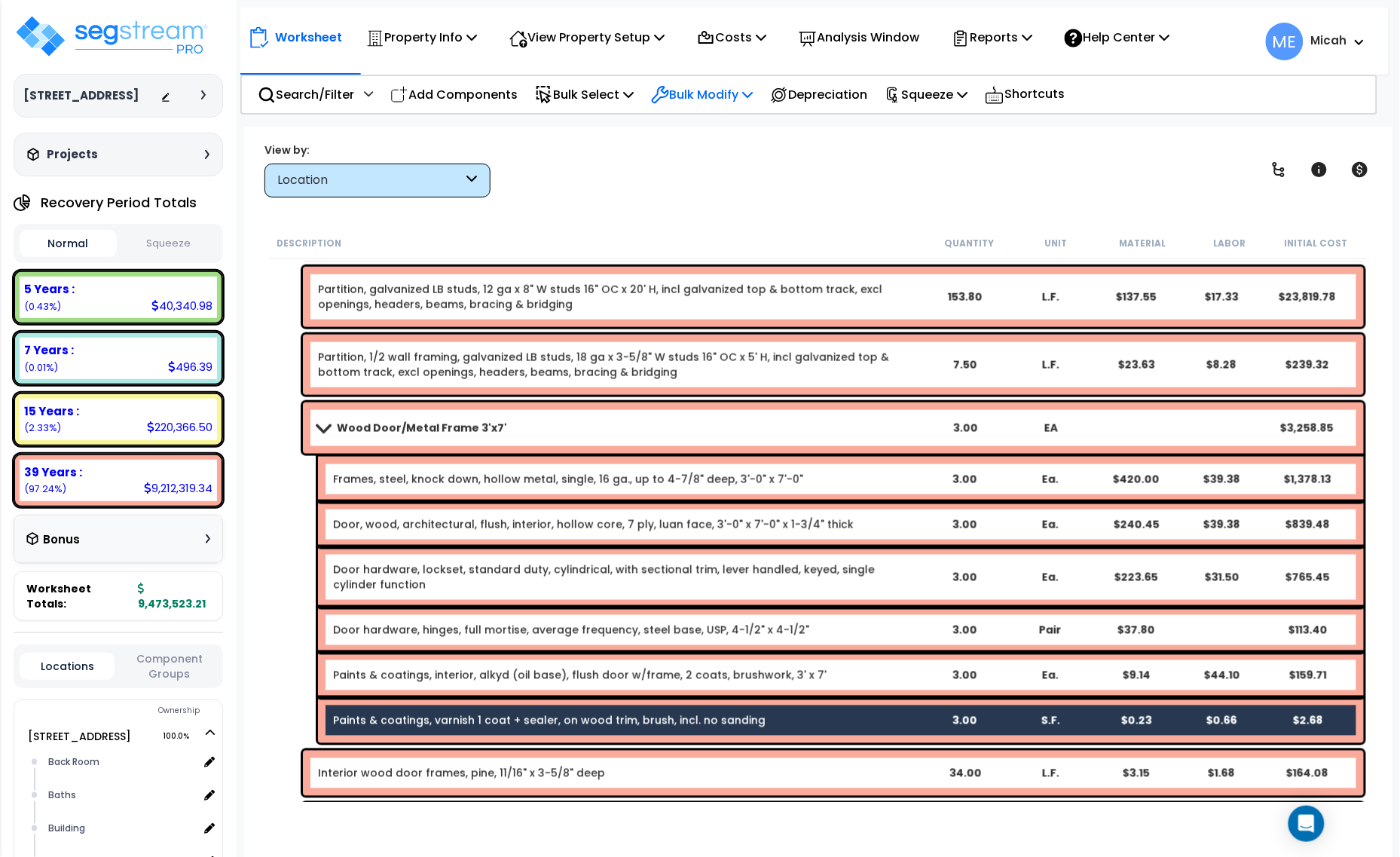
click at [752, 95] on icon at bounding box center [747, 94] width 11 height 12
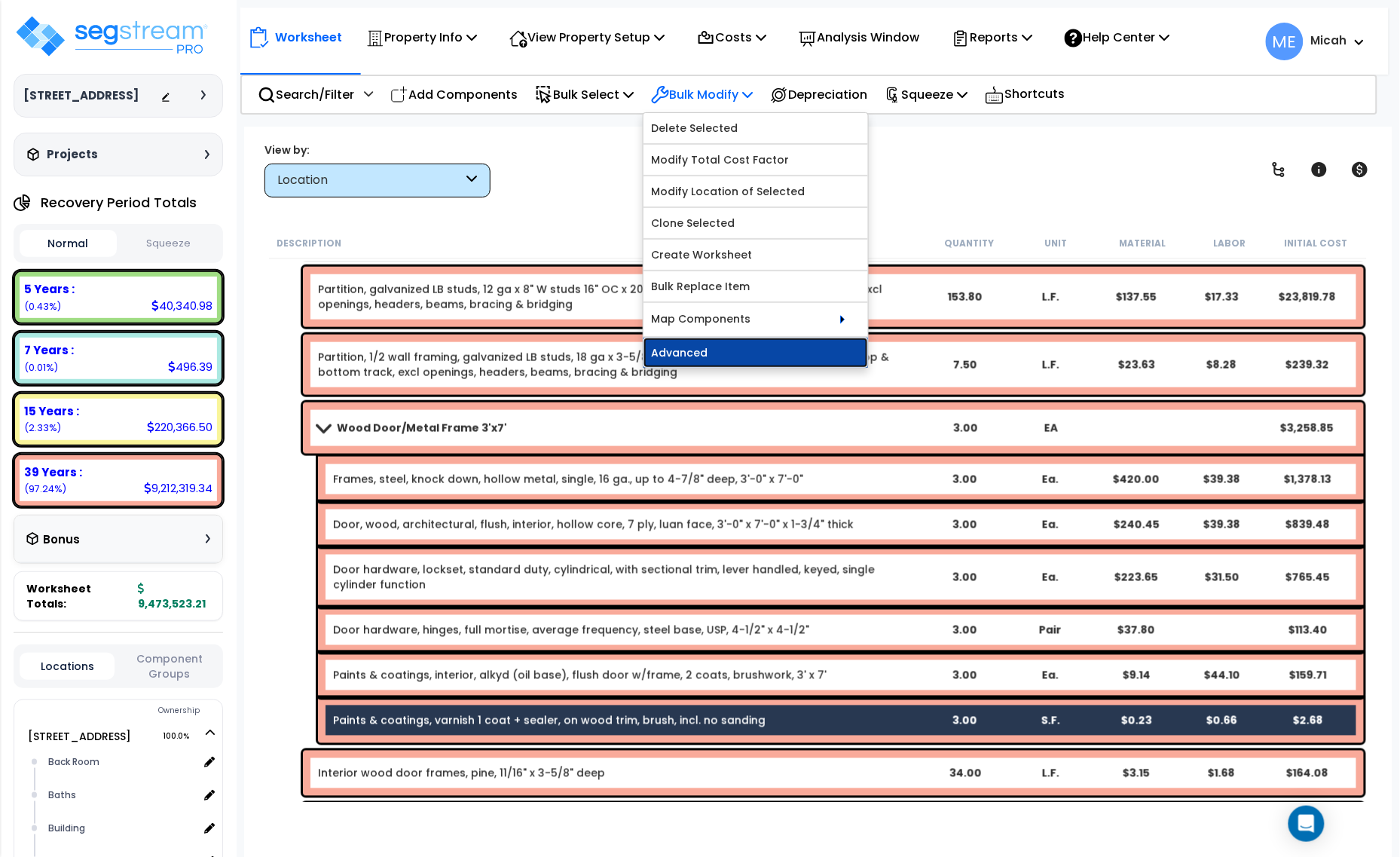
click at [750, 354] on link "Advanced" at bounding box center [755, 353] width 224 height 30
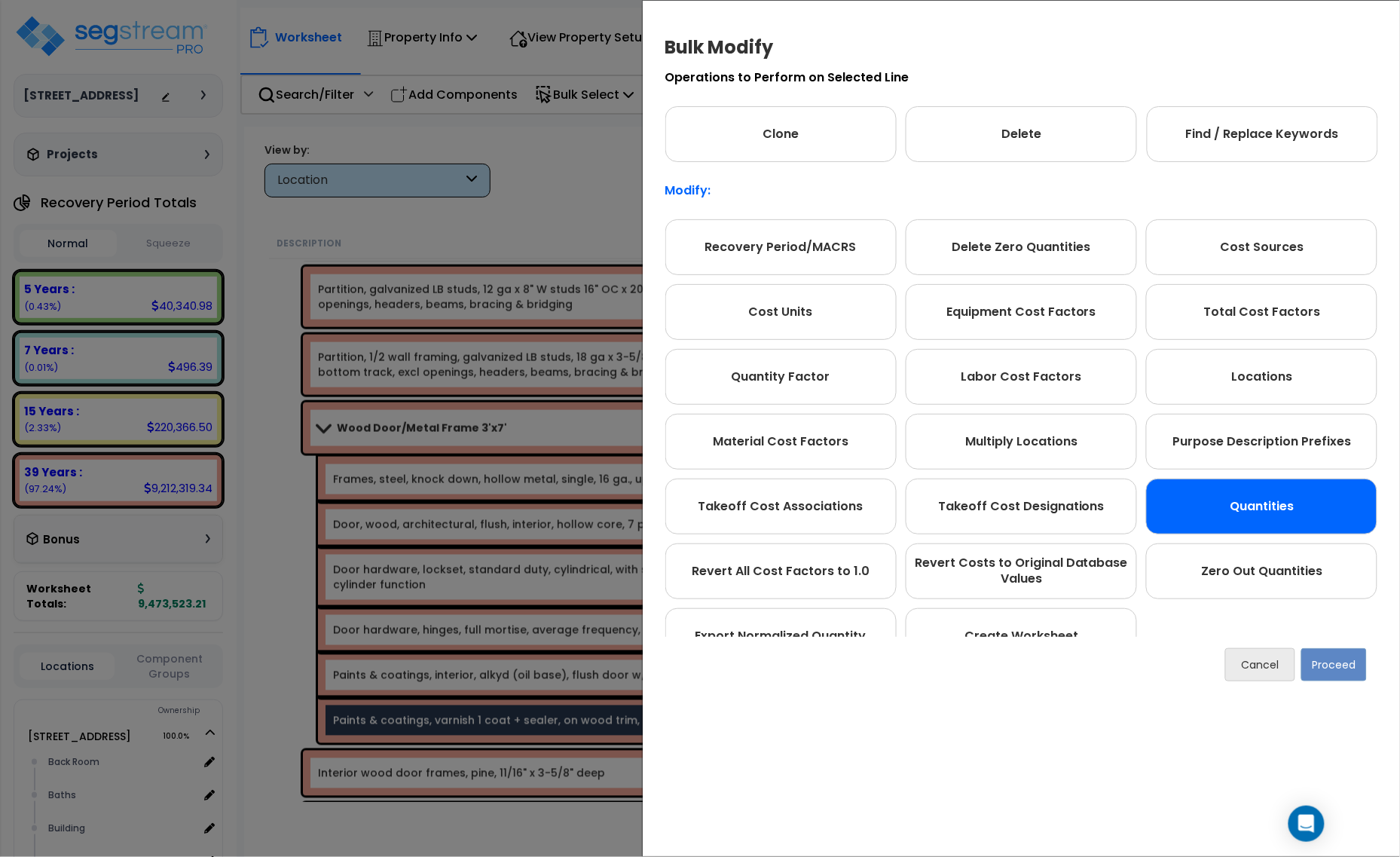
click at [1279, 506] on div "Quantities" at bounding box center [1261, 506] width 231 height 56
click at [1324, 673] on button "Proceed" at bounding box center [1334, 665] width 65 height 34
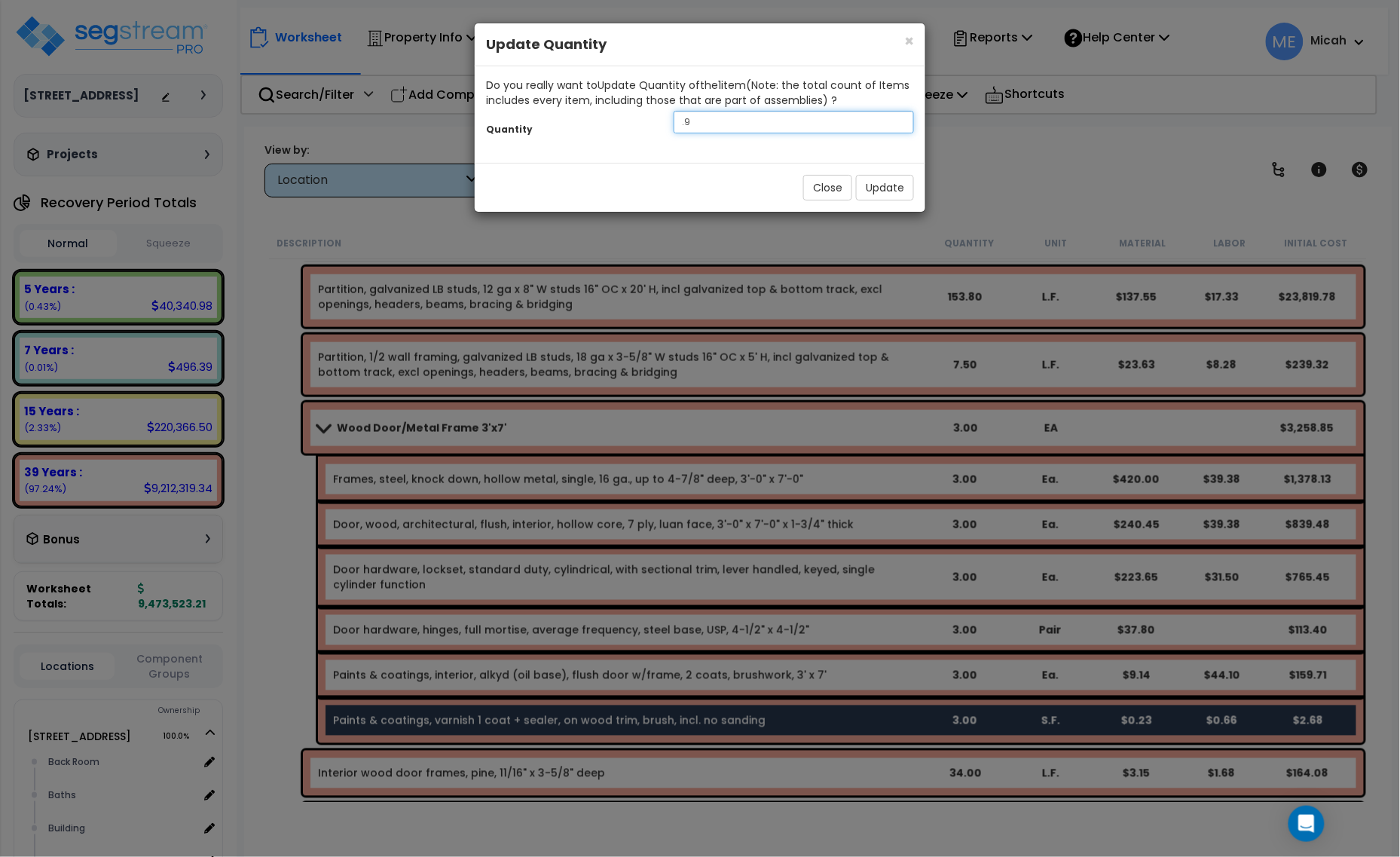
drag, startPoint x: 712, startPoint y: 118, endPoint x: 634, endPoint y: 121, distance: 78.1
click at [641, 118] on div "Quantity .9" at bounding box center [700, 124] width 451 height 33
type input "126"
click at [899, 189] on button "Update" at bounding box center [885, 187] width 58 height 26
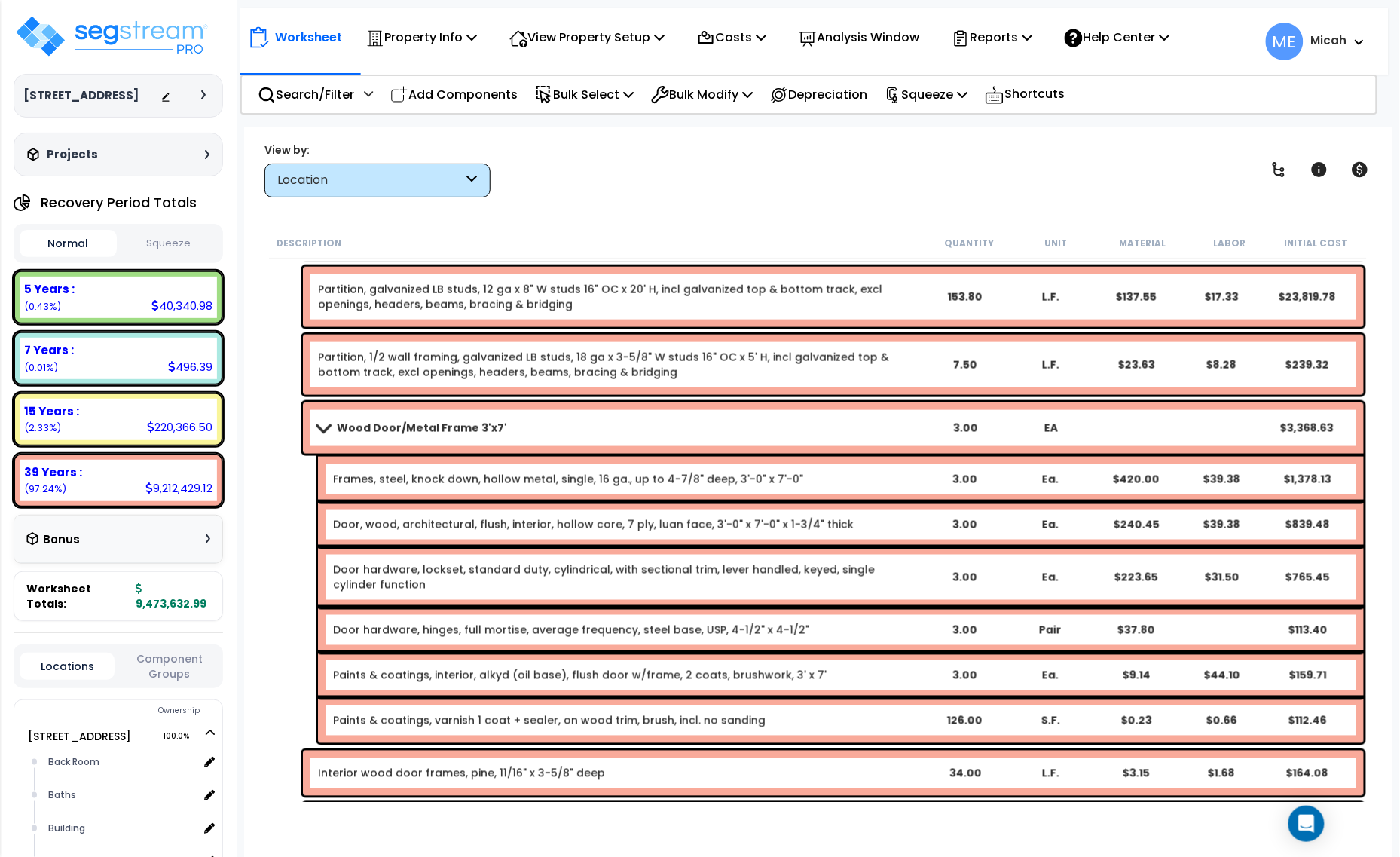
click at [317, 427] on span at bounding box center [323, 427] width 21 height 11
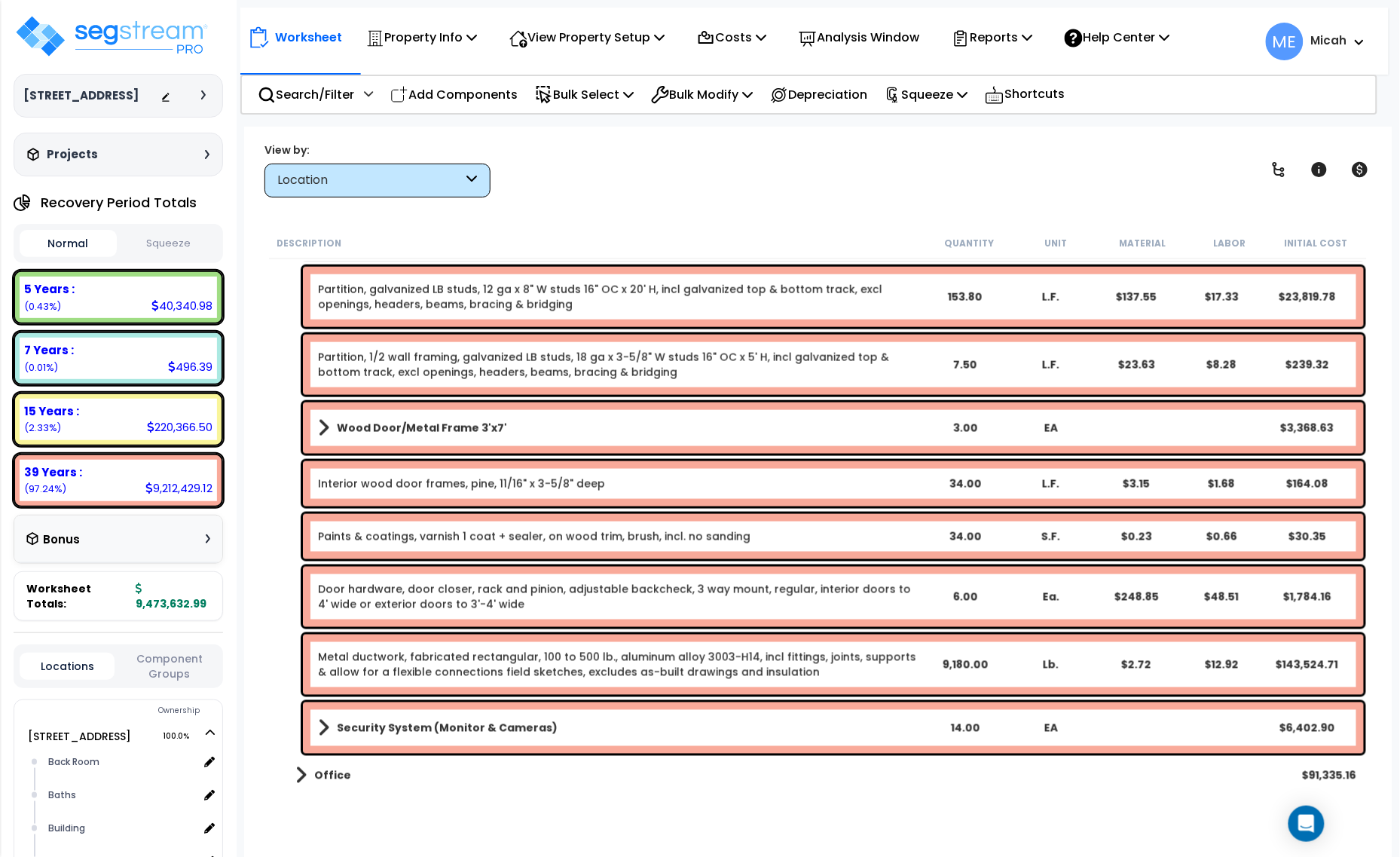
click at [690, 660] on link "Metal ductwork, fabricated rectangular, 100 to 500 lb., aluminum alloy 3003-H14…" at bounding box center [619, 665] width 603 height 30
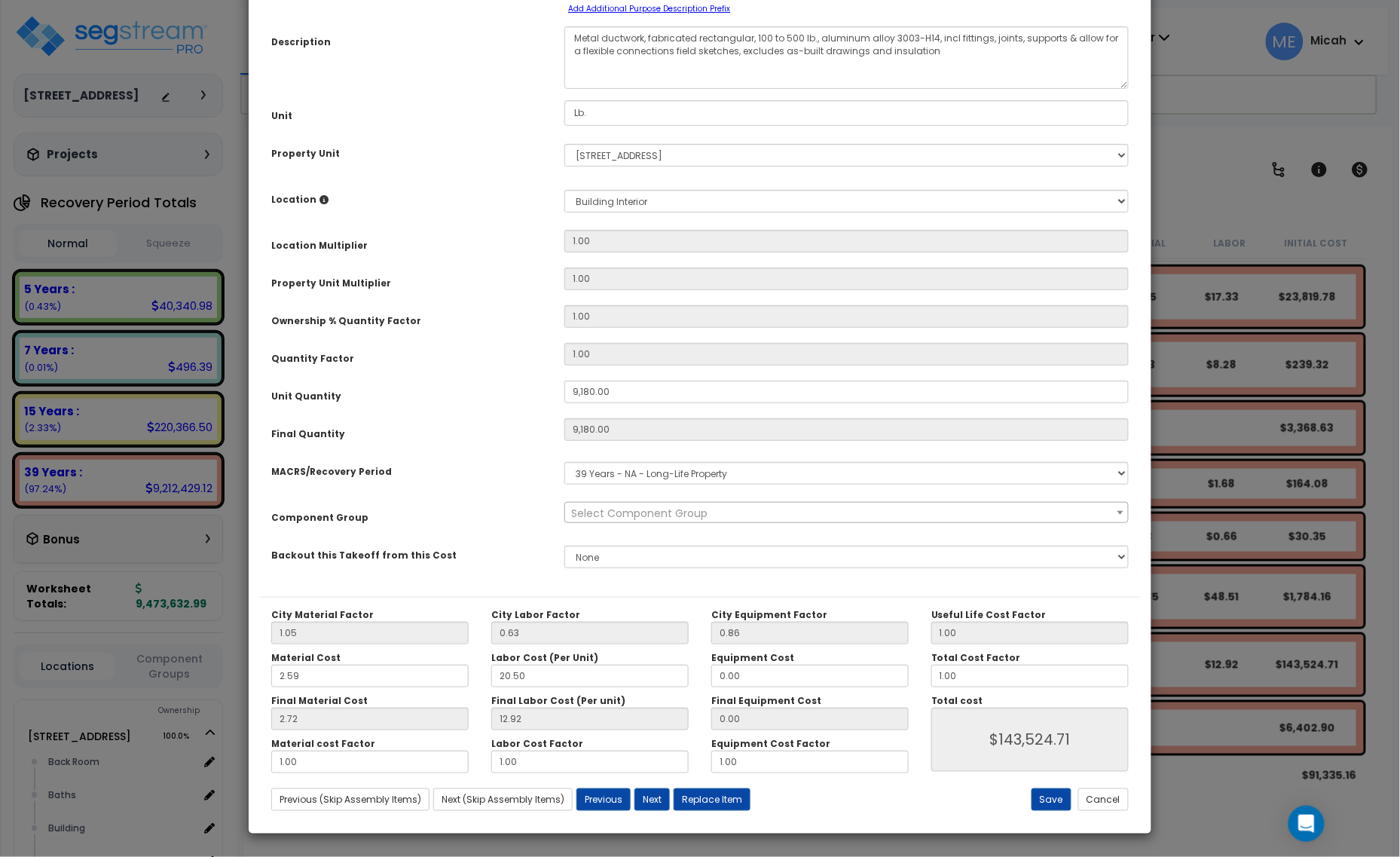
scroll to position [0, 0]
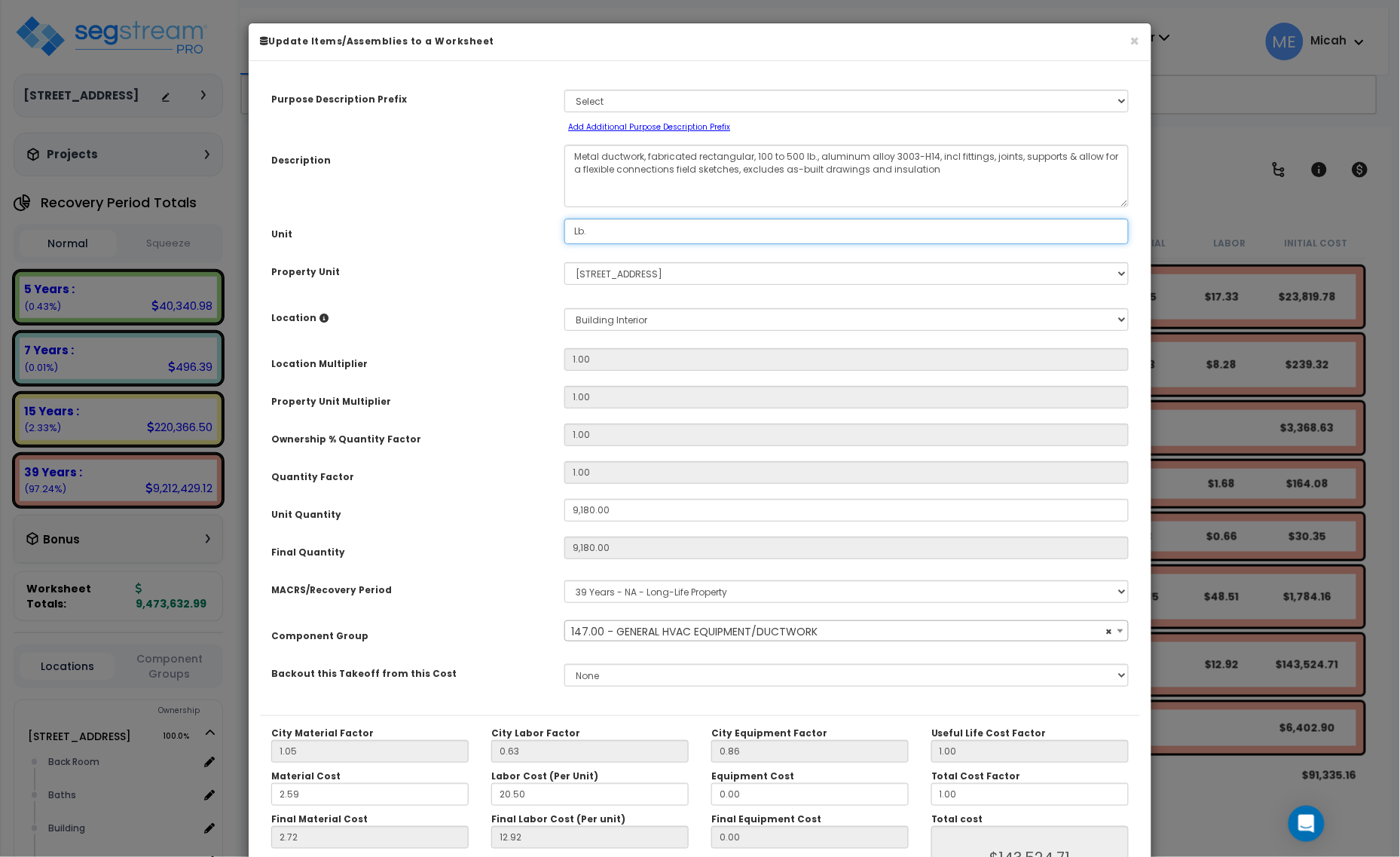
click at [550, 237] on div "Unit Lb." at bounding box center [700, 232] width 880 height 26
select select "56957"
type input "S"
select select "56957"
type input "S.F."
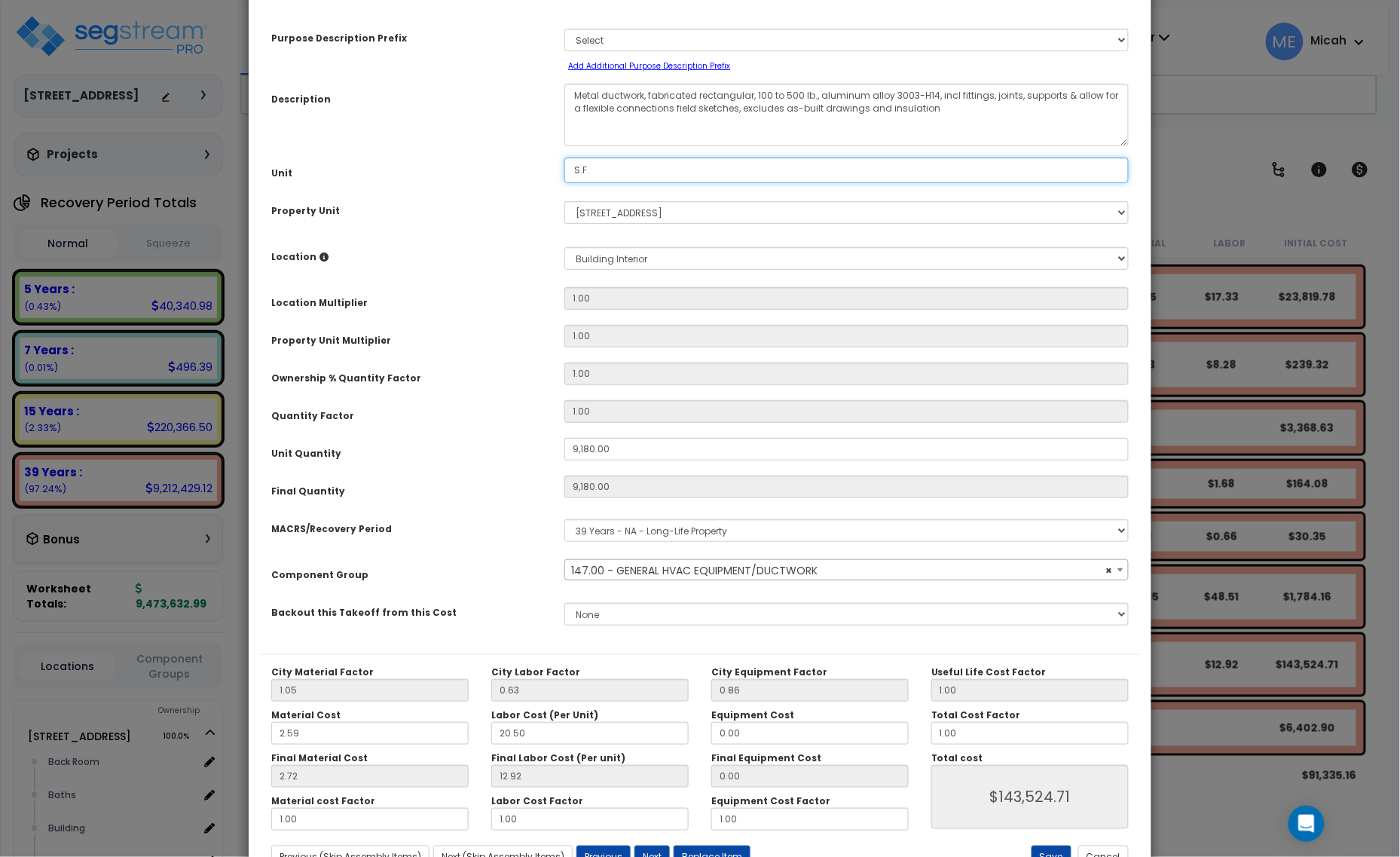
scroll to position [118, 0]
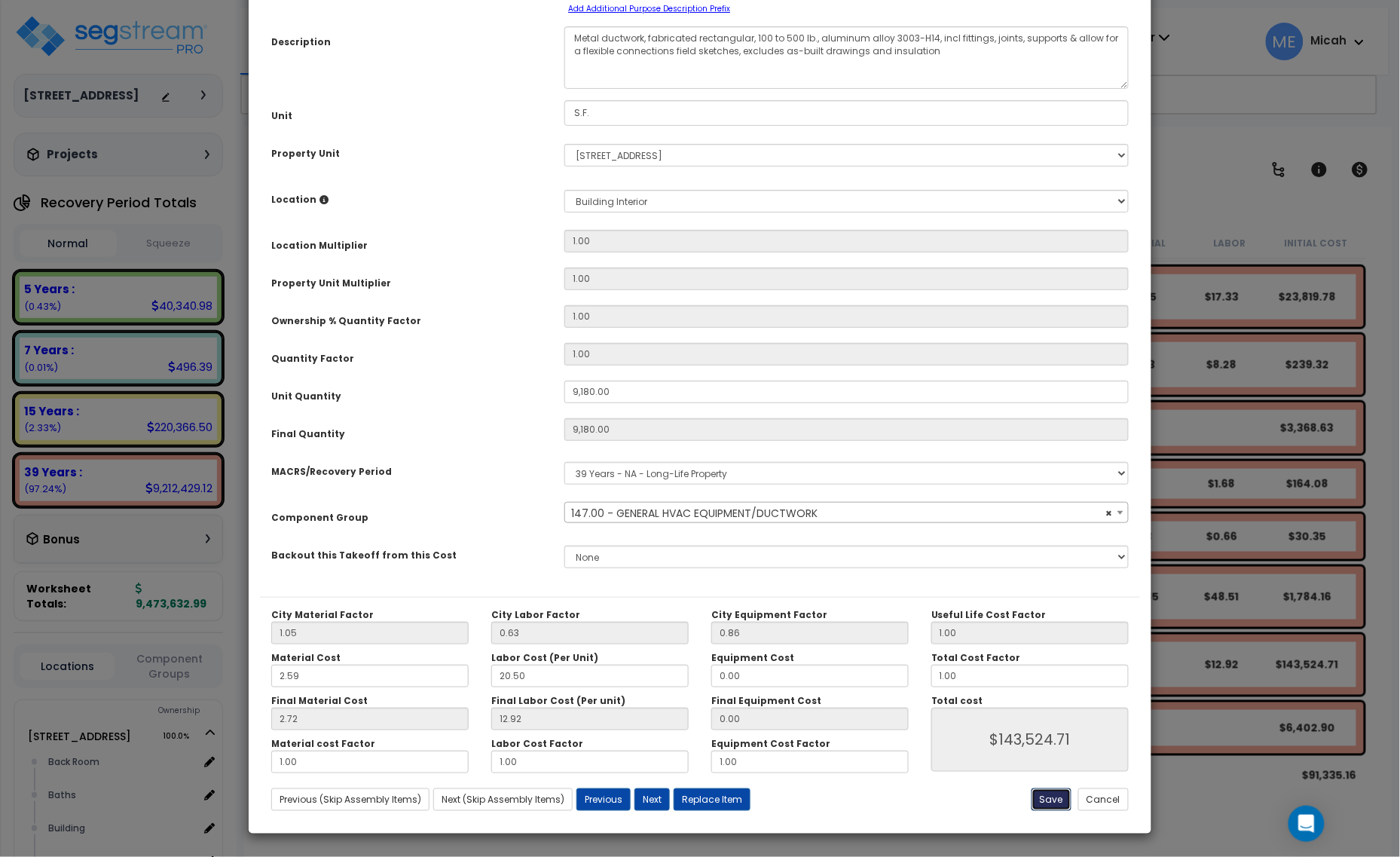
click at [1044, 805] on button "Save" at bounding box center [1051, 800] width 40 height 23
type input "9180.00"
type input "143524.71"
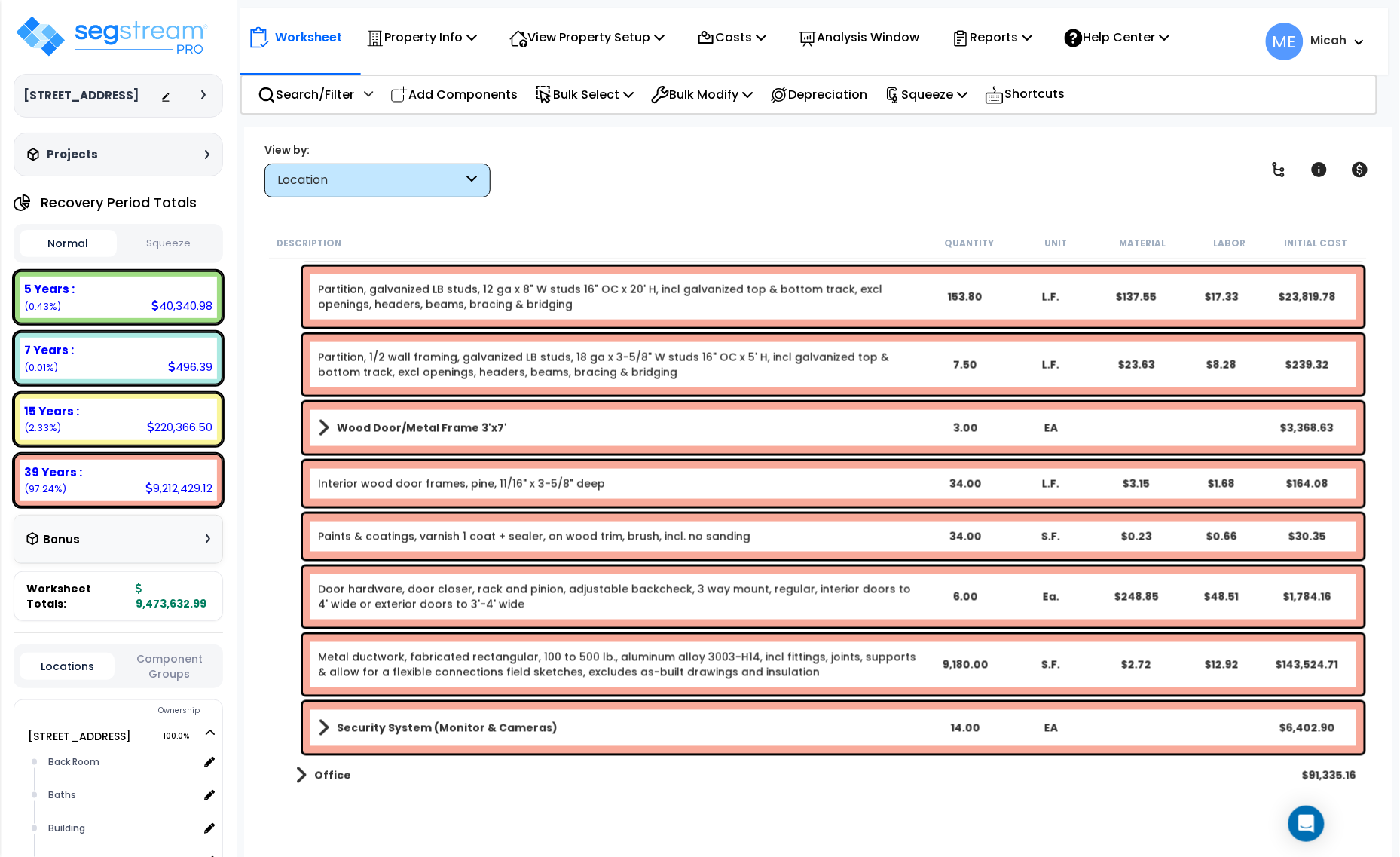
click at [322, 725] on span at bounding box center [323, 728] width 11 height 21
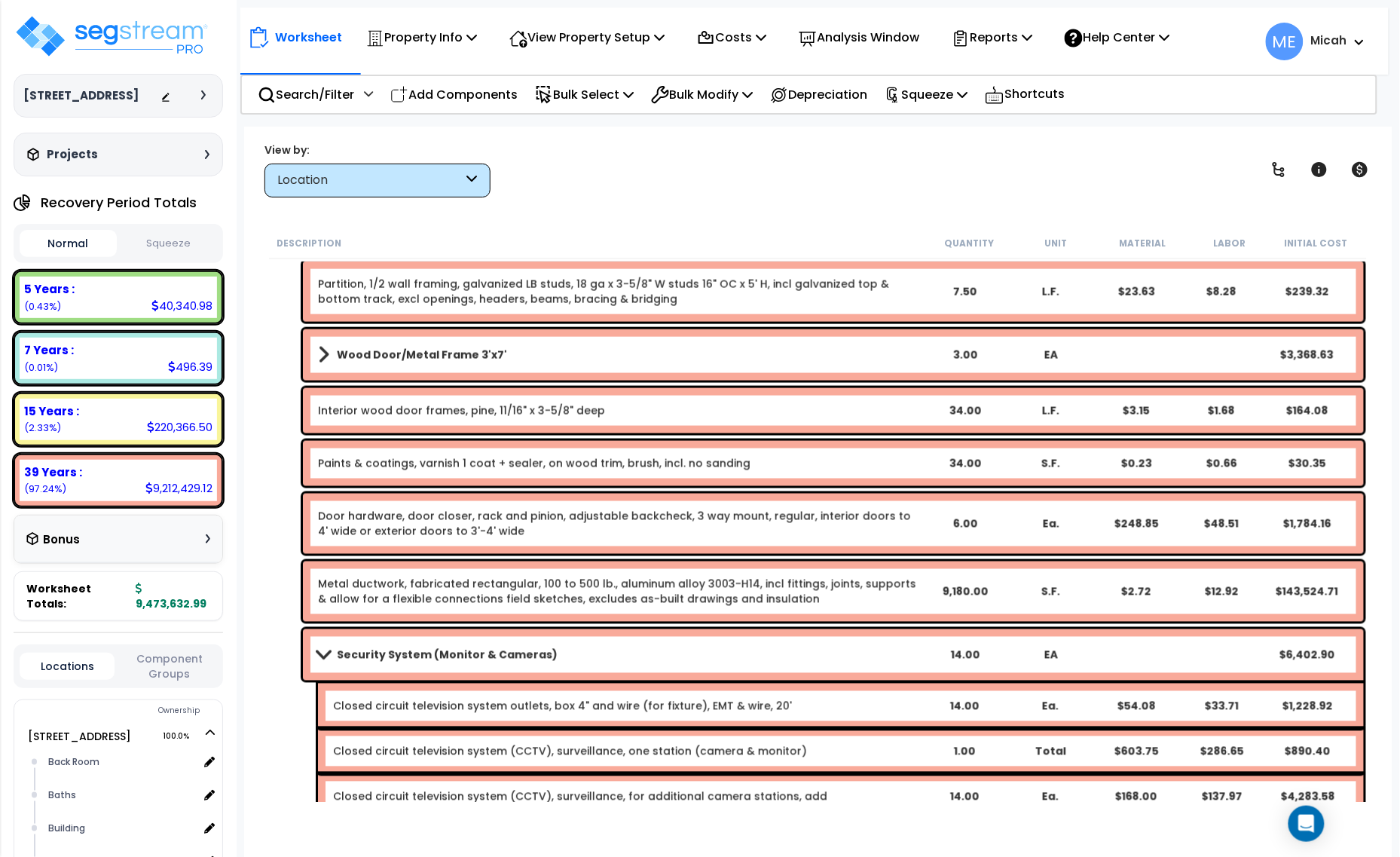
scroll to position [848, 0]
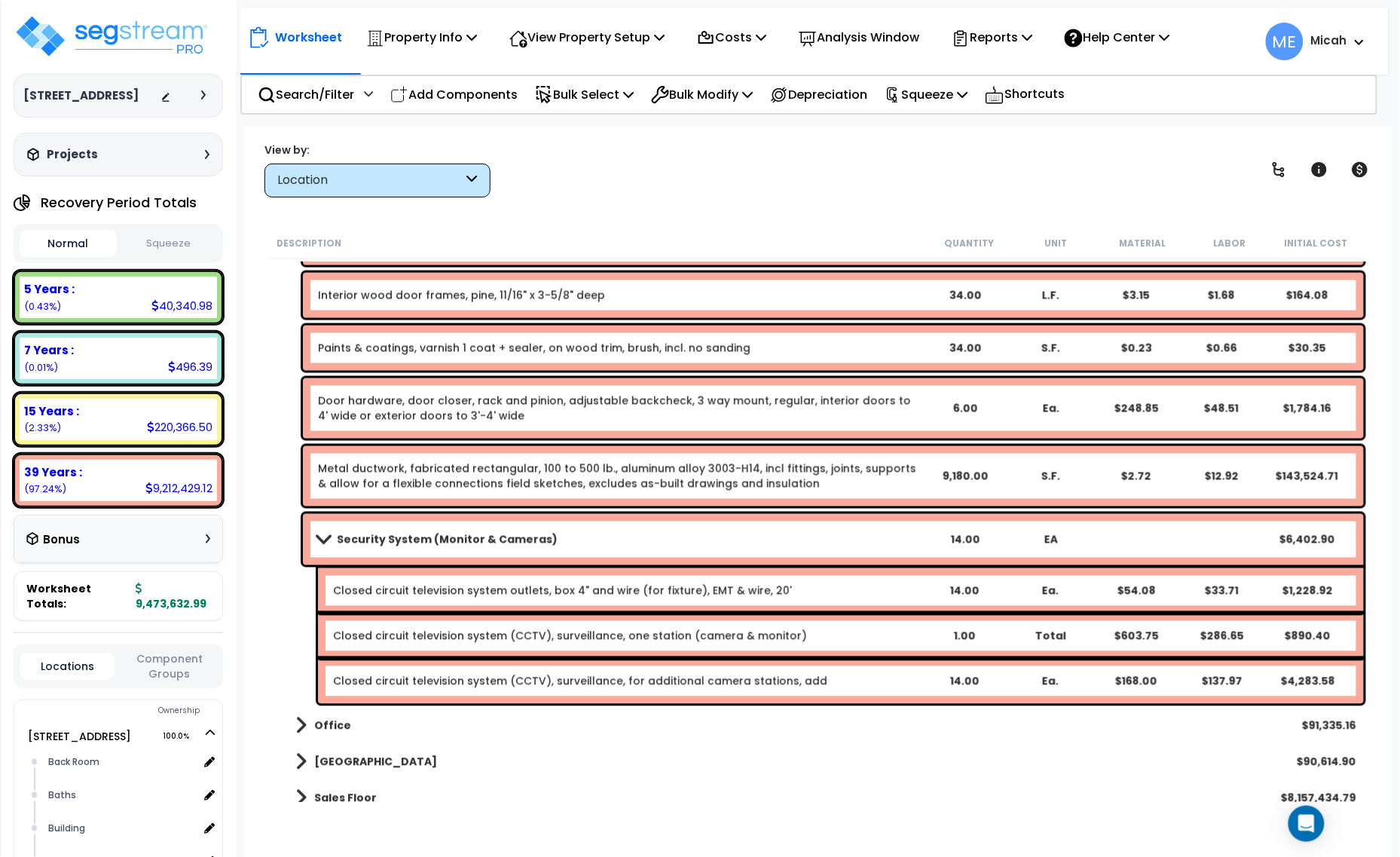
click at [320, 539] on span at bounding box center [323, 539] width 21 height 11
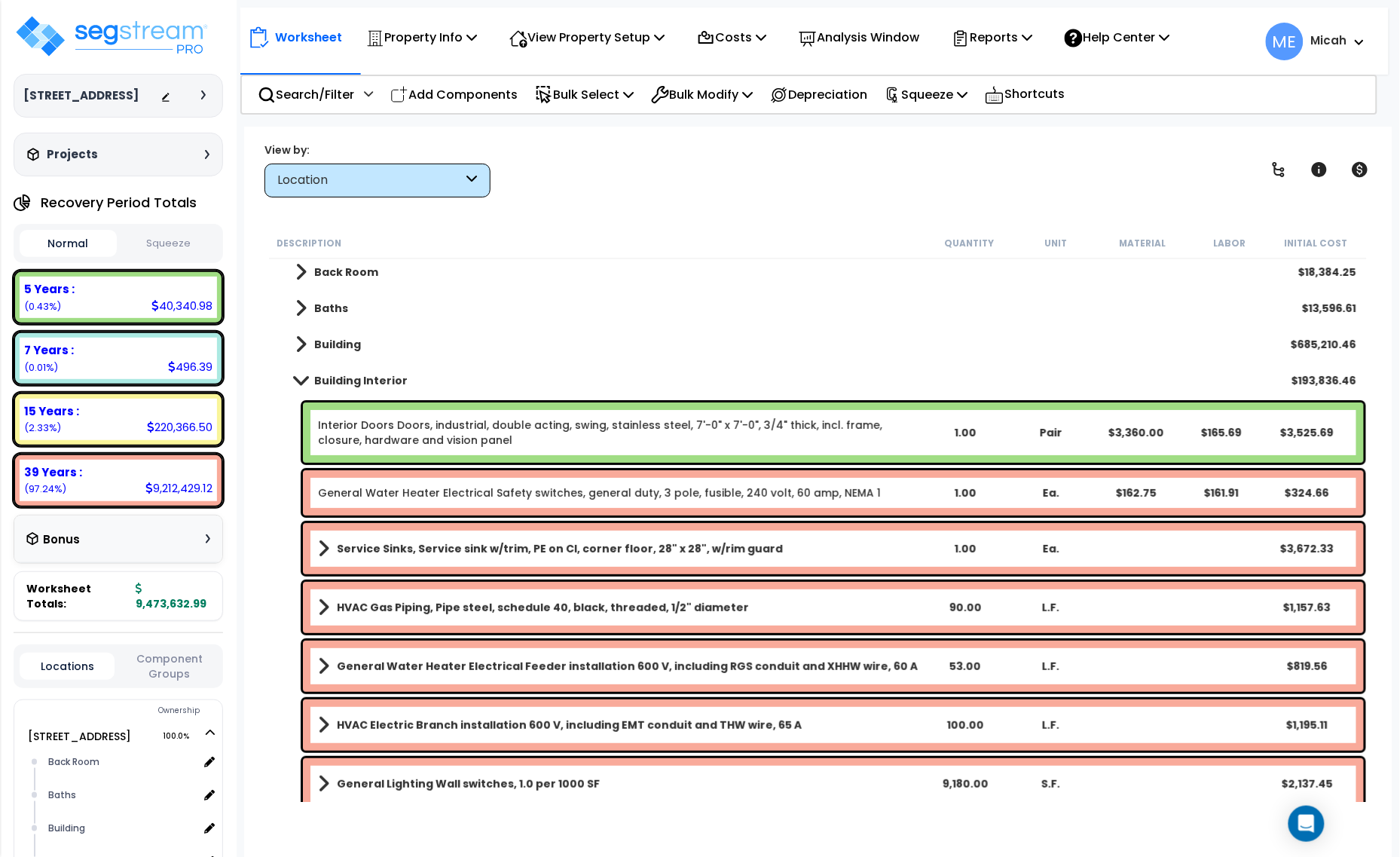
scroll to position [0, 0]
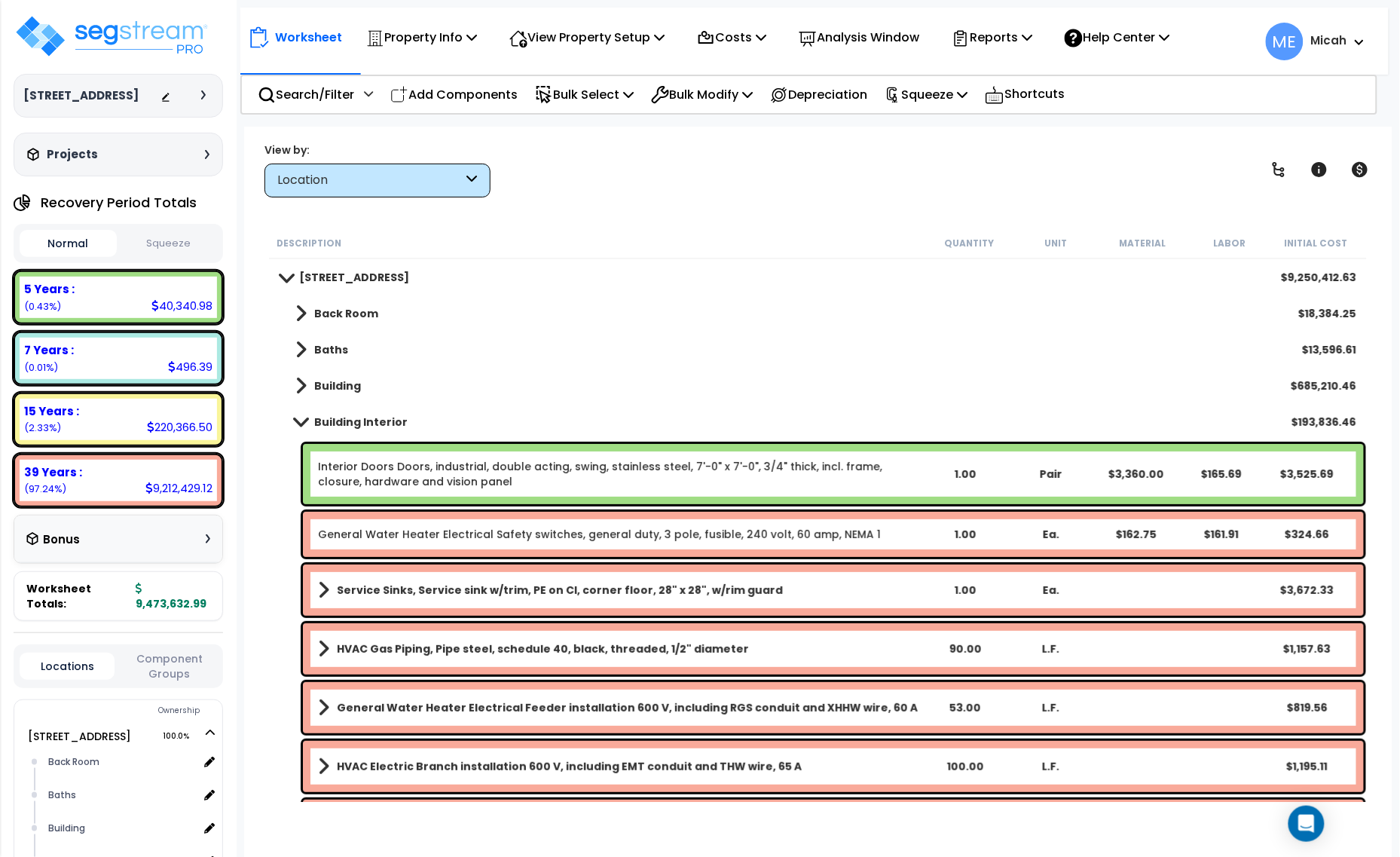
click at [303, 417] on span at bounding box center [301, 421] width 21 height 11
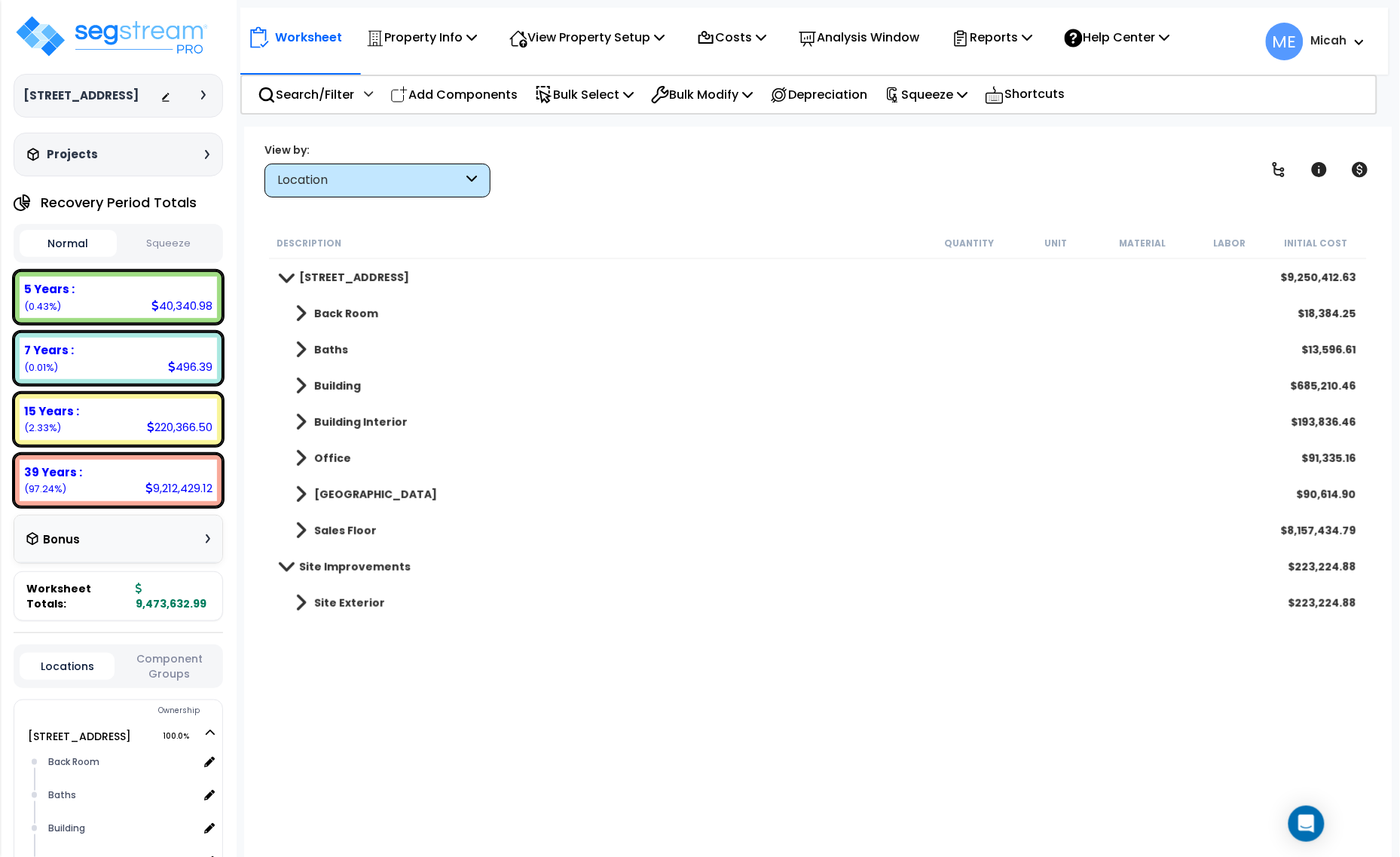
click at [303, 462] on span at bounding box center [301, 458] width 11 height 21
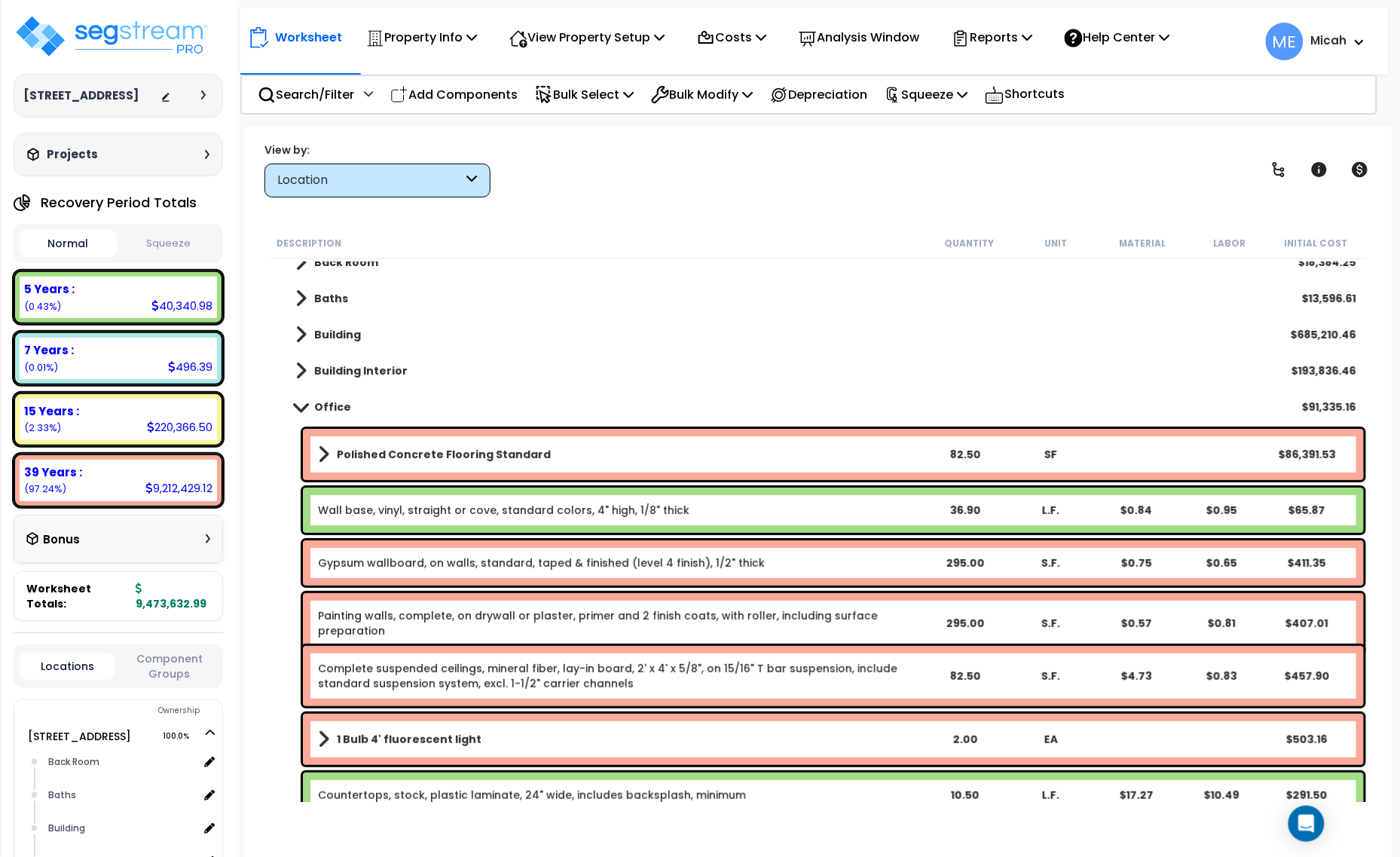
scroll to position [94, 0]
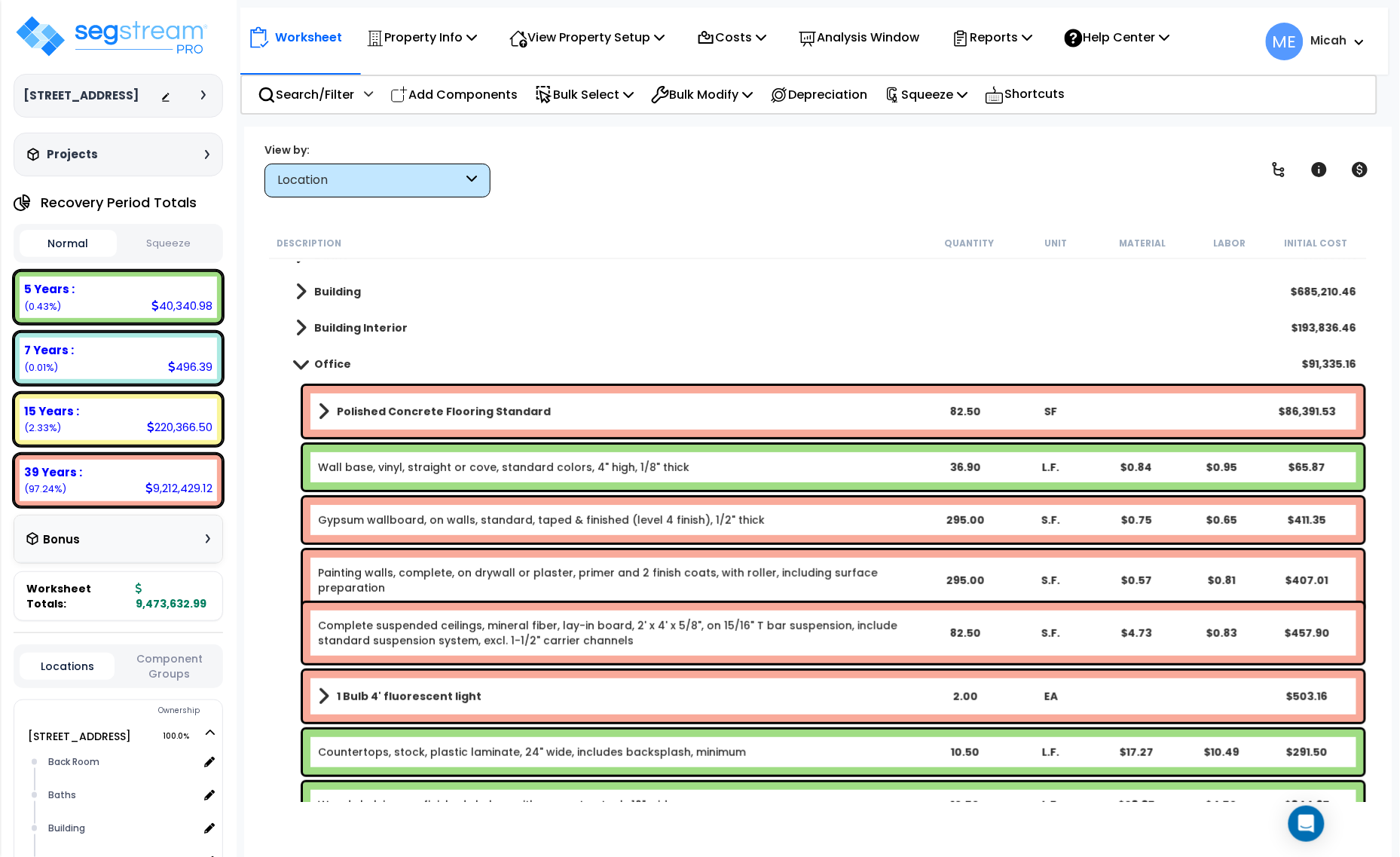
click at [327, 407] on span at bounding box center [323, 411] width 11 height 21
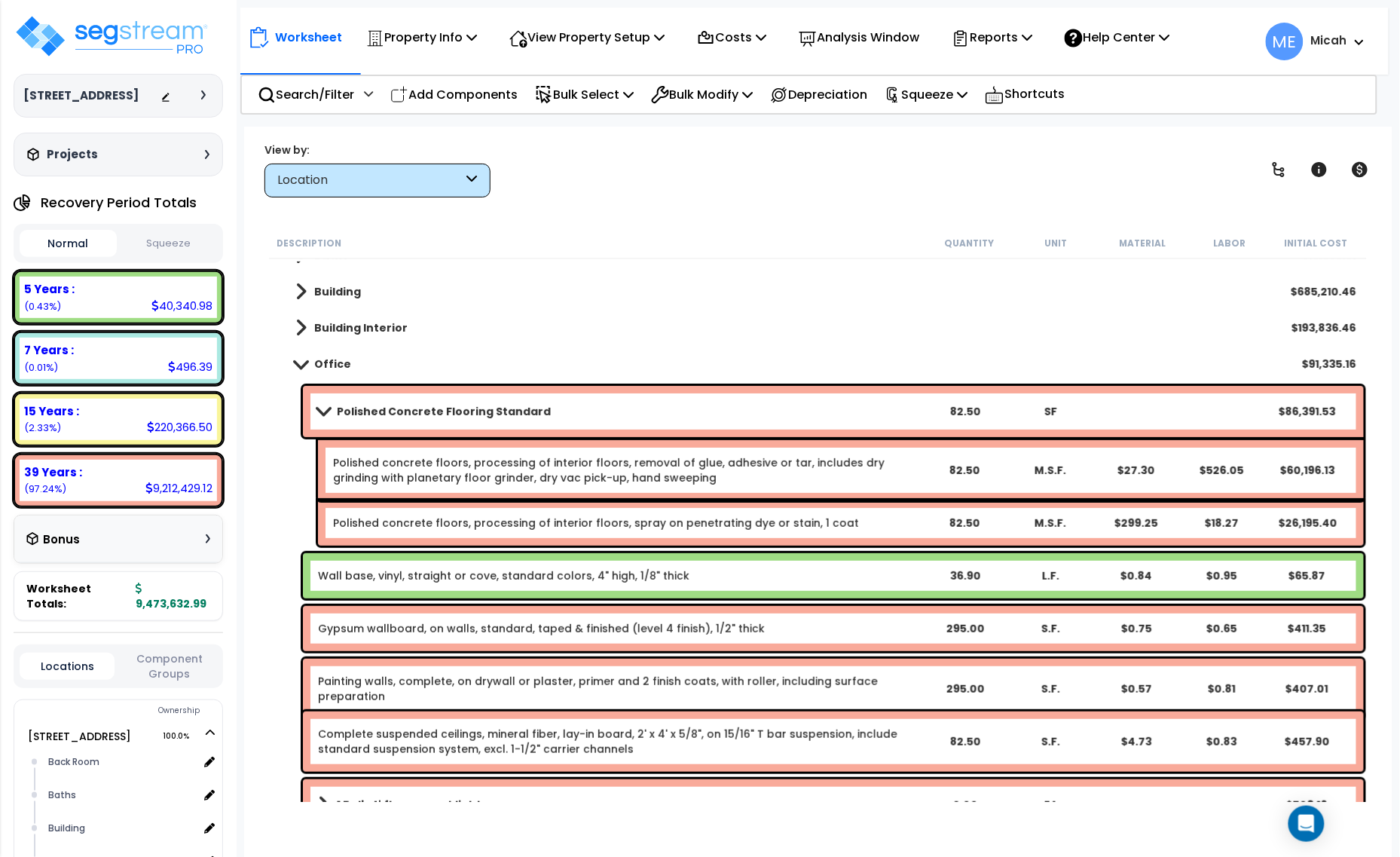
click at [908, 466] on link "Polished concrete floors, processing of interior floors, removal of glue, adhes…" at bounding box center [625, 470] width 587 height 30
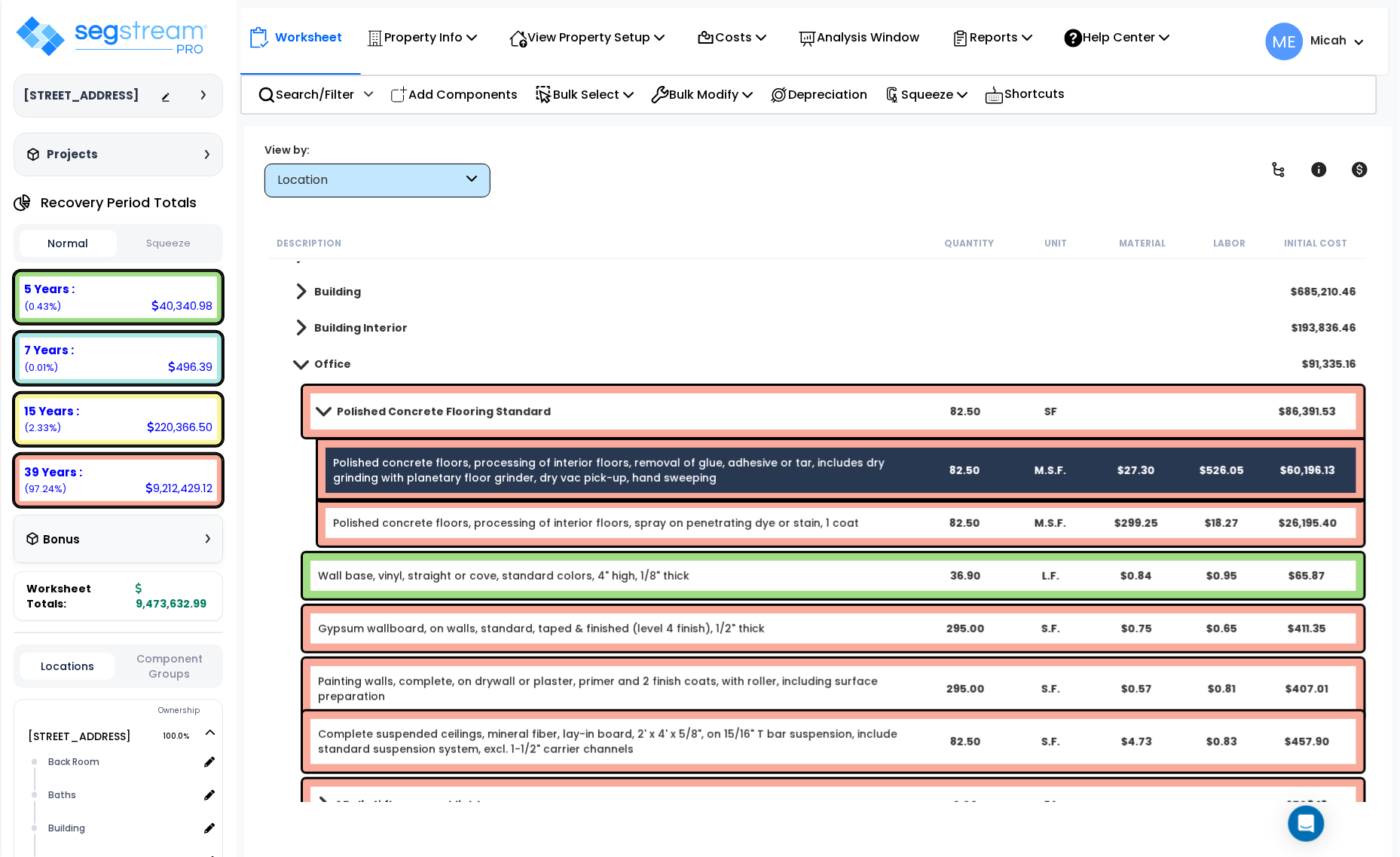
click at [898, 517] on b "Polished concrete floors, processing of interior floors, spray on penetrating d…" at bounding box center [625, 522] width 587 height 15
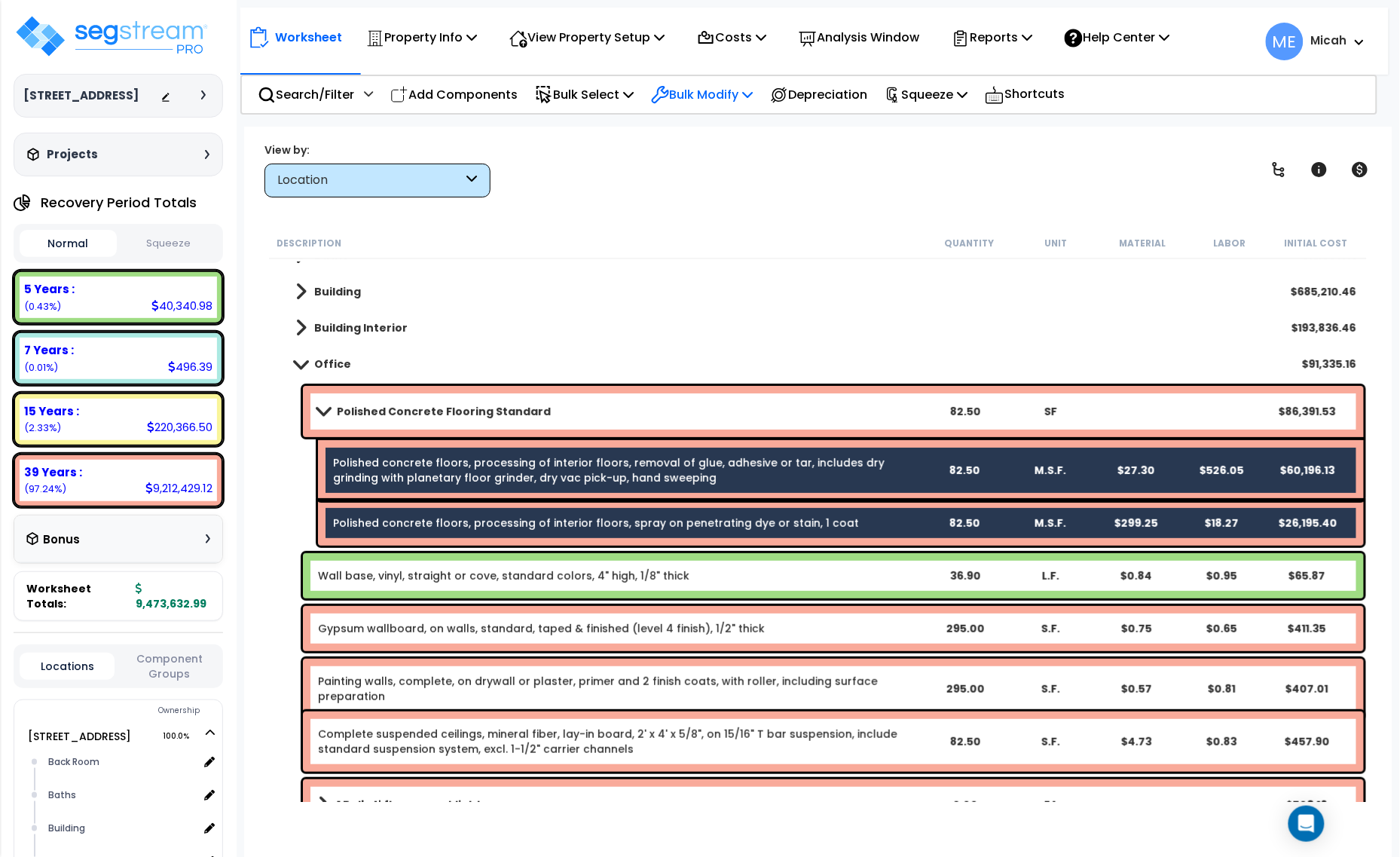
click at [740, 95] on p "Bulk Modify" at bounding box center [701, 94] width 101 height 20
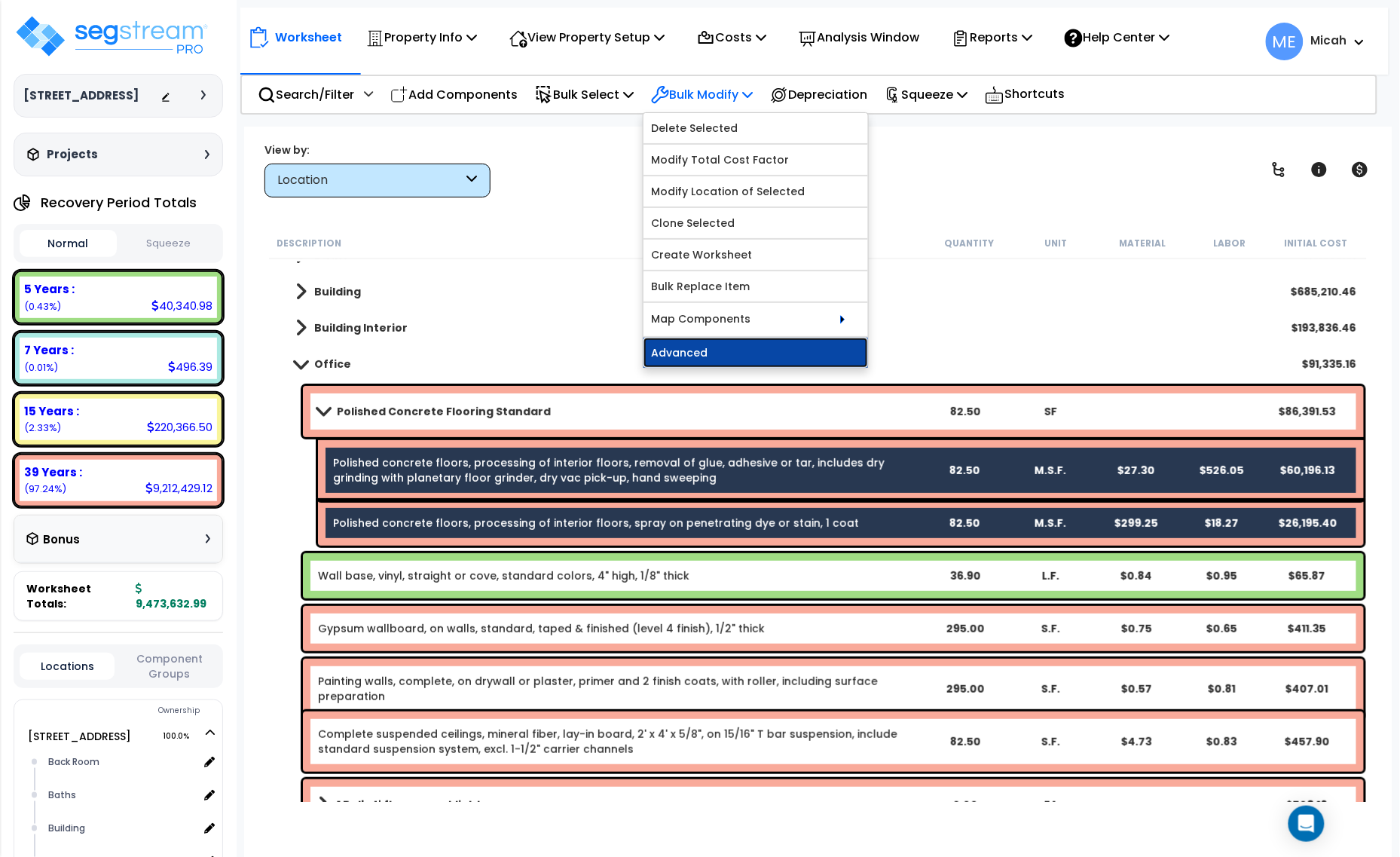
click at [733, 356] on link "Advanced" at bounding box center [755, 353] width 224 height 30
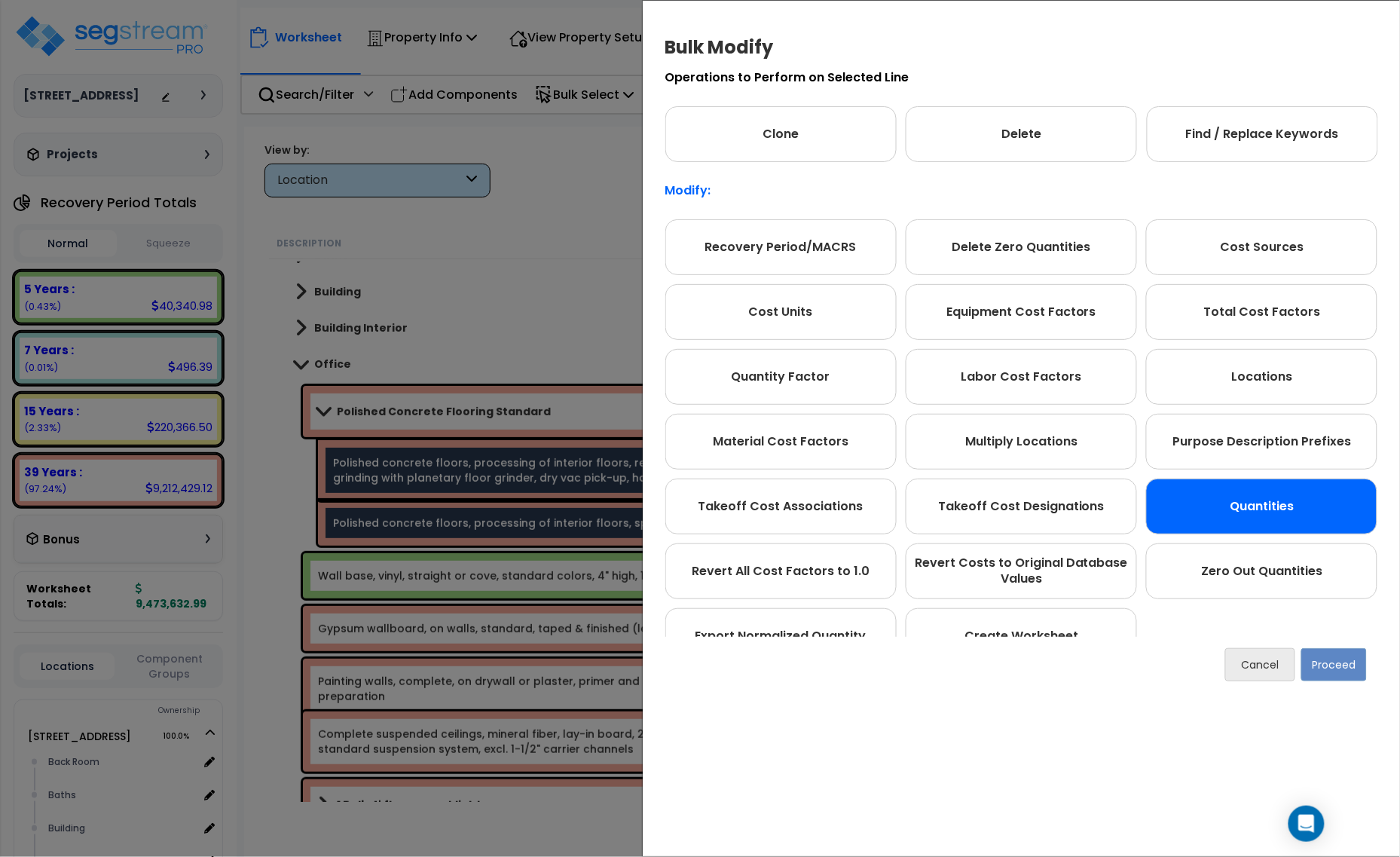
click at [1271, 498] on div "Quantities" at bounding box center [1261, 506] width 231 height 56
click at [1316, 669] on button "Proceed" at bounding box center [1334, 665] width 65 height 34
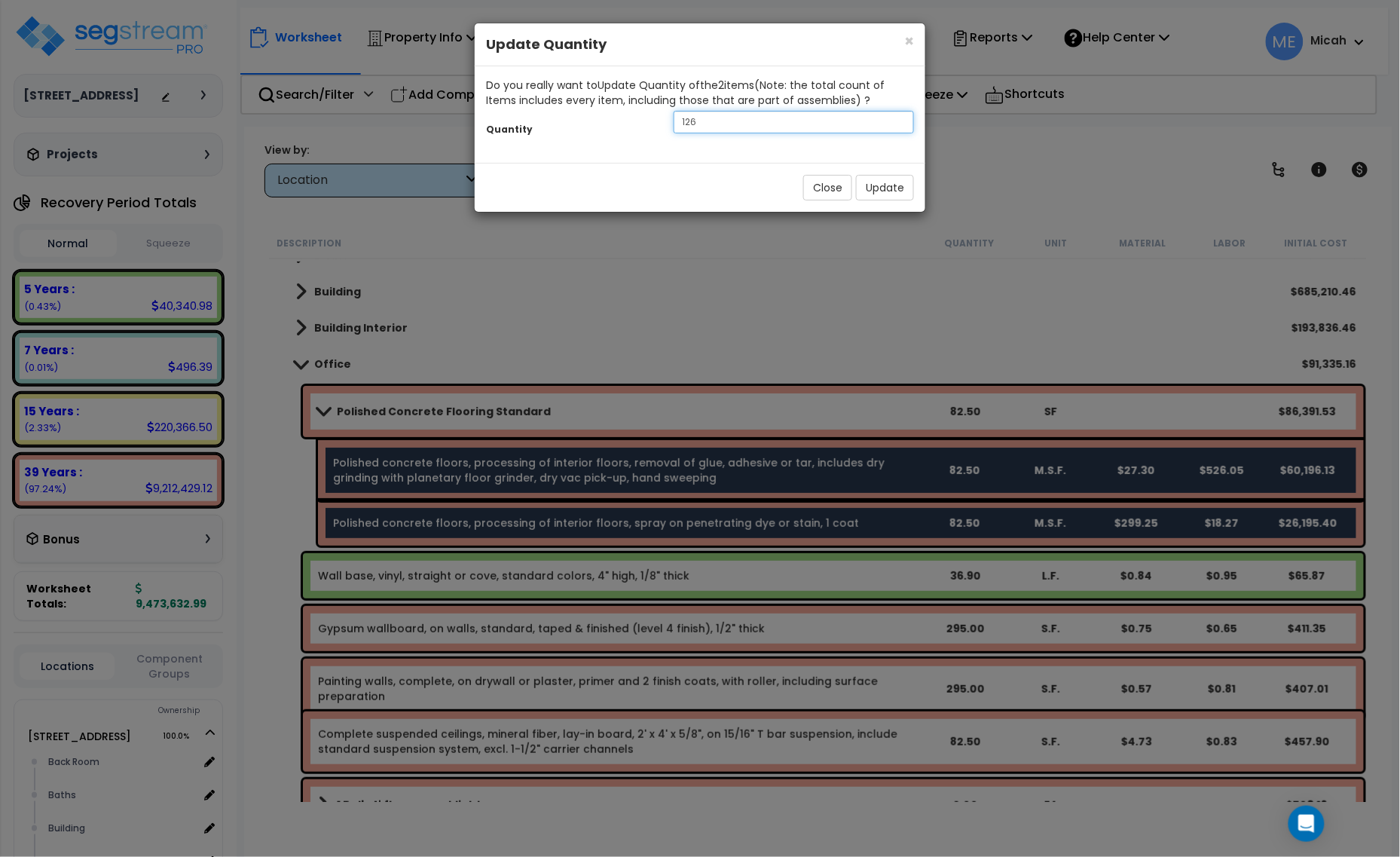
drag, startPoint x: 676, startPoint y: 118, endPoint x: 640, endPoint y: 114, distance: 36.2
click at [642, 115] on div "Quantity 126" at bounding box center [700, 124] width 451 height 33
type input ".1"
click at [893, 190] on button "Update" at bounding box center [885, 187] width 58 height 26
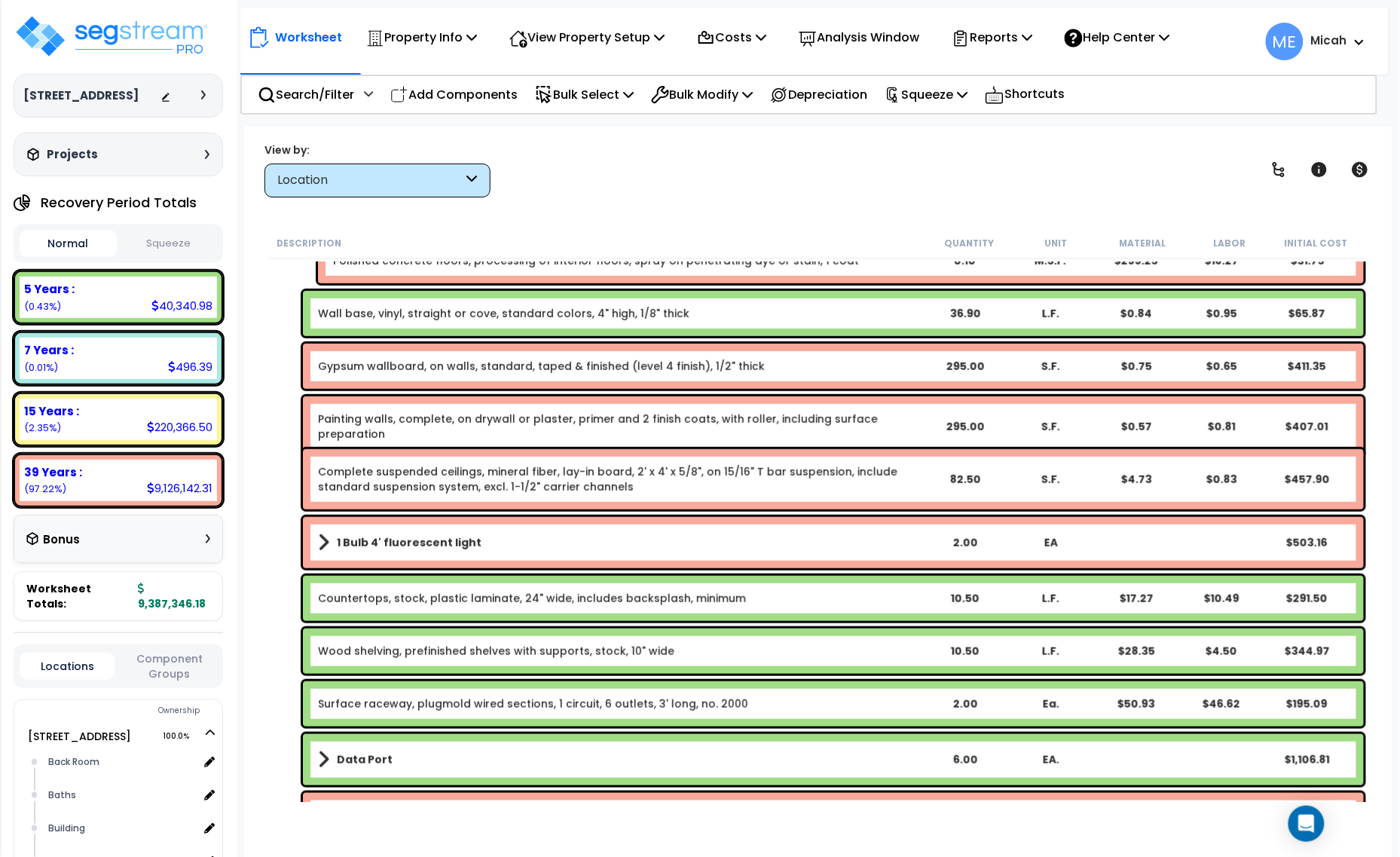
scroll to position [377, 0]
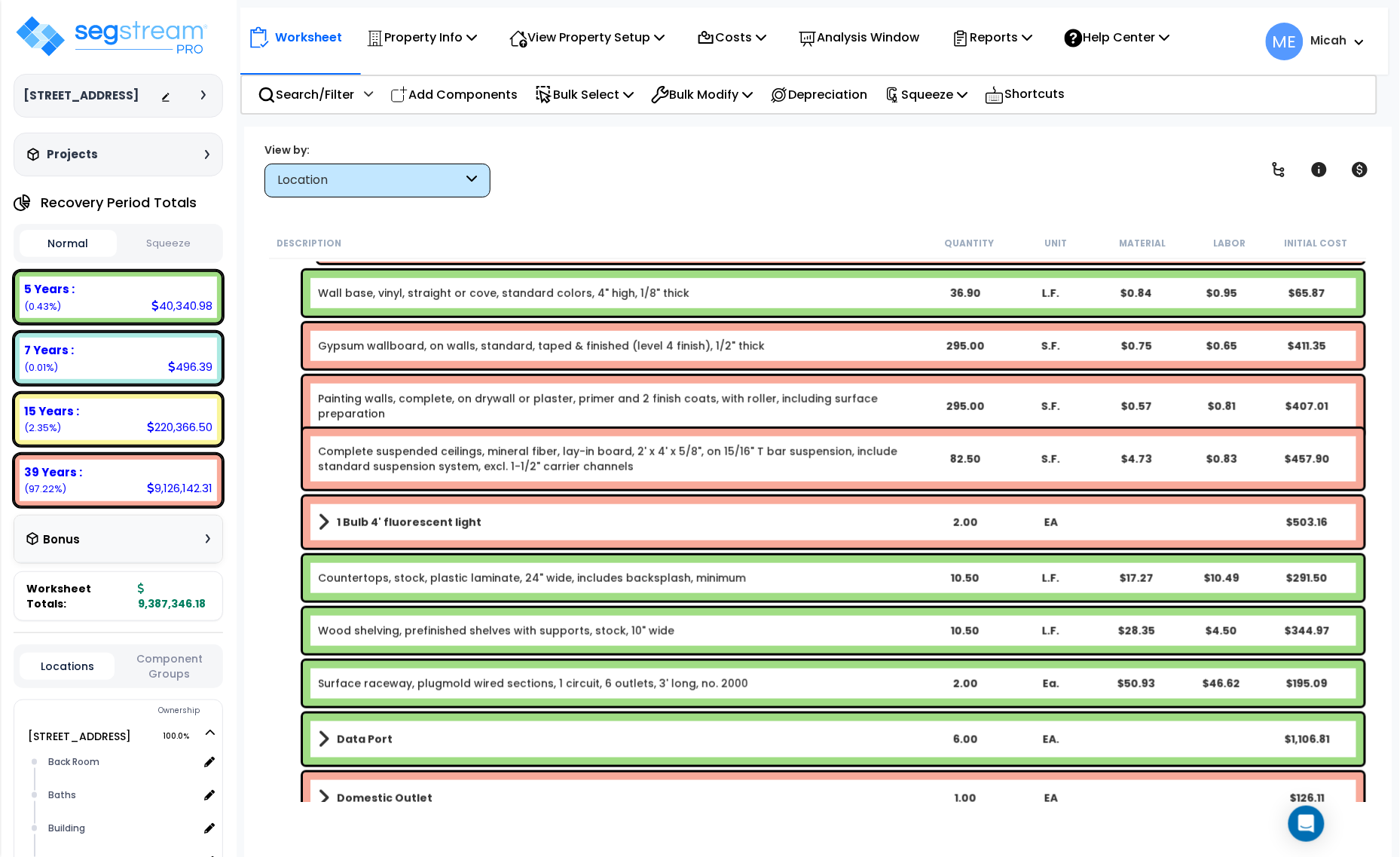
click at [322, 528] on span at bounding box center [323, 522] width 11 height 21
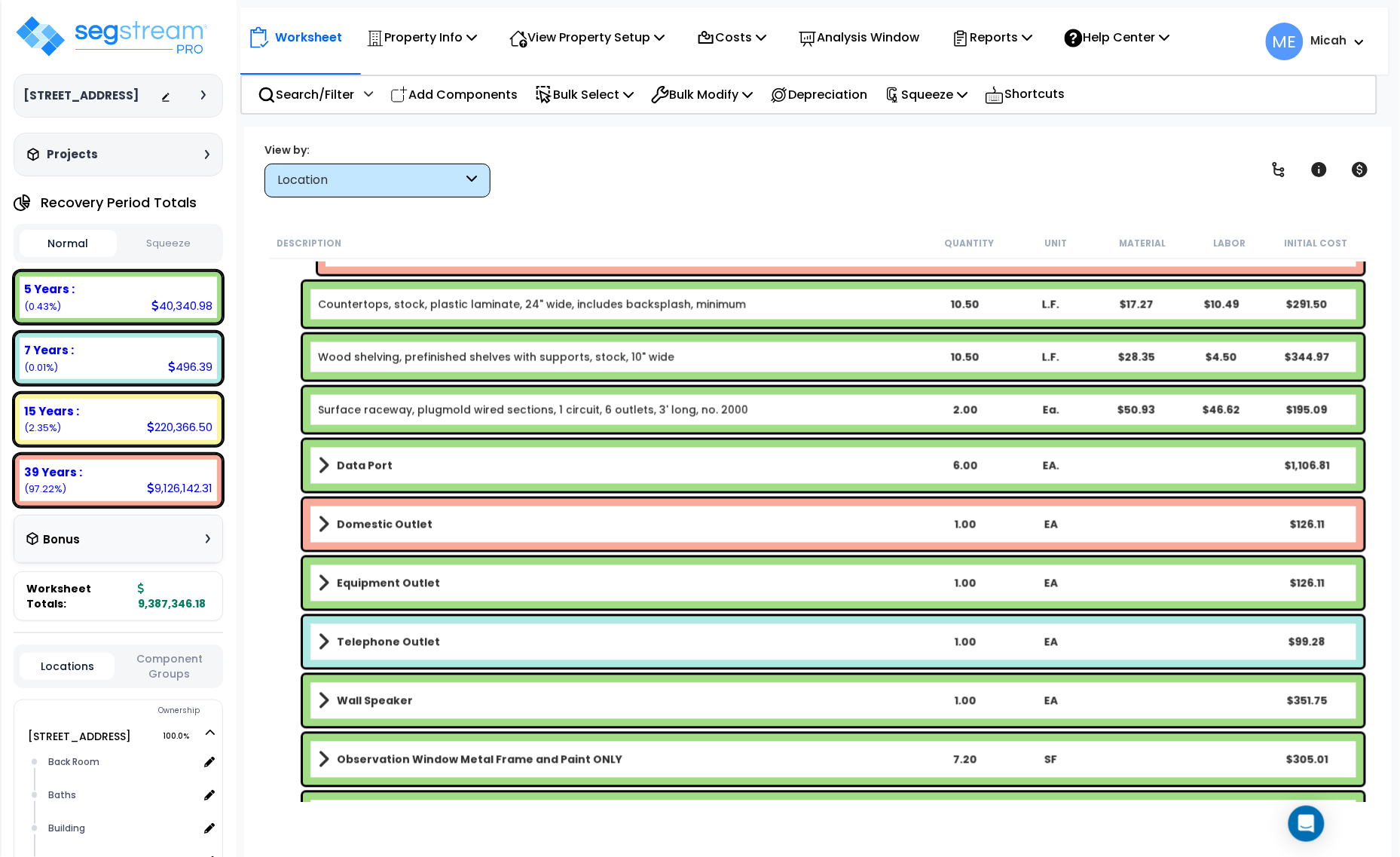
scroll to position [942, 0]
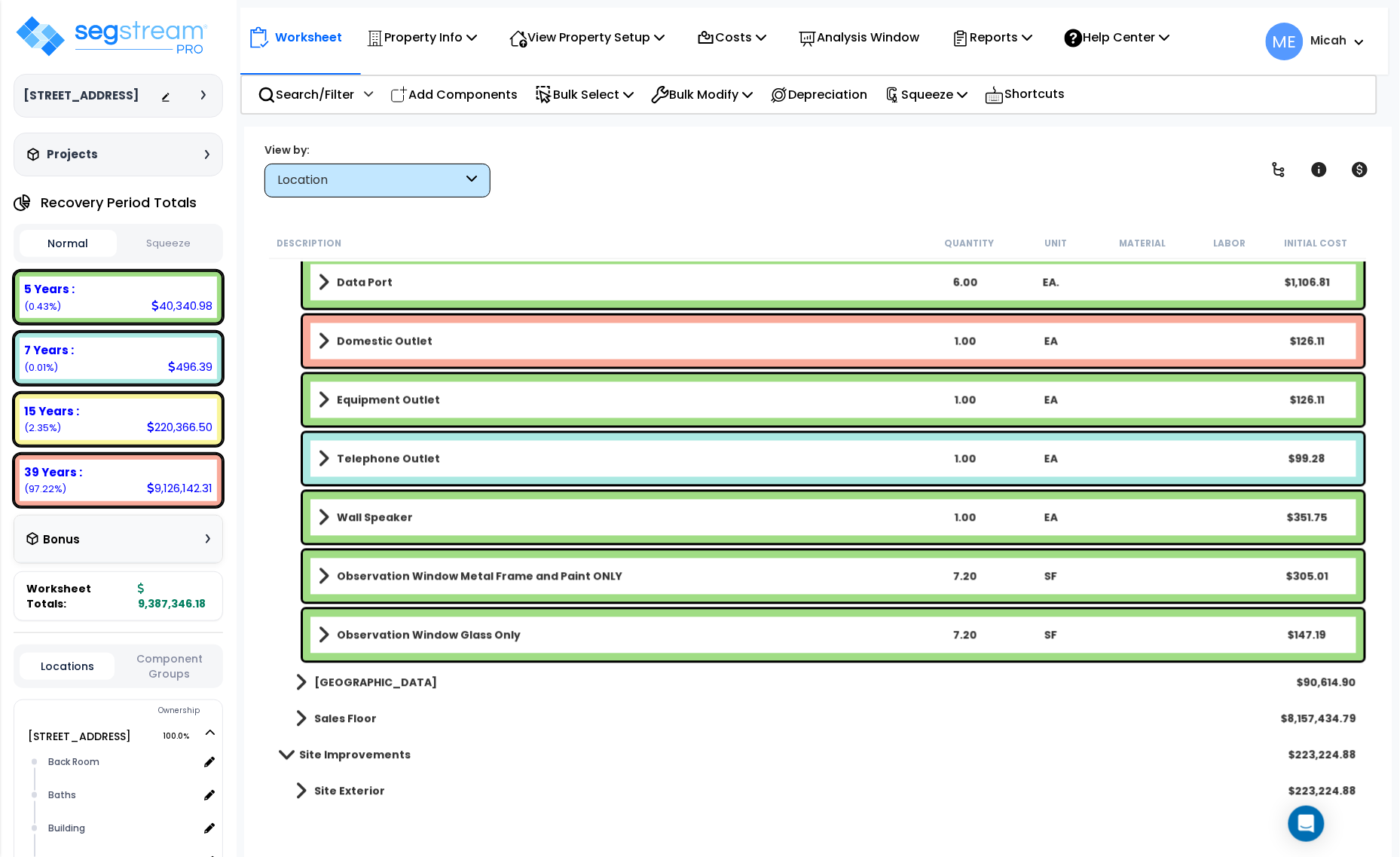
click at [322, 283] on span at bounding box center [323, 282] width 11 height 21
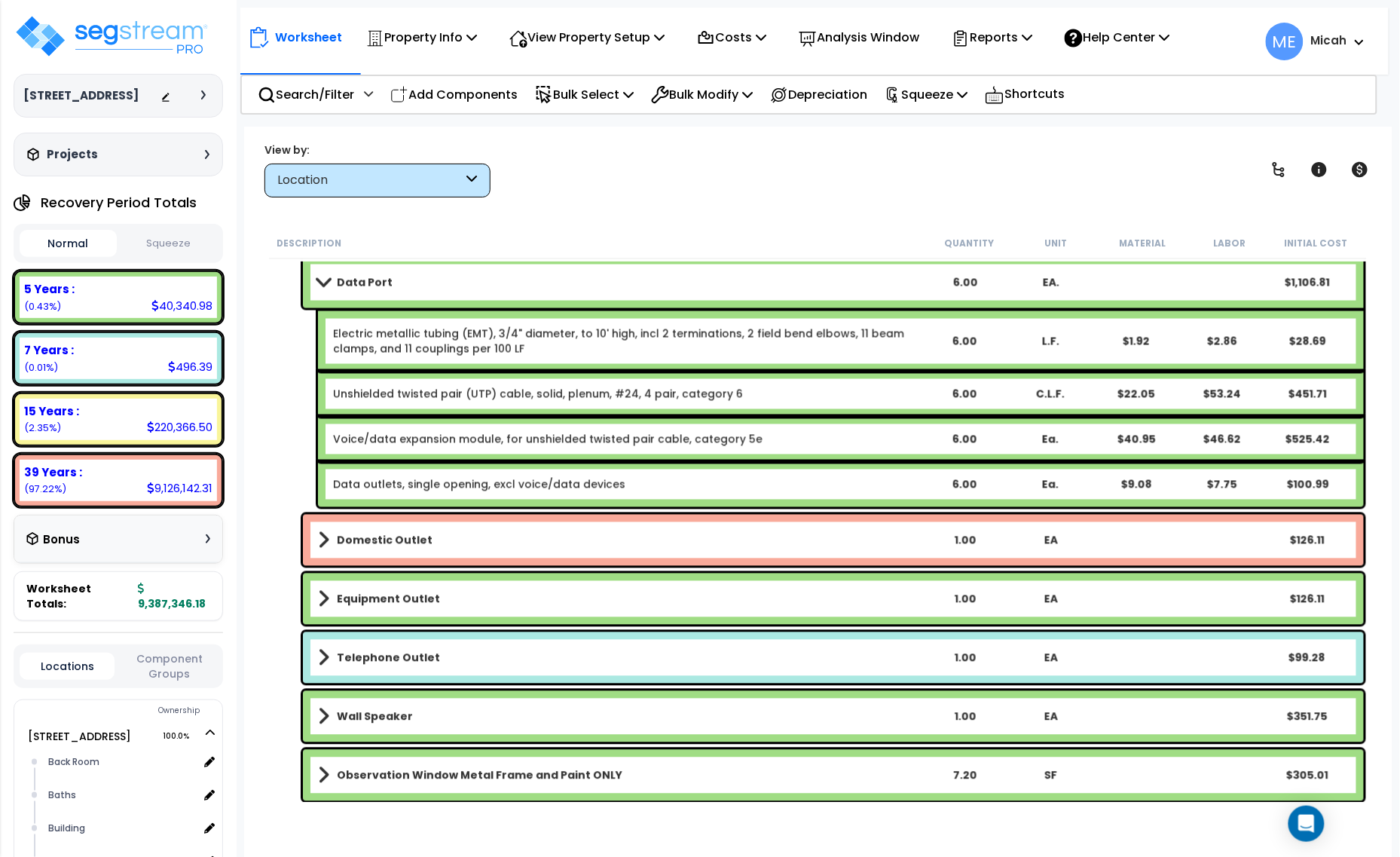
click at [322, 283] on span at bounding box center [323, 282] width 21 height 11
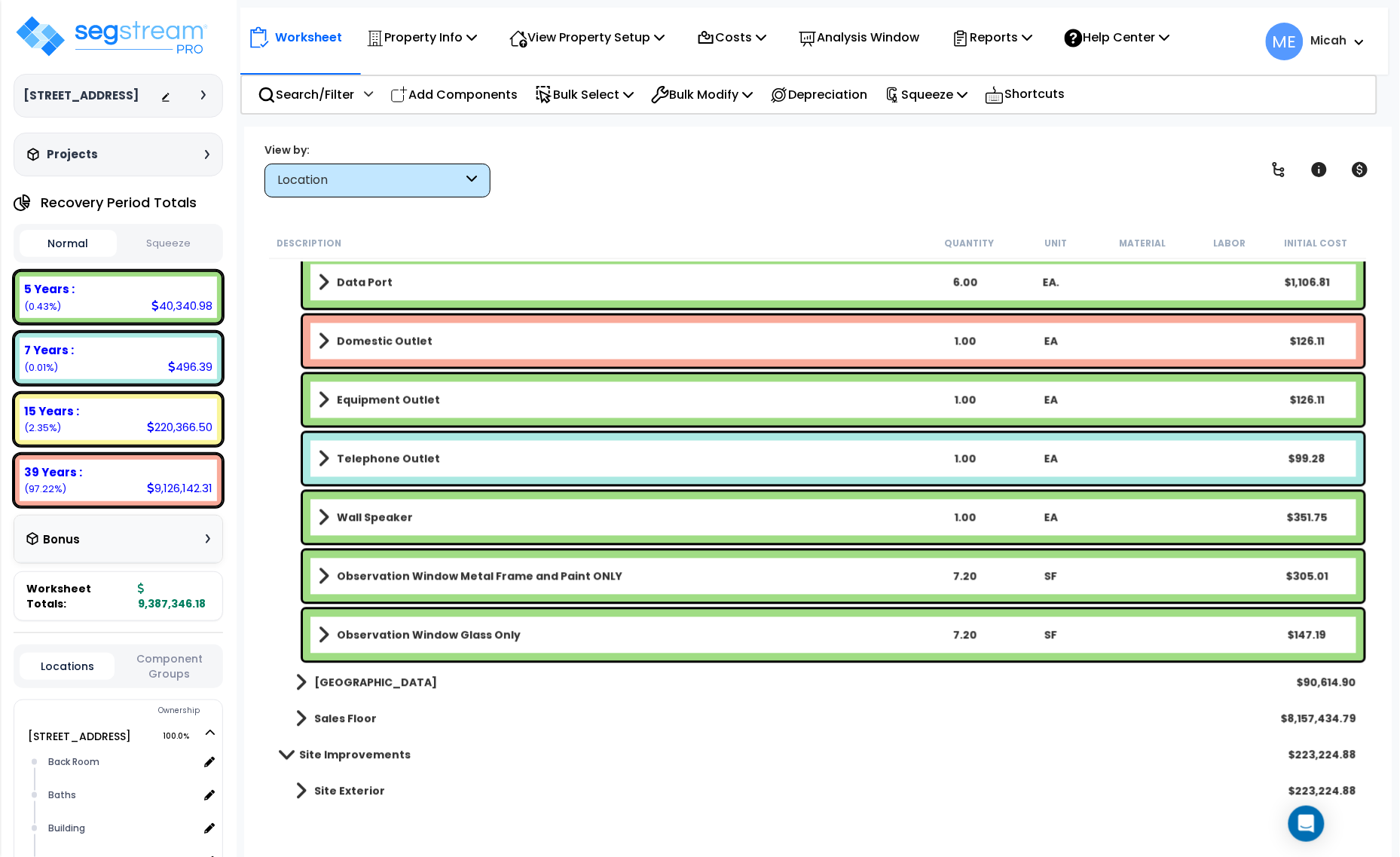
click at [318, 336] on span at bounding box center [323, 342] width 11 height 21
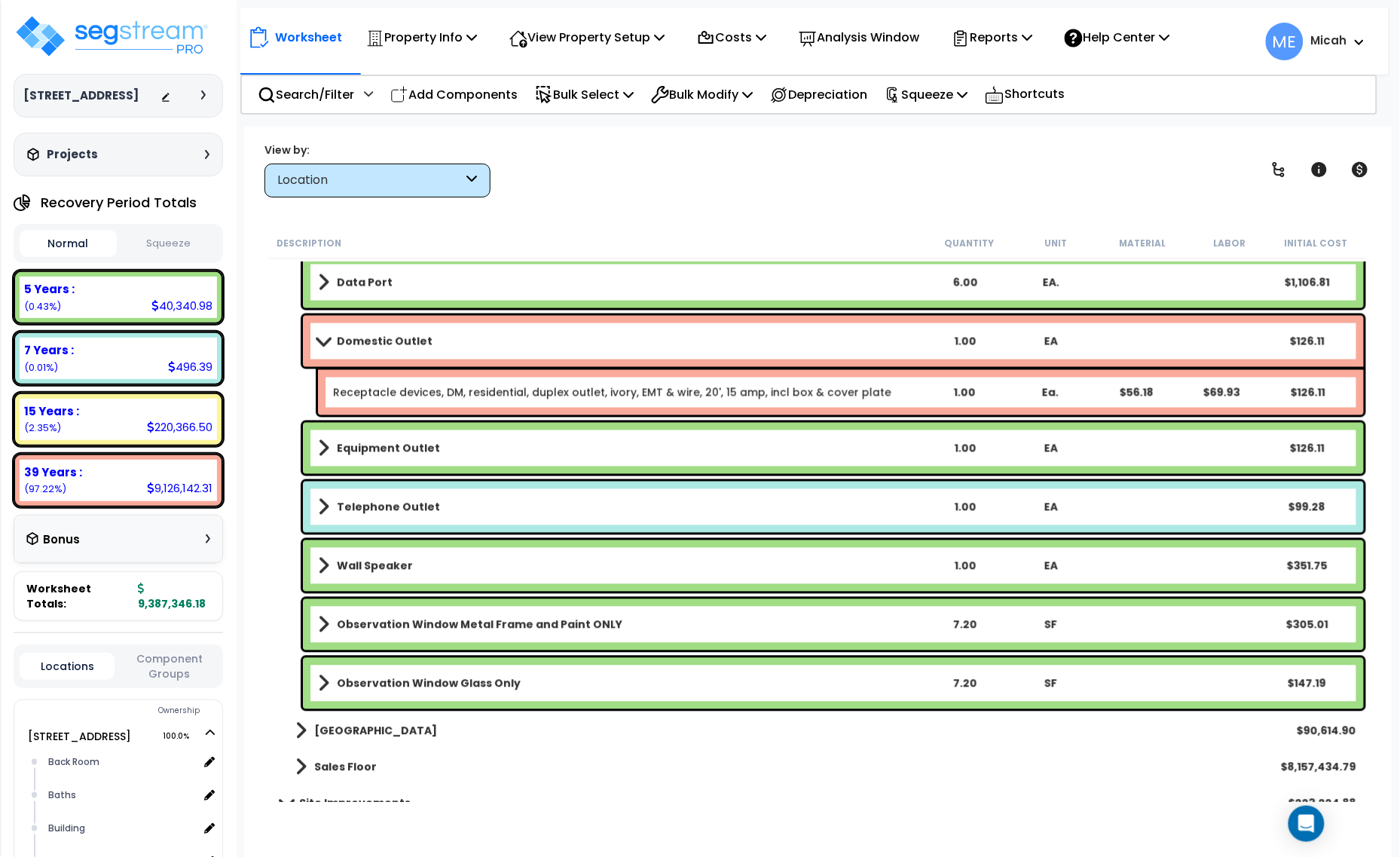
click at [317, 336] on span at bounding box center [323, 341] width 21 height 11
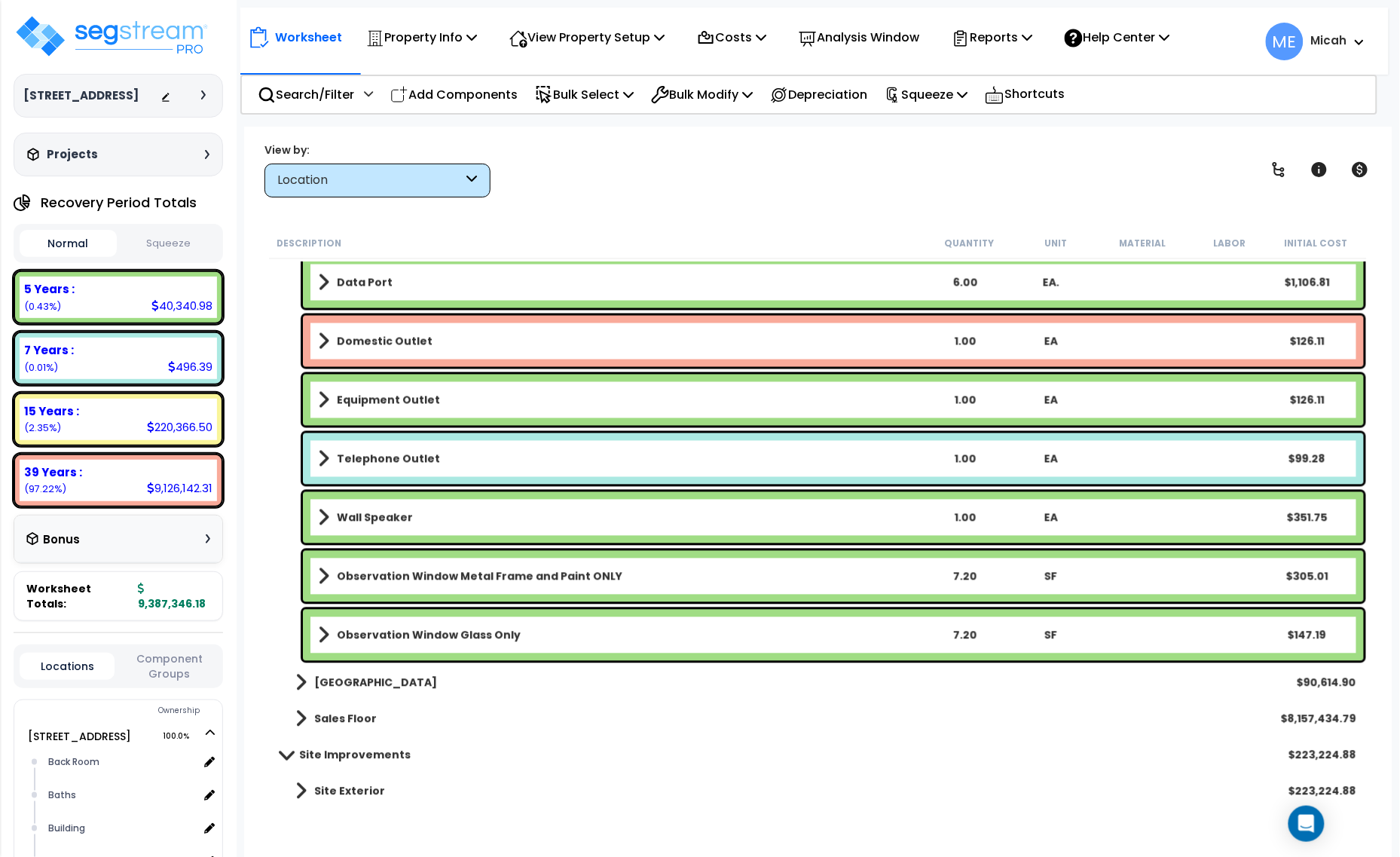
click at [322, 398] on span at bounding box center [323, 400] width 11 height 21
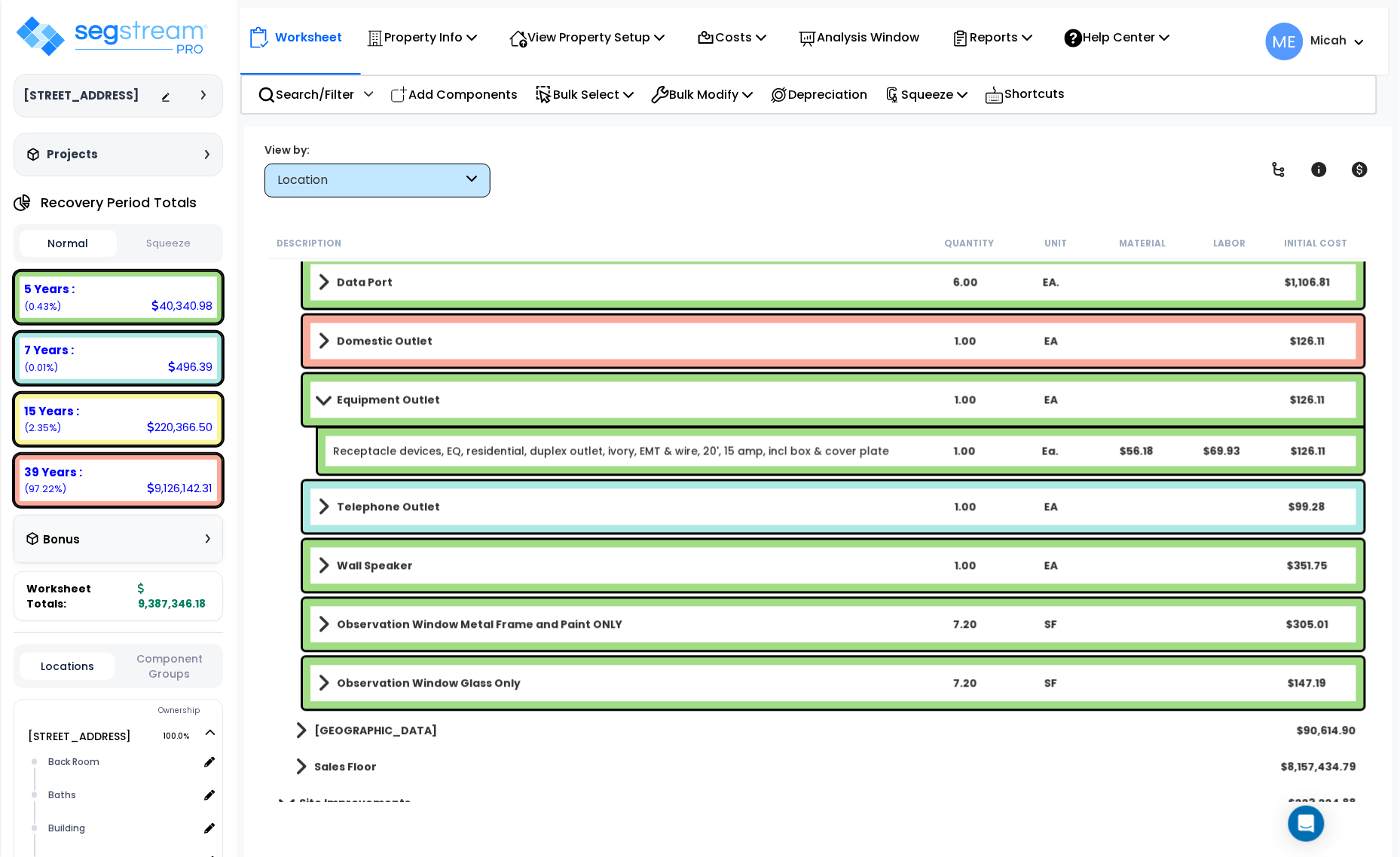
click at [322, 398] on span at bounding box center [323, 400] width 21 height 11
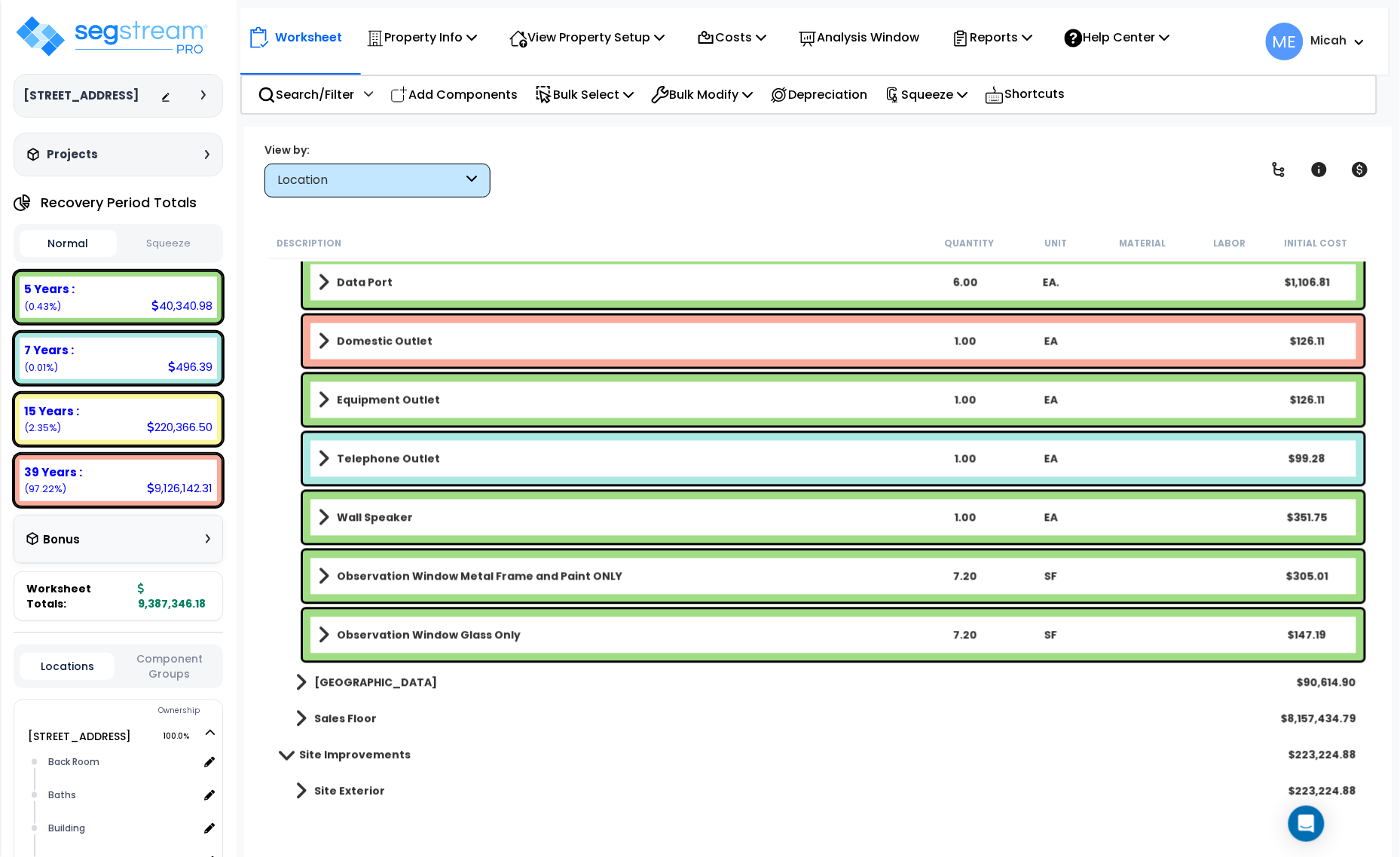
click at [326, 456] on span at bounding box center [323, 459] width 11 height 21
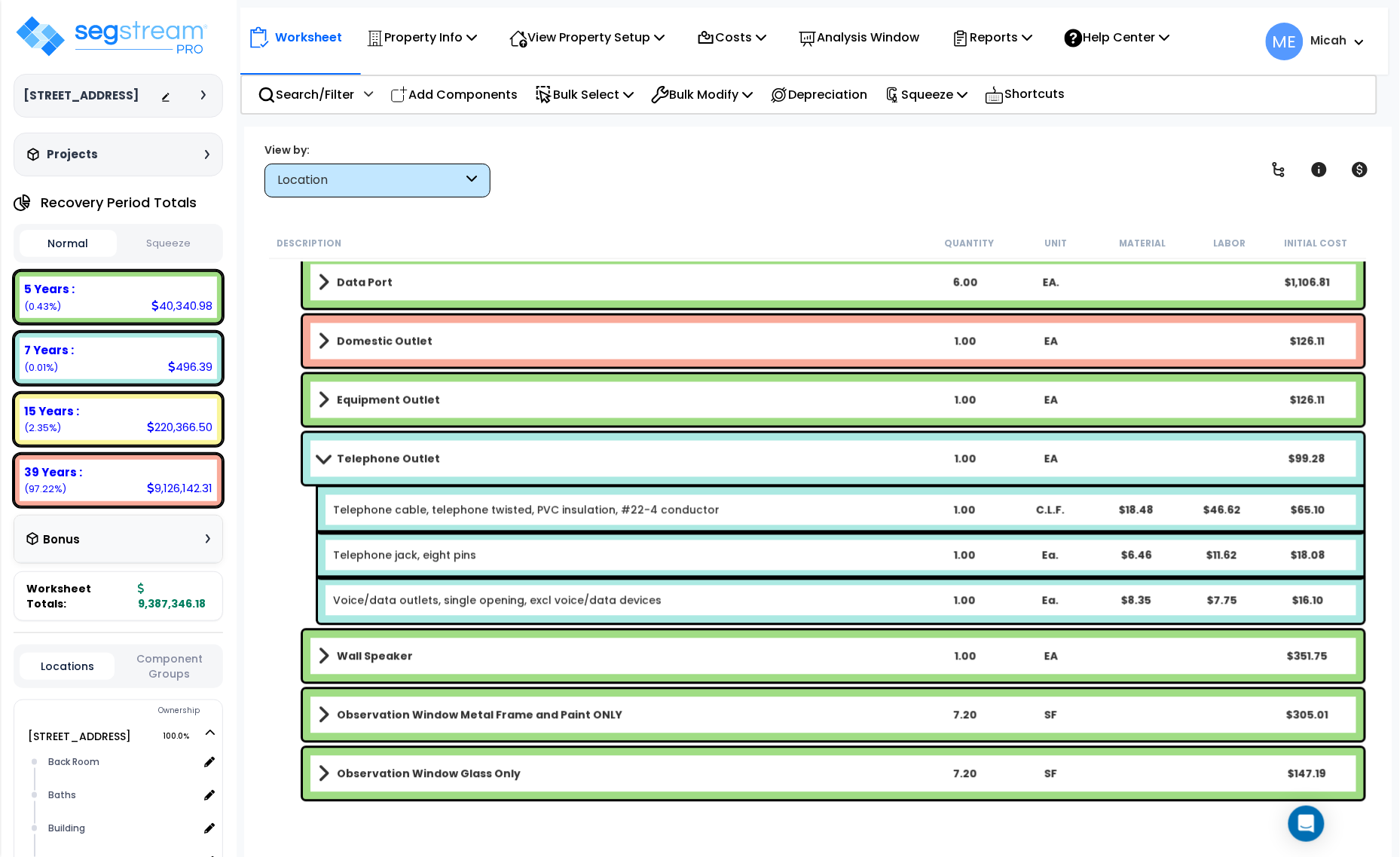
click at [326, 456] on span at bounding box center [323, 458] width 21 height 11
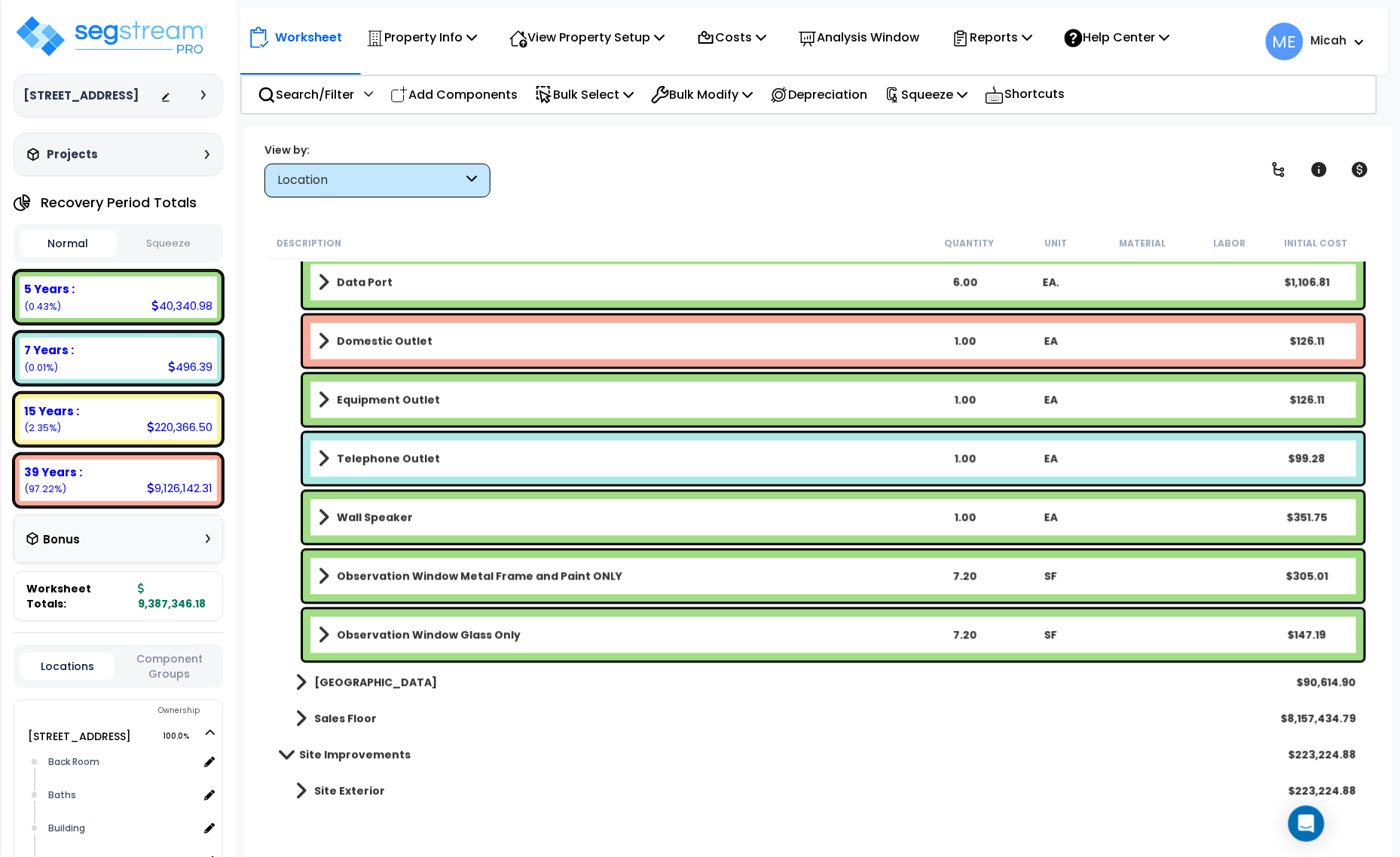
click at [322, 516] on span at bounding box center [323, 518] width 11 height 21
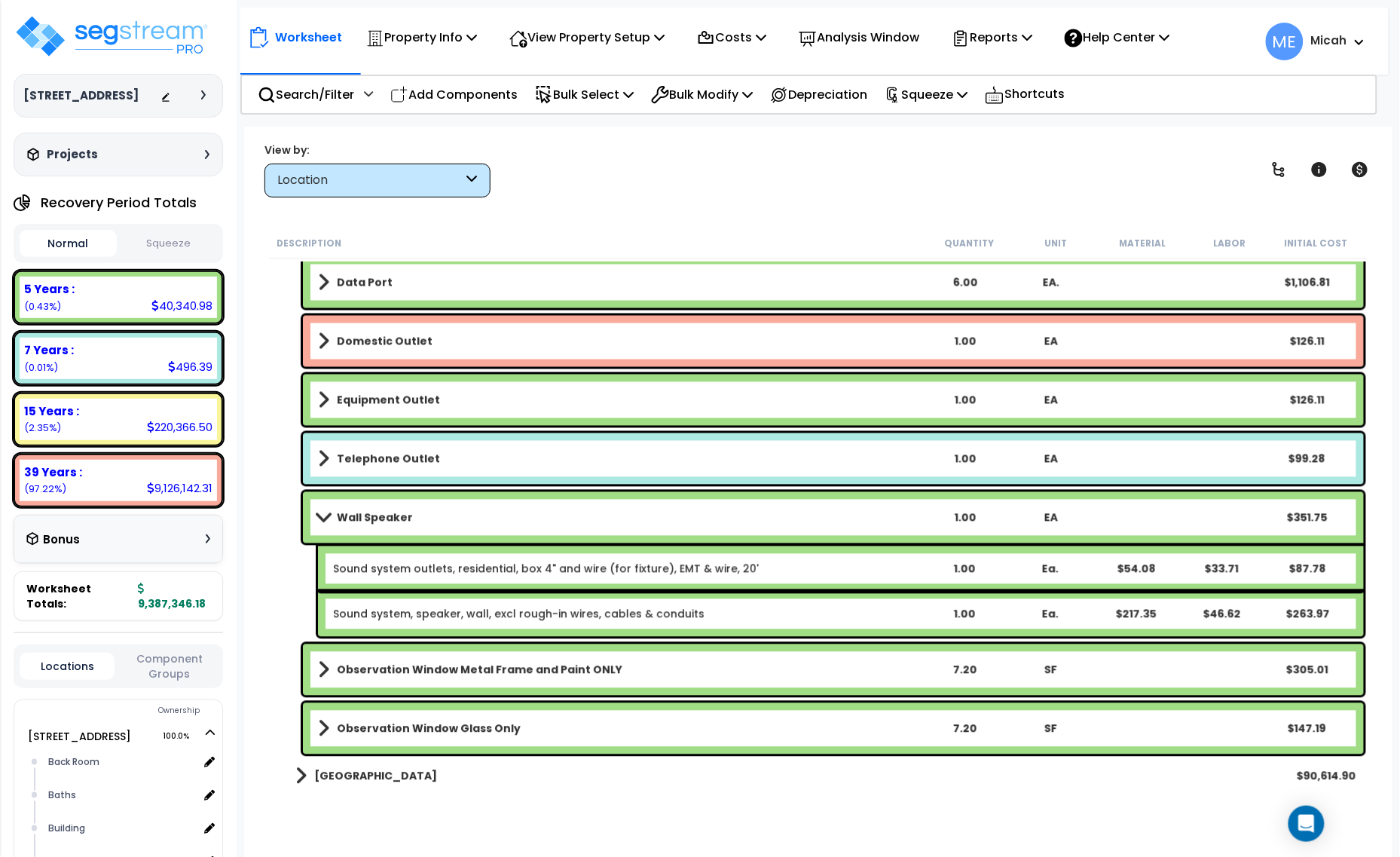
click at [322, 516] on span at bounding box center [323, 517] width 21 height 11
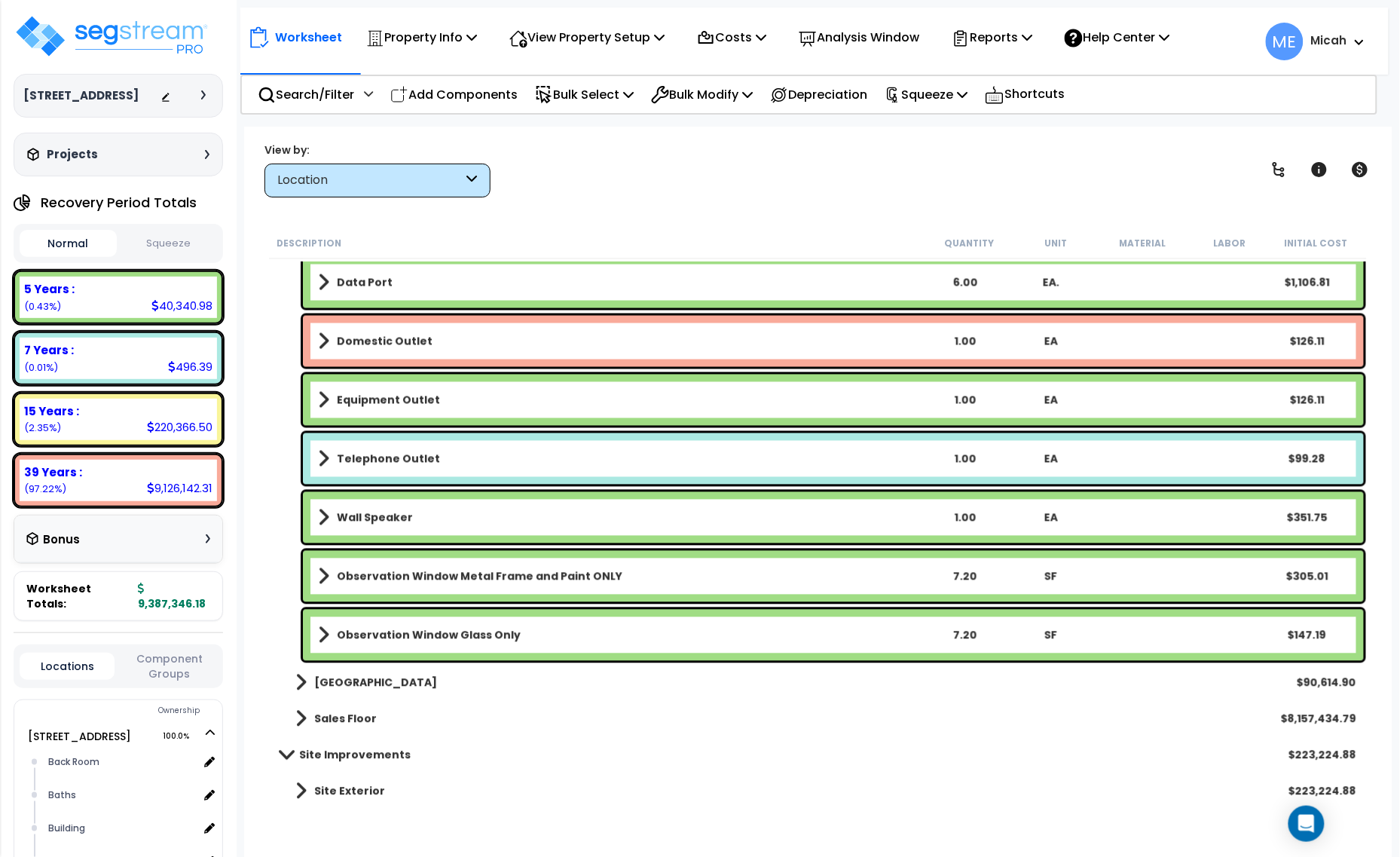
click at [322, 574] on span at bounding box center [323, 576] width 11 height 21
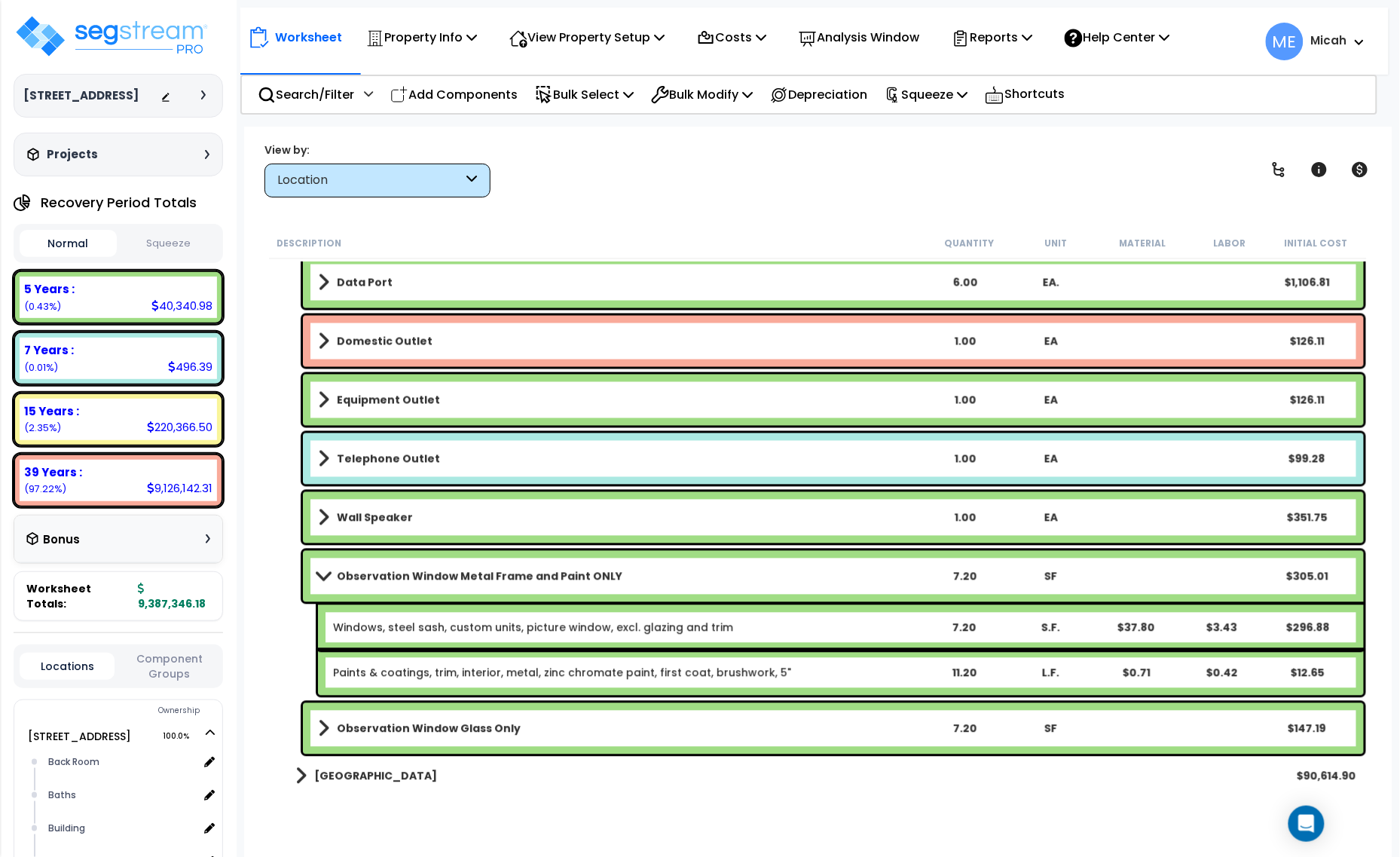
click at [322, 574] on span at bounding box center [323, 575] width 21 height 11
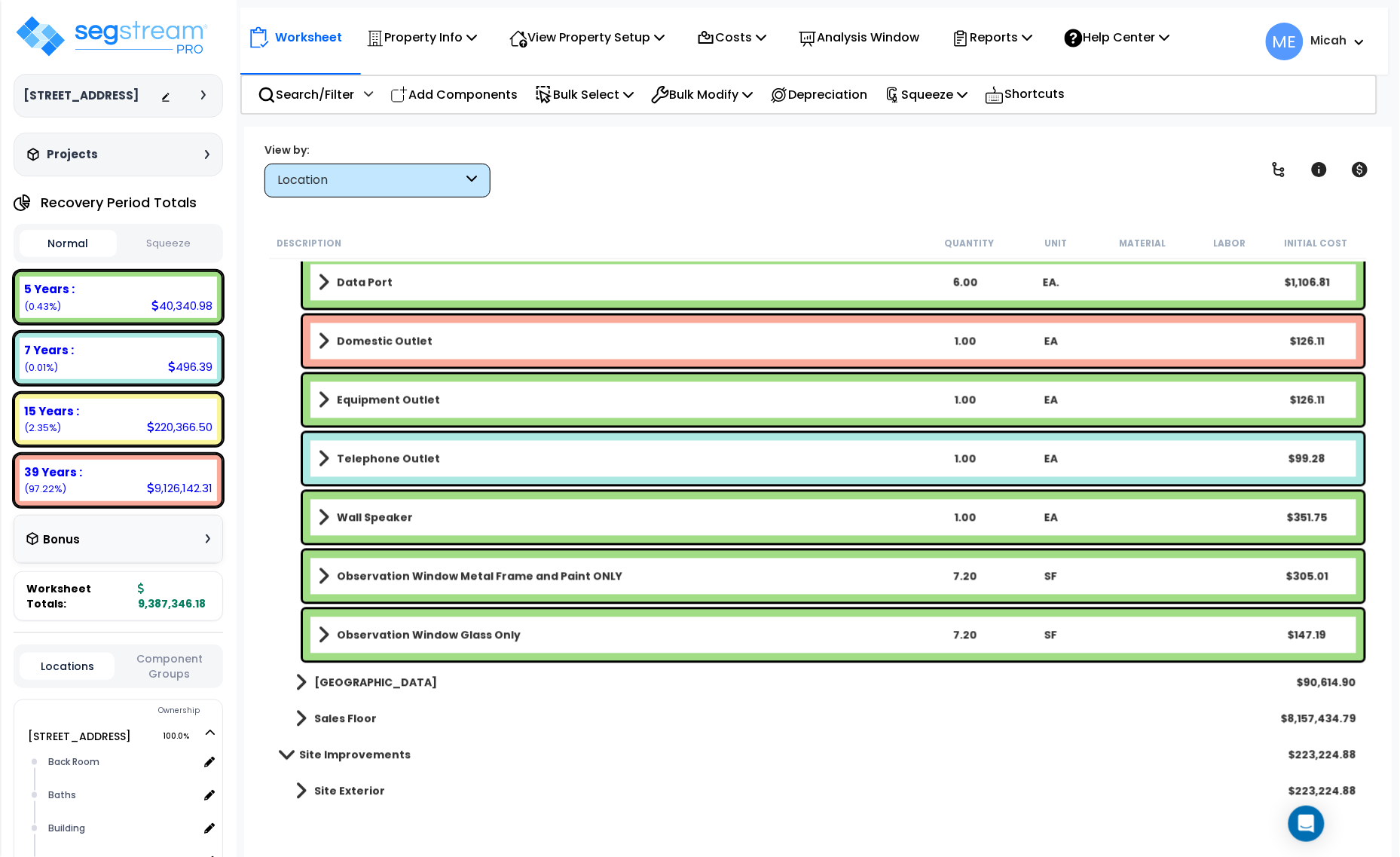
click at [321, 627] on span at bounding box center [323, 635] width 11 height 21
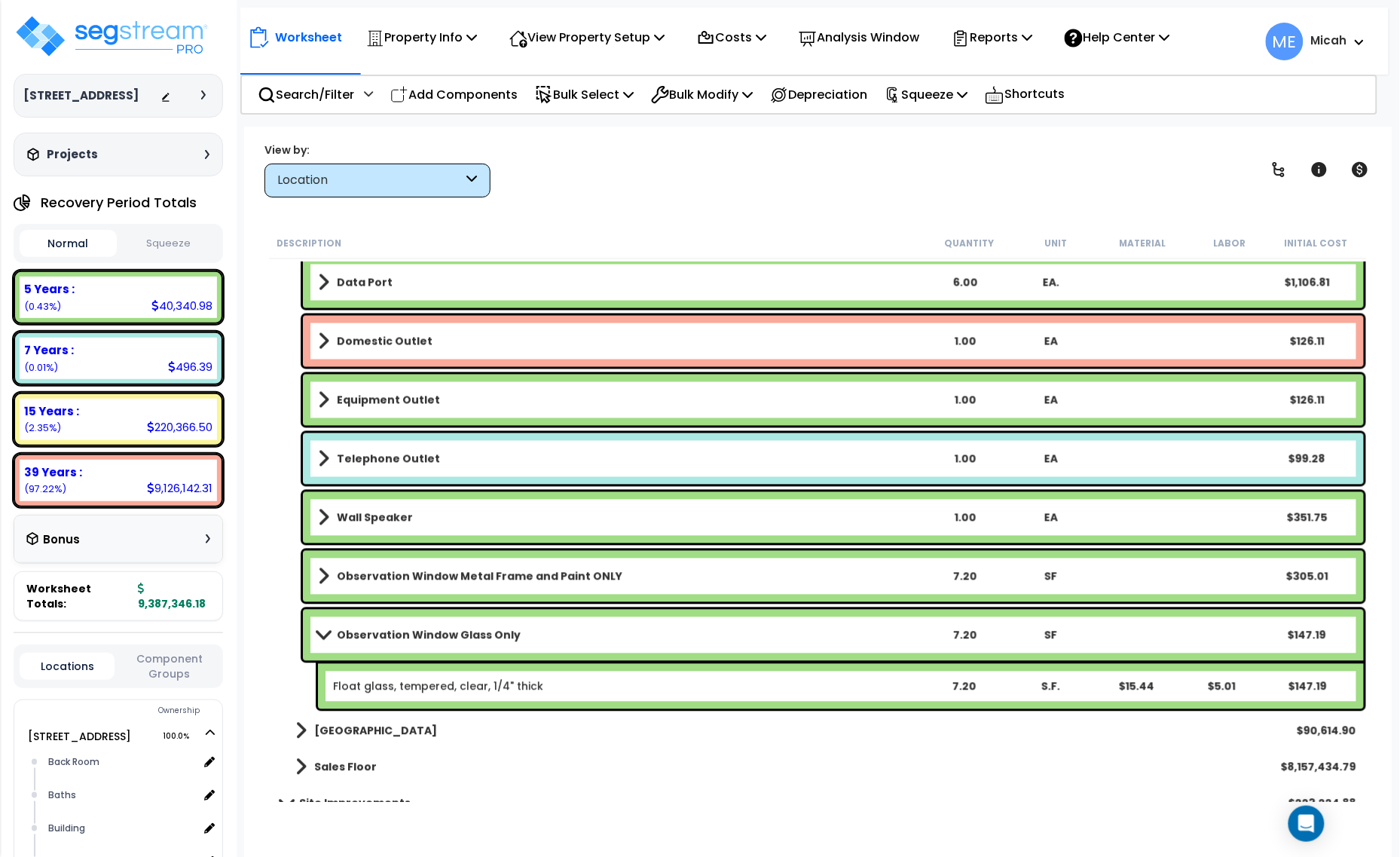
click at [322, 632] on span at bounding box center [323, 635] width 21 height 11
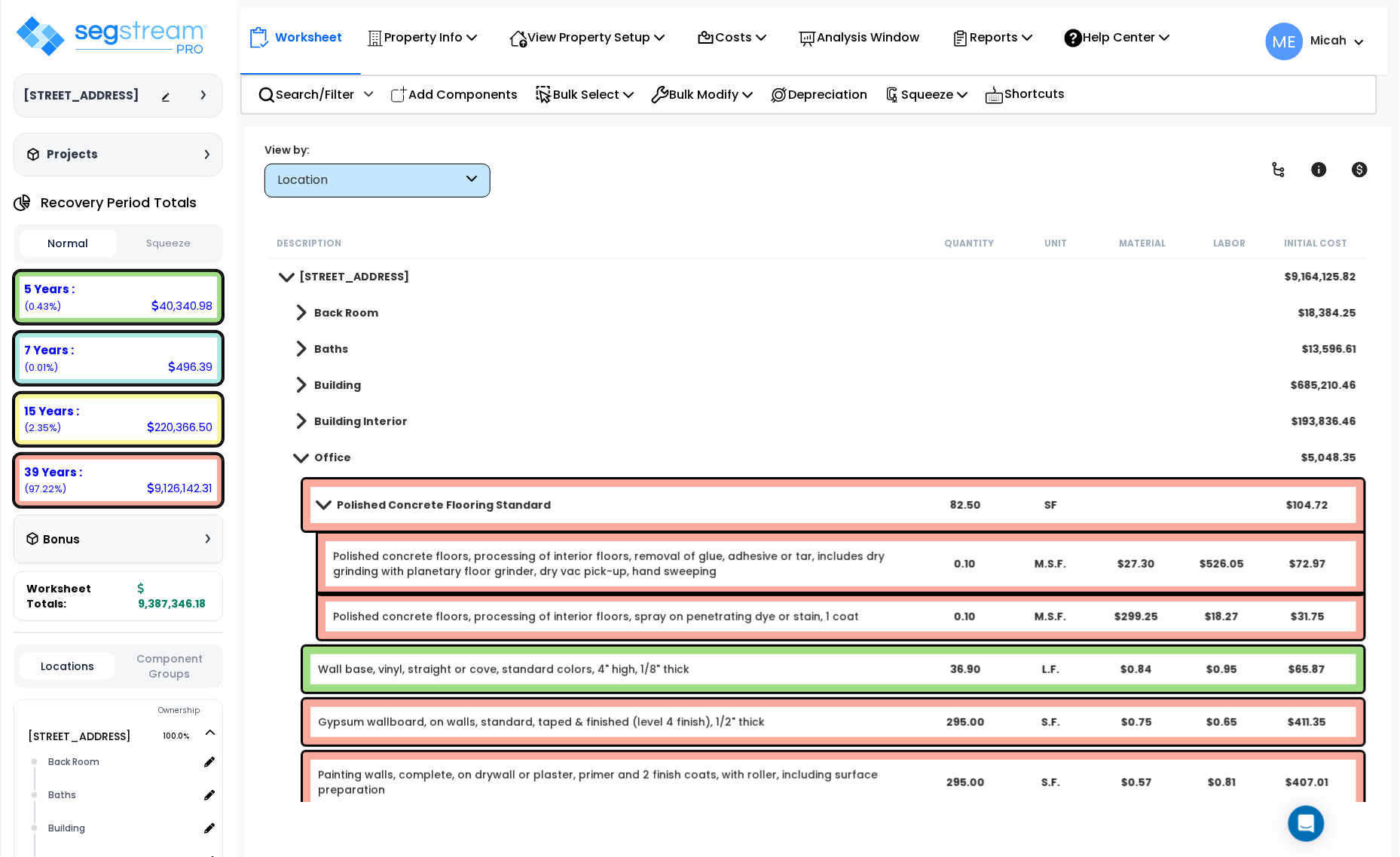
scroll to position [0, 0]
click at [300, 460] on span at bounding box center [301, 457] width 21 height 11
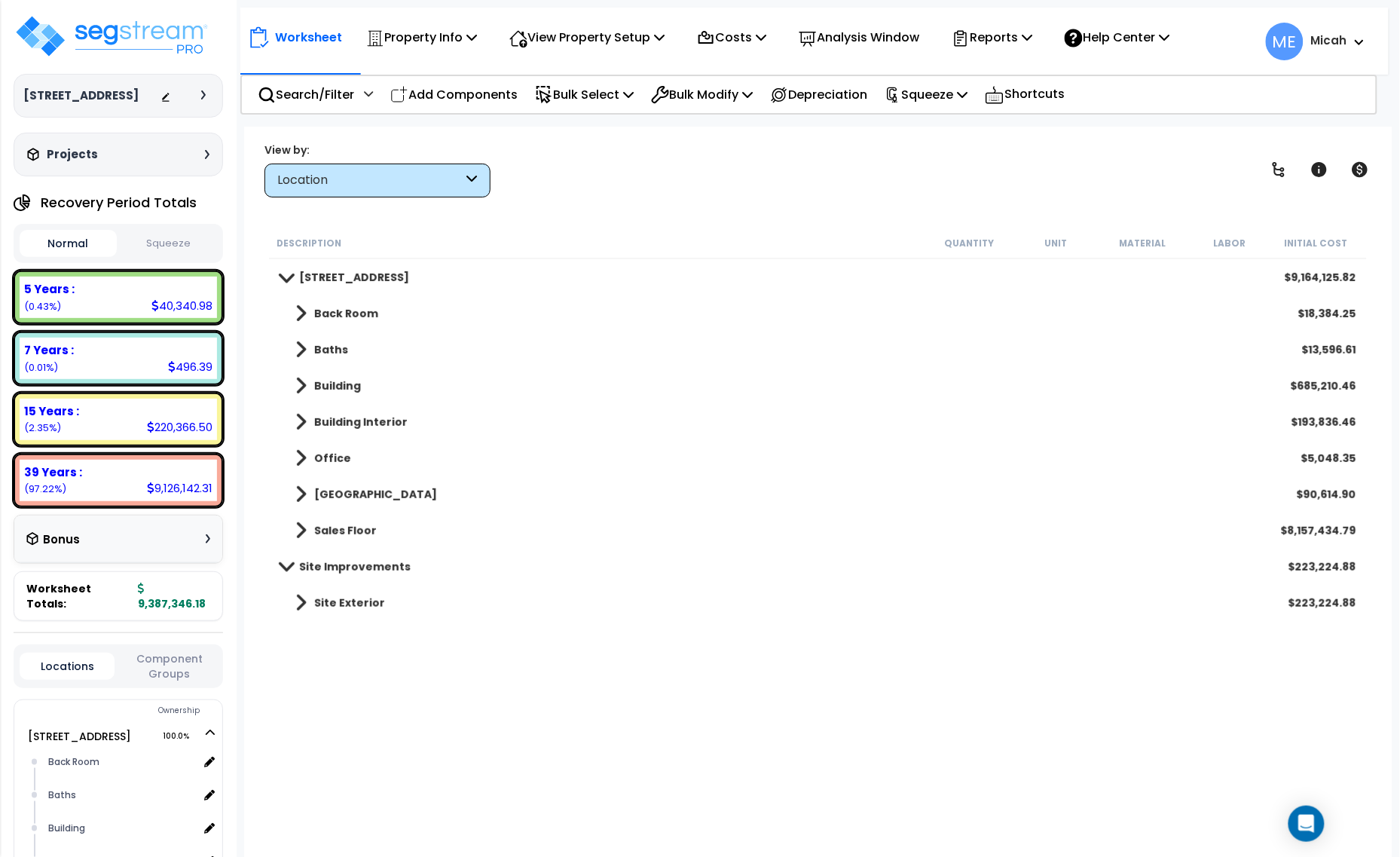
click at [296, 495] on span at bounding box center [301, 494] width 11 height 21
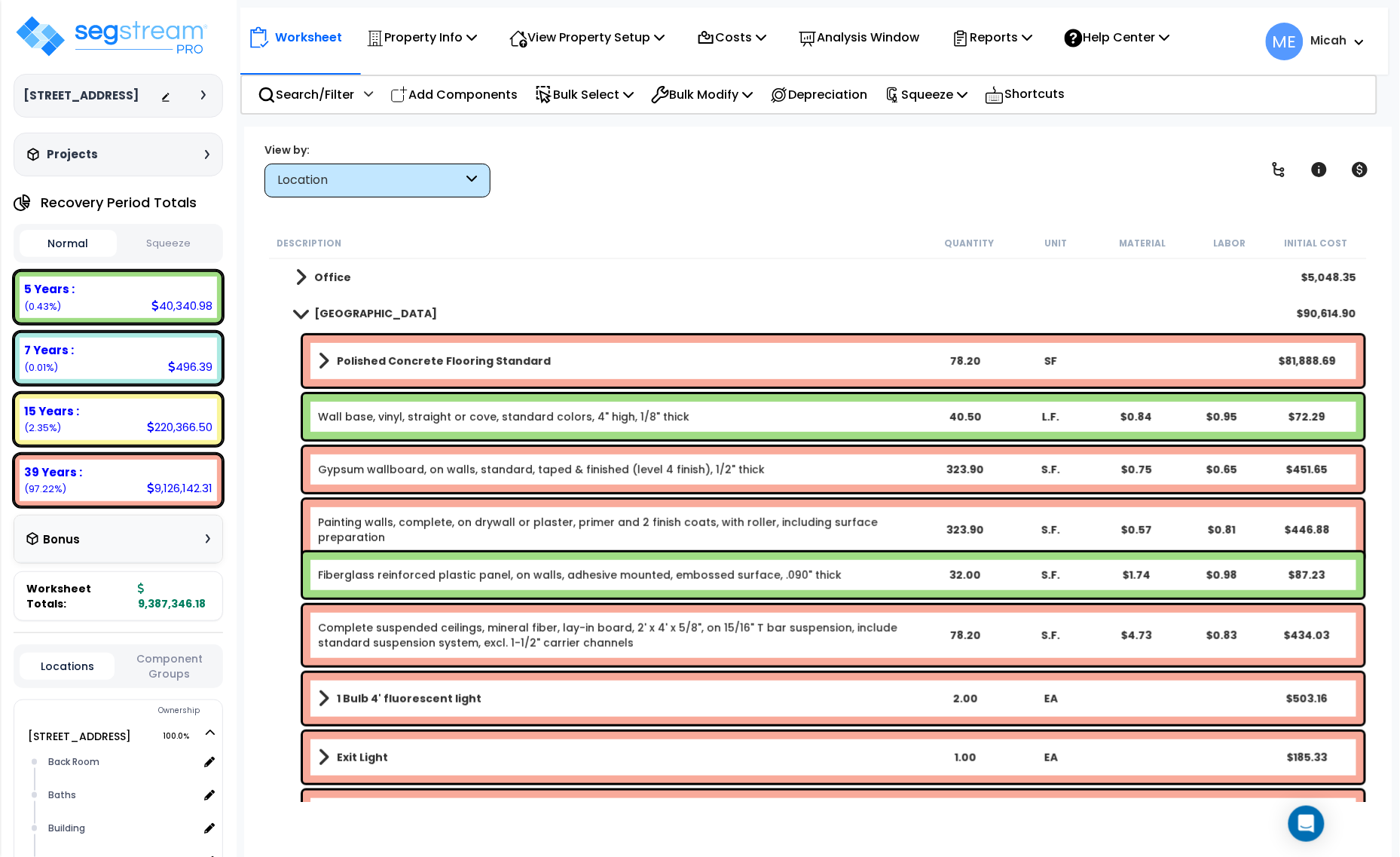
scroll to position [188, 0]
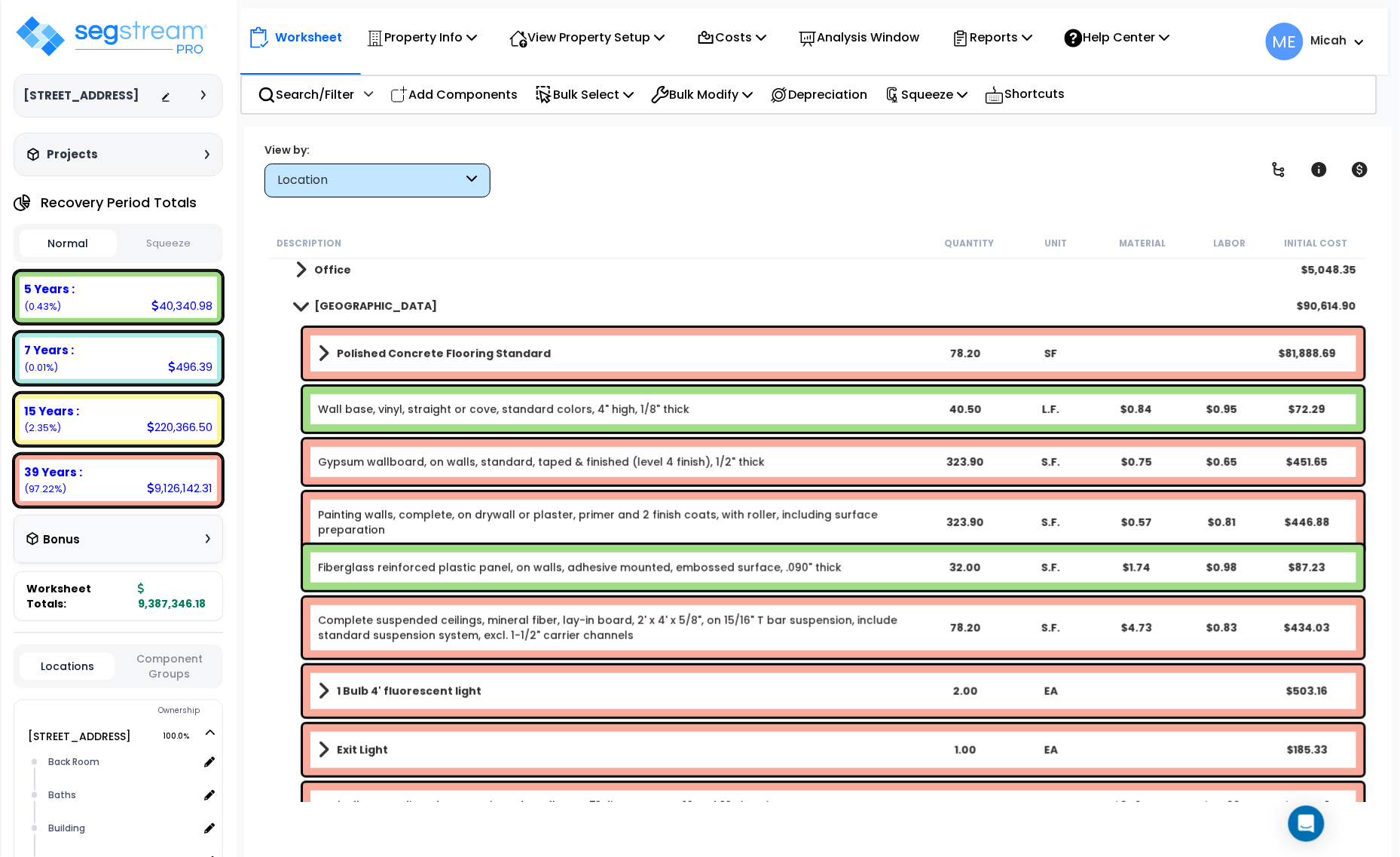
click at [326, 350] on span at bounding box center [323, 354] width 11 height 21
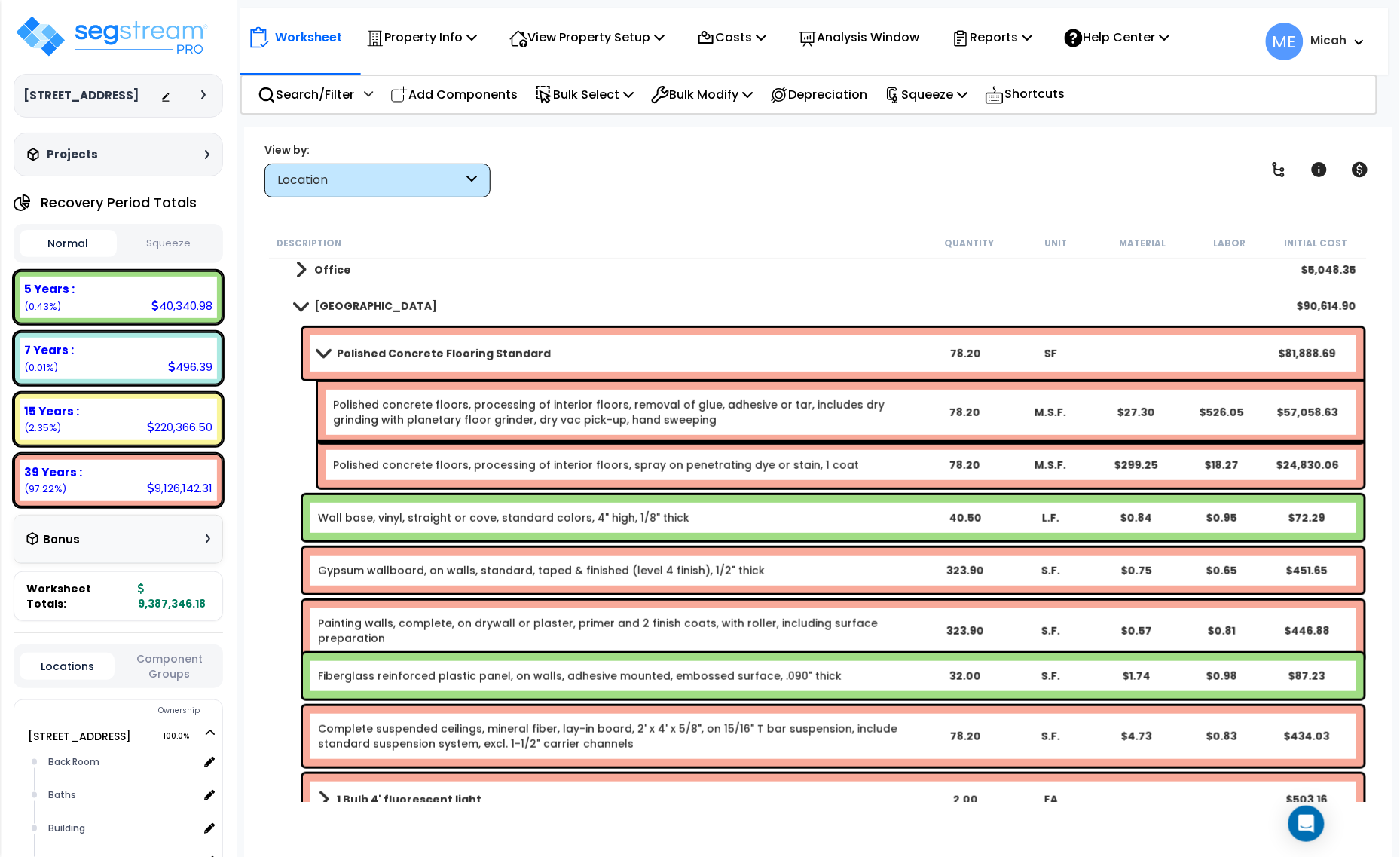
click at [773, 407] on link "Polished concrete floors, processing of interior floors, removal of glue, adhes…" at bounding box center [625, 412] width 587 height 30
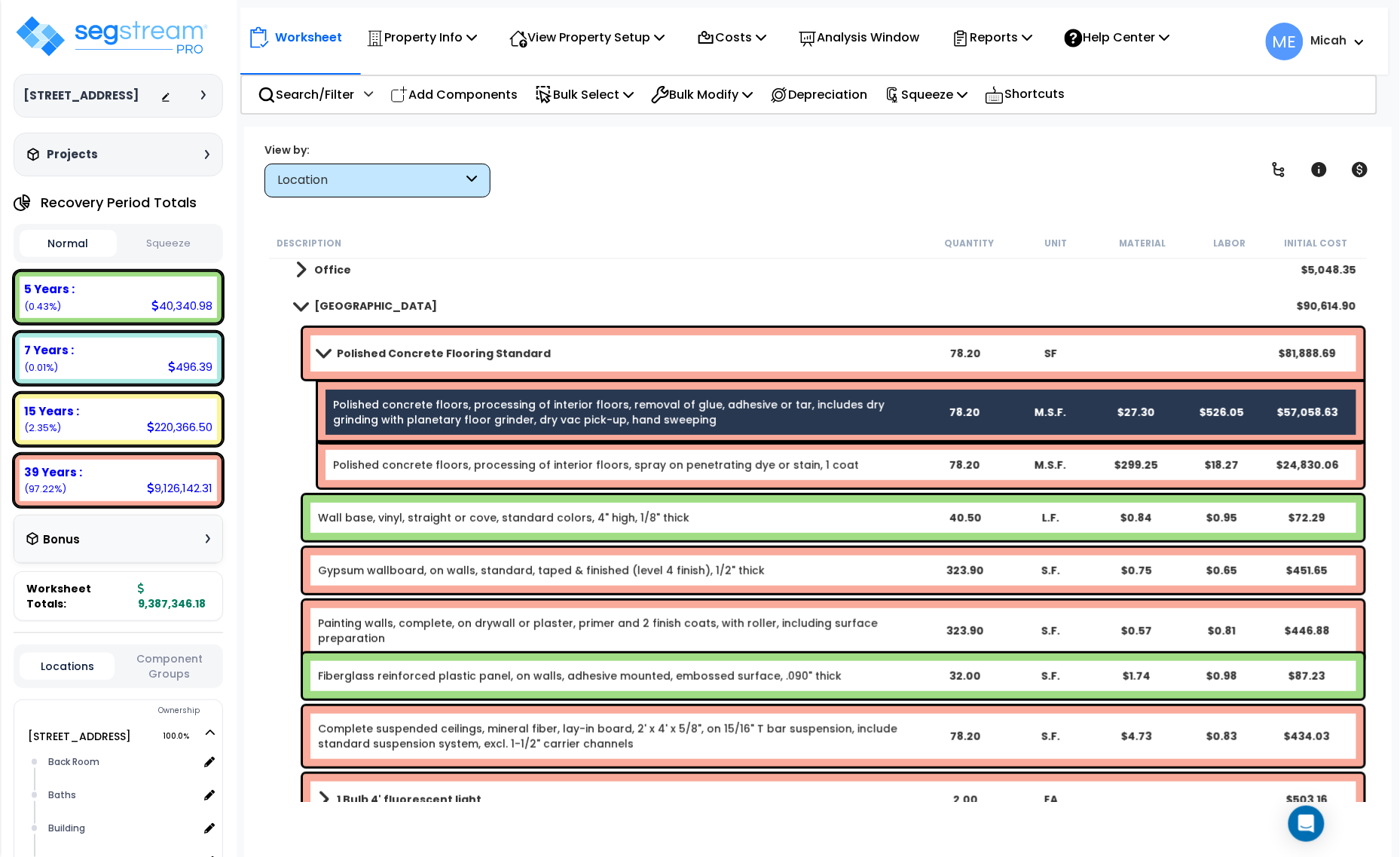
click at [788, 464] on link "Polished concrete floors, processing of interior floors, spray on penetrating d…" at bounding box center [595, 464] width 526 height 15
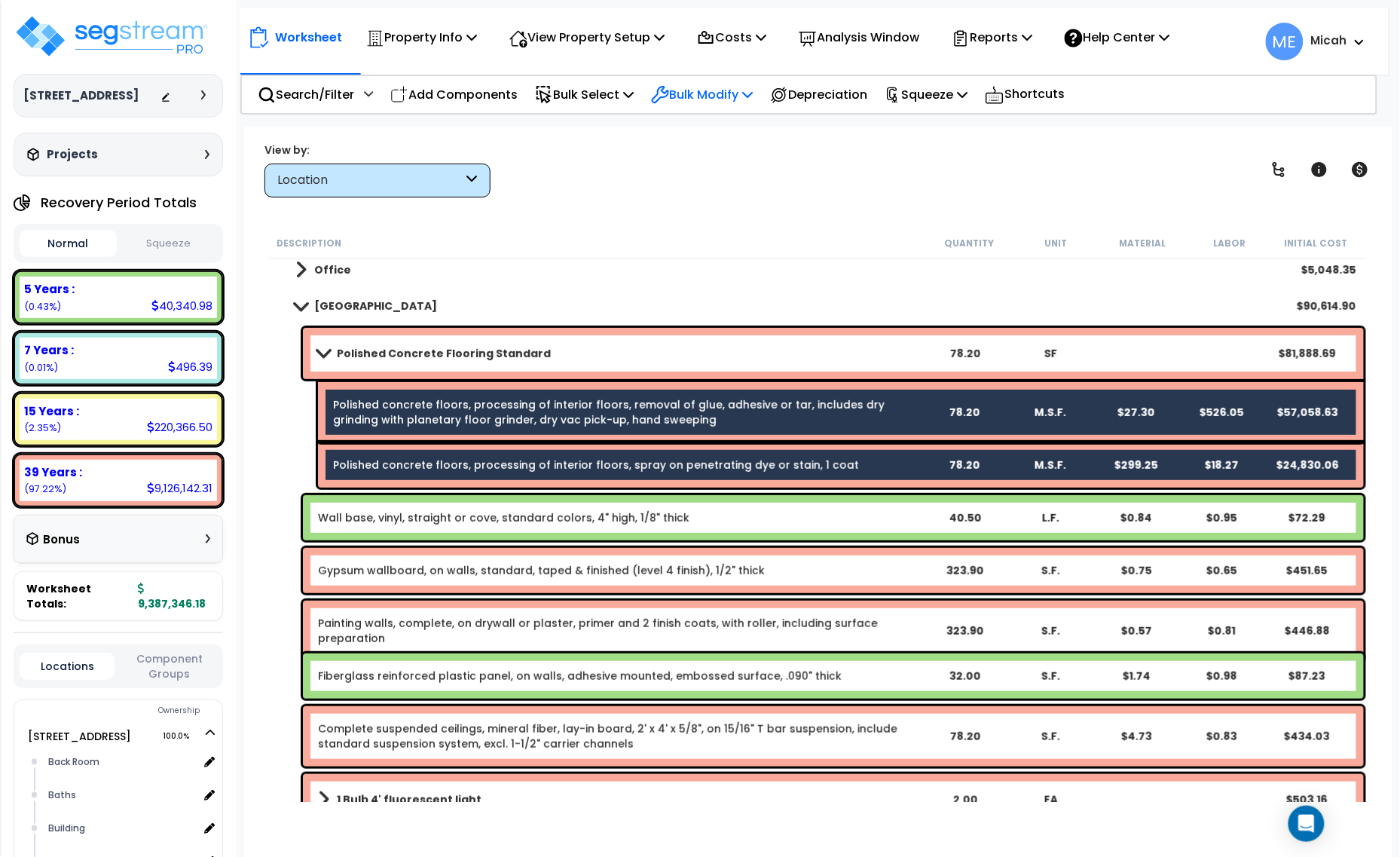
click at [752, 98] on p "Bulk Modify" at bounding box center [701, 94] width 101 height 20
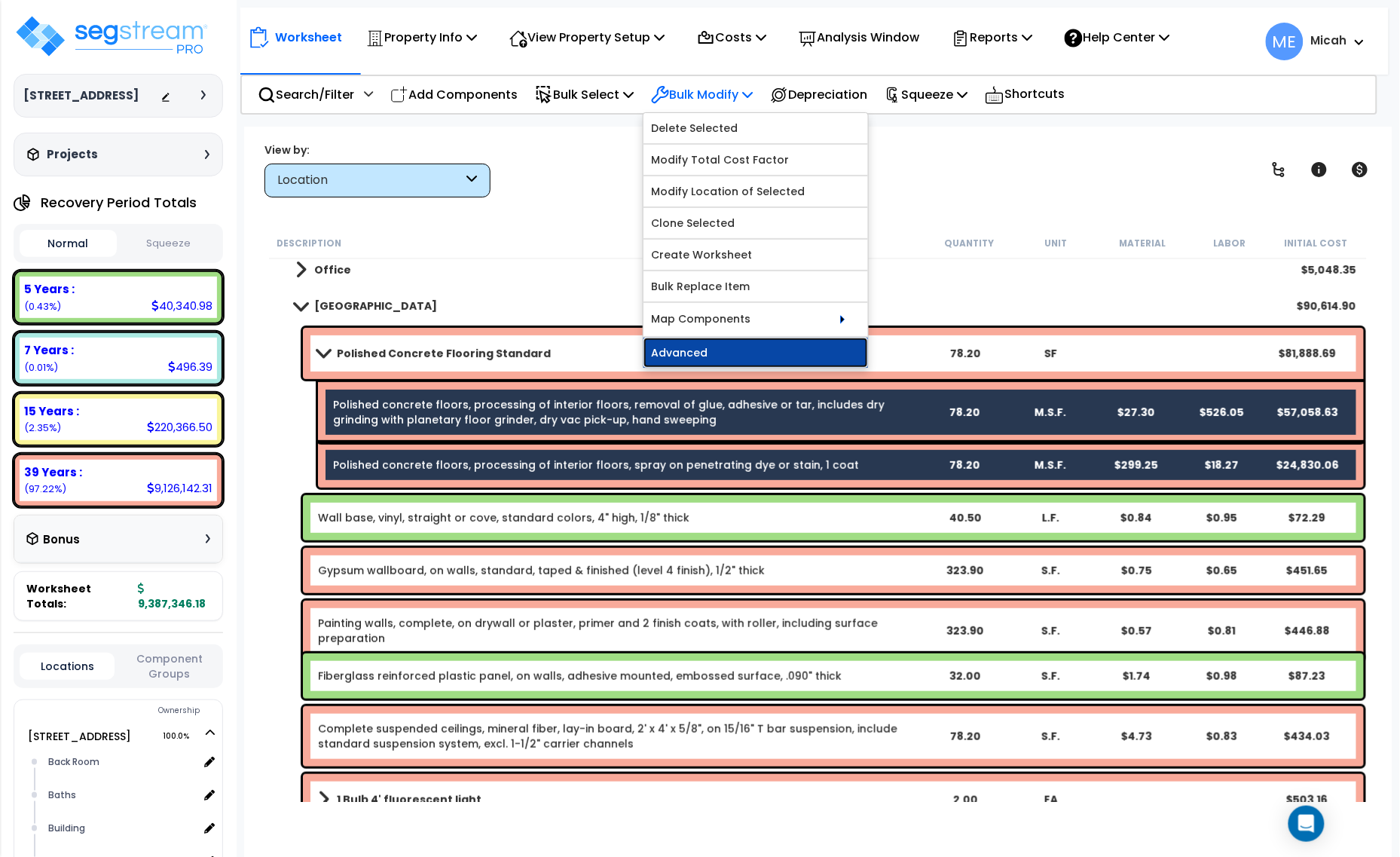
click at [754, 344] on link "Advanced" at bounding box center [755, 353] width 224 height 30
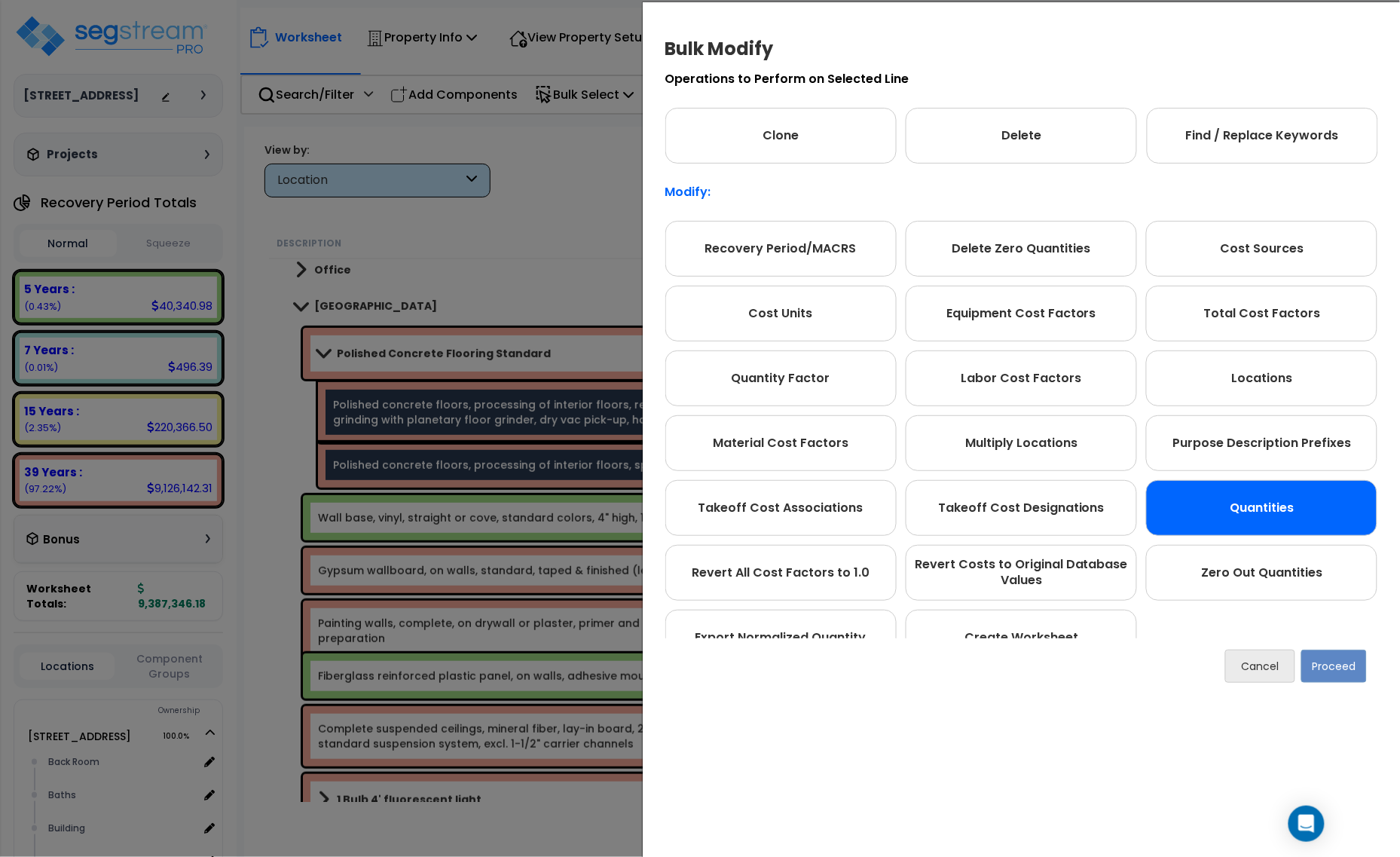
click at [1270, 501] on div "Quantities" at bounding box center [1261, 507] width 231 height 56
click at [1332, 676] on button "Proceed" at bounding box center [1334, 666] width 65 height 34
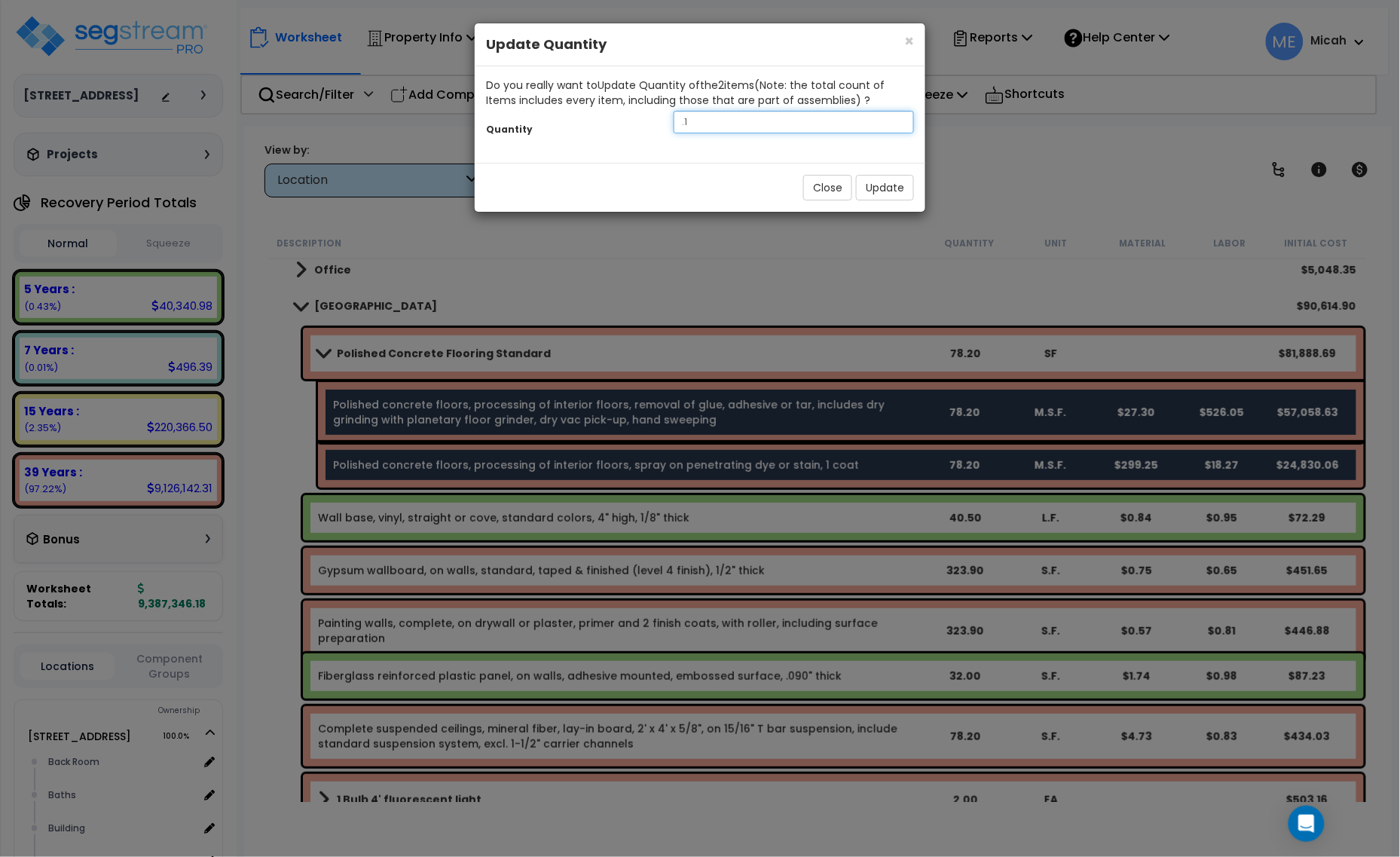
drag, startPoint x: 731, startPoint y: 122, endPoint x: 632, endPoint y: 119, distance: 99.0
click at [632, 119] on div "Quantity .1" at bounding box center [700, 124] width 451 height 33
type input ".1"
click at [882, 185] on button "Update" at bounding box center [885, 187] width 58 height 26
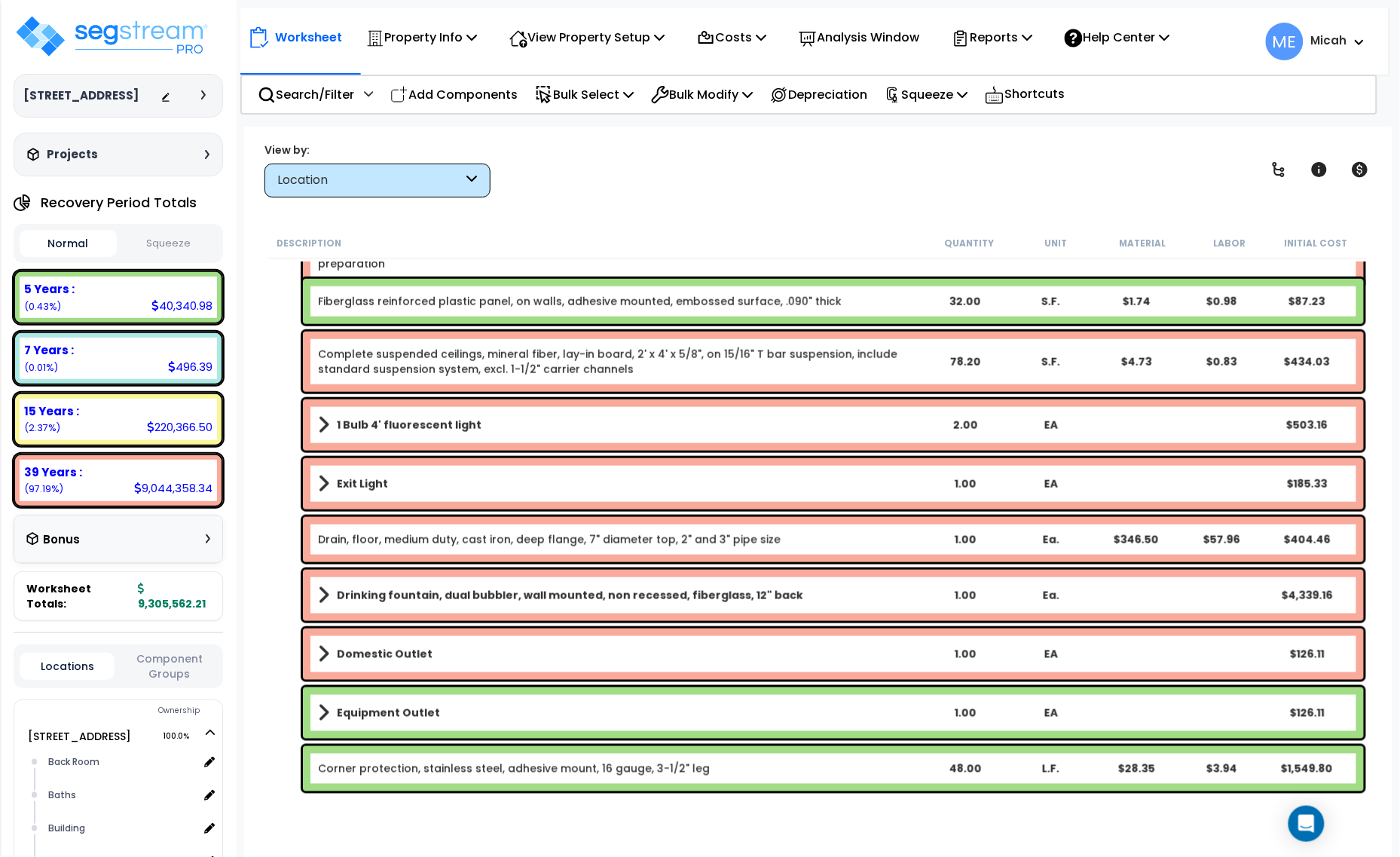
scroll to position [565, 0]
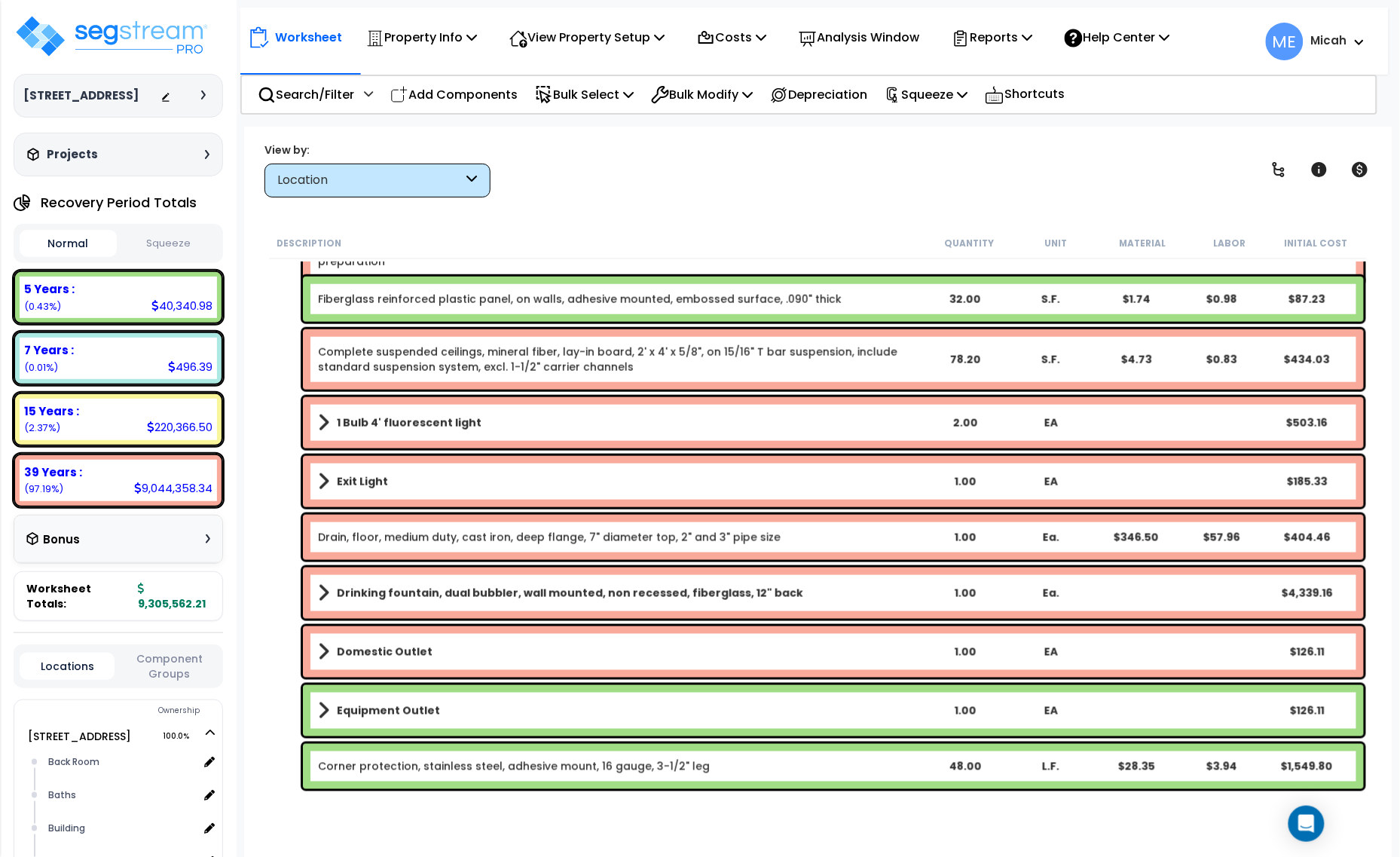
click at [318, 422] on div "1 Bulb 4' fluorescent light 2.00 EA $503.16" at bounding box center [833, 423] width 1060 height 51
click at [321, 422] on span at bounding box center [323, 423] width 11 height 21
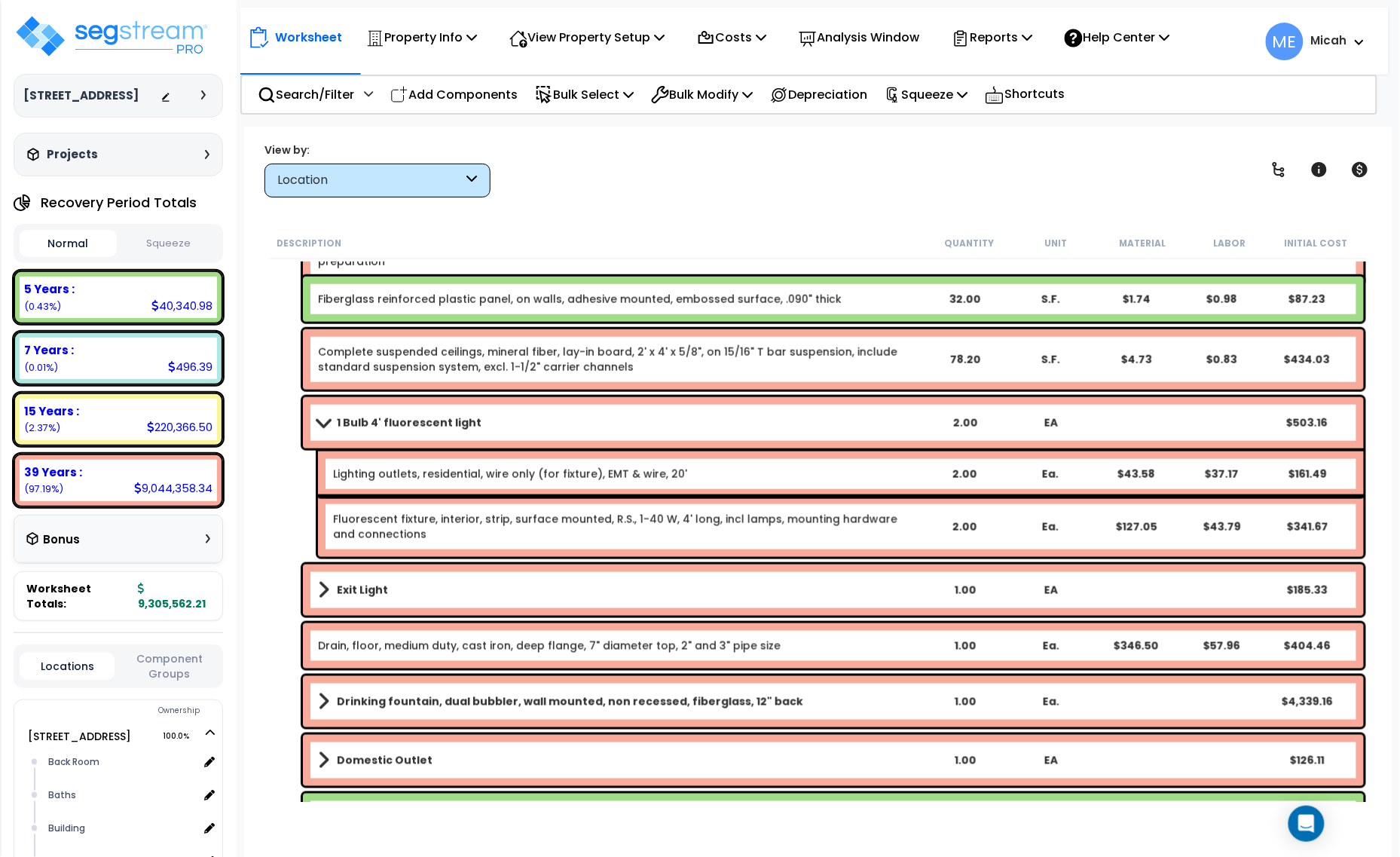
click at [321, 420] on span at bounding box center [323, 422] width 21 height 11
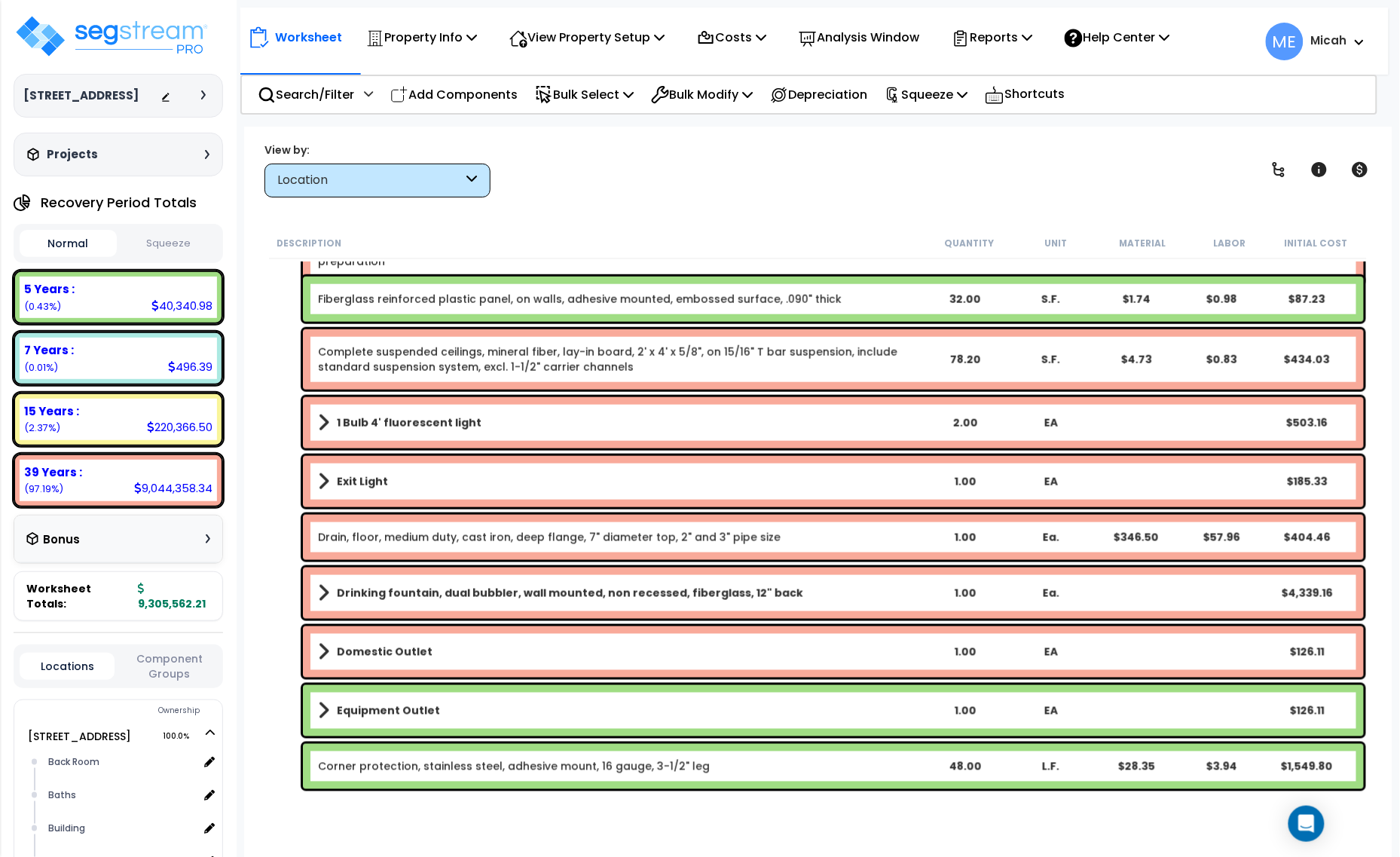
click at [322, 472] on span at bounding box center [323, 482] width 11 height 21
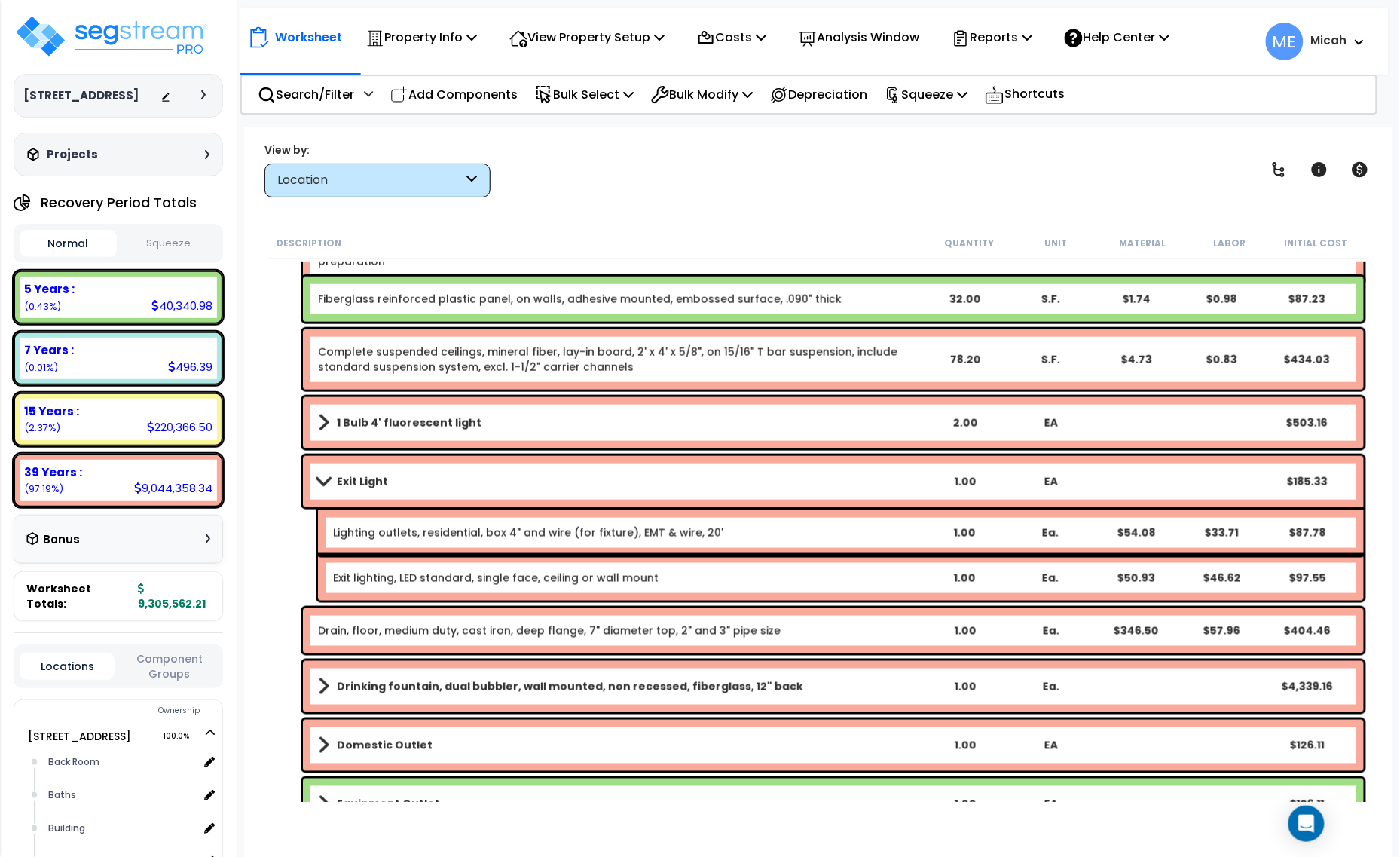
click at [322, 477] on span at bounding box center [323, 481] width 21 height 11
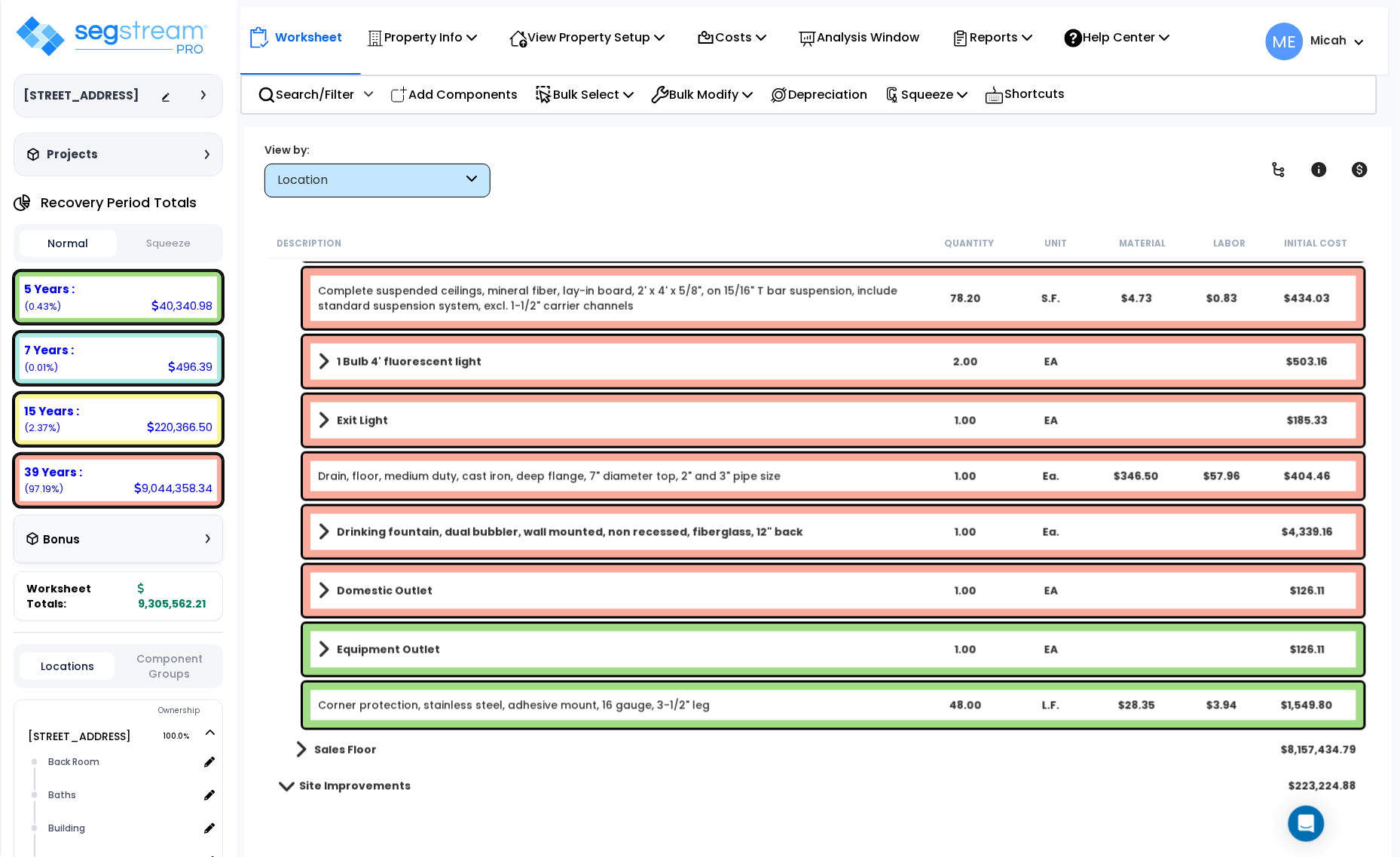
scroll to position [664, 0]
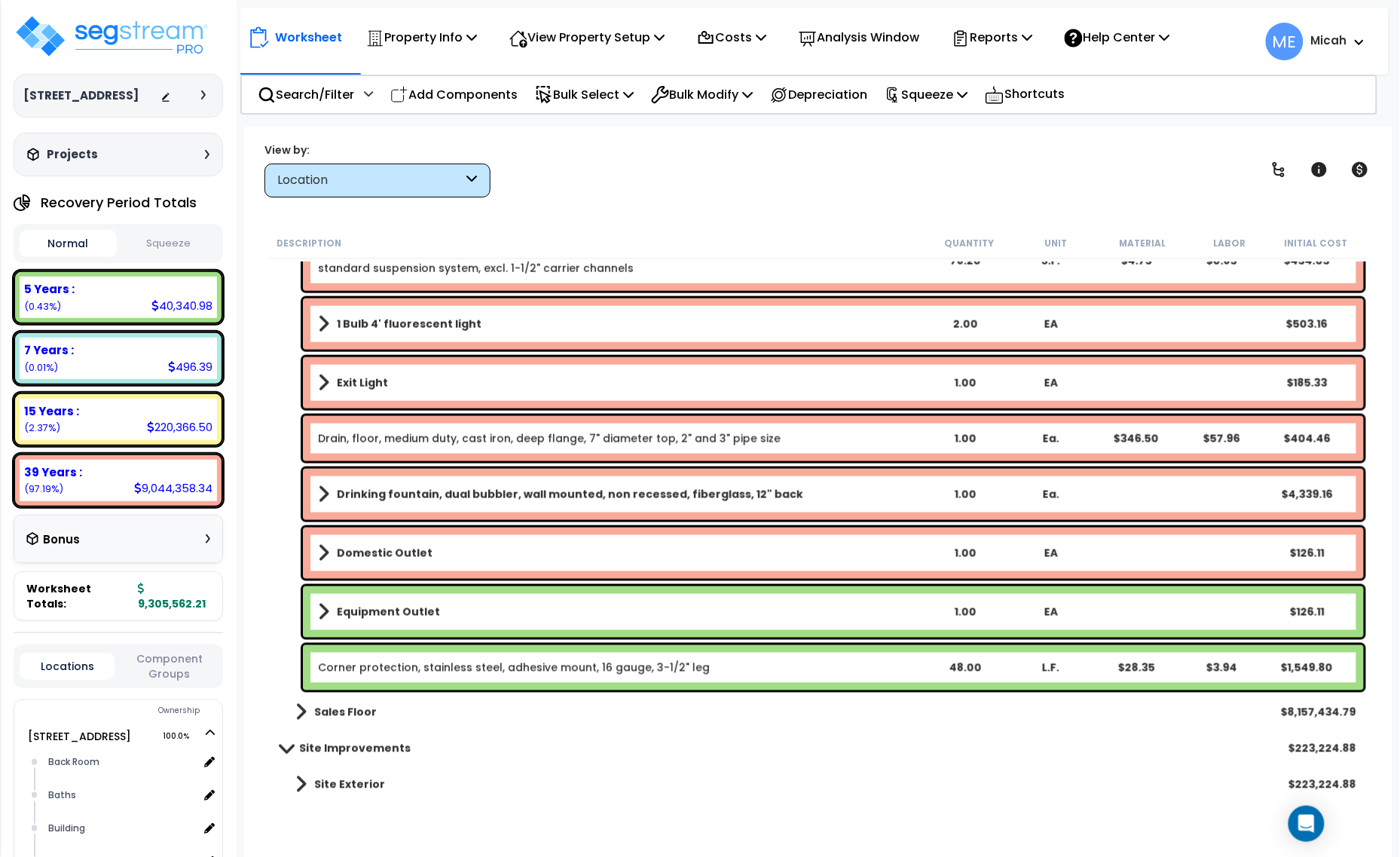
click at [321, 490] on span at bounding box center [323, 494] width 11 height 21
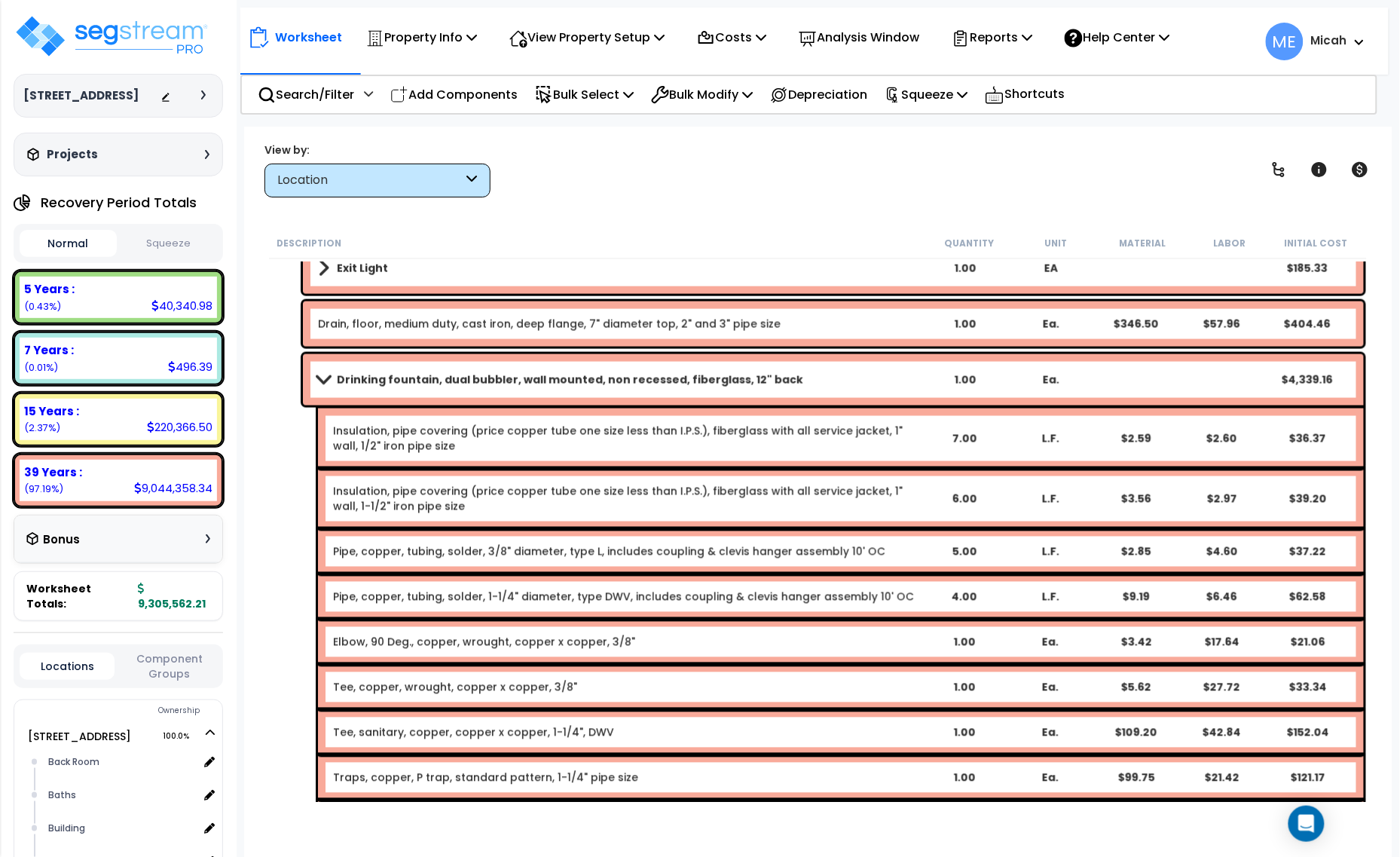
scroll to position [758, 0]
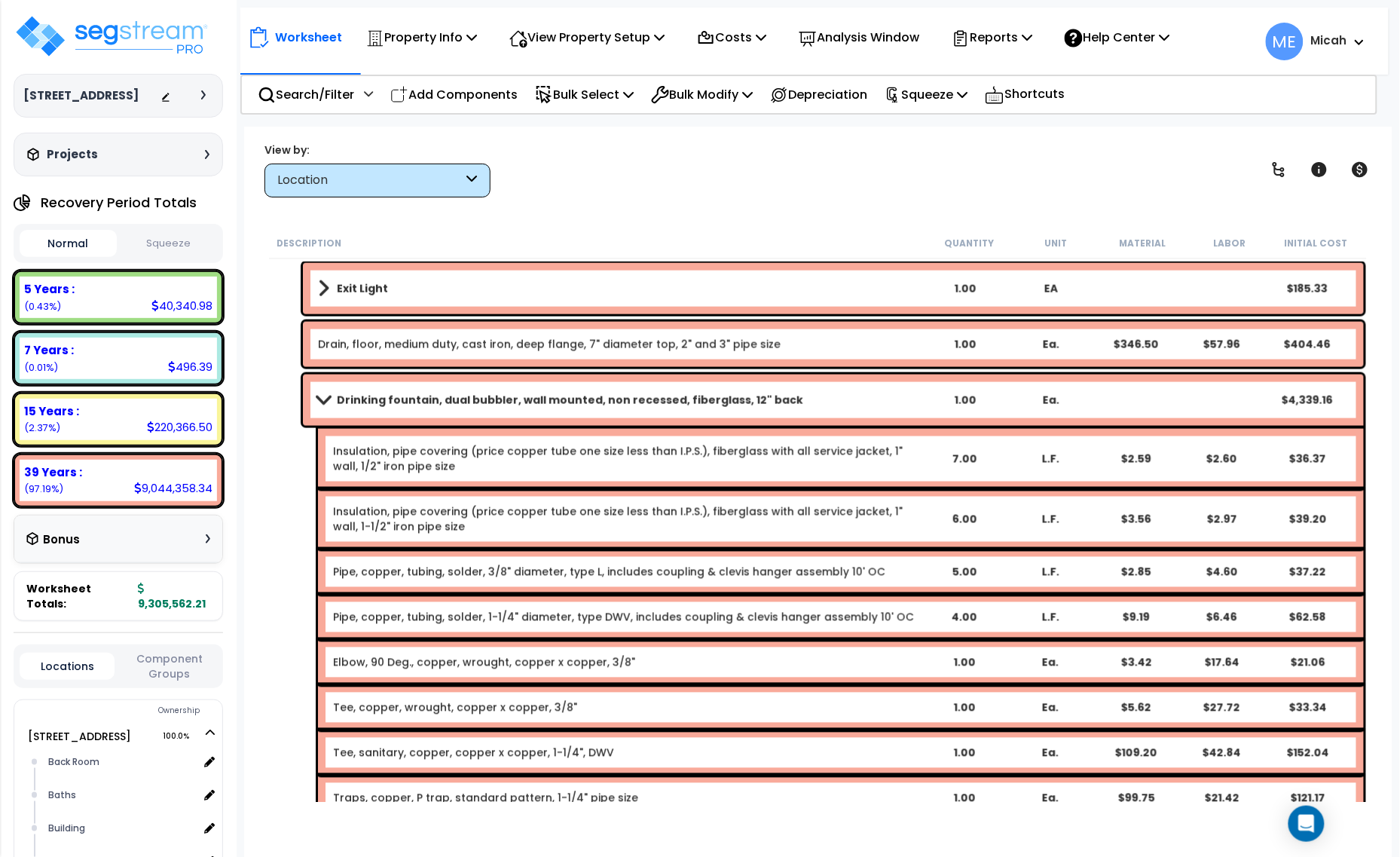
click at [317, 401] on span at bounding box center [323, 400] width 21 height 11
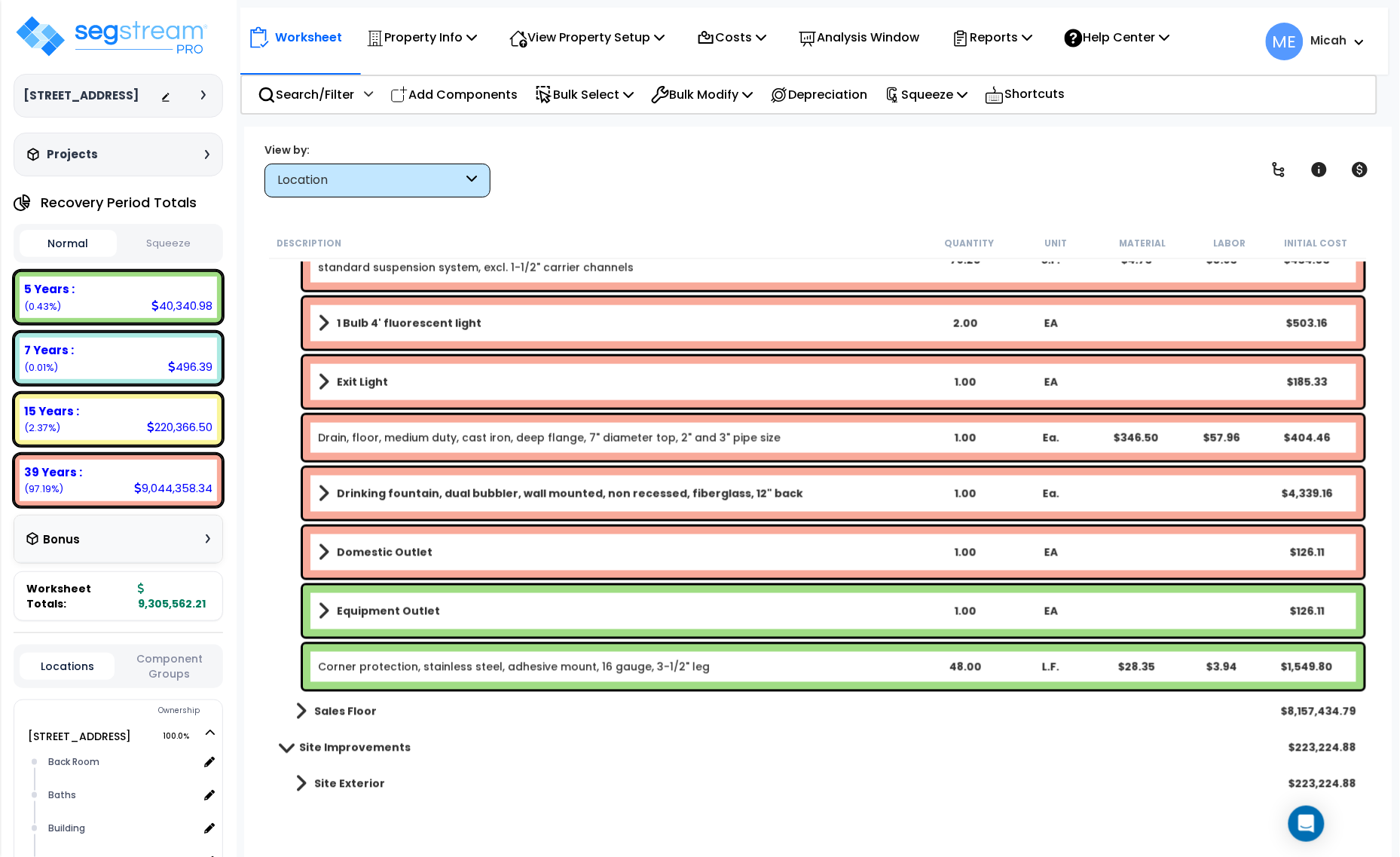
scroll to position [664, 0]
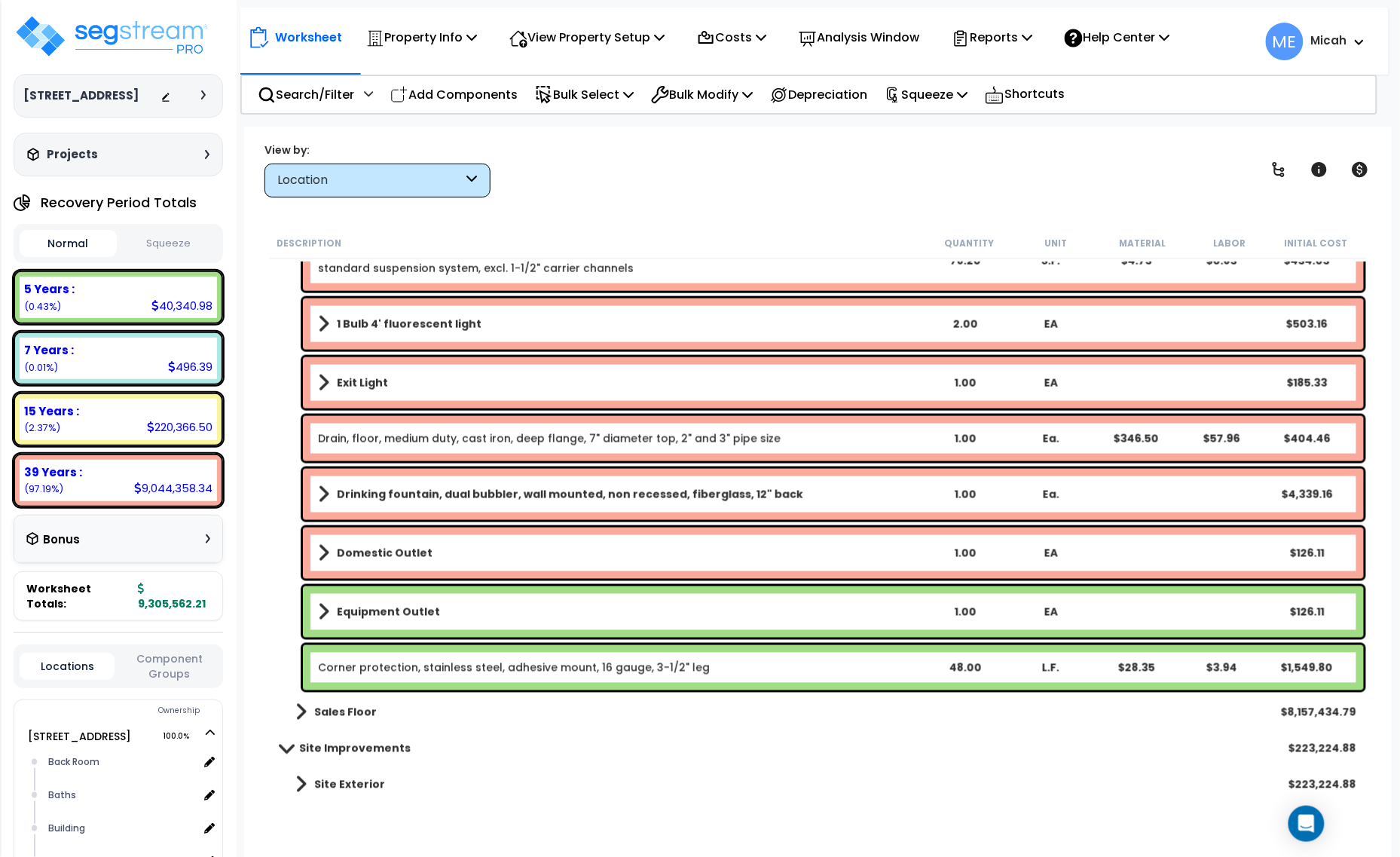
click at [313, 558] on div "Domestic Outlet 1.00 EA $126.11" at bounding box center [833, 553] width 1060 height 51
click at [317, 556] on div "Domestic Outlet 1.00 EA $126.11" at bounding box center [833, 553] width 1060 height 51
click at [326, 549] on span at bounding box center [323, 553] width 11 height 21
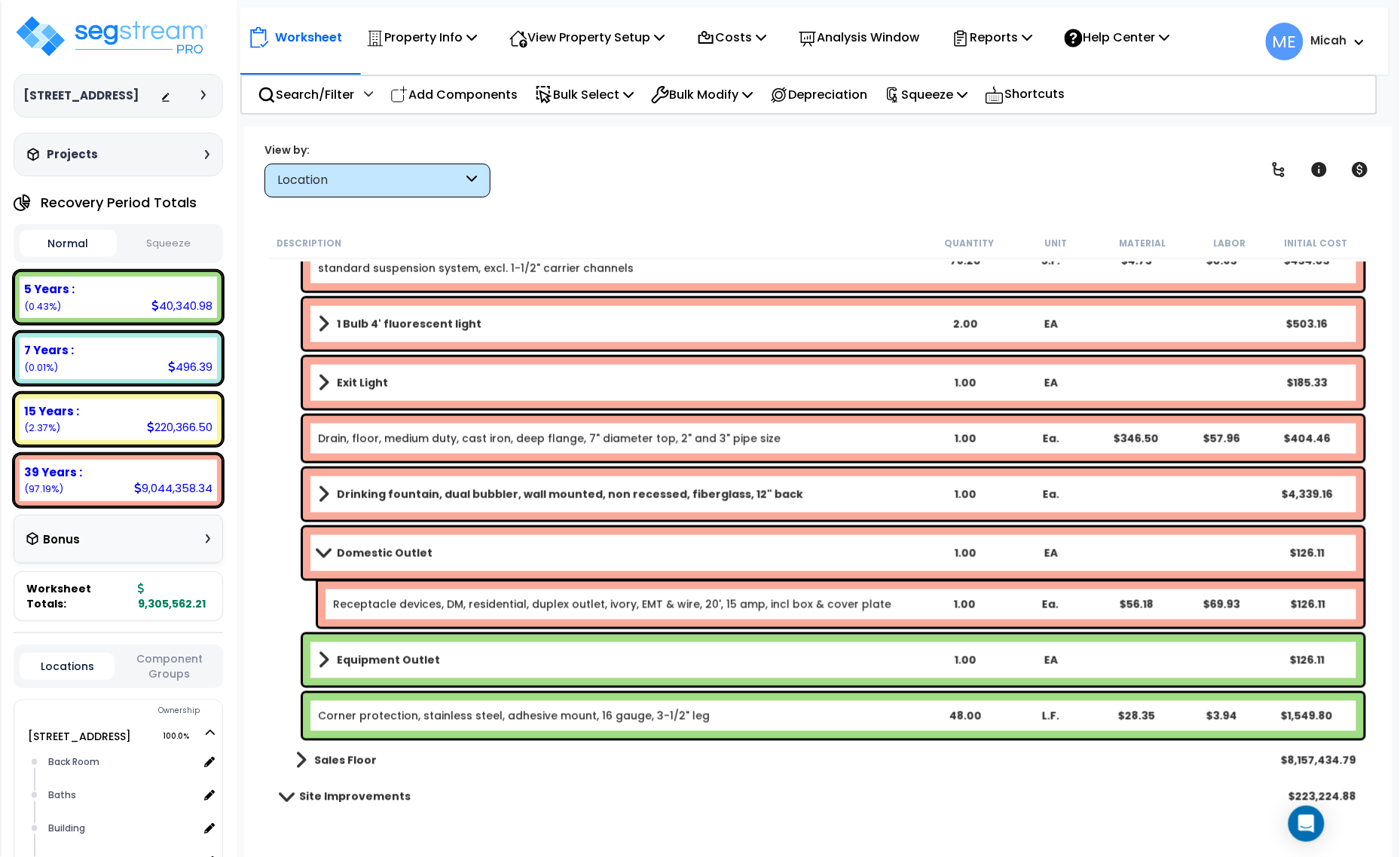
click at [326, 549] on span at bounding box center [323, 553] width 21 height 11
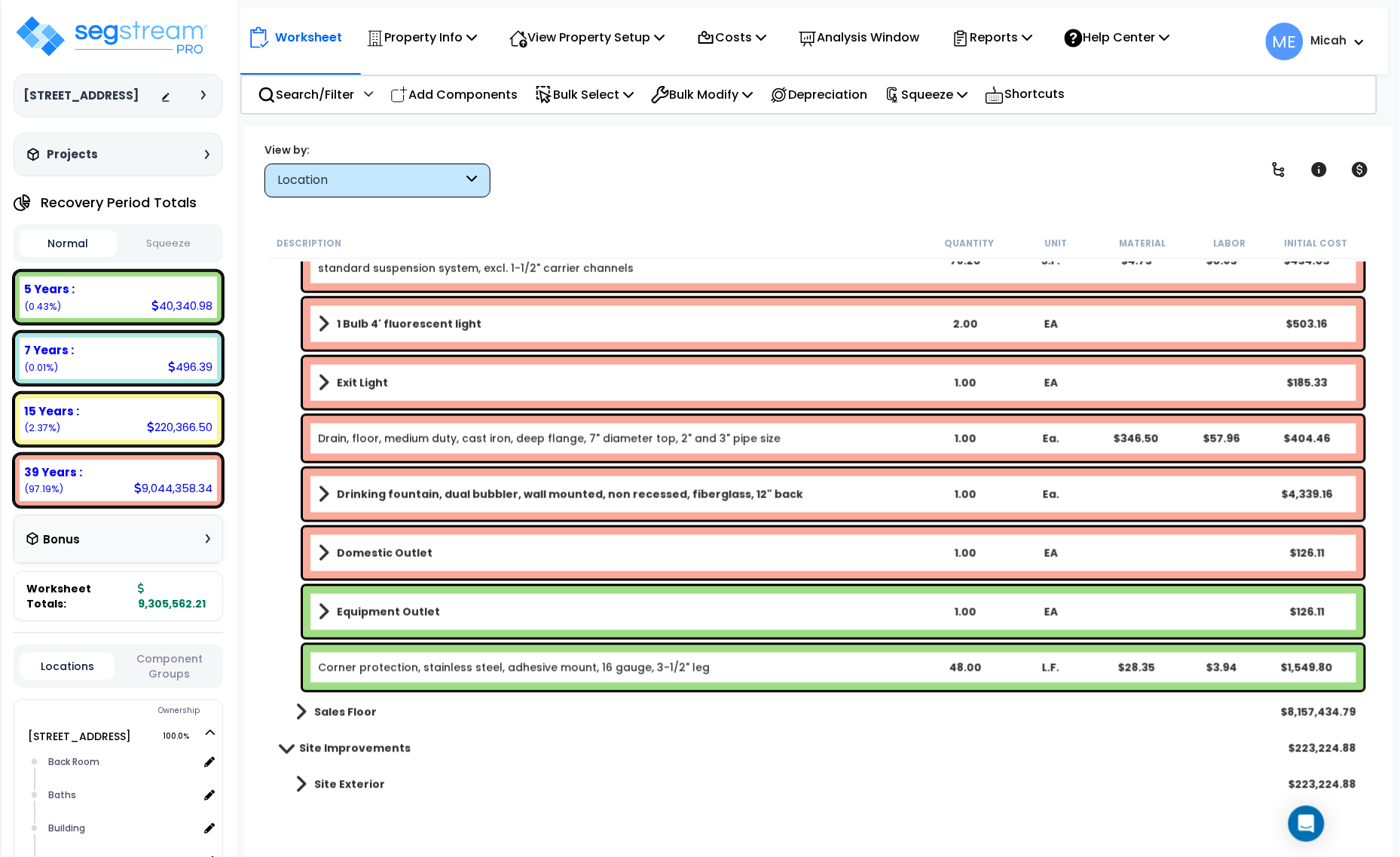
click at [320, 605] on span at bounding box center [323, 612] width 11 height 21
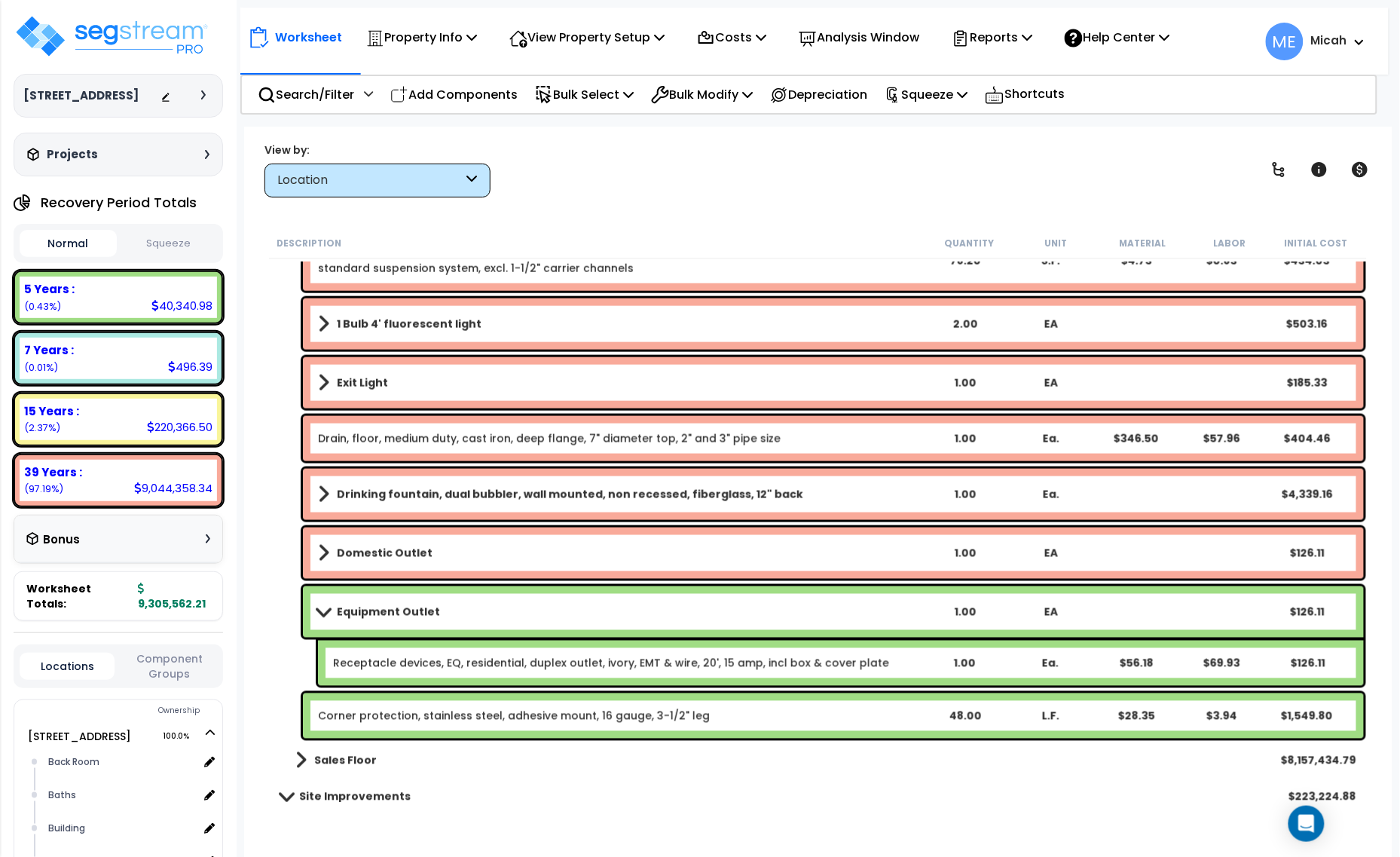
click at [326, 612] on span at bounding box center [323, 612] width 21 height 11
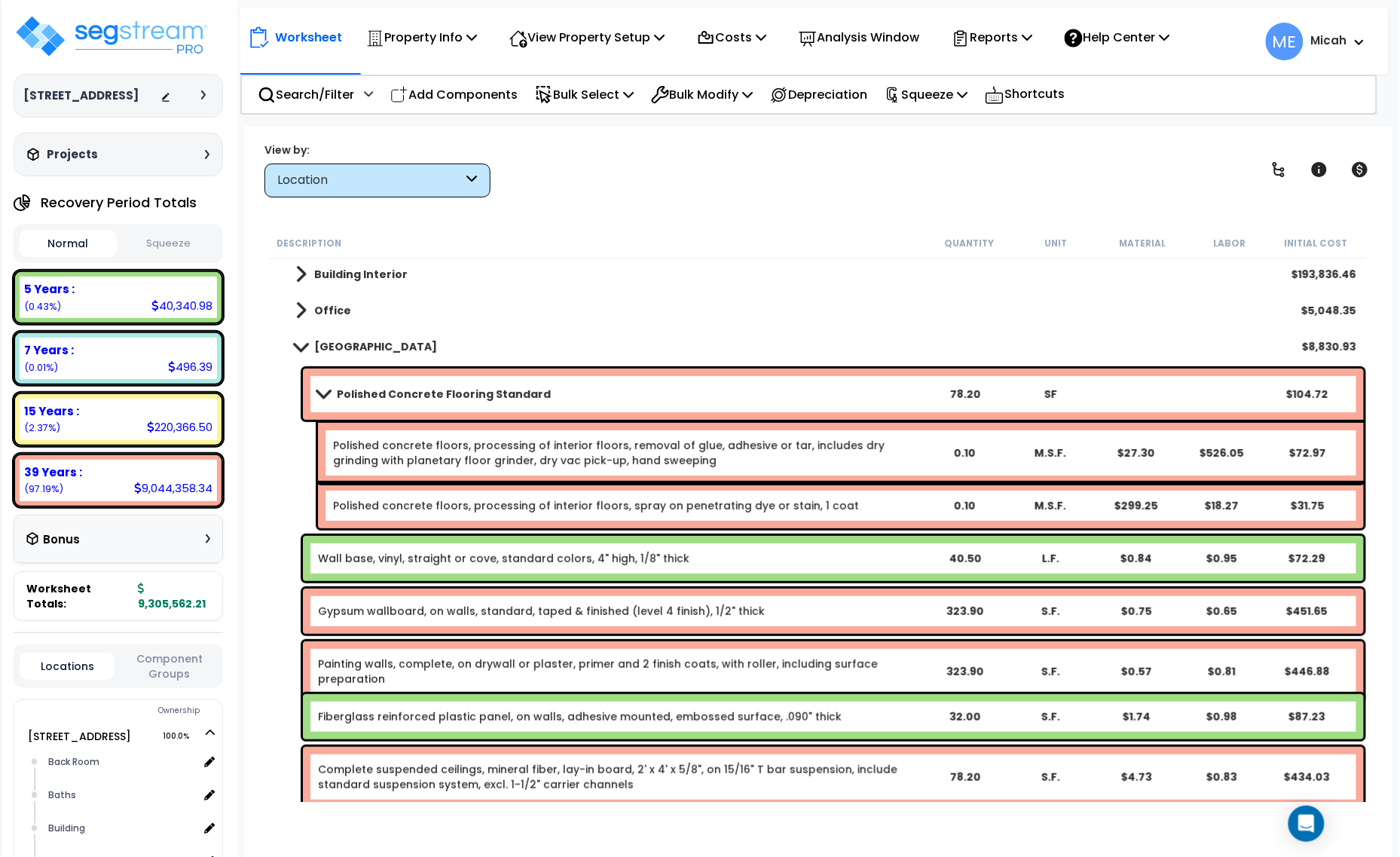
scroll to position [0, 0]
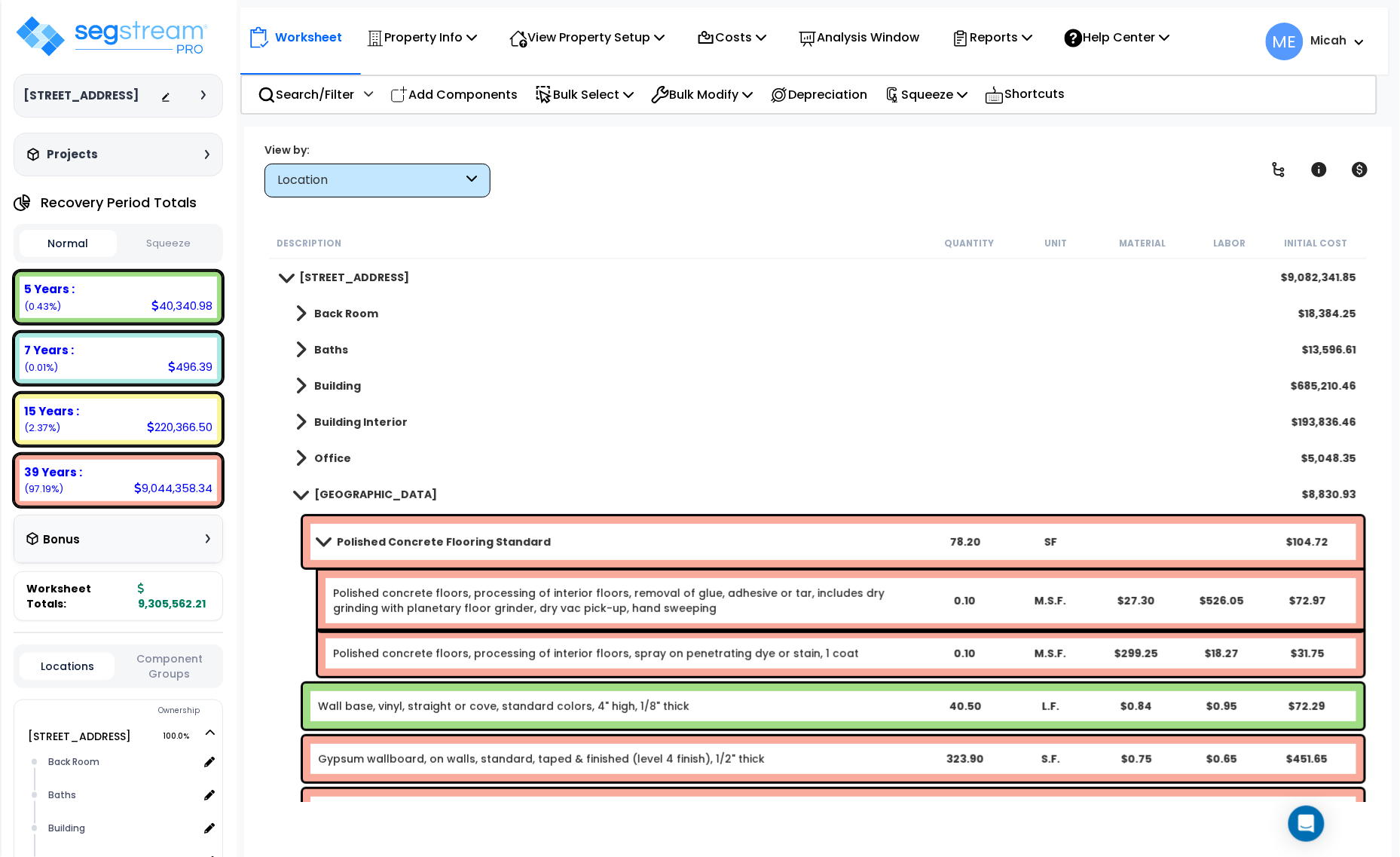
click at [299, 492] on span at bounding box center [301, 493] width 21 height 11
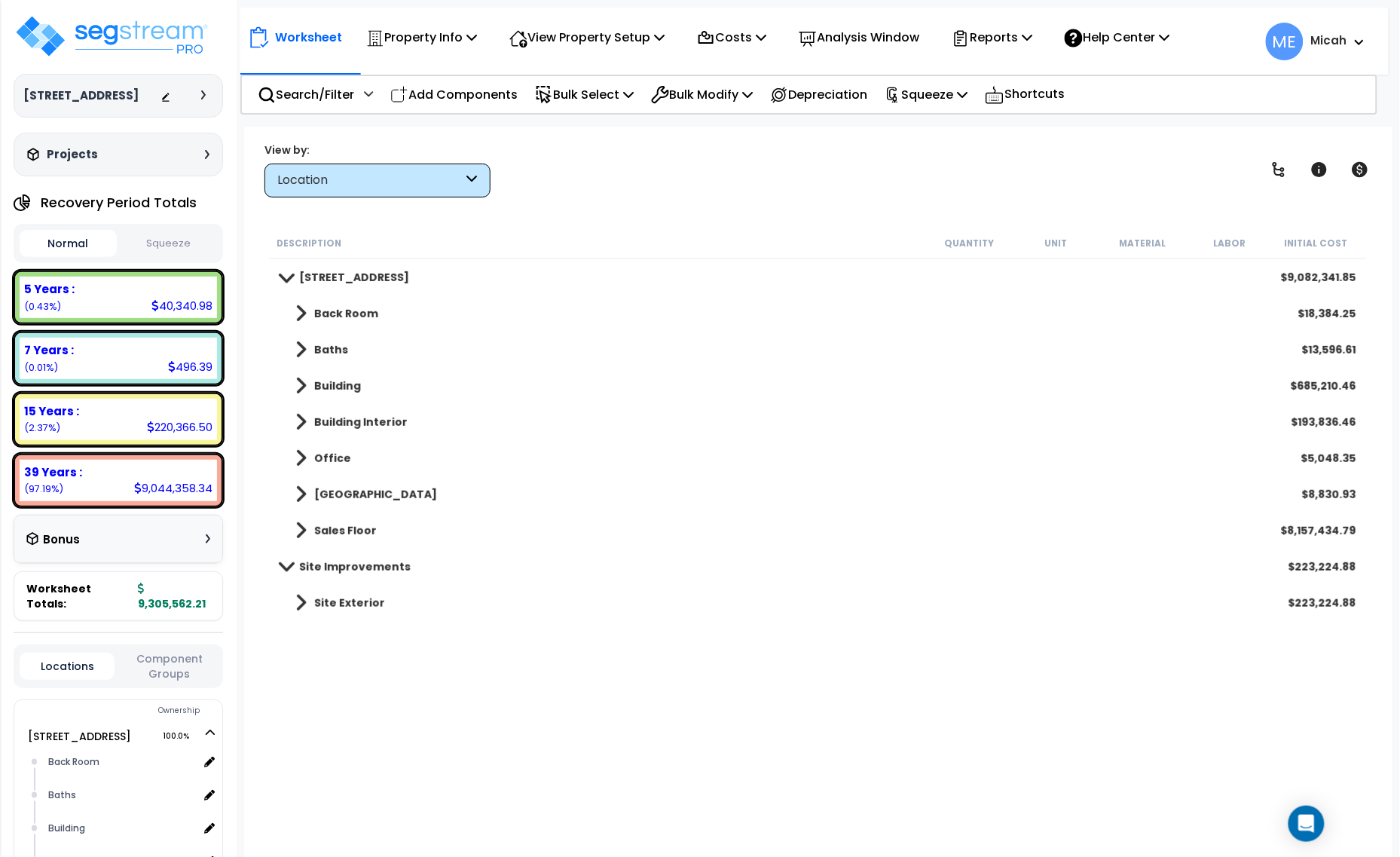
click at [303, 530] on span at bounding box center [301, 530] width 11 height 21
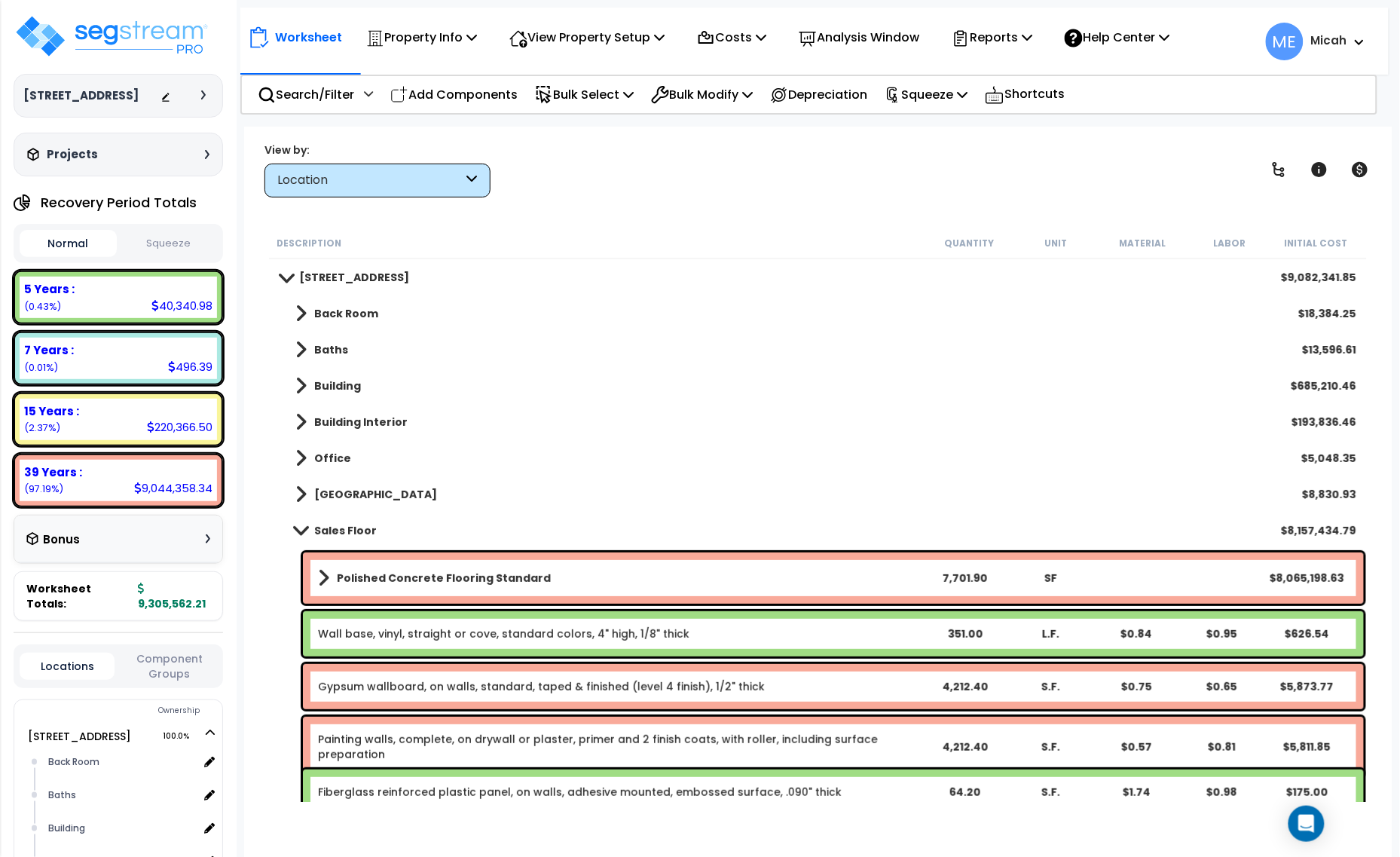
click at [326, 571] on span at bounding box center [323, 578] width 11 height 21
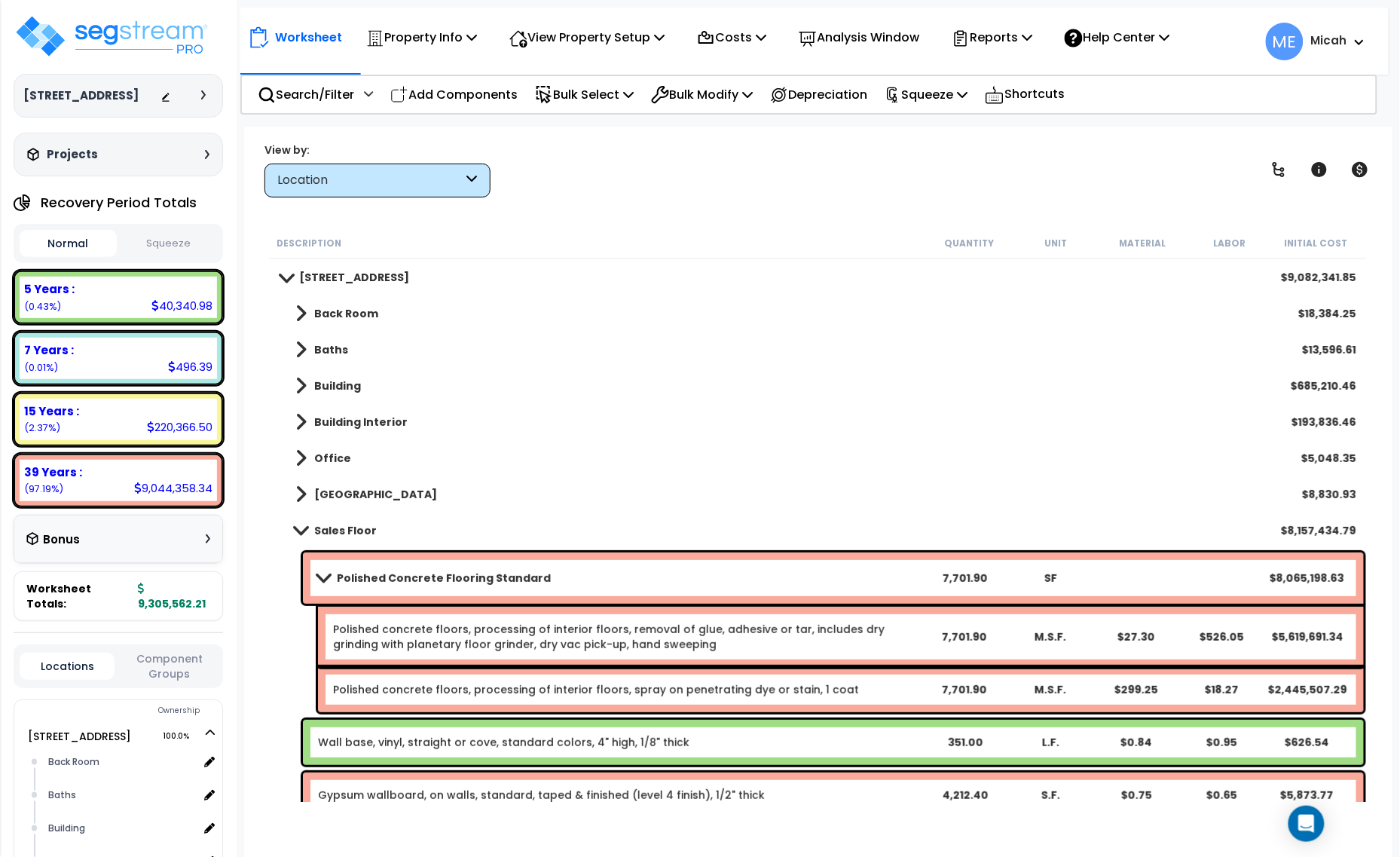
click at [661, 638] on link "Polished concrete floors, processing of interior floors, removal of glue, adhes…" at bounding box center [625, 636] width 587 height 30
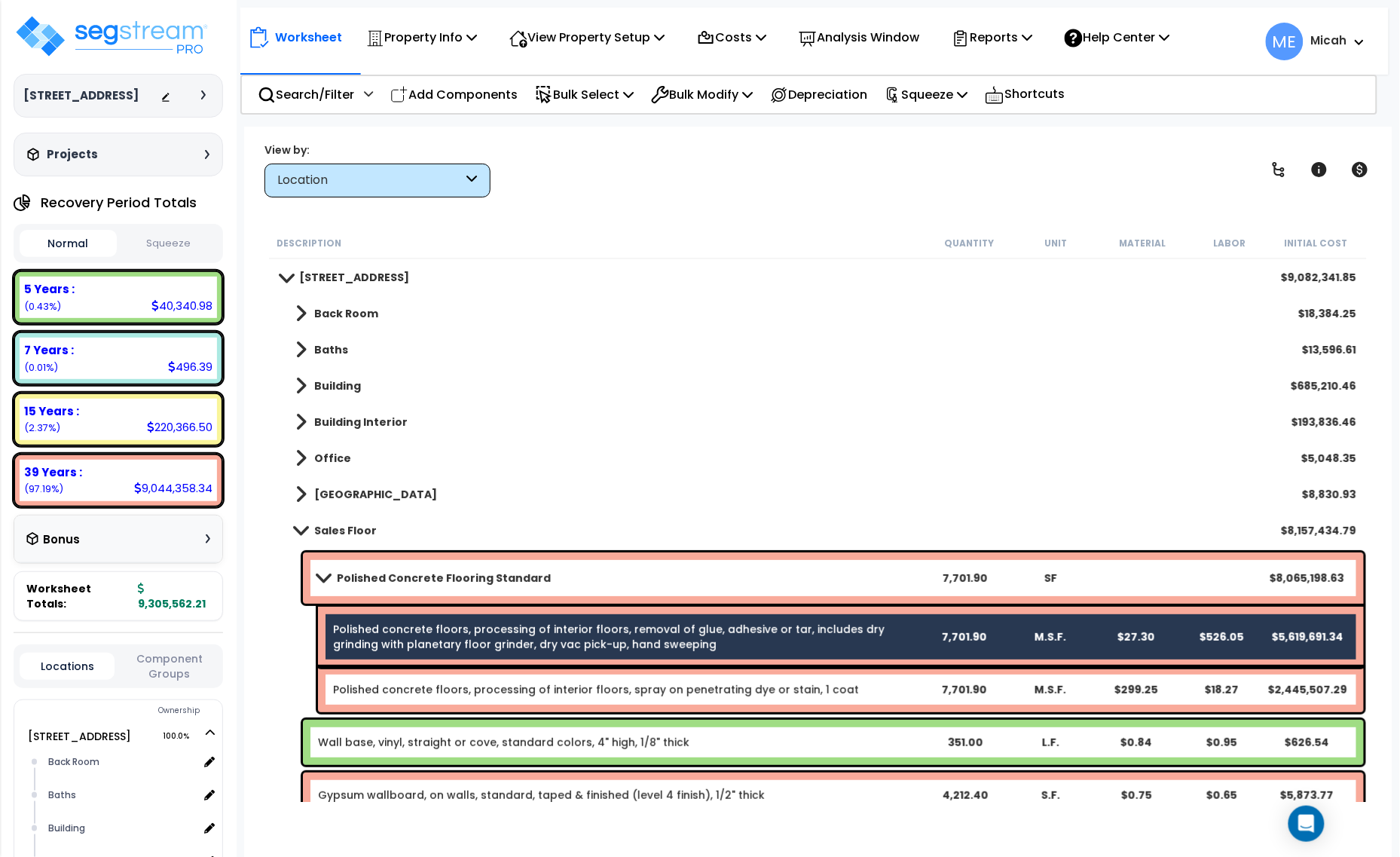
click at [655, 699] on div "Polished concrete floors, processing of interior floors, spray on penetrating d…" at bounding box center [840, 689] width 1045 height 45
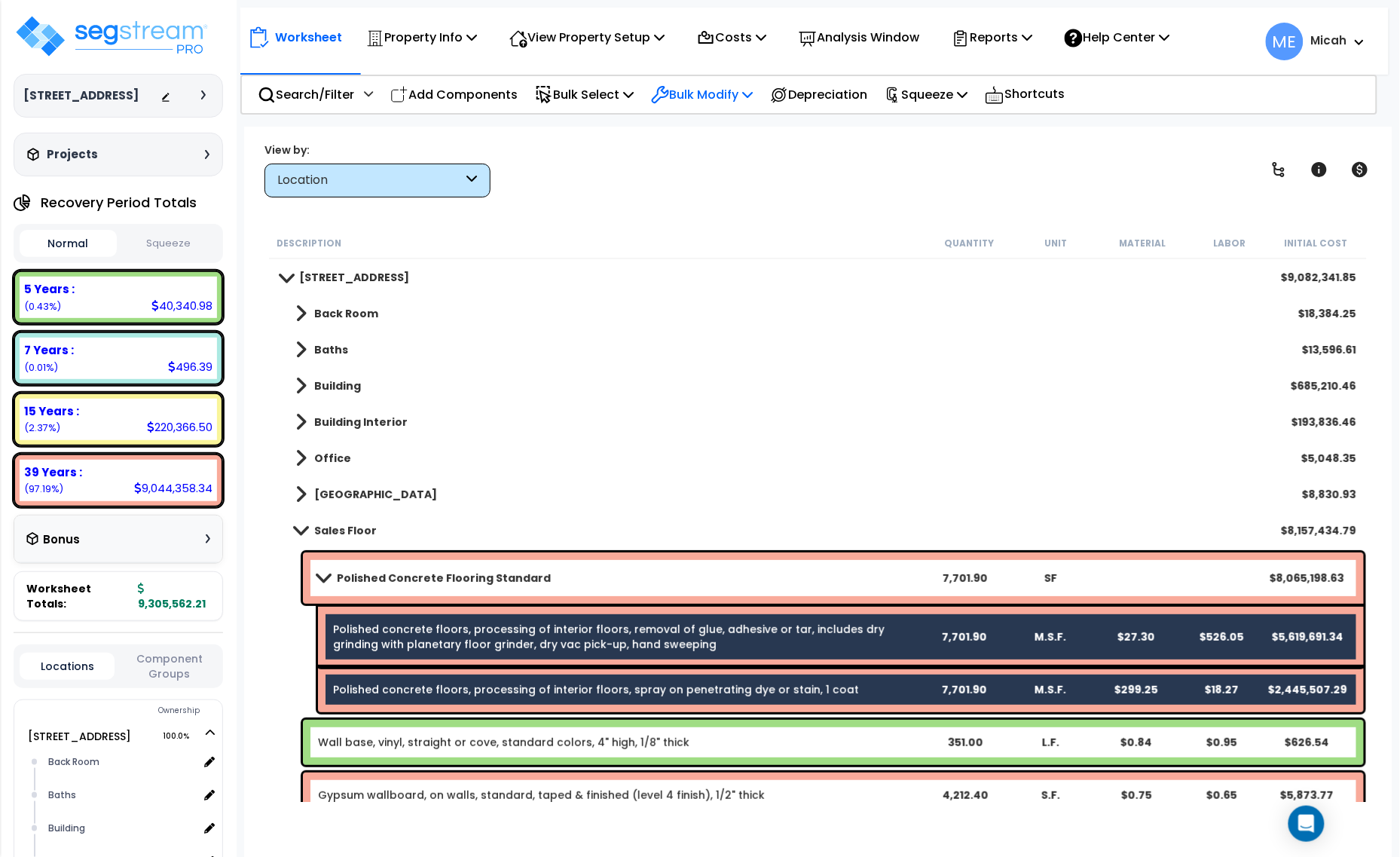
click at [752, 92] on icon at bounding box center [747, 94] width 11 height 12
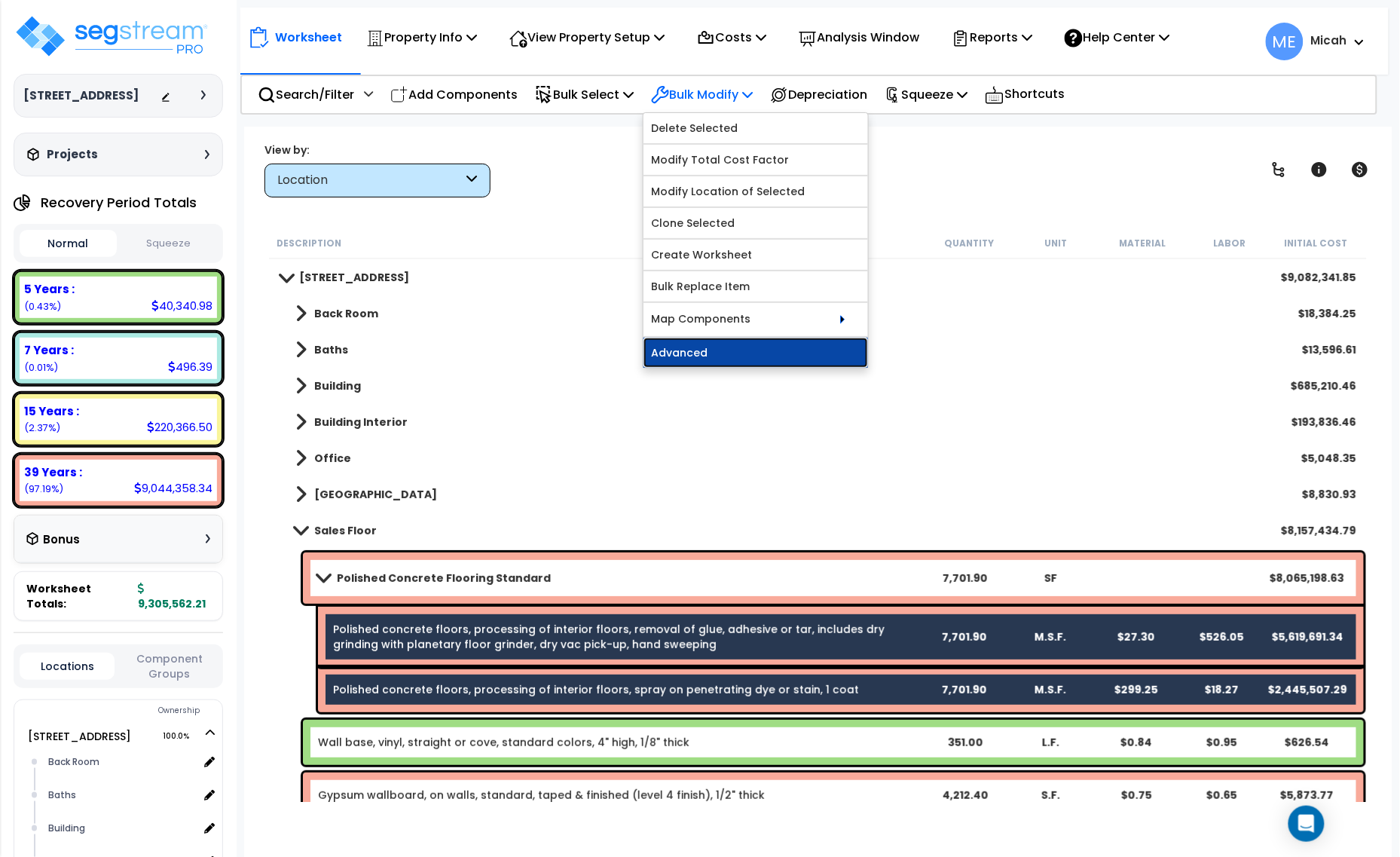
click at [721, 356] on link "Advanced" at bounding box center [755, 353] width 224 height 30
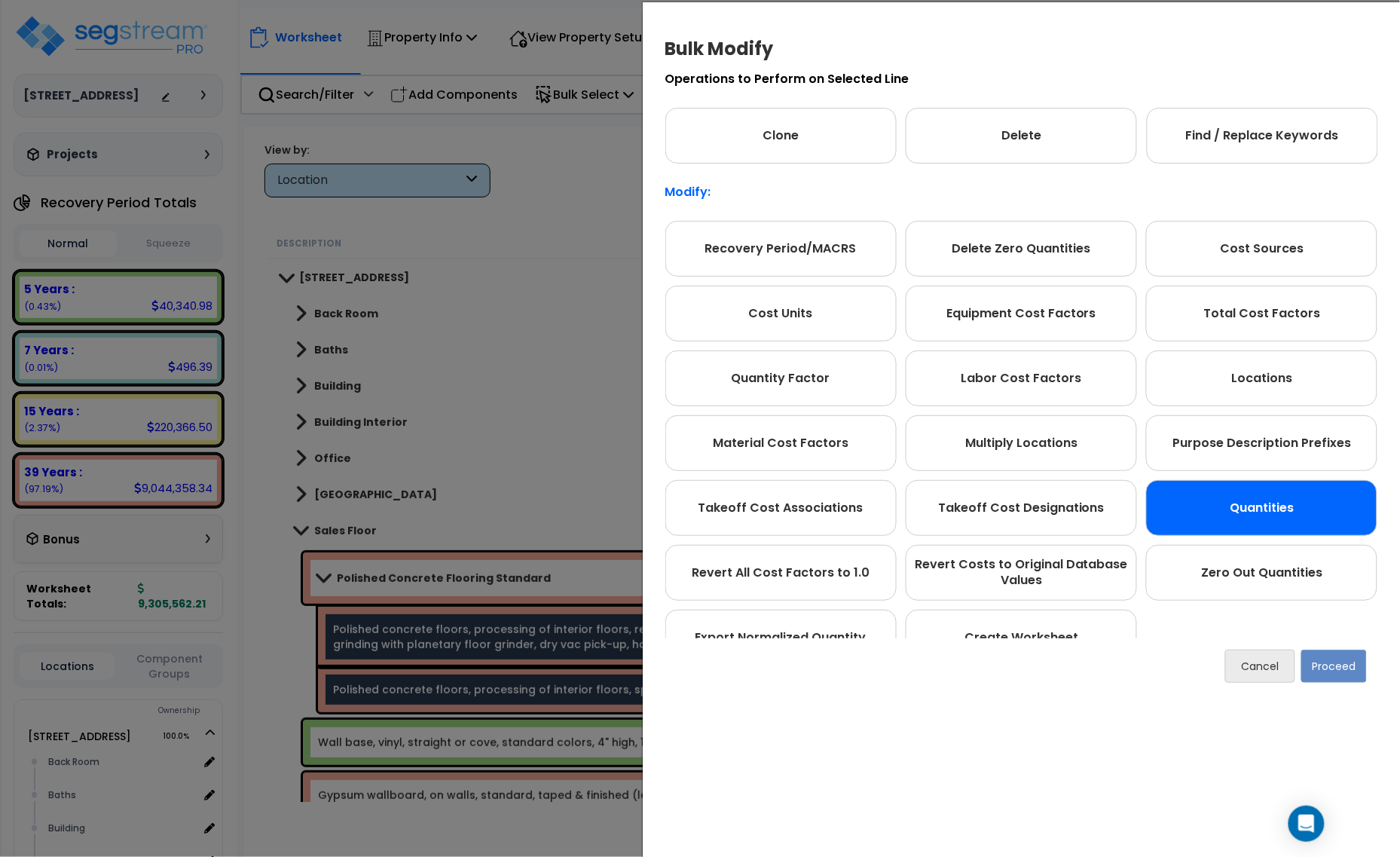
click at [1276, 488] on div "Quantities" at bounding box center [1261, 507] width 231 height 56
click at [1344, 668] on button "Proceed" at bounding box center [1334, 666] width 65 height 34
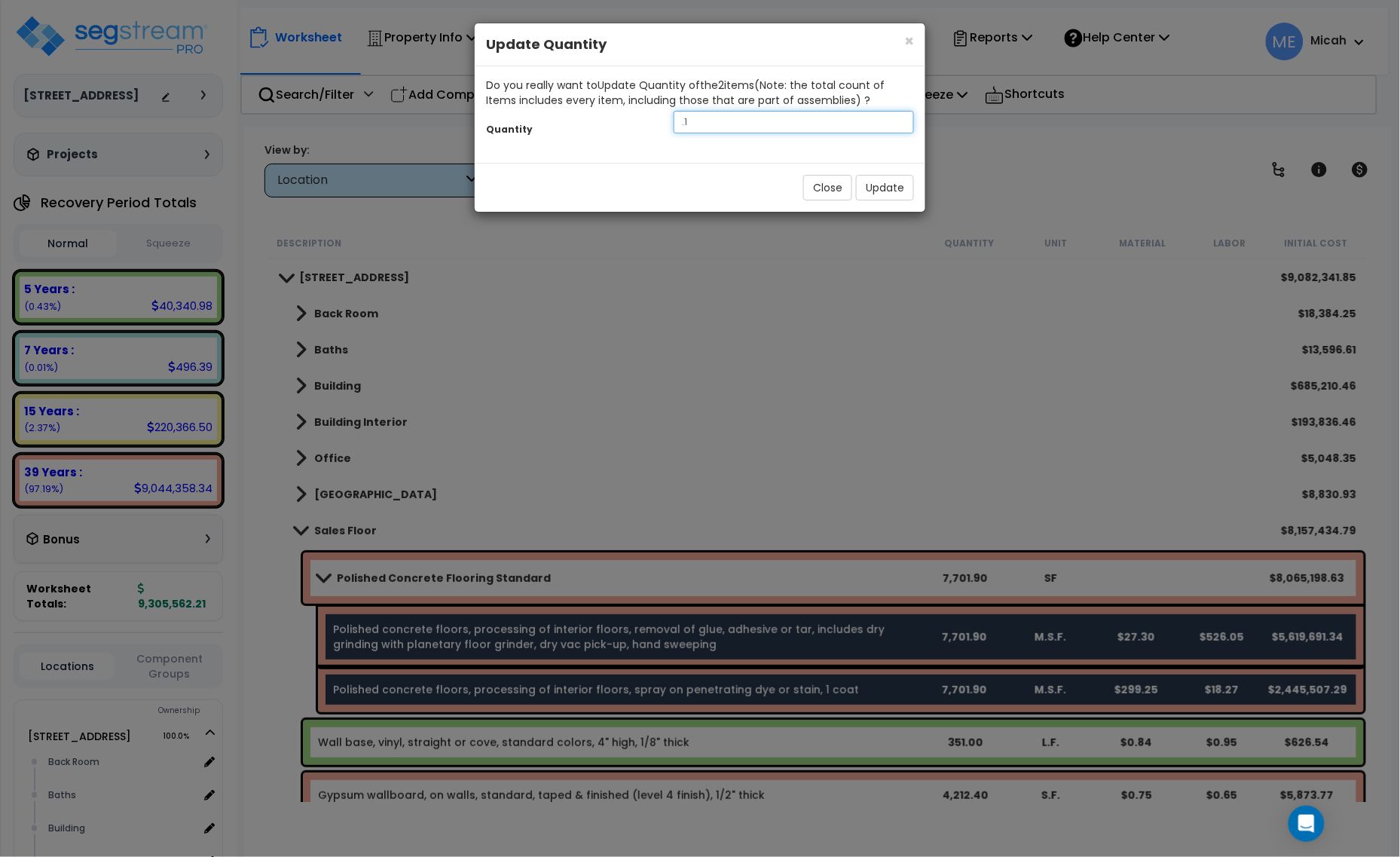
drag, startPoint x: 694, startPoint y: 118, endPoint x: 660, endPoint y: 122, distance: 34.2
click at [660, 122] on div "Quantity .1" at bounding box center [700, 124] width 451 height 33
type input "7.7"
click at [880, 182] on button "Update" at bounding box center [885, 187] width 58 height 26
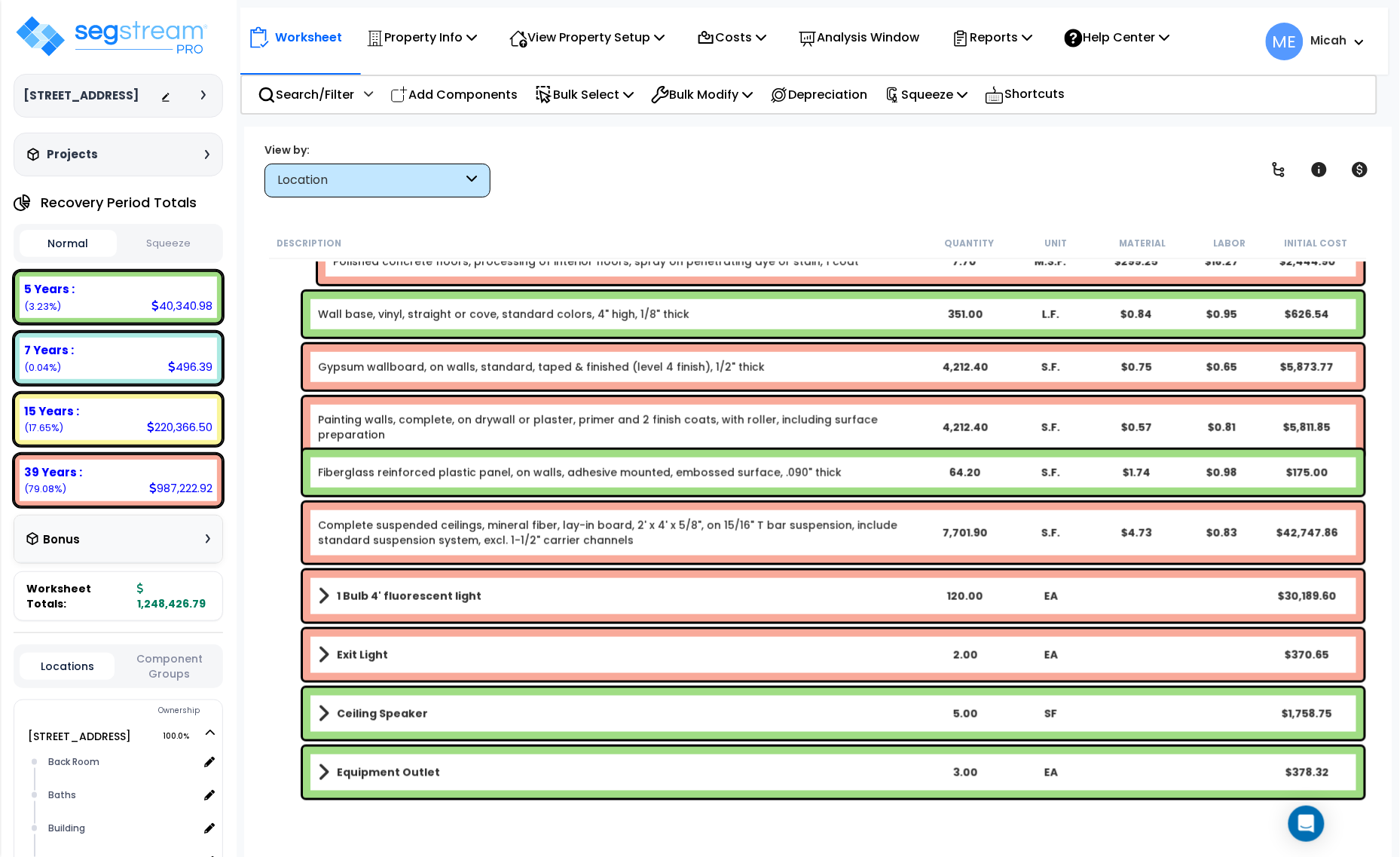
scroll to position [471, 0]
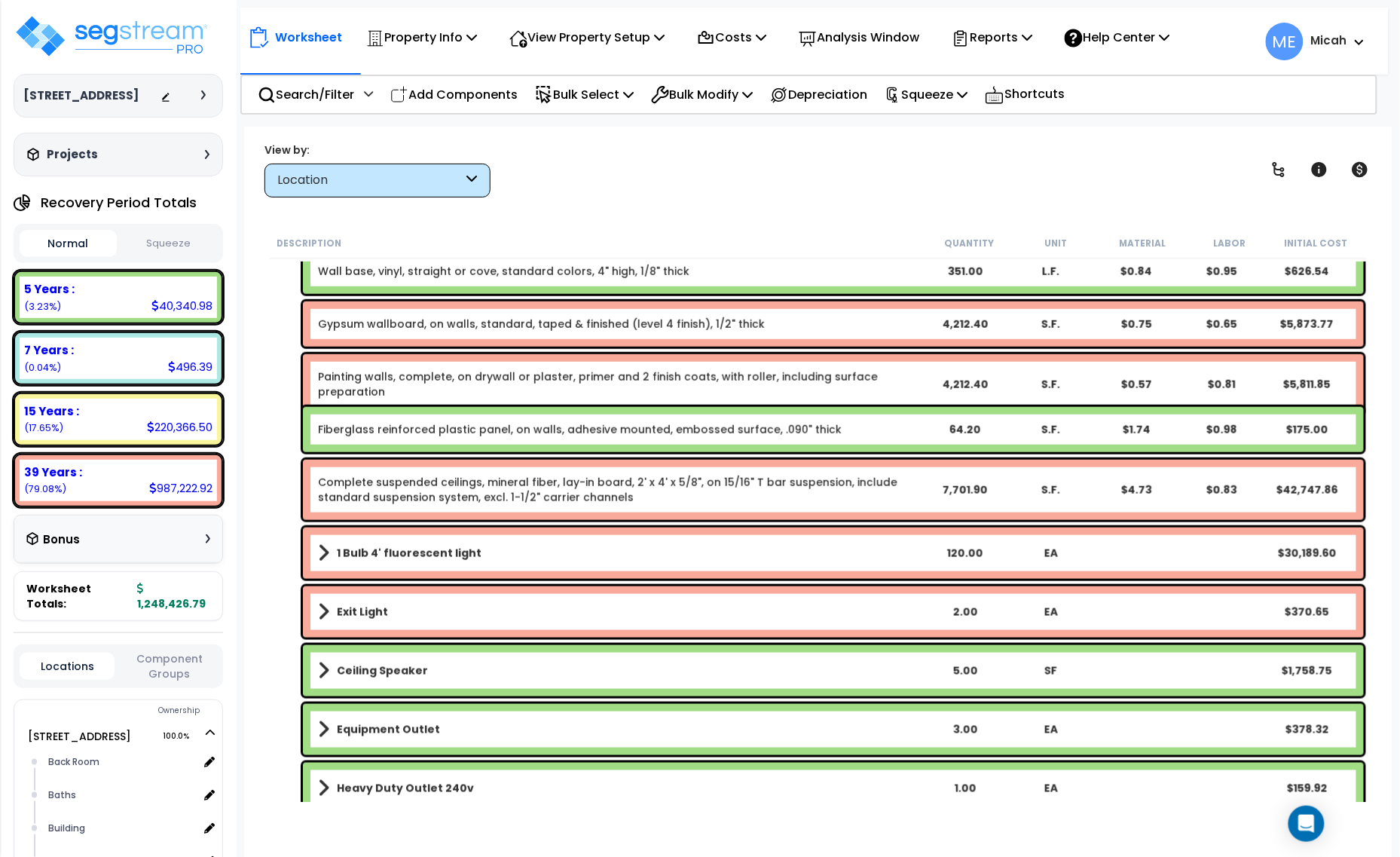
click at [322, 549] on span at bounding box center [323, 553] width 11 height 21
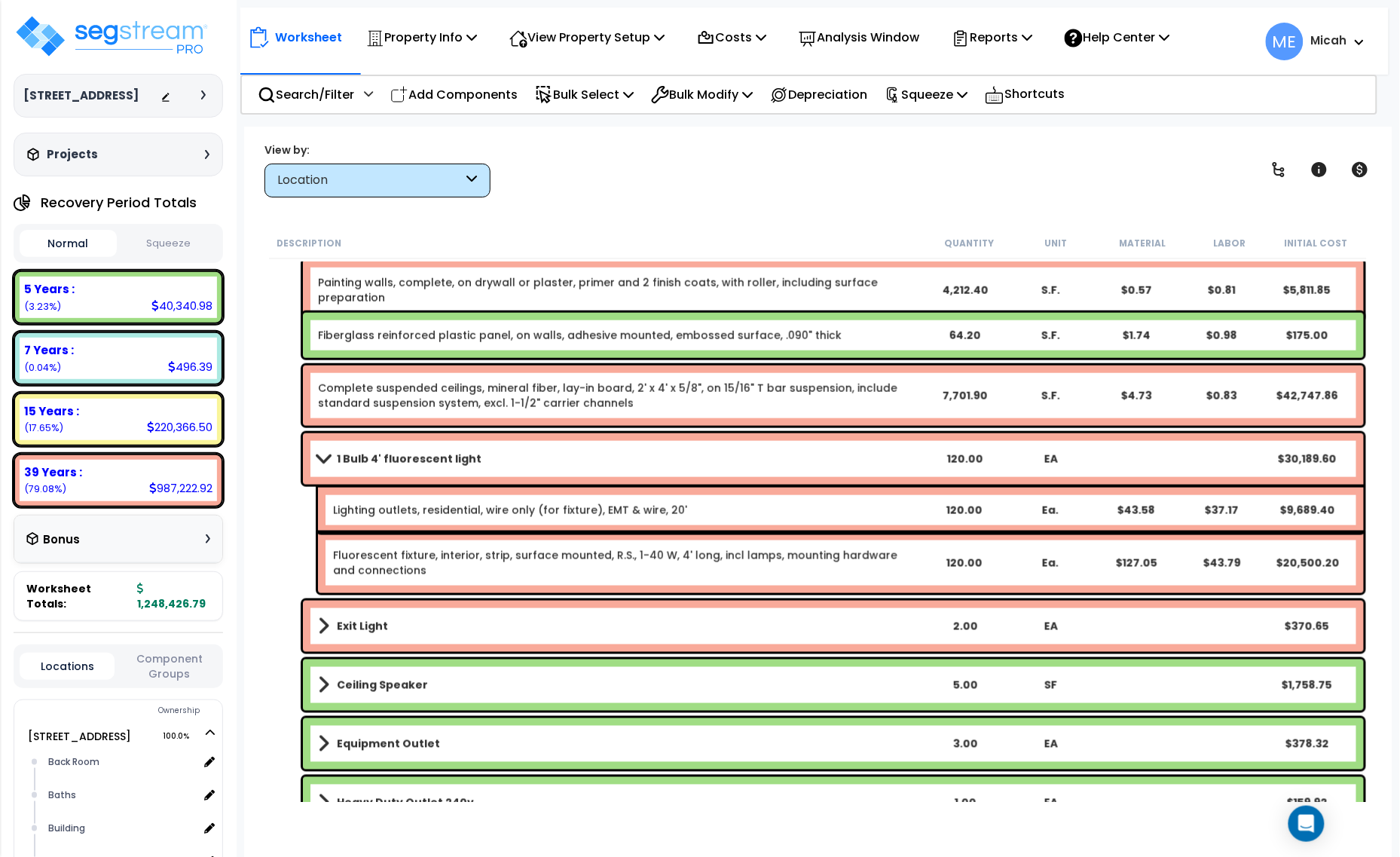
scroll to position [659, 0]
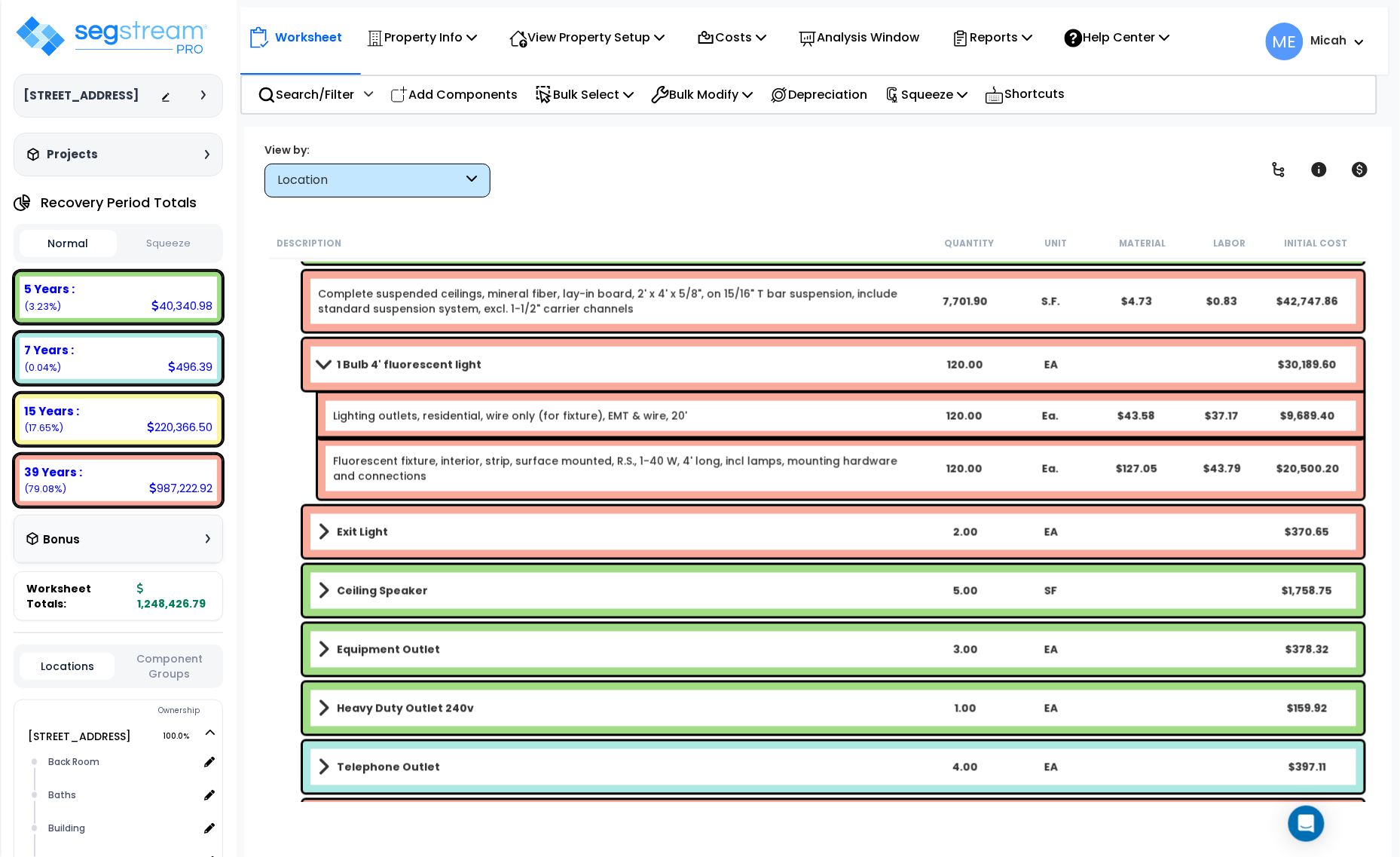
click at [322, 534] on span at bounding box center [323, 532] width 11 height 21
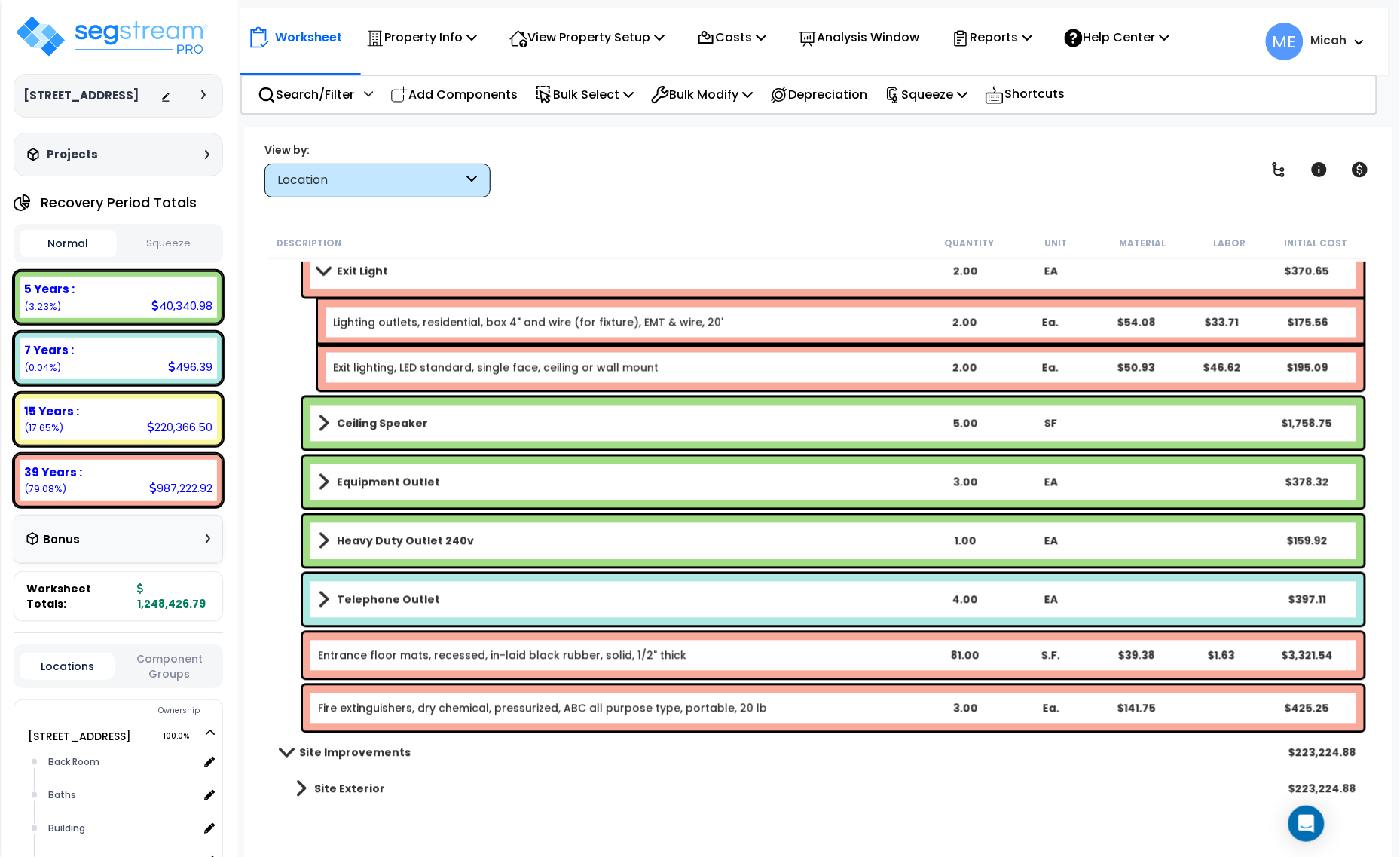
scroll to position [924, 0]
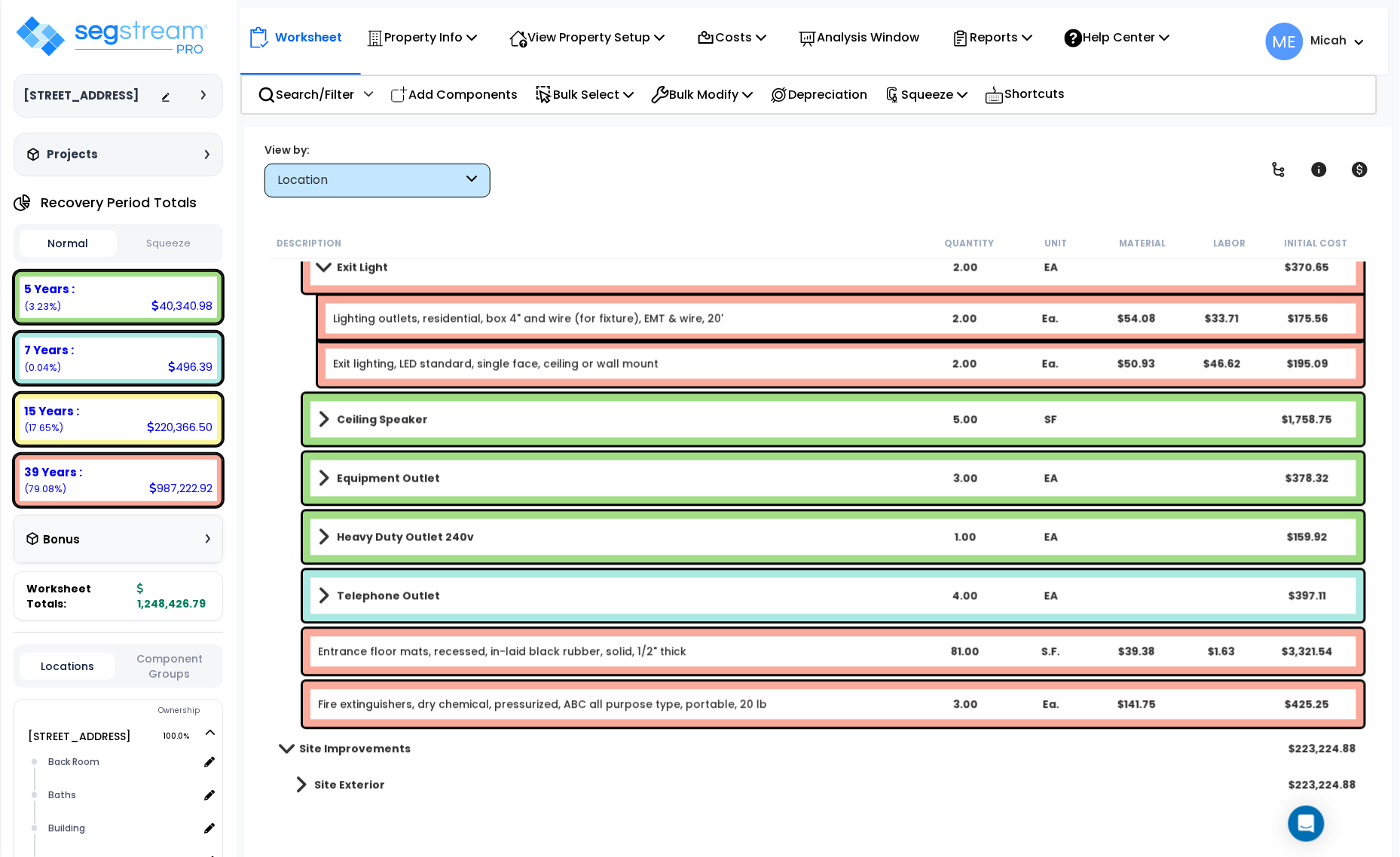
click at [322, 419] on span at bounding box center [323, 420] width 11 height 21
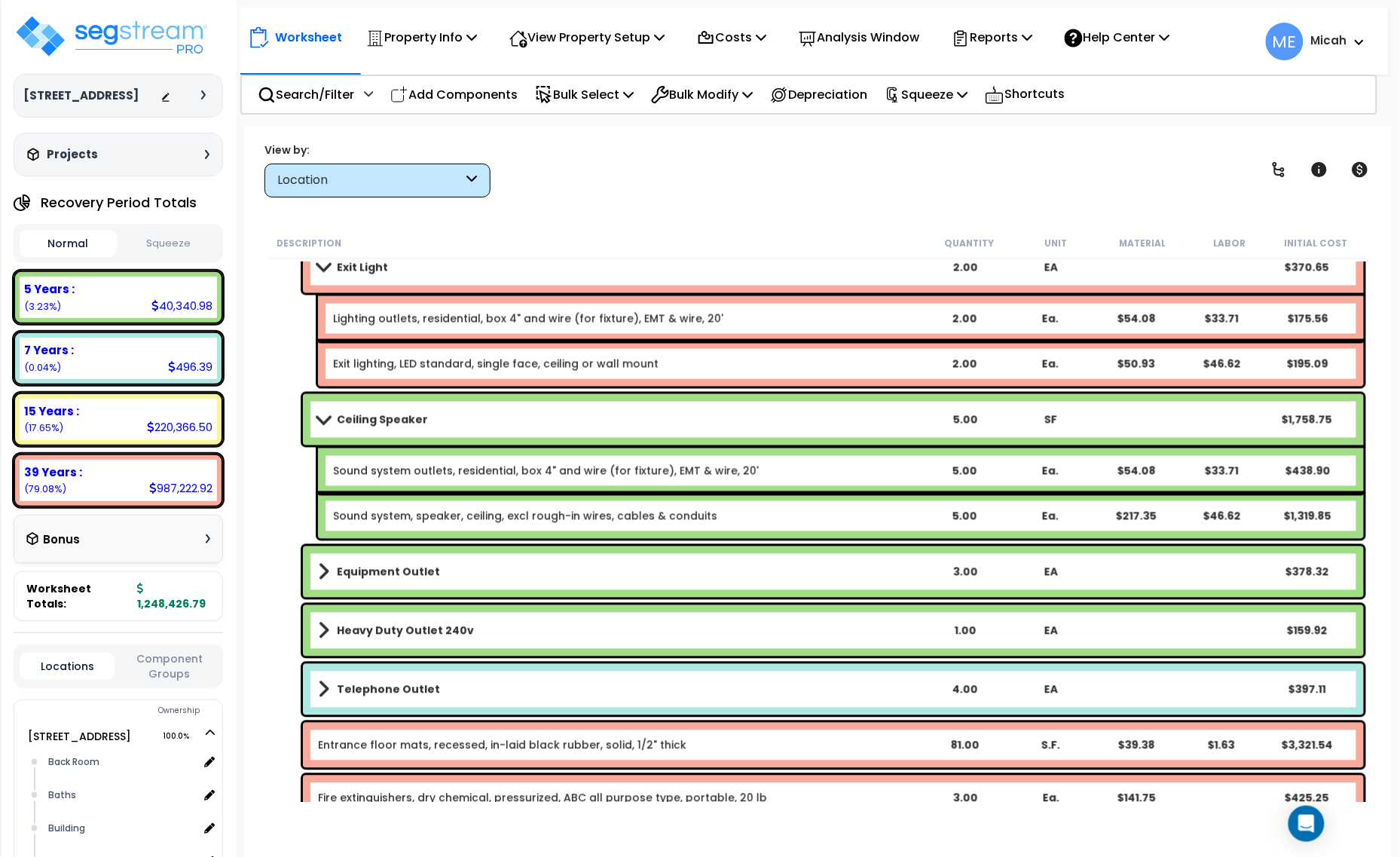
click at [317, 419] on span at bounding box center [323, 419] width 21 height 11
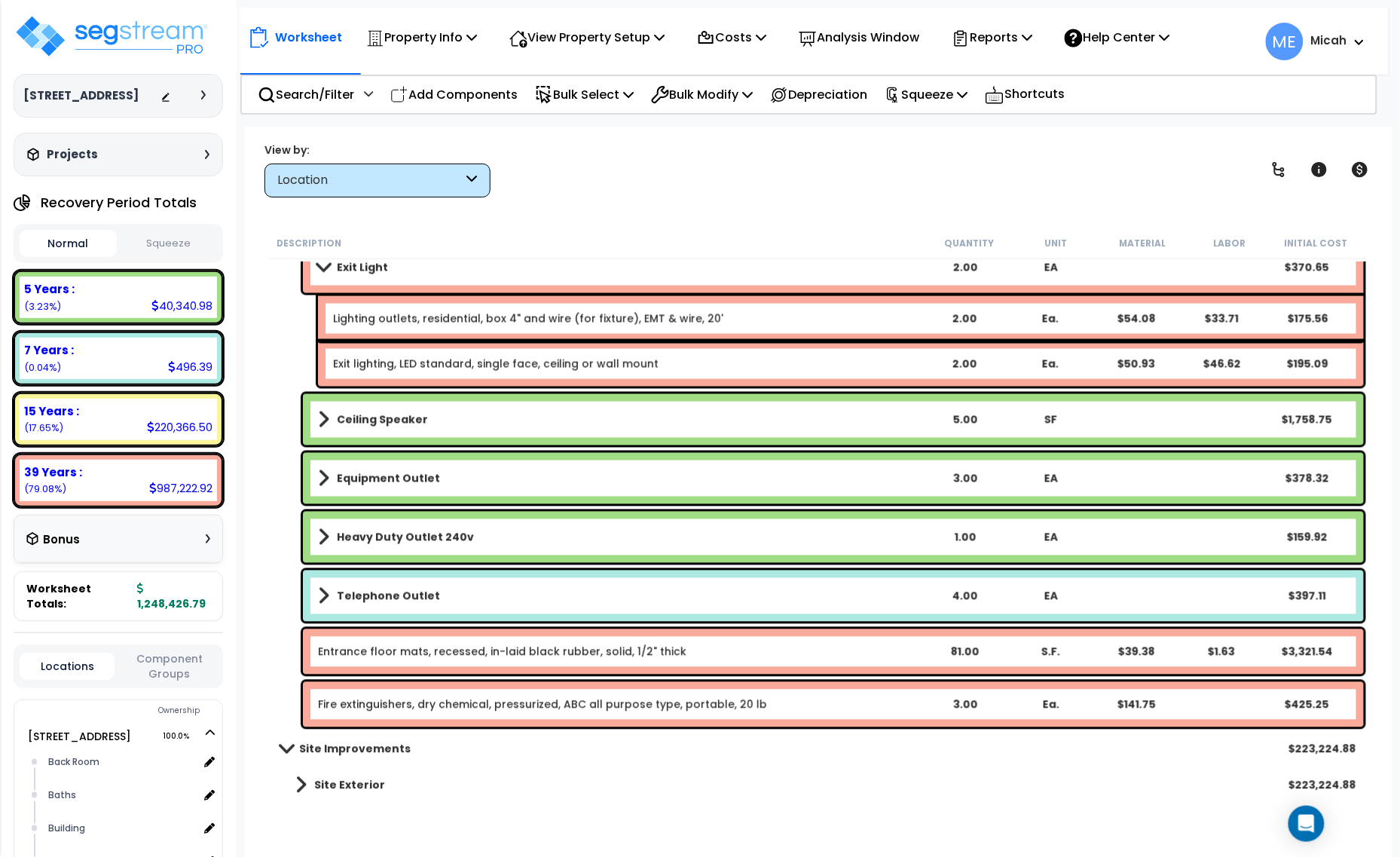
click at [318, 476] on div "Equipment Outlet 3.00 EA $378.32" at bounding box center [833, 478] width 1060 height 51
click at [318, 477] on span at bounding box center [323, 478] width 11 height 21
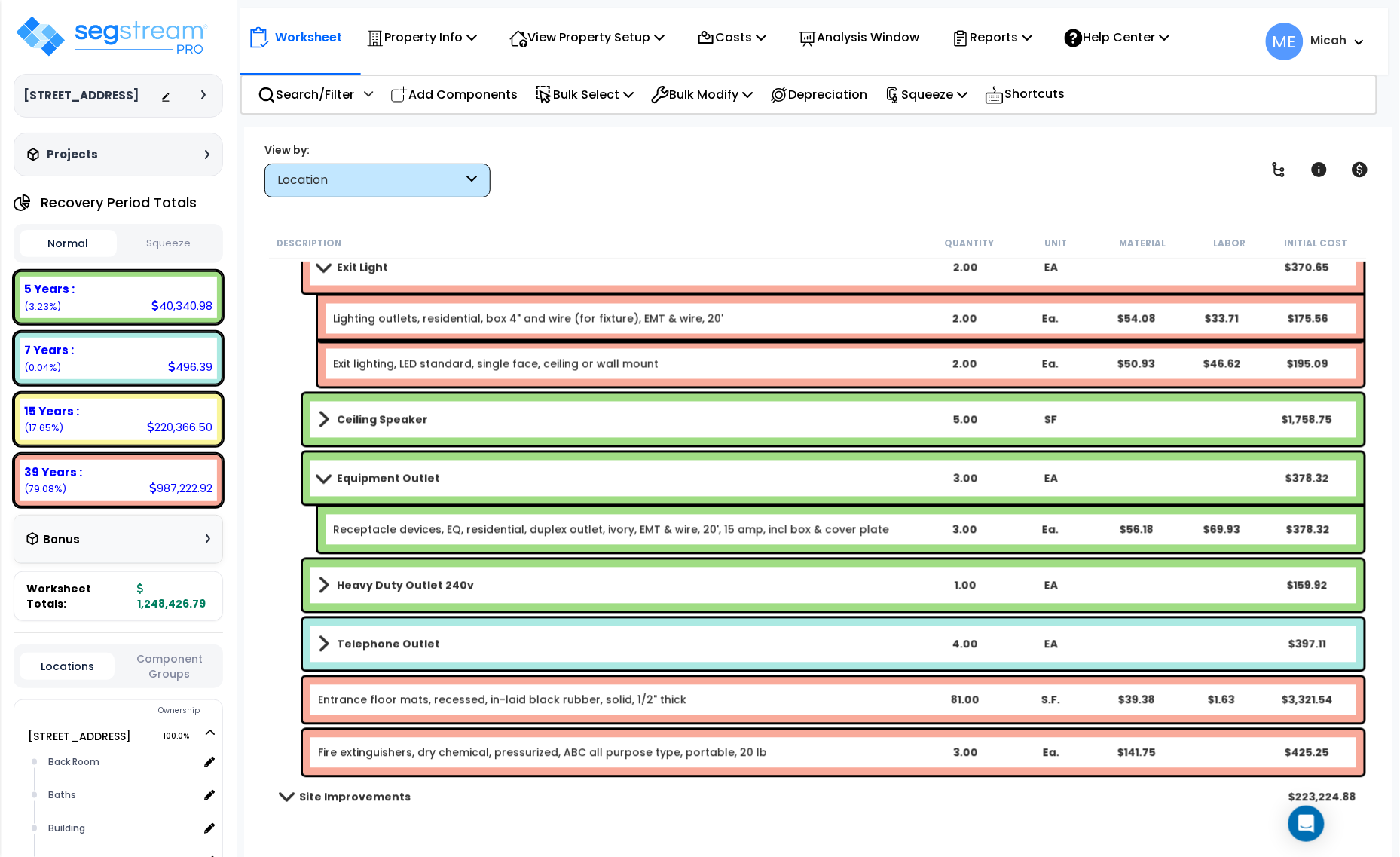
click at [322, 481] on span at bounding box center [323, 477] width 21 height 11
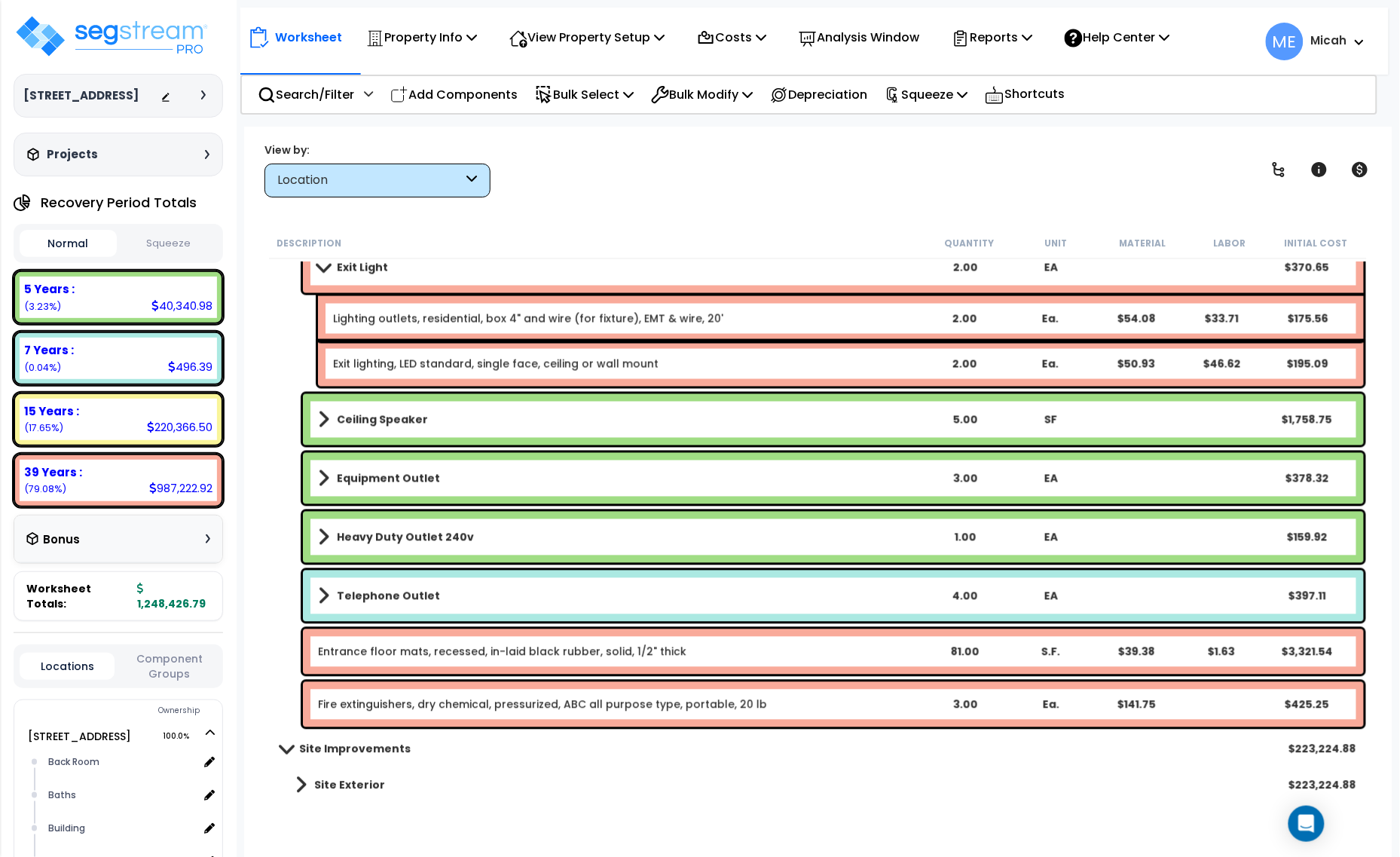
click at [326, 531] on span at bounding box center [323, 538] width 11 height 21
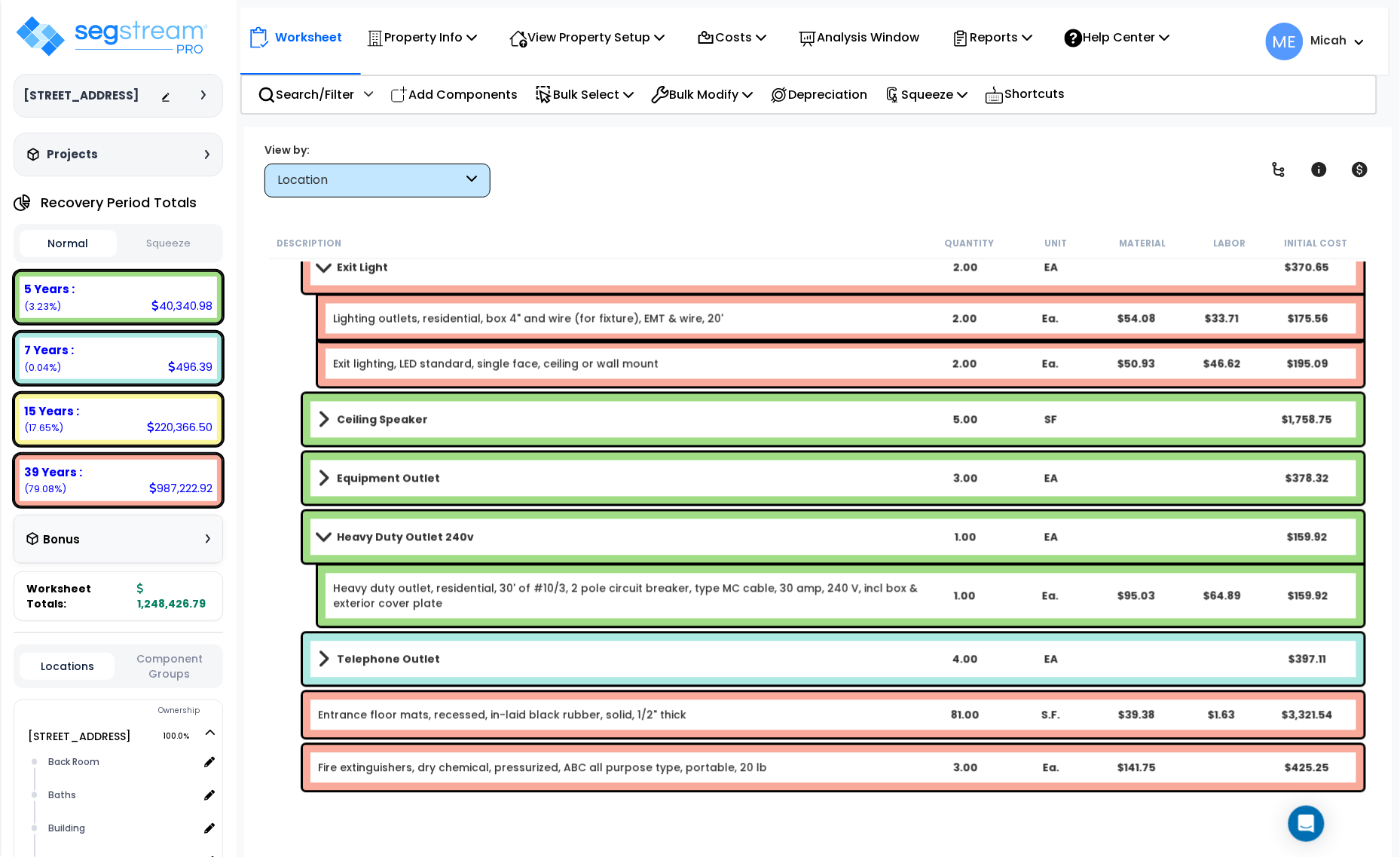
click at [328, 536] on span at bounding box center [323, 537] width 21 height 11
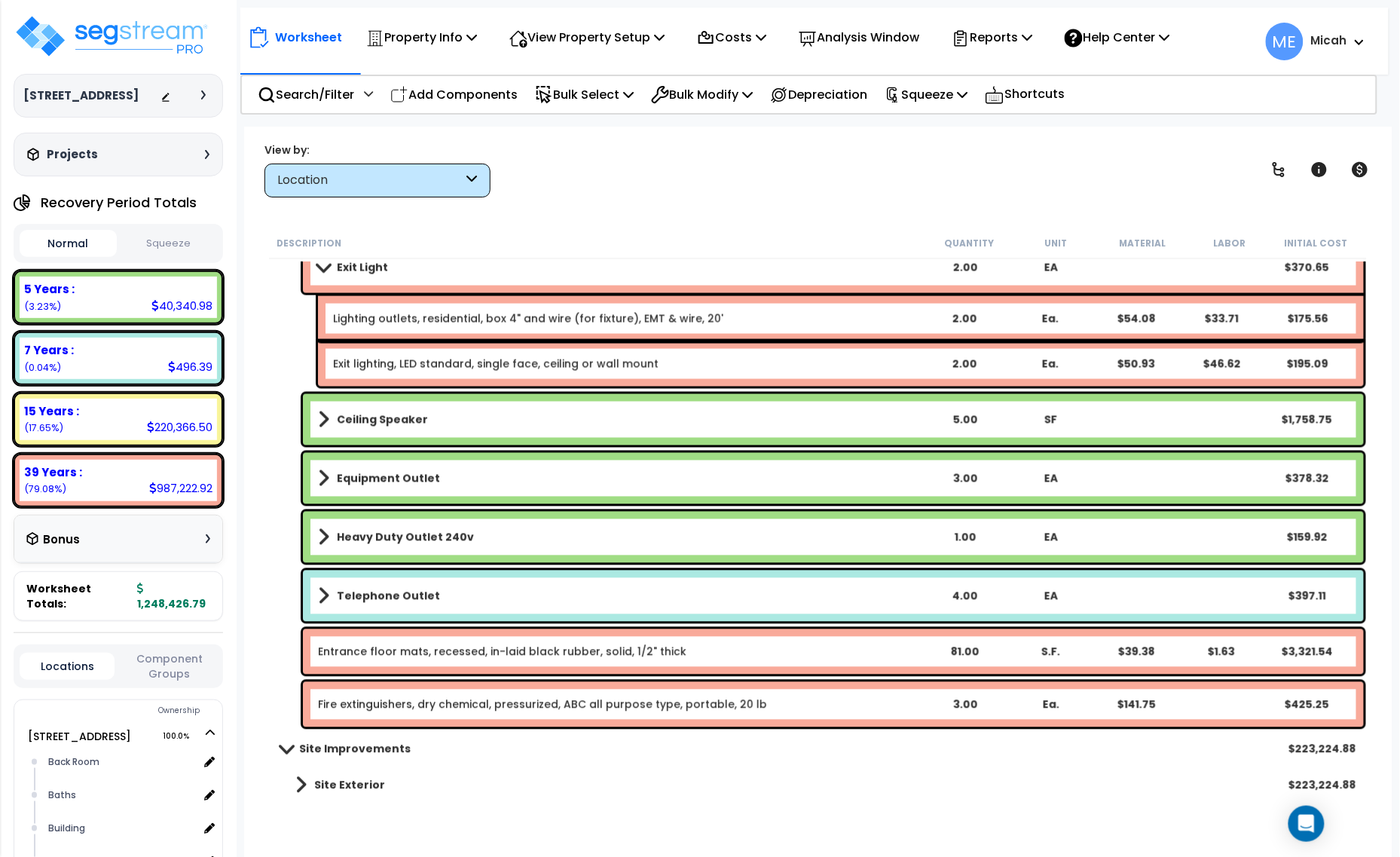
click at [326, 593] on span at bounding box center [323, 596] width 11 height 21
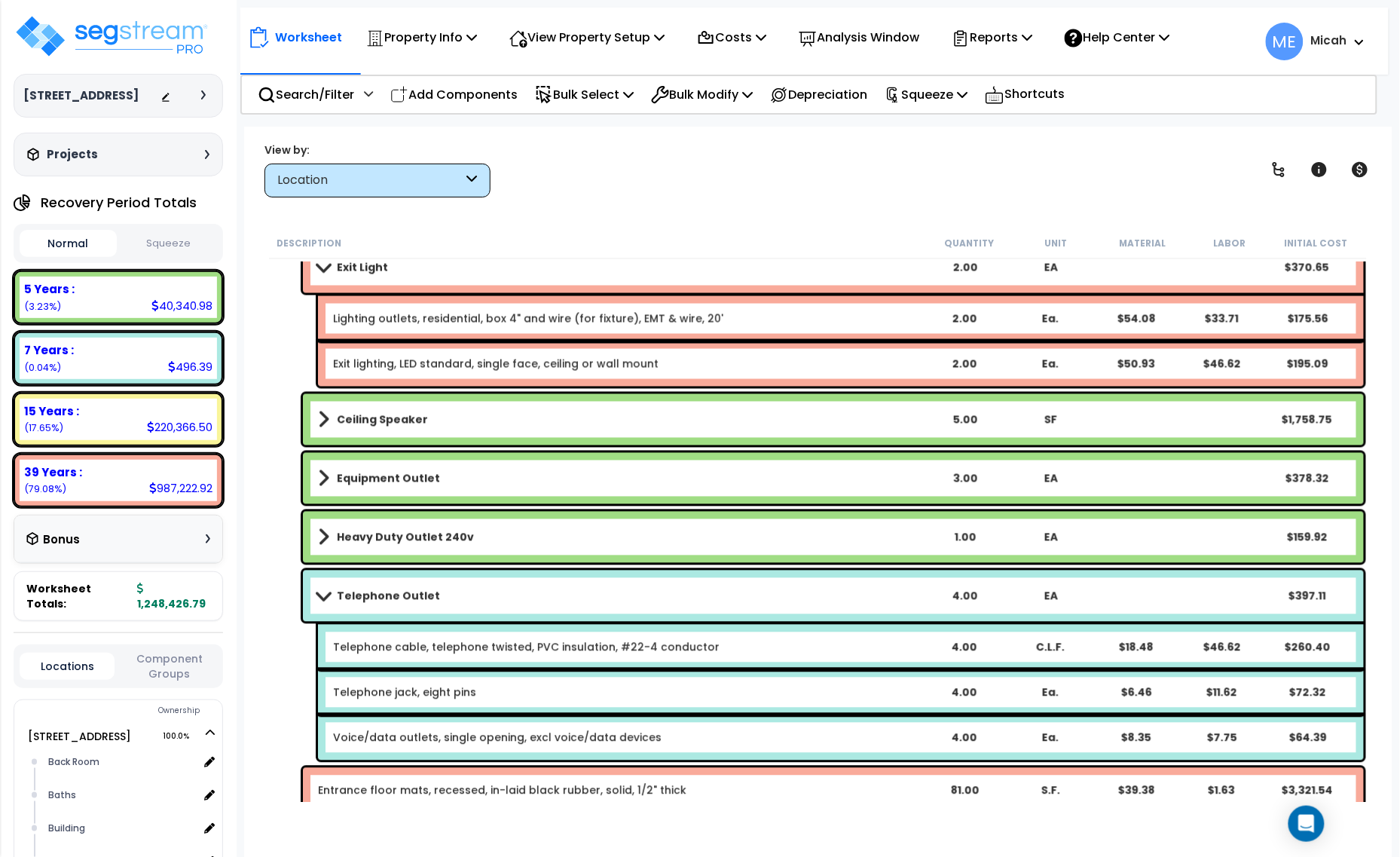
click at [326, 593] on span at bounding box center [323, 596] width 21 height 11
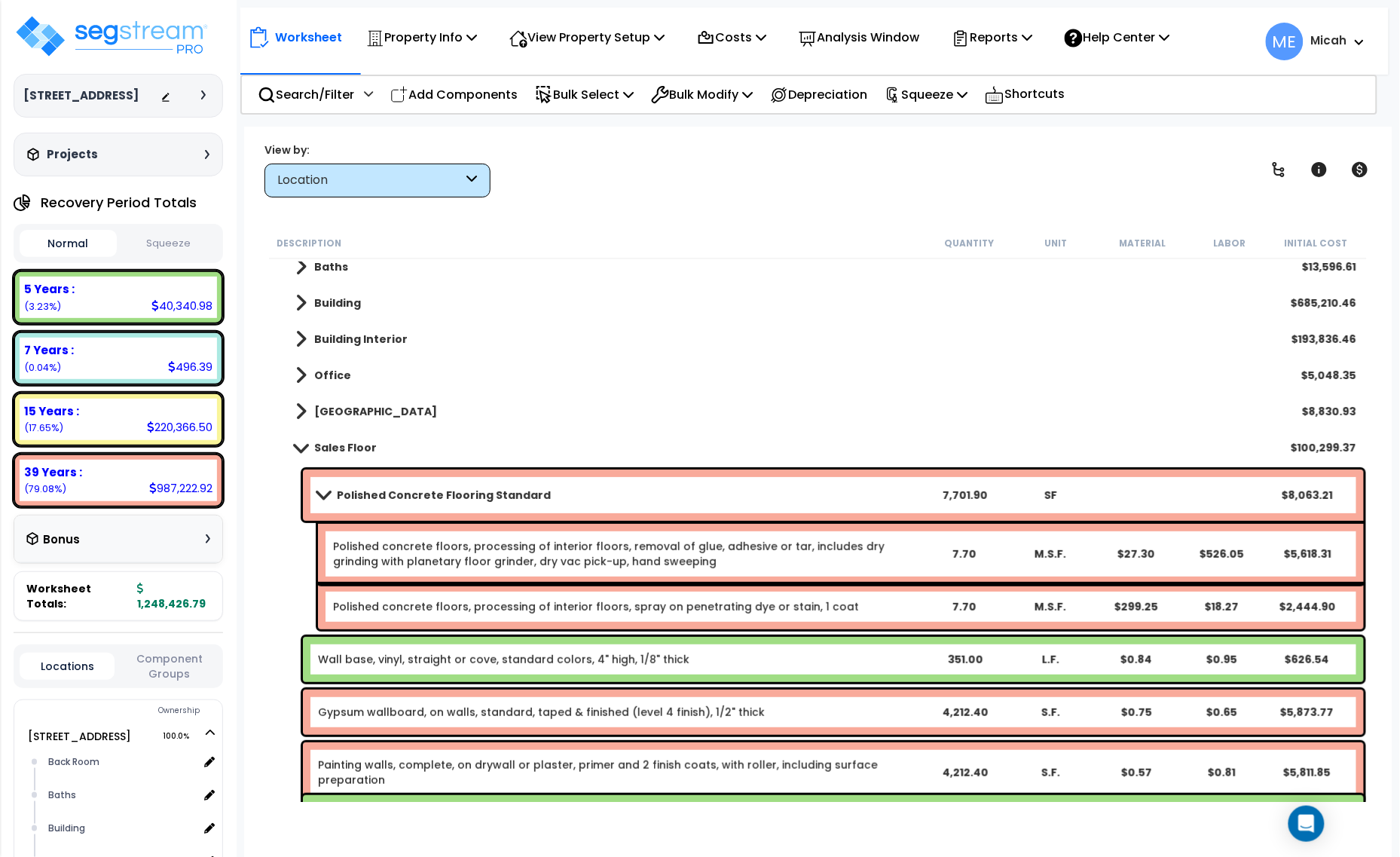
scroll to position [76, 0]
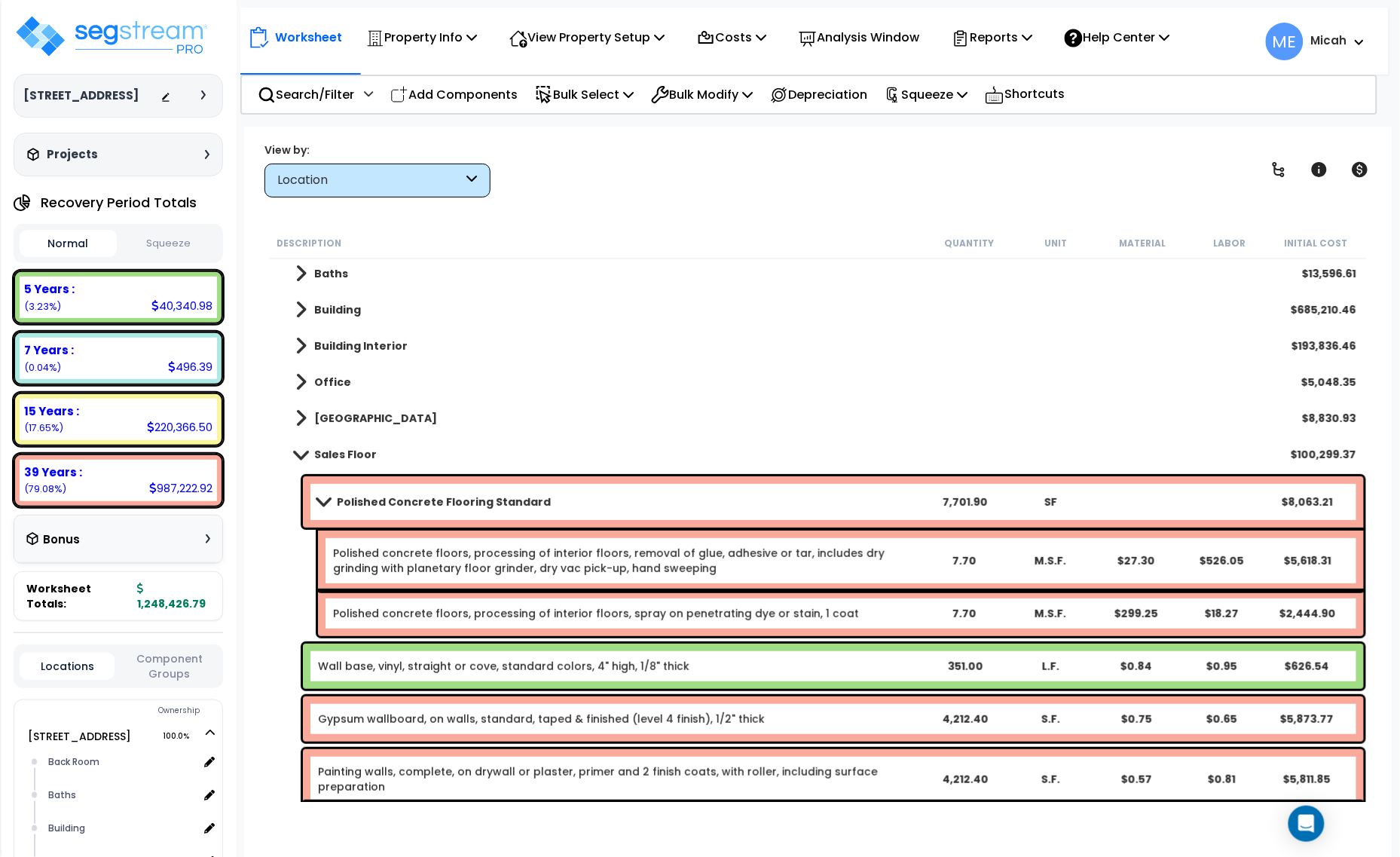
click at [302, 454] on span at bounding box center [301, 454] width 21 height 11
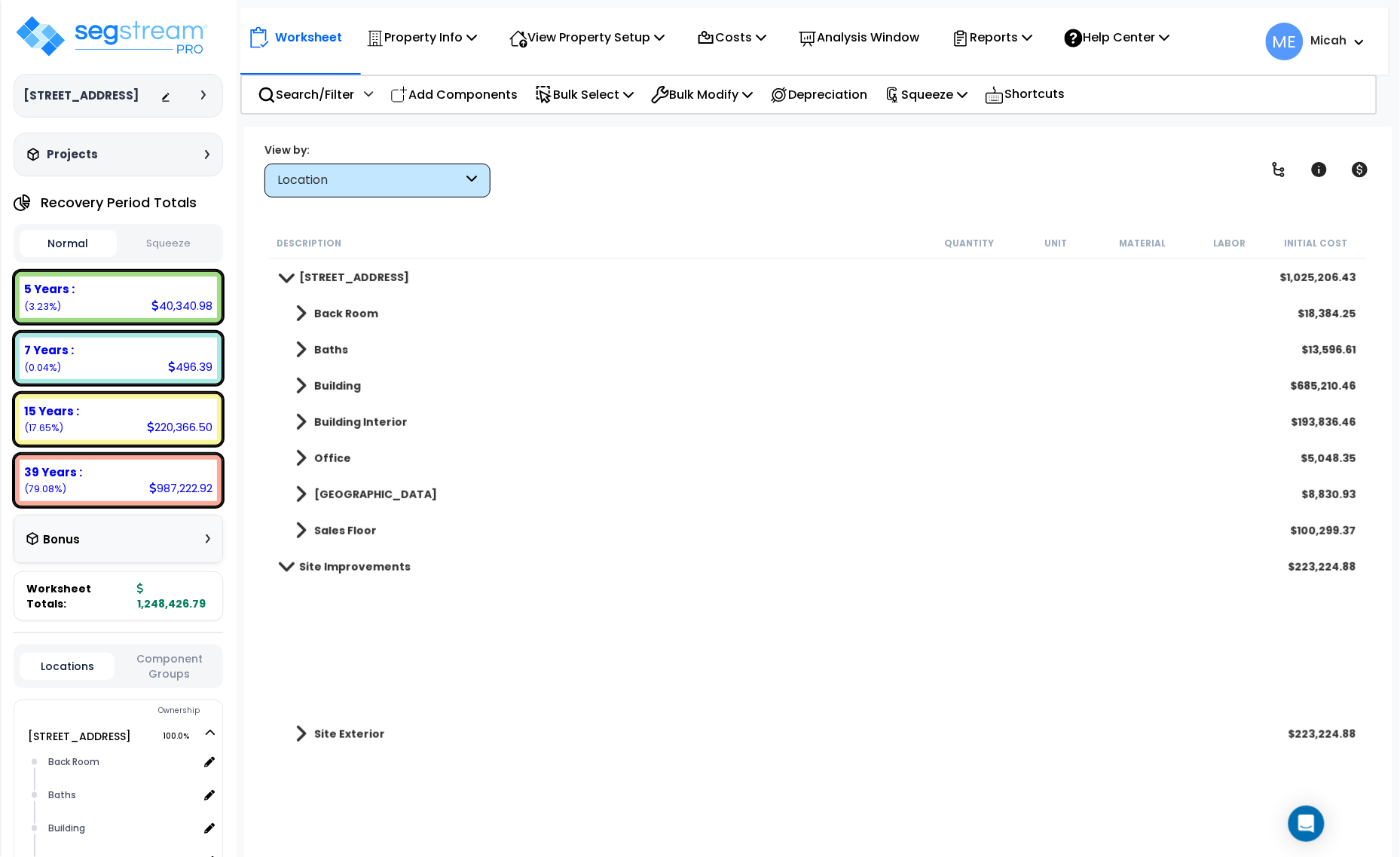
click at [288, 566] on span at bounding box center [286, 566] width 21 height 11
click at [288, 565] on span at bounding box center [286, 567] width 11 height 21
click at [294, 733] on link "Site Exterior" at bounding box center [333, 734] width 105 height 21
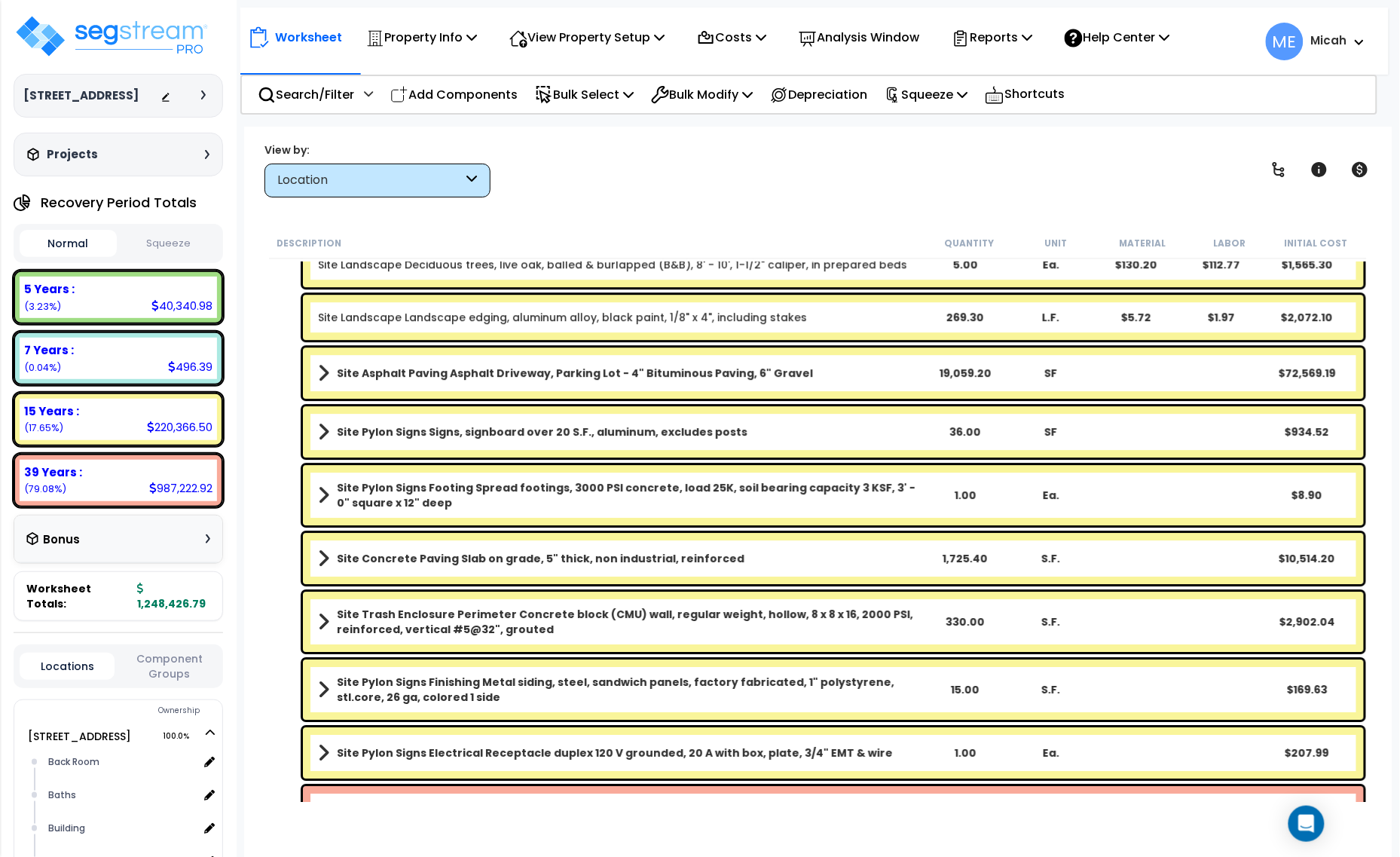
scroll to position [1507, 0]
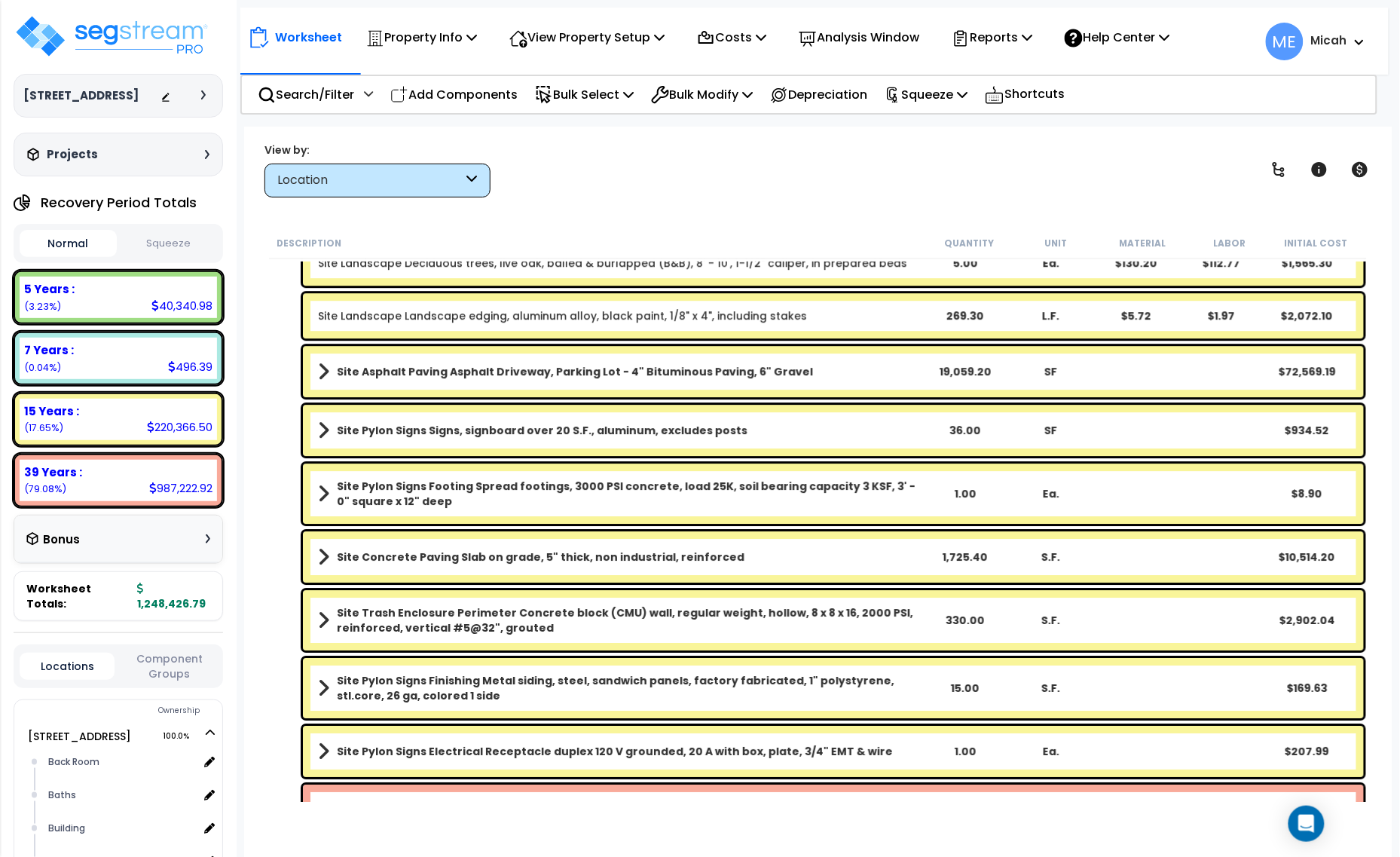
click at [324, 374] on span at bounding box center [323, 372] width 11 height 21
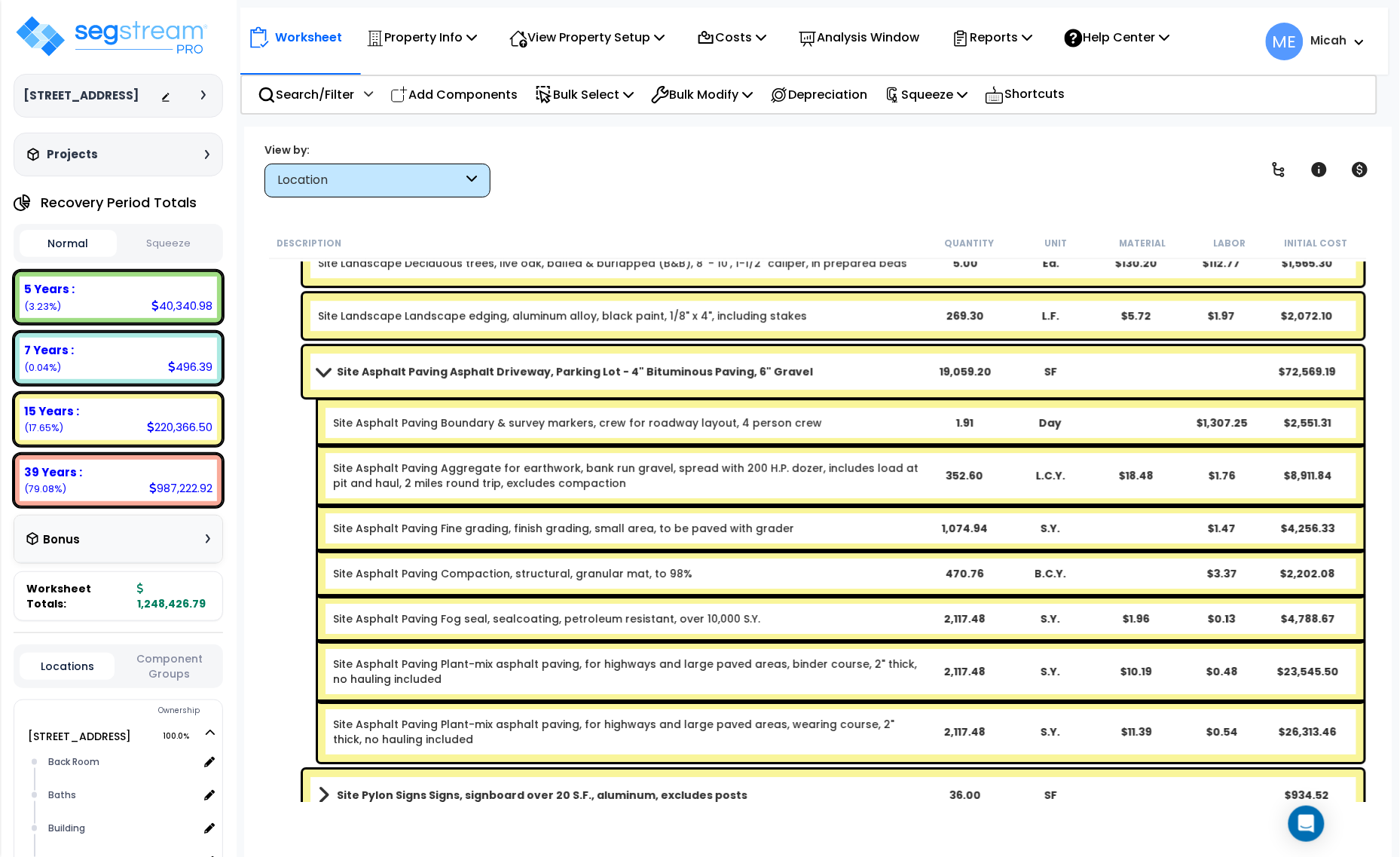
click at [324, 374] on span at bounding box center [323, 371] width 21 height 11
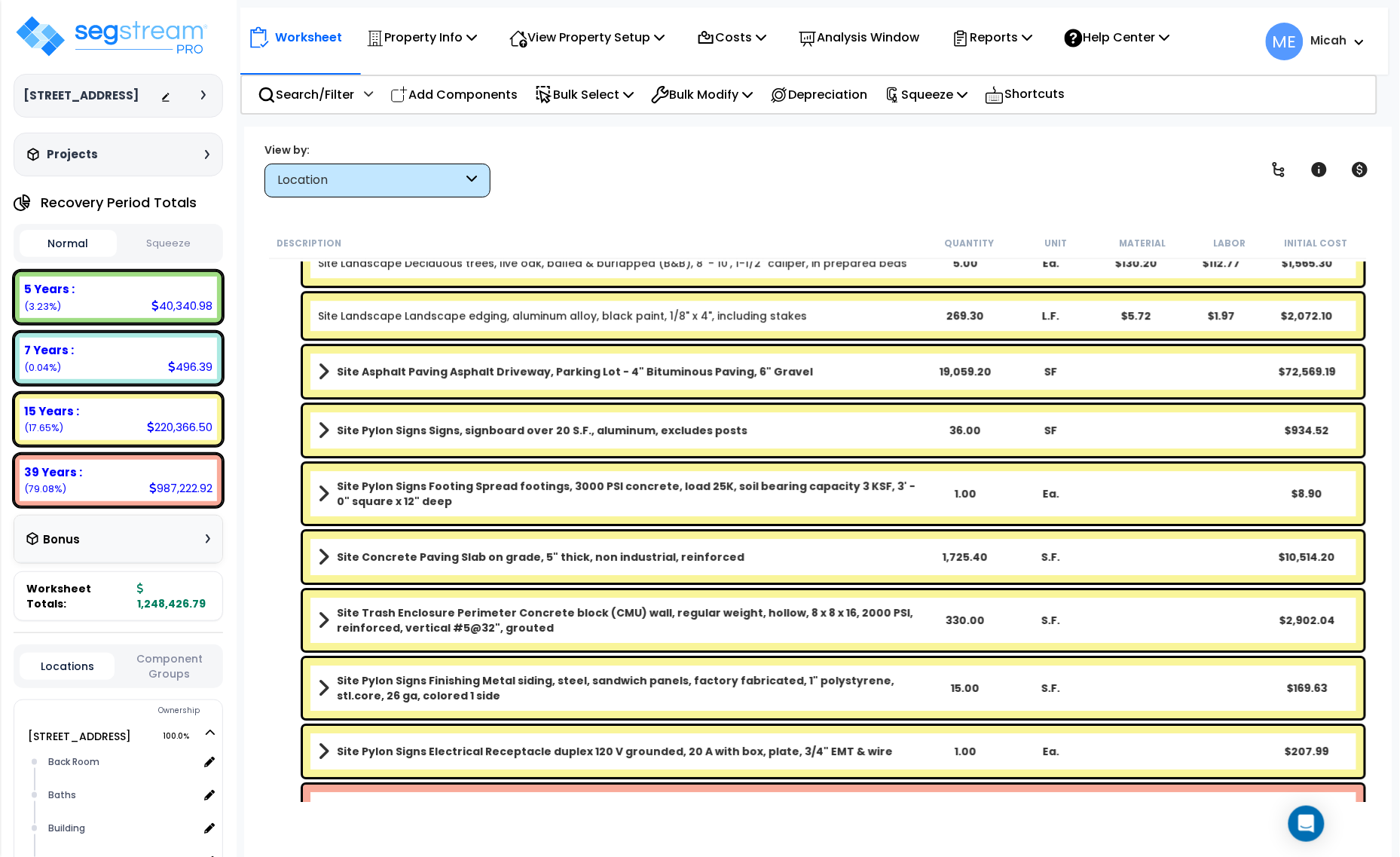
click at [321, 427] on span at bounding box center [323, 431] width 11 height 21
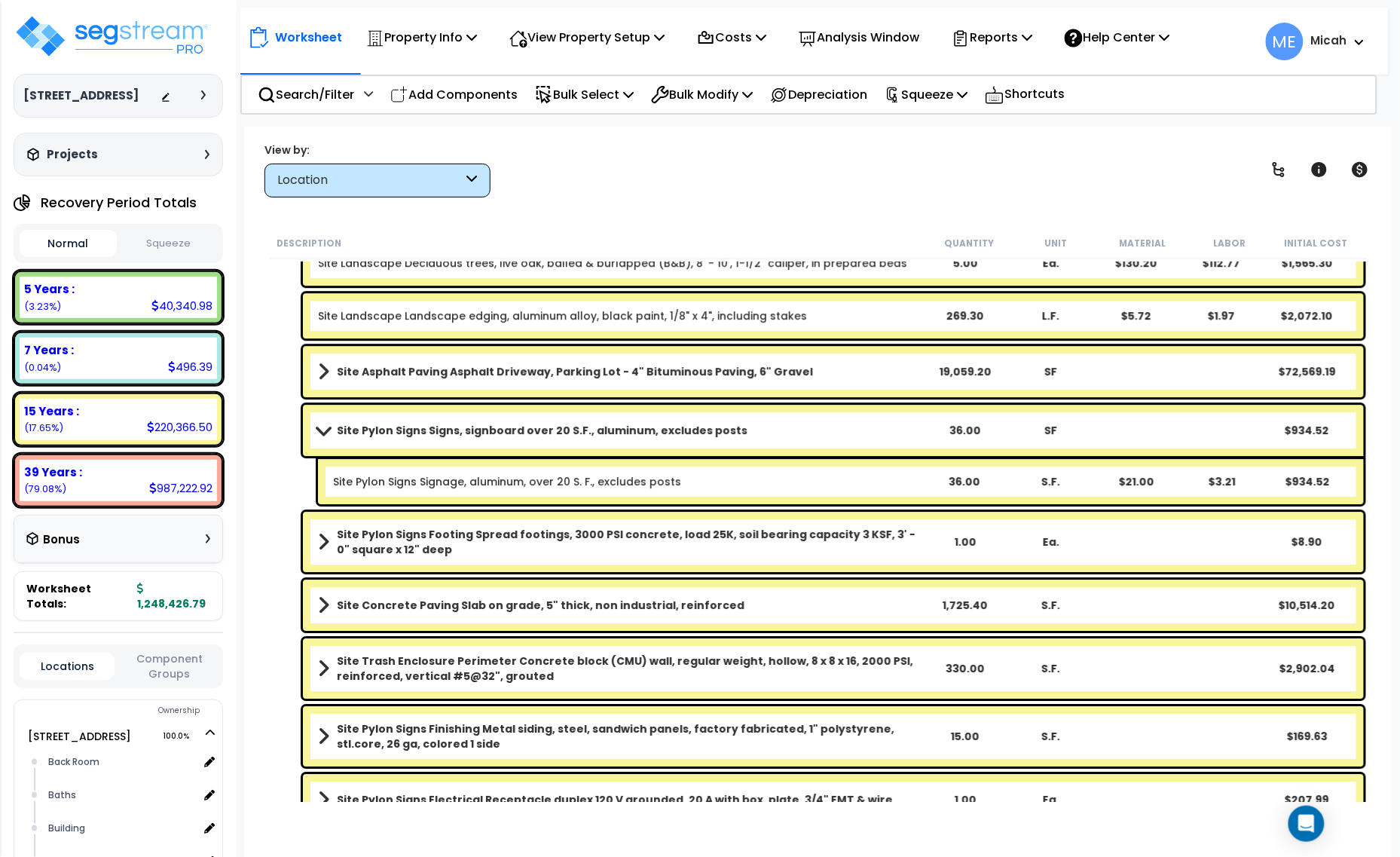
click at [321, 427] on span at bounding box center [323, 430] width 21 height 11
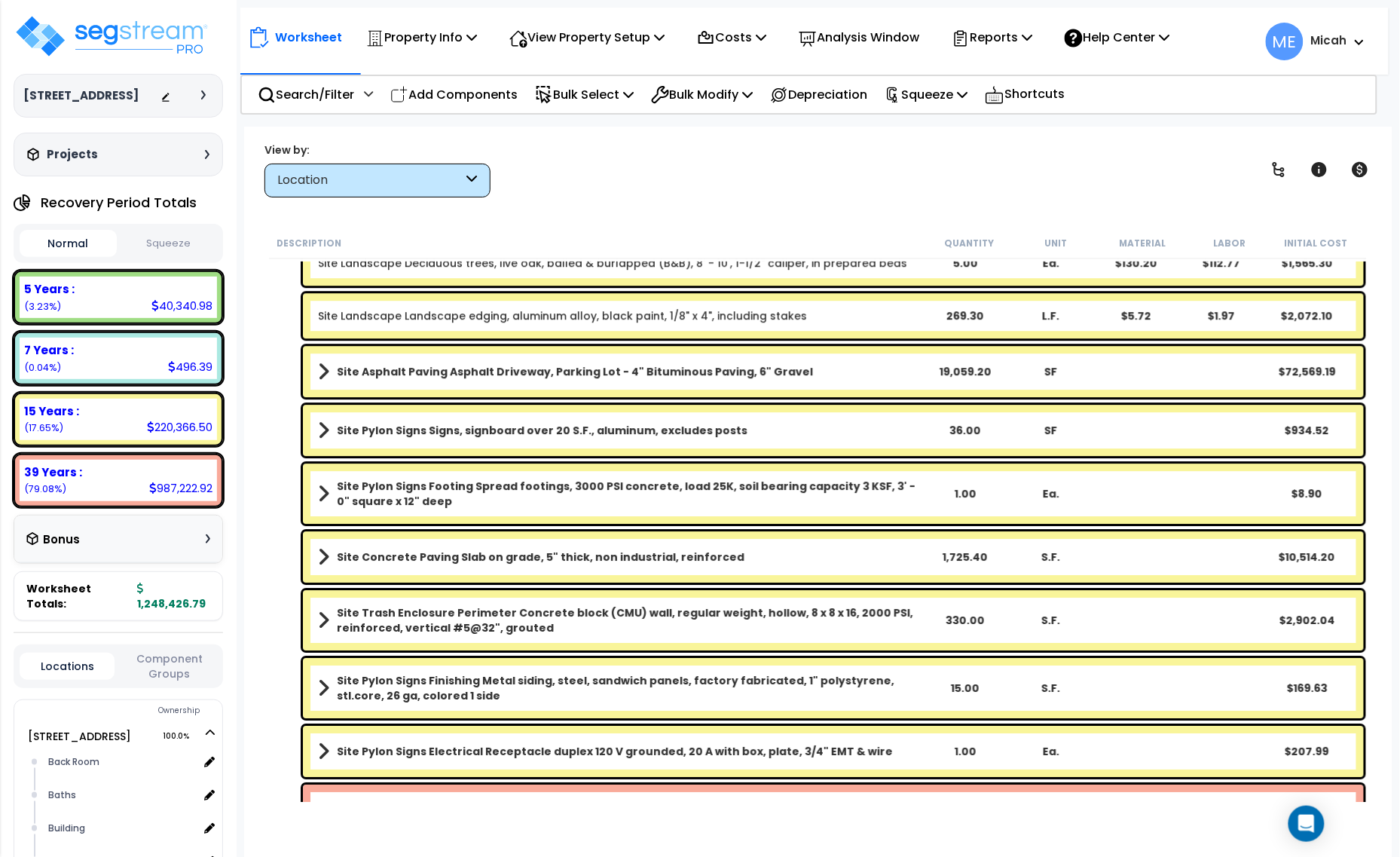
click at [320, 495] on span at bounding box center [323, 493] width 11 height 21
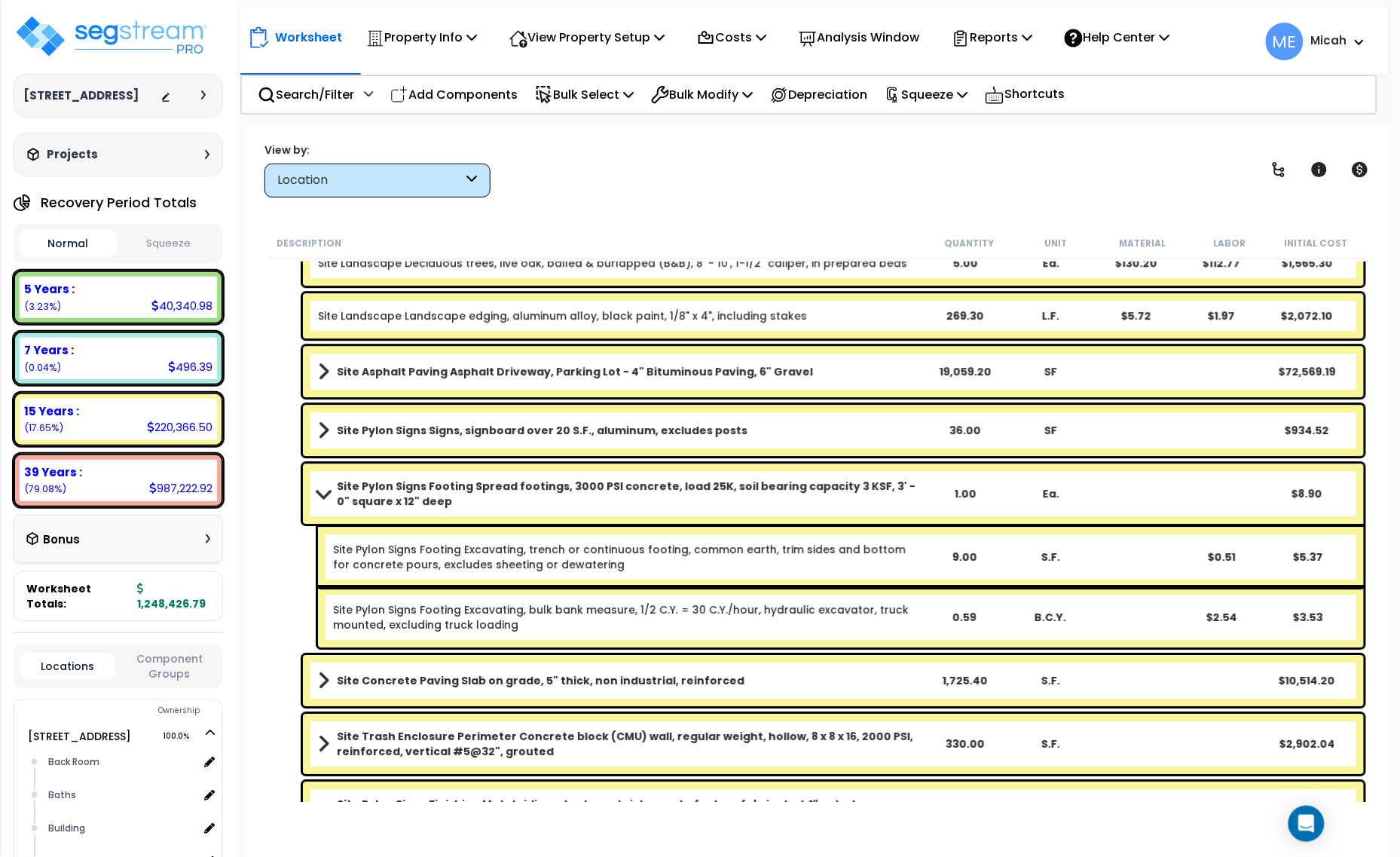
click at [320, 495] on span at bounding box center [323, 492] width 21 height 11
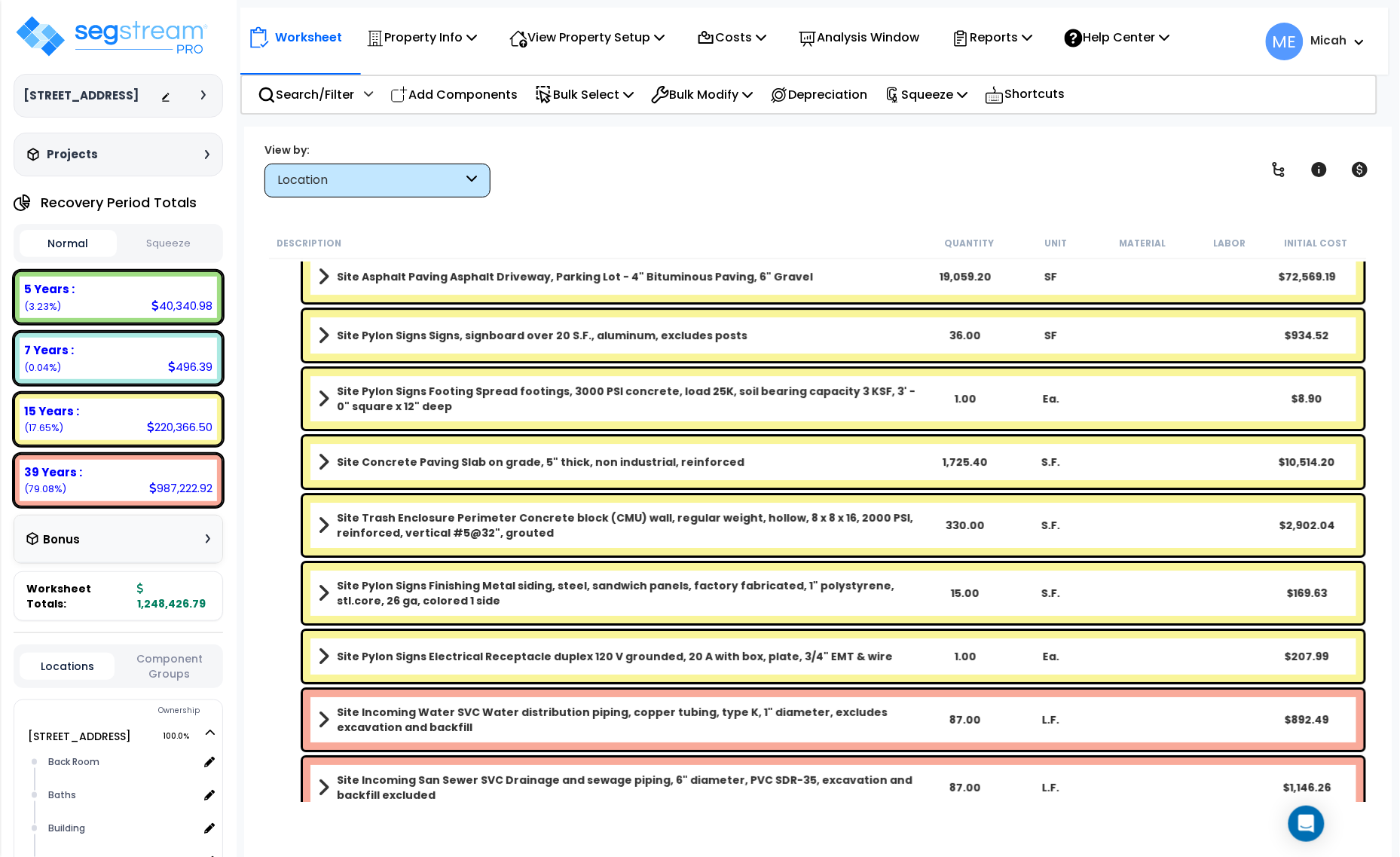
scroll to position [1695, 0]
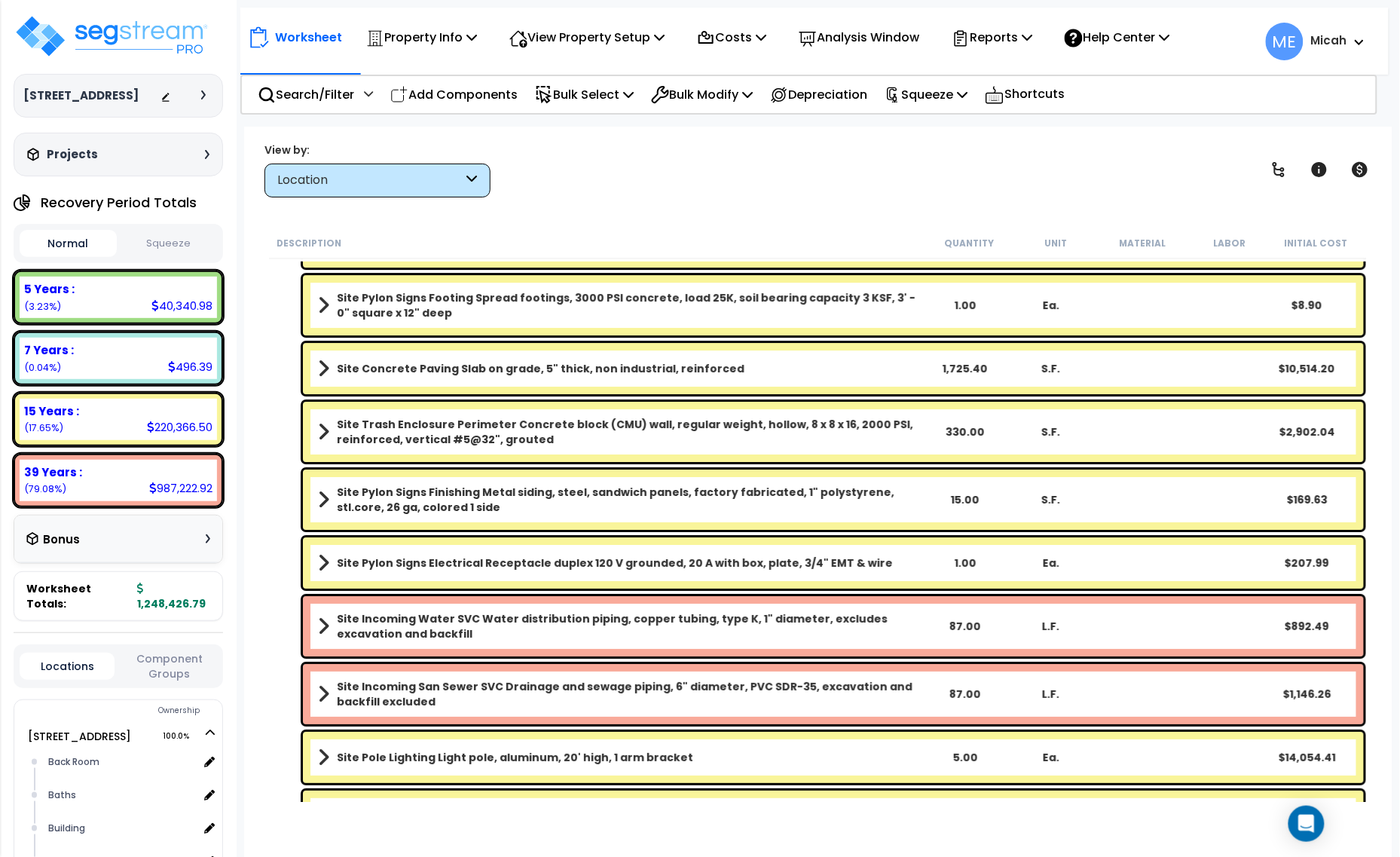
click at [327, 426] on span at bounding box center [323, 432] width 11 height 21
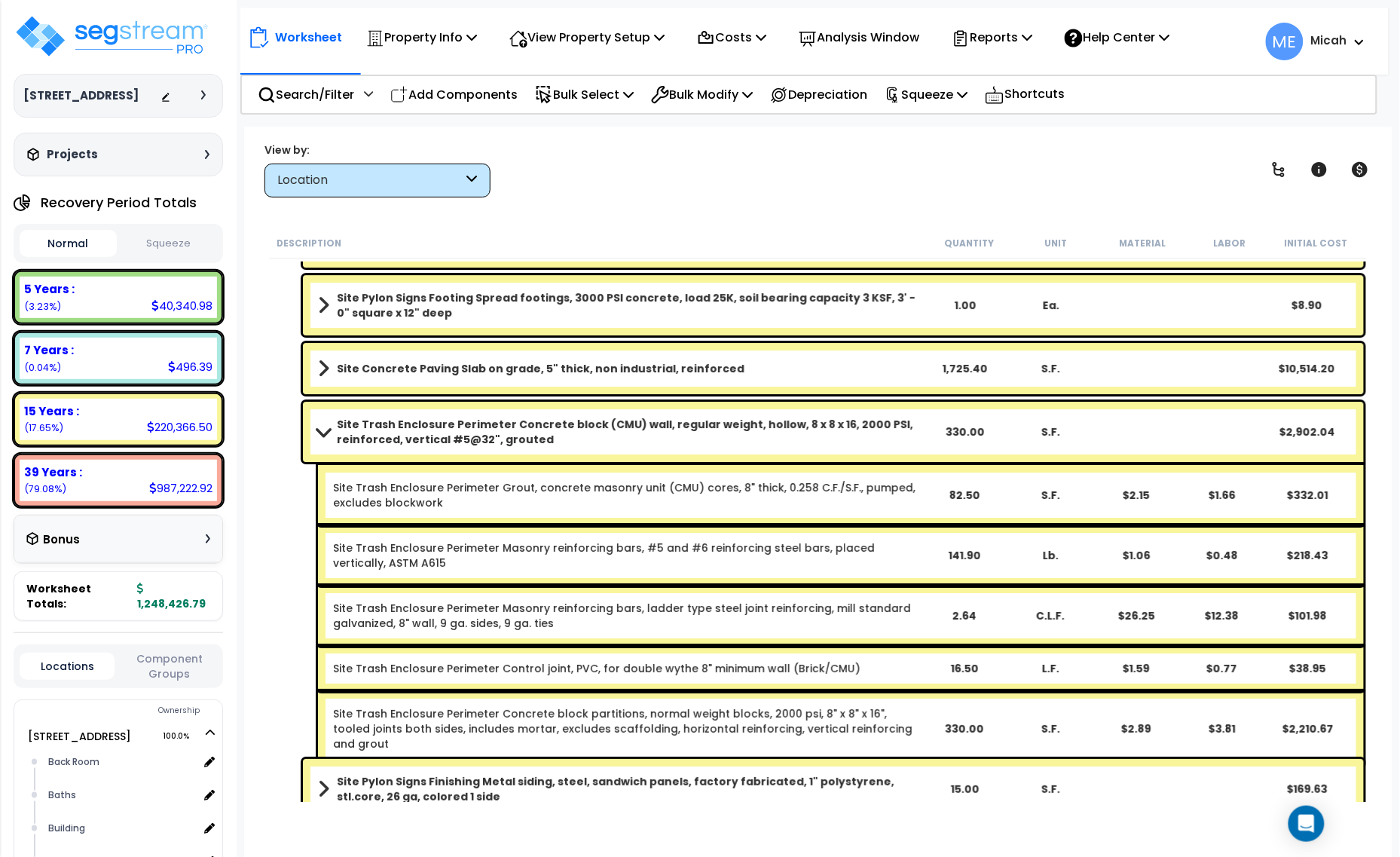
click at [321, 430] on span at bounding box center [323, 431] width 21 height 11
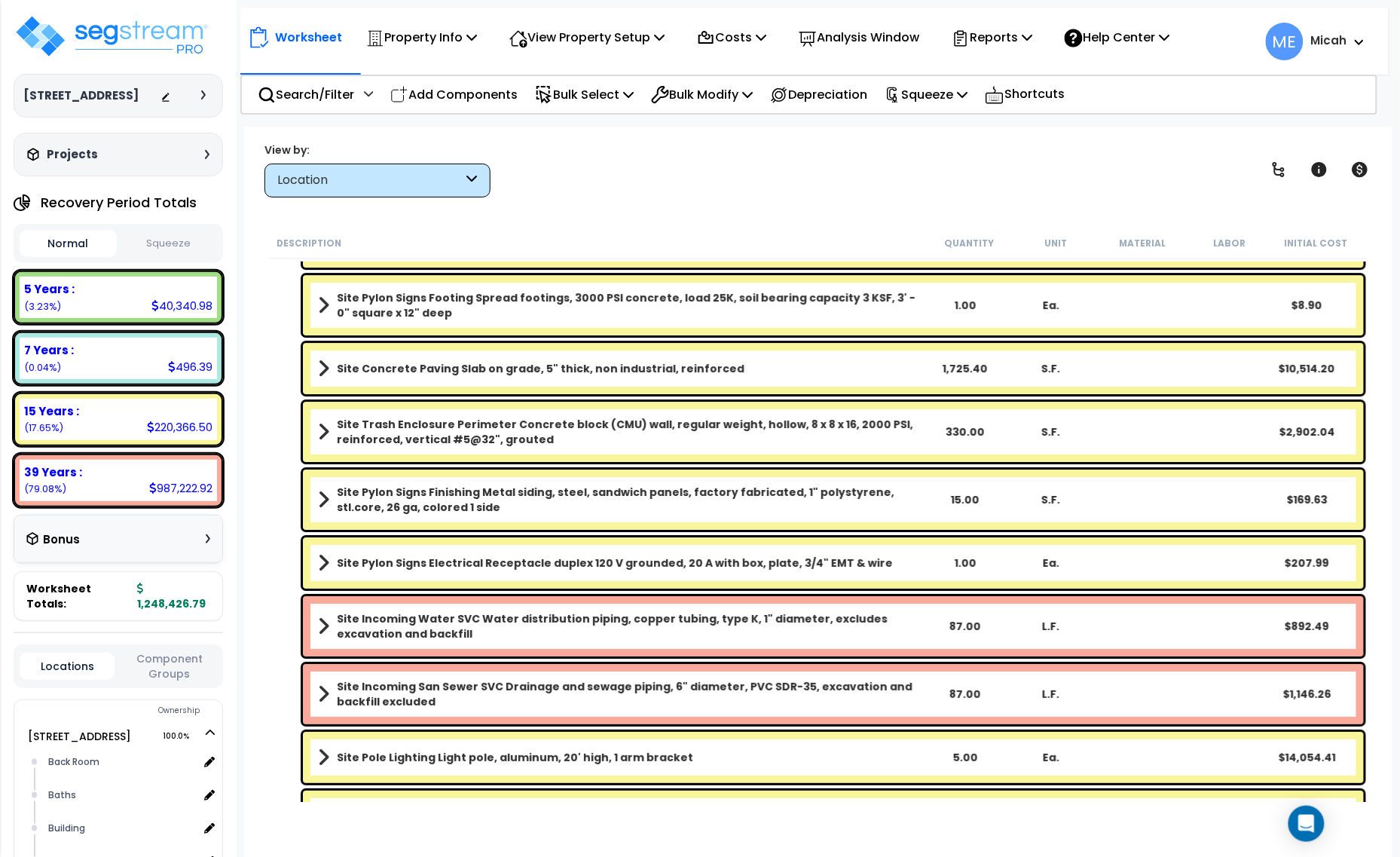
scroll to position [1790, 0]
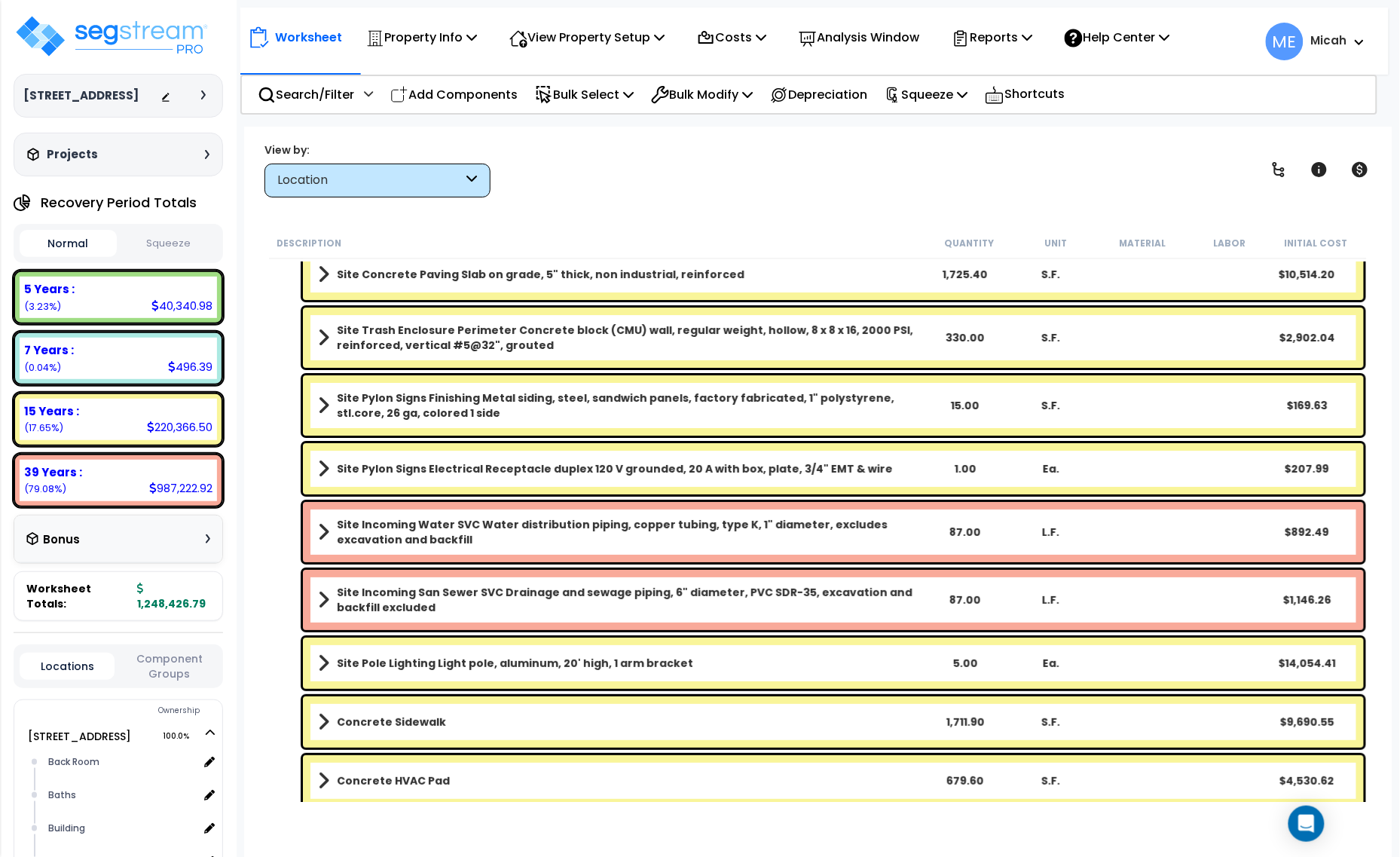
click at [320, 464] on span at bounding box center [323, 469] width 11 height 21
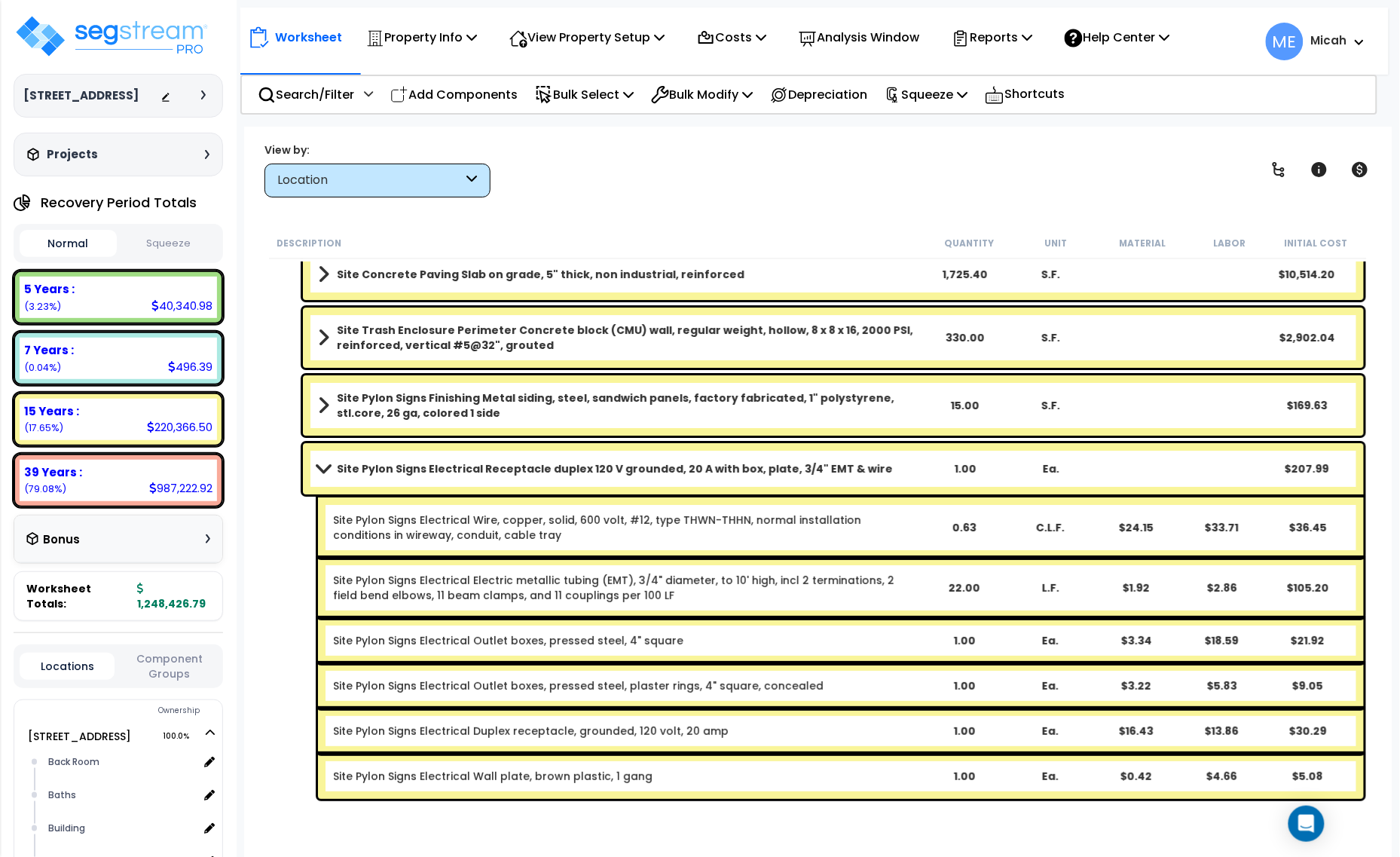
click at [321, 464] on span at bounding box center [323, 468] width 21 height 11
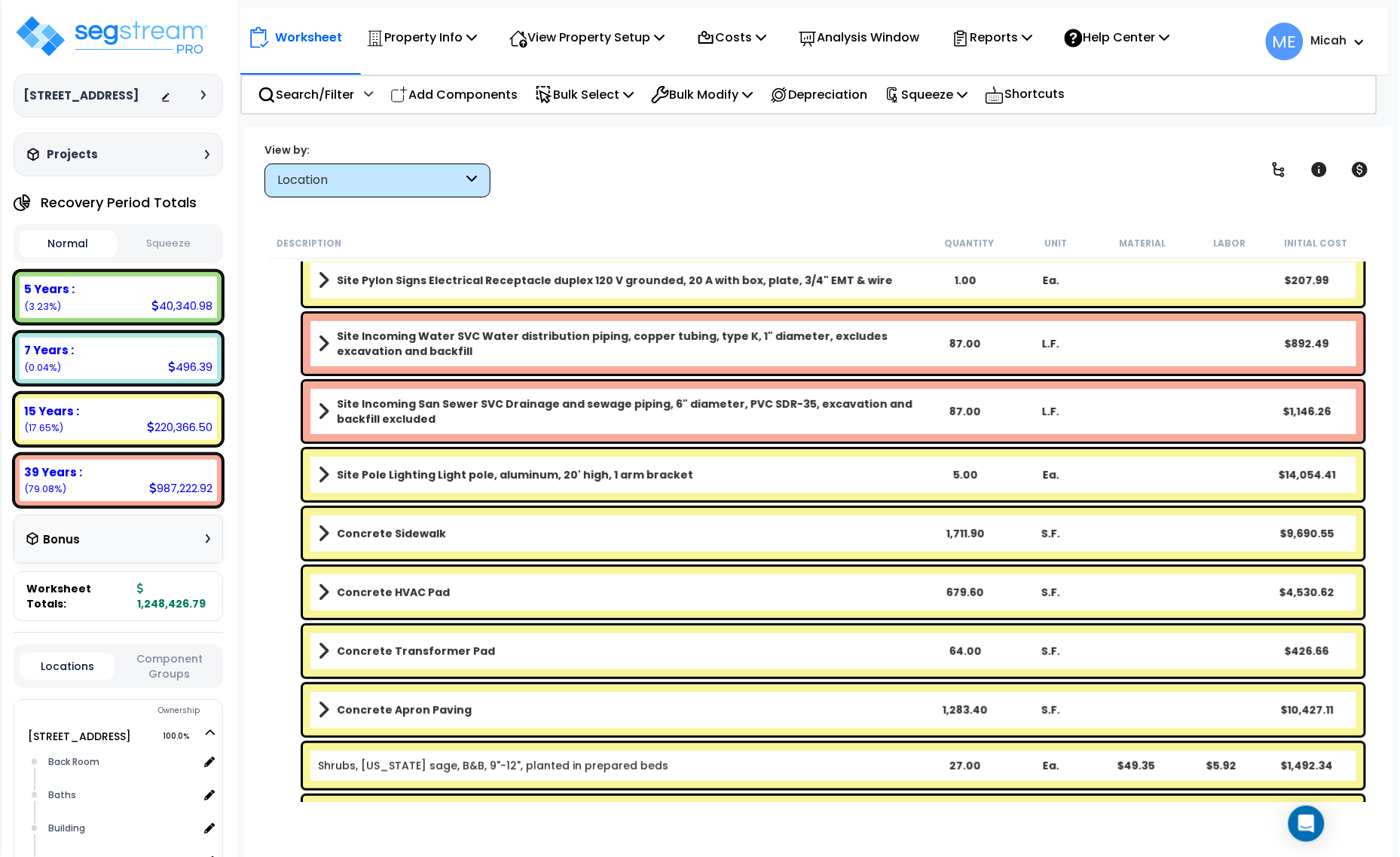
scroll to position [2072, 0]
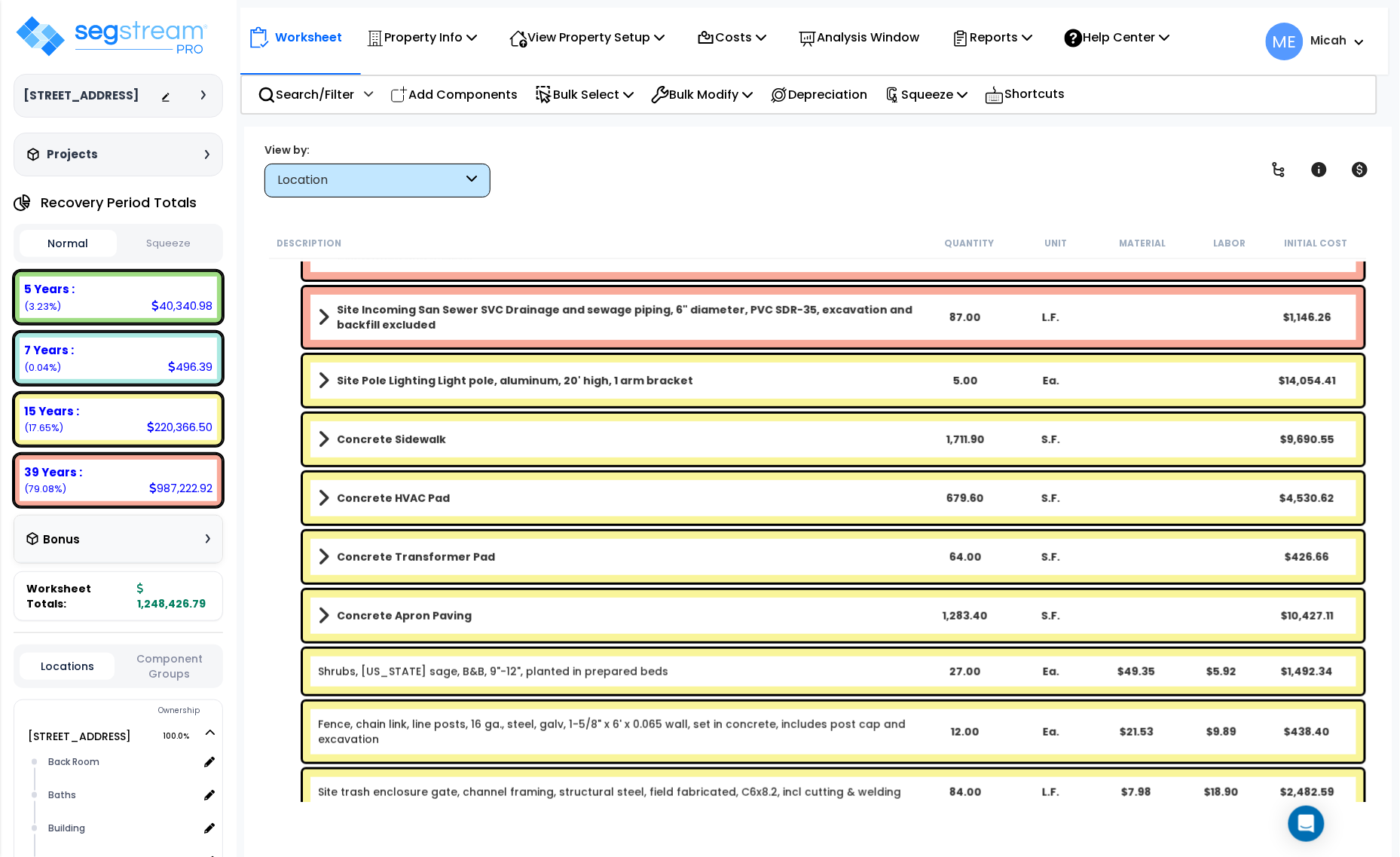
click at [325, 382] on span at bounding box center [323, 380] width 11 height 21
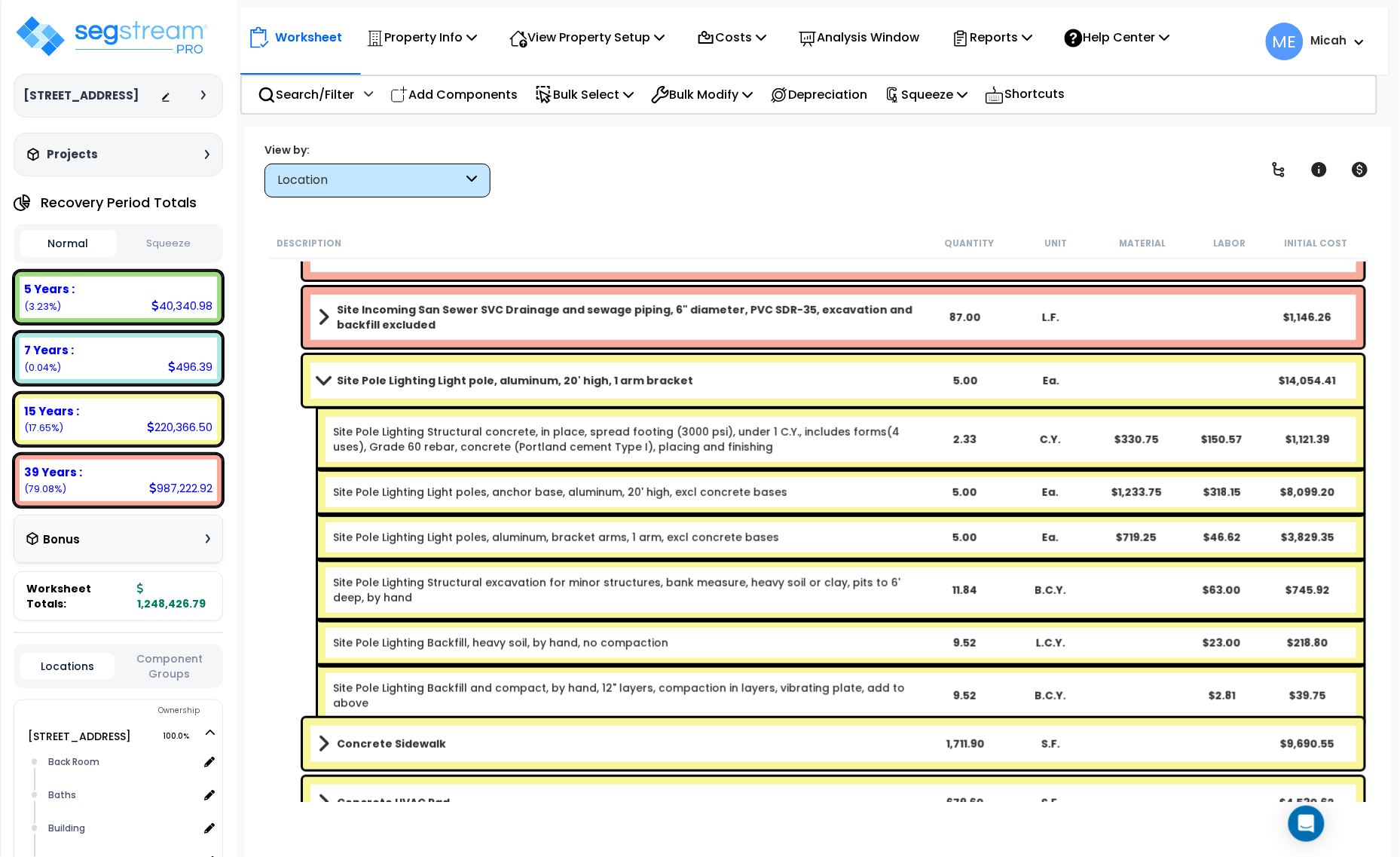
click at [325, 382] on span at bounding box center [323, 380] width 21 height 11
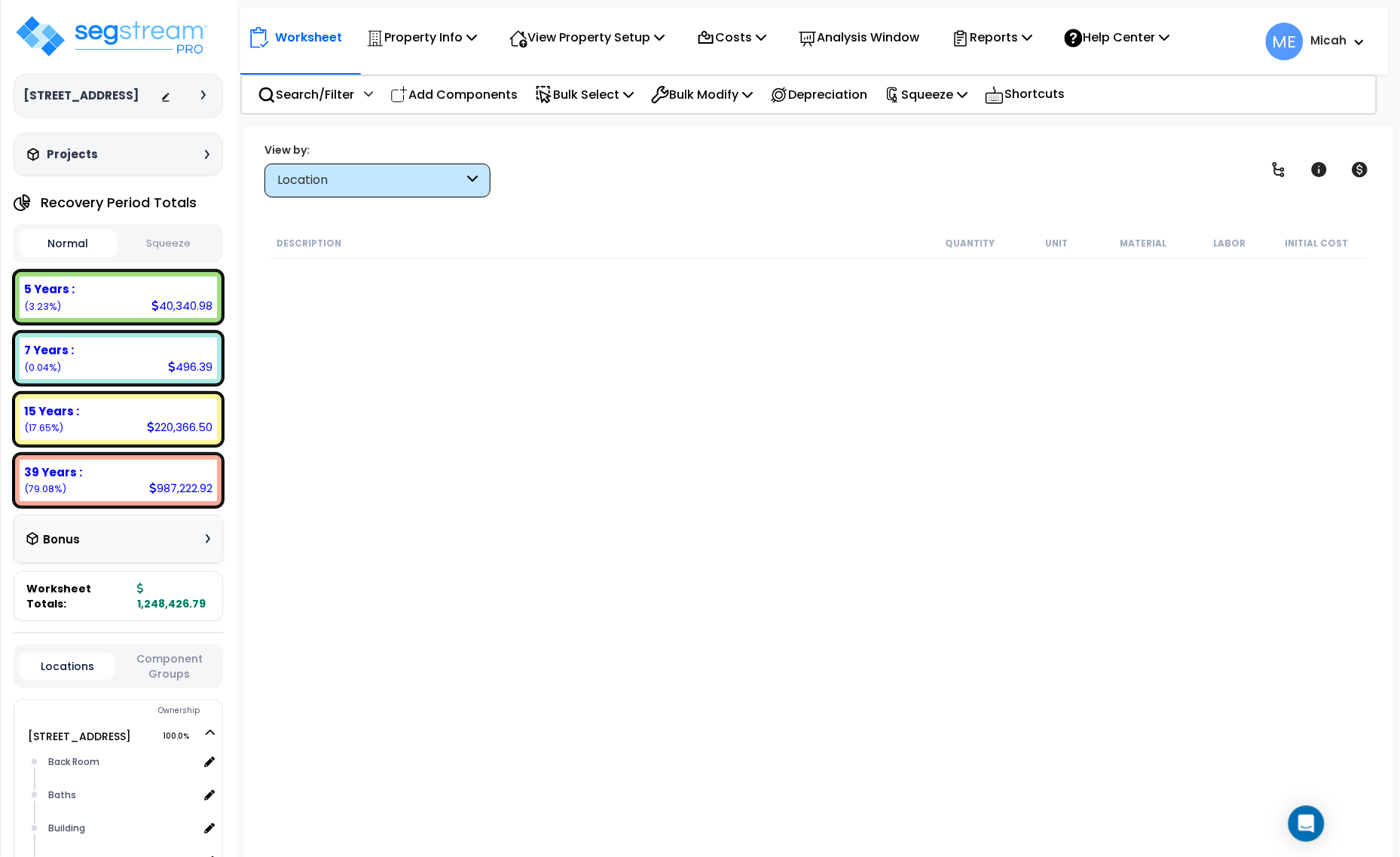
scroll to position [2072, 0]
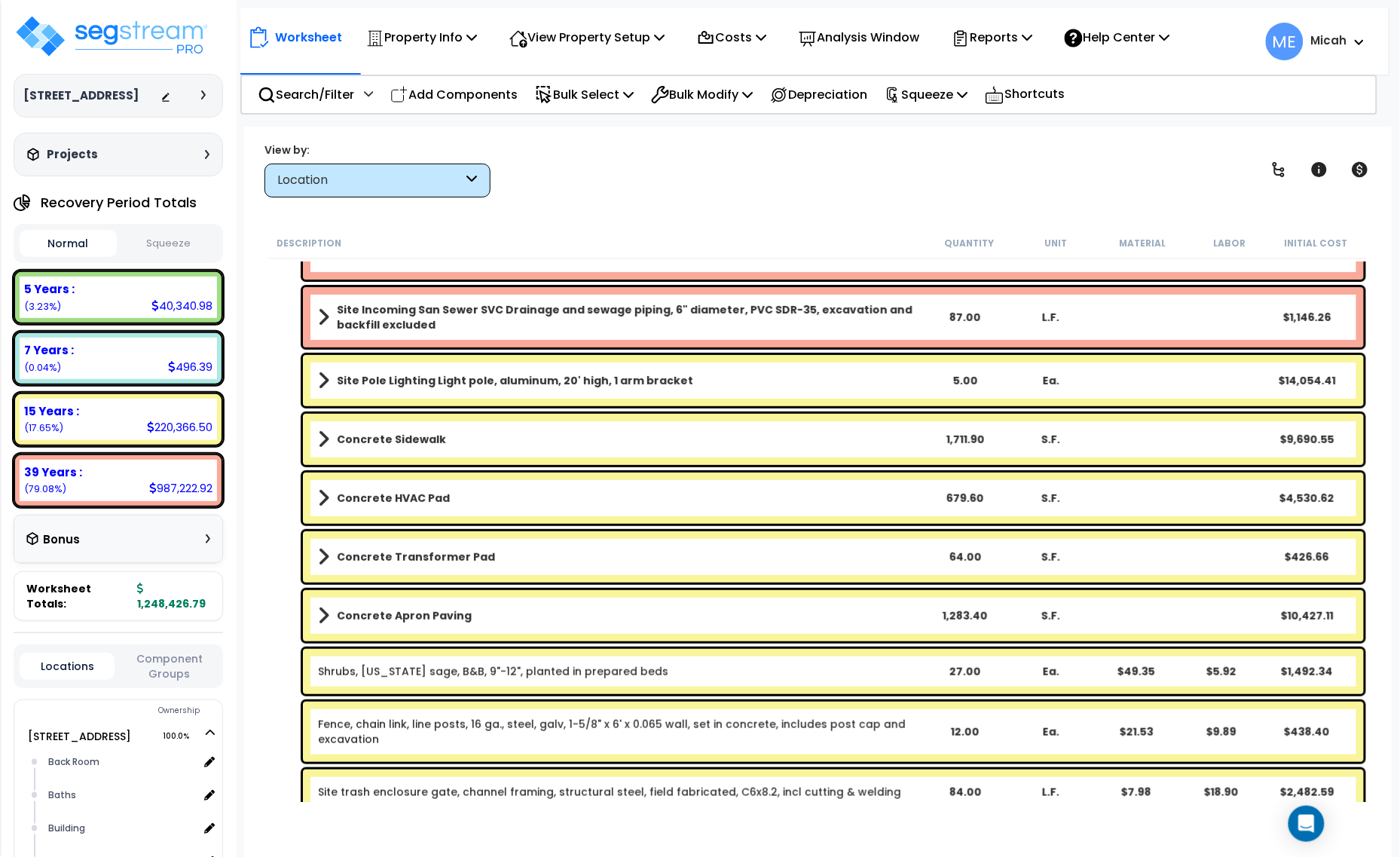
click at [326, 435] on span at bounding box center [323, 440] width 11 height 21
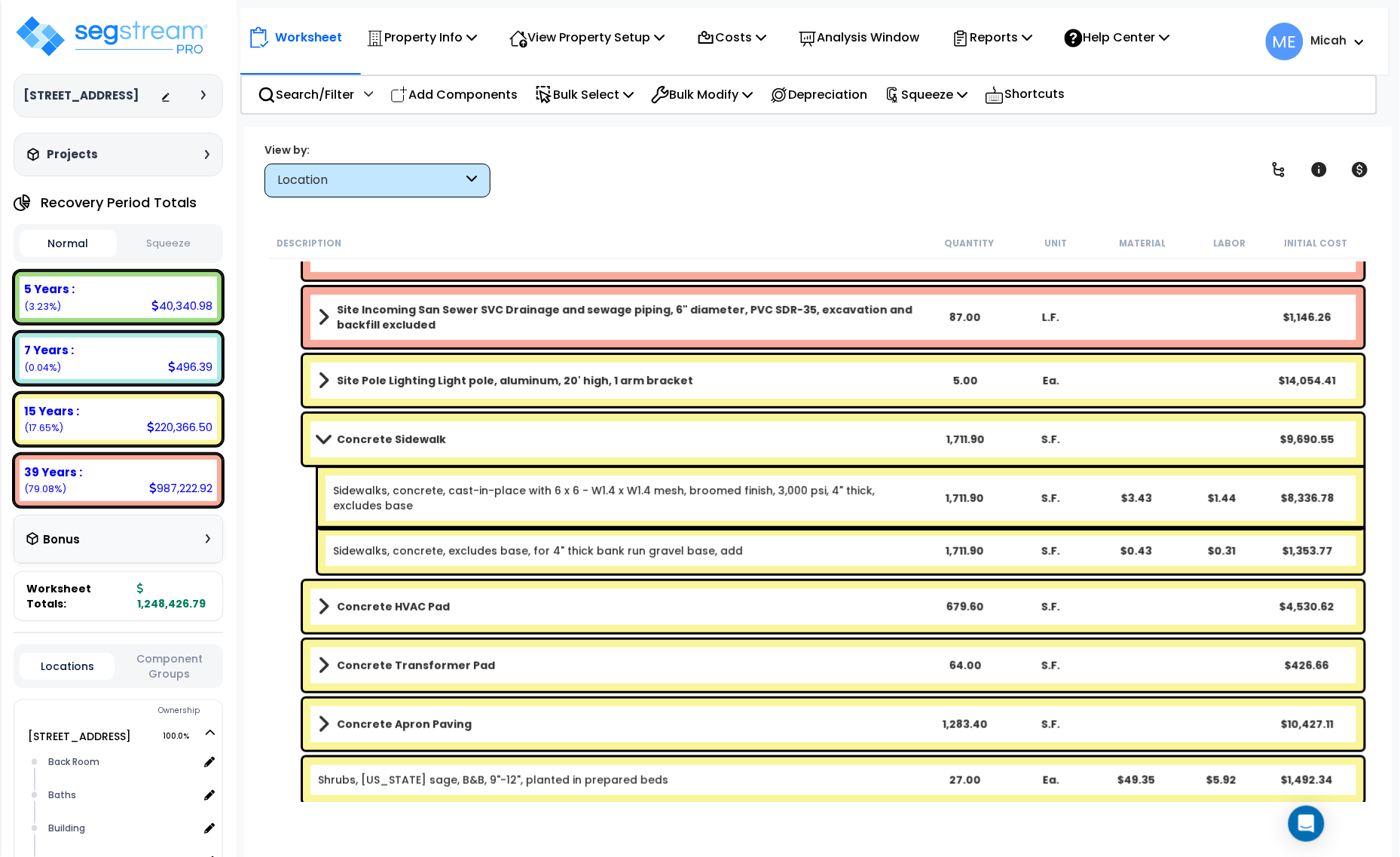
click at [325, 435] on span at bounding box center [323, 439] width 21 height 11
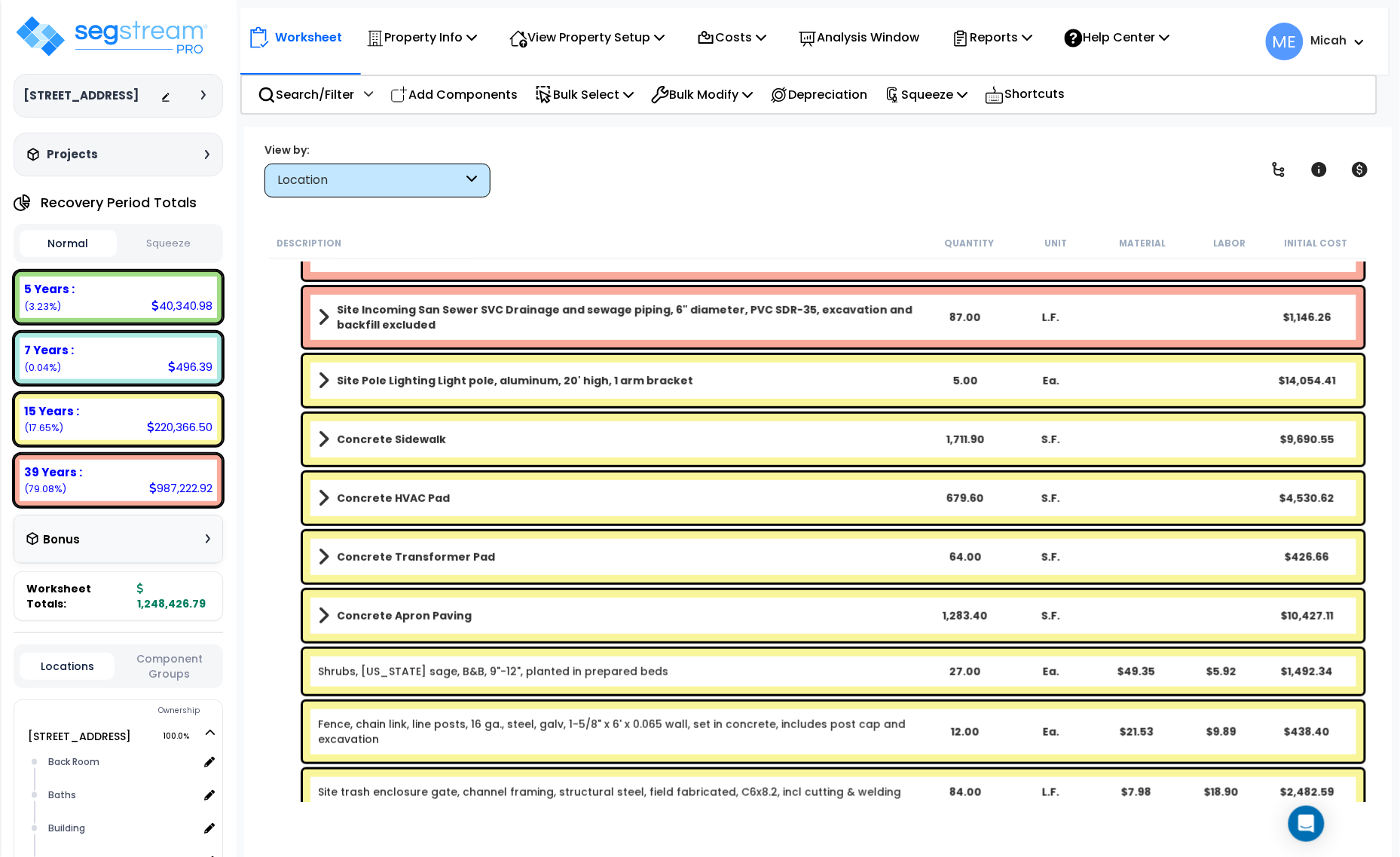
click at [340, 496] on b "Concrete HVAC Pad" at bounding box center [393, 498] width 113 height 15
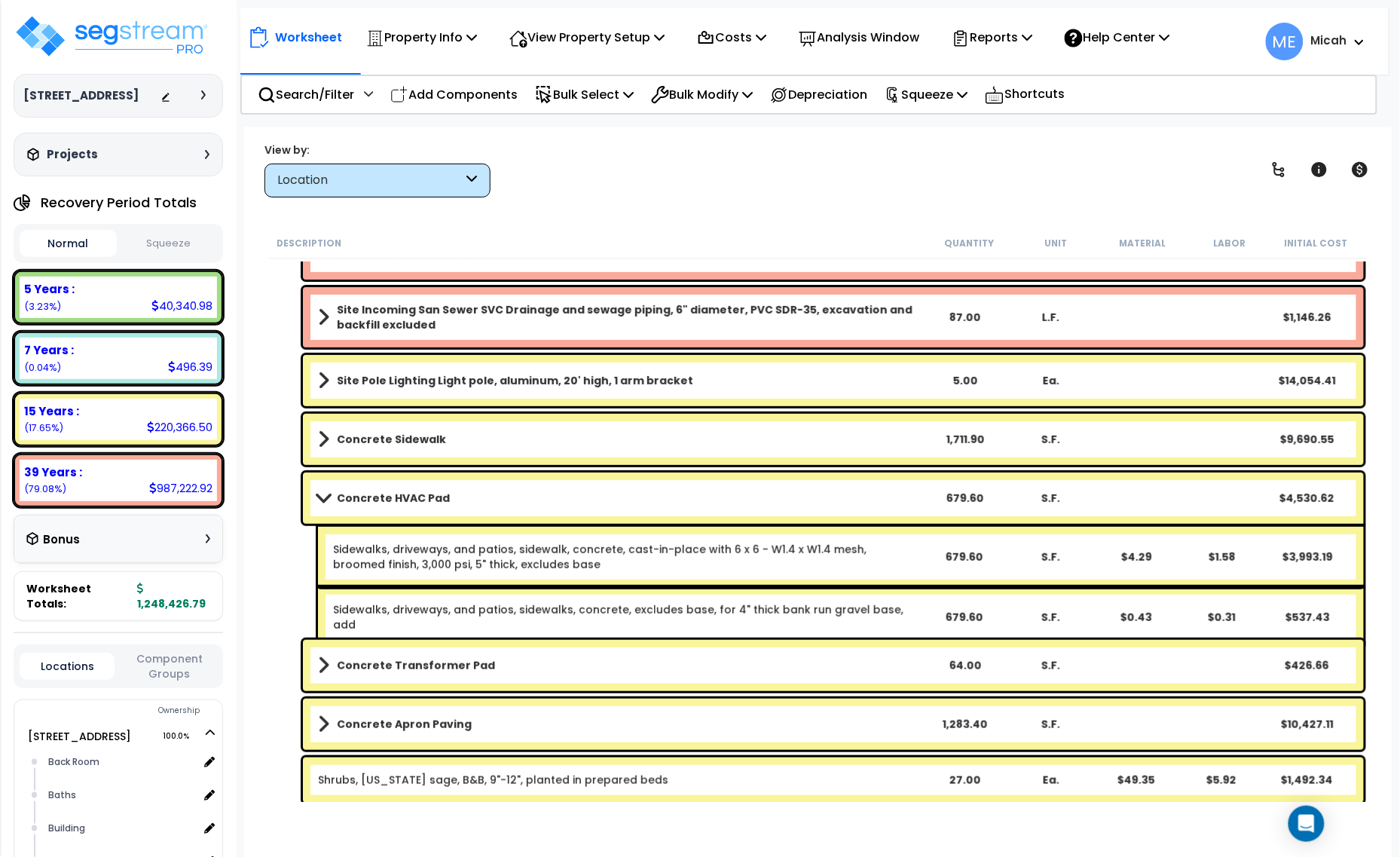
click at [325, 496] on span at bounding box center [323, 498] width 21 height 11
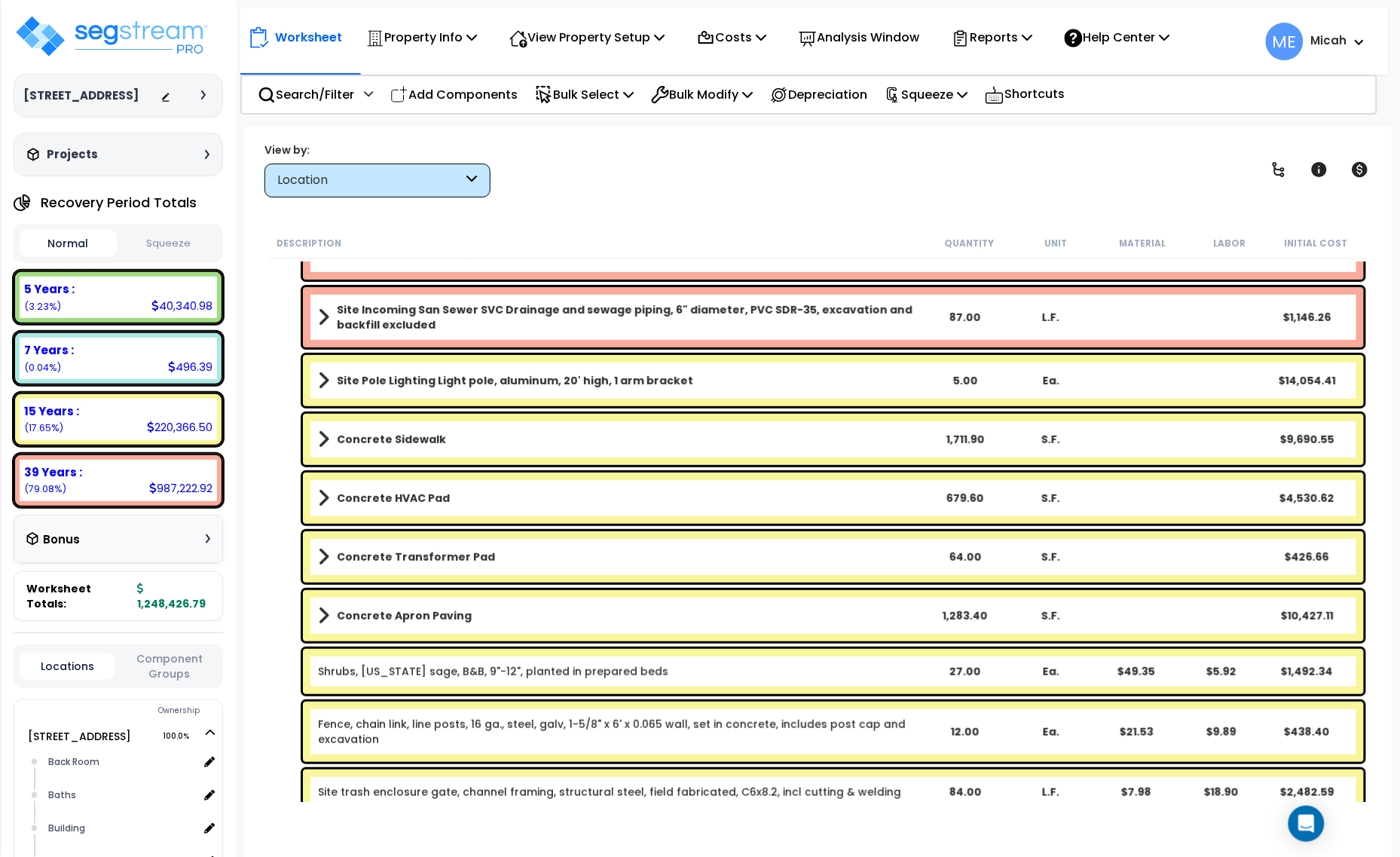
click at [318, 558] on span at bounding box center [323, 557] width 11 height 21
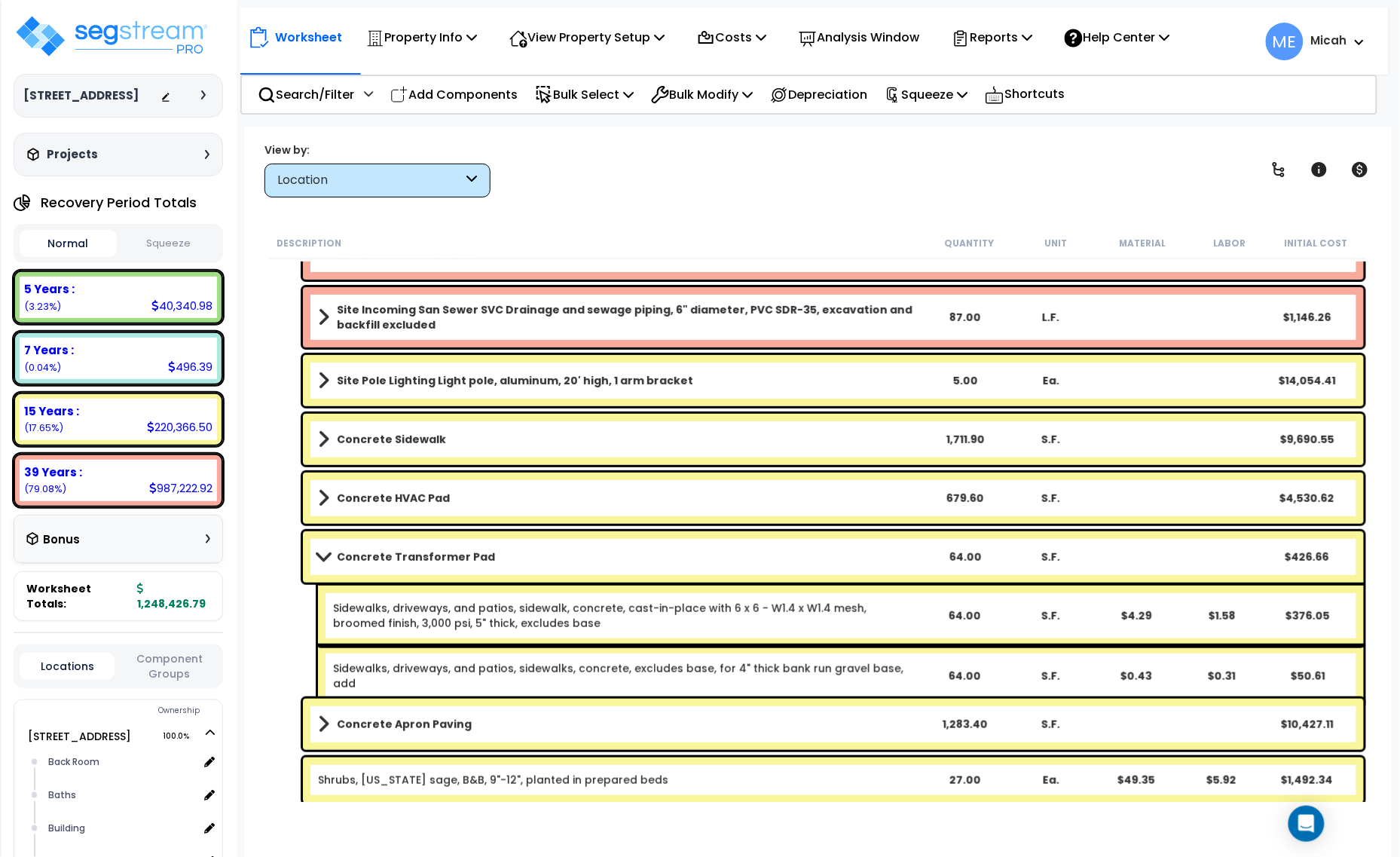
click at [318, 558] on span at bounding box center [323, 556] width 21 height 11
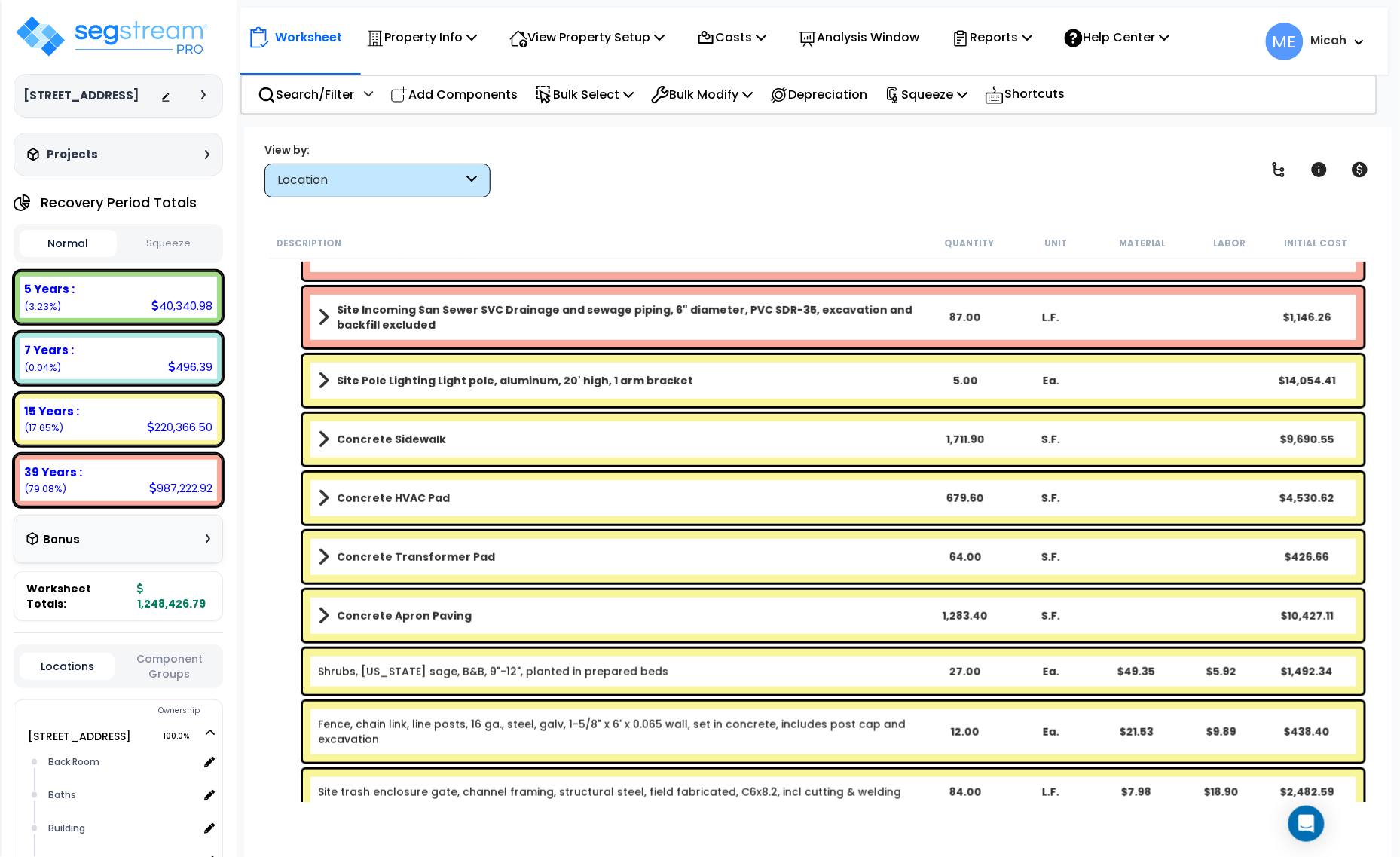
click at [318, 618] on span at bounding box center [323, 616] width 11 height 21
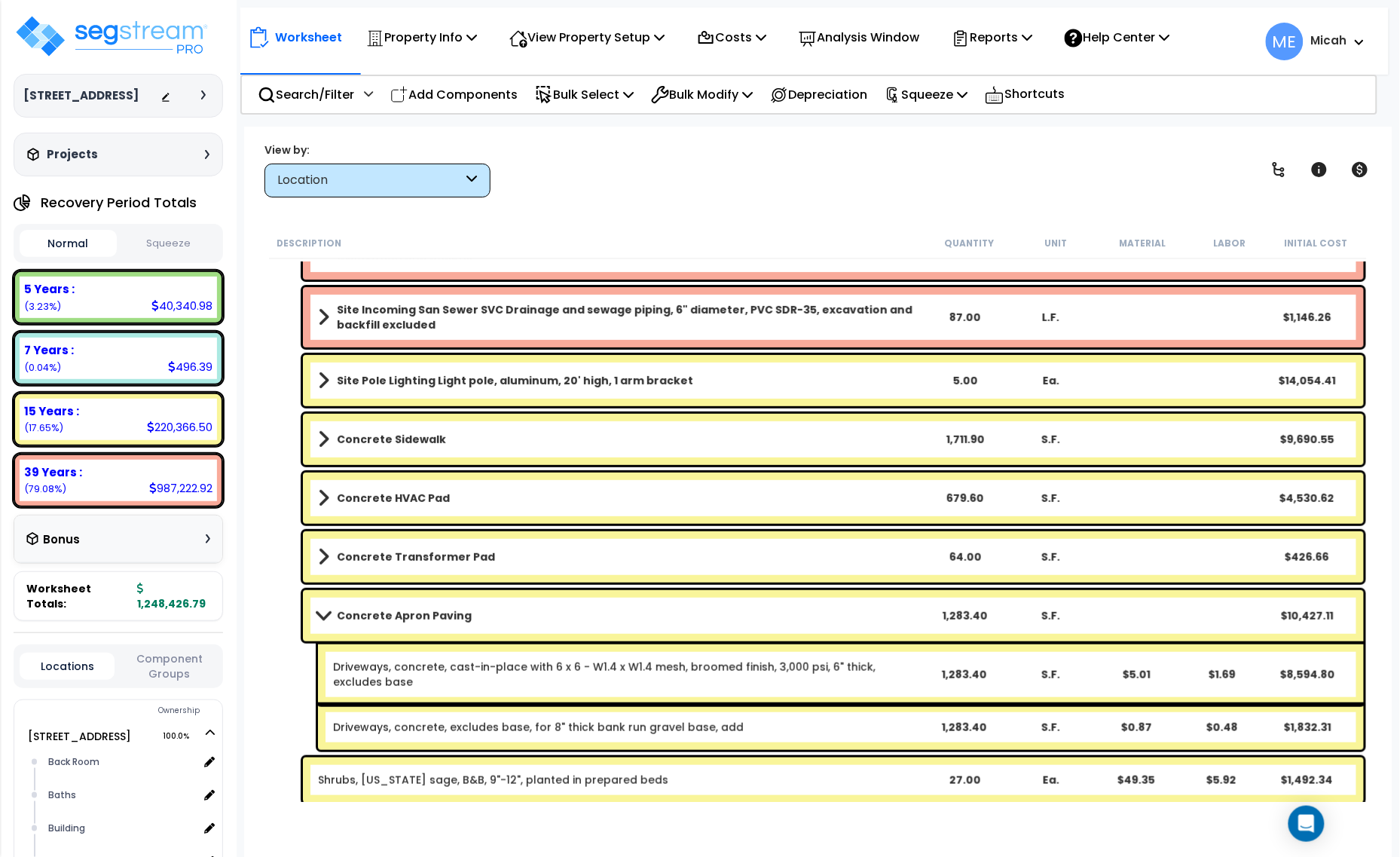
click at [318, 618] on span at bounding box center [323, 615] width 21 height 11
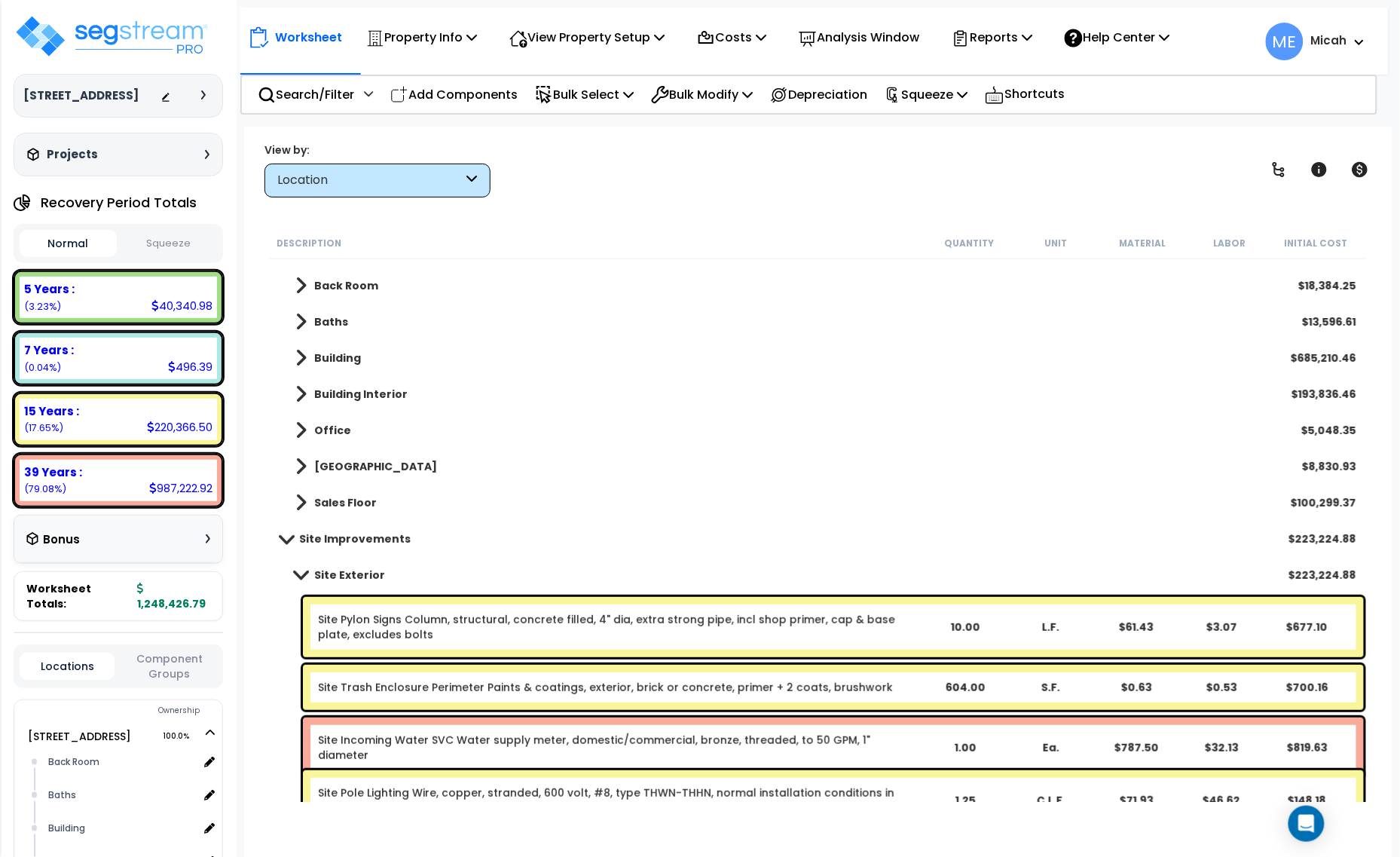
scroll to position [0, 0]
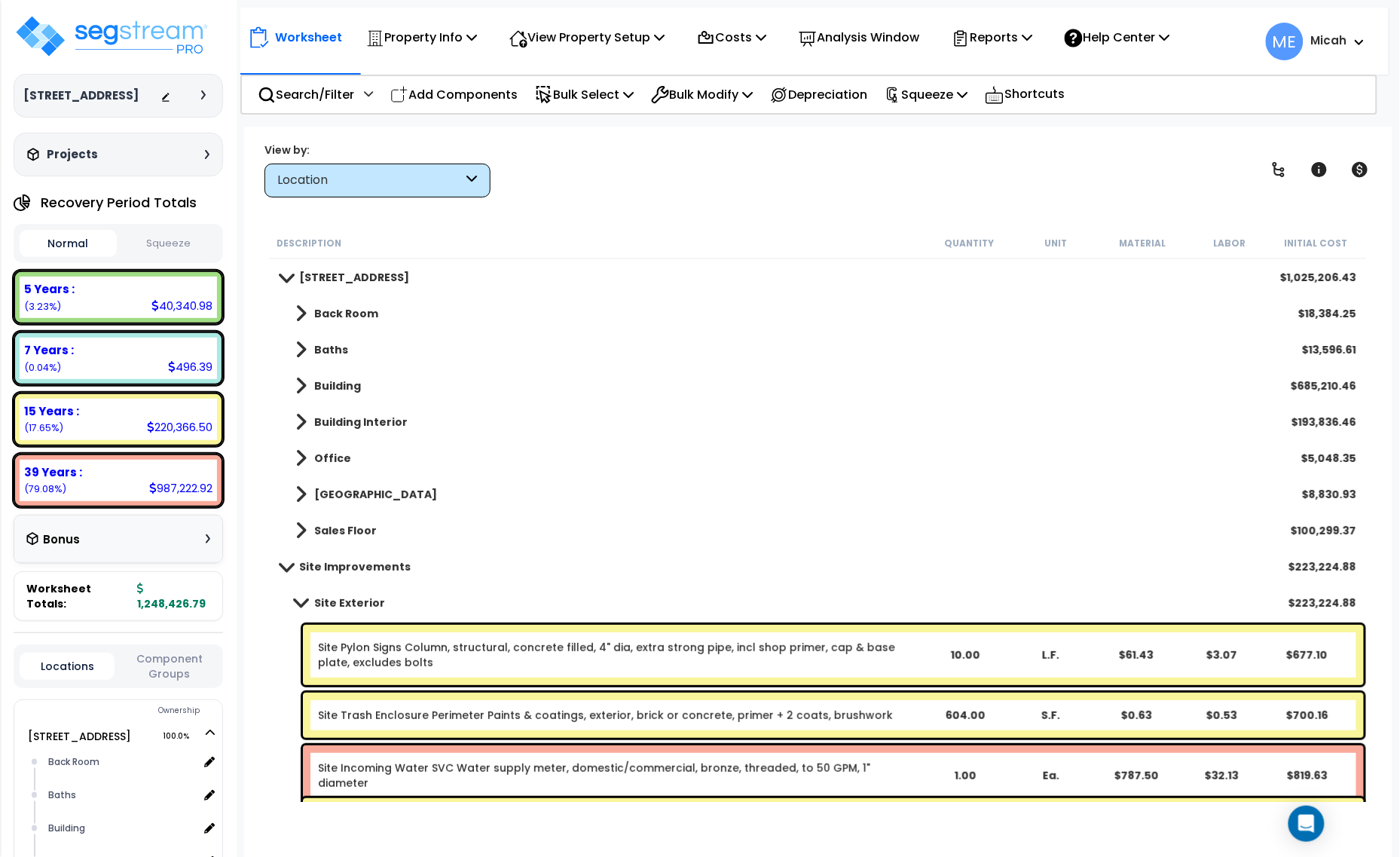
click at [296, 600] on span at bounding box center [301, 602] width 21 height 11
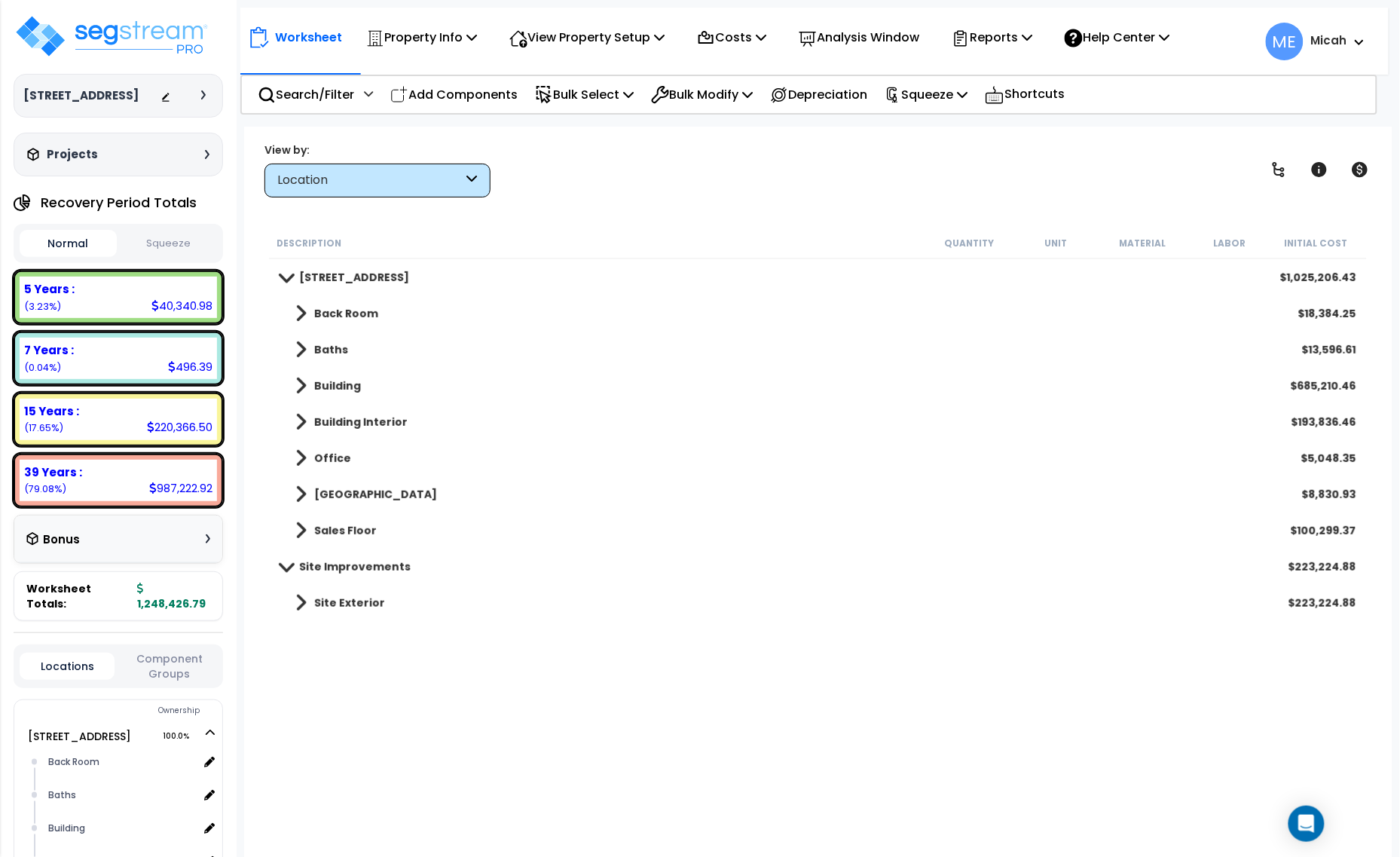
click at [480, 177] on div "Location" at bounding box center [378, 180] width 226 height 34
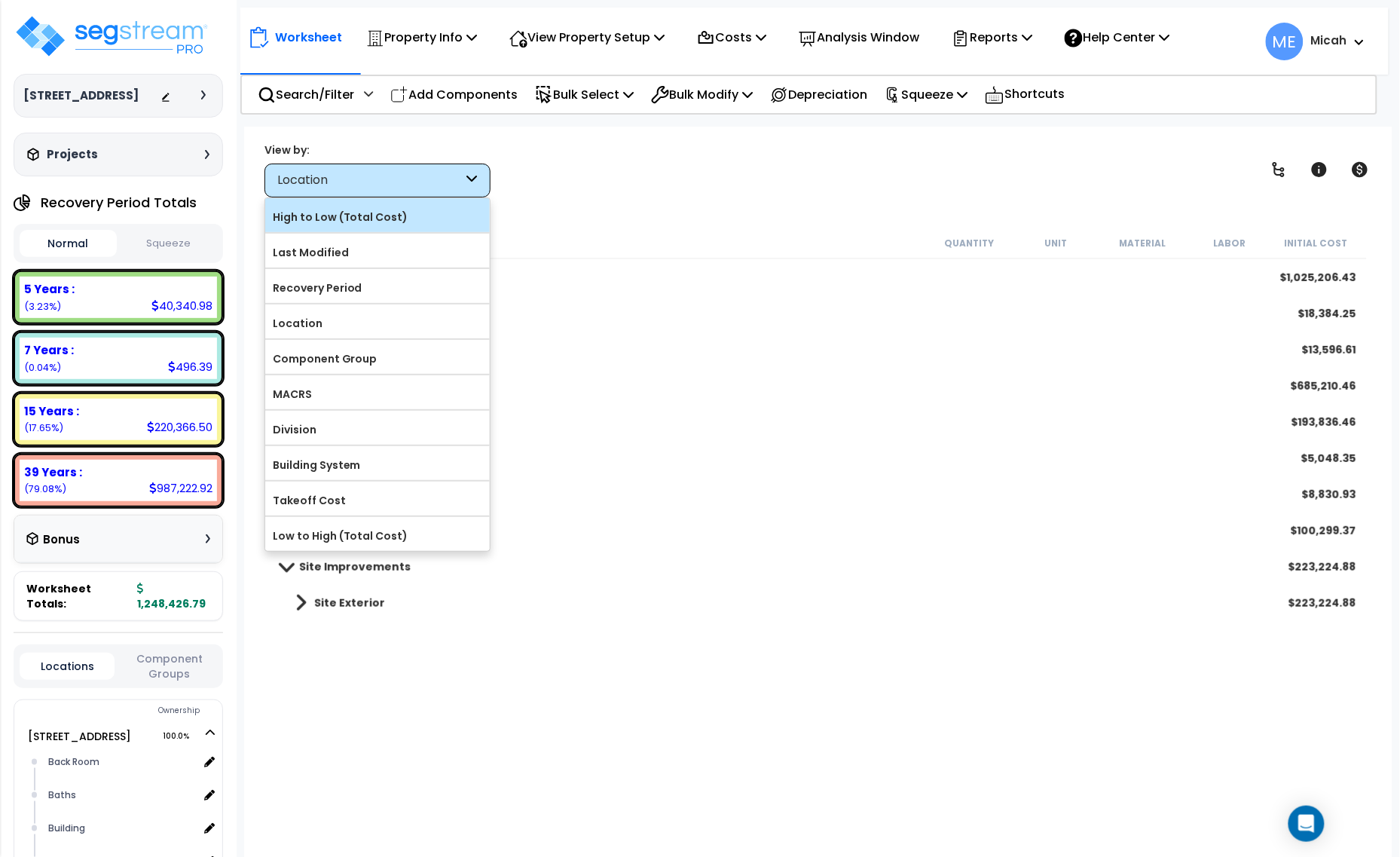
click at [420, 220] on label "High to Low (Total Cost)" at bounding box center [378, 217] width 224 height 23
click at [0, 0] on input "High to Low (Total Cost)" at bounding box center [0, 0] width 0 height 0
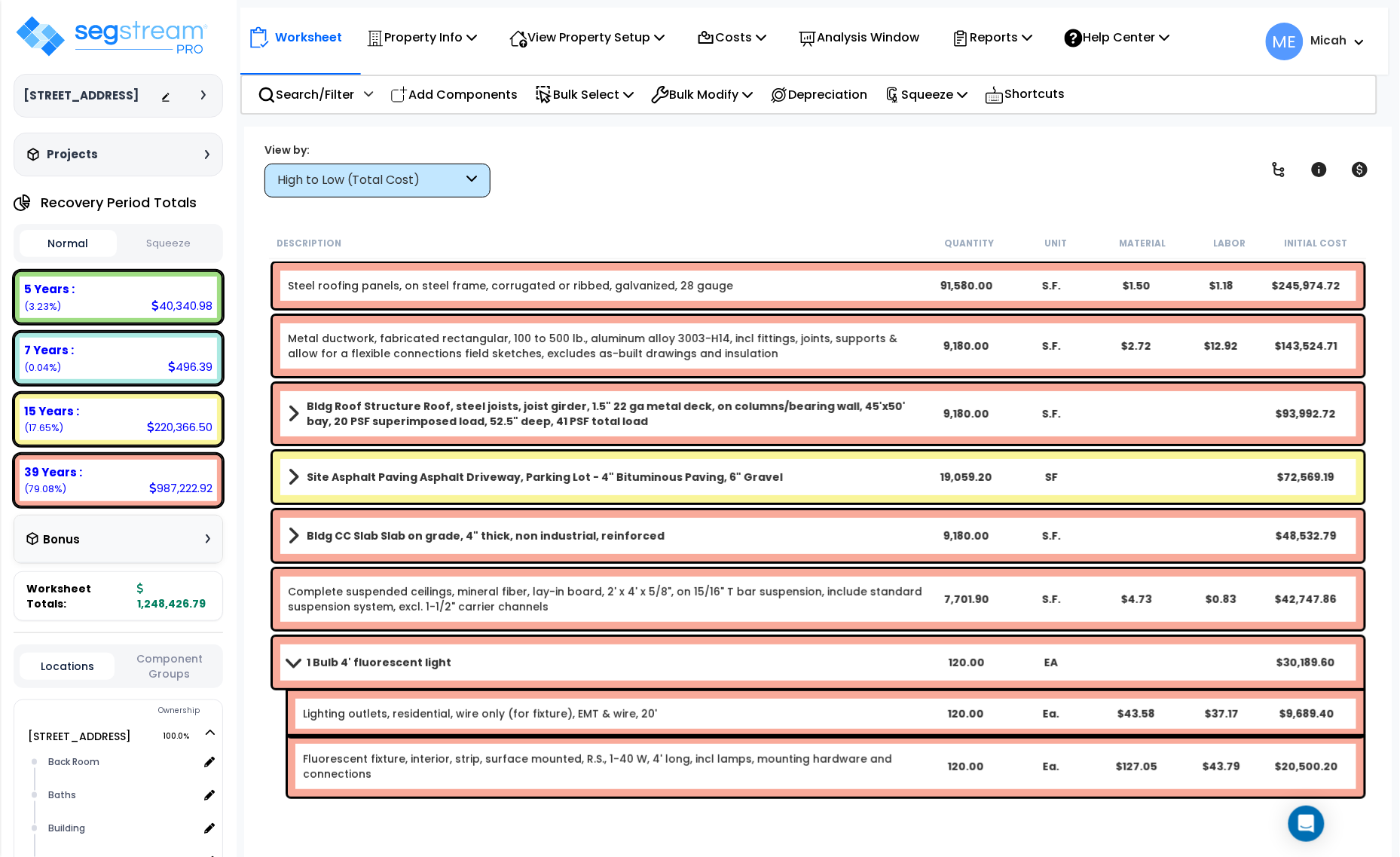
click at [291, 665] on span at bounding box center [293, 662] width 21 height 11
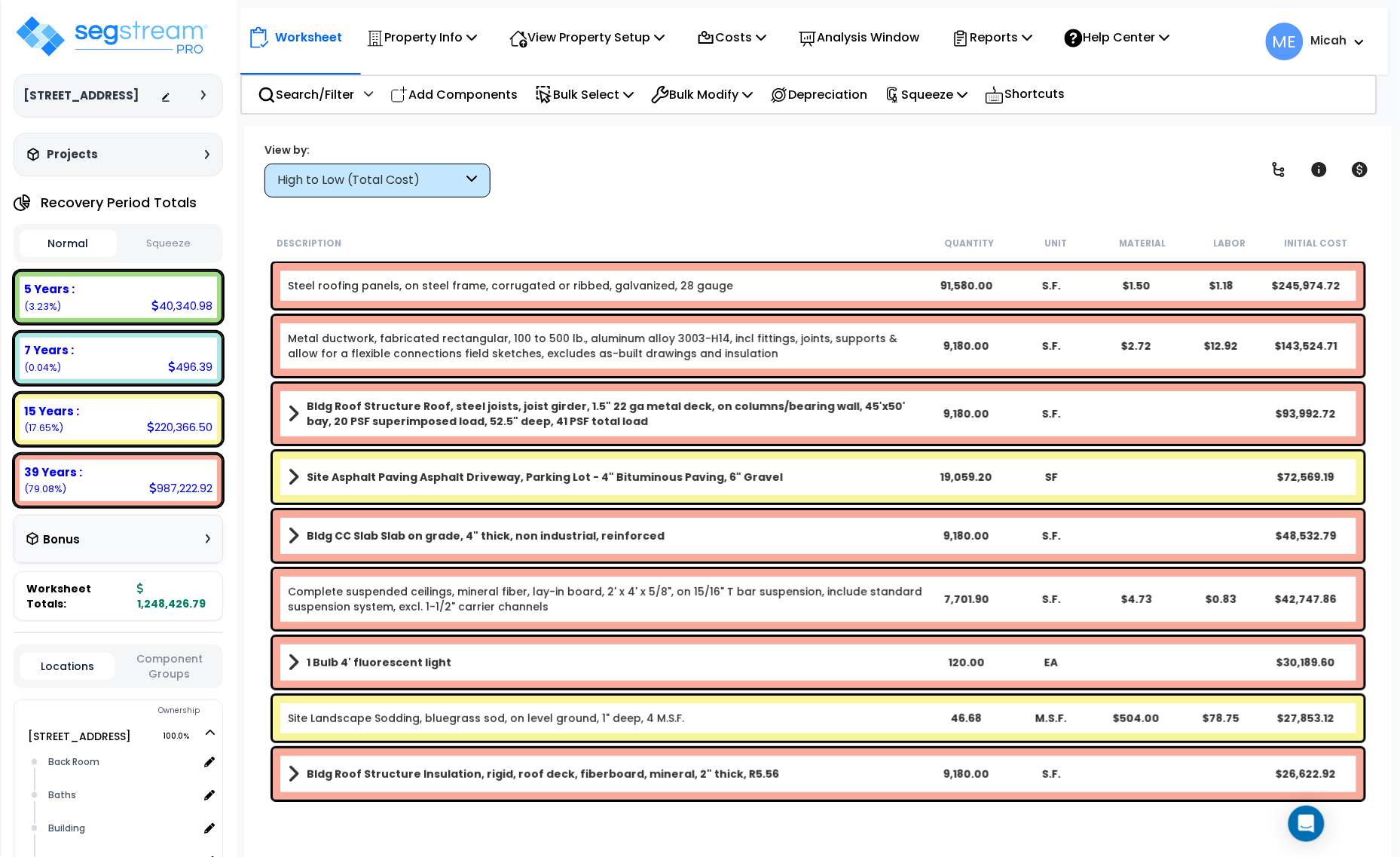
click at [725, 349] on link "Metal ductwork, fabricated rectangular, 100 to 500 lb., aluminum alloy 3003-H14…" at bounding box center [606, 346] width 637 height 30
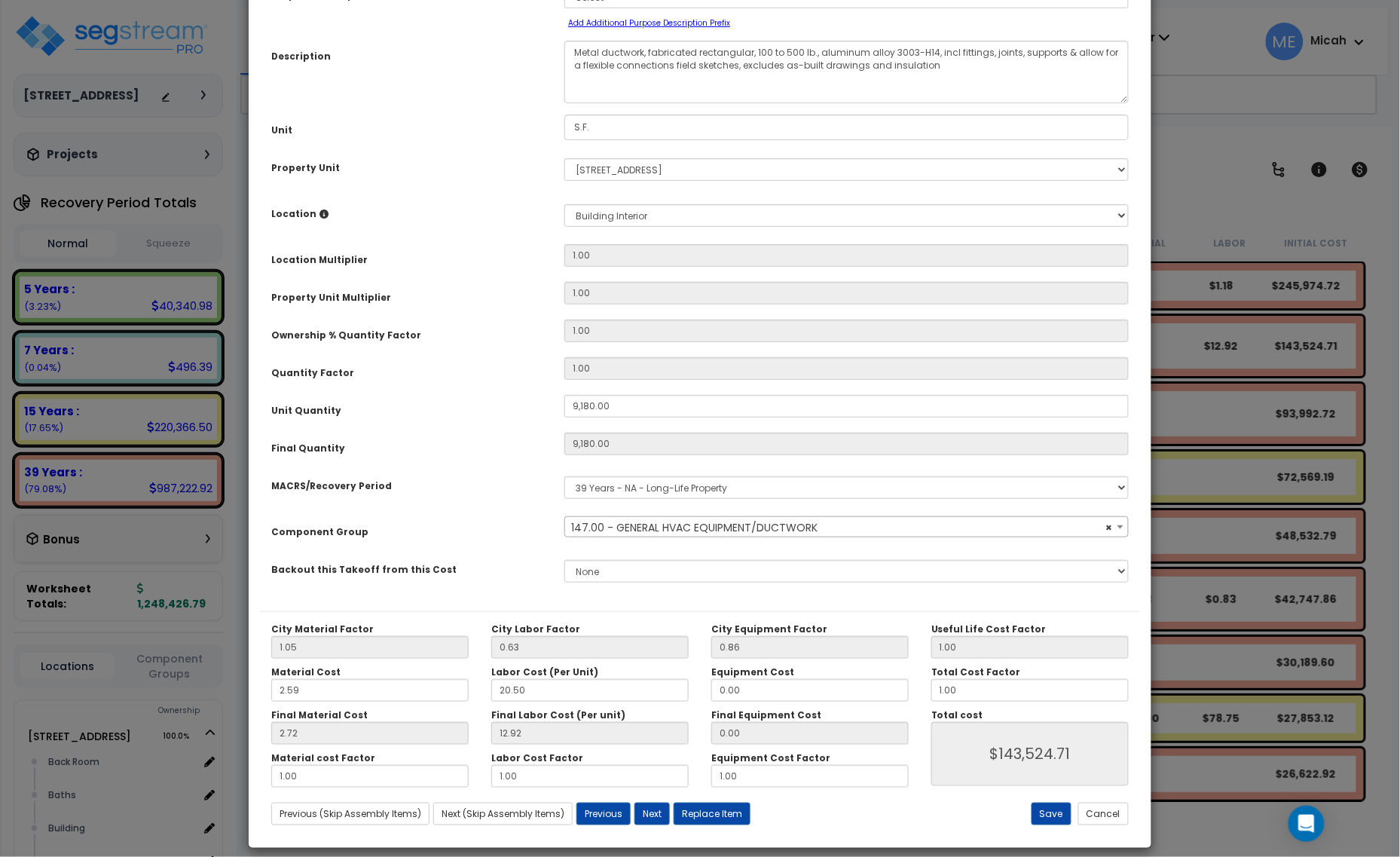
scroll to position [118, 0]
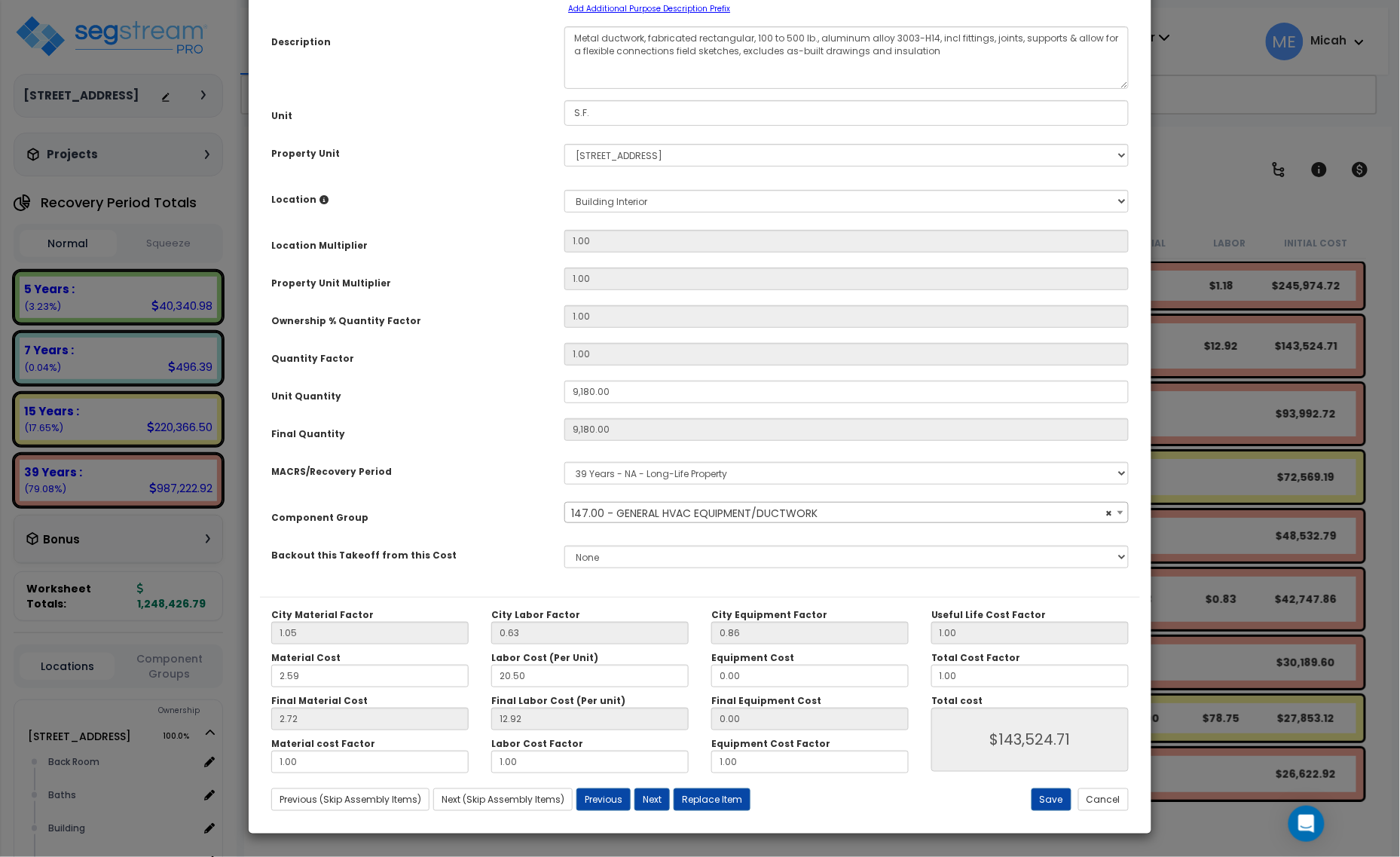
select select "56957"
click at [1116, 793] on button "Cancel" at bounding box center [1103, 800] width 50 height 23
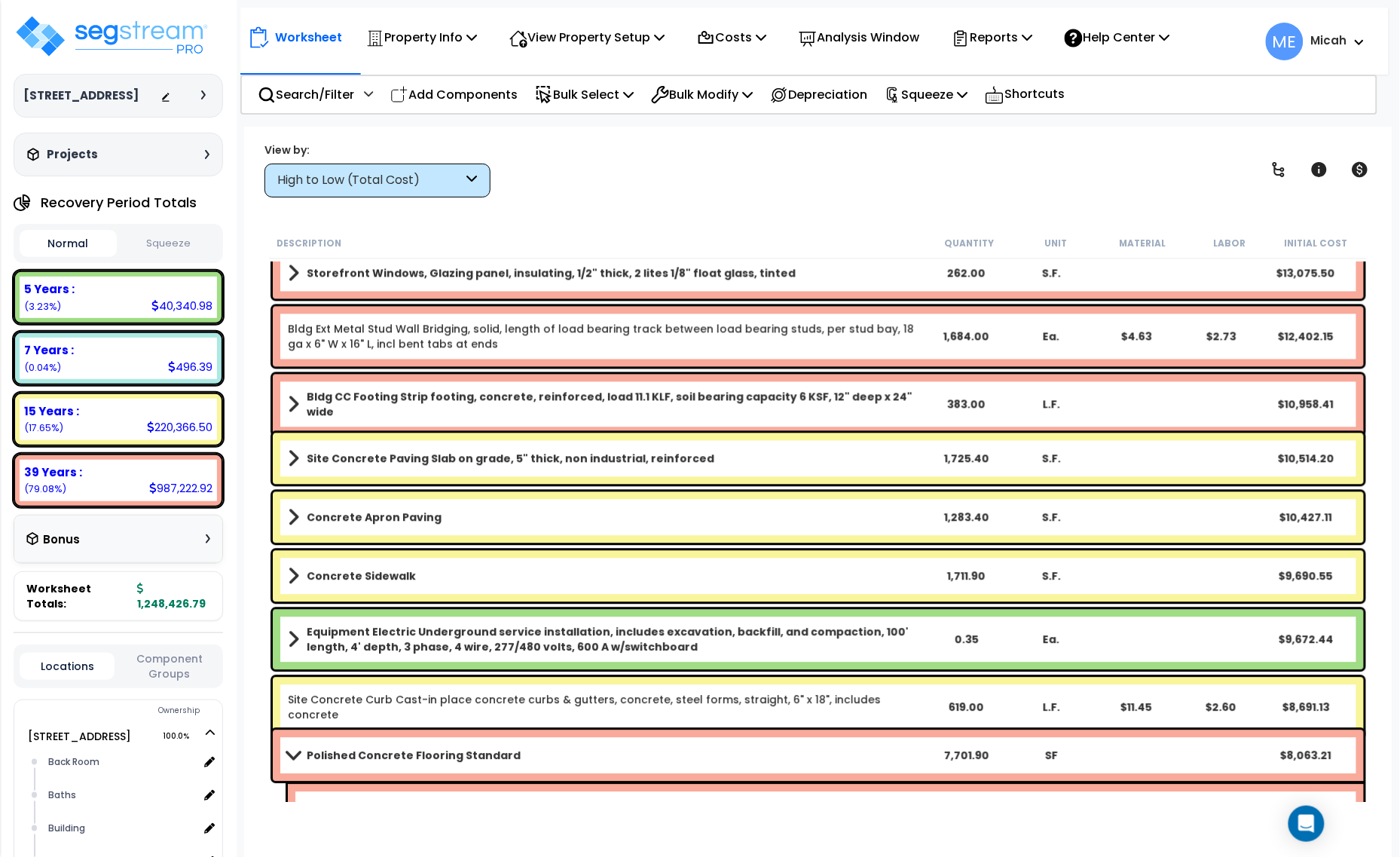
scroll to position [1225, 0]
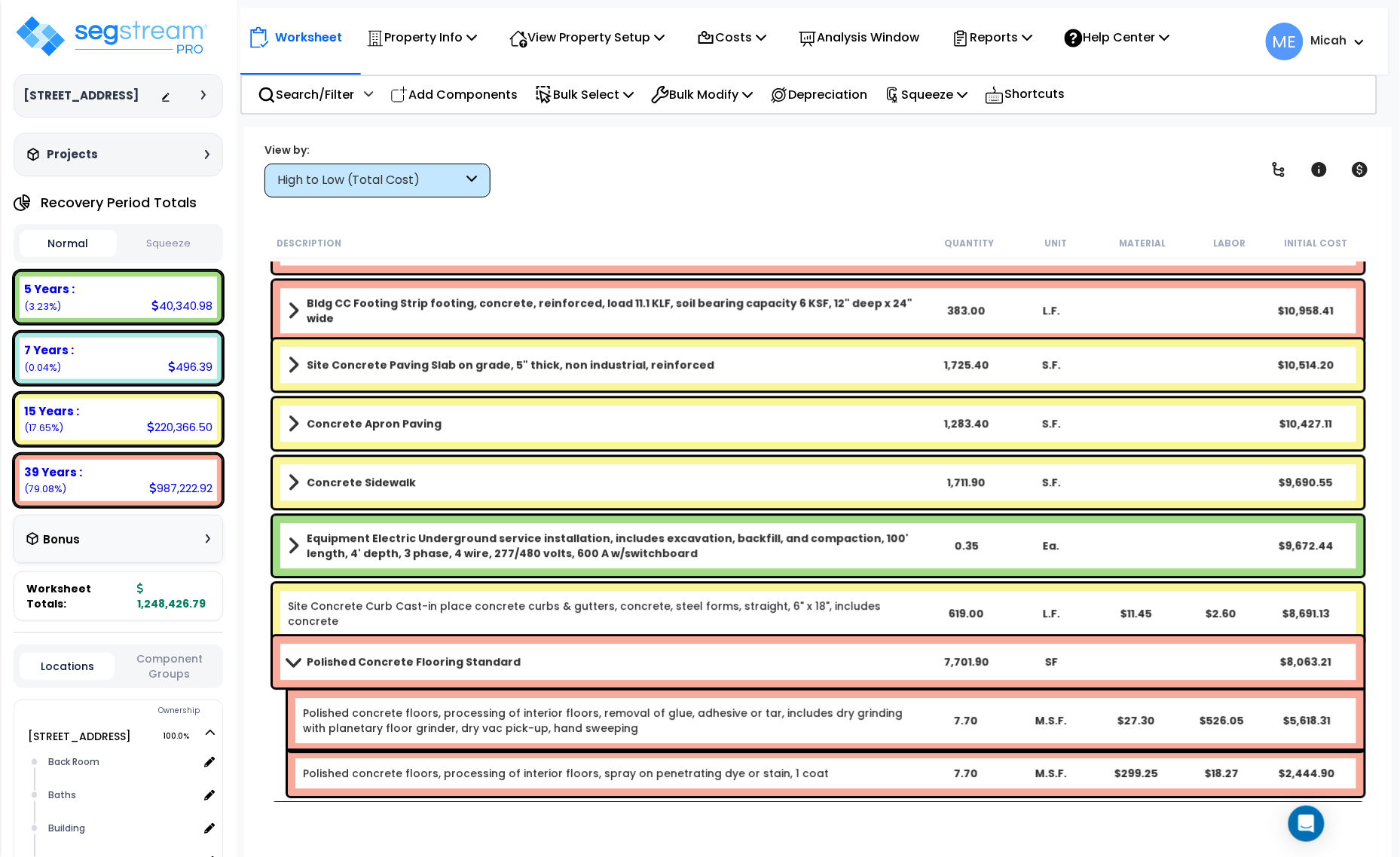
click at [283, 660] on div "Polished Concrete Flooring Standard 7,701.90 SF $8,063.21" at bounding box center [818, 662] width 1090 height 51
click at [296, 661] on span at bounding box center [293, 661] width 21 height 11
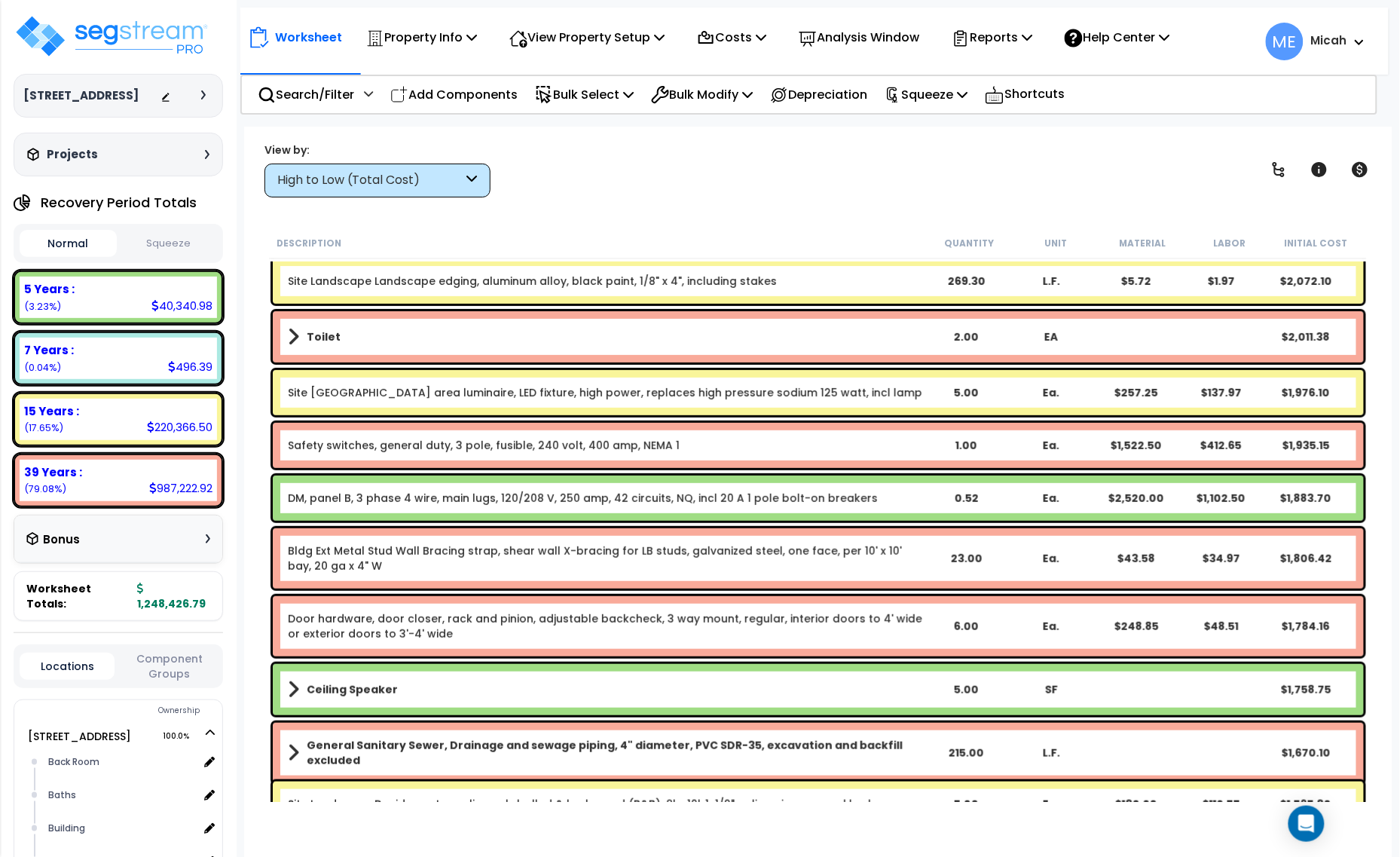
scroll to position [3957, 0]
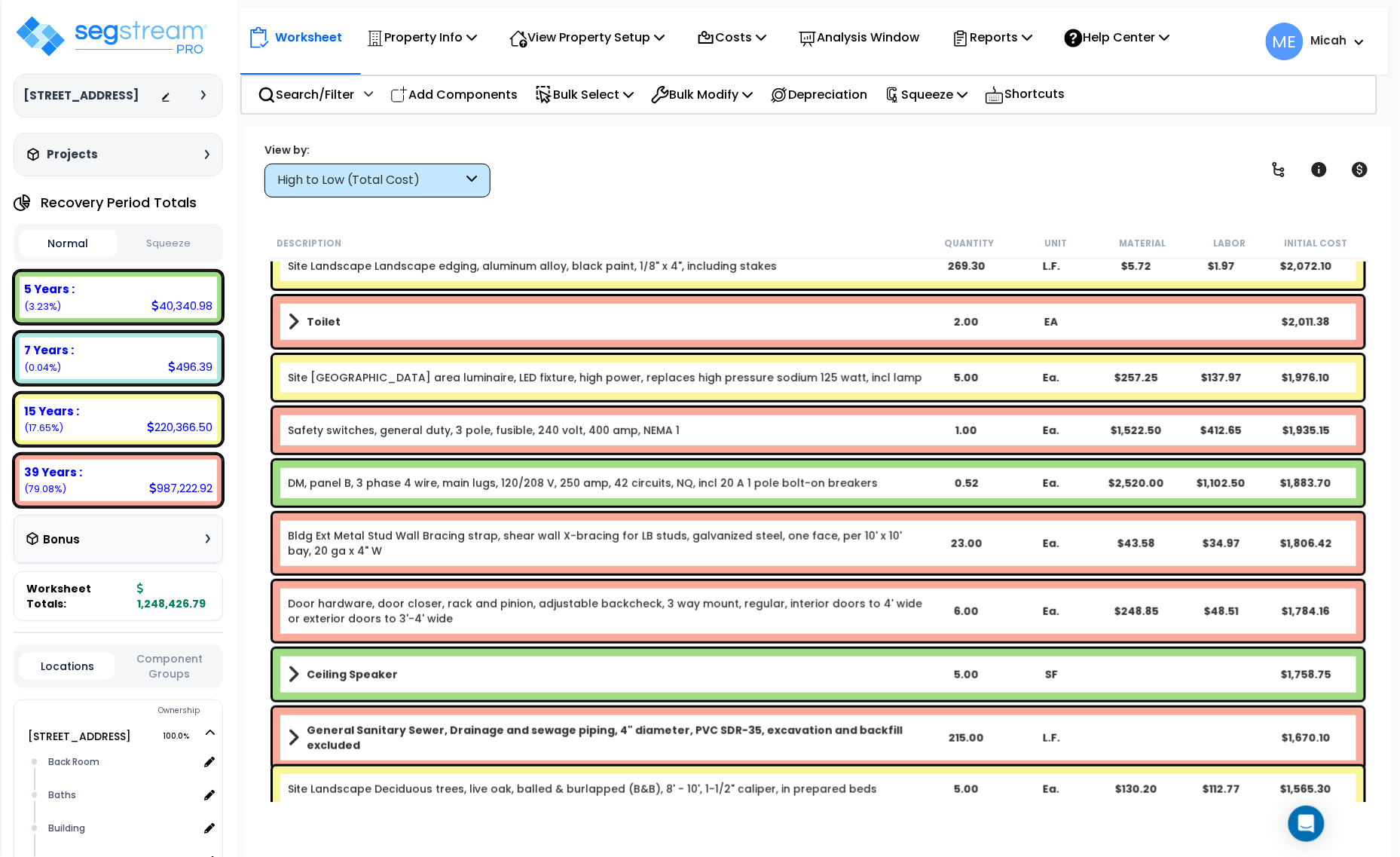
click at [467, 176] on icon at bounding box center [472, 181] width 11 height 18
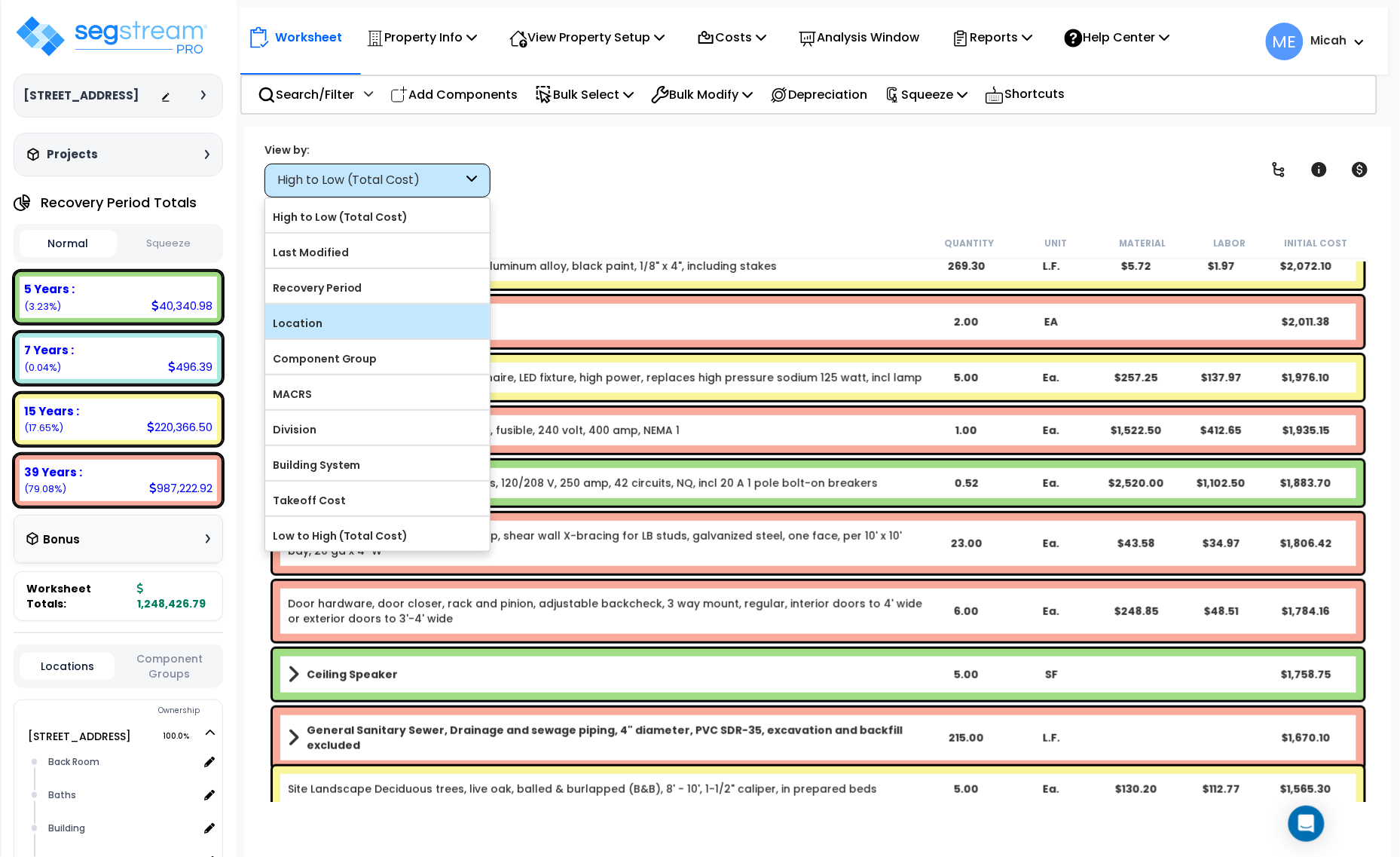
click at [340, 327] on label "Location" at bounding box center [378, 324] width 224 height 23
click at [0, 0] on input "Location" at bounding box center [0, 0] width 0 height 0
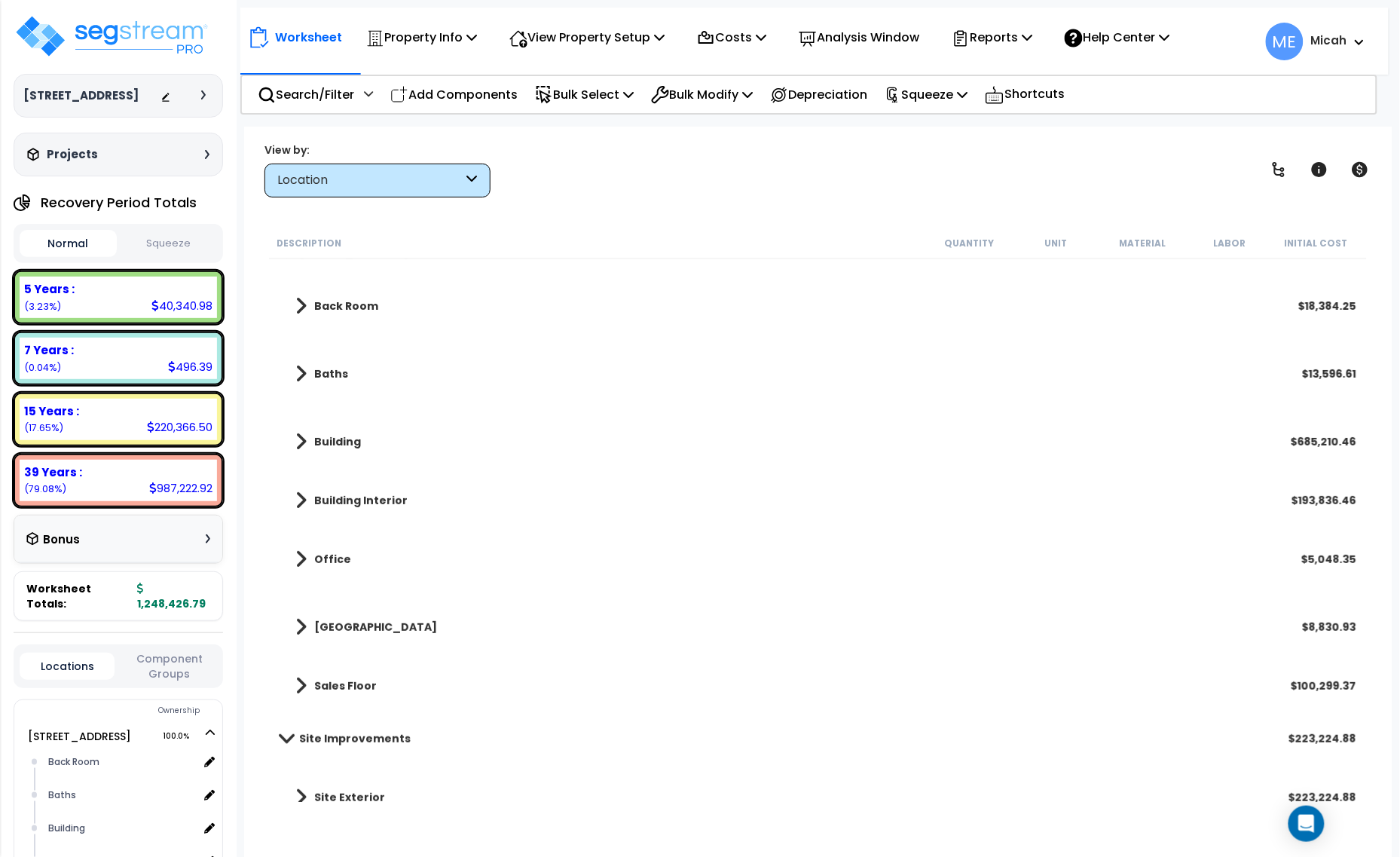
scroll to position [0, 0]
